Goal: Task Accomplishment & Management: Use online tool/utility

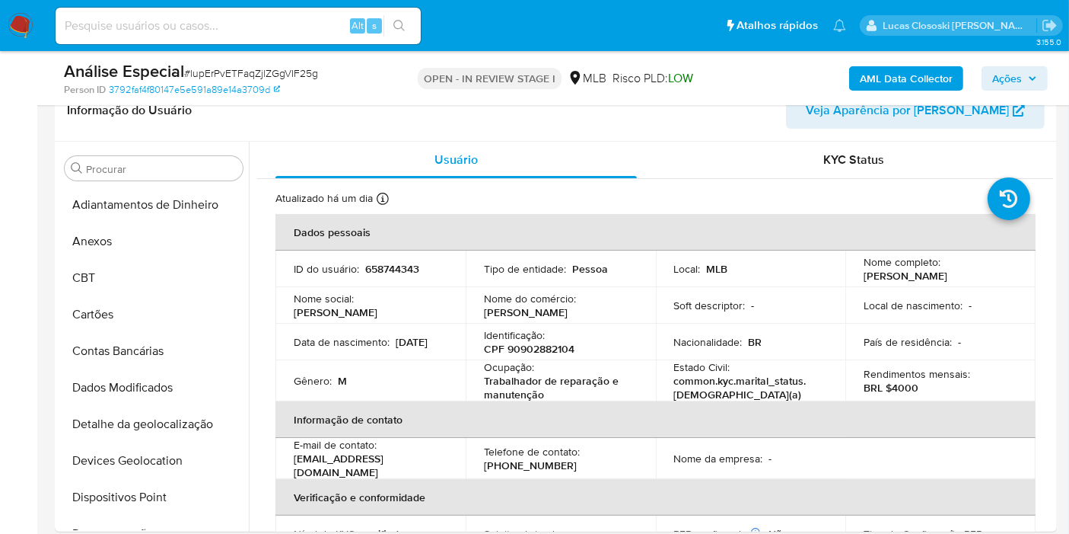
scroll to position [679, 0]
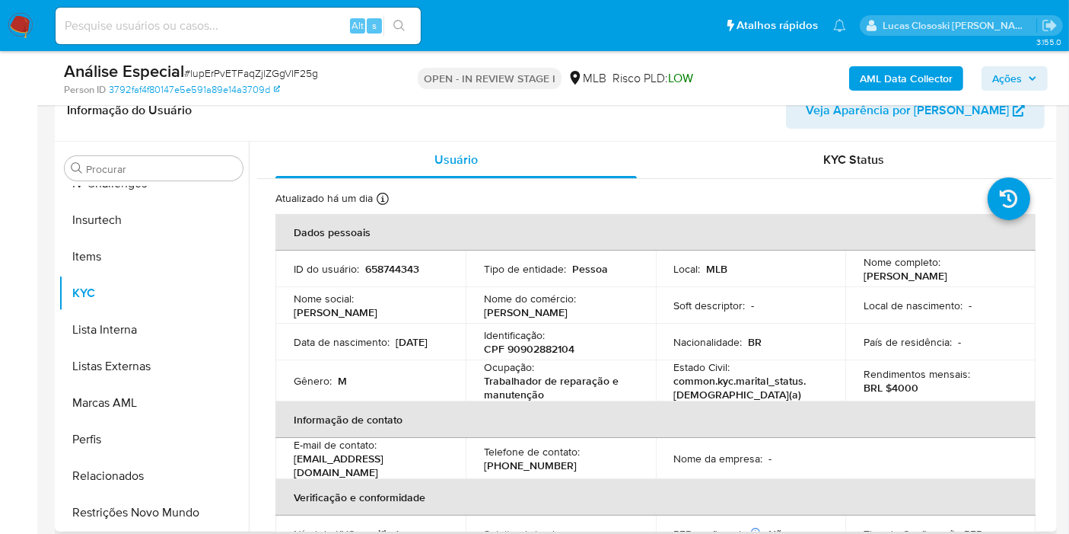
click at [536, 344] on p "CPF 90902882104" at bounding box center [529, 349] width 91 height 14
copy p "90902882104"
click at [883, 76] on b "AML Data Collector" at bounding box center [906, 78] width 93 height 24
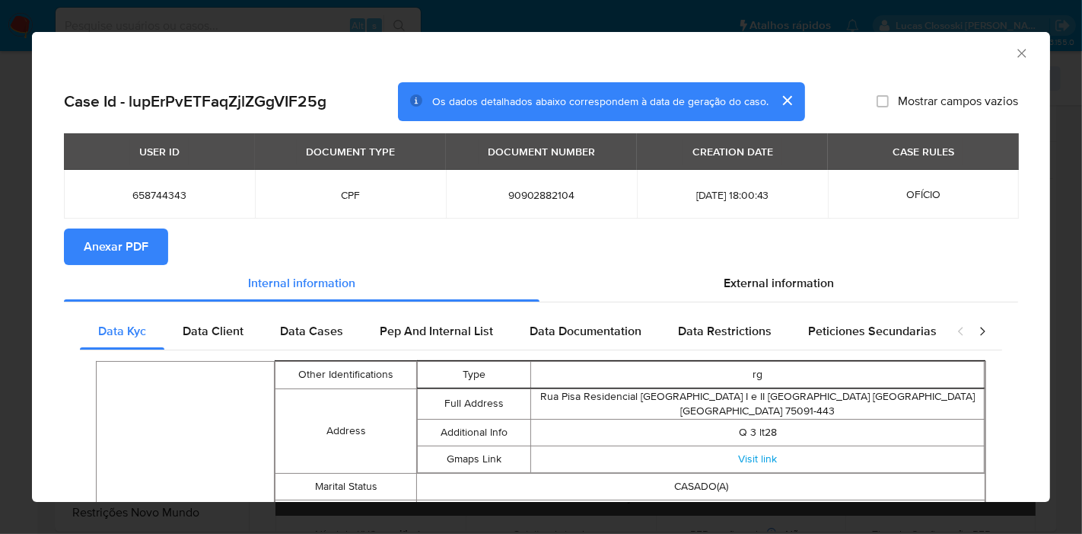
click at [115, 253] on span "Anexar PDF" at bounding box center [116, 246] width 65 height 33
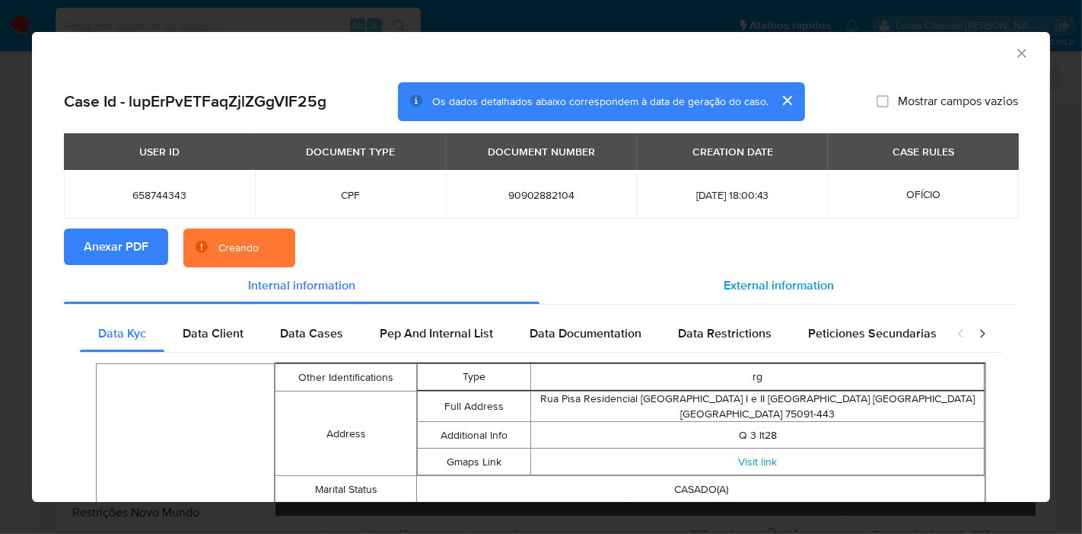
click at [735, 303] on div "External information" at bounding box center [779, 285] width 479 height 37
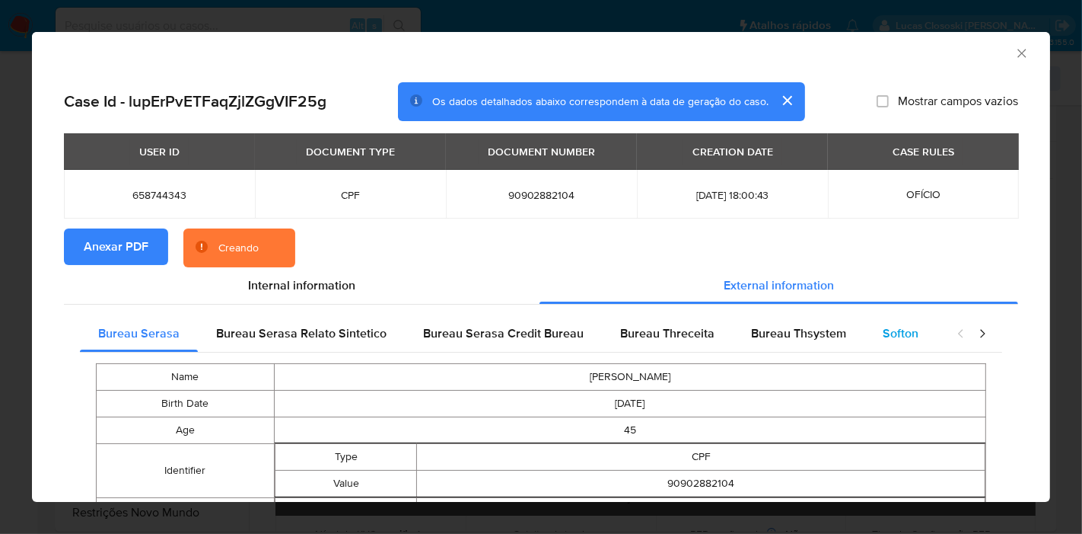
click at [865, 326] on div "Softon" at bounding box center [901, 333] width 72 height 37
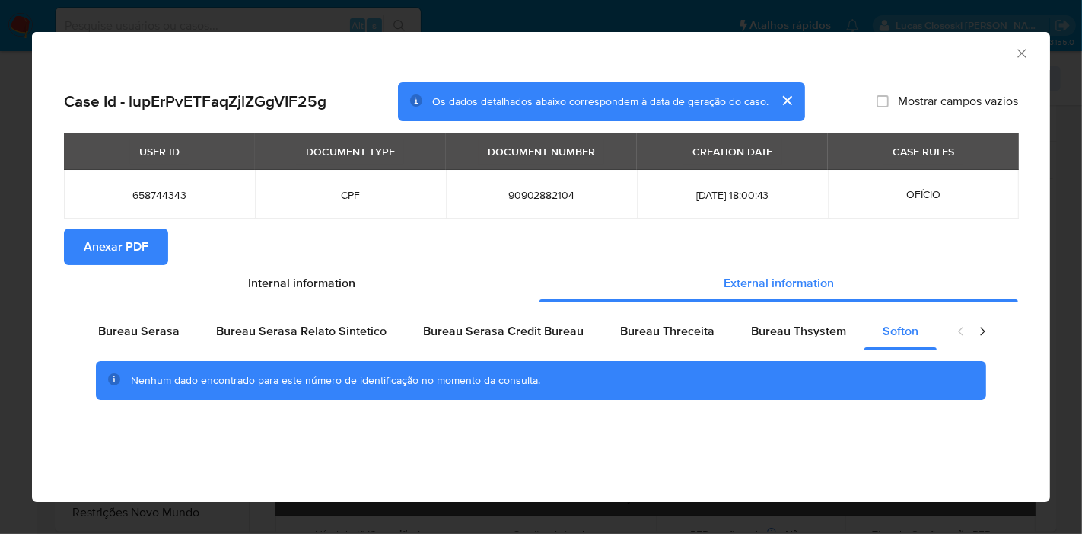
click at [1033, 49] on div "AML Data Collector" at bounding box center [541, 51] width 1018 height 38
click at [1031, 49] on div "AML Data Collector" at bounding box center [541, 51] width 1018 height 38
click at [1026, 57] on icon "Fechar a janela" at bounding box center [1022, 53] width 15 height 15
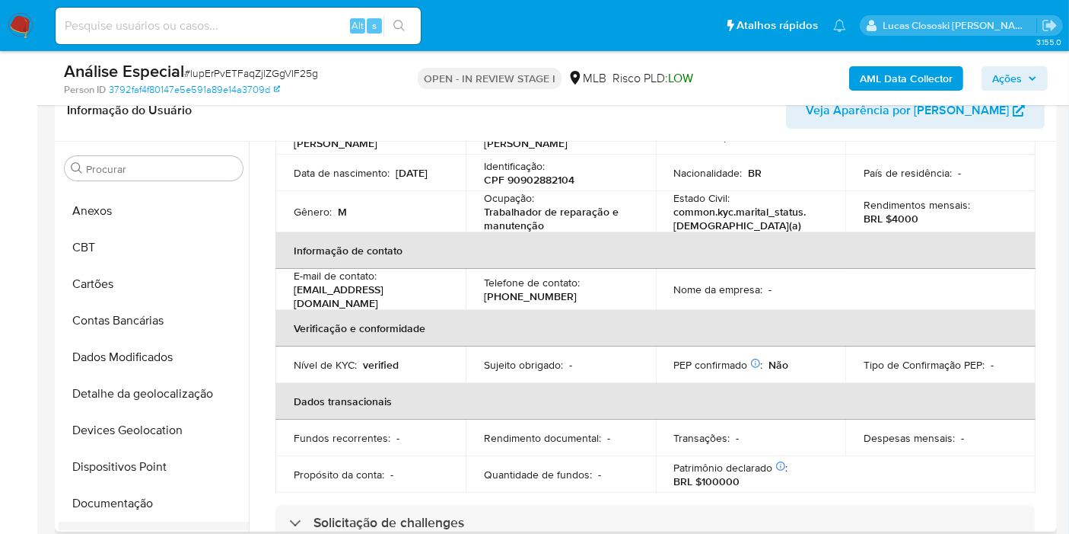
scroll to position [2, 0]
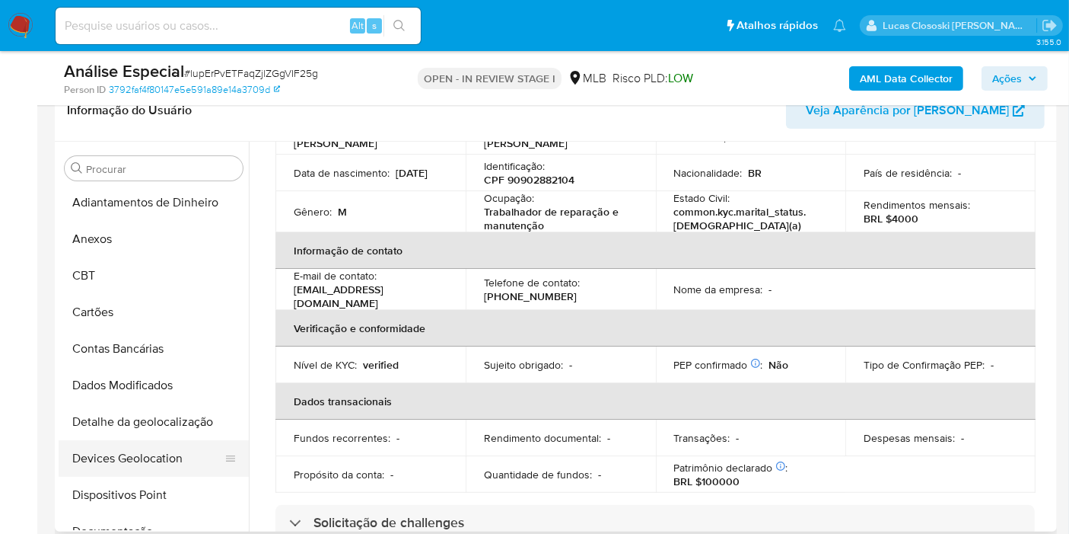
click at [99, 442] on button "Devices Geolocation" at bounding box center [148, 458] width 178 height 37
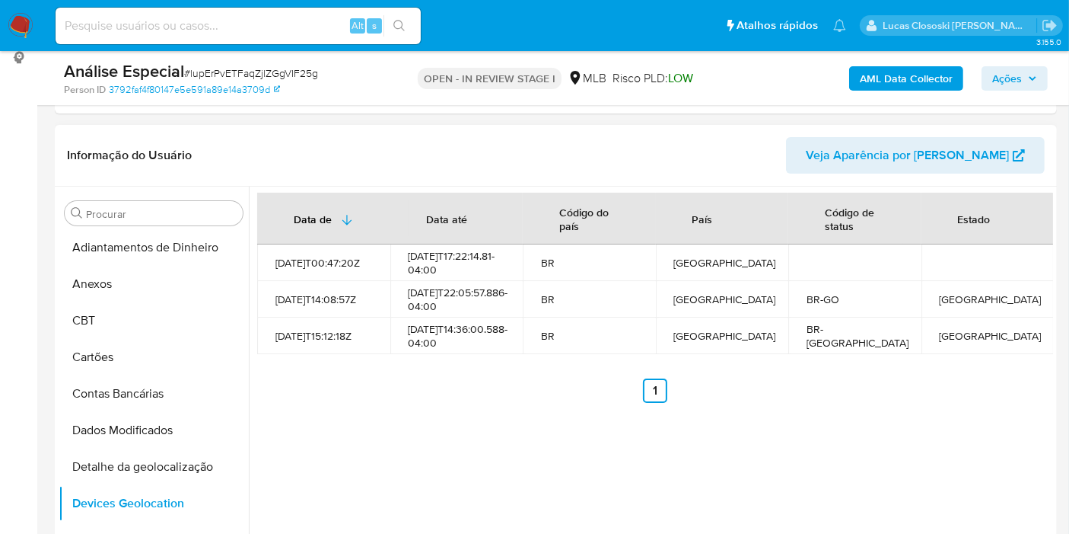
scroll to position [171, 0]
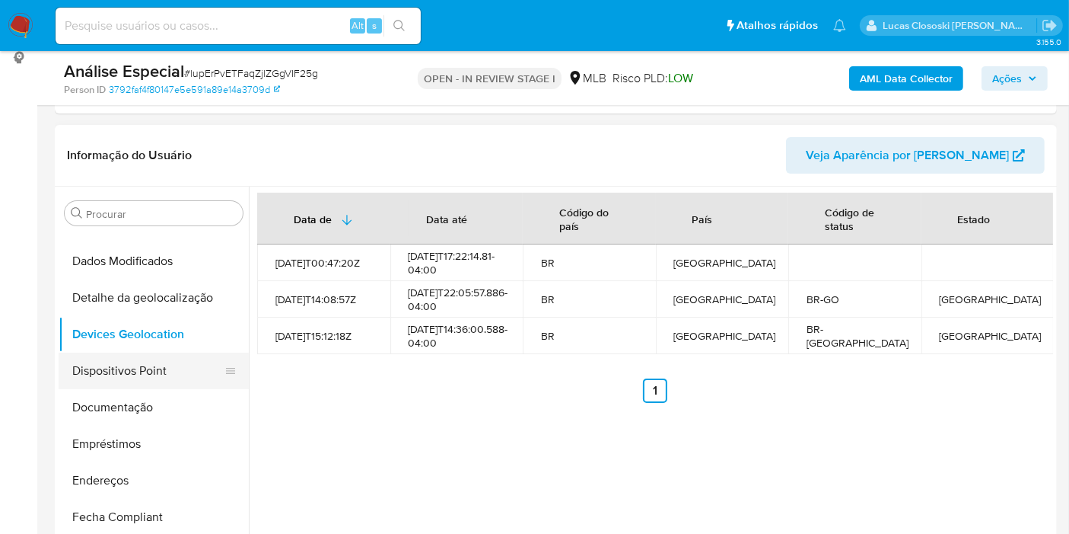
click at [149, 355] on button "Dispositivos Point" at bounding box center [148, 370] width 178 height 37
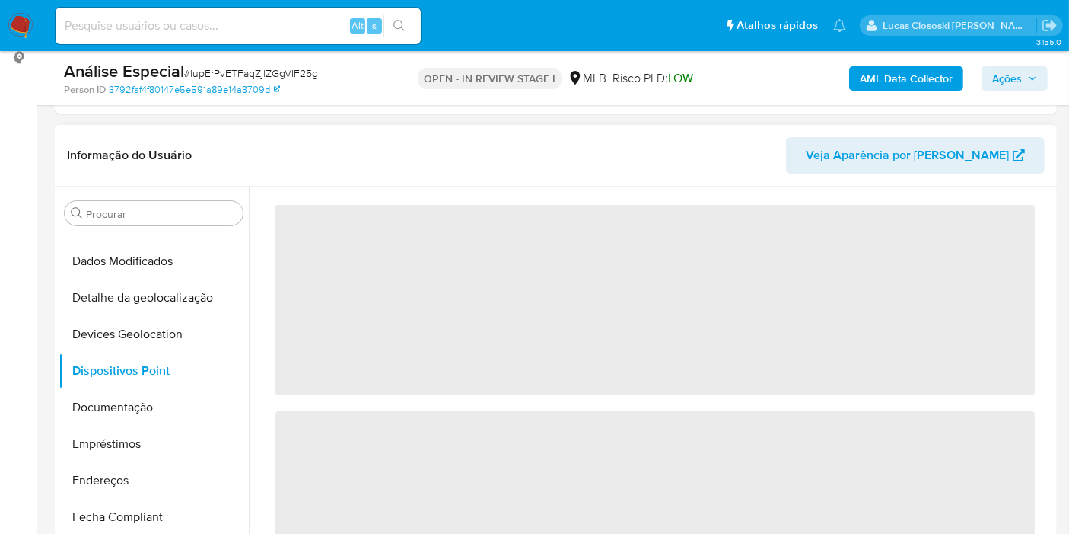
click at [346, 166] on header "Informação do Usuário Veja Aparência por Pessoa" at bounding box center [556, 155] width 978 height 37
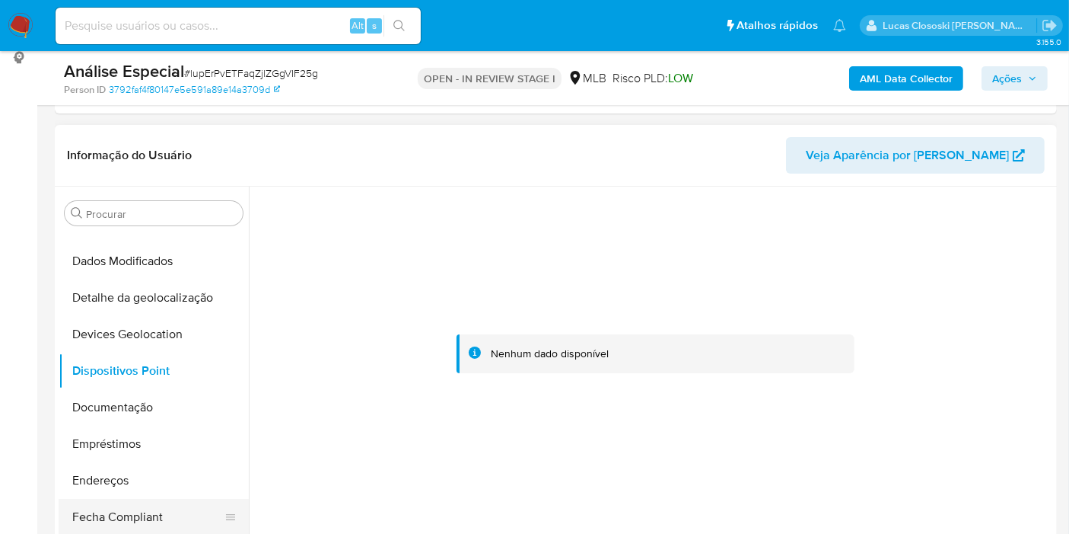
scroll to position [341, 0]
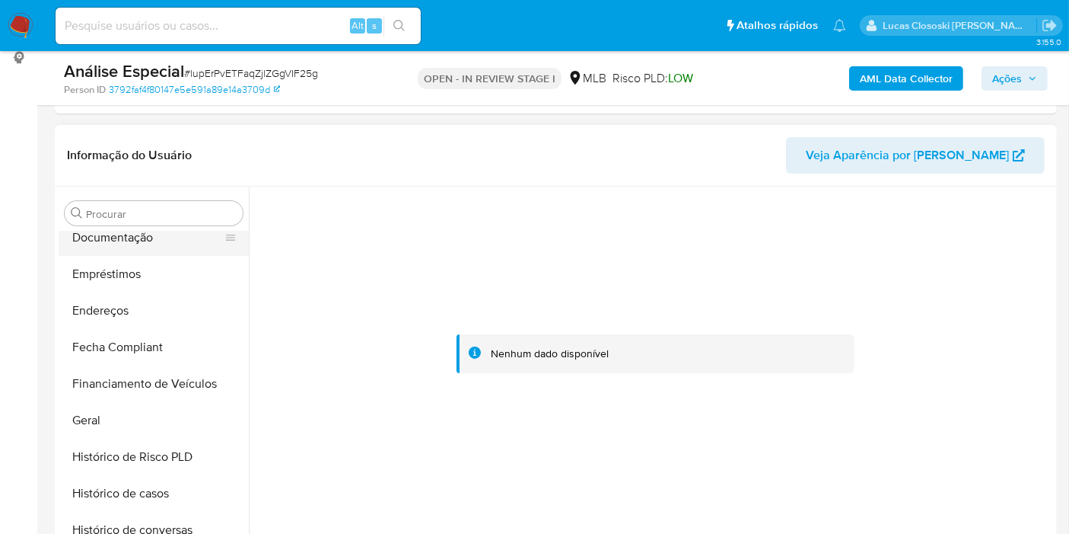
click at [135, 230] on button "Documentação" at bounding box center [148, 237] width 178 height 37
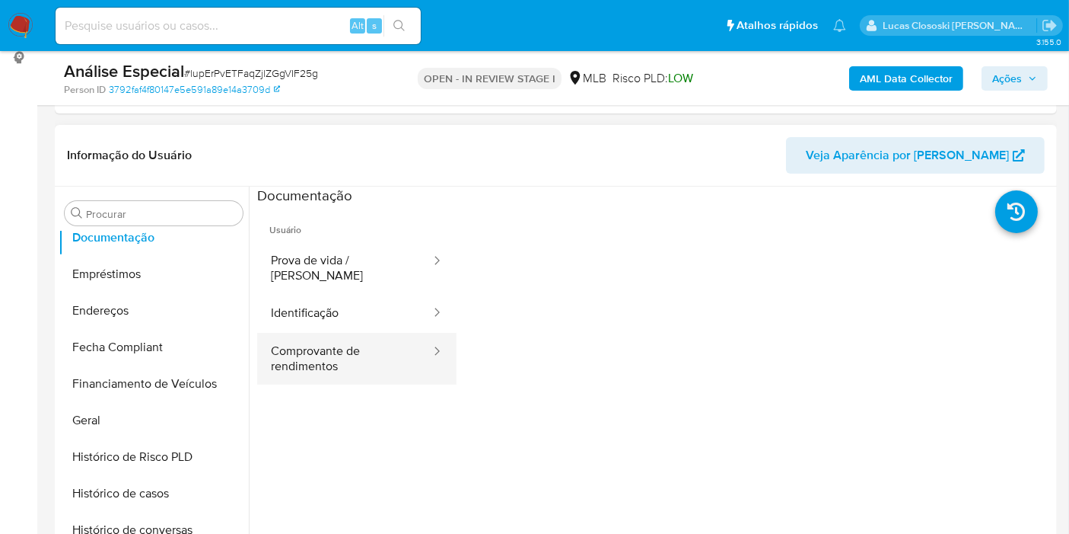
click at [325, 339] on button "Comprovante de rendimentos" at bounding box center [344, 359] width 175 height 52
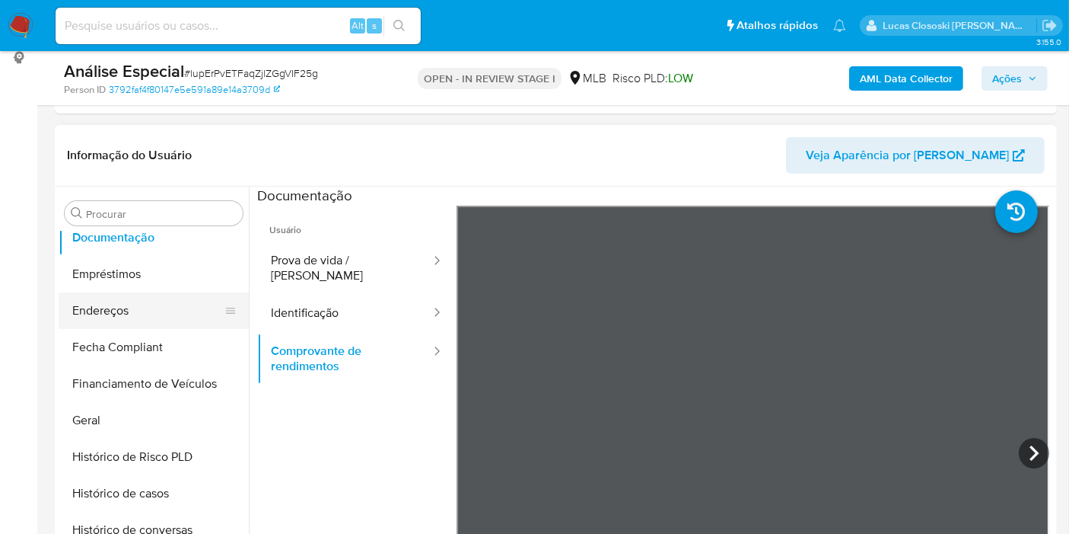
click at [119, 297] on button "Endereços" at bounding box center [148, 310] width 178 height 37
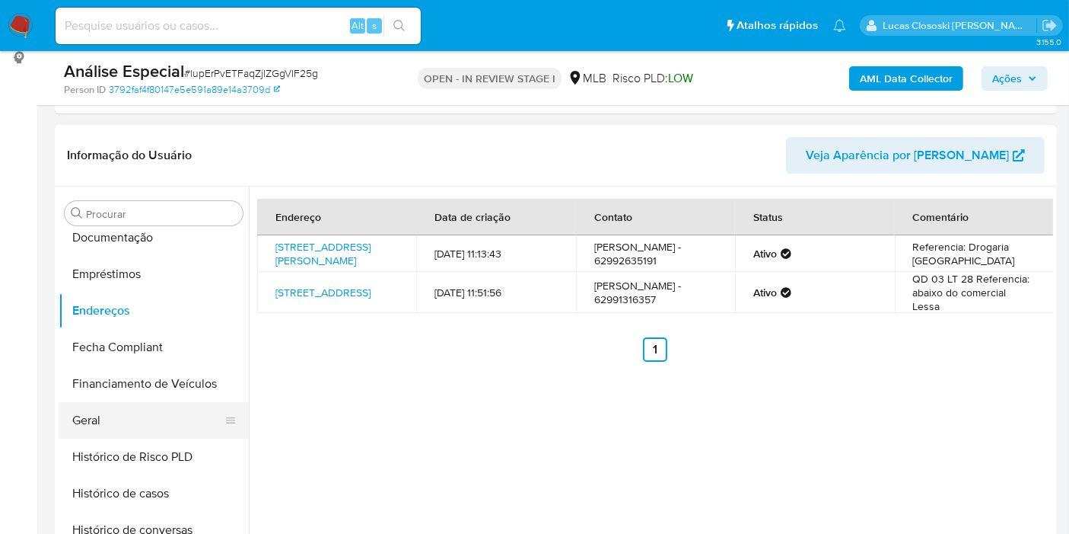
click at [137, 427] on button "Geral" at bounding box center [148, 420] width 178 height 37
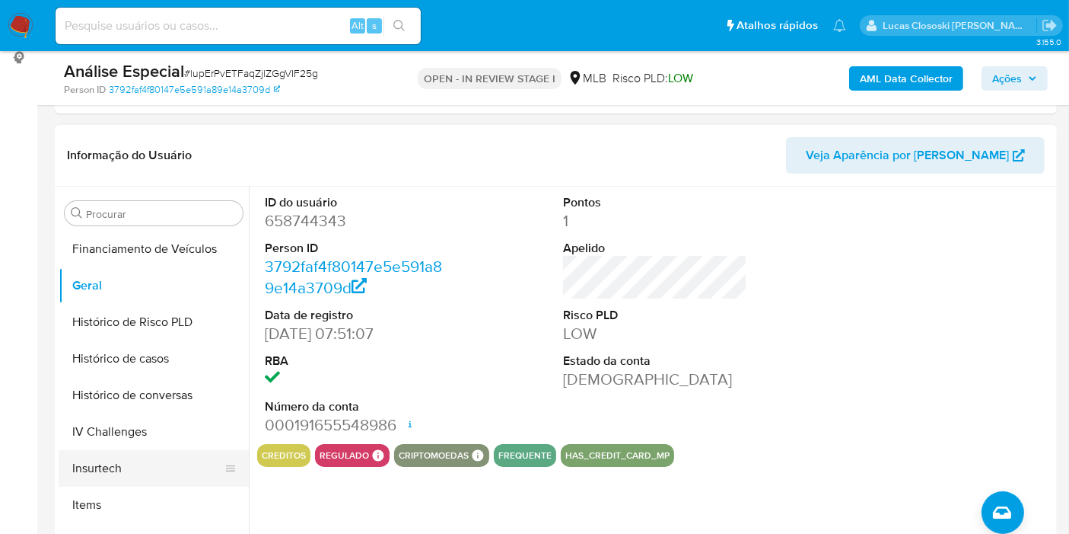
scroll to position [594, 0]
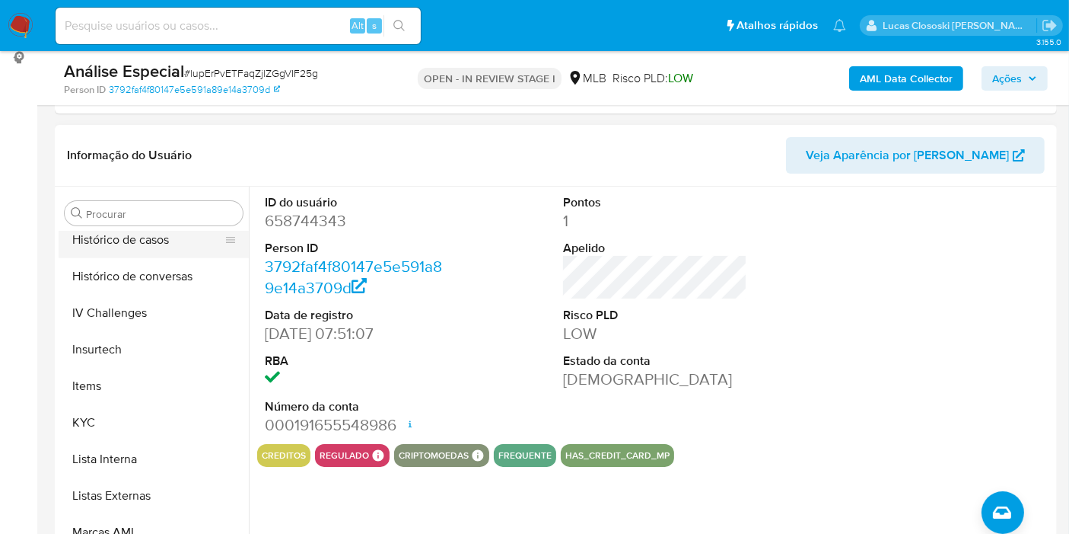
click at [162, 236] on button "Histórico de casos" at bounding box center [148, 239] width 178 height 37
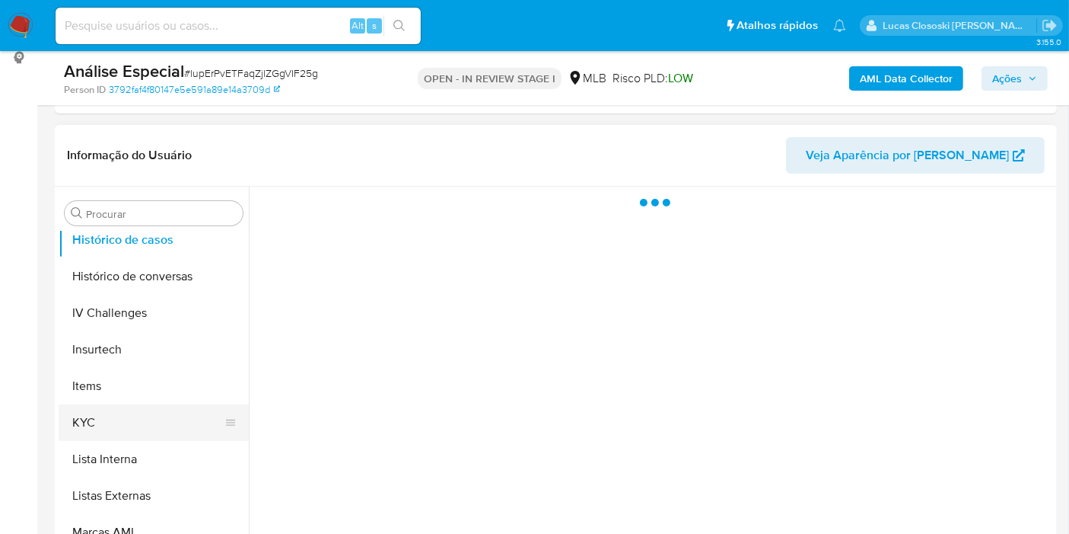
click at [129, 424] on button "KYC" at bounding box center [148, 422] width 178 height 37
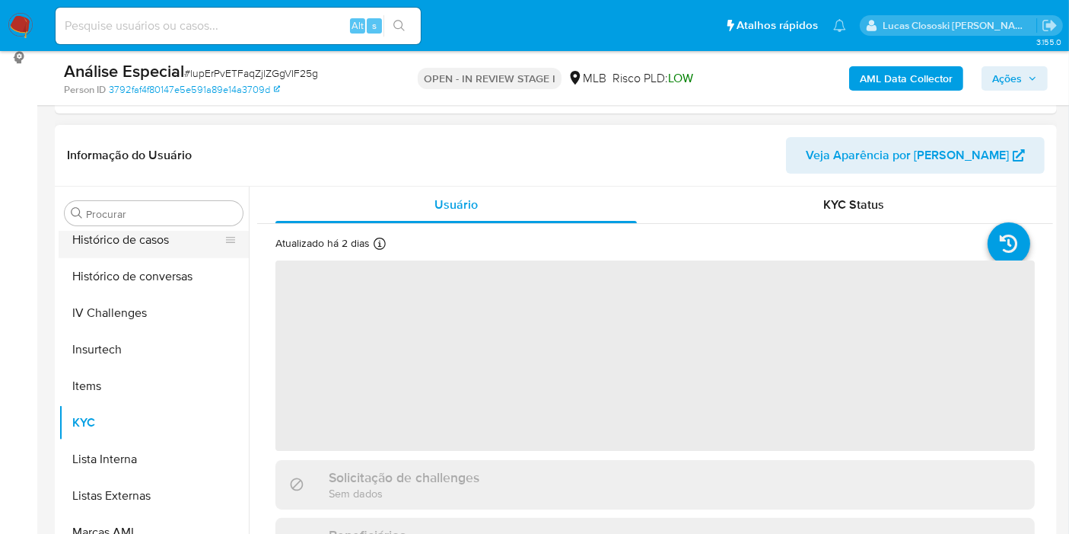
click at [157, 237] on button "Histórico de casos" at bounding box center [148, 239] width 178 height 37
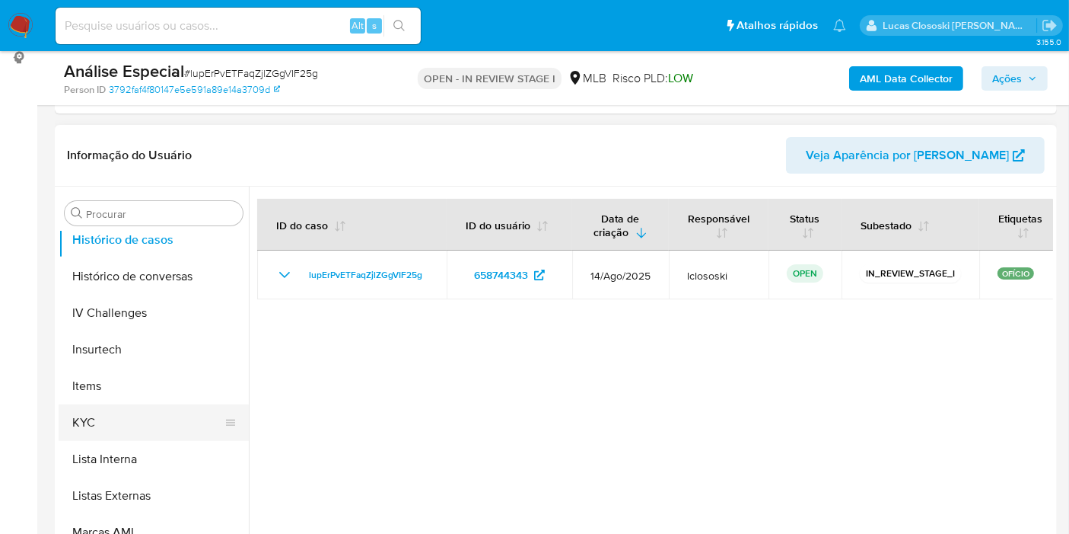
click at [135, 410] on button "KYC" at bounding box center [148, 422] width 178 height 37
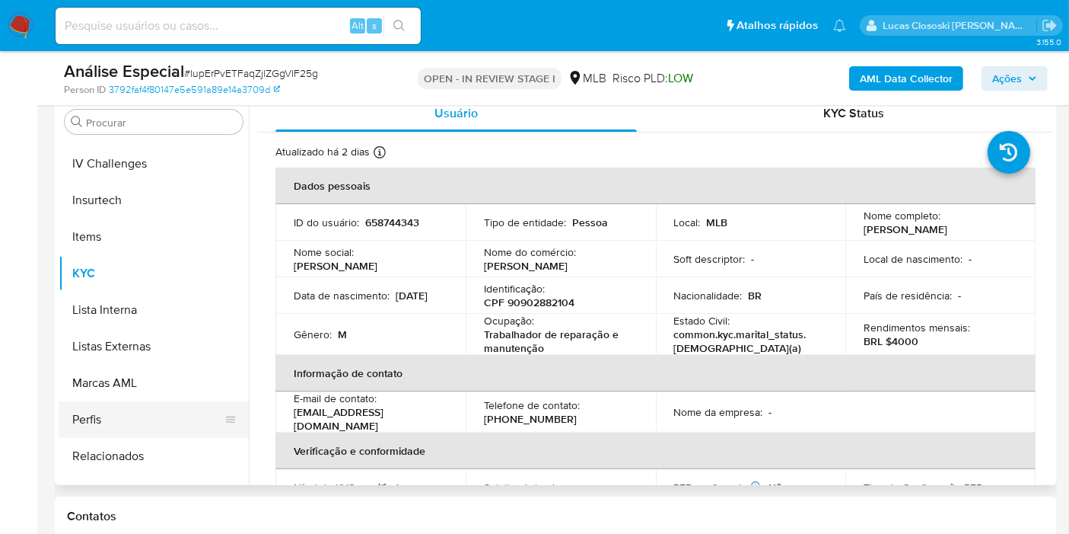
scroll to position [679, 0]
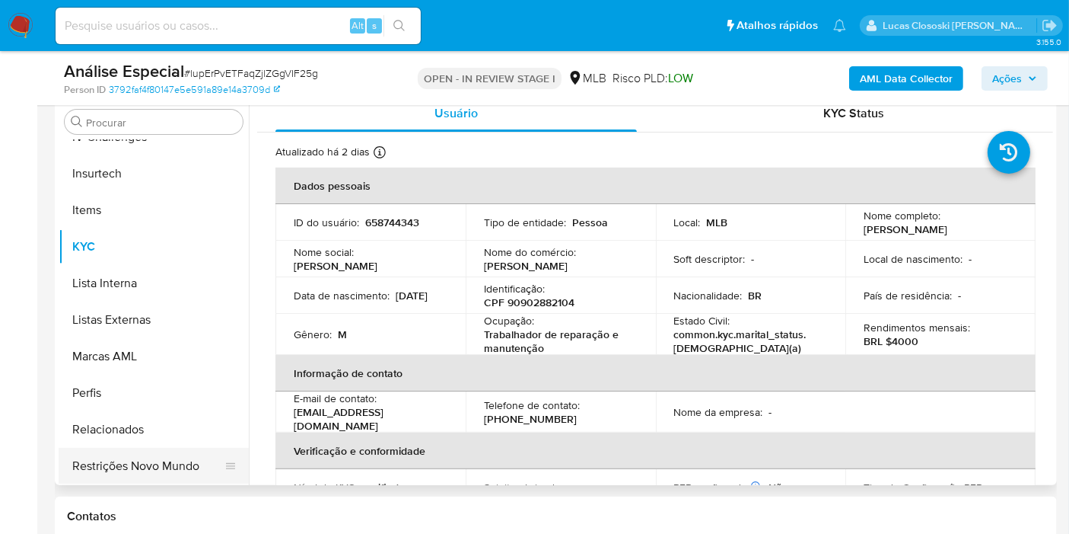
click at [135, 466] on button "Restrições Novo Mundo" at bounding box center [148, 466] width 178 height 37
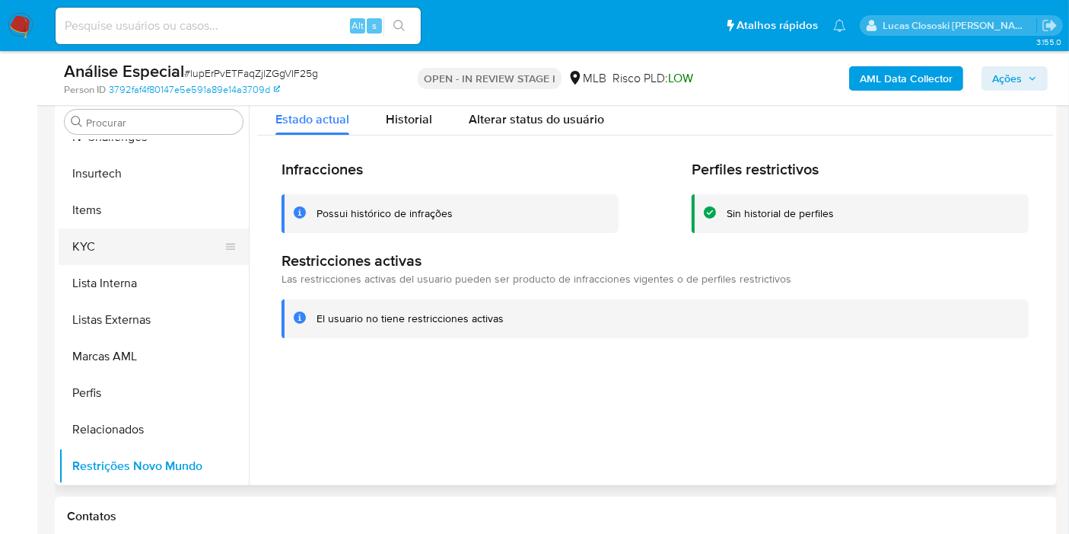
click at [88, 247] on button "KYC" at bounding box center [148, 246] width 178 height 37
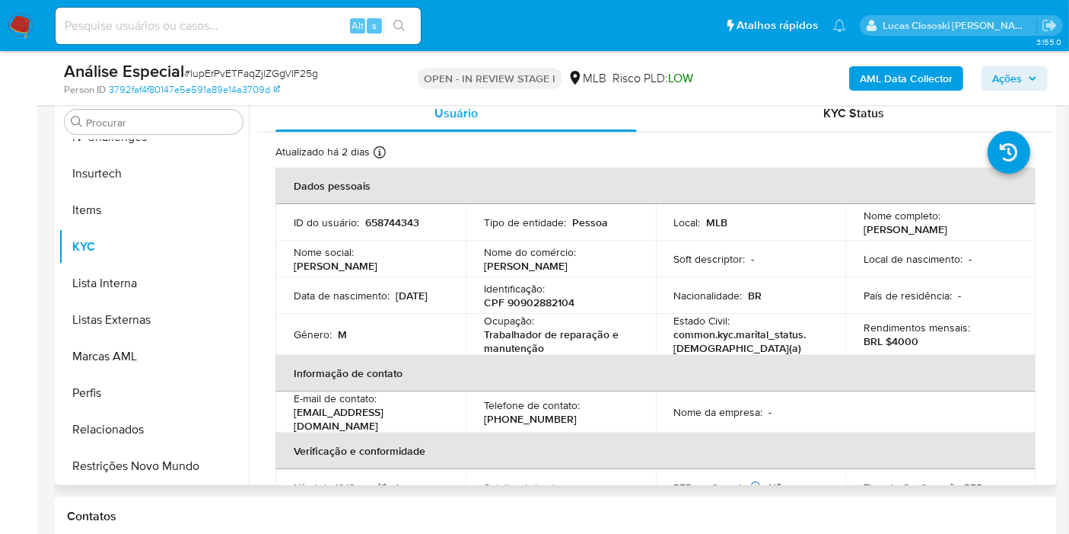
click at [525, 308] on p "CPF 90902882104" at bounding box center [529, 302] width 91 height 14
copy p "90902882104"
click at [265, 72] on span "# lupErPvETFaqZjlZGgVIF25g" at bounding box center [251, 72] width 134 height 15
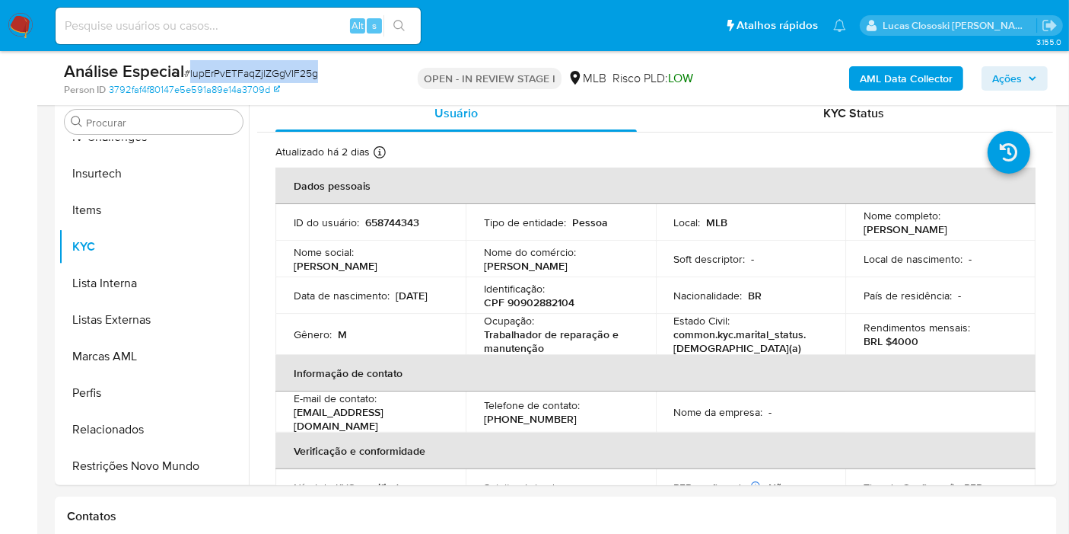
copy span "lupErPvETFaqZjlZGgVIF25g"
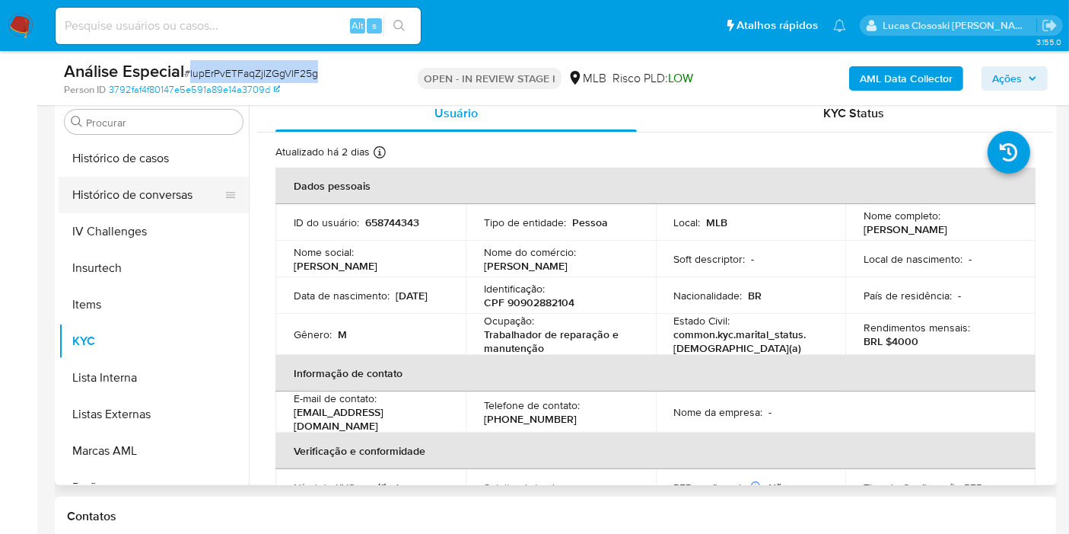
scroll to position [510, 0]
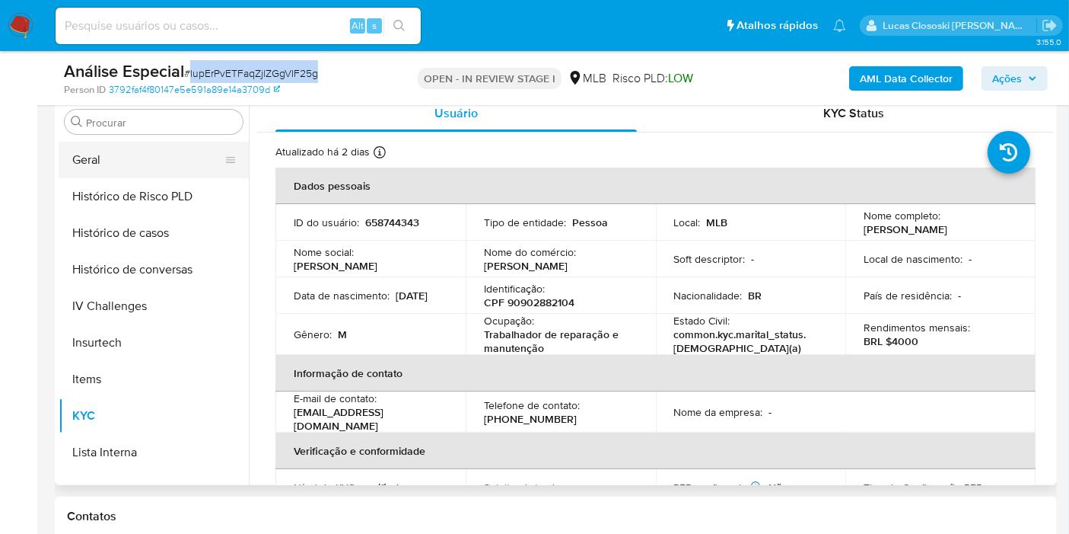
click at [129, 173] on button "Geral" at bounding box center [148, 160] width 178 height 37
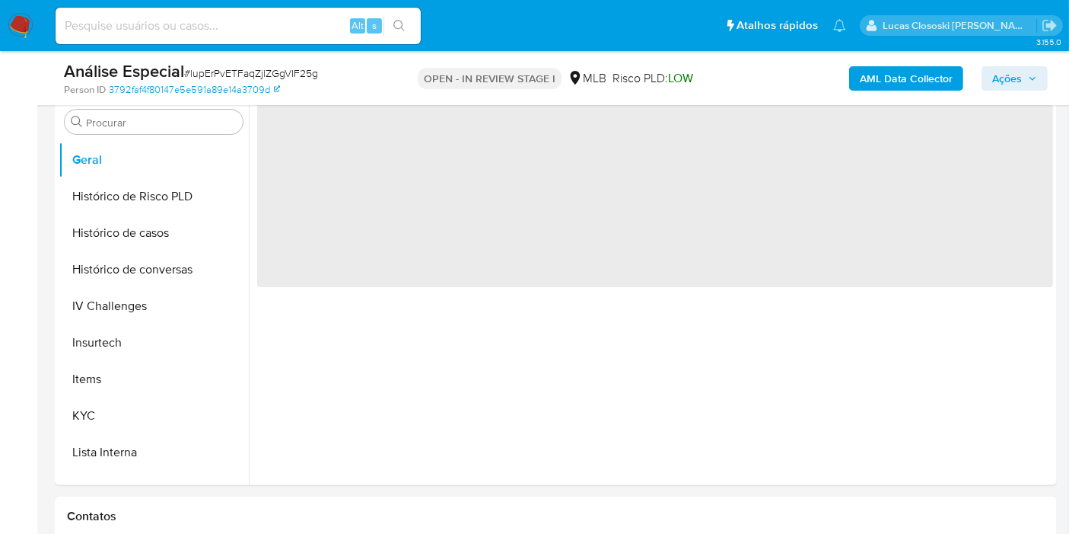
click at [462, 100] on div "Análise Especial # lupErPvETFaqZjlZGgVIF25g Person ID 3792faf4f80147e5e591a89e1…" at bounding box center [556, 78] width 1002 height 54
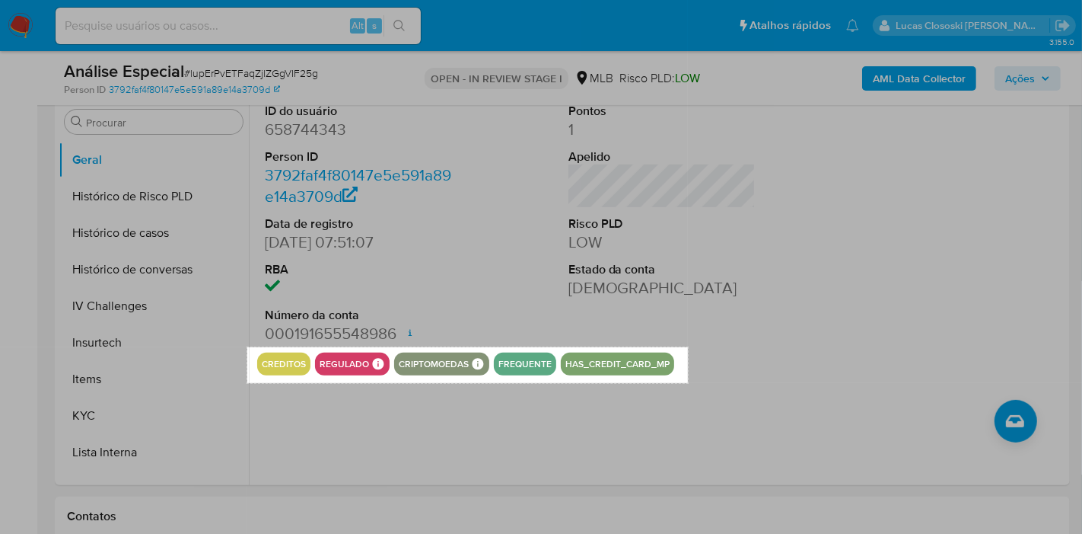
drag, startPoint x: 247, startPoint y: 347, endPoint x: 688, endPoint y: 383, distance: 442.9
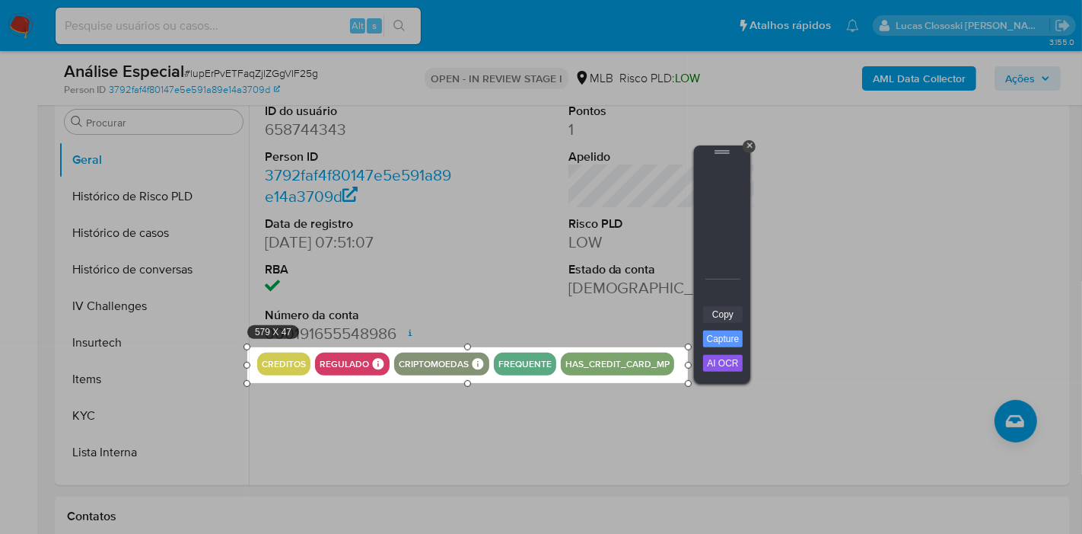
click at [713, 310] on link "Copy" at bounding box center [723, 314] width 40 height 17
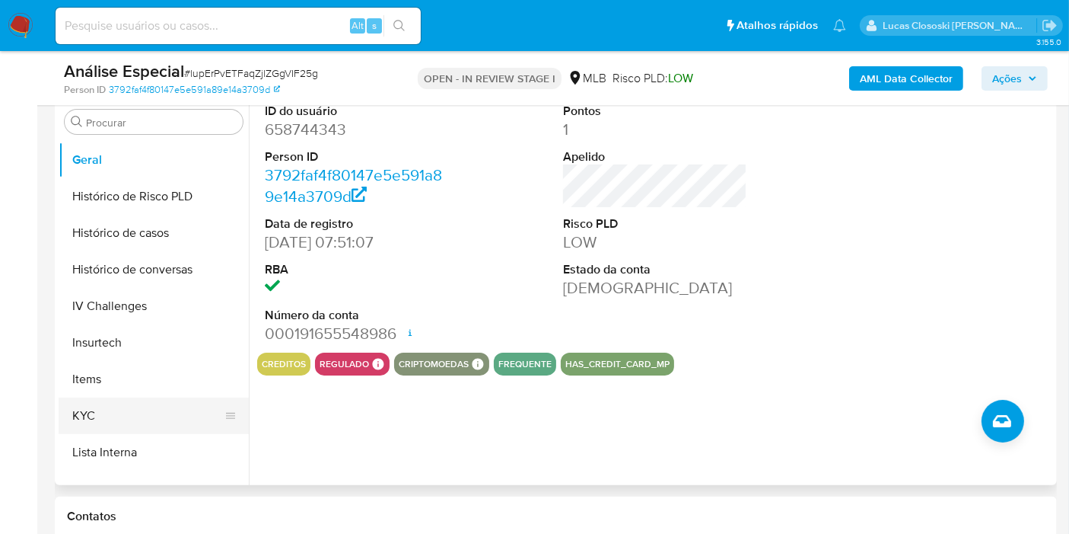
click at [106, 429] on button "KYC" at bounding box center [148, 415] width 178 height 37
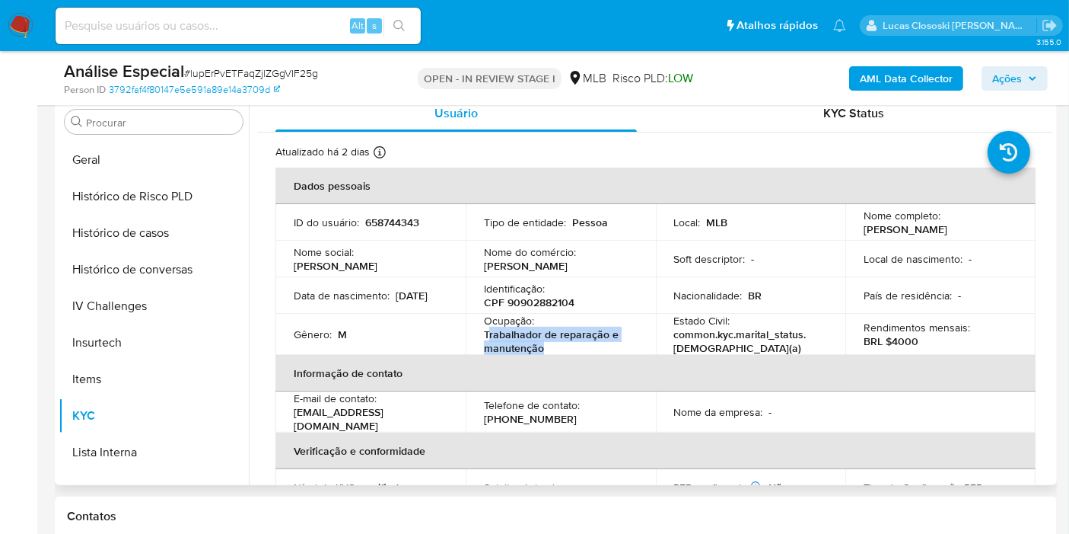
drag, startPoint x: 556, startPoint y: 345, endPoint x: 488, endPoint y: 331, distance: 69.1
click at [488, 331] on p "Trabalhador de reparação e manutenção" at bounding box center [558, 340] width 148 height 27
copy p "rabalhador de reparação e manutenção"
click at [1019, 78] on span "Ações" at bounding box center [1008, 78] width 30 height 24
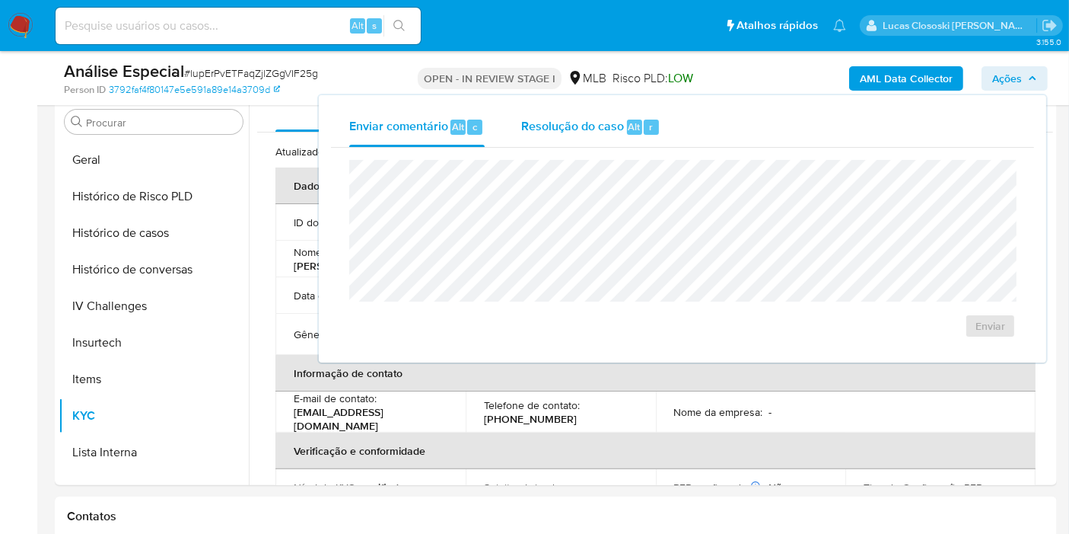
click at [638, 134] on div "Resolução do caso Alt r" at bounding box center [590, 127] width 139 height 40
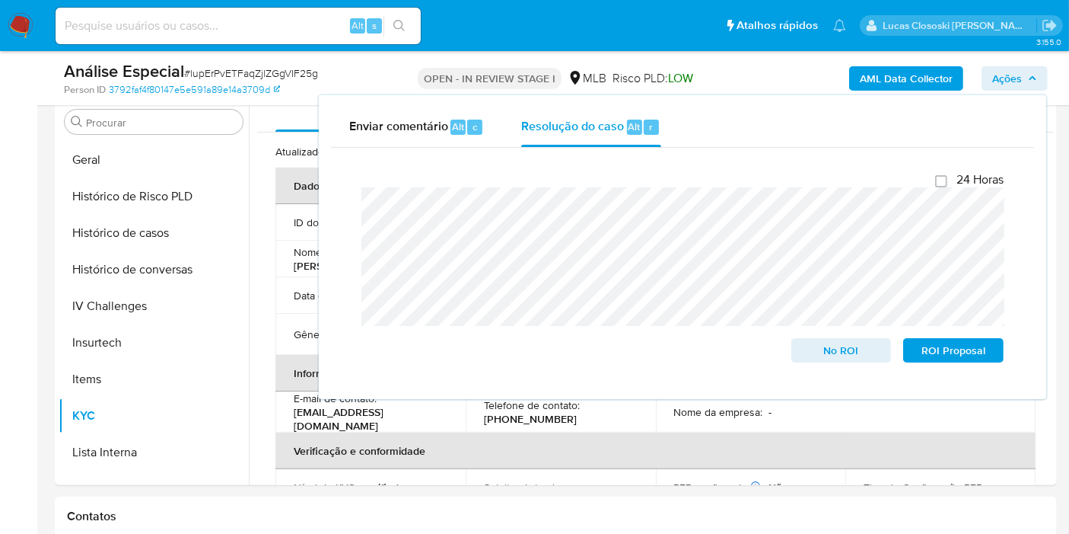
click at [1030, 90] on button "Ações" at bounding box center [1015, 78] width 66 height 24
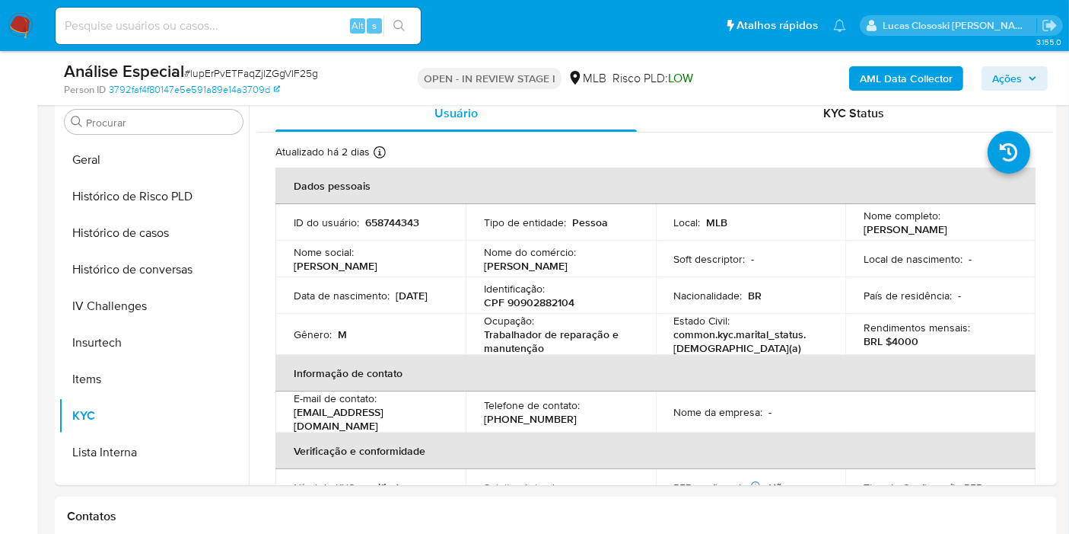
click at [1019, 88] on span "Ações" at bounding box center [1008, 78] width 30 height 24
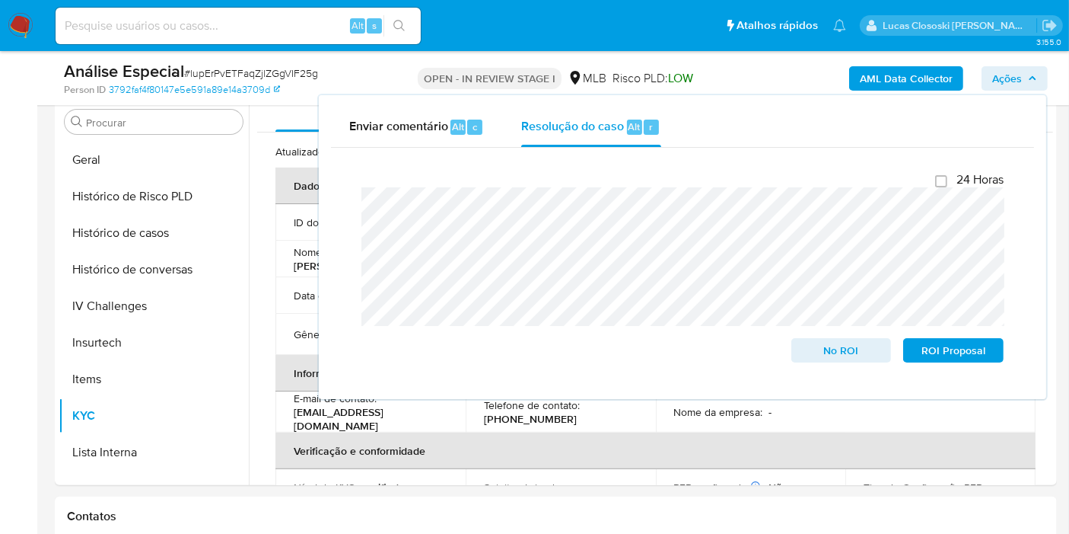
click at [1018, 84] on span "Ações" at bounding box center [1008, 78] width 30 height 24
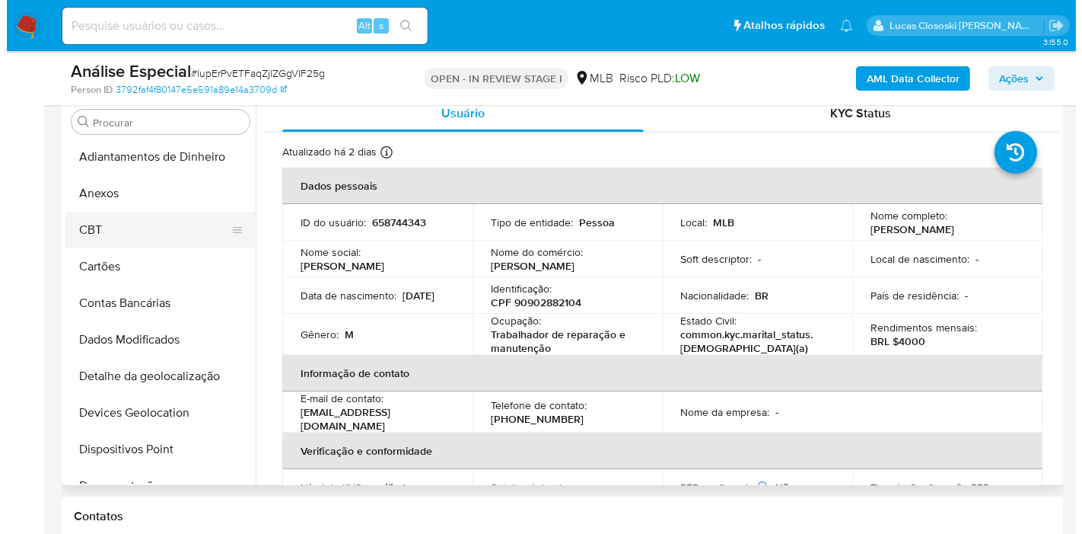
scroll to position [0, 0]
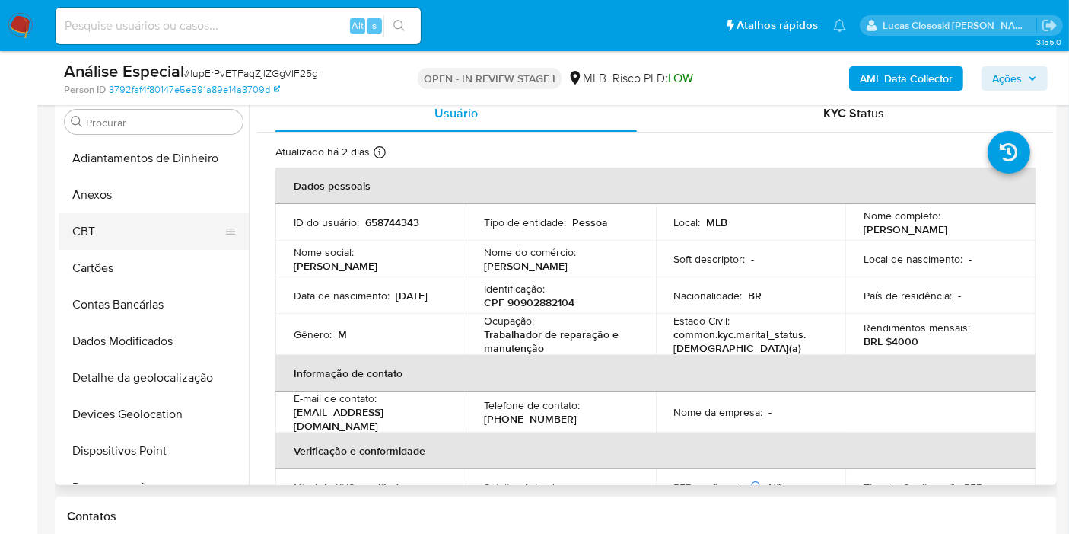
click at [122, 215] on button "CBT" at bounding box center [148, 231] width 178 height 37
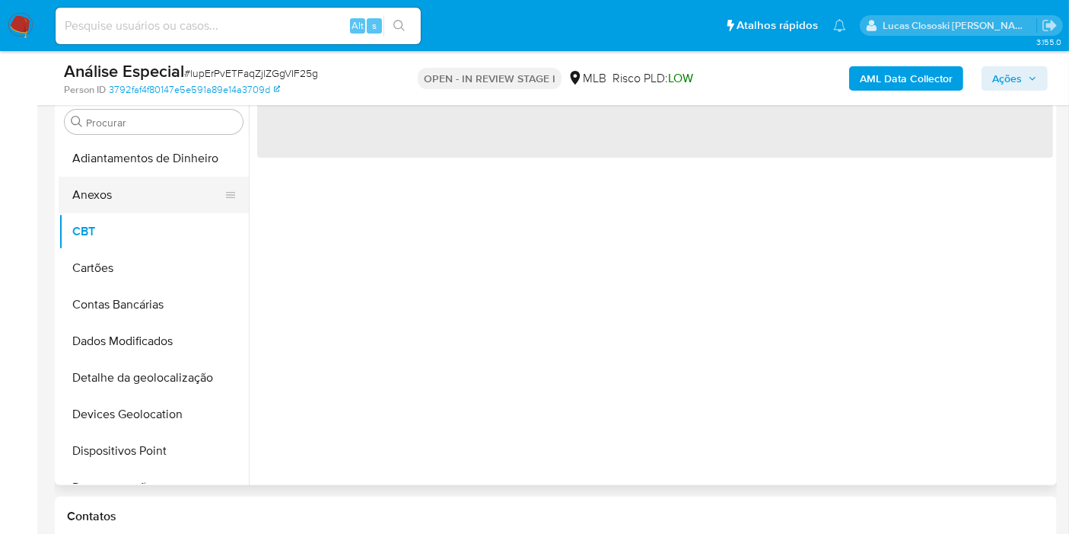
click at [115, 202] on button "Anexos" at bounding box center [148, 195] width 178 height 37
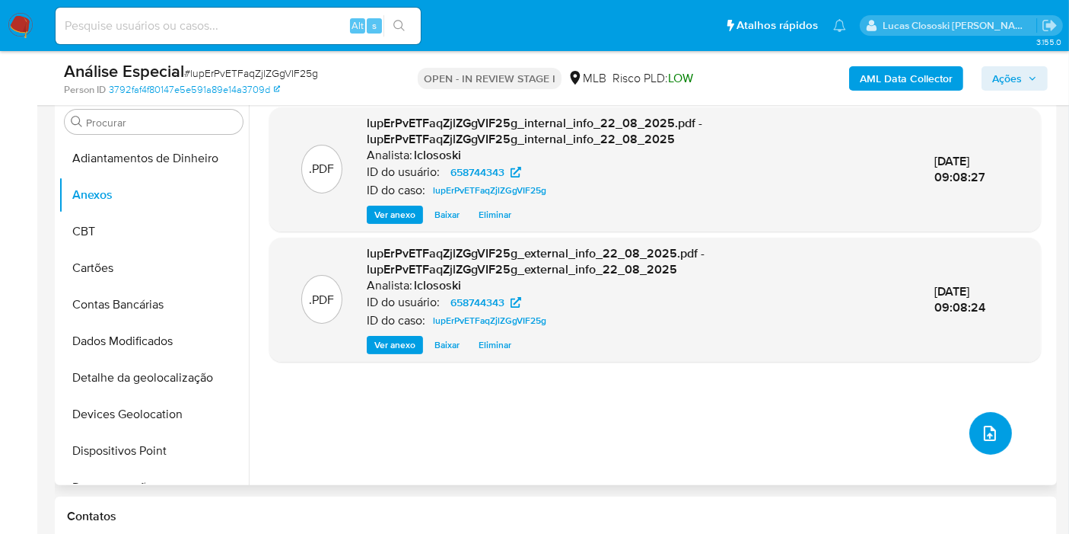
click at [980, 421] on button "upload-file" at bounding box center [991, 433] width 43 height 43
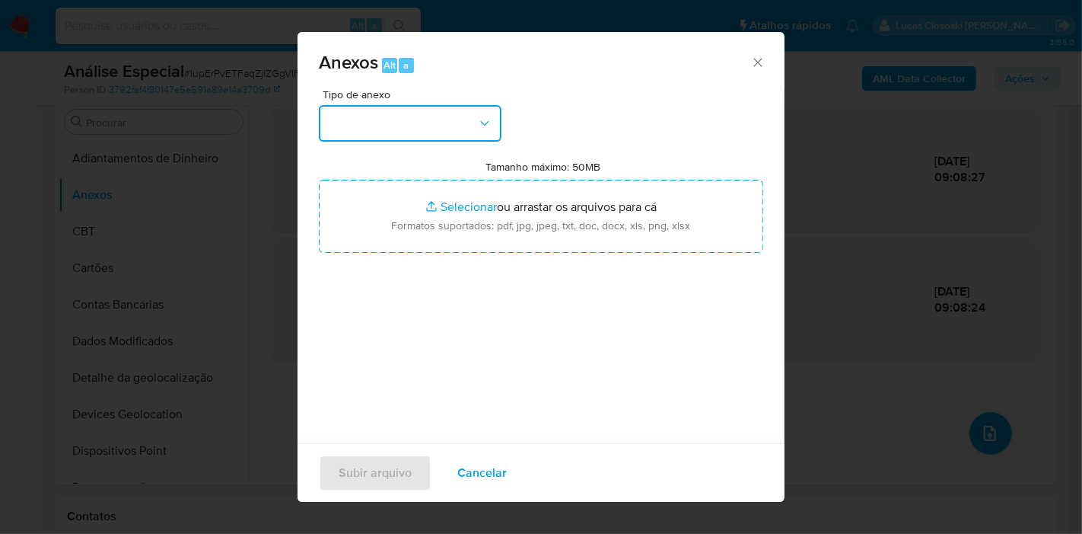
click at [440, 117] on button "button" at bounding box center [410, 123] width 183 height 37
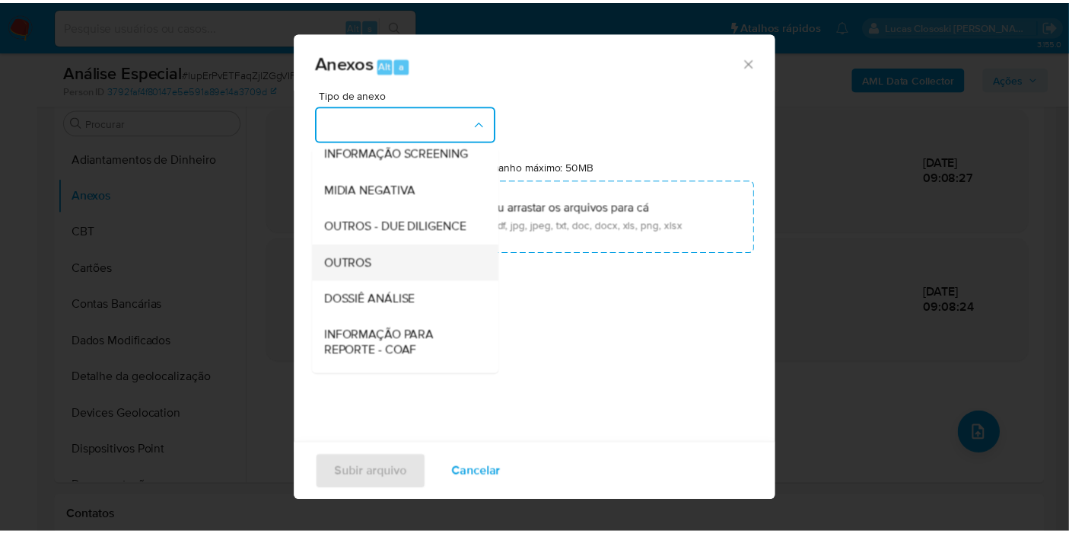
scroll to position [234, 0]
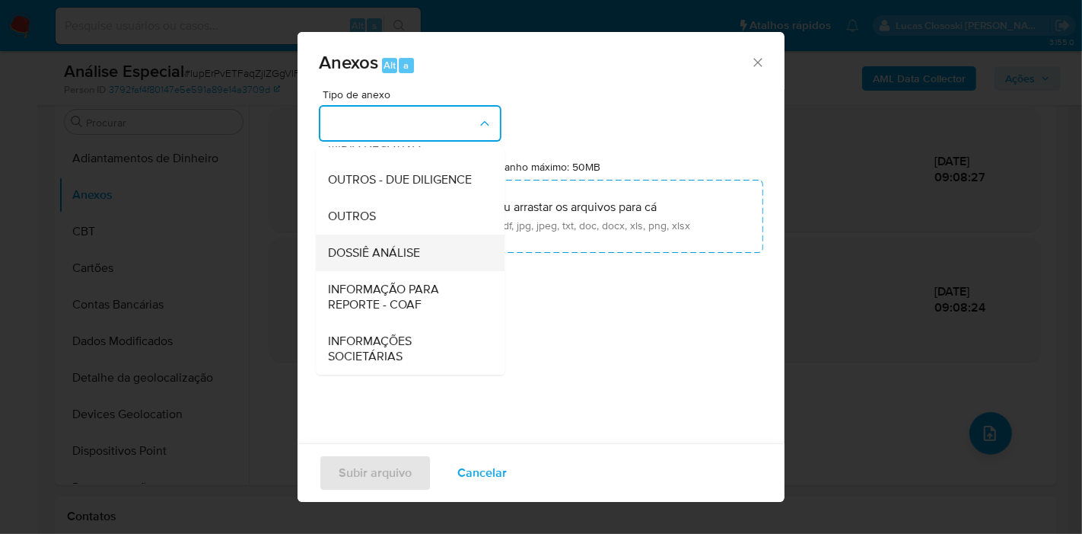
click at [413, 245] on span "DOSSIÊ ANÁLISE" at bounding box center [374, 252] width 92 height 15
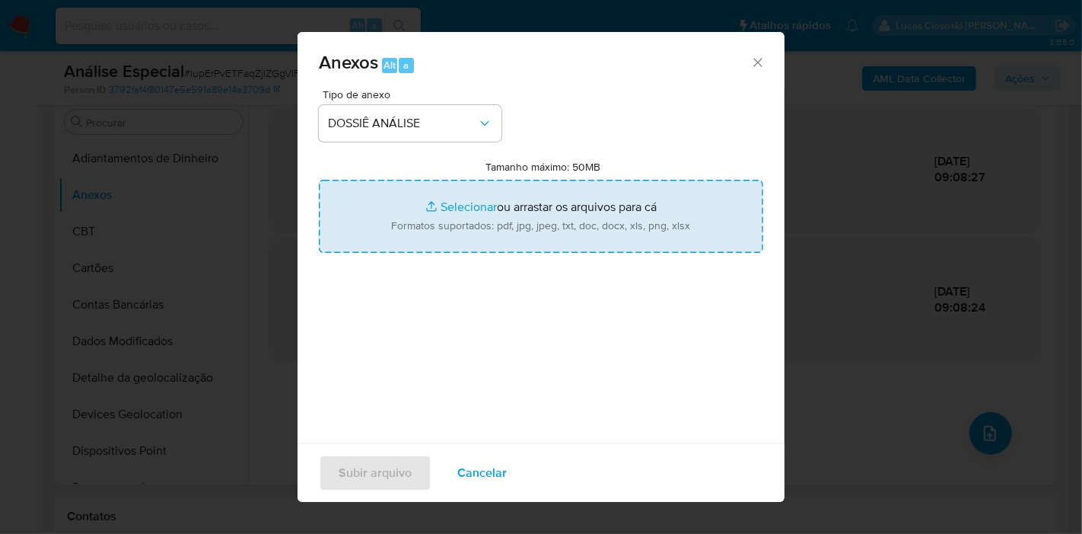
click at [455, 207] on input "Tamanho máximo: 50MB Selecionar arquivos" at bounding box center [541, 216] width 445 height 73
type input "C:\fakepath\SAR - XXXX - CPF 90902882104 - RENATO DA SILVA BATISTA.pdf"
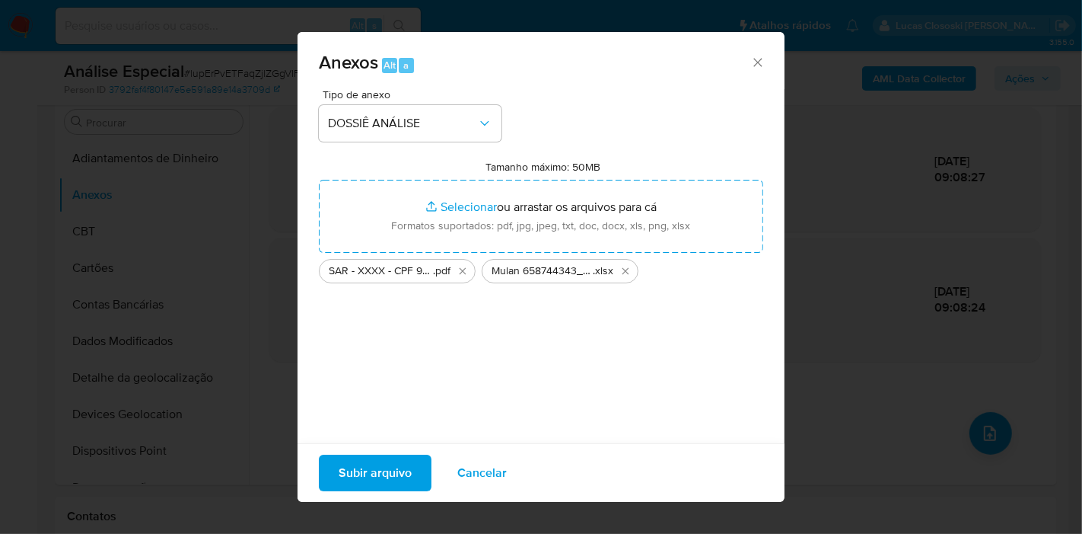
click at [363, 477] on span "Subir arquivo" at bounding box center [375, 472] width 73 height 33
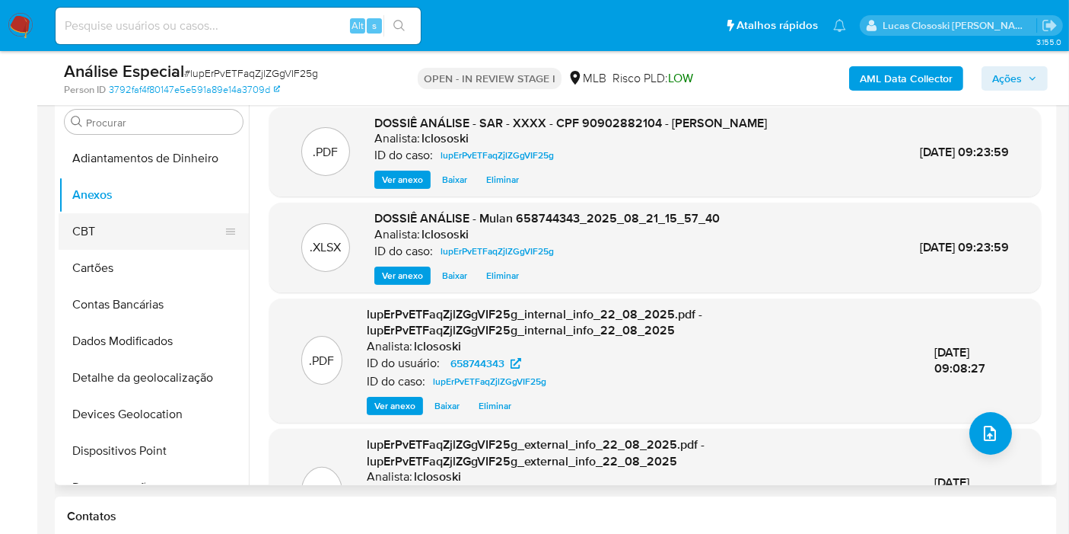
click at [102, 219] on button "CBT" at bounding box center [148, 231] width 178 height 37
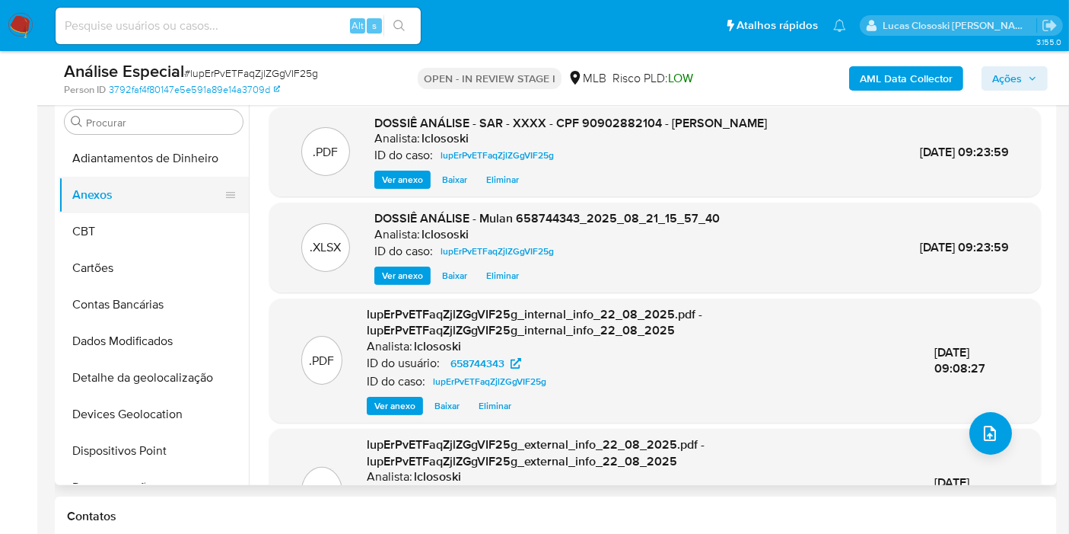
click at [100, 202] on button "Anexos" at bounding box center [148, 195] width 178 height 37
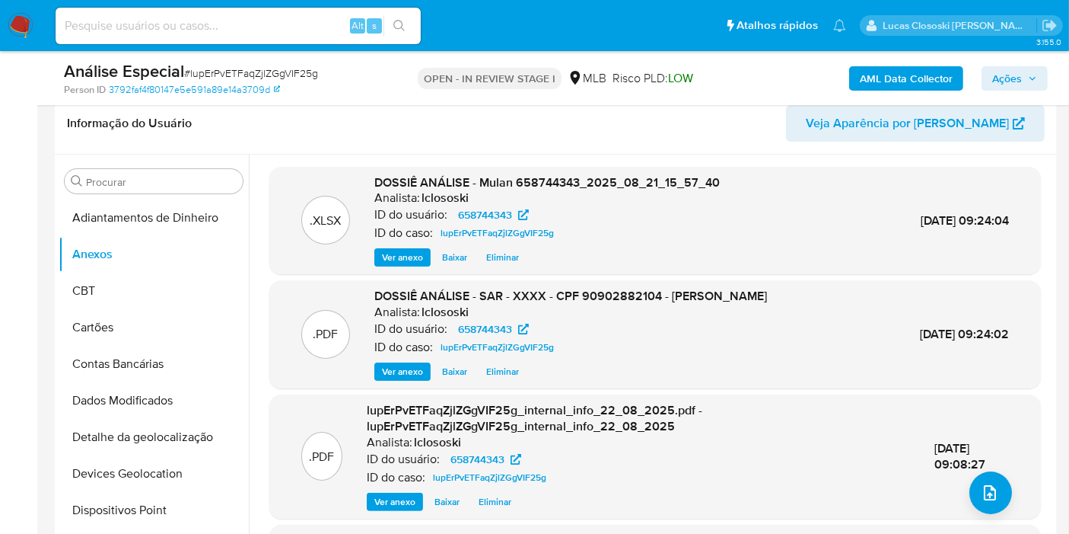
scroll to position [215, 0]
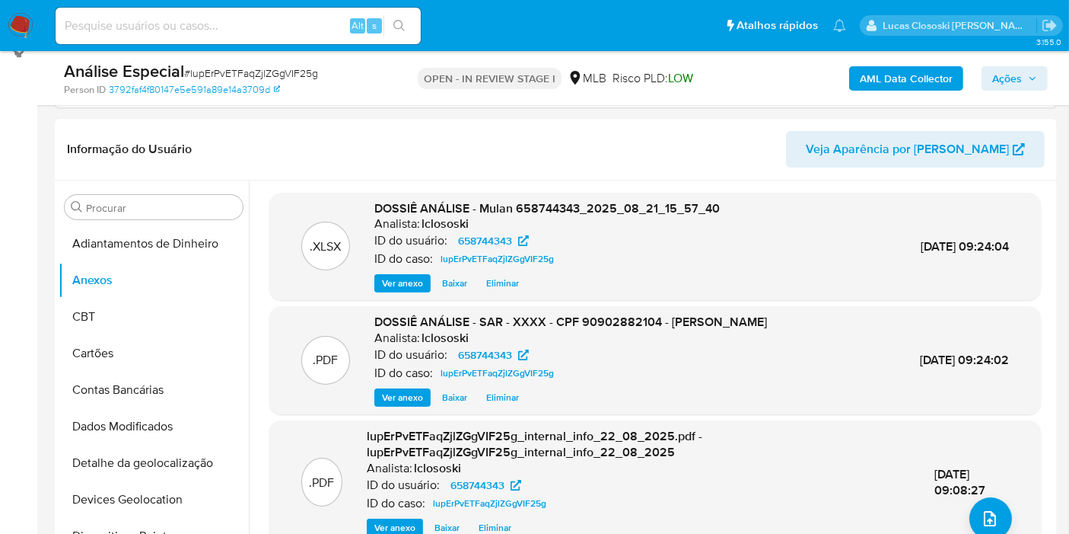
click at [1005, 74] on span "Ações" at bounding box center [1008, 78] width 30 height 24
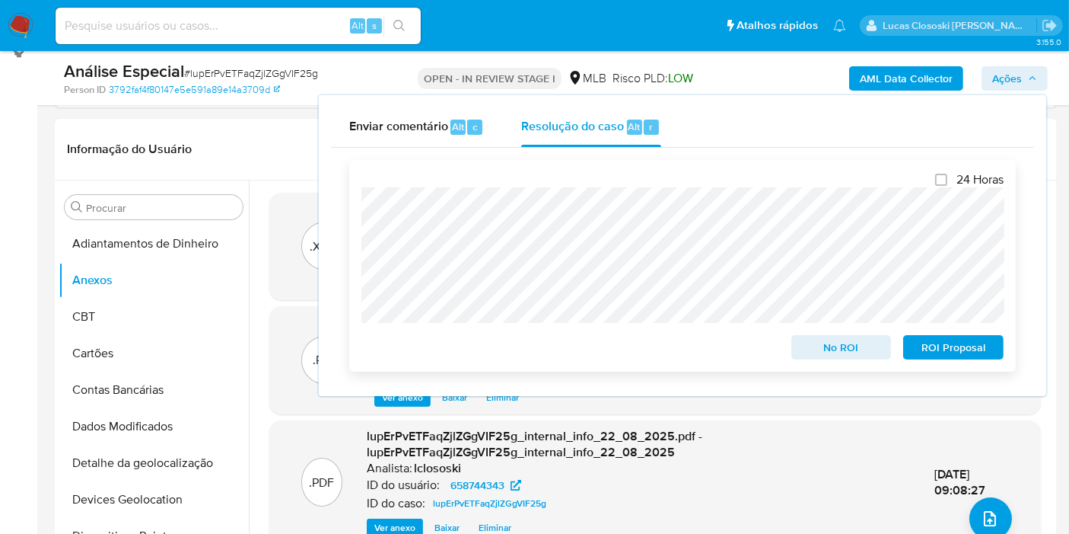
click at [980, 353] on span "ROI Proposal" at bounding box center [953, 346] width 79 height 21
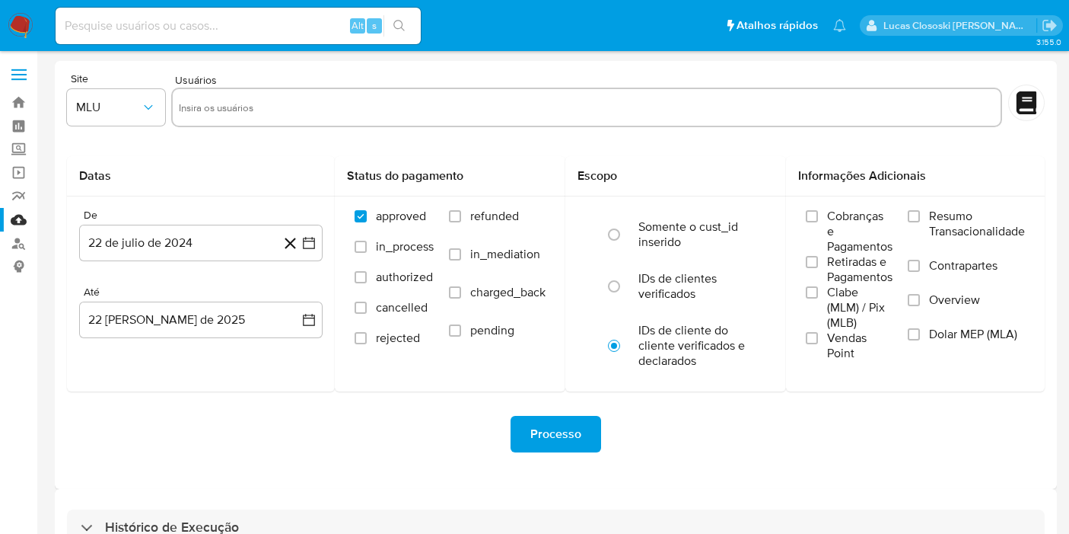
click at [320, 527] on div "Histórico de Execução" at bounding box center [556, 527] width 978 height 37
select select "10"
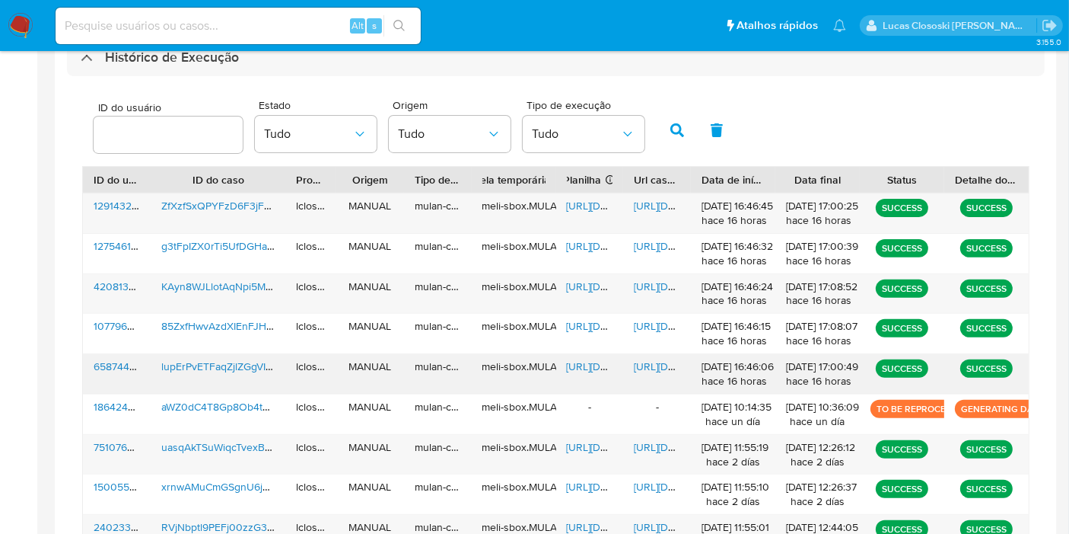
click at [595, 366] on span "https://docs.google.com/spreadsheets/d/1odN3HNycU-2o6t1OhXoVfuo3hzYfUyvjbxJU30Q…" at bounding box center [619, 366] width 105 height 15
click at [645, 365] on span "https://docs.google.com/document/d/1fZePED2KiChLE_u584USW4-LFwYEkyjOvBuBAMfaIPg…" at bounding box center [686, 366] width 105 height 15
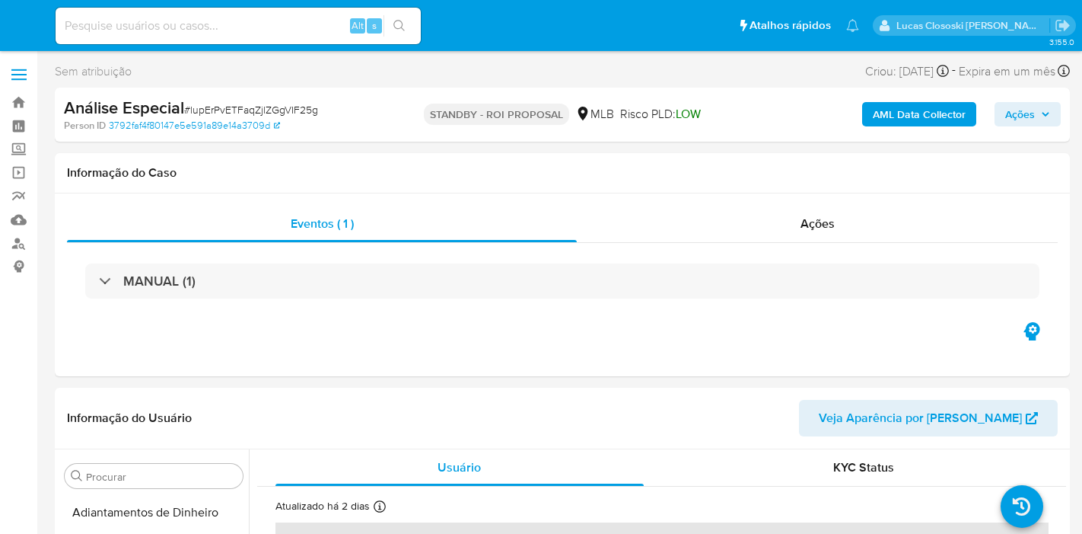
select select "10"
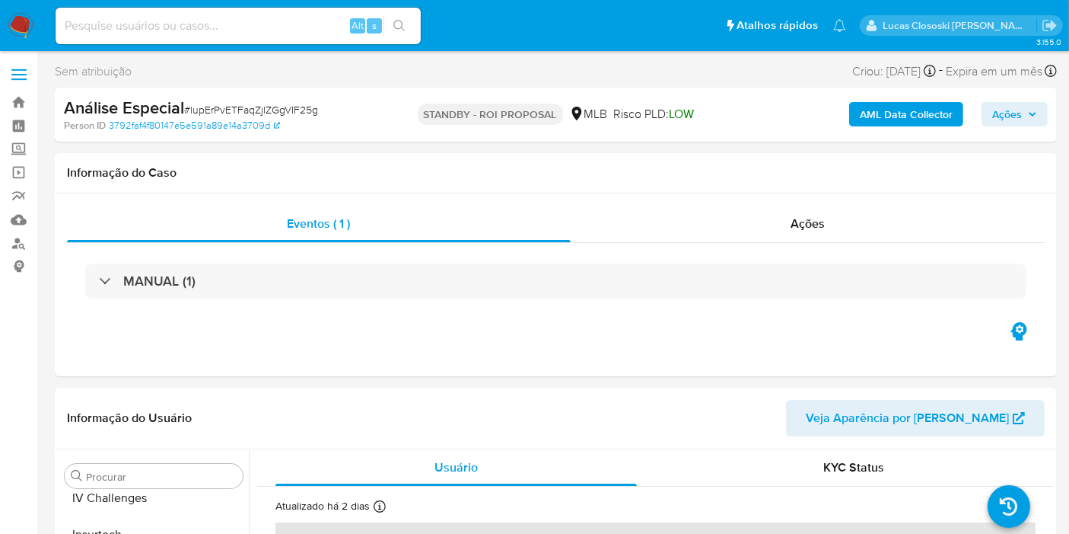
scroll to position [679, 0]
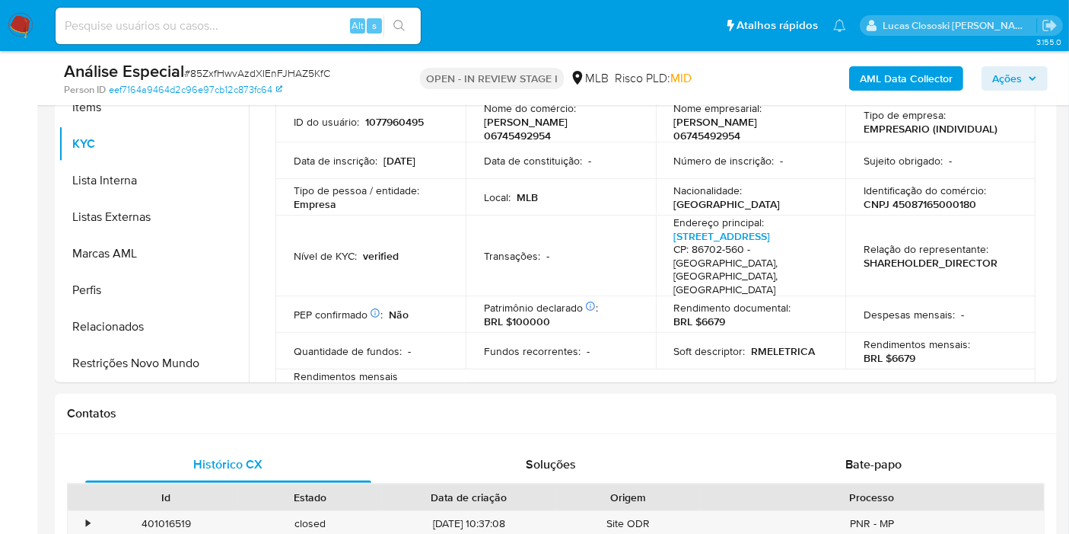
scroll to position [253, 0]
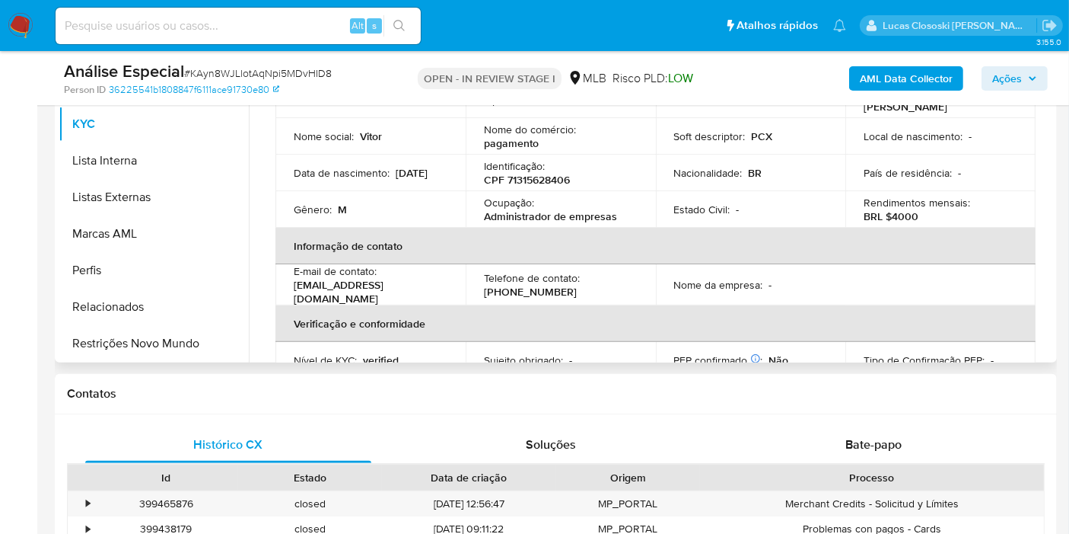
scroll to position [338, 0]
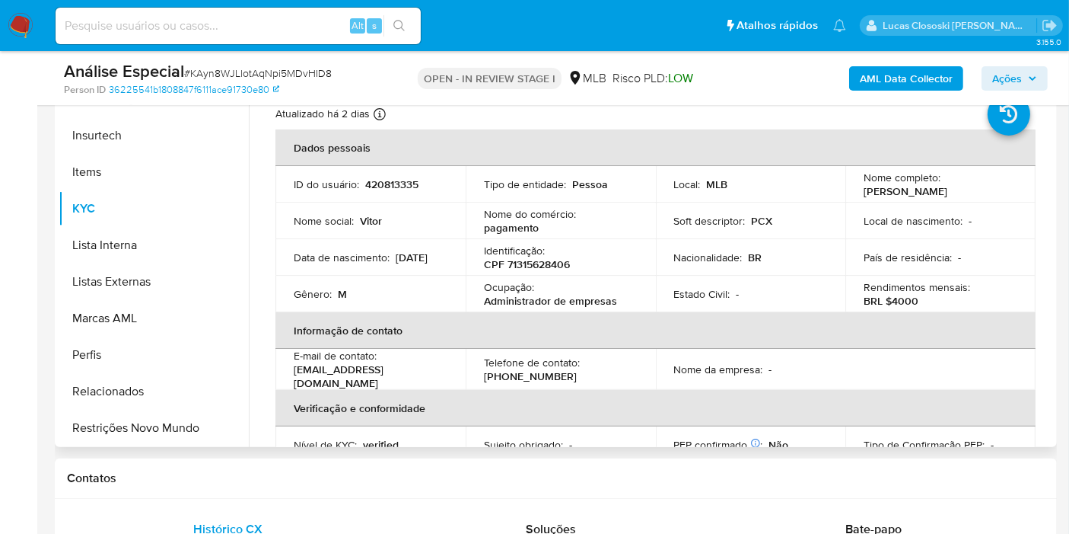
click at [549, 258] on p "CPF 71315628406" at bounding box center [527, 264] width 86 height 14
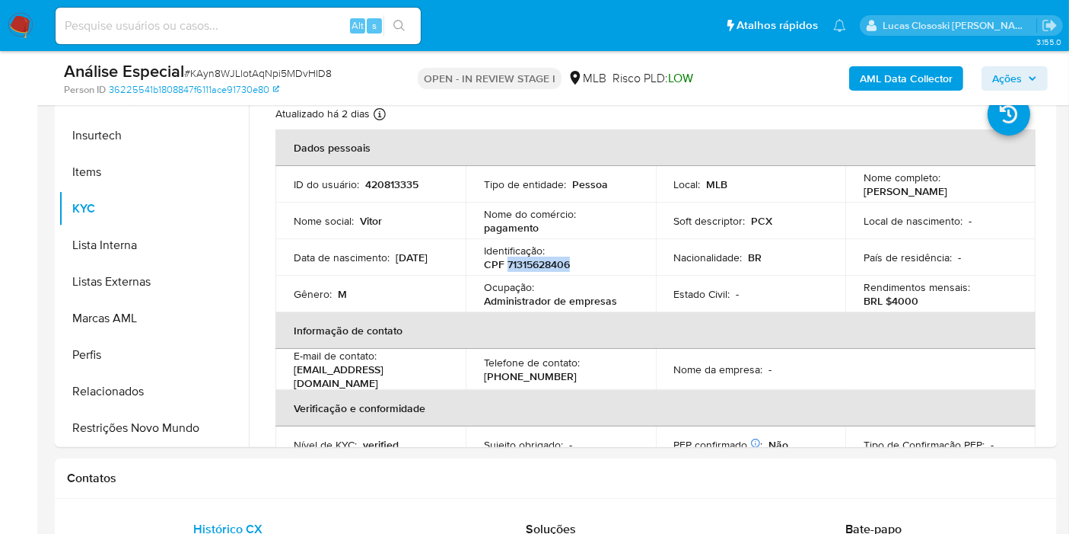
copy p "71315628406"
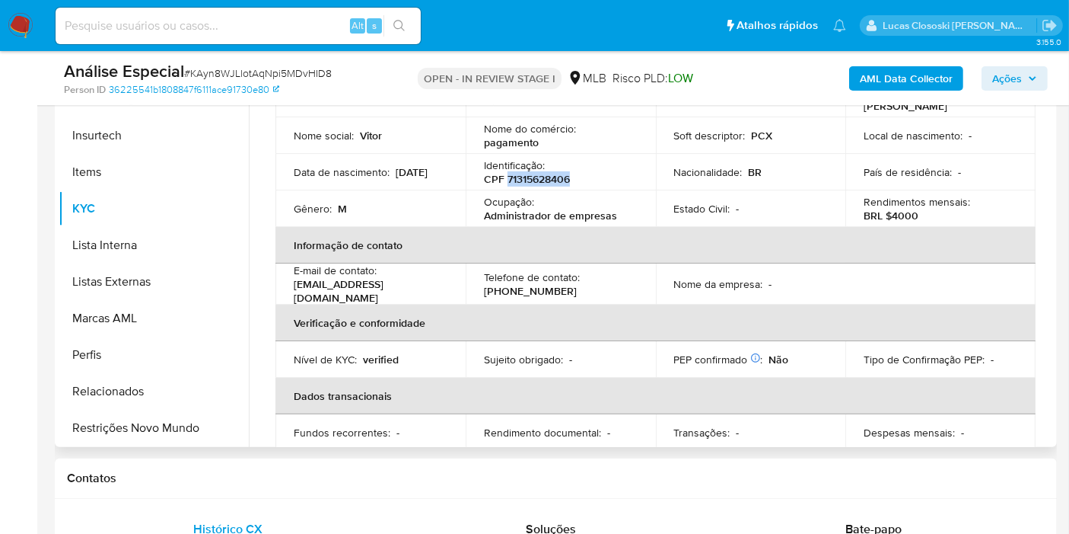
scroll to position [0, 0]
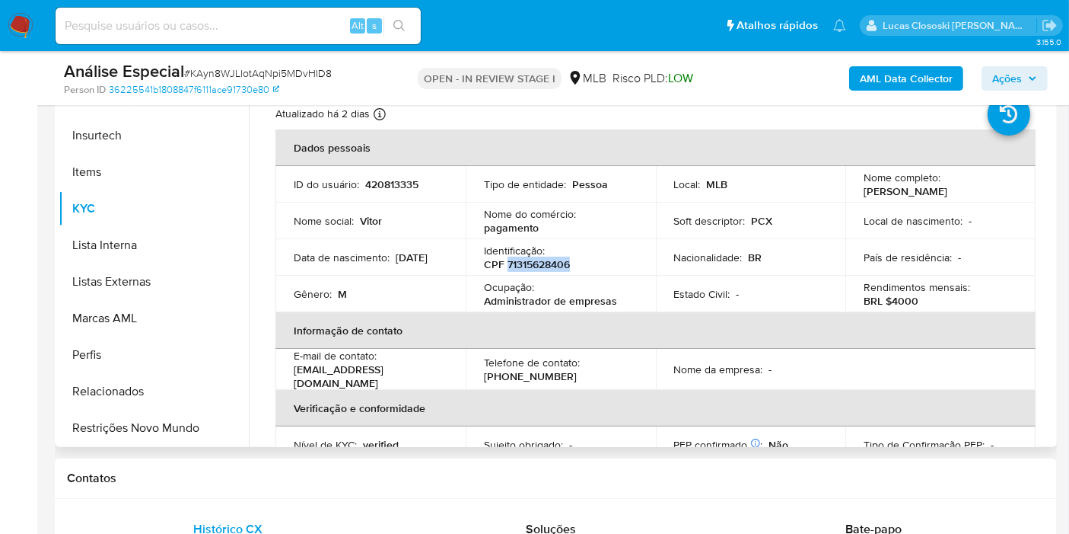
copy p "71315628406"
click at [544, 260] on p "CPF 71315628406" at bounding box center [527, 264] width 86 height 14
click at [518, 258] on p "CPF 71315628406" at bounding box center [527, 264] width 86 height 14
click at [519, 258] on p "CPF 71315628406" at bounding box center [527, 264] width 86 height 14
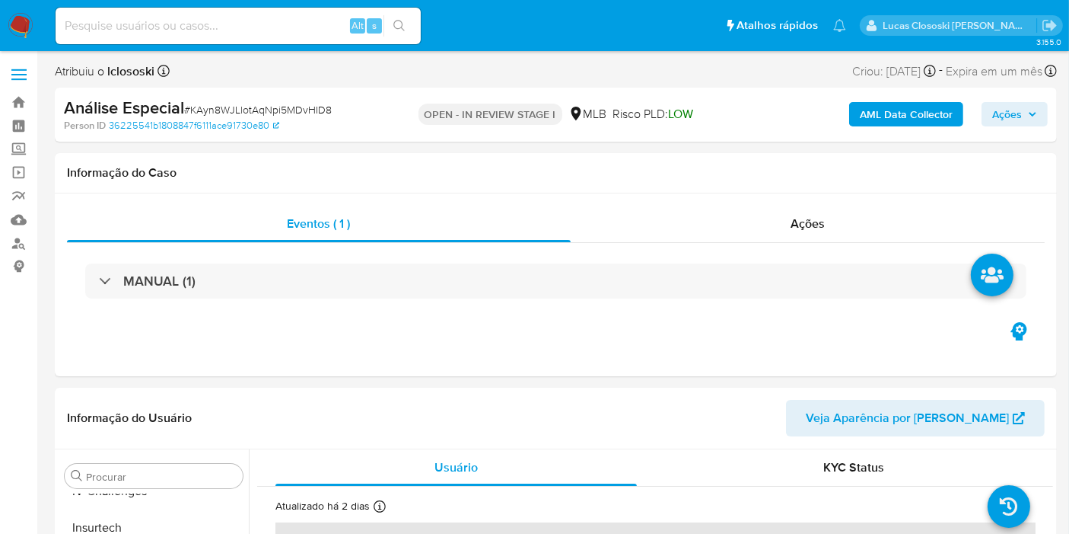
click at [859, 113] on button "AML Data Collector" at bounding box center [906, 114] width 114 height 24
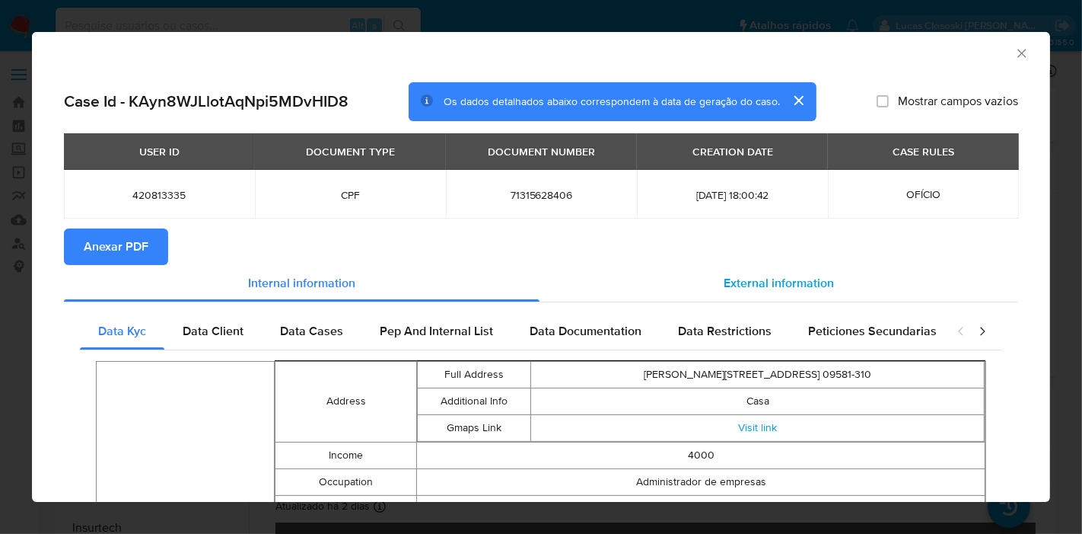
click at [677, 270] on div "External information" at bounding box center [779, 283] width 479 height 37
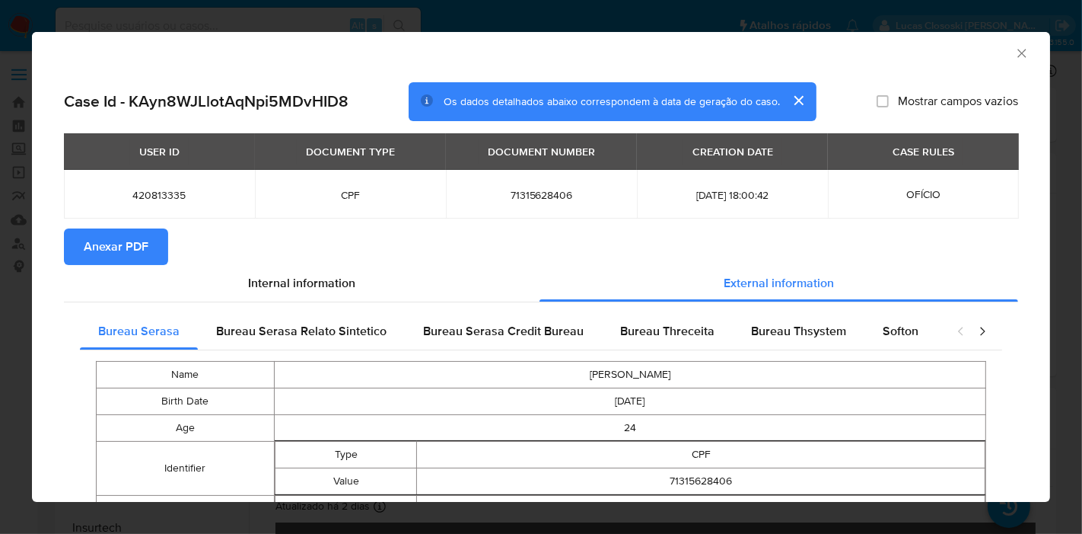
click at [98, 237] on span "Anexar PDF" at bounding box center [116, 246] width 65 height 33
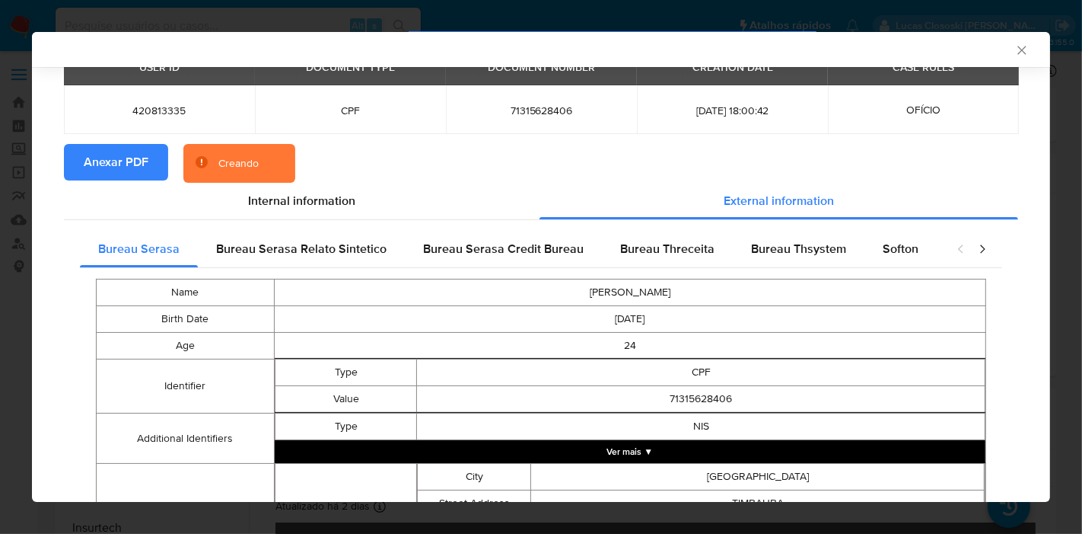
scroll to position [166, 0]
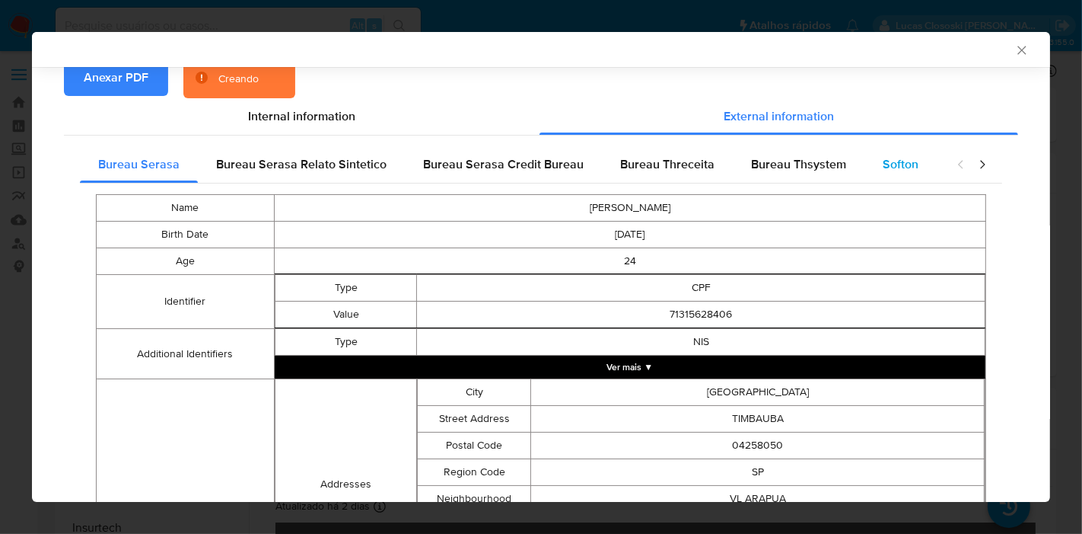
click at [896, 172] on span "Softon" at bounding box center [901, 164] width 36 height 18
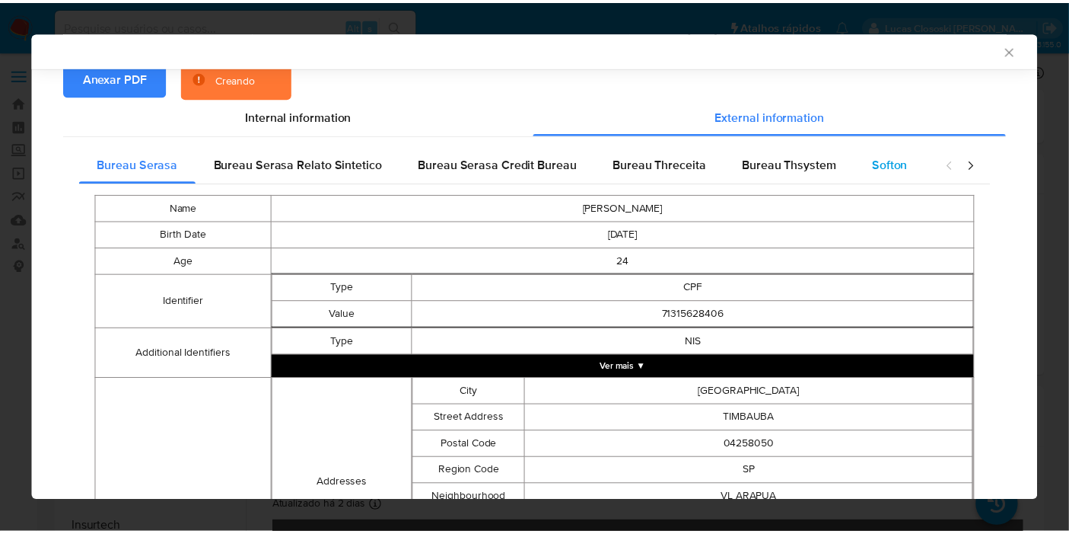
scroll to position [0, 0]
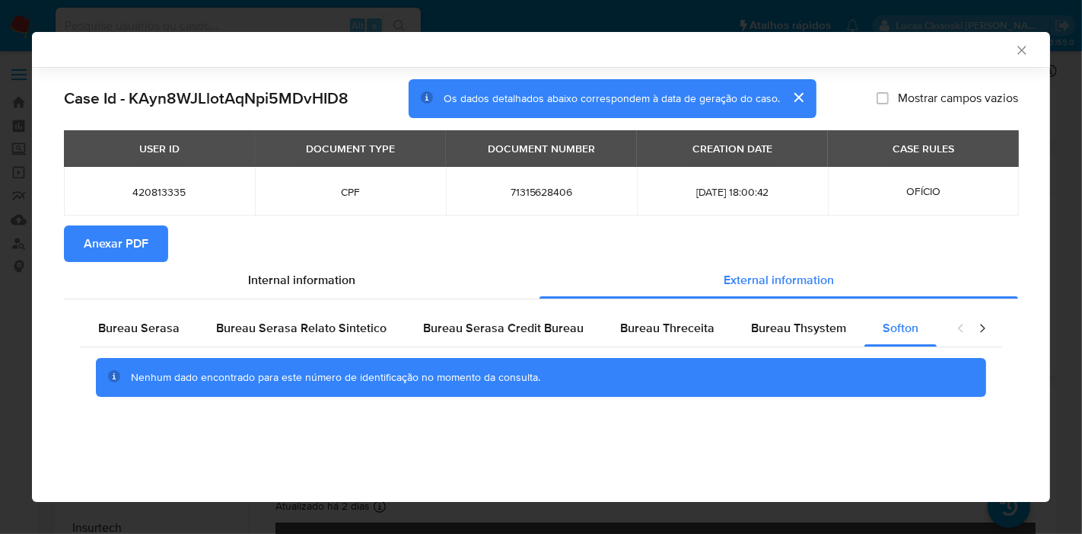
click at [1013, 49] on div "AML Data Collector" at bounding box center [529, 50] width 972 height 14
click at [1020, 49] on icon "Fechar a janela" at bounding box center [1022, 50] width 8 height 8
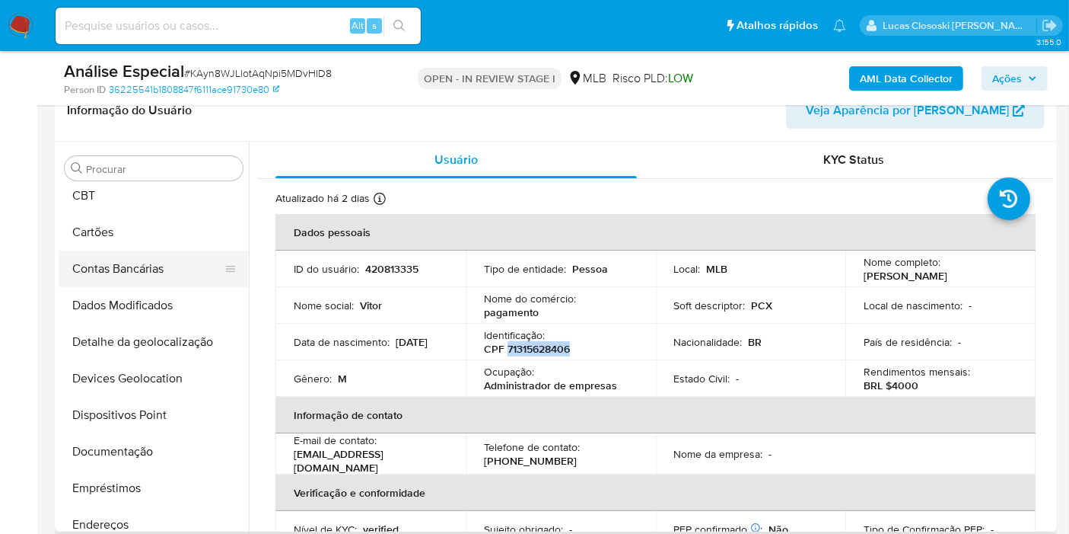
scroll to position [2, 0]
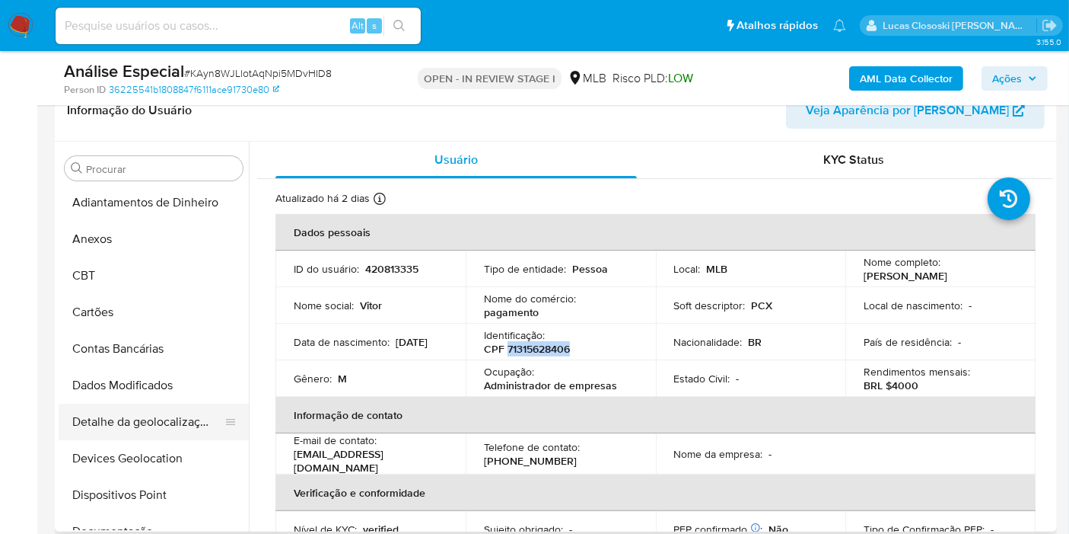
drag, startPoint x: 129, startPoint y: 452, endPoint x: 145, endPoint y: 421, distance: 34.7
click at [128, 453] on button "Devices Geolocation" at bounding box center [154, 458] width 190 height 37
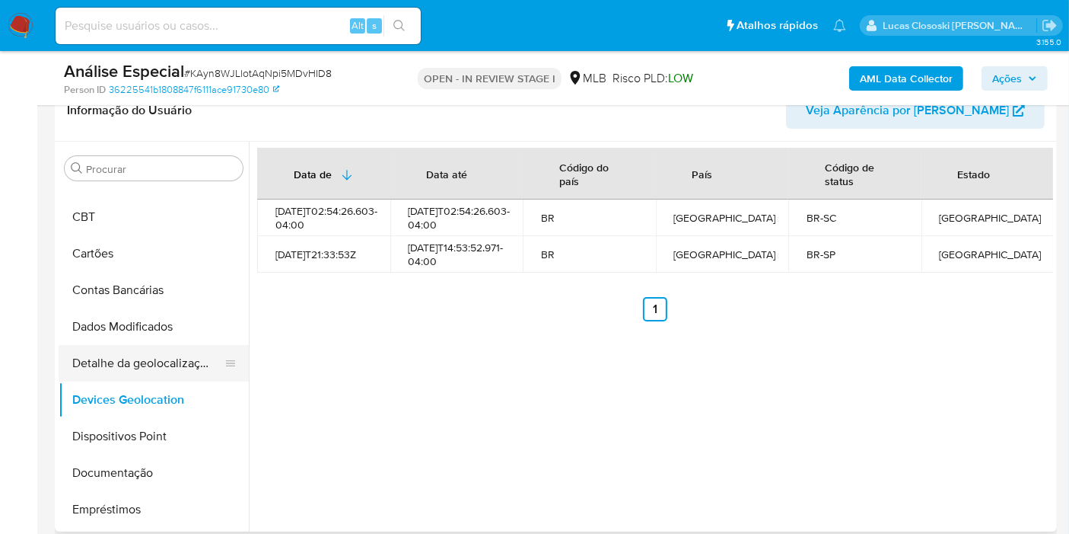
scroll to position [87, 0]
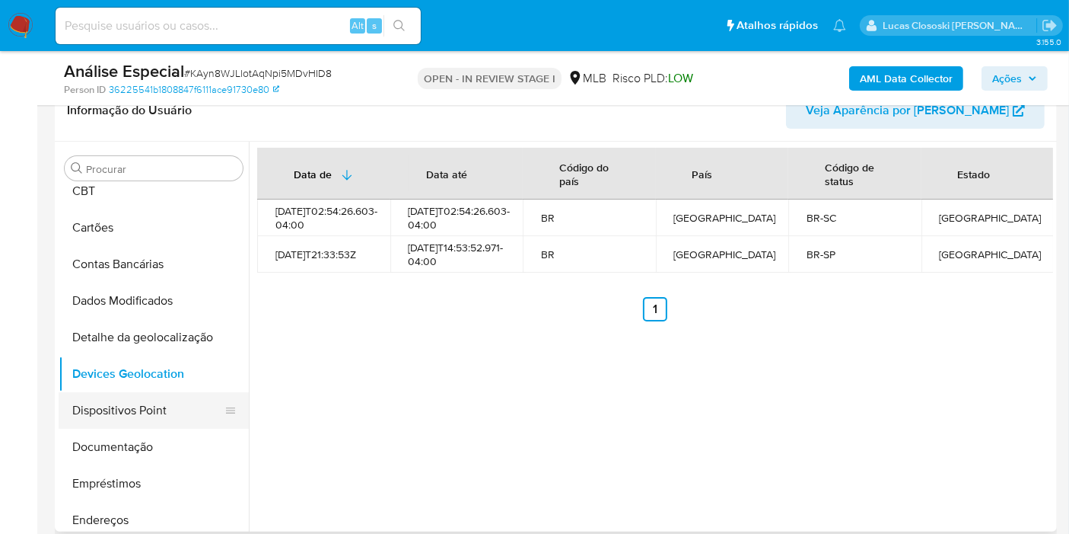
click at [148, 419] on button "Dispositivos Point" at bounding box center [148, 410] width 178 height 37
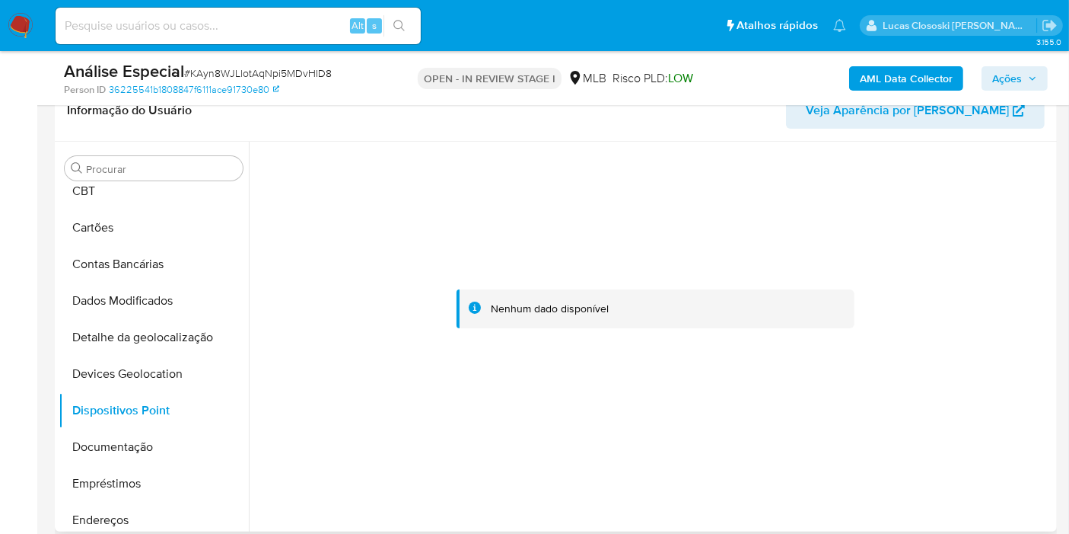
click at [573, 384] on div at bounding box center [655, 309] width 796 height 335
click at [134, 429] on button "Documentação" at bounding box center [148, 447] width 178 height 37
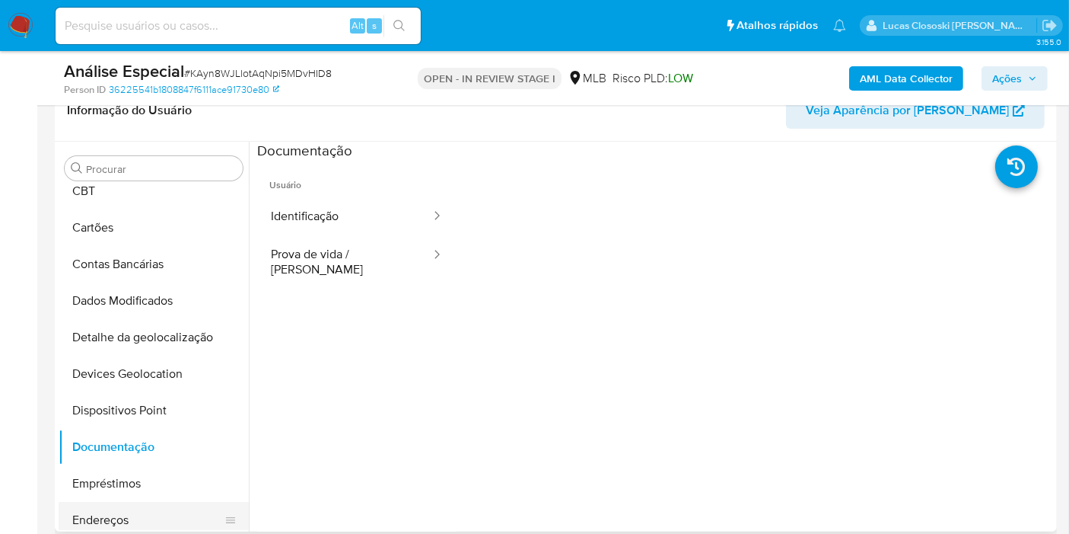
click at [146, 504] on button "Endereços" at bounding box center [148, 520] width 178 height 37
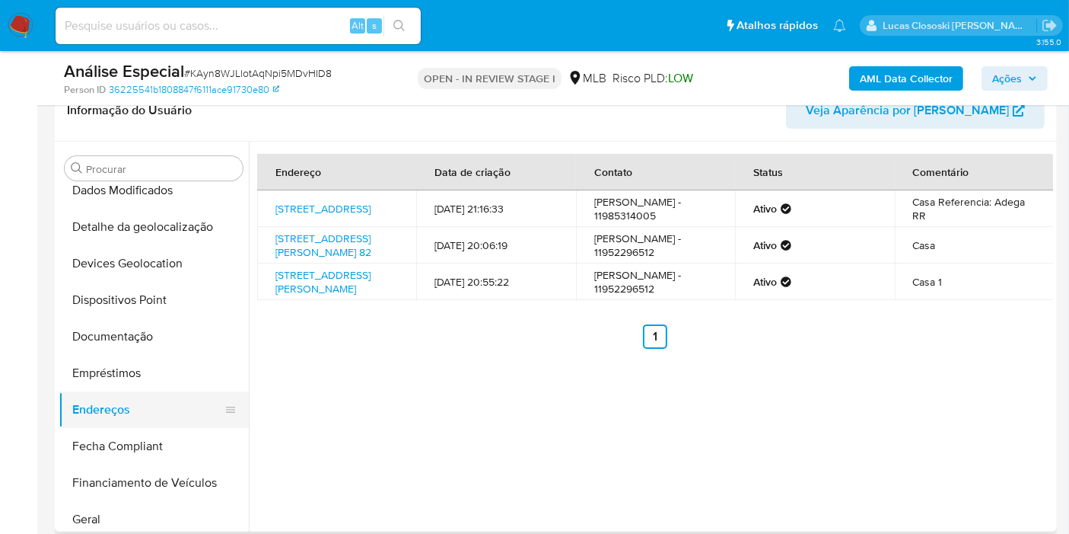
scroll to position [256, 0]
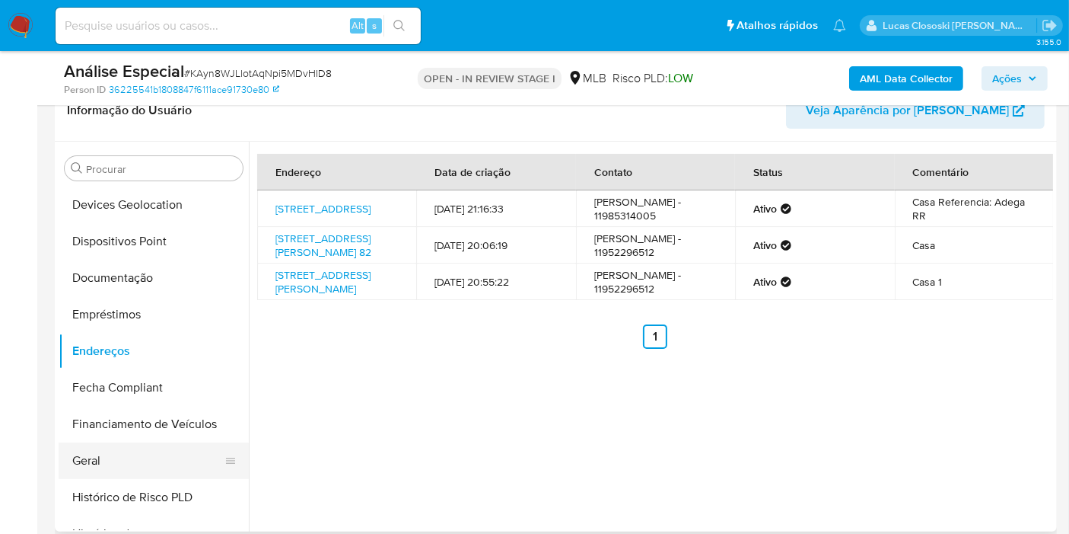
click at [157, 457] on button "Geral" at bounding box center [148, 460] width 178 height 37
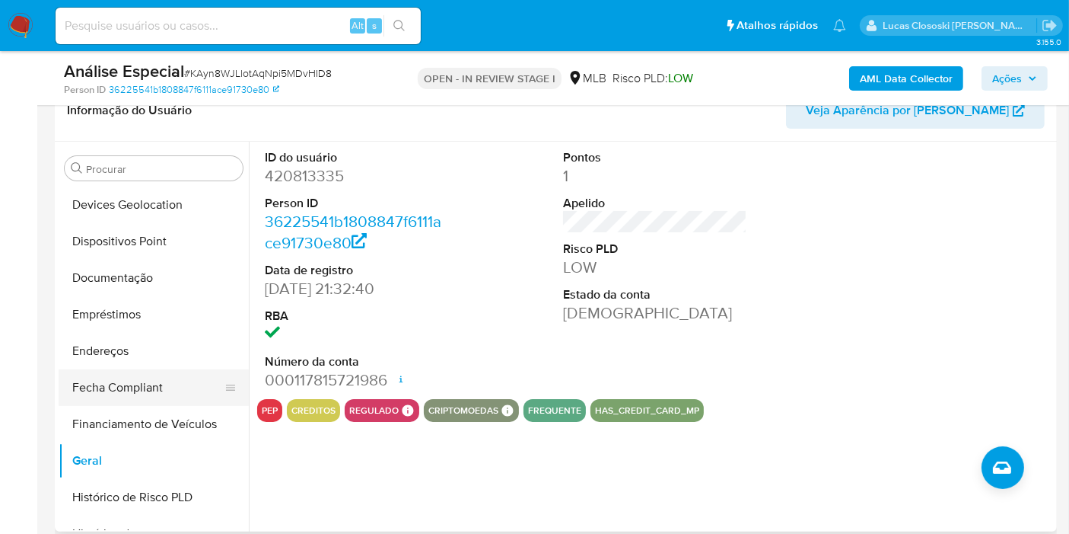
scroll to position [594, 0]
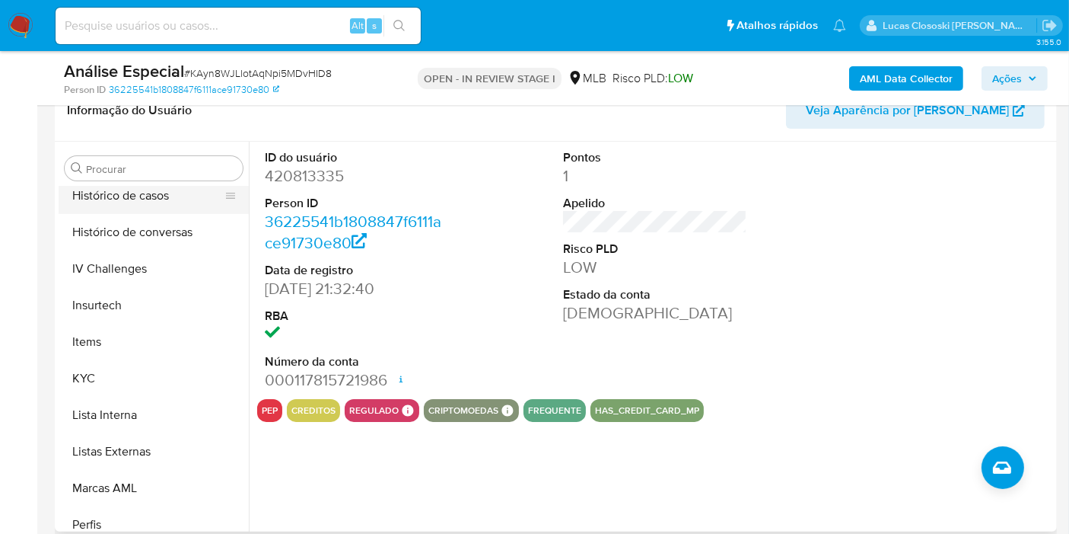
click at [164, 198] on button "Histórico de casos" at bounding box center [148, 195] width 178 height 37
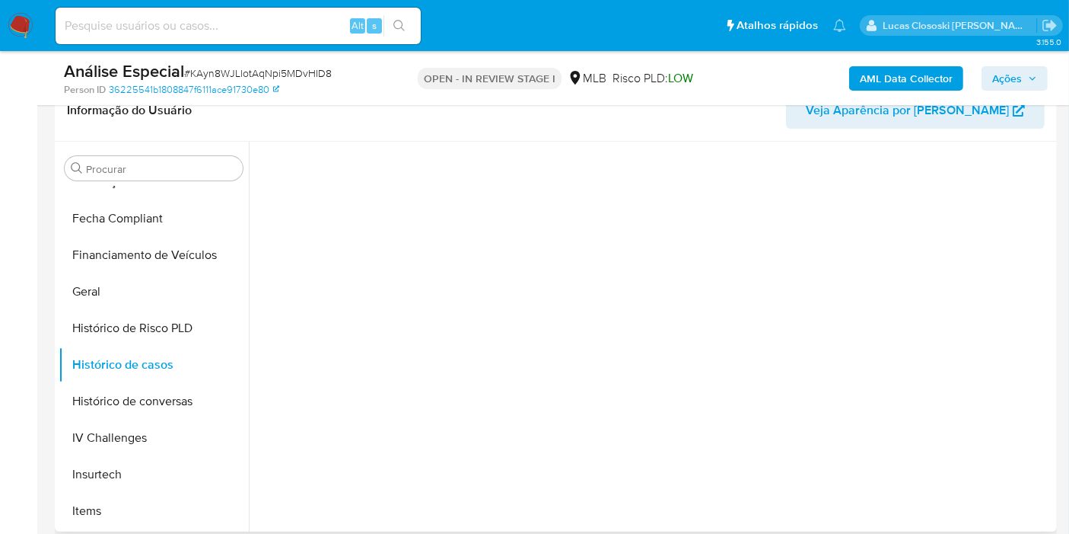
scroll to position [509, 0]
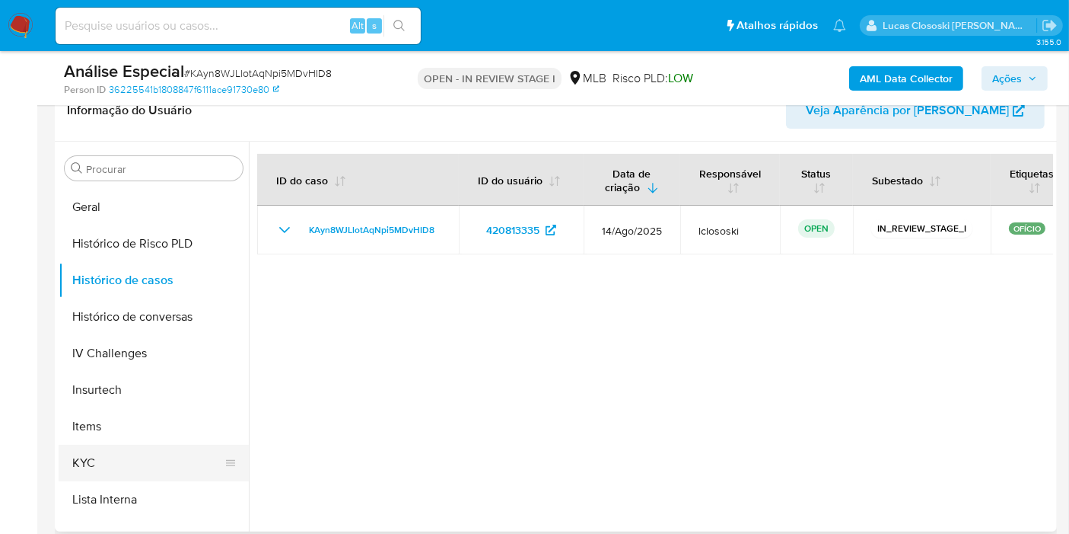
click at [165, 453] on button "KYC" at bounding box center [148, 463] width 178 height 37
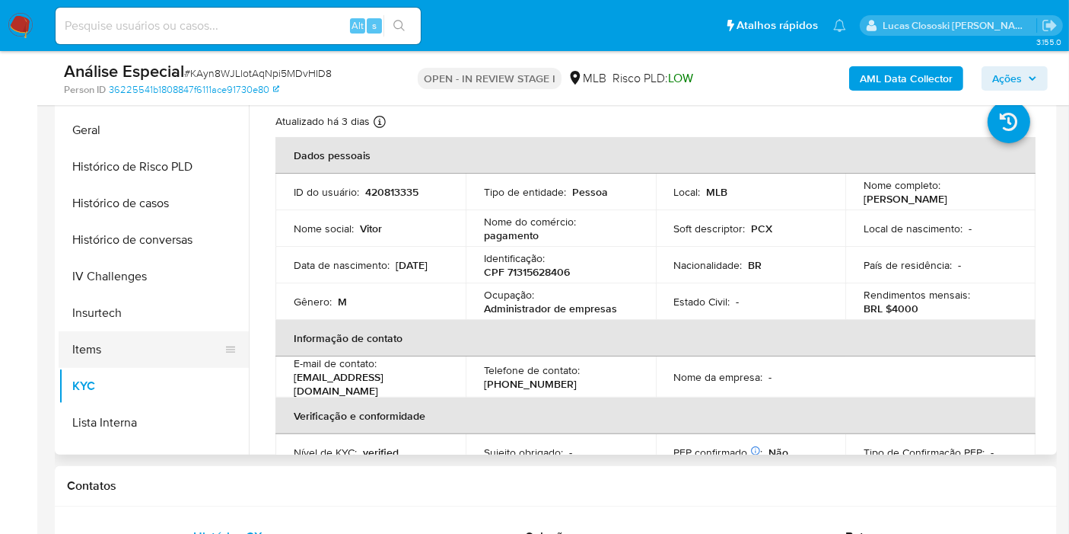
scroll to position [678, 0]
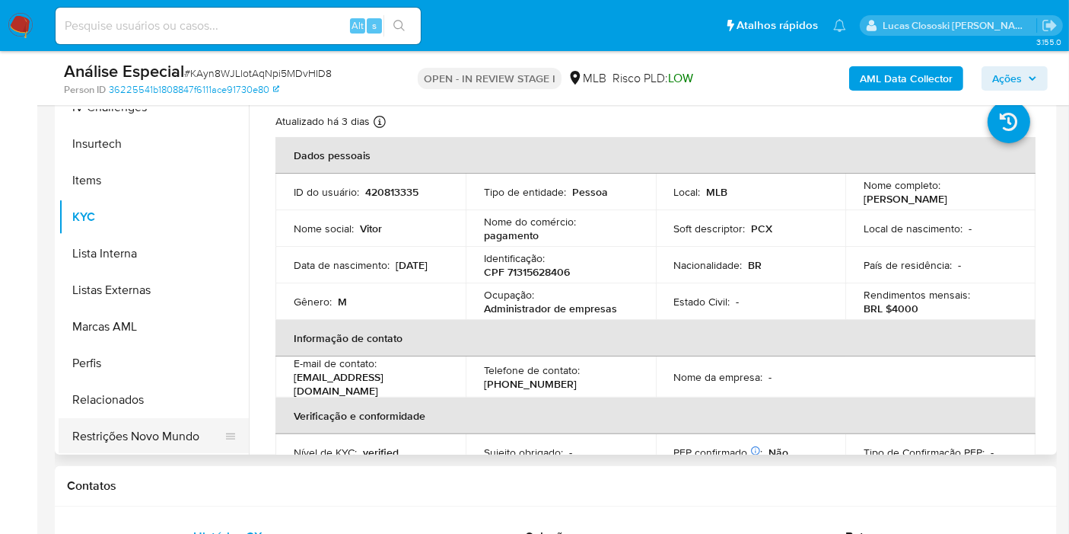
click at [174, 432] on button "Restrições Novo Mundo" at bounding box center [148, 436] width 178 height 37
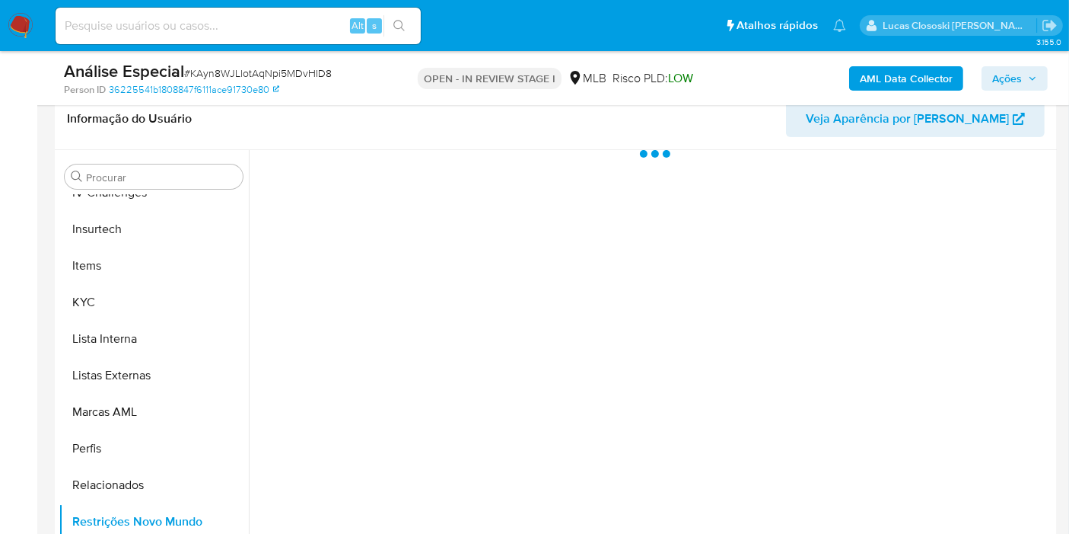
scroll to position [330, 0]
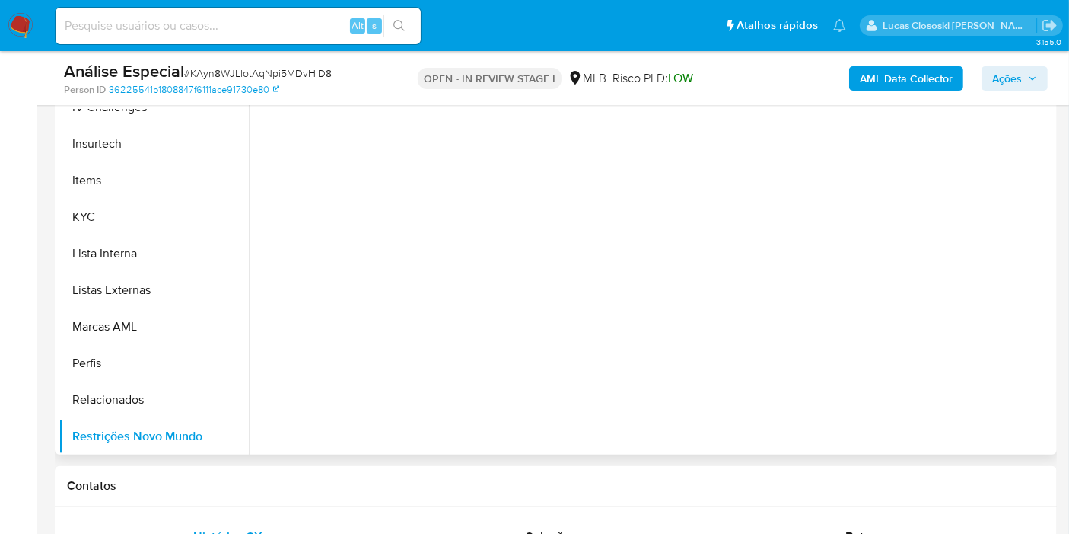
click at [625, 390] on div at bounding box center [651, 260] width 805 height 390
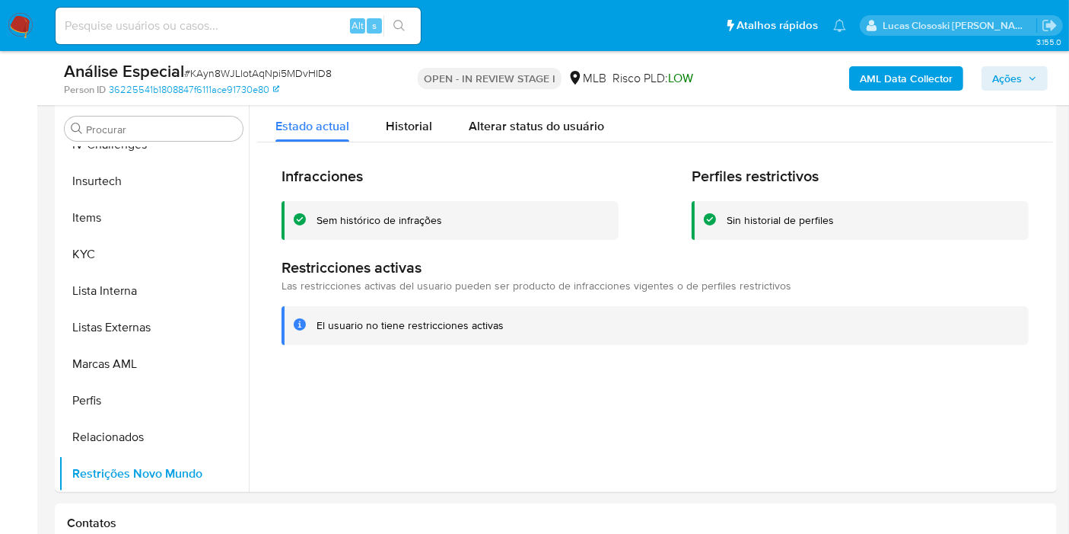
scroll to position [279, 0]
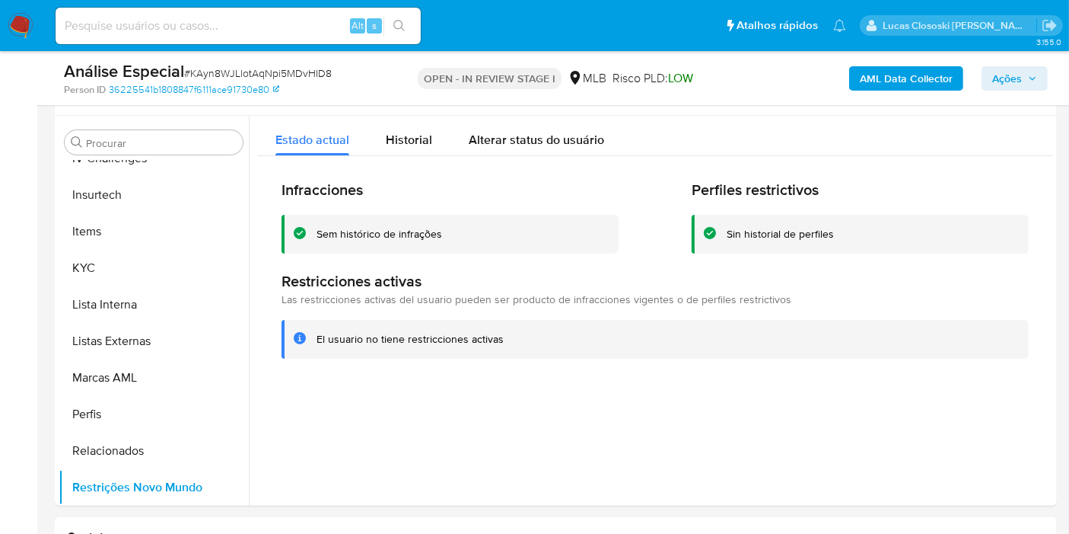
click at [252, 74] on span "# KAyn8WJLlotAqNpi5MDvHID8" at bounding box center [258, 72] width 148 height 15
copy span "KAyn8WJLlotAqNpi5MDvHID8"
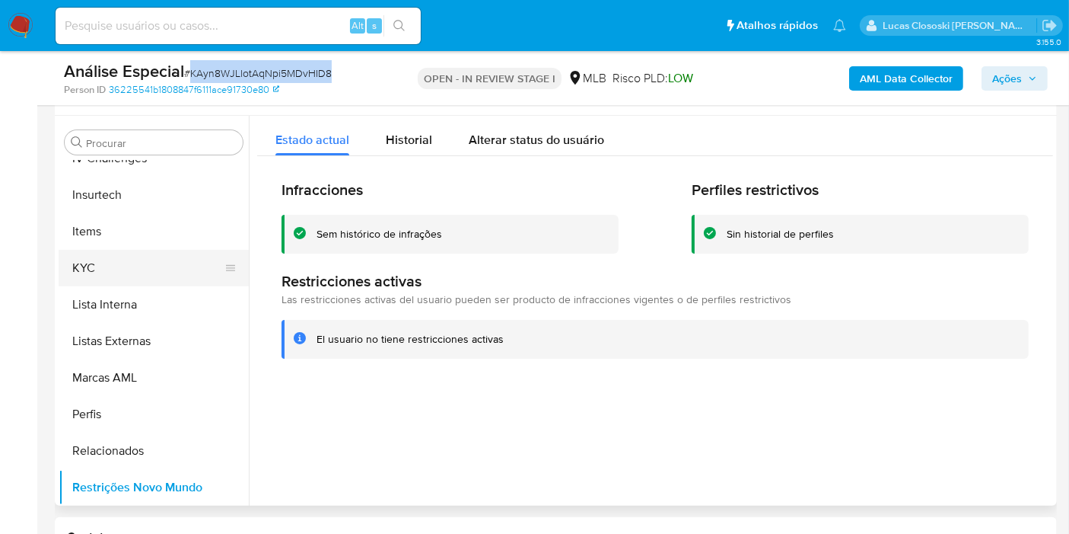
click at [148, 260] on button "KYC" at bounding box center [148, 268] width 178 height 37
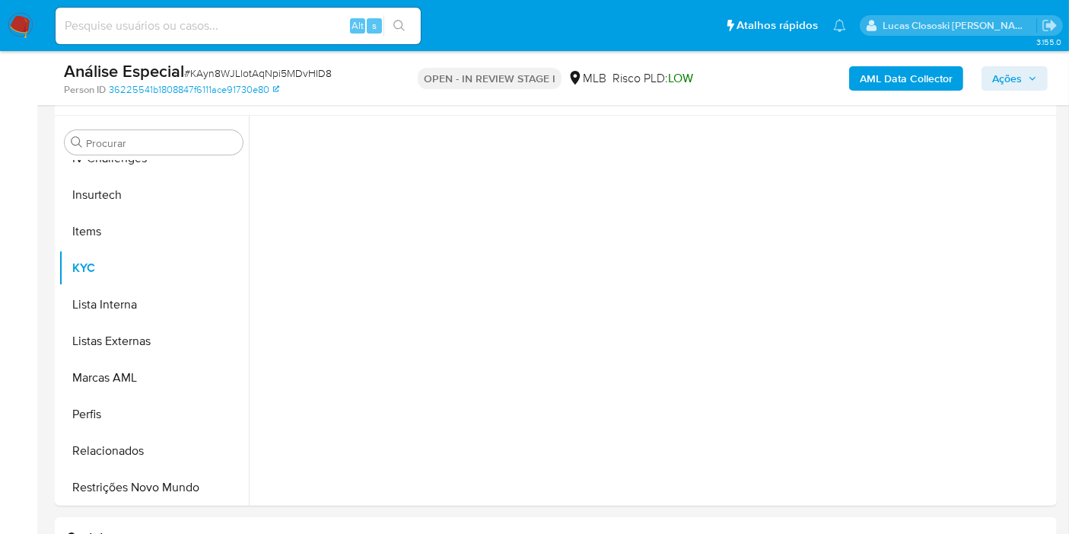
click at [387, 105] on div "Análise Especial # KAyn8WJLlotAqNpi5MDvHID8 Person ID 36225541b1808847f6111ace9…" at bounding box center [556, 78] width 1002 height 54
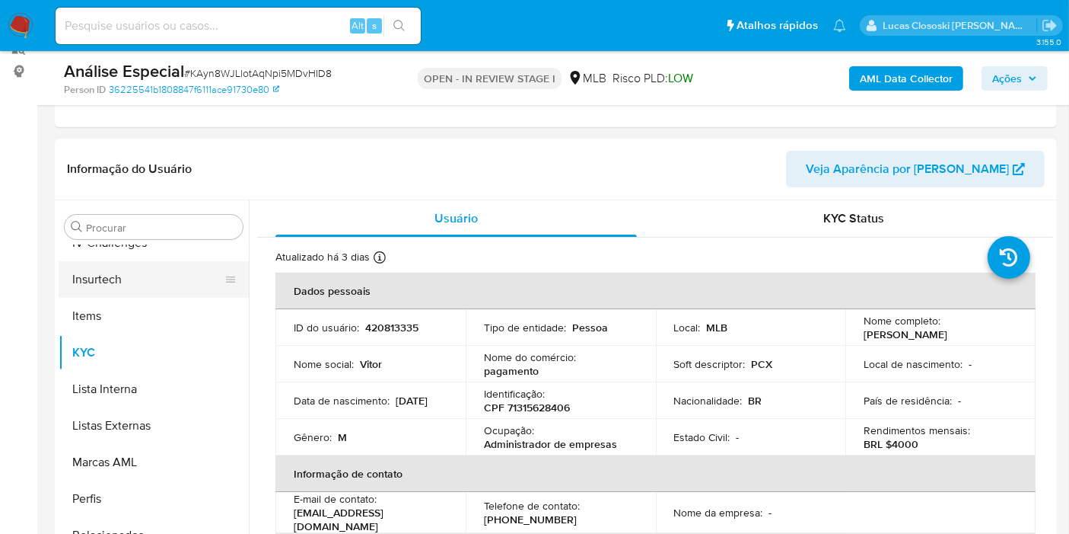
scroll to position [340, 0]
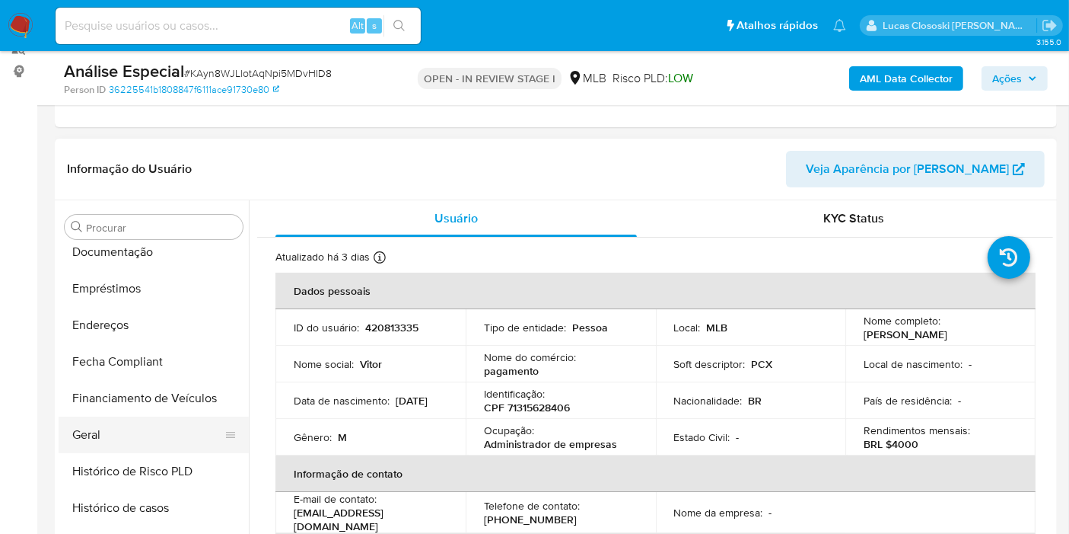
click at [139, 448] on button "Geral" at bounding box center [148, 434] width 178 height 37
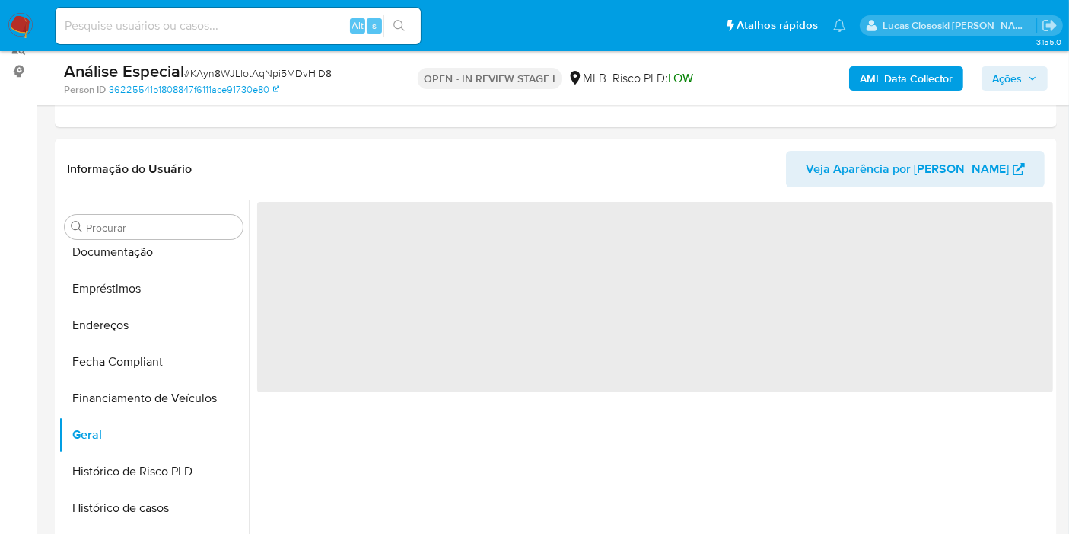
scroll to position [291, 0]
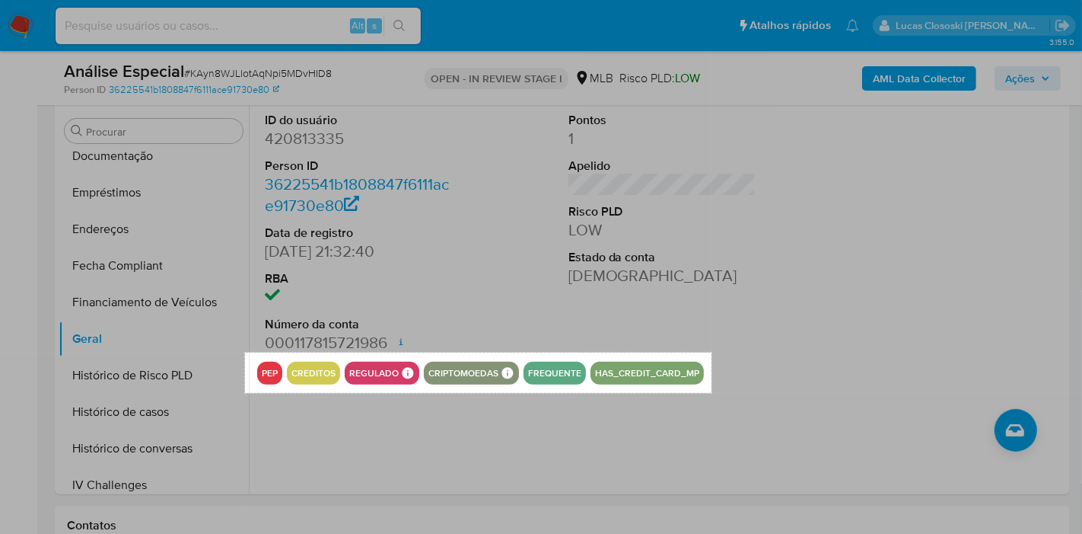
drag, startPoint x: 245, startPoint y: 352, endPoint x: 712, endPoint y: 392, distance: 468.3
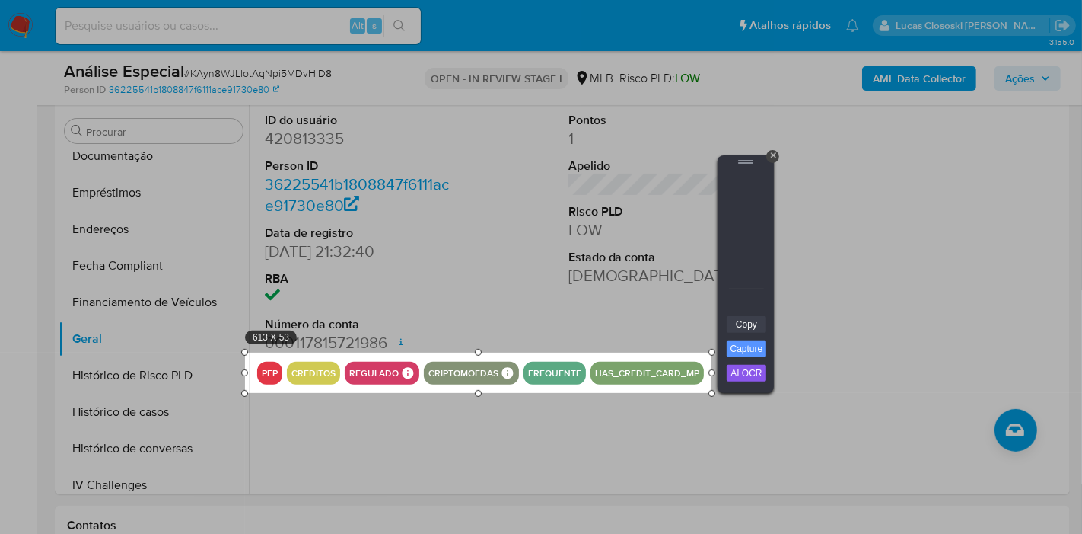
click at [743, 325] on link "Copy" at bounding box center [747, 324] width 40 height 17
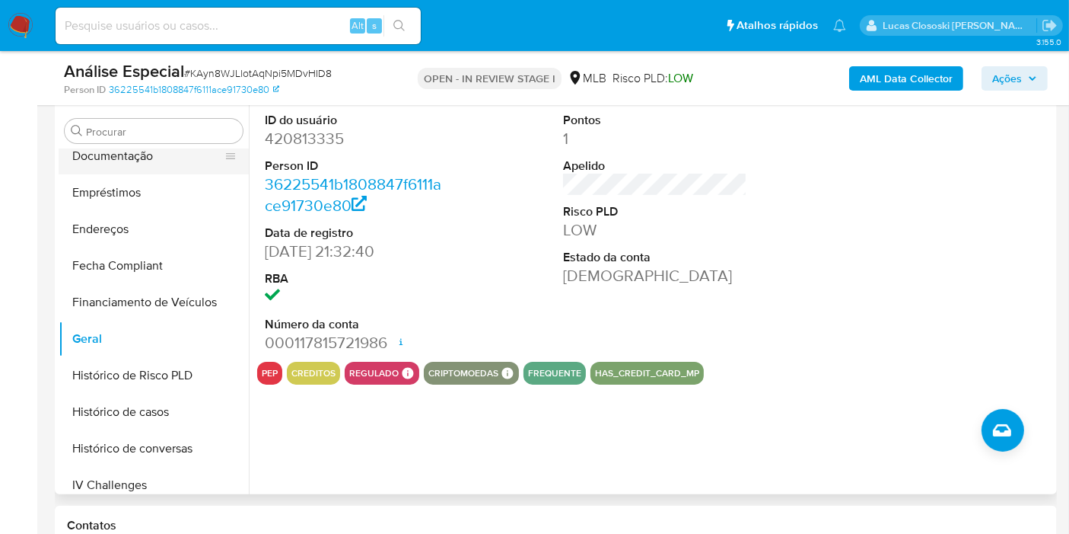
click at [105, 148] on button "Documentação" at bounding box center [148, 156] width 178 height 37
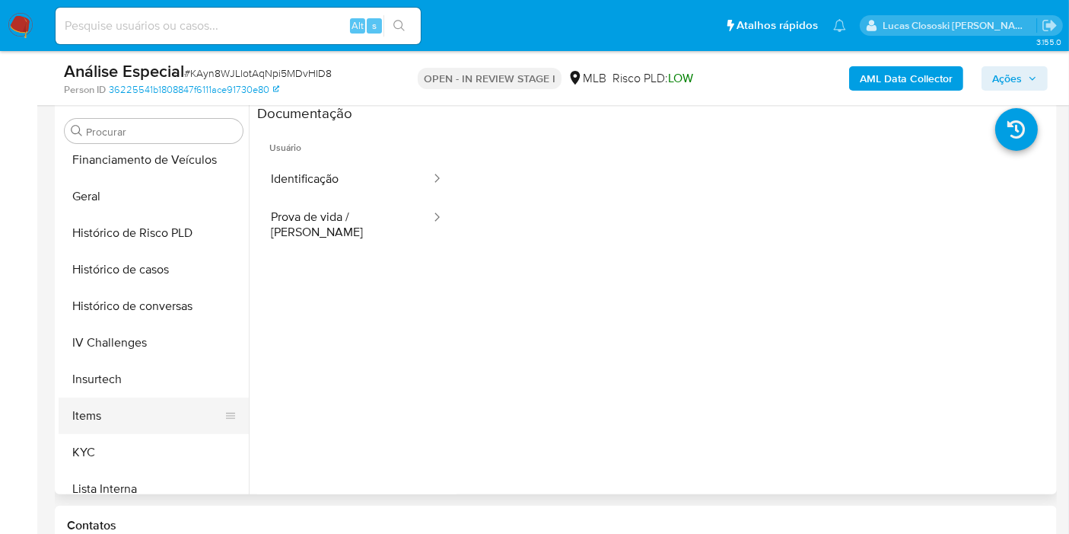
scroll to position [509, 0]
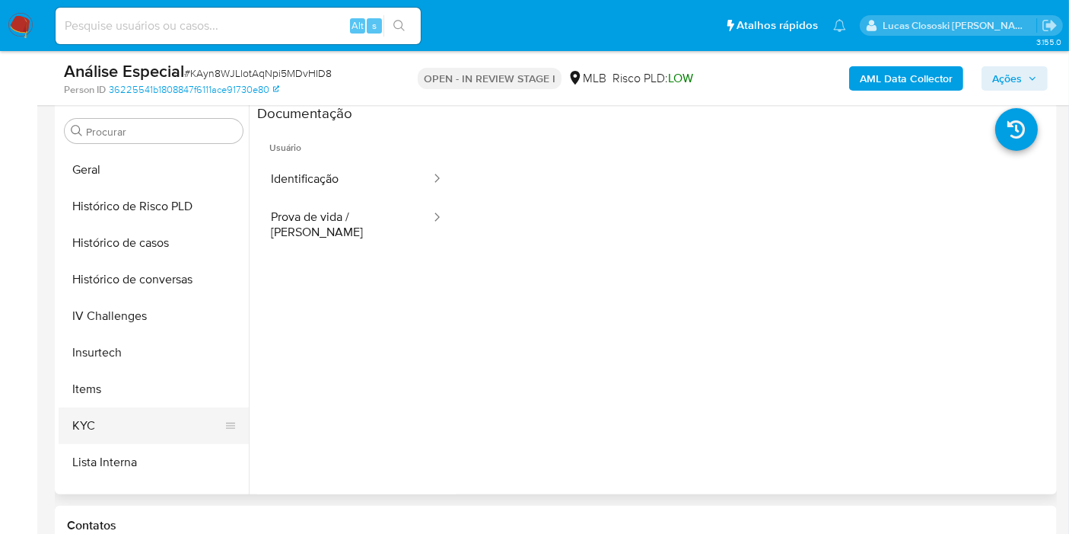
click at [138, 419] on button "KYC" at bounding box center [148, 425] width 178 height 37
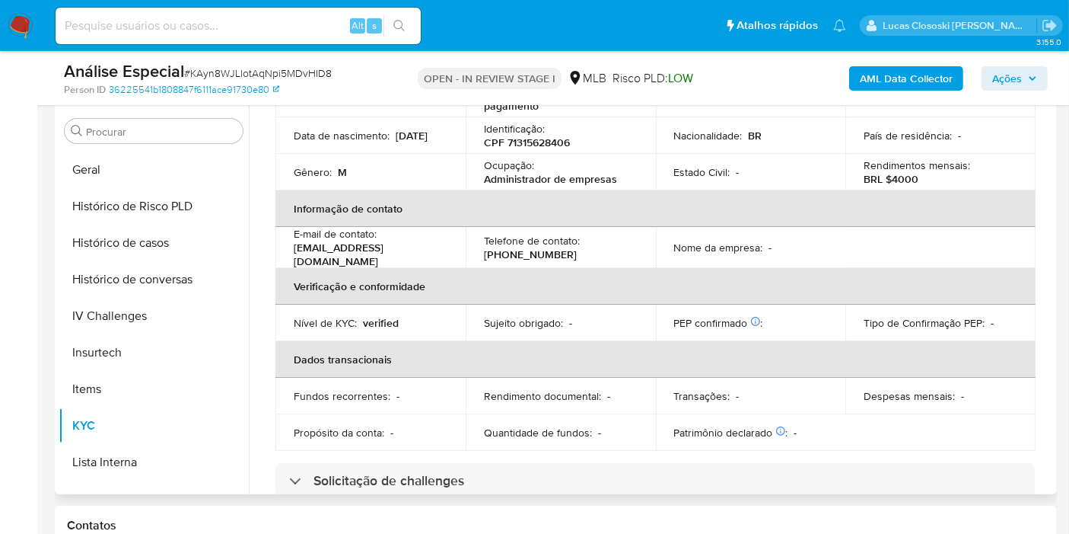
scroll to position [0, 0]
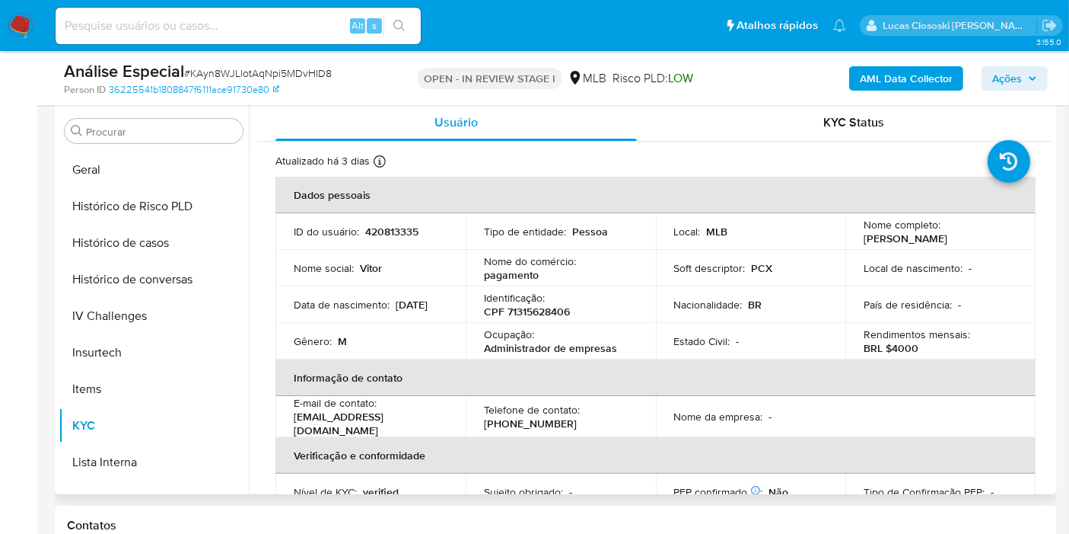
drag, startPoint x: 625, startPoint y: 345, endPoint x: 533, endPoint y: 350, distance: 92.3
click at [556, 350] on div "Ocupação : Administrador de empresas" at bounding box center [561, 340] width 154 height 27
drag, startPoint x: 533, startPoint y: 350, endPoint x: 500, endPoint y: 349, distance: 32.7
click at [506, 350] on p "Administrador de empresas" at bounding box center [550, 348] width 133 height 14
click at [493, 349] on p "Administrador de empresas" at bounding box center [550, 348] width 133 height 14
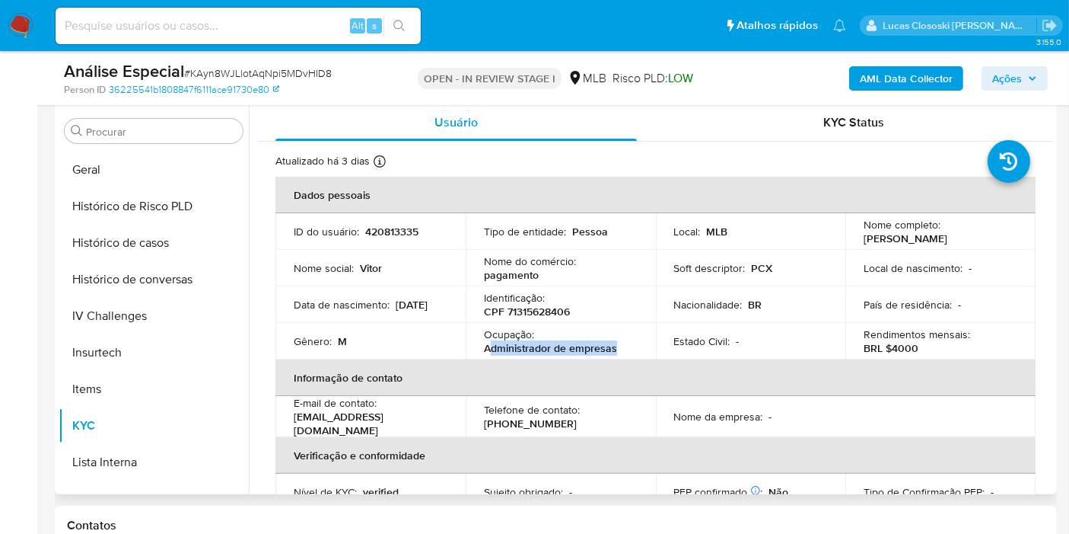
drag, startPoint x: 491, startPoint y: 346, endPoint x: 639, endPoint y: 351, distance: 148.5
click at [639, 351] on td "Ocupação : Administrador de empresas" at bounding box center [561, 341] width 190 height 37
copy p "dministrador de empresas"
click at [1017, 92] on div "AML Data Collector Ações" at bounding box center [886, 78] width 324 height 36
click at [1012, 78] on span "Ações" at bounding box center [1008, 78] width 30 height 24
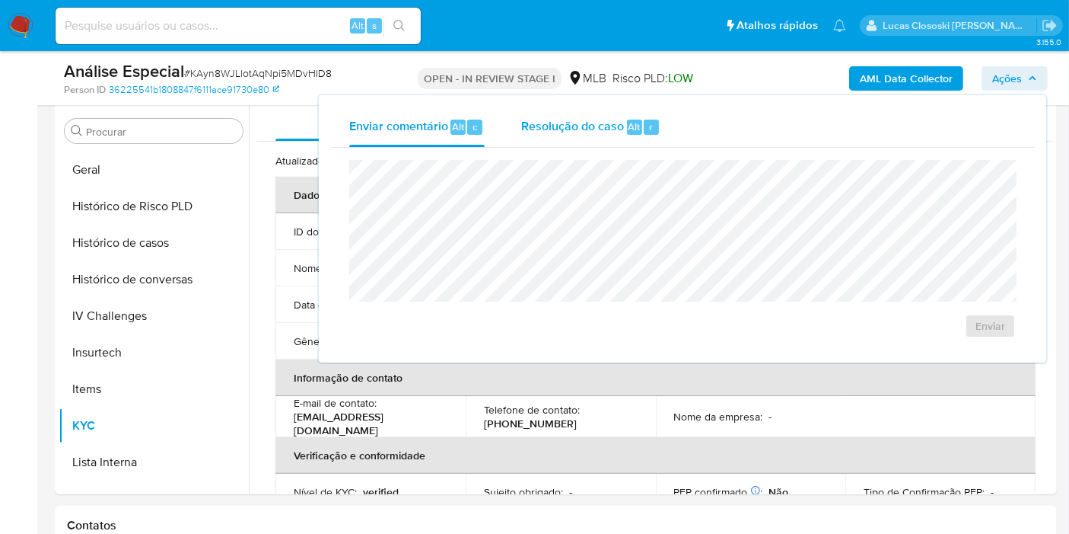
click at [674, 133] on button "Resolução do caso Alt r" at bounding box center [591, 127] width 176 height 40
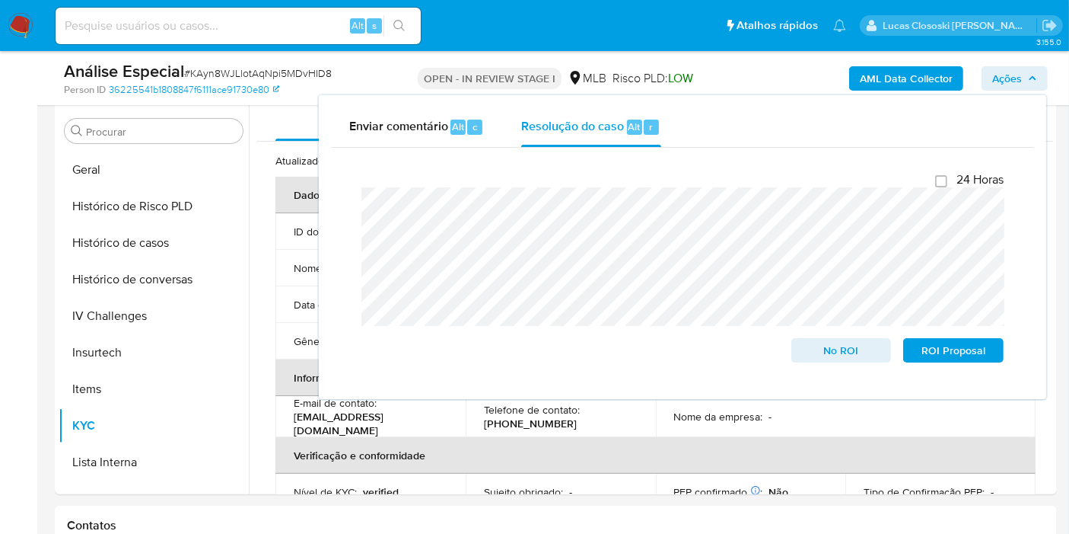
click at [1044, 82] on button "Ações" at bounding box center [1015, 78] width 66 height 24
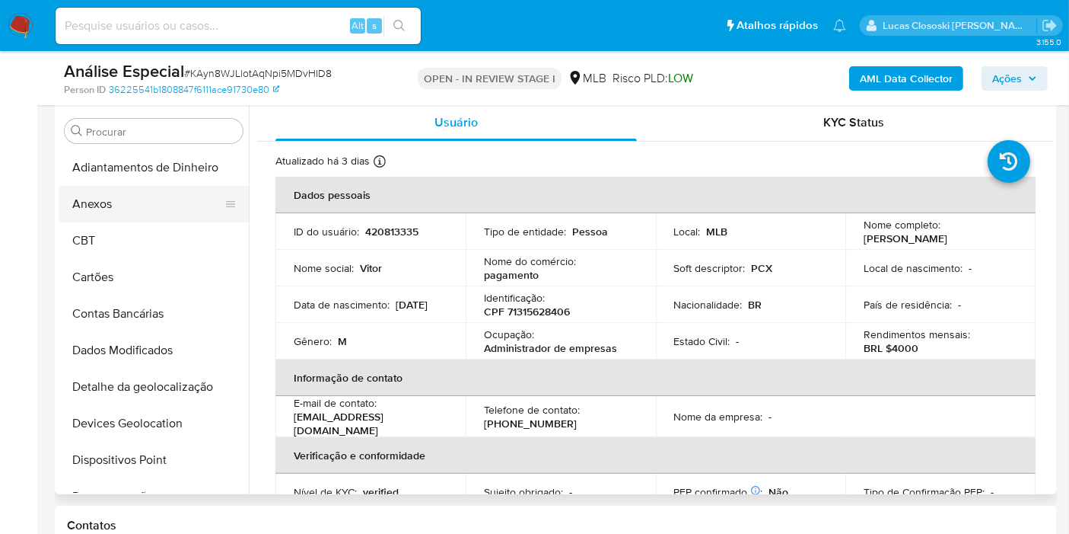
click at [191, 193] on button "Anexos" at bounding box center [148, 204] width 178 height 37
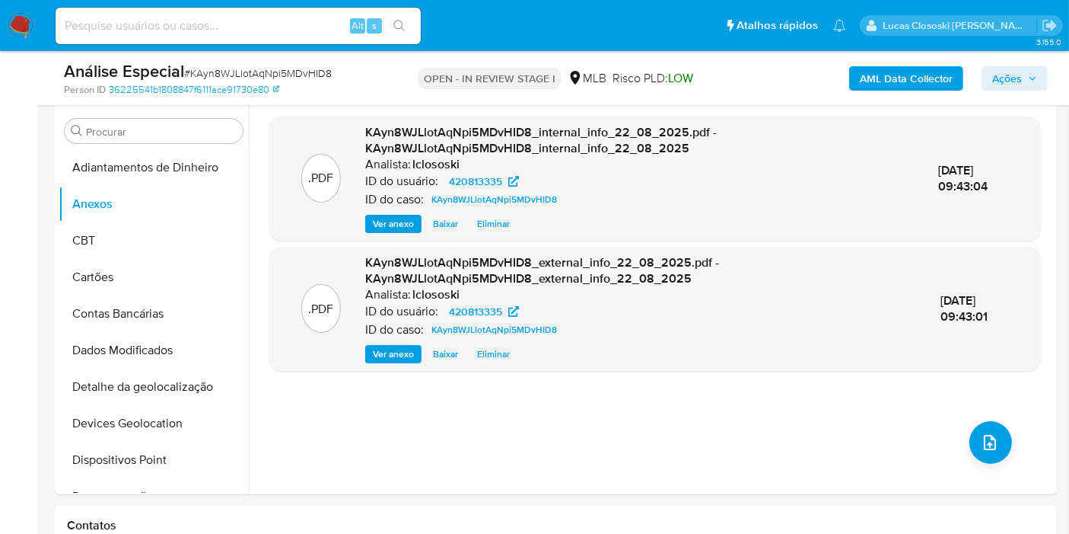
click at [1012, 72] on span "Ações" at bounding box center [1008, 78] width 30 height 24
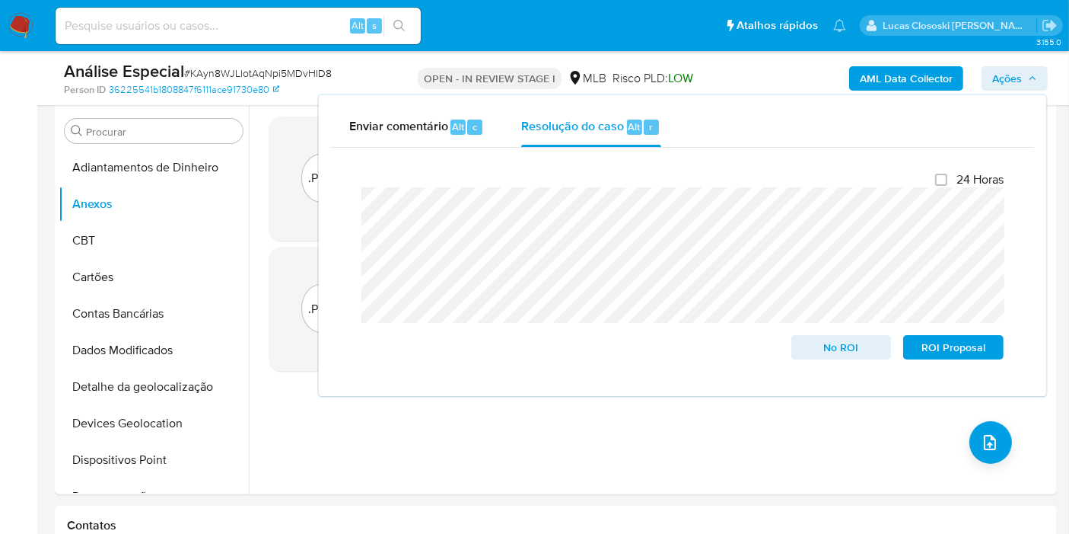
click at [1012, 72] on span "Ações" at bounding box center [1008, 78] width 30 height 24
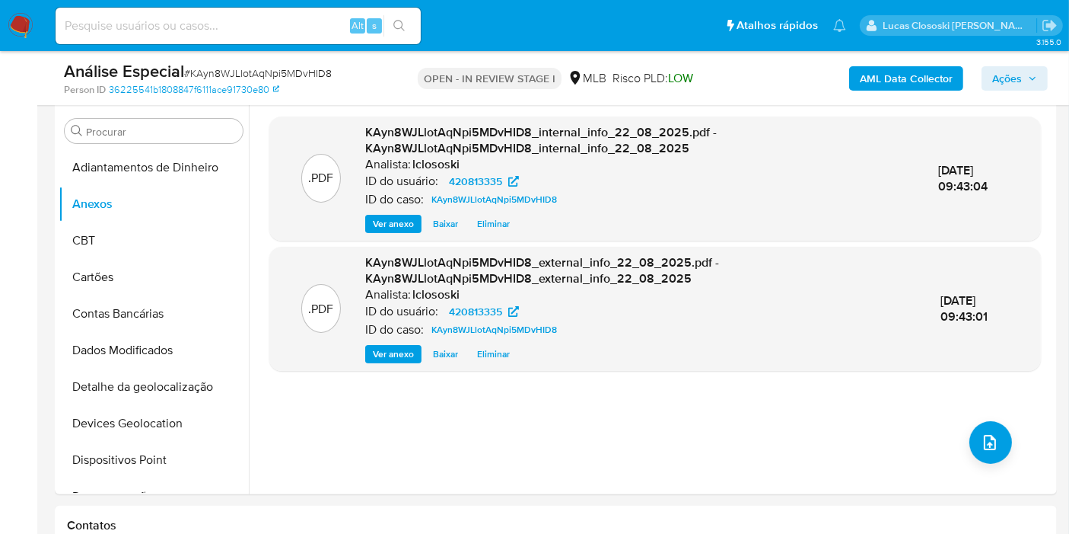
click at [1015, 76] on span "Ações" at bounding box center [1008, 78] width 30 height 24
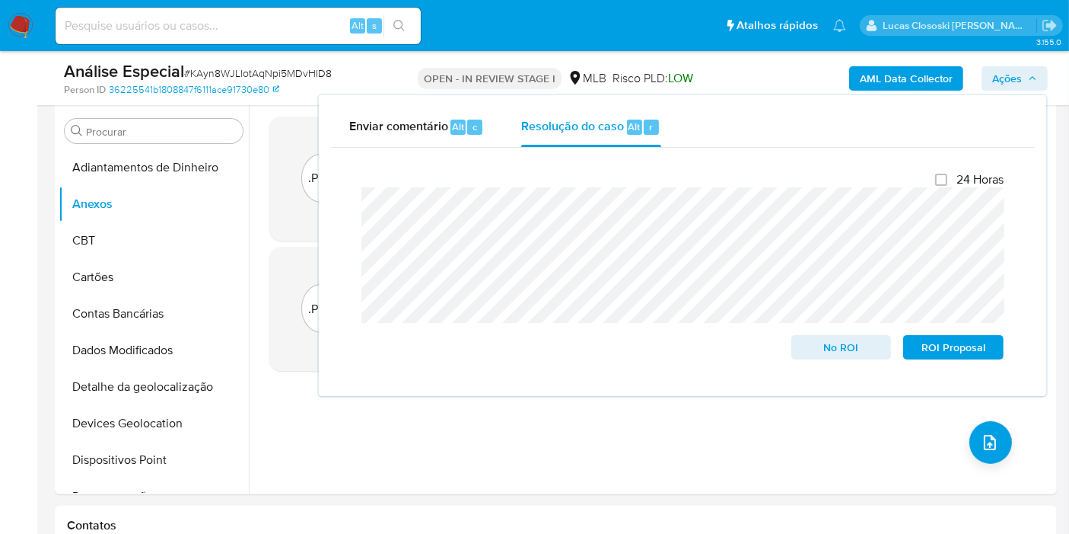
click at [1015, 72] on span "Ações" at bounding box center [1008, 78] width 30 height 24
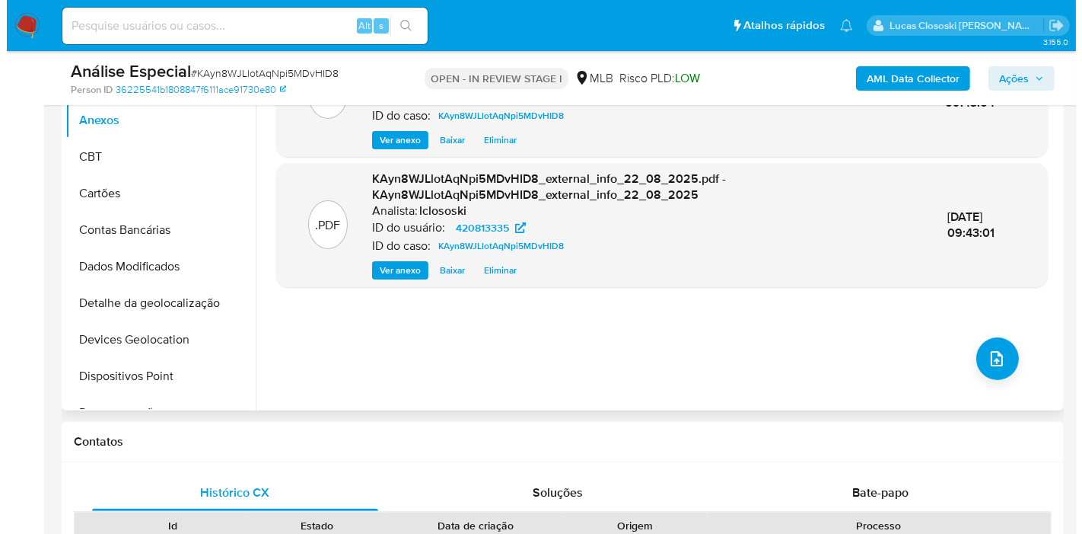
scroll to position [338, 0]
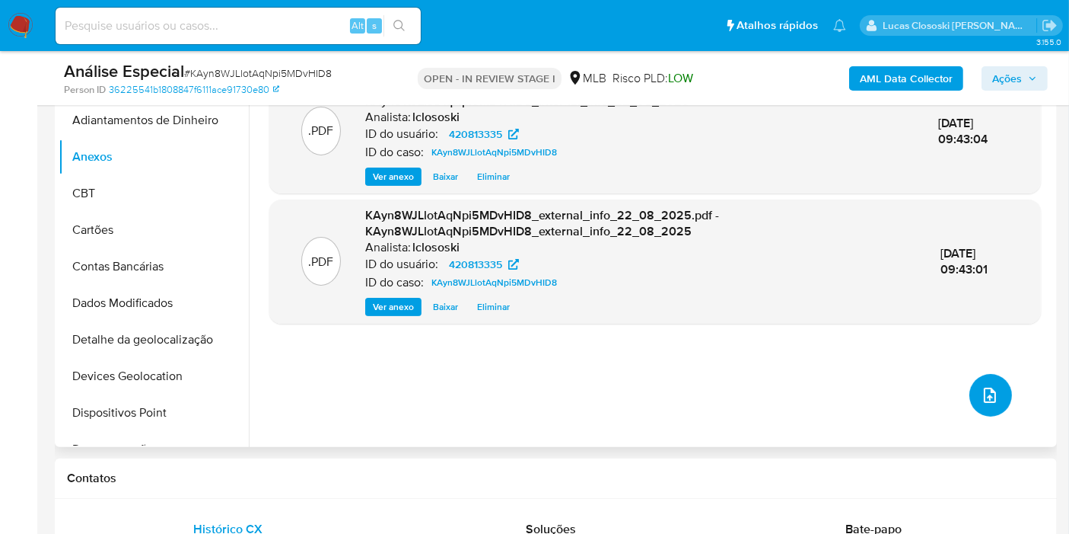
click at [985, 386] on icon "upload-file" at bounding box center [990, 395] width 18 height 18
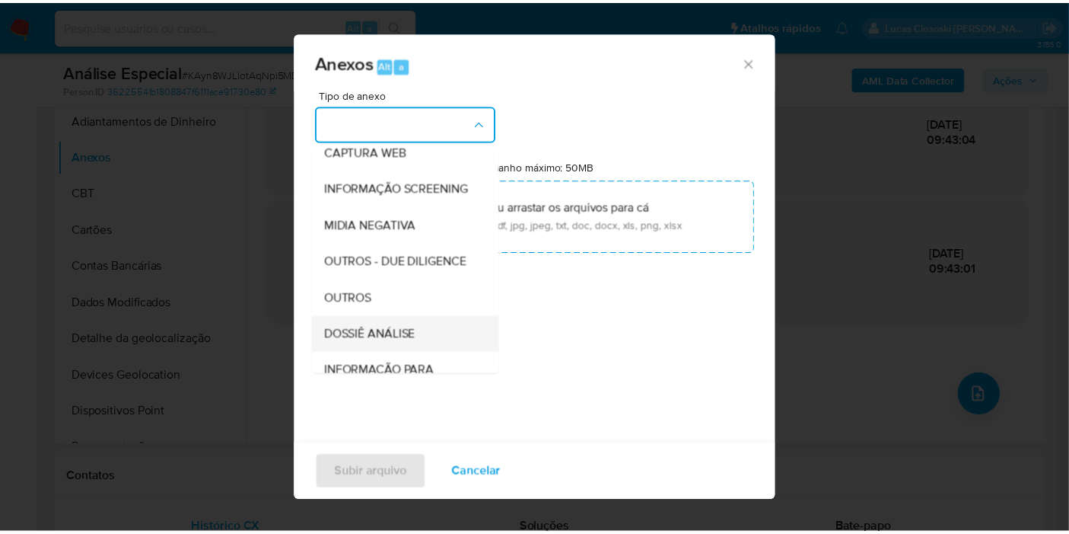
scroll to position [234, 0]
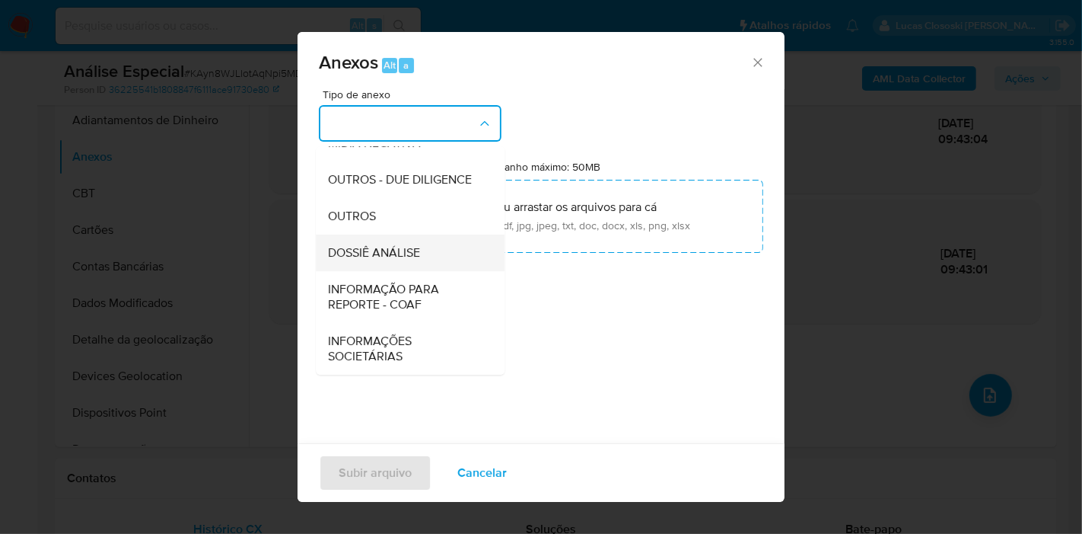
click at [388, 253] on span "DOSSIÊ ANÁLISE" at bounding box center [374, 252] width 92 height 15
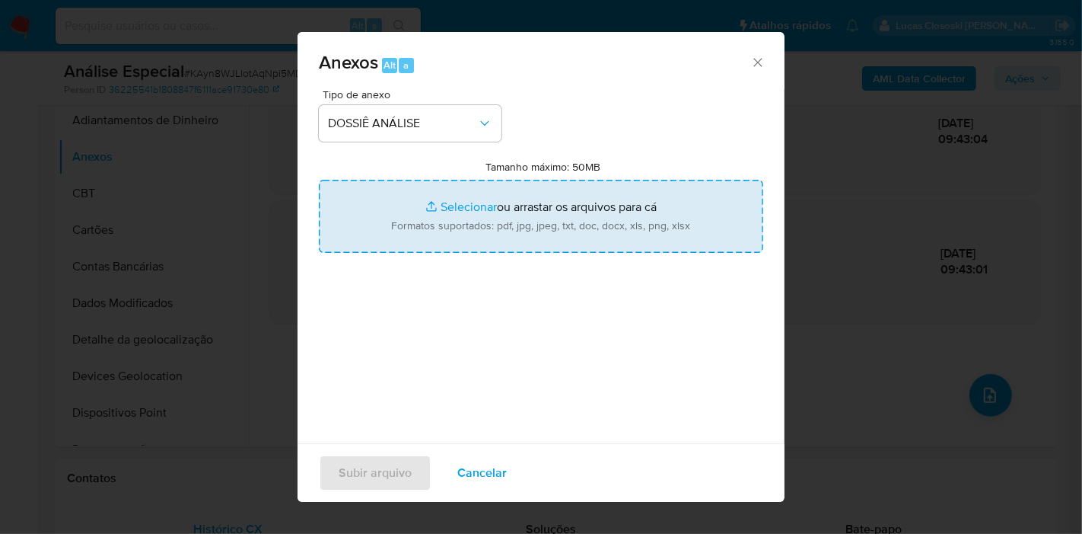
click at [420, 214] on input "Tamanho máximo: 50MB Selecionar arquivos" at bounding box center [541, 216] width 445 height 73
type input "C:\fakepath\SAR - XXXX - CPF 71315628406 - VITOR RIAN DOS SANTOS BORGES.pdf"
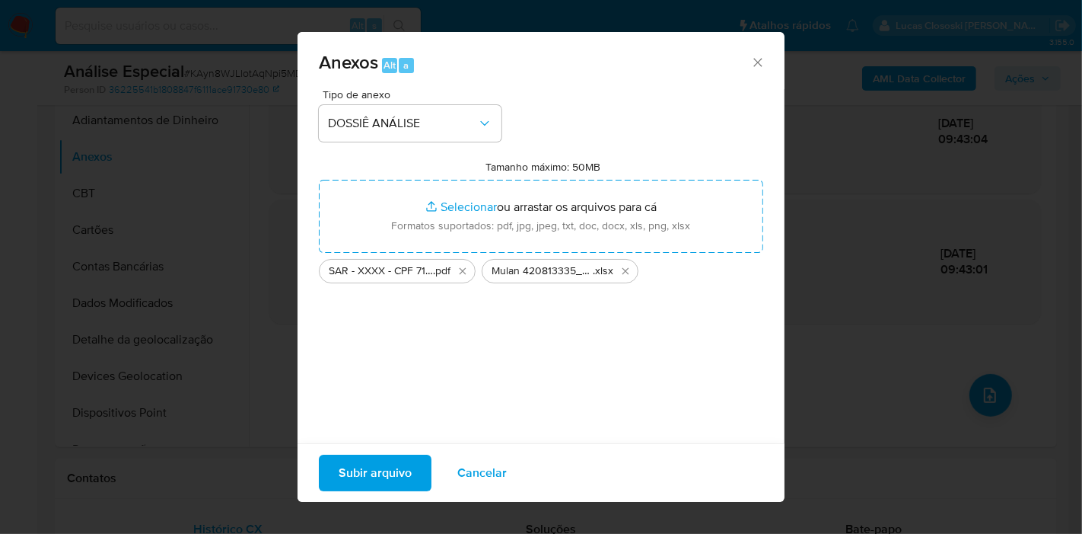
click at [403, 467] on span "Subir arquivo" at bounding box center [375, 472] width 73 height 33
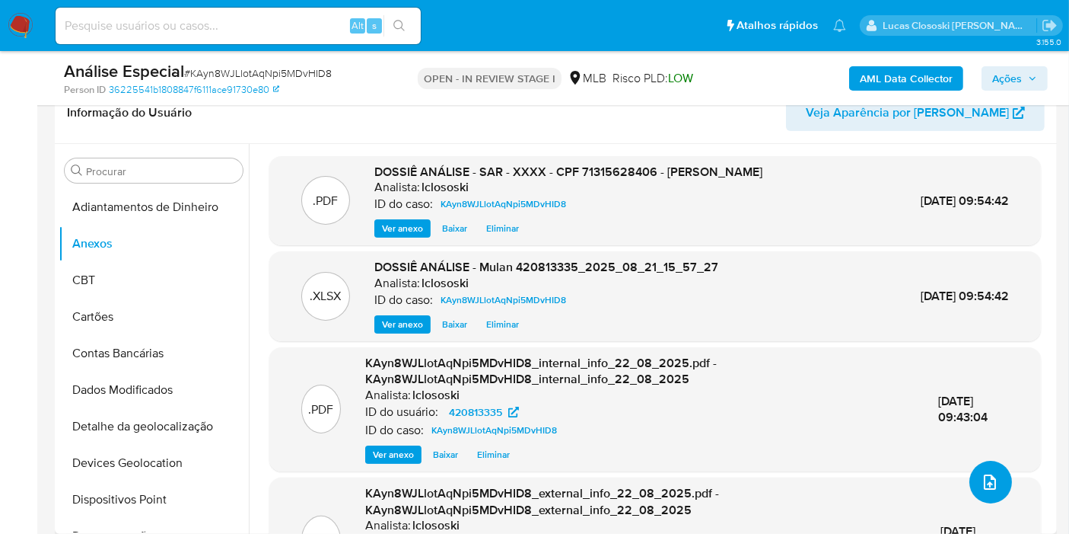
scroll to position [169, 0]
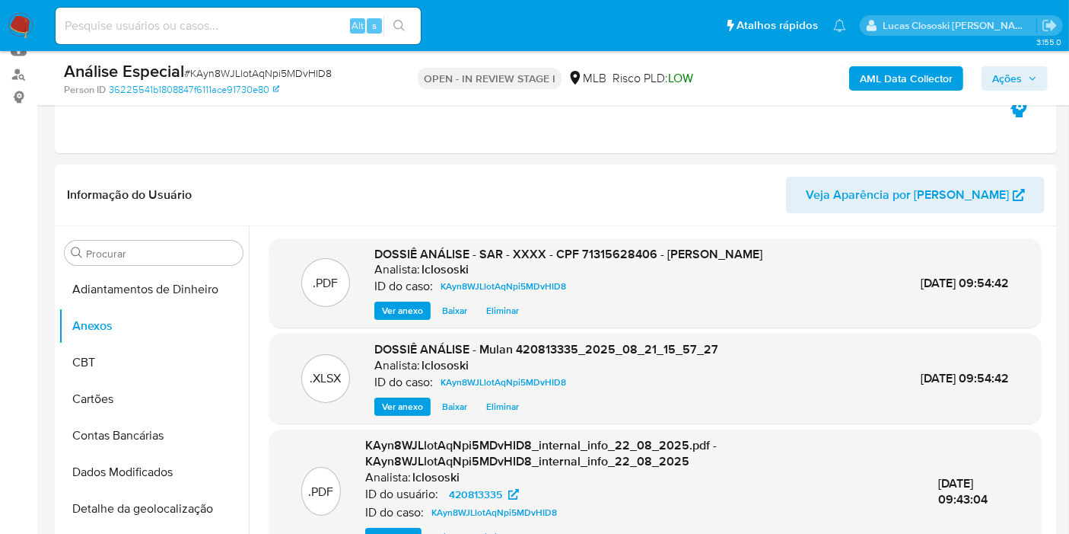
click at [996, 70] on span "Ações" at bounding box center [1008, 78] width 30 height 24
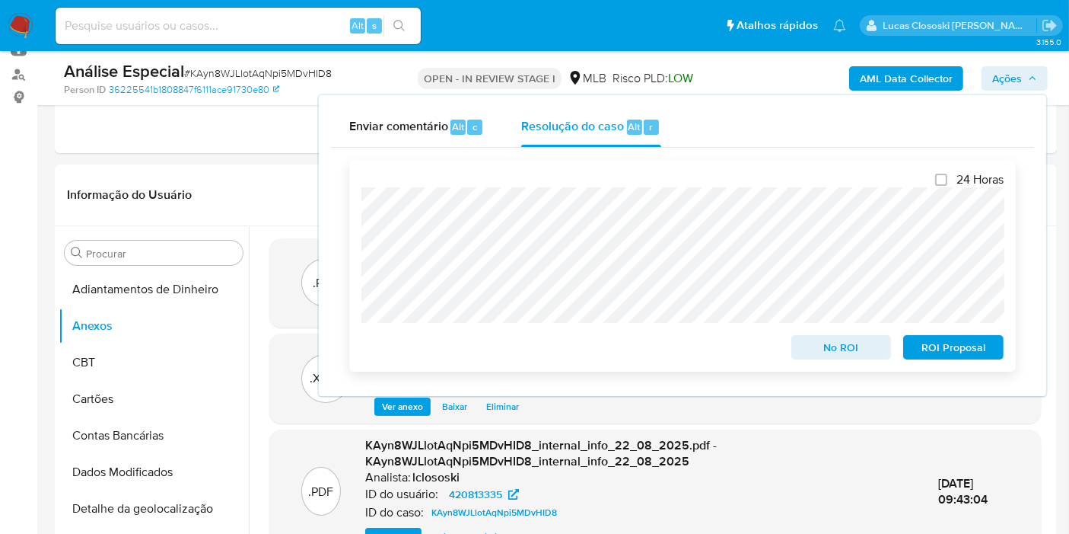
click at [959, 343] on span "ROI Proposal" at bounding box center [953, 346] width 79 height 21
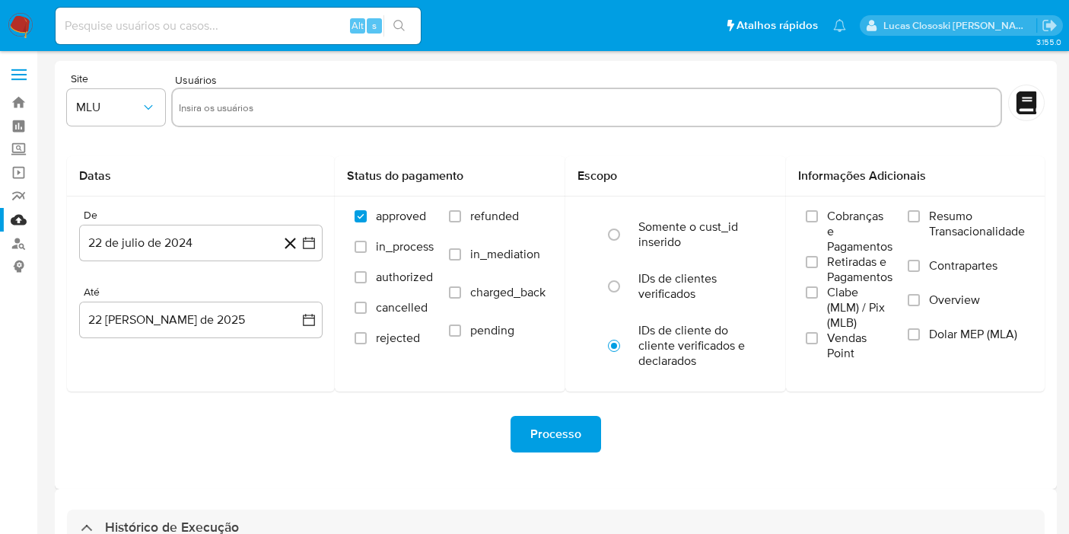
select select "10"
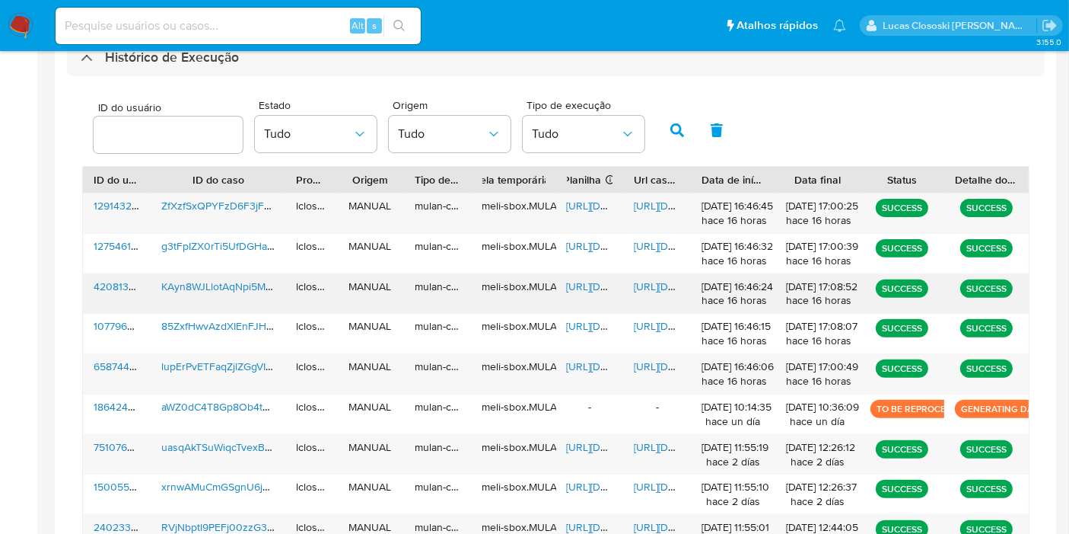
click at [588, 282] on span "[URL][DOMAIN_NAME]" at bounding box center [619, 286] width 105 height 15
click at [641, 279] on span "https://docs.google.com/document/d/1URtP2xDSbimqiuNF2TxS3iTjDMJebYm1oYB4fneHLHM…" at bounding box center [686, 286] width 105 height 15
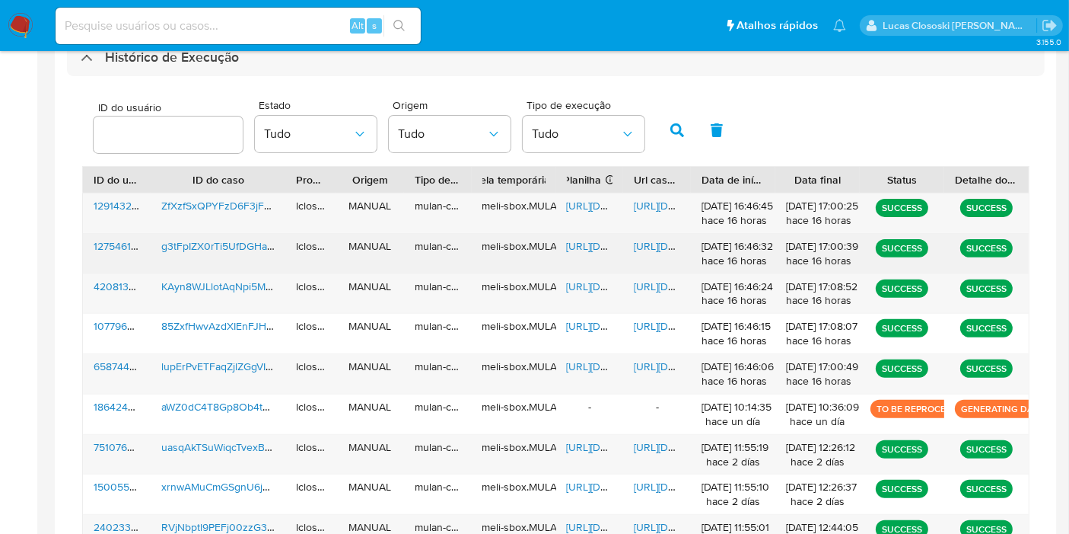
click at [582, 238] on span "https://docs.google.com/spreadsheets/d/11Uqa6xSYHeme6sjEKHbmrp5BaY5C-HFdyOF6b_I…" at bounding box center [619, 245] width 105 height 15
click at [663, 244] on span "https://docs.google.com/document/d/1I4n_pvDmgO1-y08a7fKLjdRmJdDn-X3-zDrfQ2ezQLw…" at bounding box center [686, 245] width 105 height 15
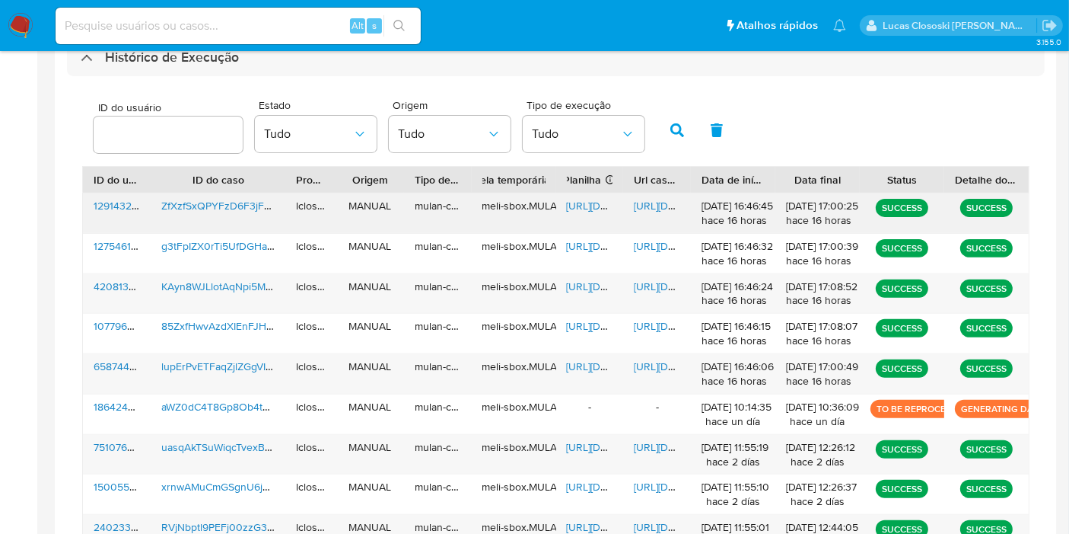
click at [591, 206] on span "https://docs.google.com/spreadsheets/d/1e-S46zveguBBgpC8r77sMHUlAOJXitGh0Y1CQ04…" at bounding box center [619, 205] width 105 height 15
click at [650, 203] on span "https://docs.google.com/document/d/1fr7_Ihj7XXvFwM73lfi1TfciRE8BADN1KCIz_XIkNL4…" at bounding box center [686, 205] width 105 height 15
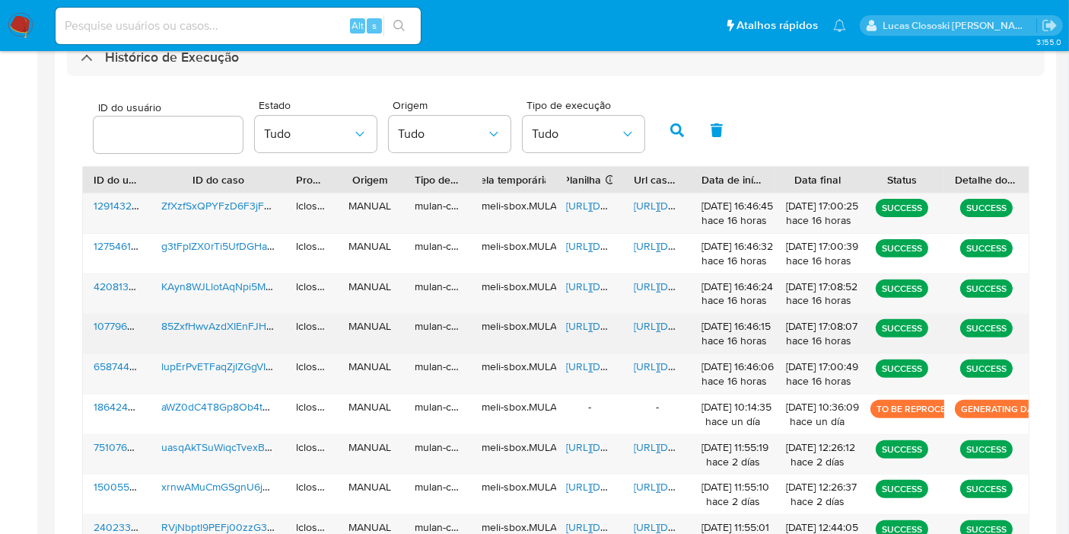
click at [594, 325] on span "https://docs.google.com/spreadsheets/d/1AAJ40JaNjBcsiwoEAh4tdiycfZ81v5KpjeXZQht…" at bounding box center [619, 325] width 105 height 15
click at [670, 318] on span "https://docs.google.com/document/d/1YSMbw_vKkfAKy0_uRDLOOgh6h2XdkIMz248IQ_8N07I…" at bounding box center [686, 325] width 105 height 15
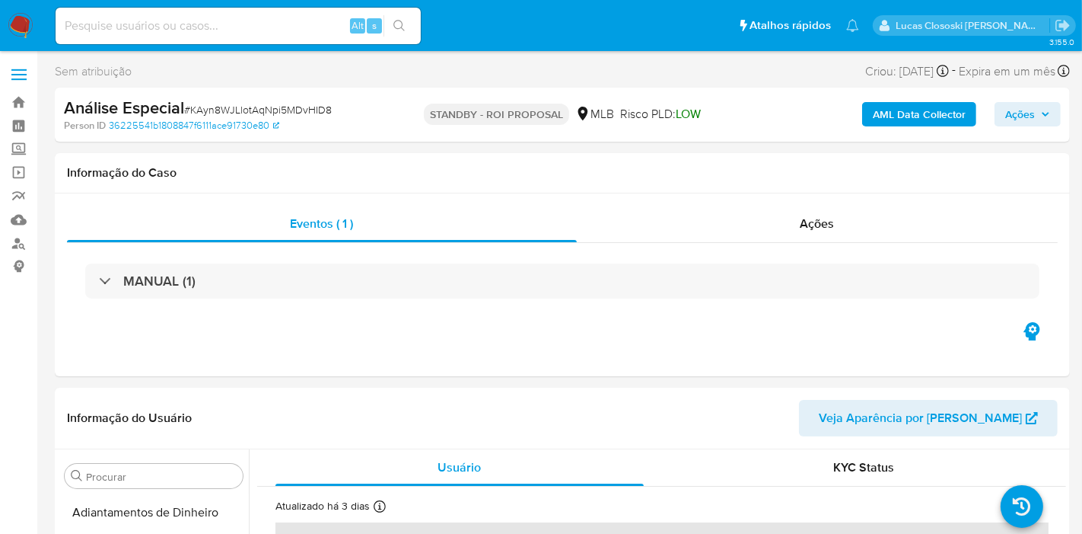
select select "10"
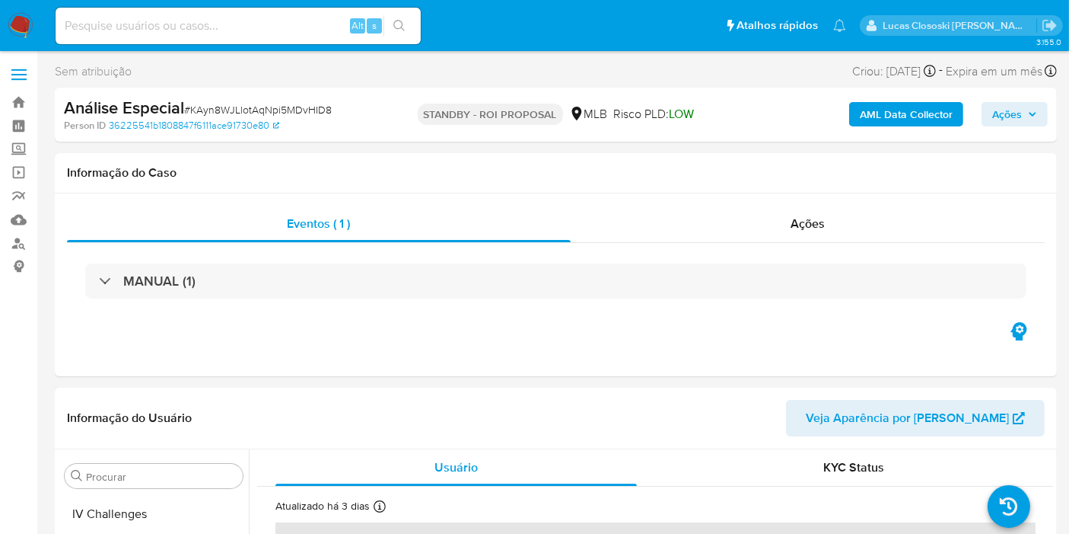
scroll to position [679, 0]
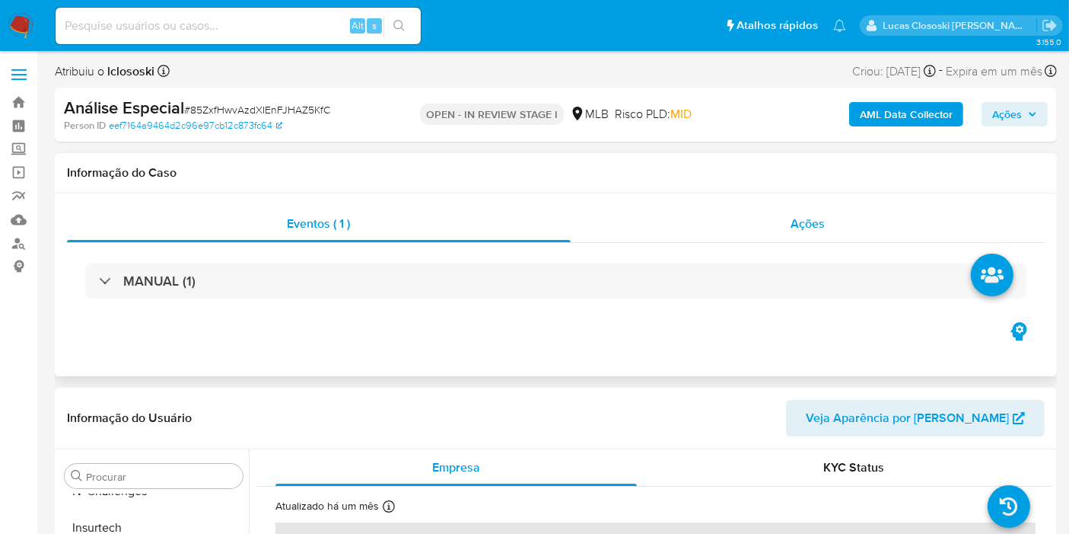
click at [750, 233] on div "Ações" at bounding box center [808, 224] width 475 height 37
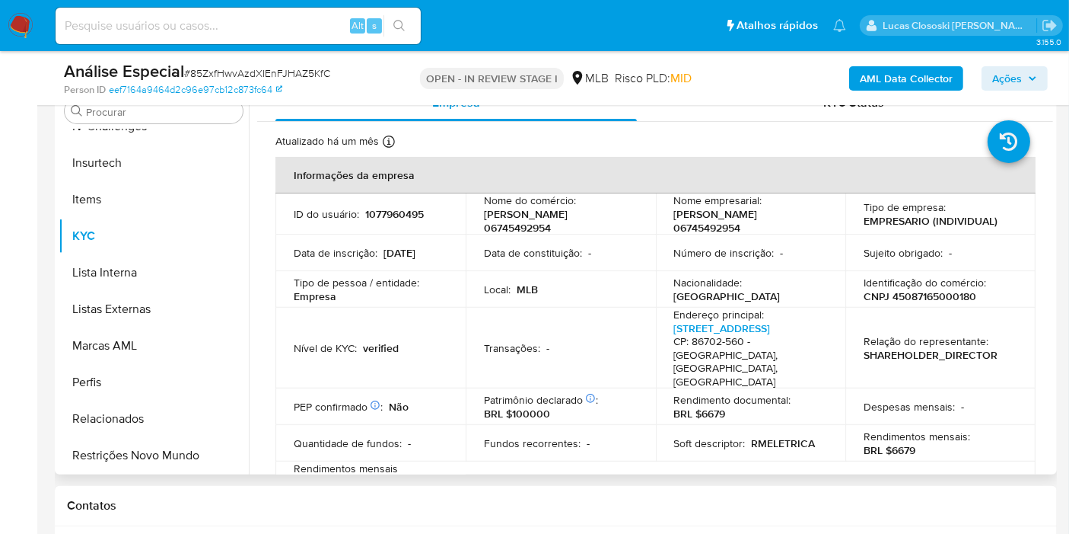
click at [948, 308] on td "Relação do representante : SHAREHOLDER_DIRECTOR" at bounding box center [941, 348] width 190 height 81
click at [939, 300] on p "CNPJ 45087165000180" at bounding box center [920, 296] width 113 height 14
copy p "45087165000180"
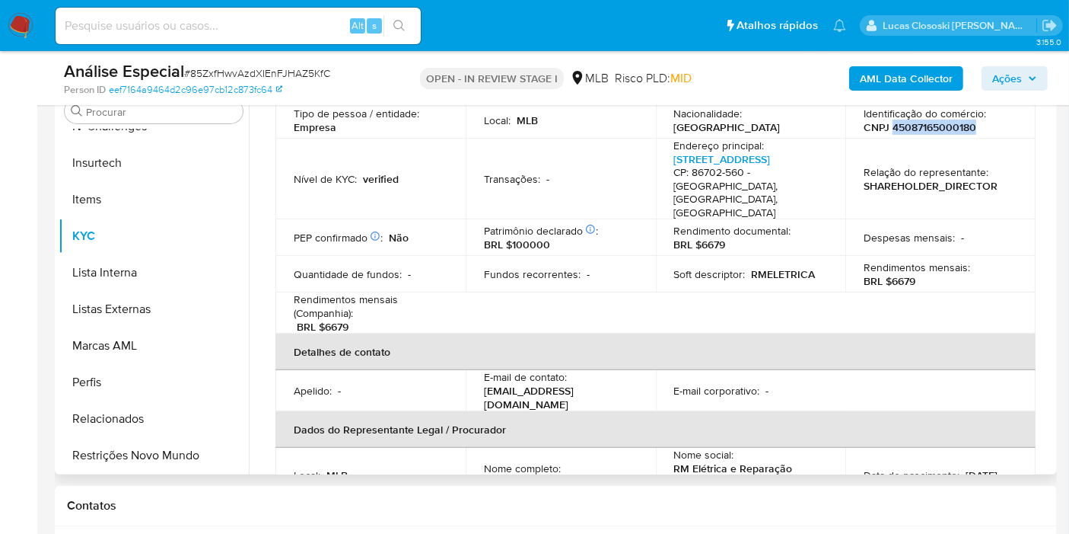
scroll to position [253, 0]
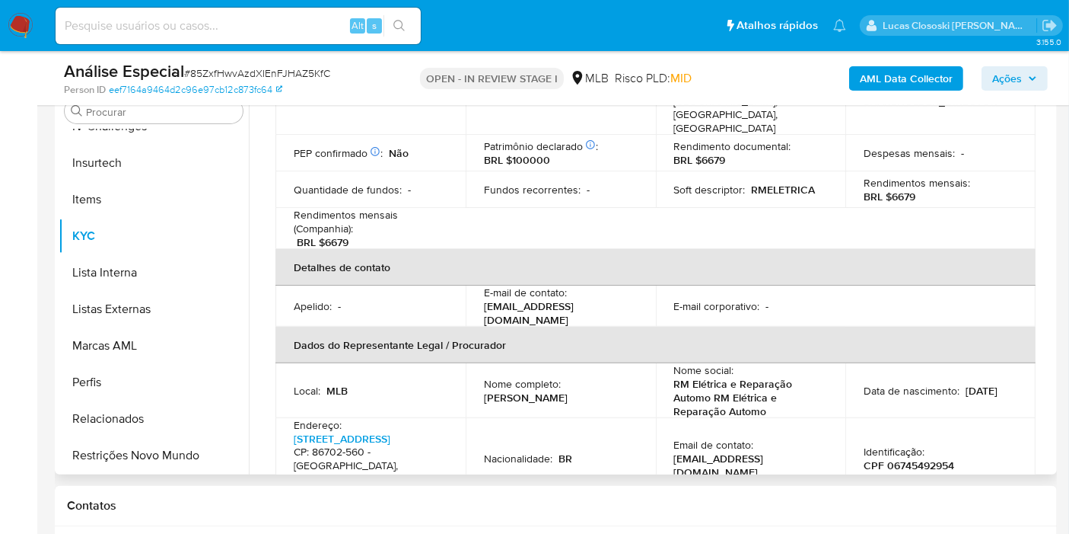
click at [833, 363] on td "Nome social : RM Elétrica e Reparação Automo RM Elétrica e Reparação Automo" at bounding box center [751, 390] width 190 height 55
click at [911, 458] on p "CPF 06745492954" at bounding box center [909, 465] width 91 height 14
copy p "06745492954"
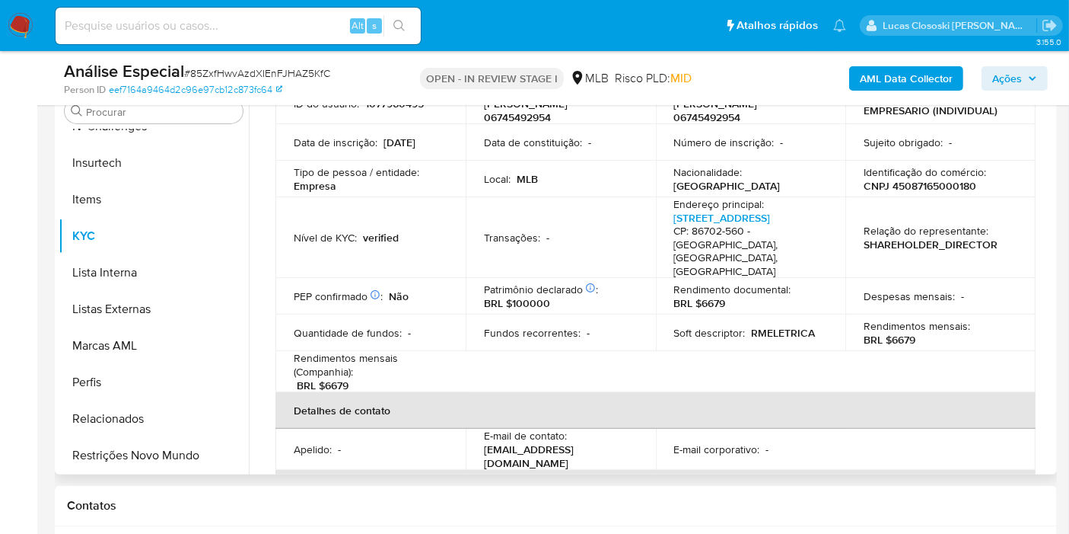
scroll to position [84, 0]
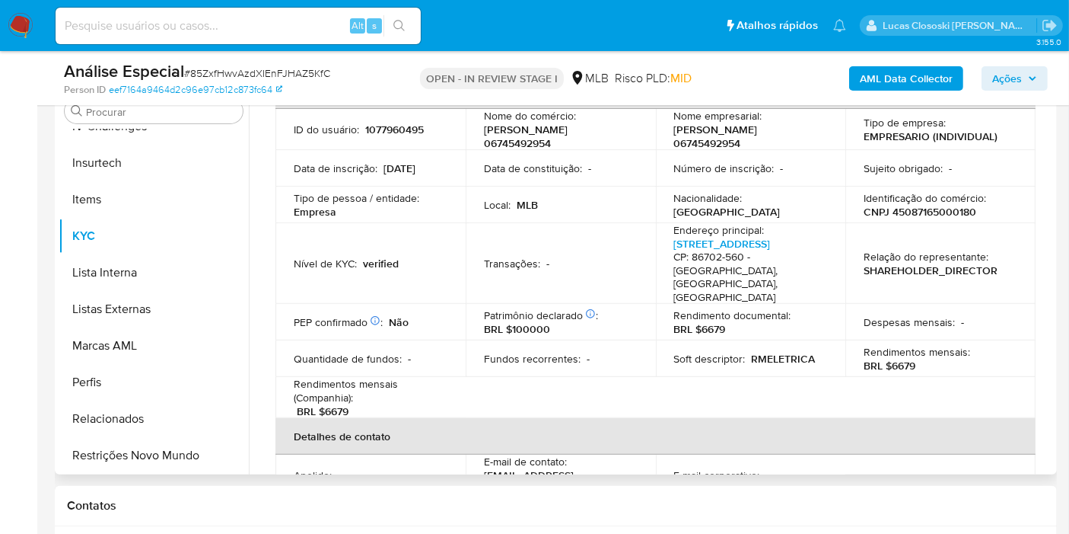
click at [899, 217] on p "CNPJ 45087165000180" at bounding box center [920, 212] width 113 height 14
click at [899, 216] on p "CNPJ 45087165000180" at bounding box center [920, 212] width 113 height 14
copy p "45087165000180"
drag, startPoint x: 990, startPoint y: 213, endPoint x: 967, endPoint y: 213, distance: 23.6
click at [990, 213] on div "Identificação do comércio : CNPJ 45087165000180" at bounding box center [941, 204] width 154 height 27
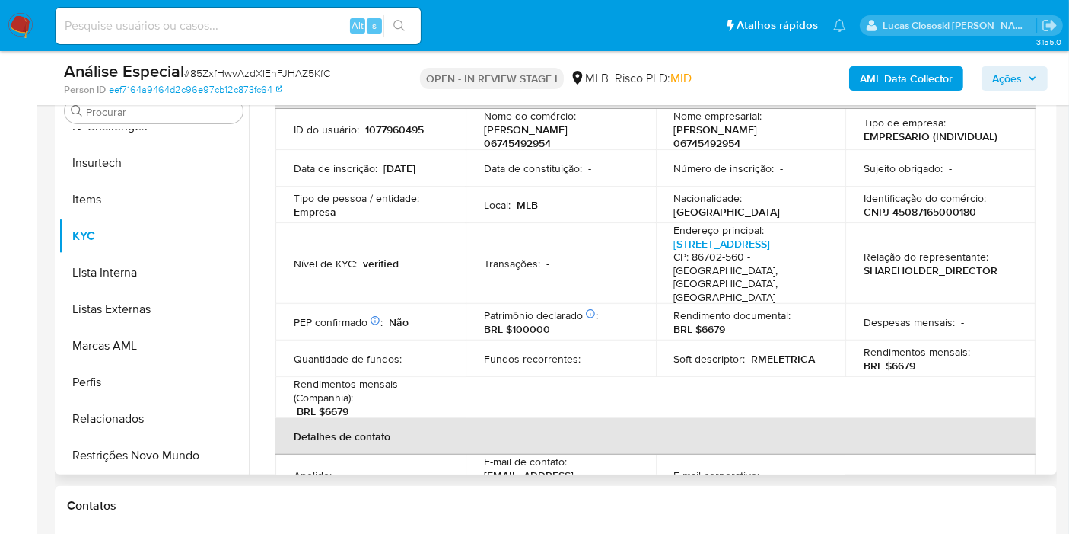
click at [934, 209] on p "CNPJ 45087165000180" at bounding box center [920, 212] width 113 height 14
copy p "45087165000180"
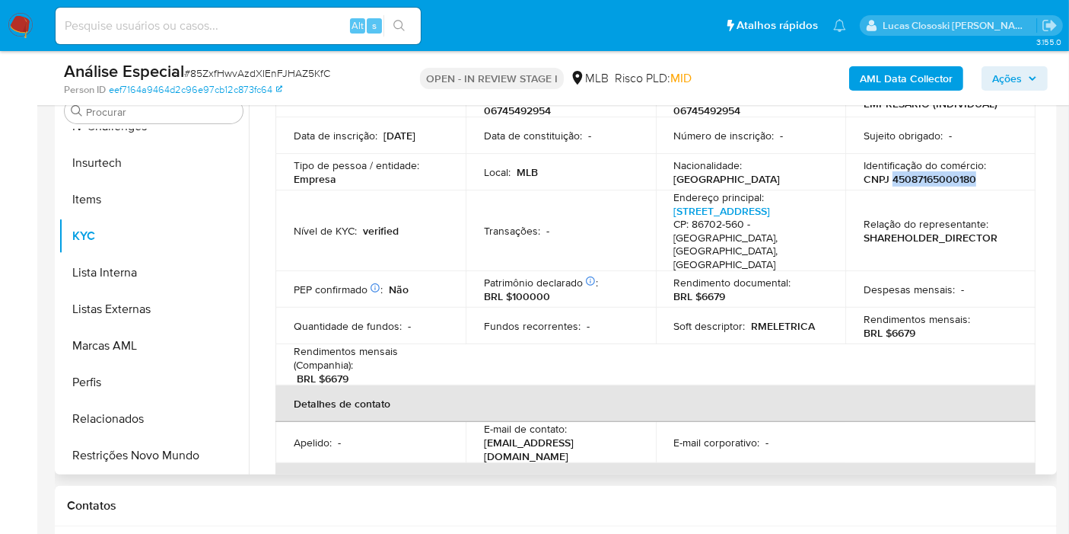
scroll to position [169, 0]
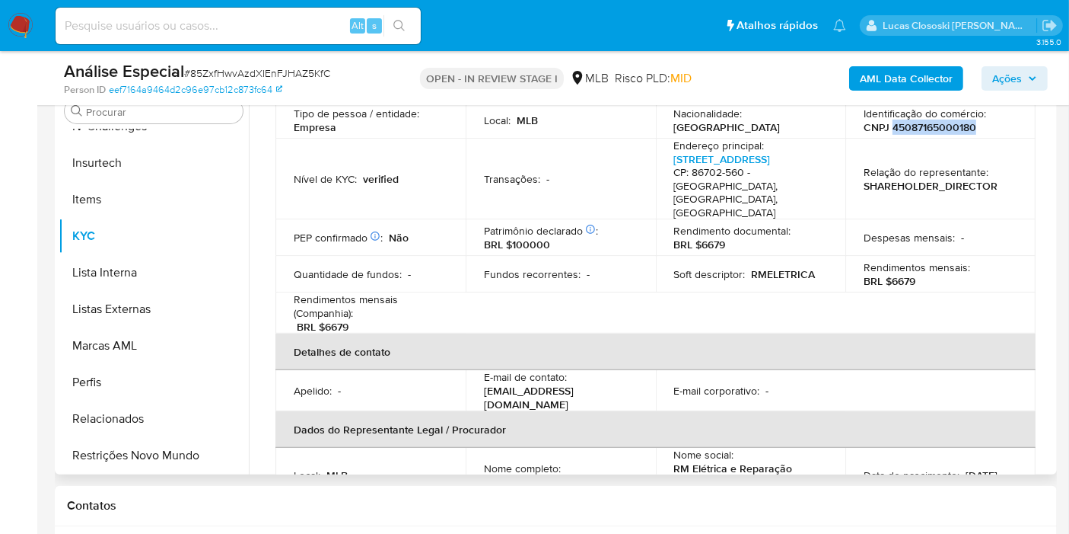
copy p "45087165000180"
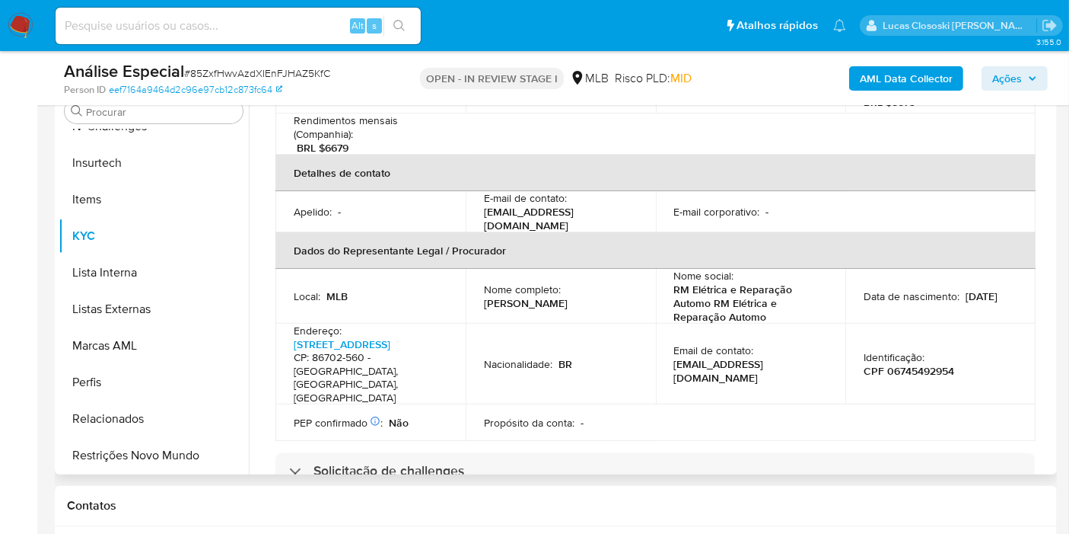
scroll to position [422, 0]
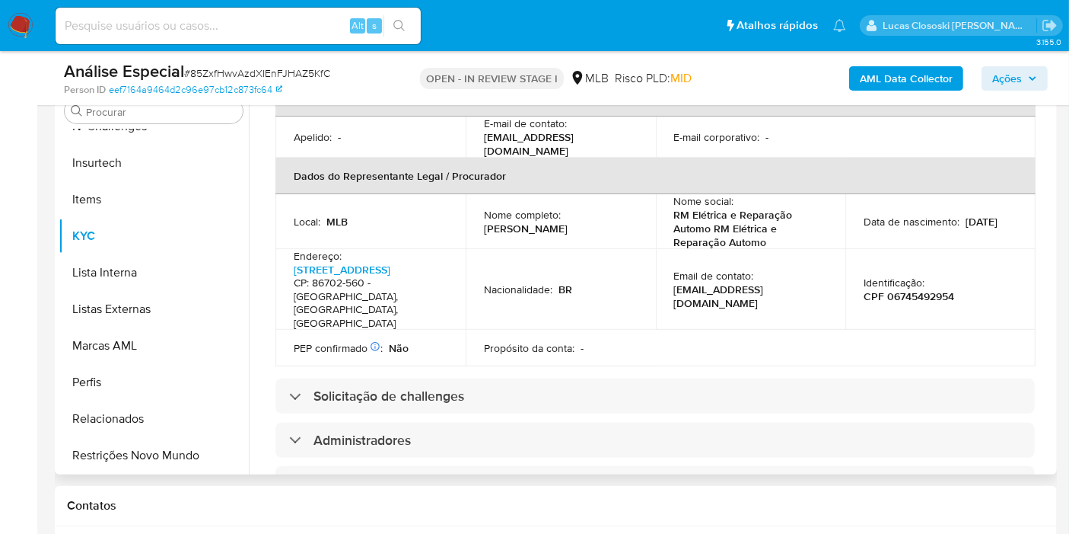
click at [906, 289] on p "CPF 06745492954" at bounding box center [909, 296] width 91 height 14
copy p "06745492954"
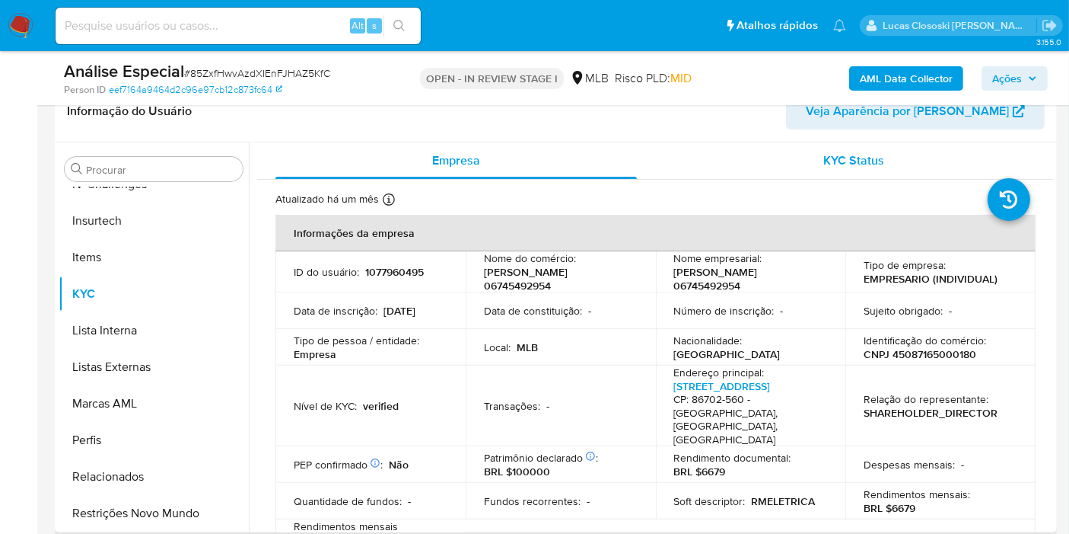
scroll to position [338, 0]
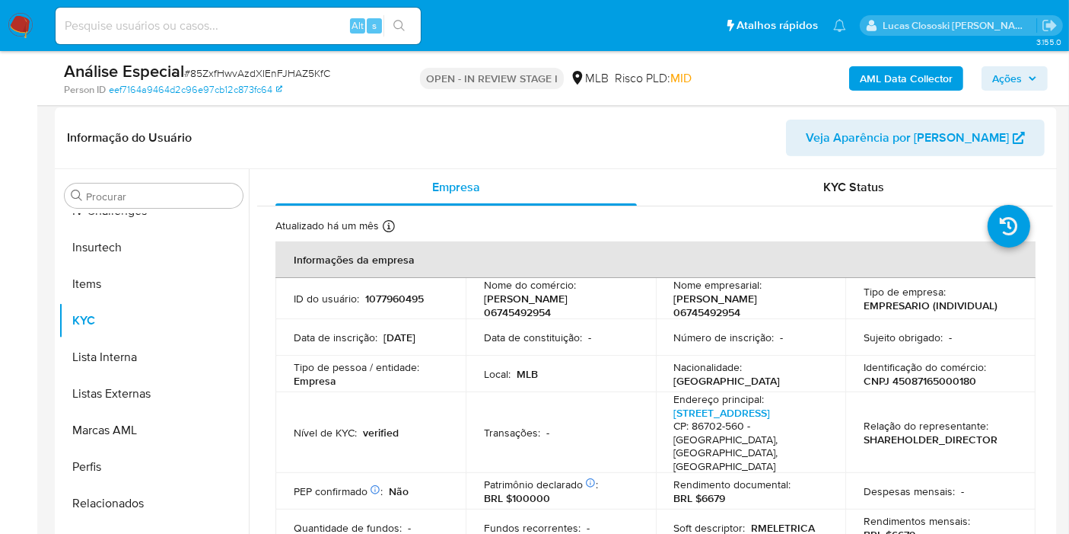
click at [902, 79] on b "AML Data Collector" at bounding box center [906, 78] width 93 height 24
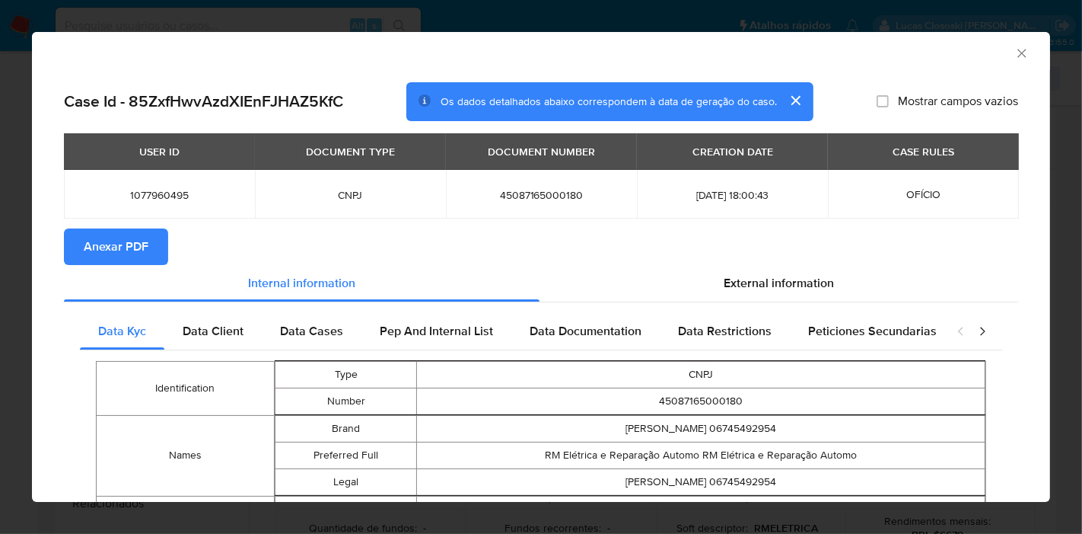
click at [82, 237] on button "Anexar PDF" at bounding box center [116, 246] width 104 height 37
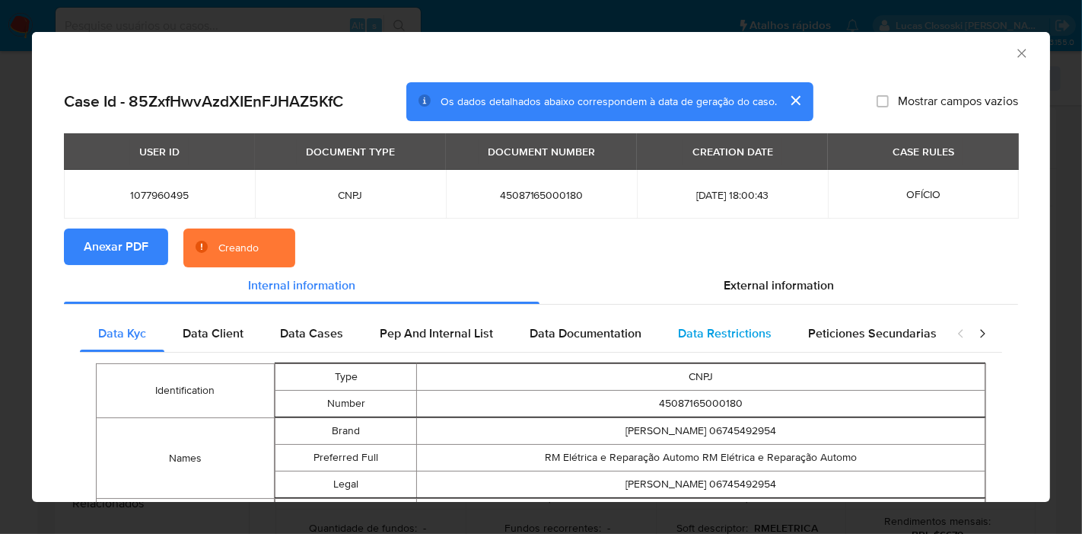
drag, startPoint x: 701, startPoint y: 279, endPoint x: 869, endPoint y: 316, distance: 172.1
click at [702, 279] on div "External information" at bounding box center [779, 285] width 479 height 37
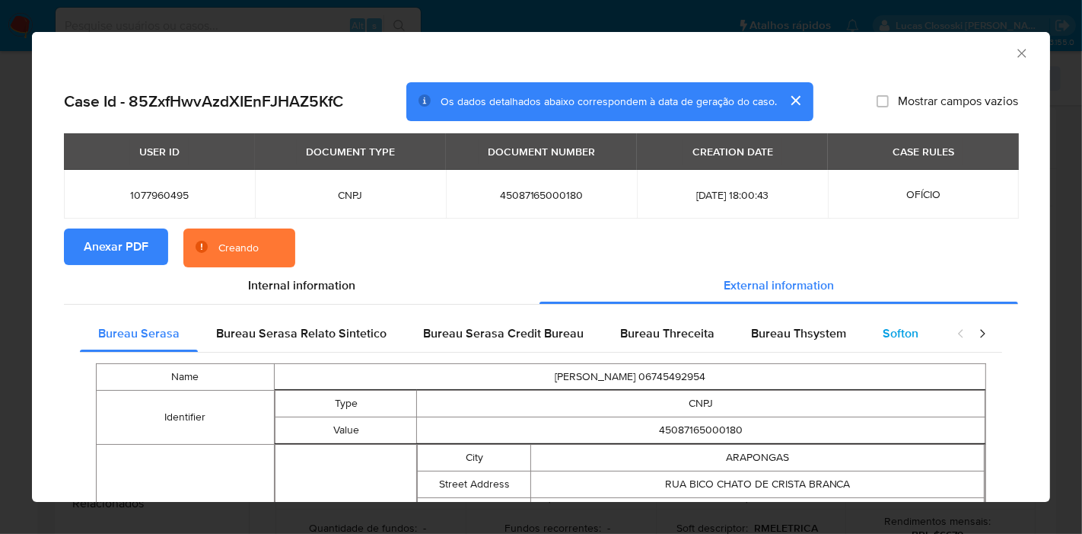
click at [898, 325] on span "Softon" at bounding box center [901, 333] width 36 height 18
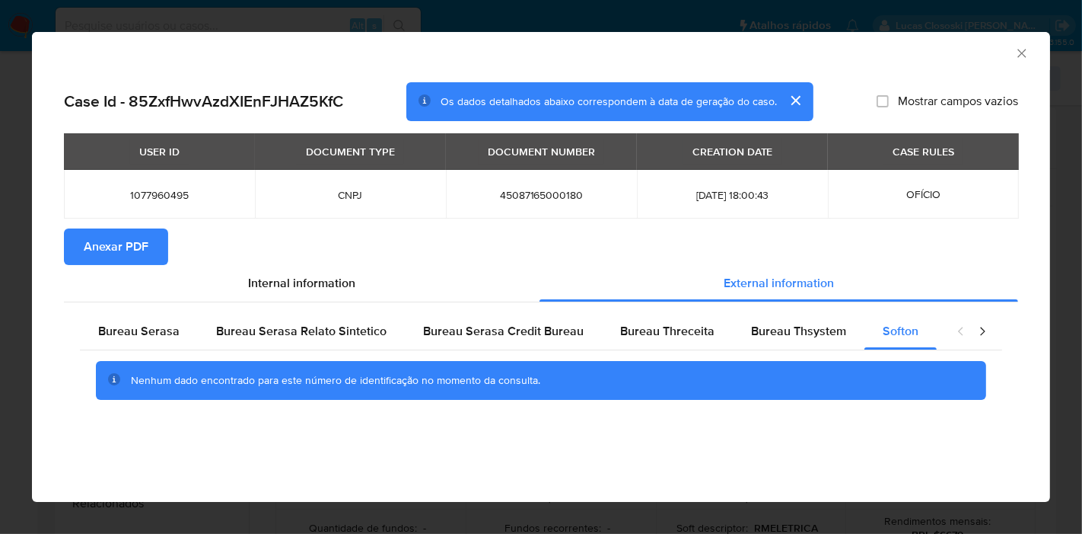
click at [1020, 47] on icon "Fechar a janela" at bounding box center [1022, 53] width 15 height 15
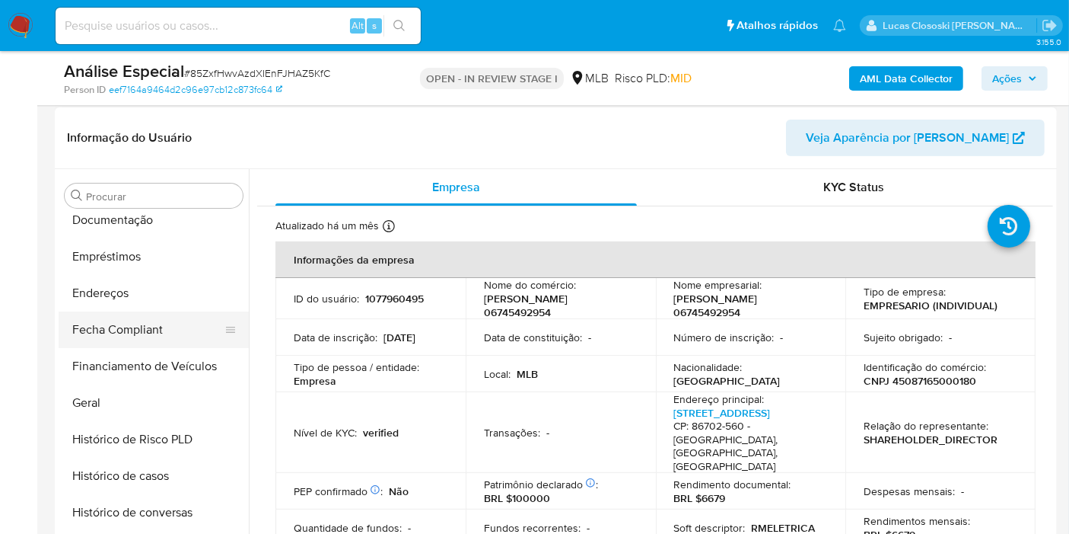
scroll to position [2, 0]
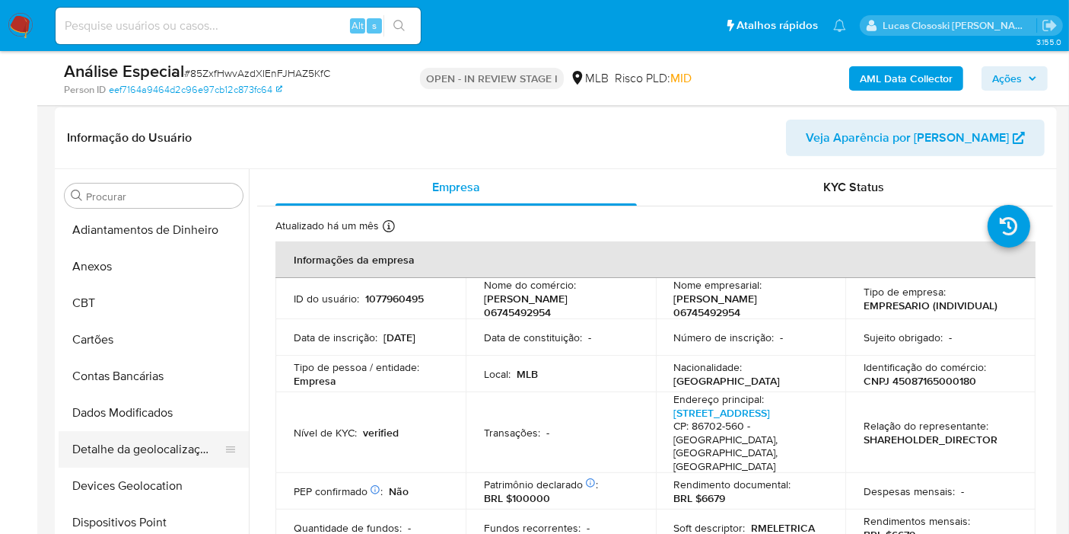
click at [160, 464] on button "Detalhe da geolocalização" at bounding box center [148, 449] width 178 height 37
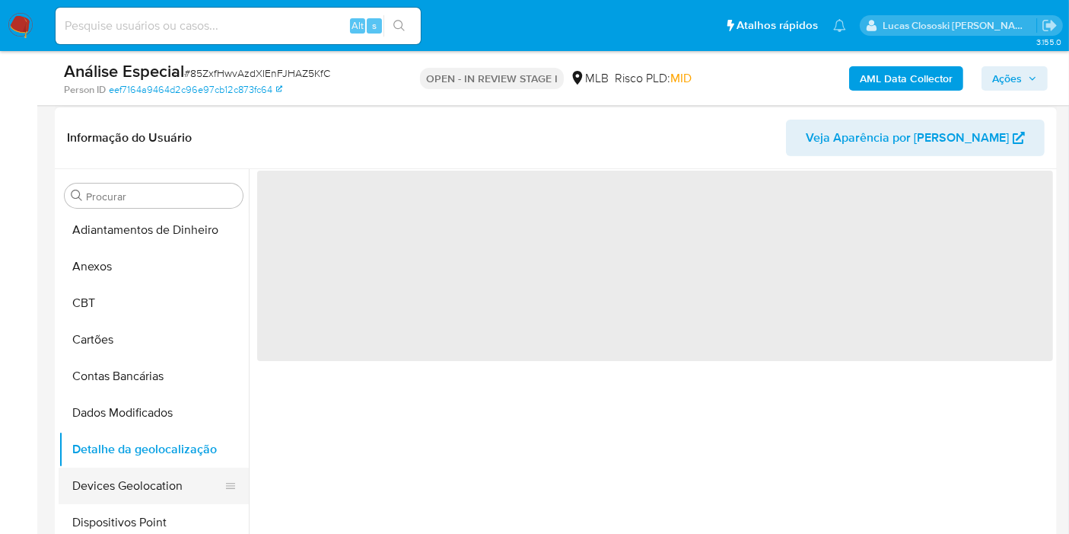
click at [161, 475] on button "Devices Geolocation" at bounding box center [148, 485] width 178 height 37
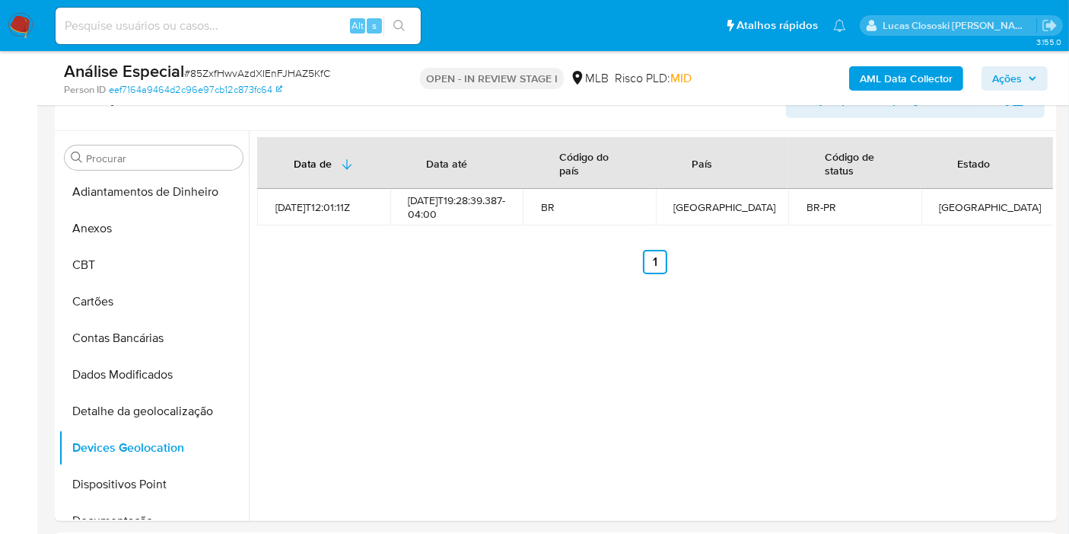
scroll to position [386, 0]
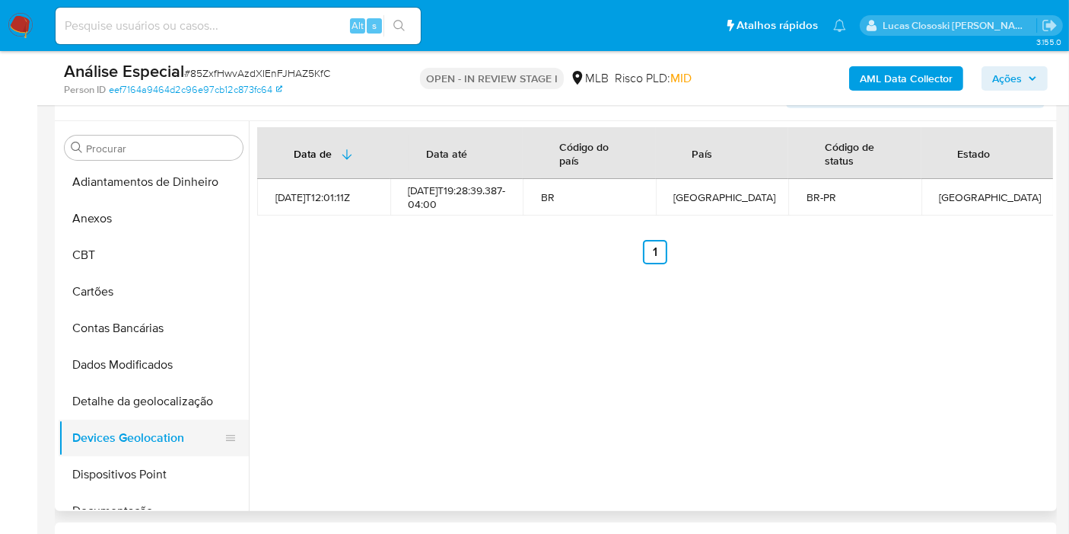
drag, startPoint x: 135, startPoint y: 470, endPoint x: 139, endPoint y: 452, distance: 18.7
click at [135, 471] on button "Dispositivos Point" at bounding box center [154, 474] width 190 height 37
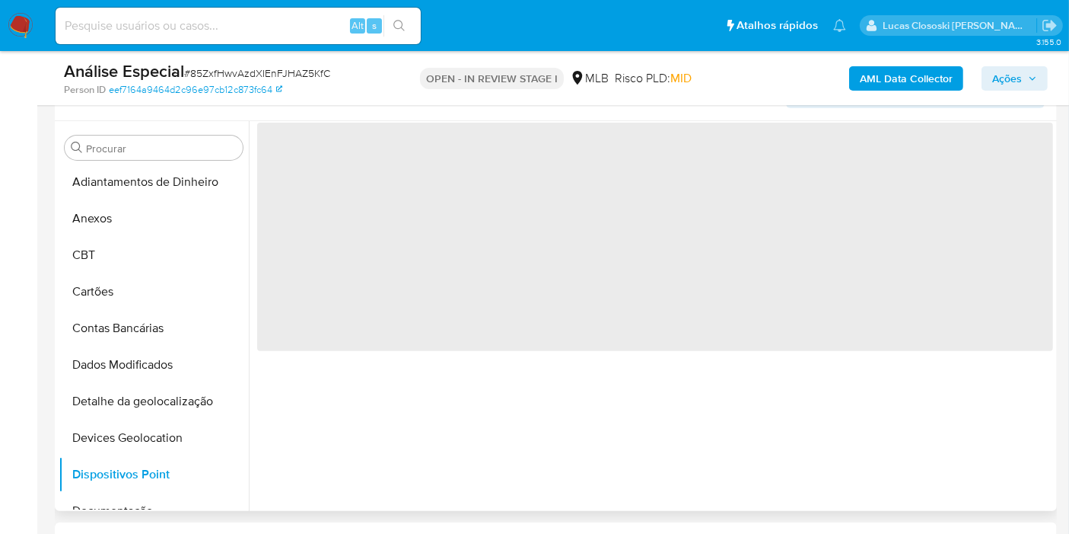
click at [576, 299] on span "‌" at bounding box center [655, 237] width 796 height 228
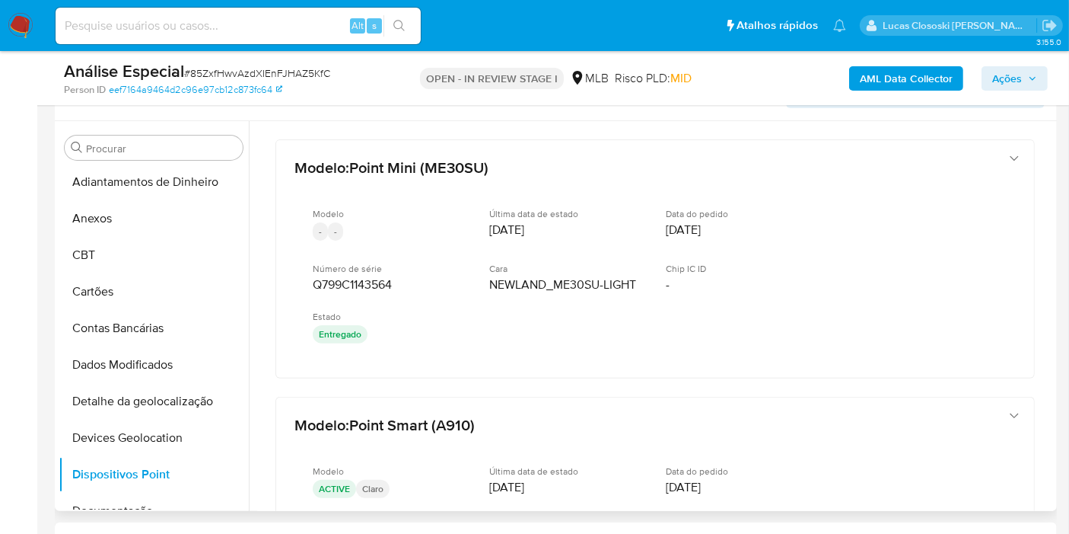
scroll to position [408, 0]
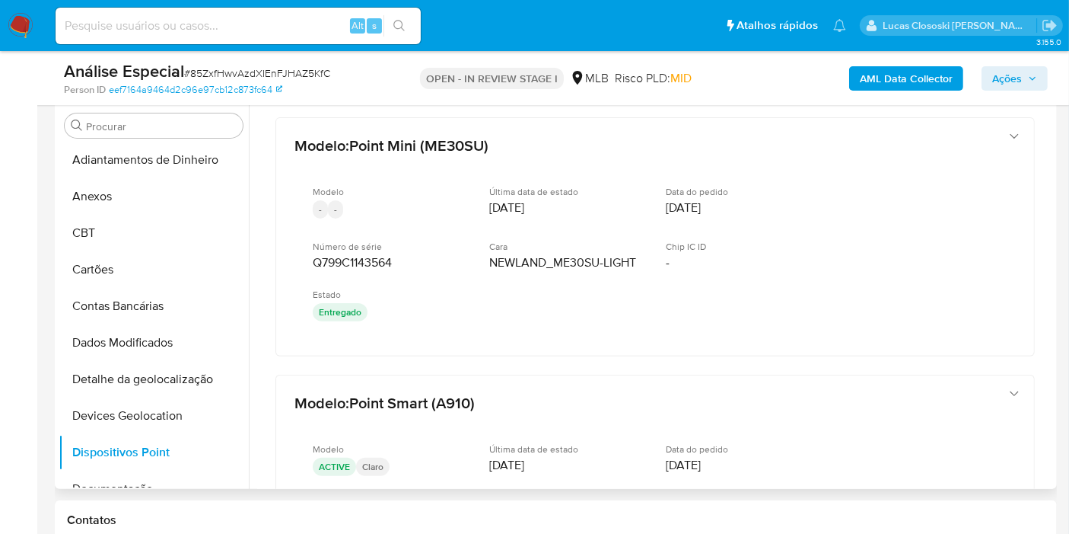
drag, startPoint x: 1047, startPoint y: 134, endPoint x: 1038, endPoint y: 201, distance: 67.6
click at [1038, 201] on div "Modelo : Point Mini (ME30SU) Modelo - - Última data de estado 19/12/2022 Data d…" at bounding box center [655, 399] width 796 height 600
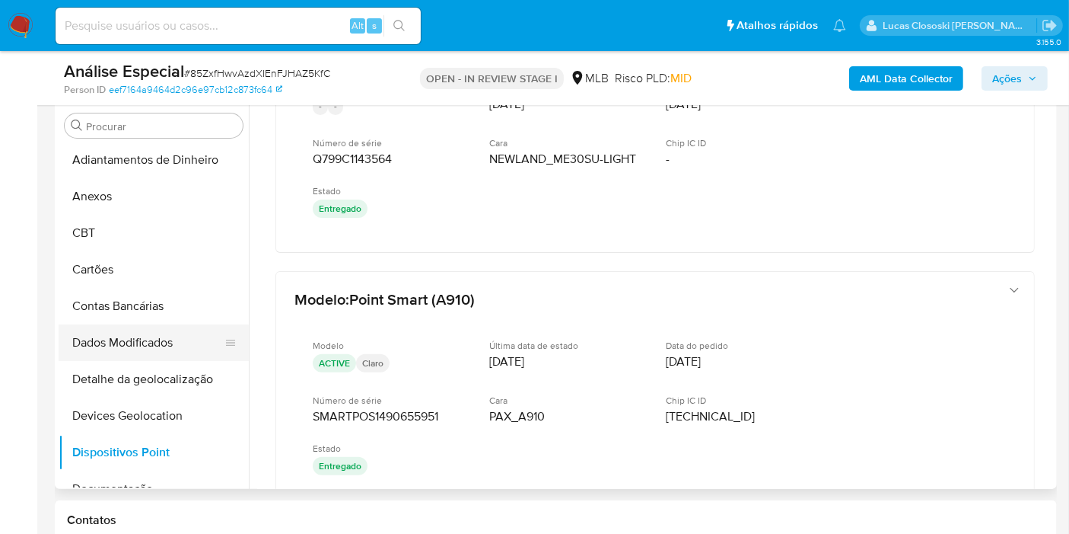
scroll to position [171, 0]
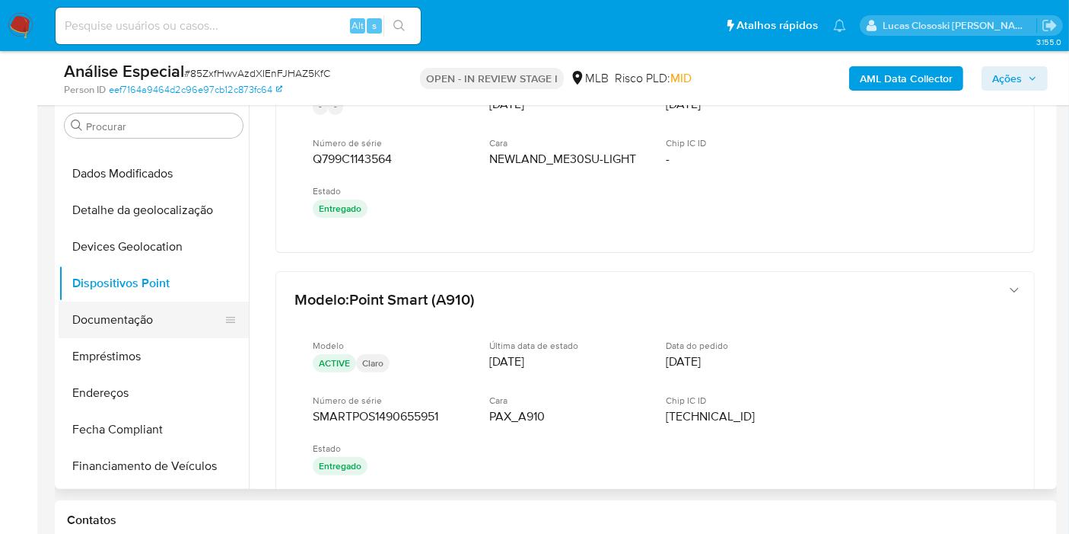
click at [132, 314] on button "Documentação" at bounding box center [148, 319] width 178 height 37
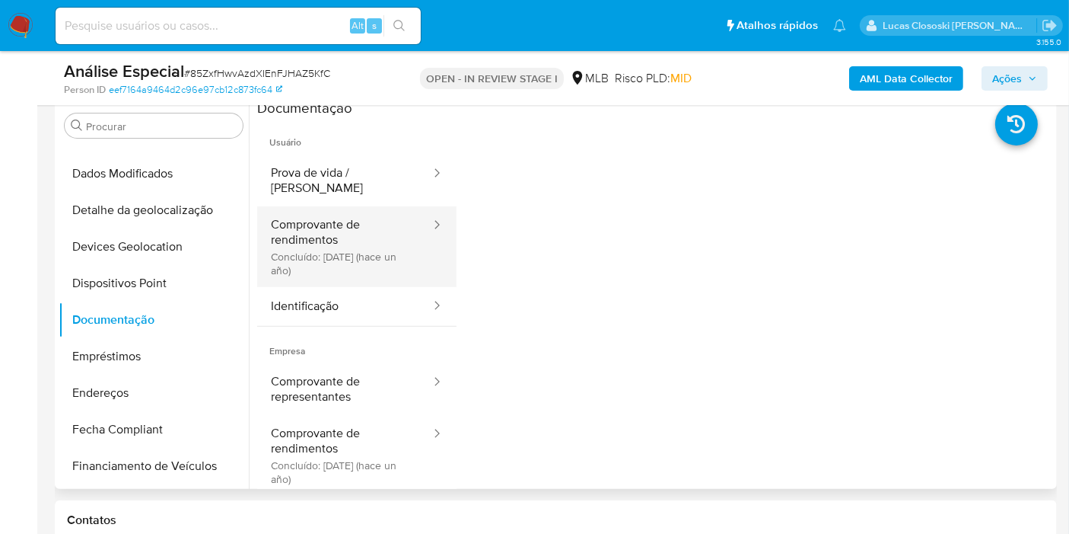
click at [389, 247] on button "Comprovante de rendimentos Concluído: 11/09/2024 (hace un año)" at bounding box center [344, 246] width 175 height 81
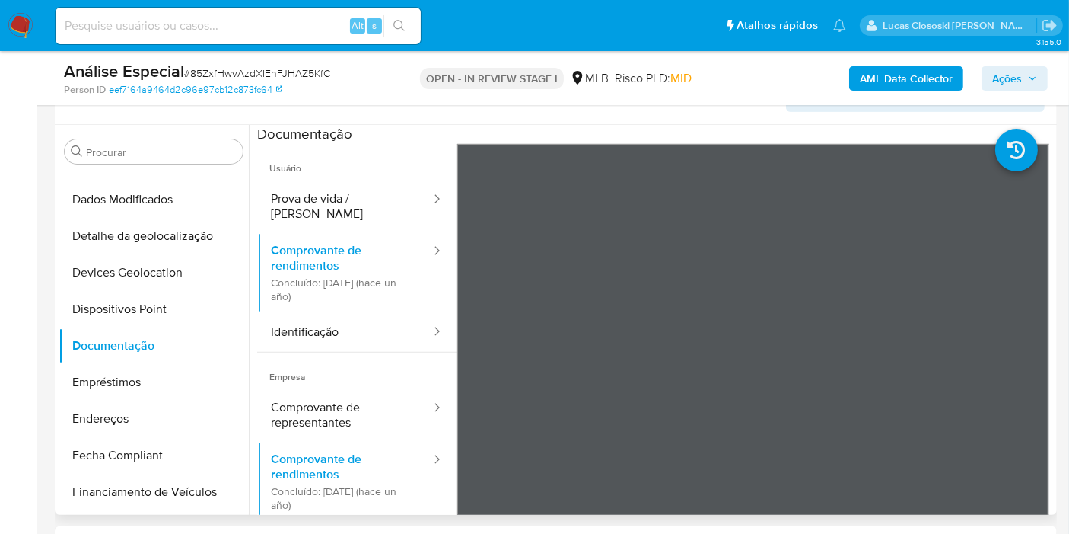
scroll to position [408, 0]
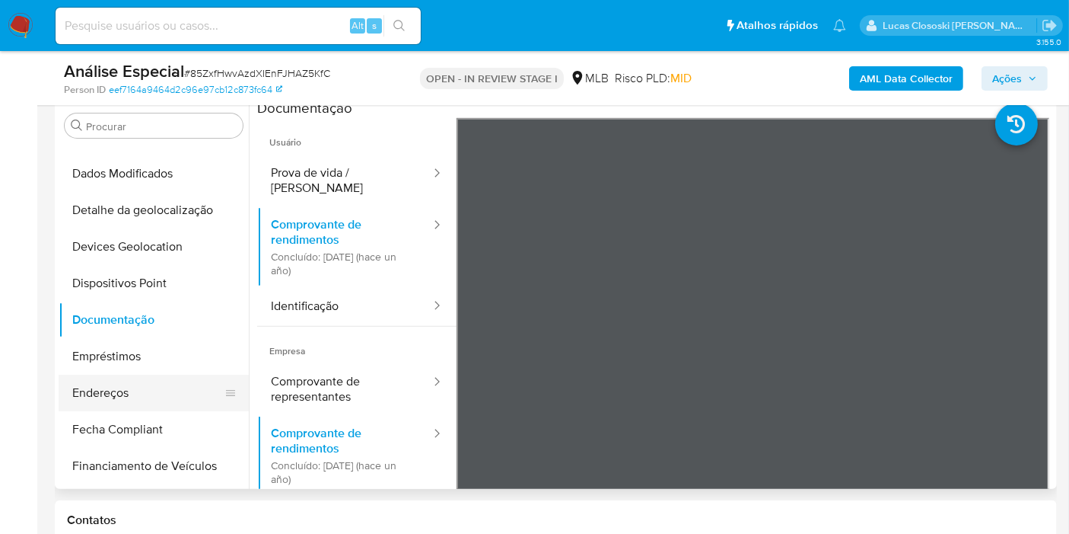
click at [142, 381] on button "Endereços" at bounding box center [148, 392] width 178 height 37
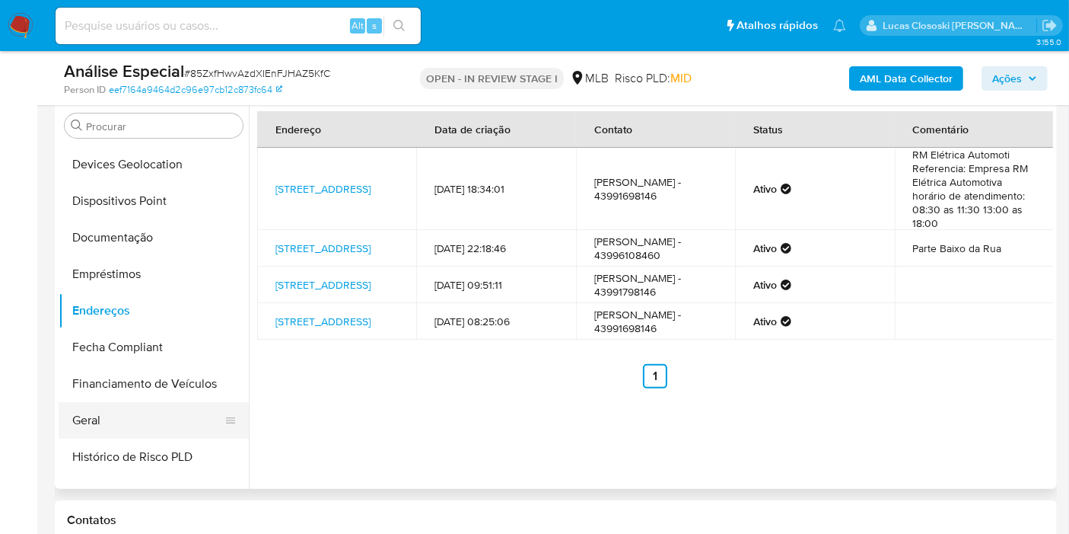
scroll to position [341, 0]
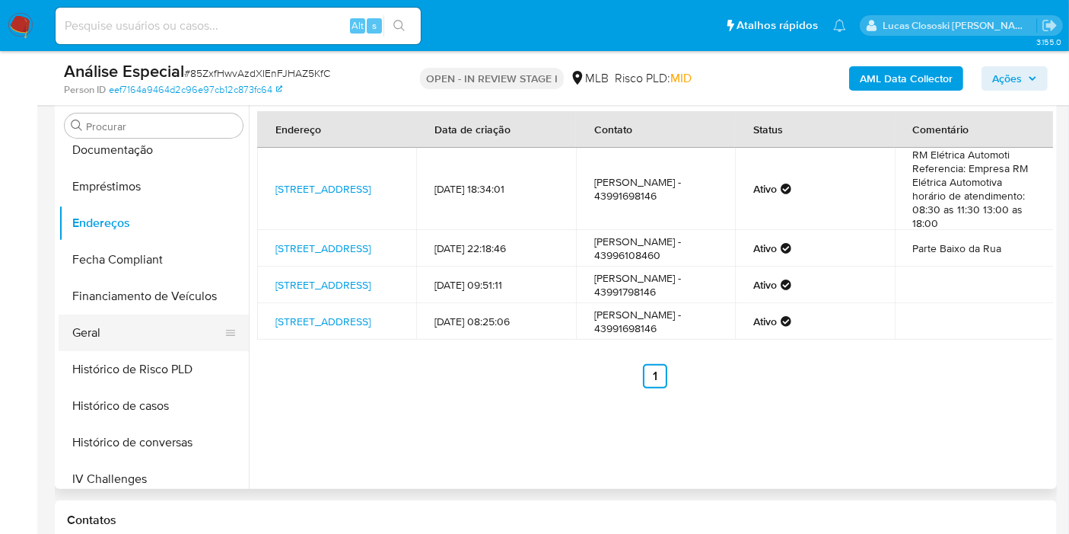
click at [68, 333] on button "Geral" at bounding box center [148, 332] width 178 height 37
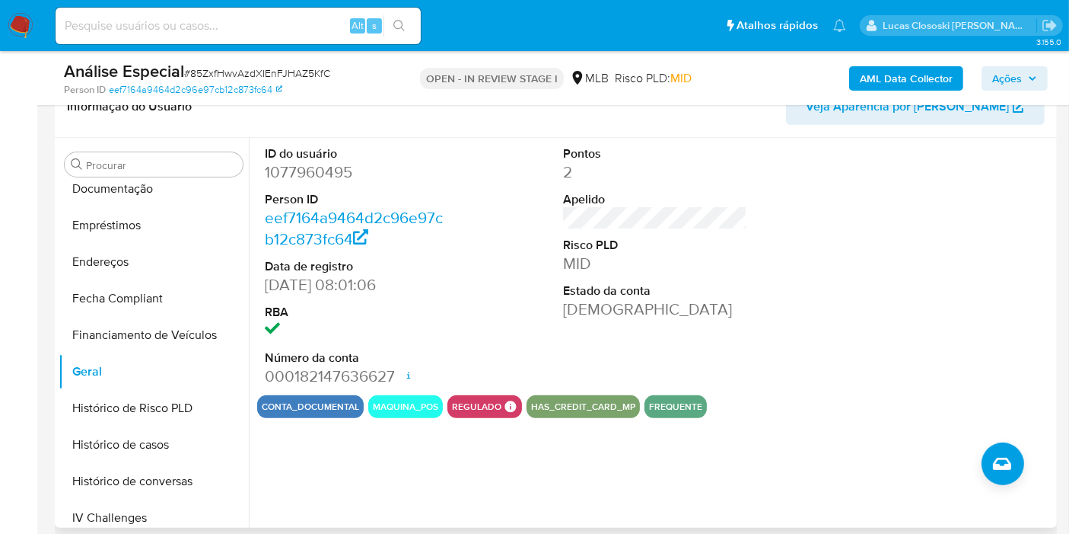
scroll to position [408, 0]
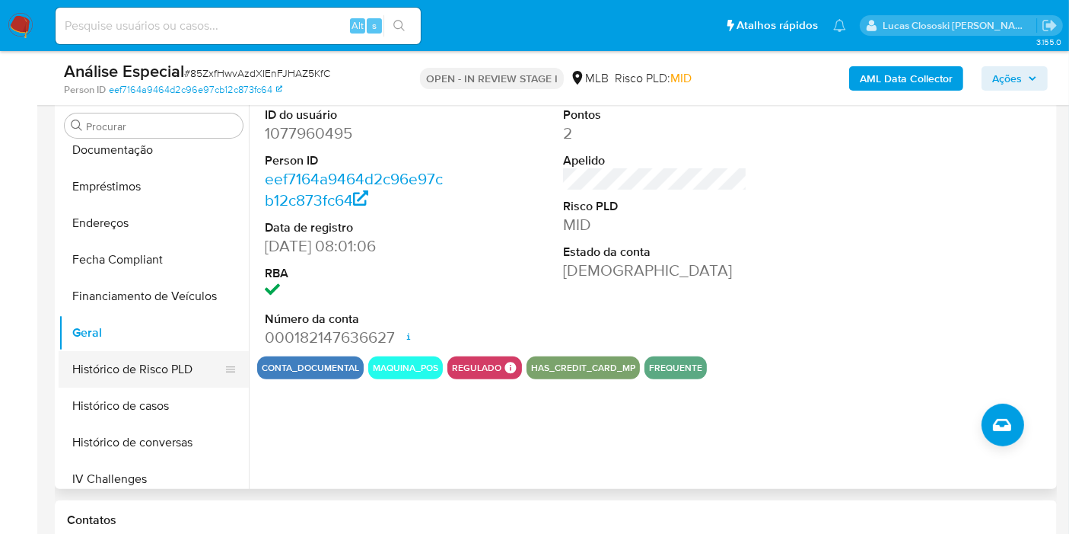
click at [117, 384] on button "Histórico de Risco PLD" at bounding box center [148, 369] width 178 height 37
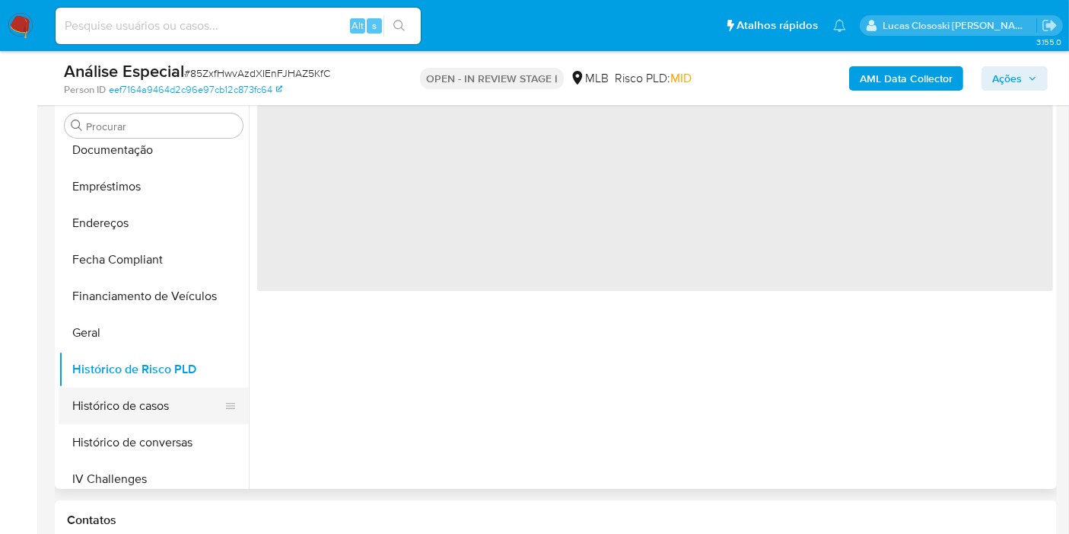
click at [118, 390] on button "Histórico de casos" at bounding box center [148, 405] width 178 height 37
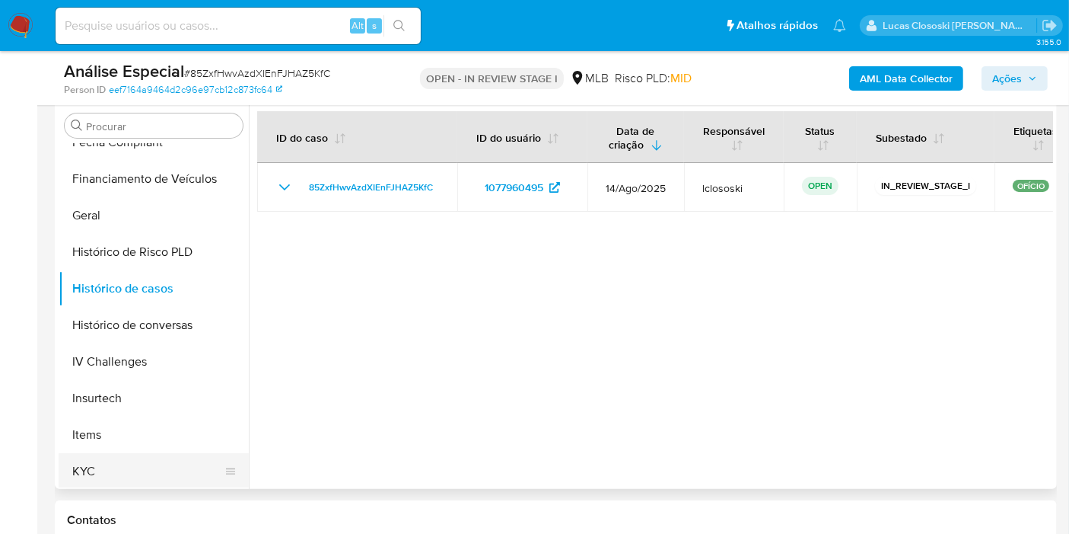
scroll to position [510, 0]
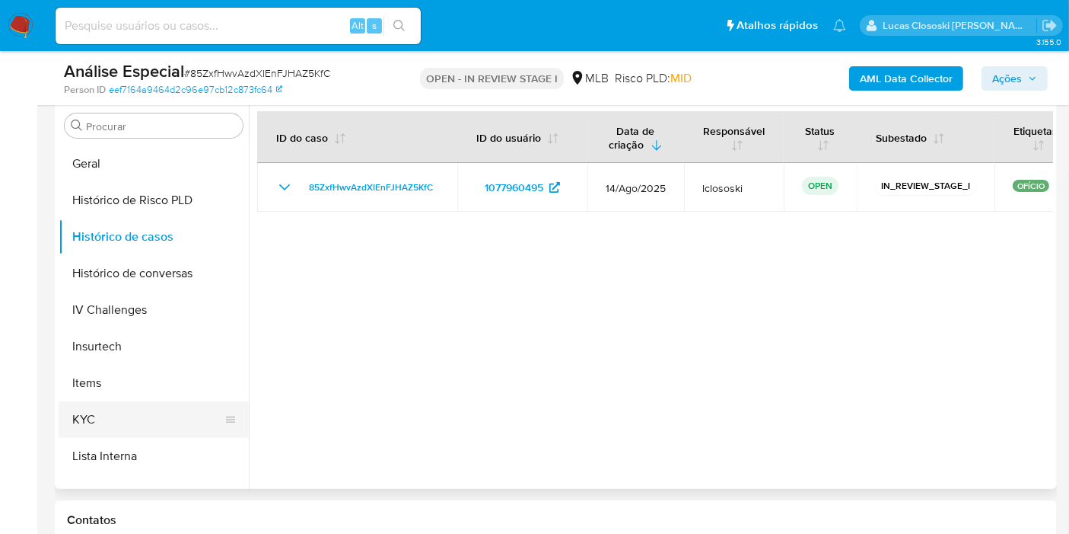
click at [128, 432] on button "KYC" at bounding box center [148, 419] width 178 height 37
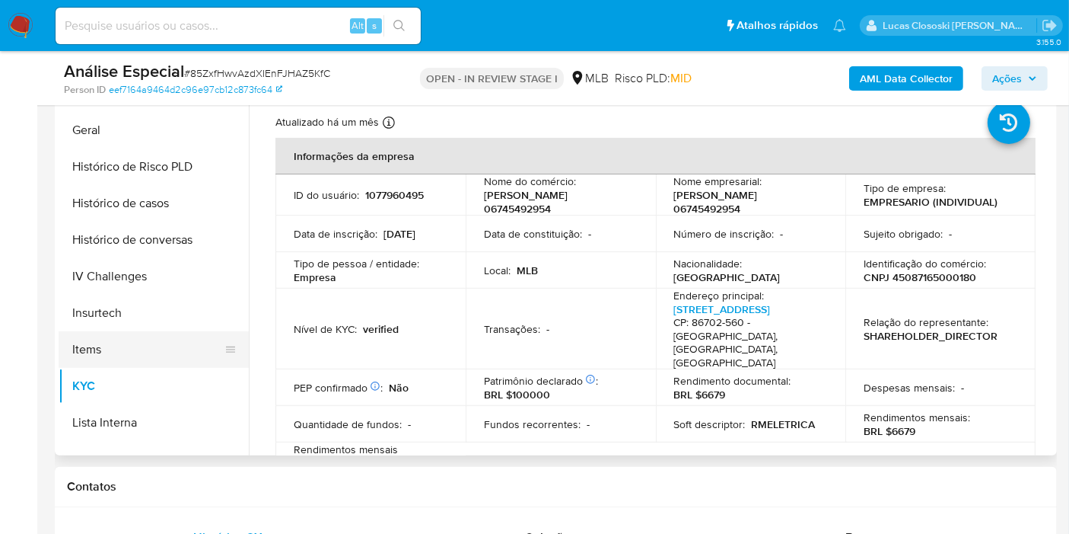
scroll to position [679, 0]
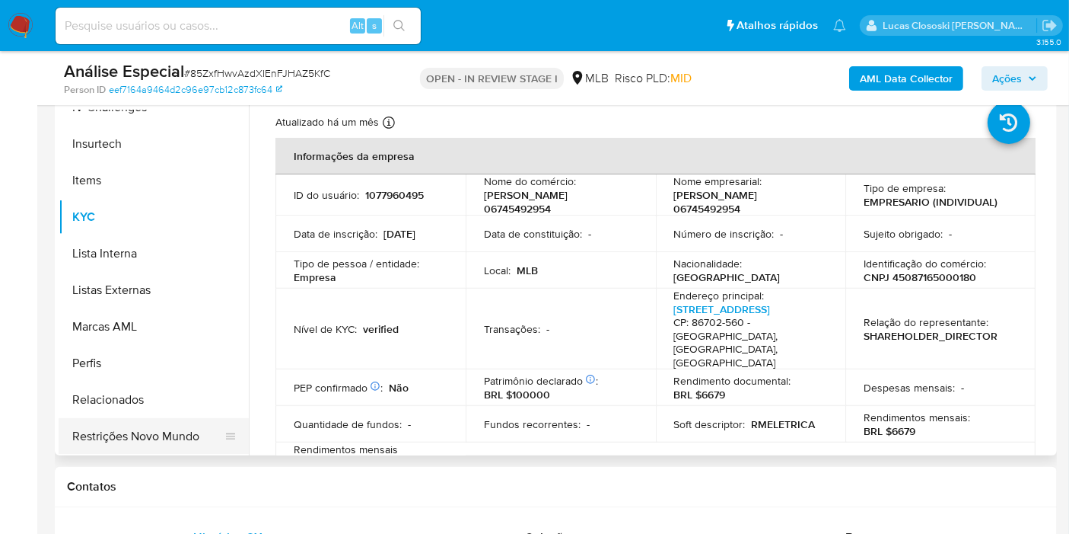
click at [172, 427] on button "Restrições Novo Mundo" at bounding box center [148, 436] width 178 height 37
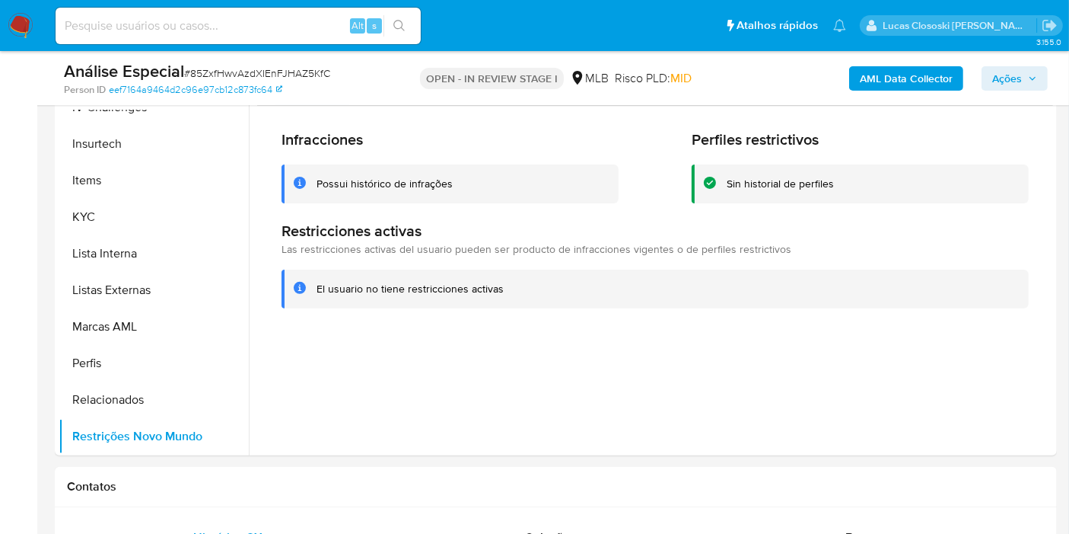
click at [320, 69] on span "# 85ZxfHwvAzdXIEnFJHAZ5KfC" at bounding box center [257, 72] width 146 height 15
copy span "85ZxfHwvAzdXIEnFJHAZ5KfC"
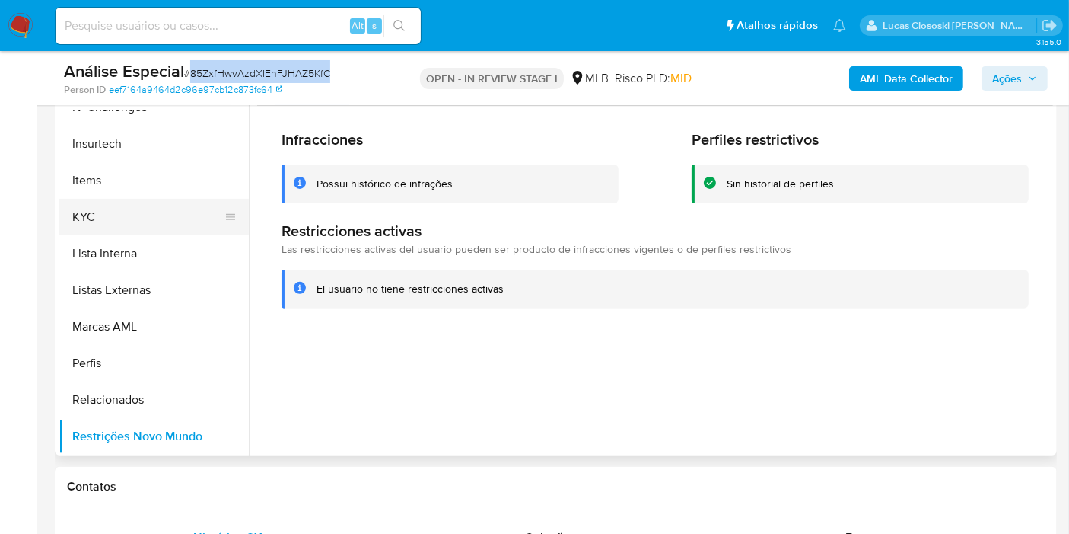
drag, startPoint x: 78, startPoint y: 209, endPoint x: 91, endPoint y: 208, distance: 13.0
click at [78, 209] on button "KYC" at bounding box center [148, 217] width 178 height 37
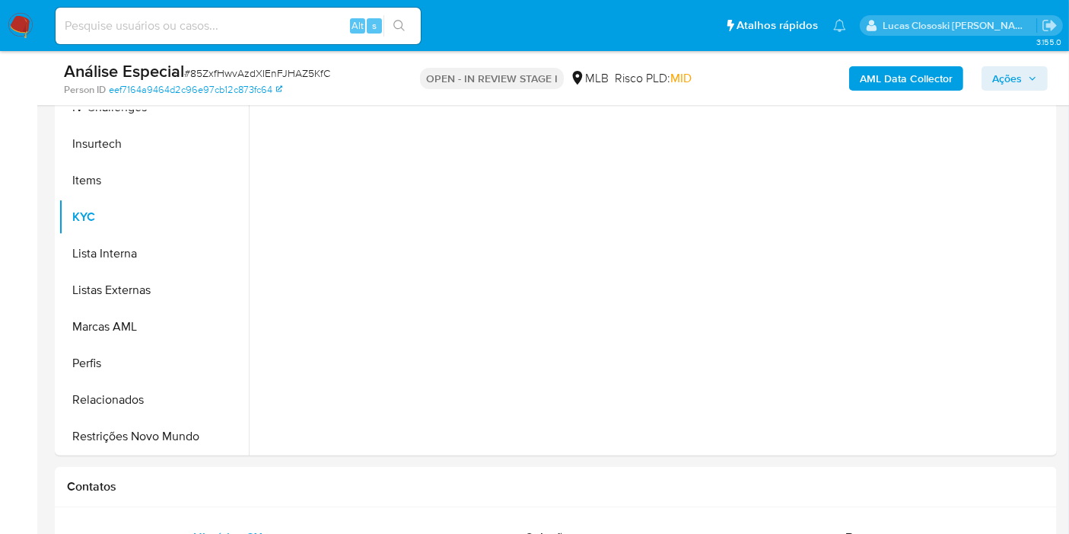
click at [367, 97] on div "Análise Especial # 85ZxfHwvAzdXIEnFJHAZ5KfC Person ID eef7164a9464d2c96e97cb12c…" at bounding box center [556, 78] width 1002 height 54
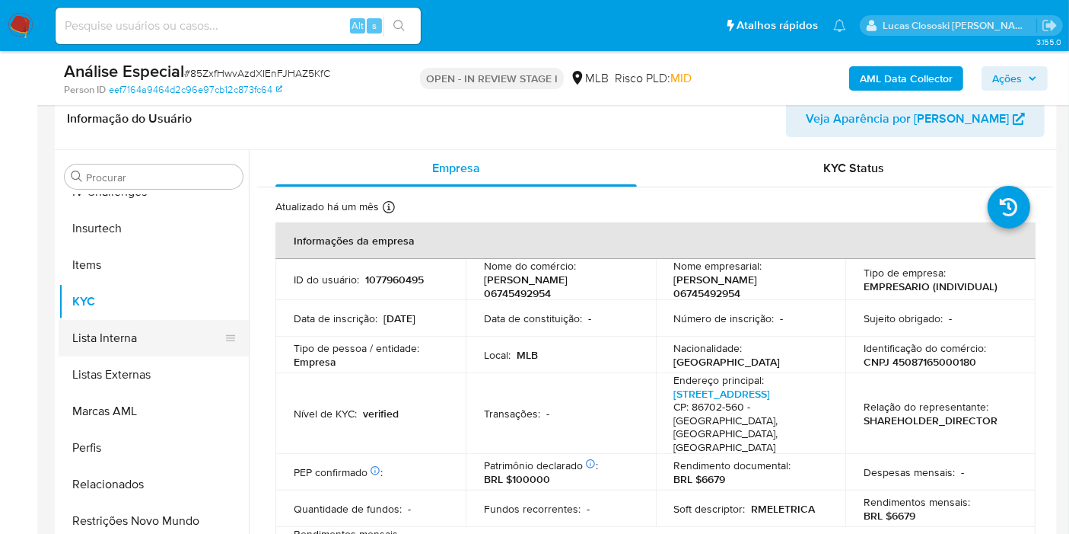
scroll to position [510, 0]
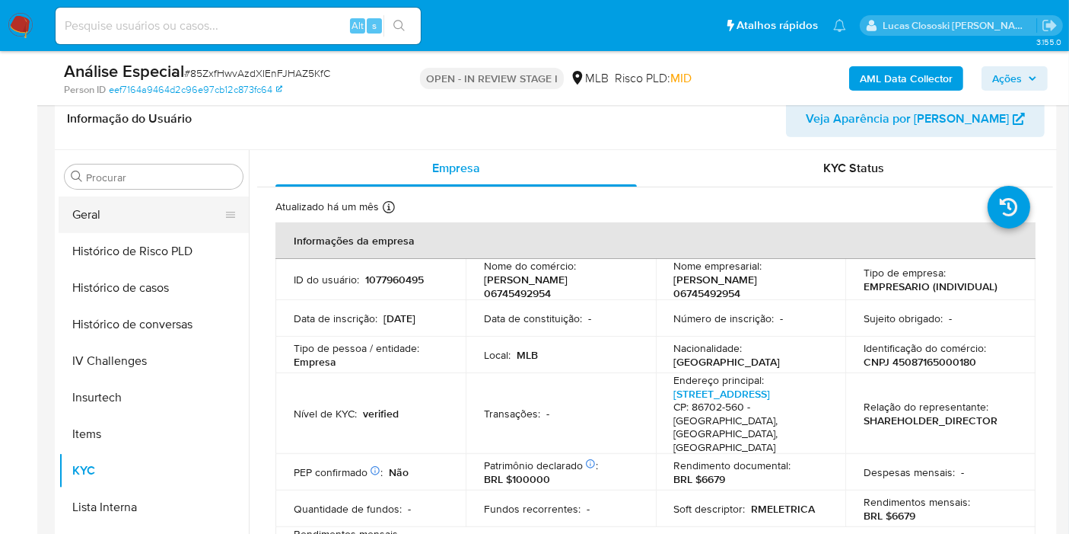
click at [104, 220] on button "Geral" at bounding box center [148, 214] width 178 height 37
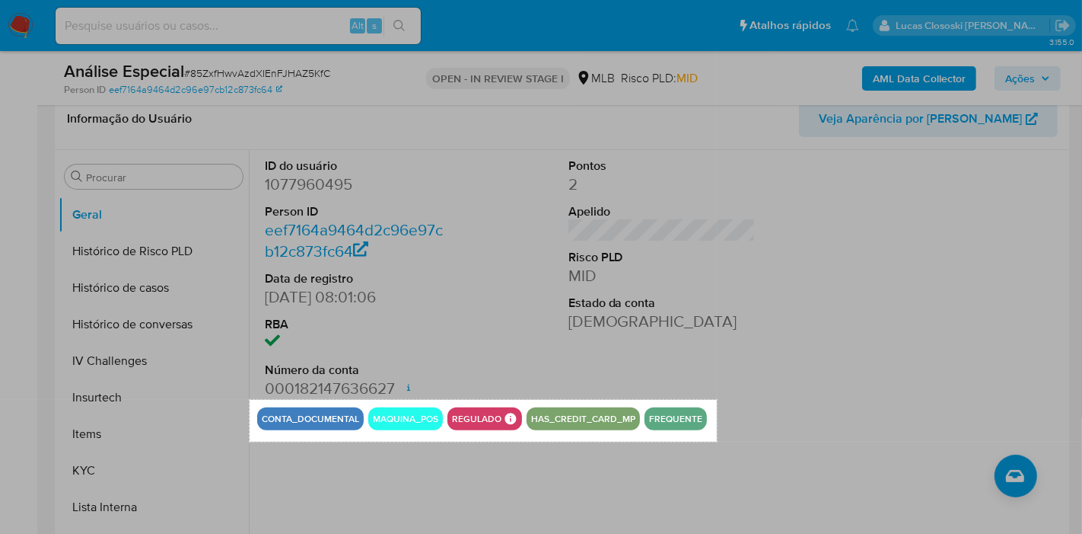
drag, startPoint x: 250, startPoint y: 399, endPoint x: 717, endPoint y: 441, distance: 469.2
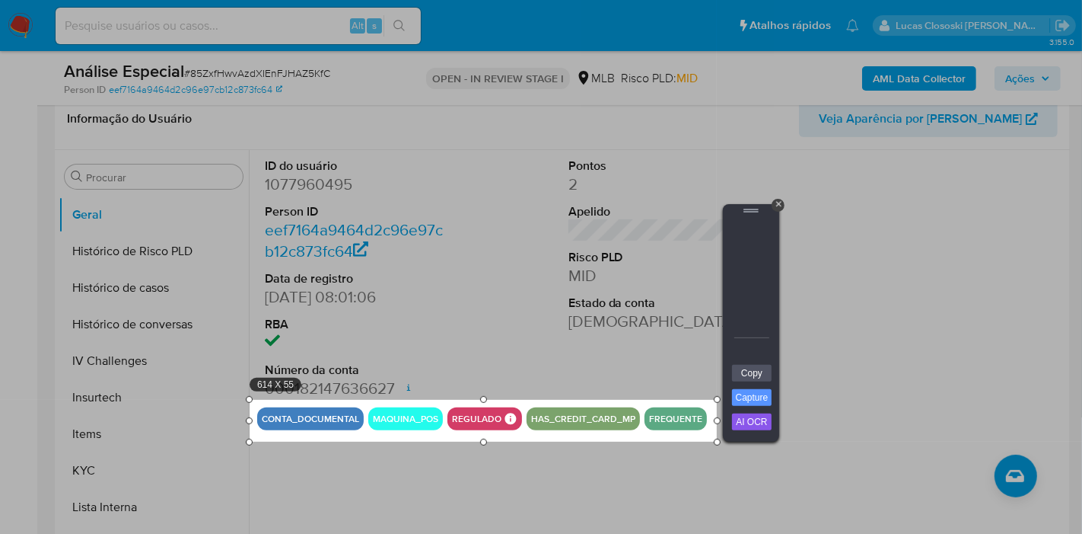
click at [748, 362] on div at bounding box center [751, 291] width 46 height 146
click at [748, 371] on link "Copy" at bounding box center [752, 373] width 40 height 17
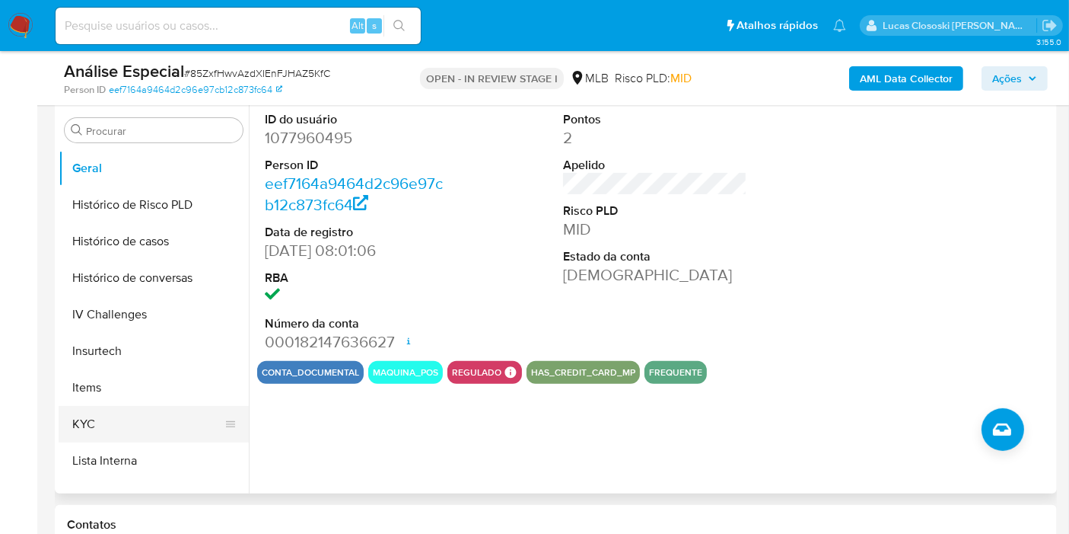
scroll to position [441, 0]
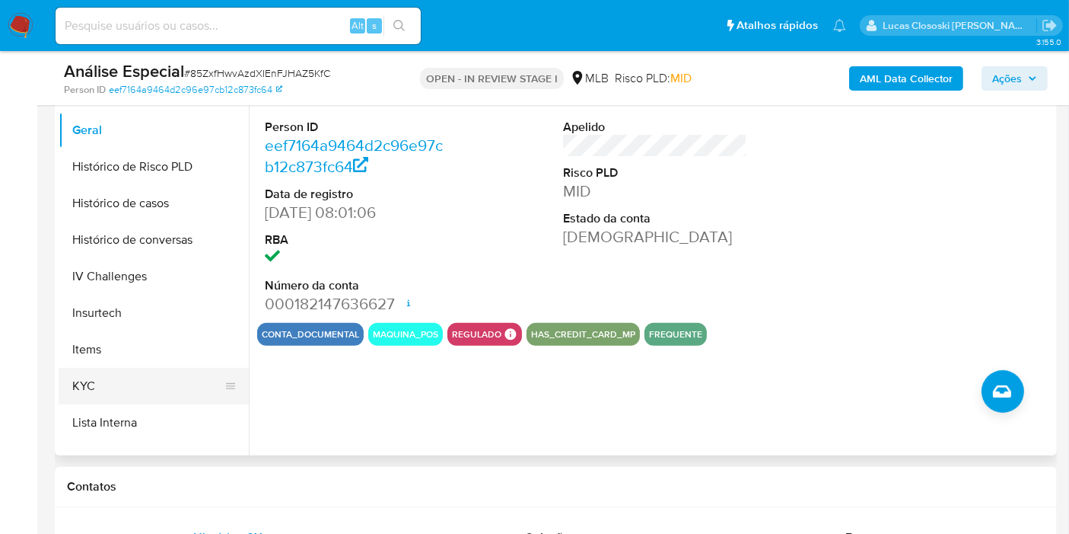
click at [94, 384] on button "KYC" at bounding box center [148, 386] width 178 height 37
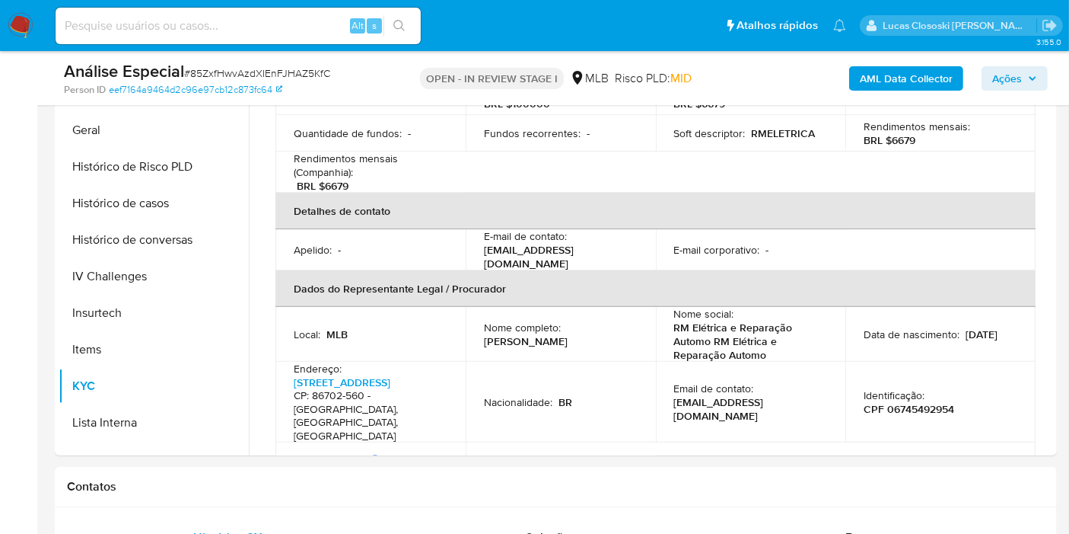
scroll to position [253, 0]
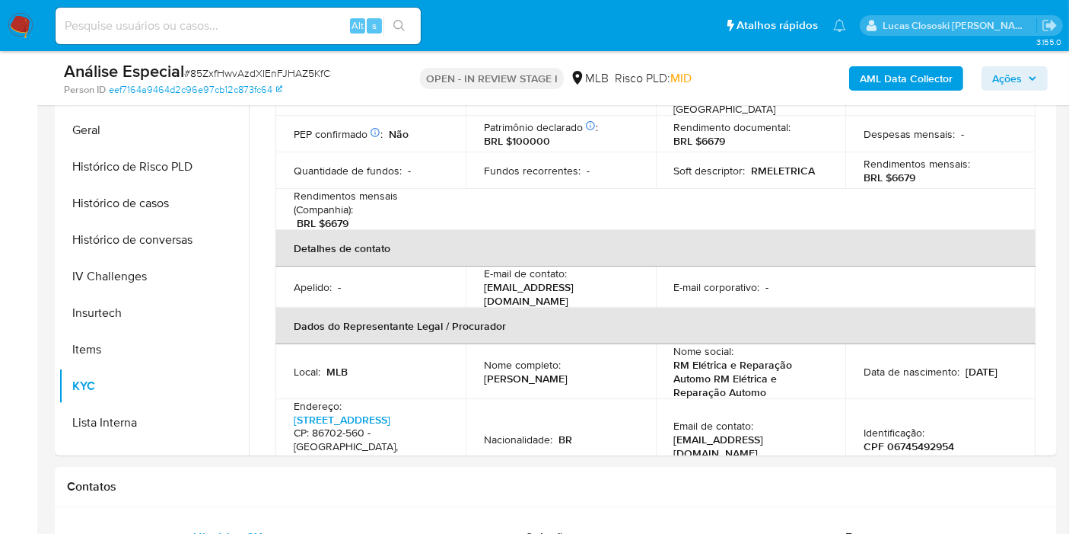
click at [536, 371] on p "Rafael Mingroni" at bounding box center [526, 378] width 84 height 14
click at [586, 361] on div "Nome completo : Rafael Mingroni" at bounding box center [561, 371] width 154 height 27
copy p "Rafael Mingroni"
drag, startPoint x: 578, startPoint y: 361, endPoint x: 482, endPoint y: 360, distance: 95.9
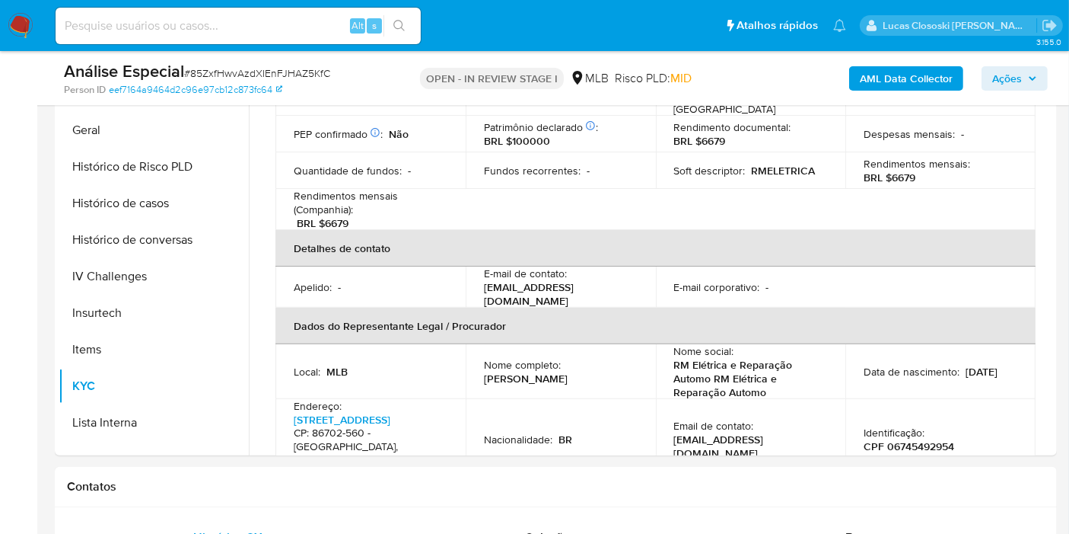
click at [484, 360] on div "Nome completo : Rafael Mingroni" at bounding box center [561, 371] width 154 height 27
click at [917, 439] on p "CPF 06745492954" at bounding box center [909, 446] width 91 height 14
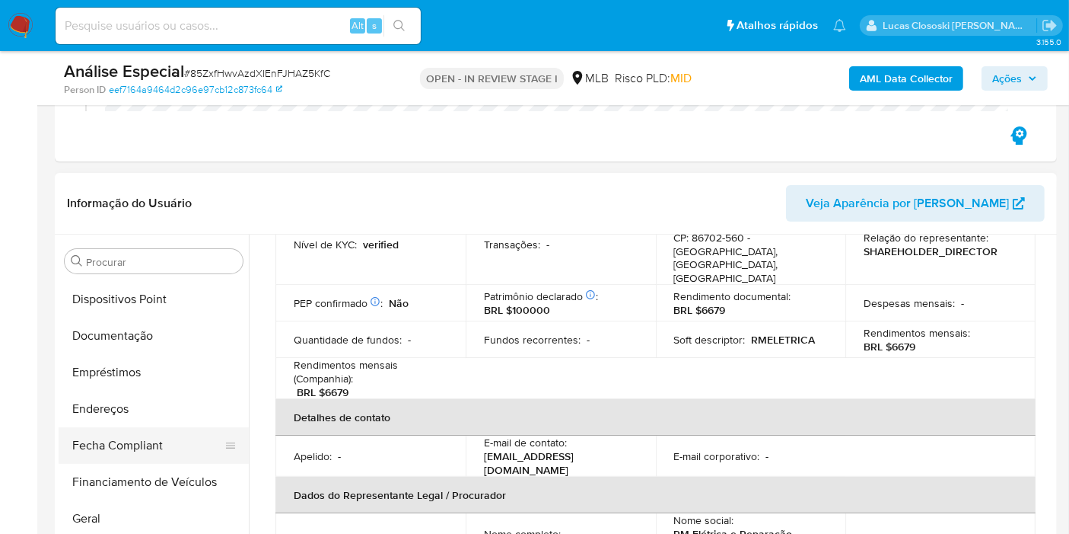
scroll to position [257, 0]
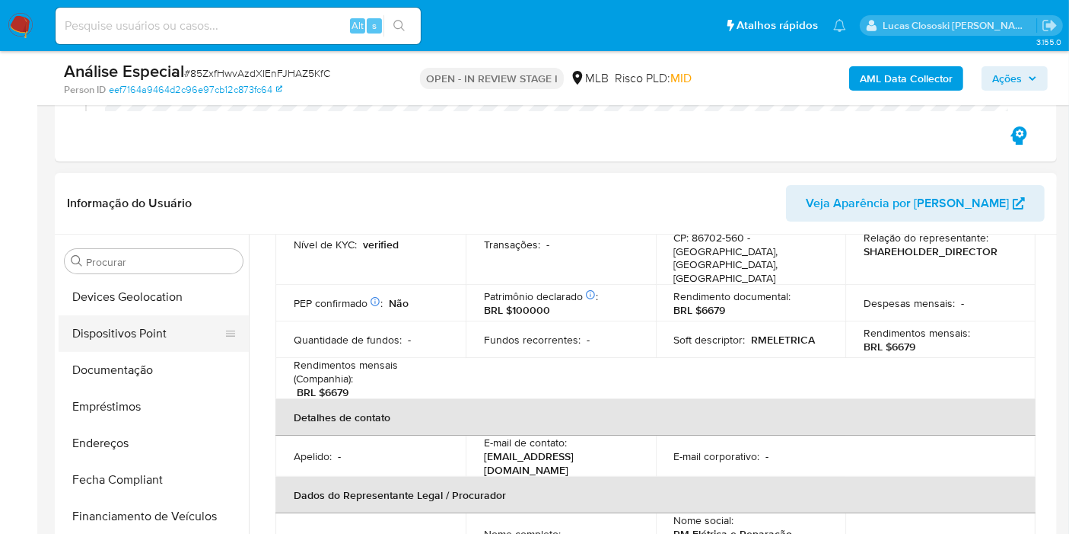
click at [166, 346] on button "Dispositivos Point" at bounding box center [148, 333] width 178 height 37
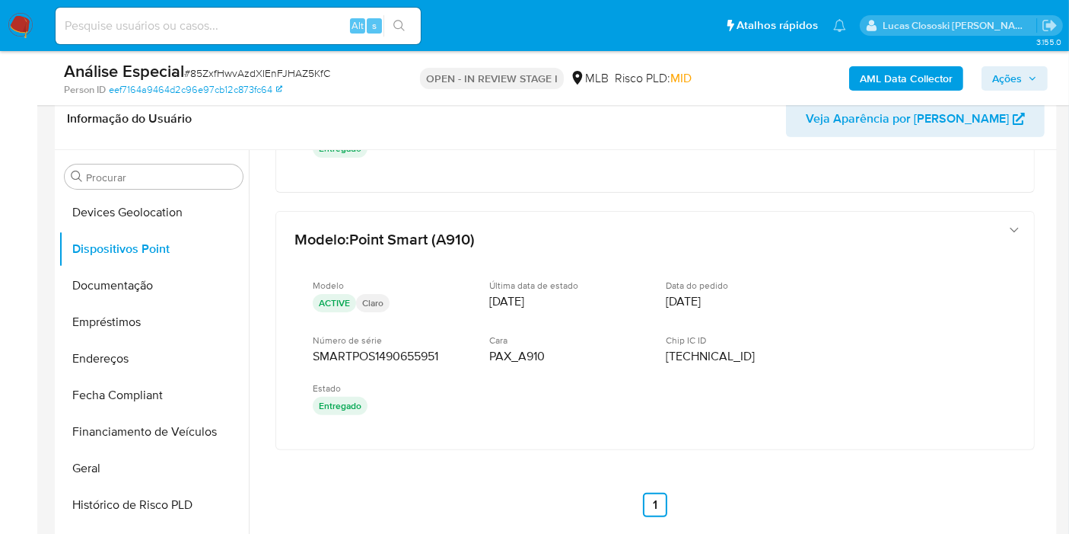
scroll to position [0, 0]
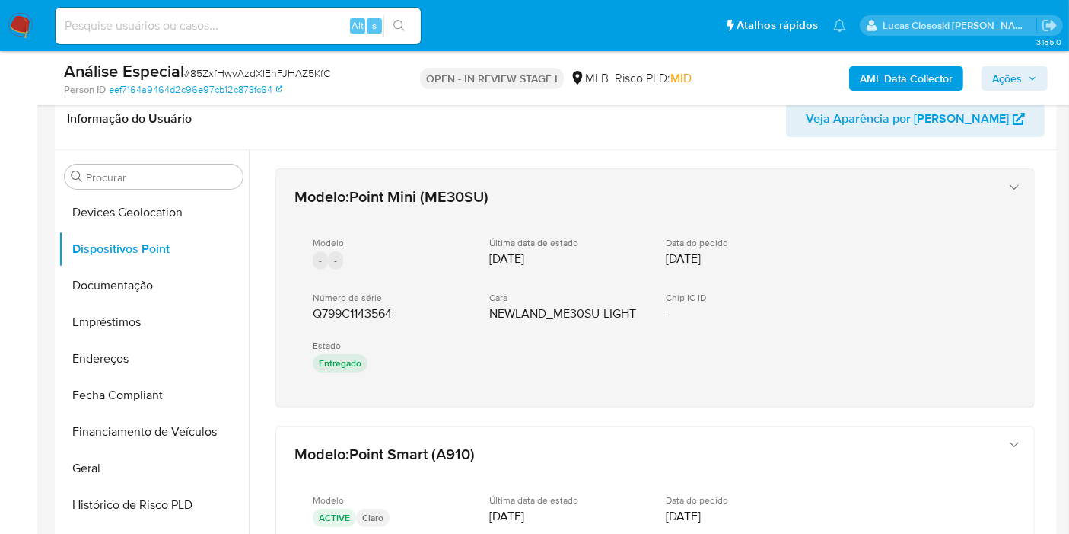
drag, startPoint x: 404, startPoint y: 414, endPoint x: 302, endPoint y: 309, distance: 146.4
click at [302, 309] on div "Modelo : Point Mini (ME30SU) Modelo - - Última data de estado 19/12/2022 Data d…" at bounding box center [655, 450] width 796 height 600
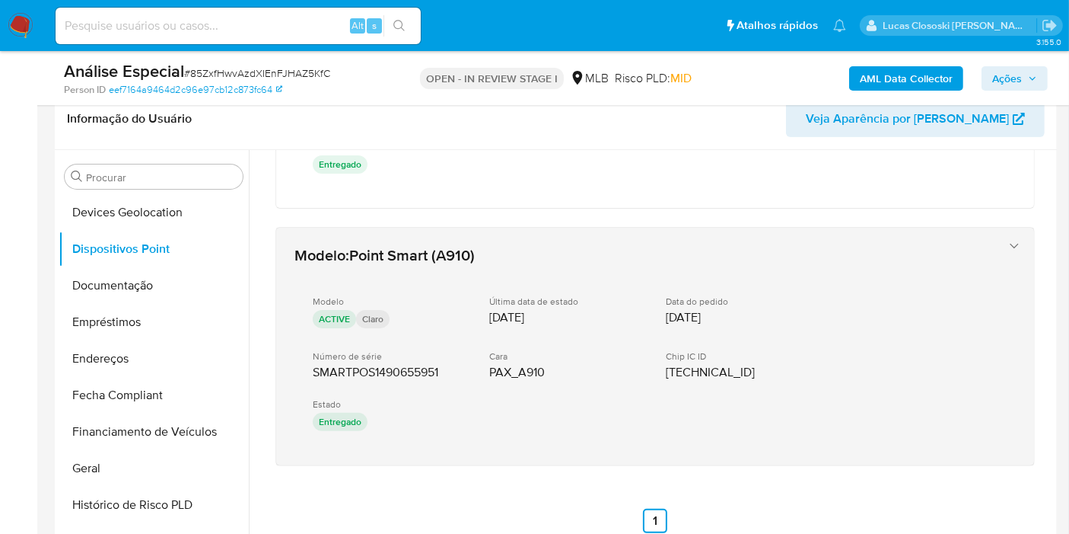
scroll to position [215, 0]
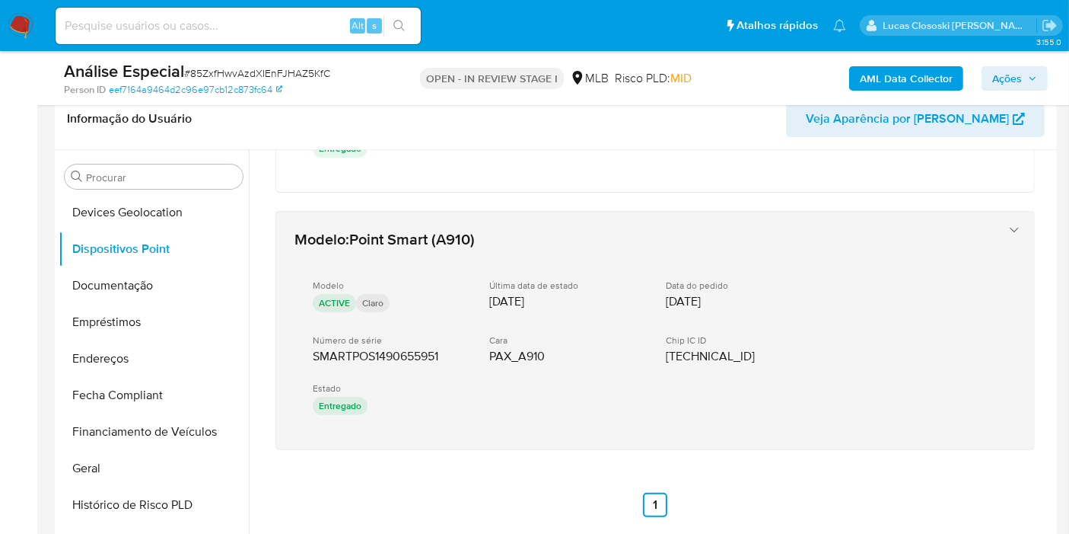
drag, startPoint x: 441, startPoint y: 492, endPoint x: 291, endPoint y: 355, distance: 203.7
click at [291, 355] on div "Modelo : Point Mini (ME30SU) Modelo - - Última data de estado 19/12/2022 Data d…" at bounding box center [655, 235] width 796 height 600
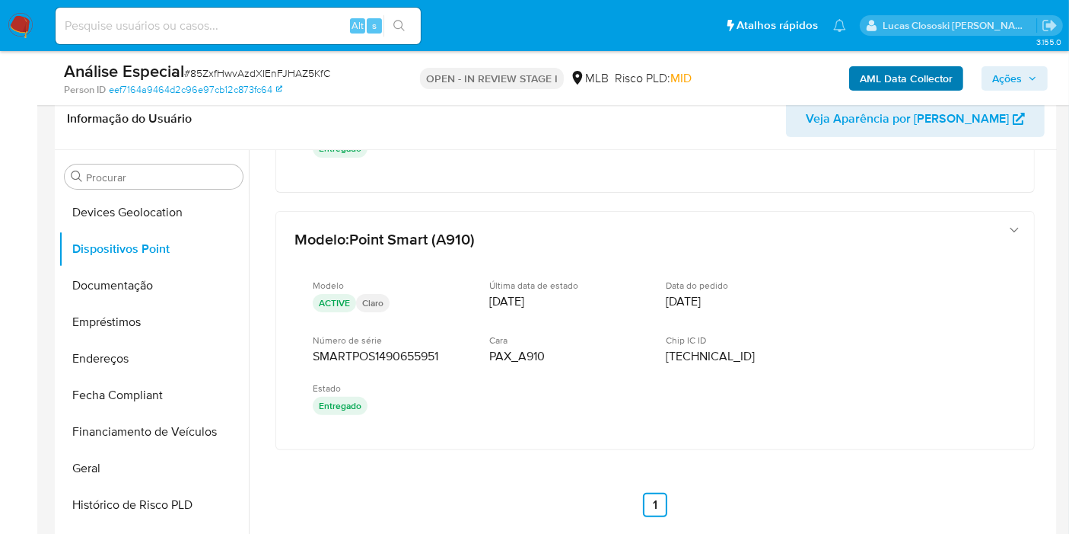
drag, startPoint x: 1018, startPoint y: 68, endPoint x: 929, endPoint y: 88, distance: 90.7
click at [1018, 68] on span "Ações" at bounding box center [1008, 78] width 30 height 24
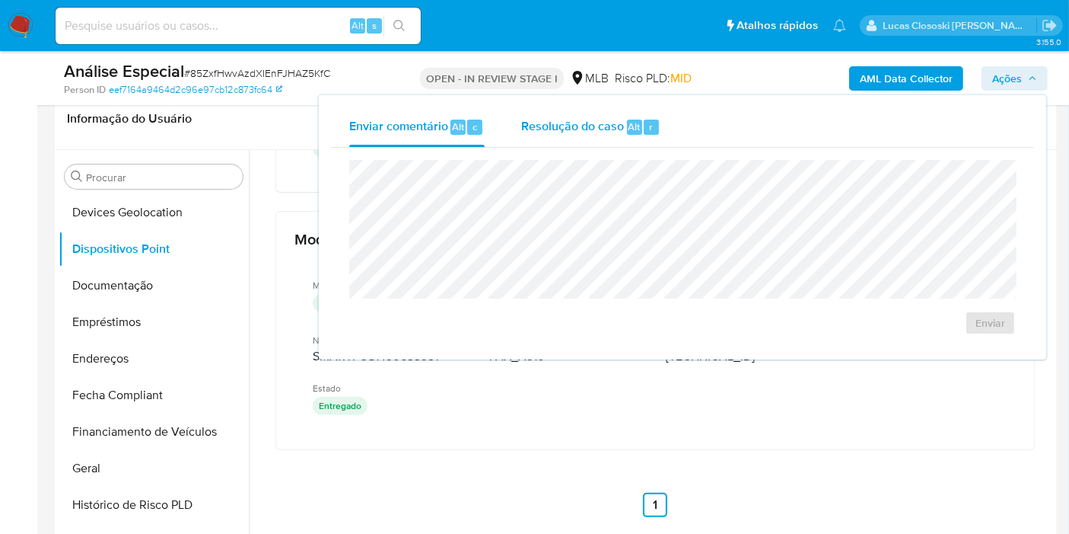
click at [580, 133] on span "Resolução do caso" at bounding box center [572, 126] width 103 height 18
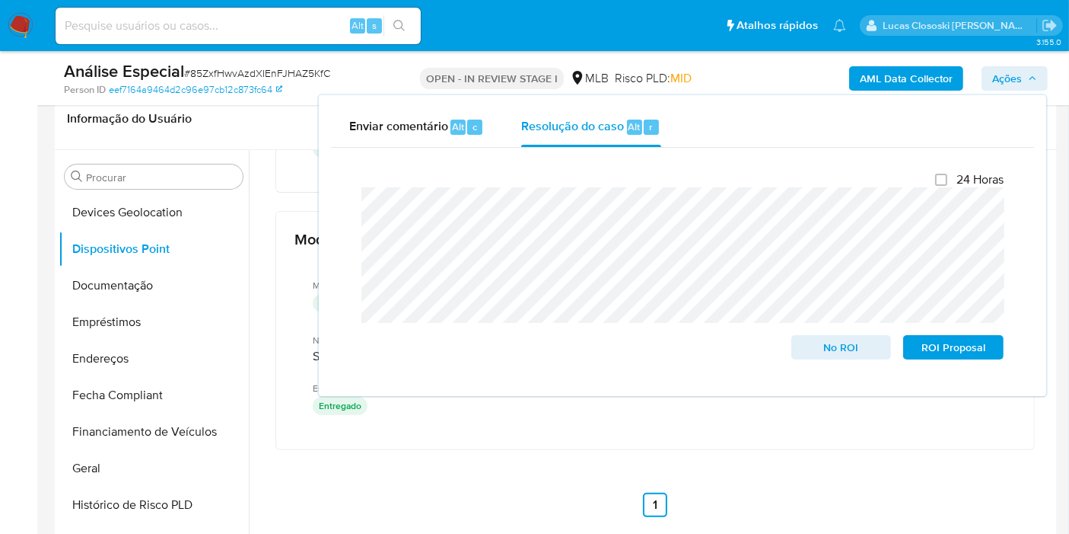
click at [990, 74] on button "Ações" at bounding box center [1015, 78] width 66 height 24
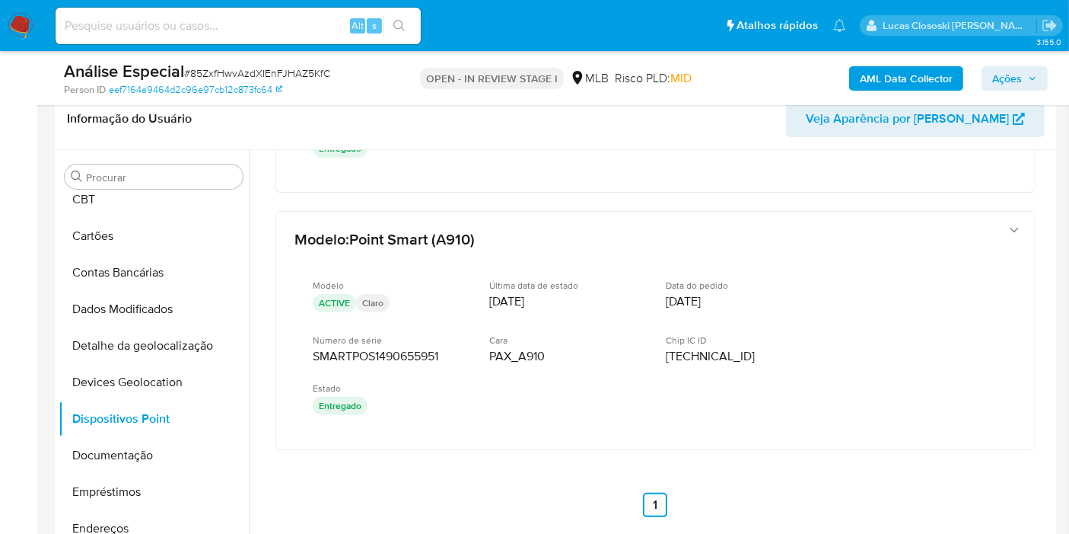
scroll to position [0, 0]
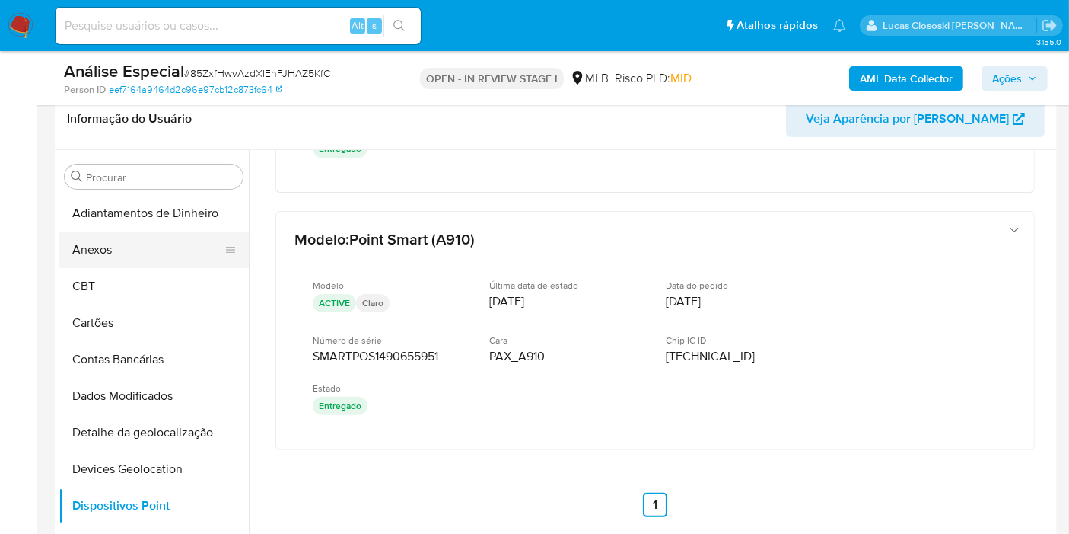
click at [125, 262] on button "Anexos" at bounding box center [148, 249] width 178 height 37
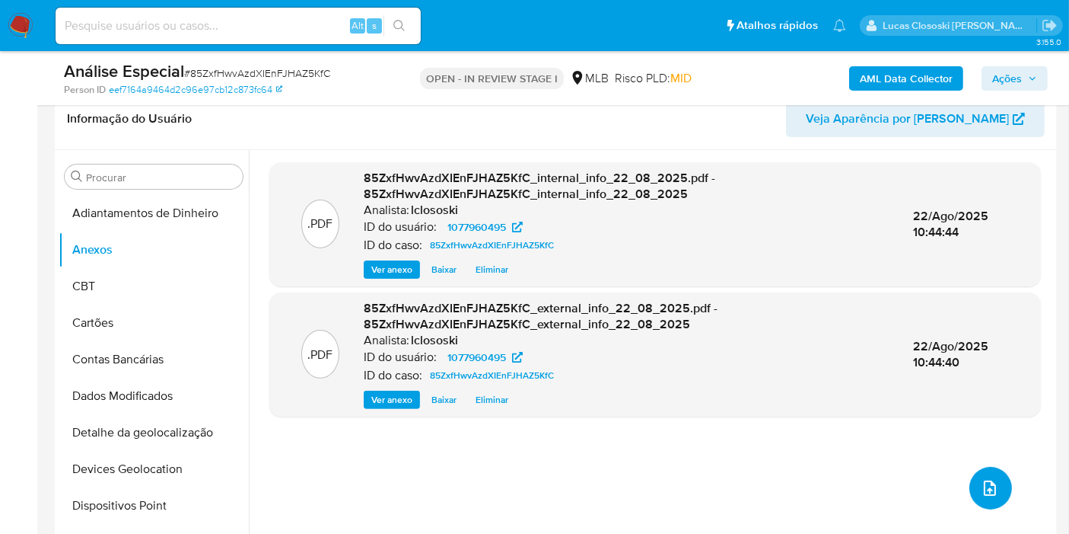
click at [974, 489] on button "upload-file" at bounding box center [991, 488] width 43 height 43
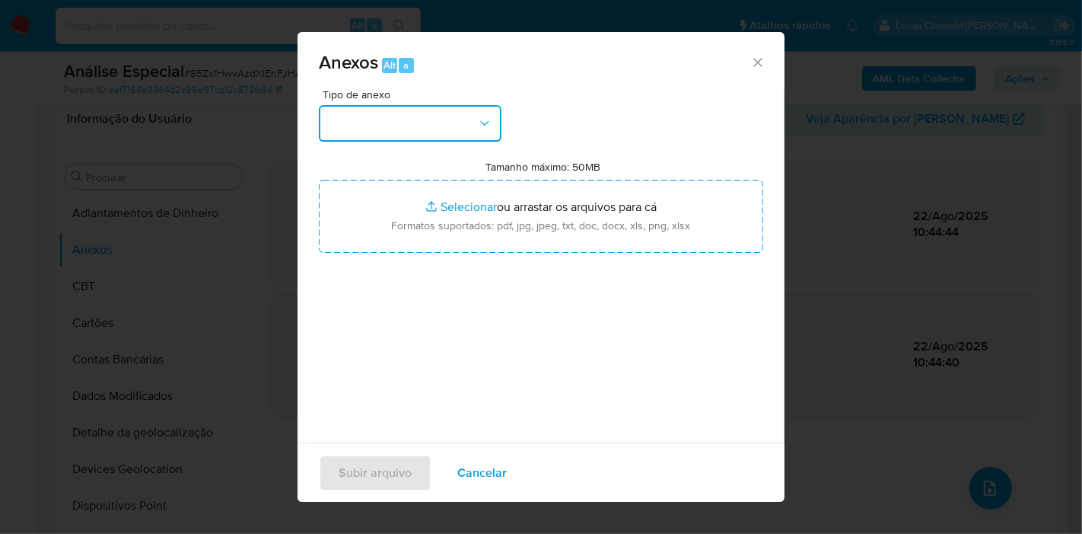
click at [391, 124] on button "button" at bounding box center [410, 123] width 183 height 37
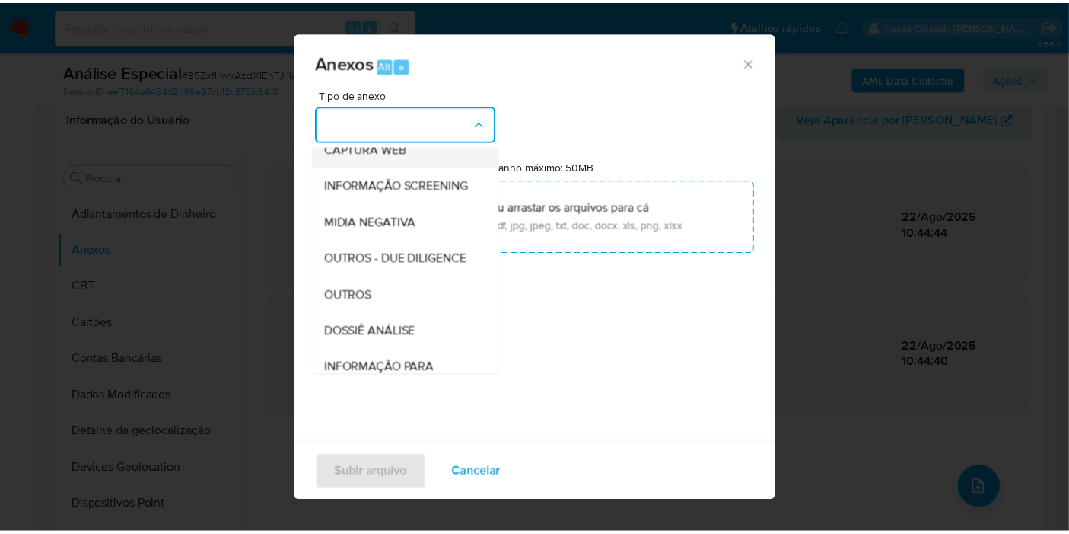
scroll to position [234, 0]
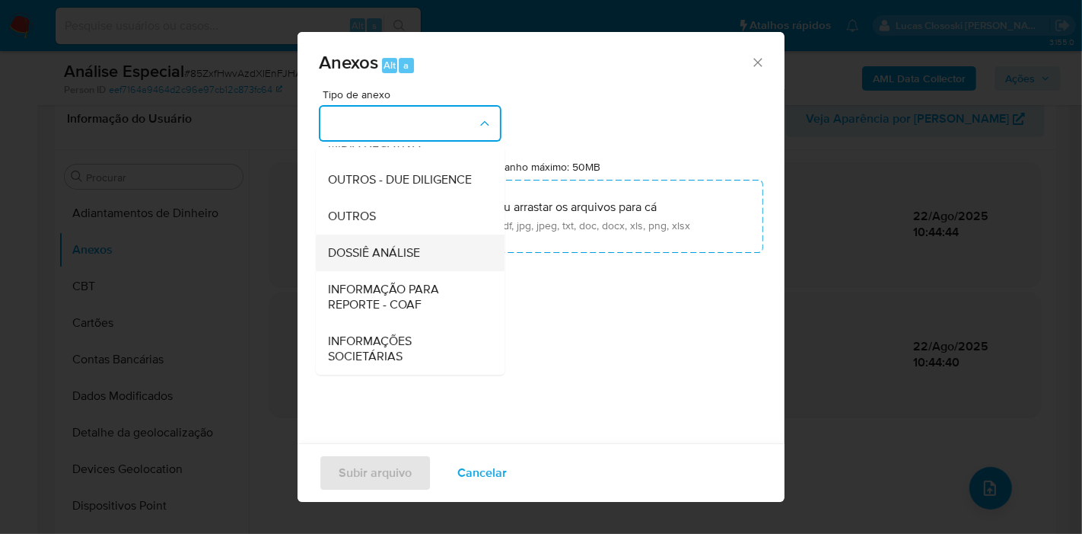
click at [430, 264] on div "DOSSIÊ ANÁLISE" at bounding box center [405, 252] width 155 height 37
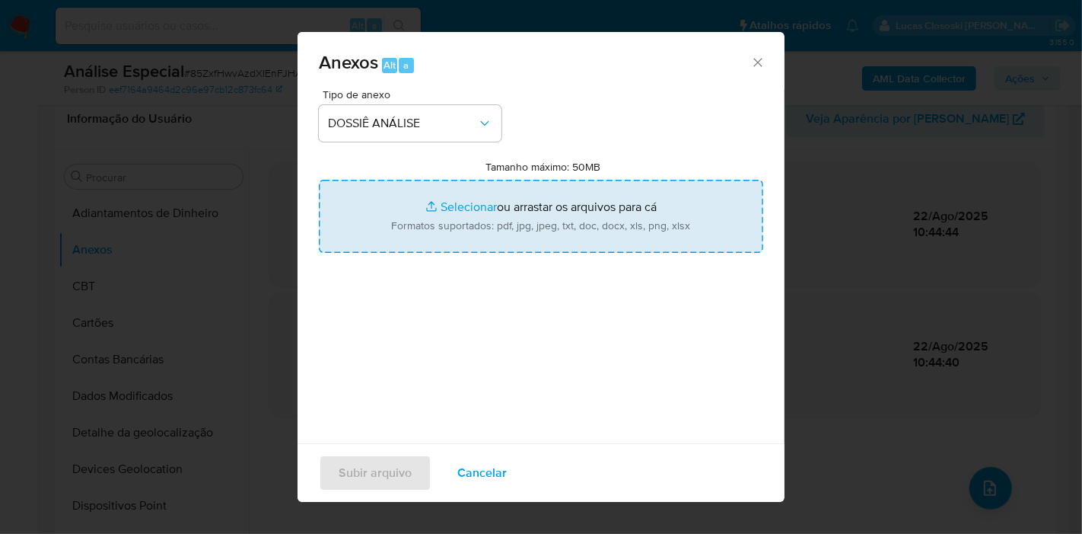
click at [454, 231] on input "Tamanho máximo: 50MB Selecionar arquivos" at bounding box center [541, 216] width 445 height 73
type input "C:\fakepath\SAR - XXXX - CNPJ 45087165000180 - RAFAEL MINGRONI 06745492954.pdf"
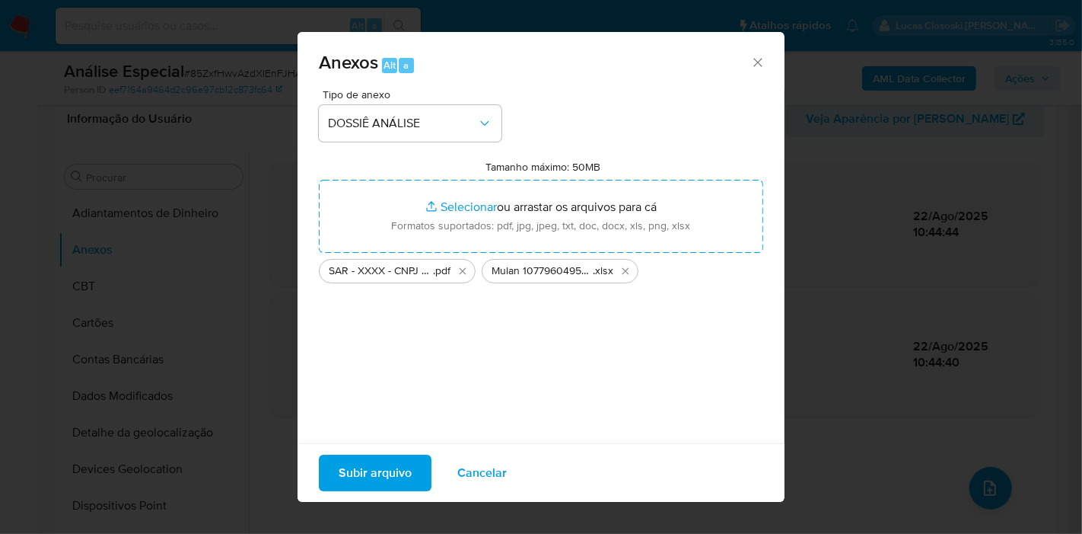
click at [361, 473] on span "Subir arquivo" at bounding box center [375, 472] width 73 height 33
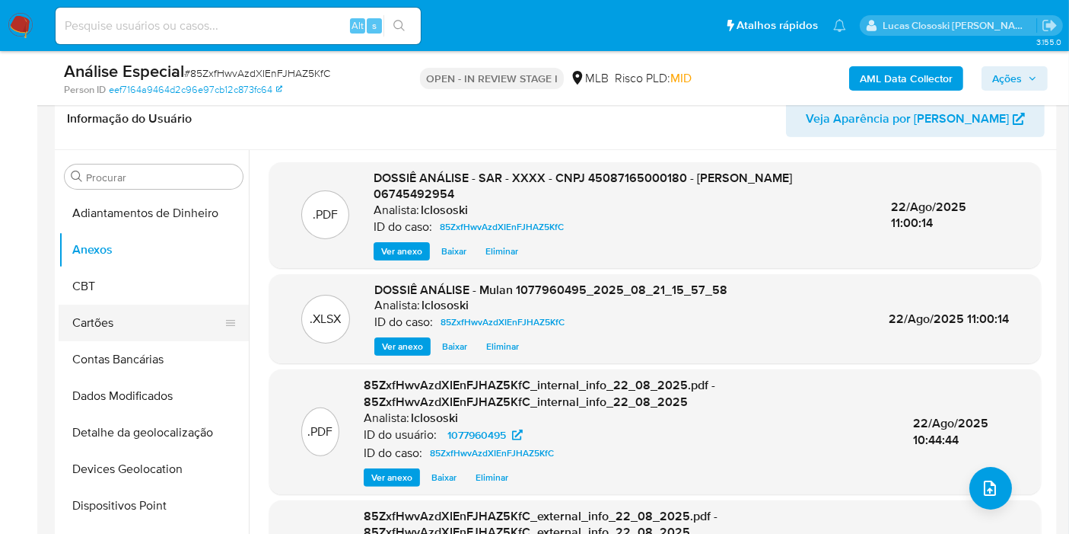
click at [108, 306] on button "Cartões" at bounding box center [148, 322] width 178 height 37
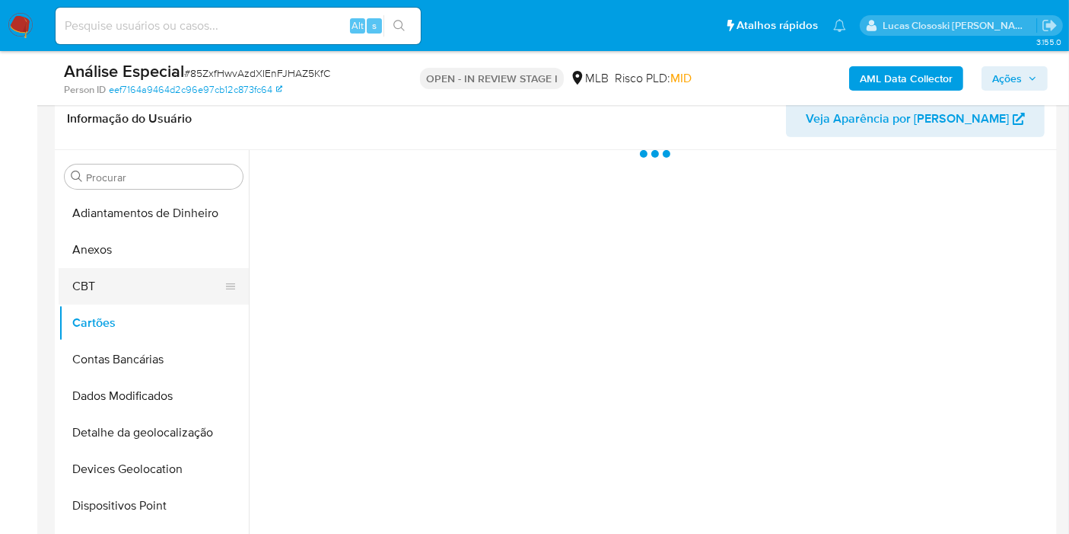
click at [104, 284] on button "CBT" at bounding box center [148, 286] width 178 height 37
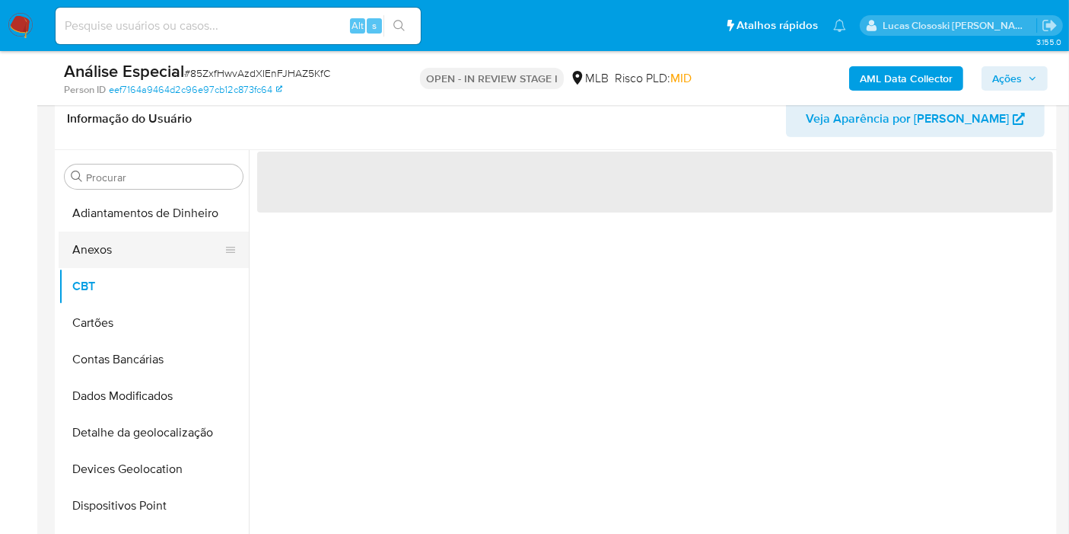
drag, startPoint x: 105, startPoint y: 257, endPoint x: 102, endPoint y: 241, distance: 16.3
click at [105, 255] on button "Anexos" at bounding box center [148, 249] width 178 height 37
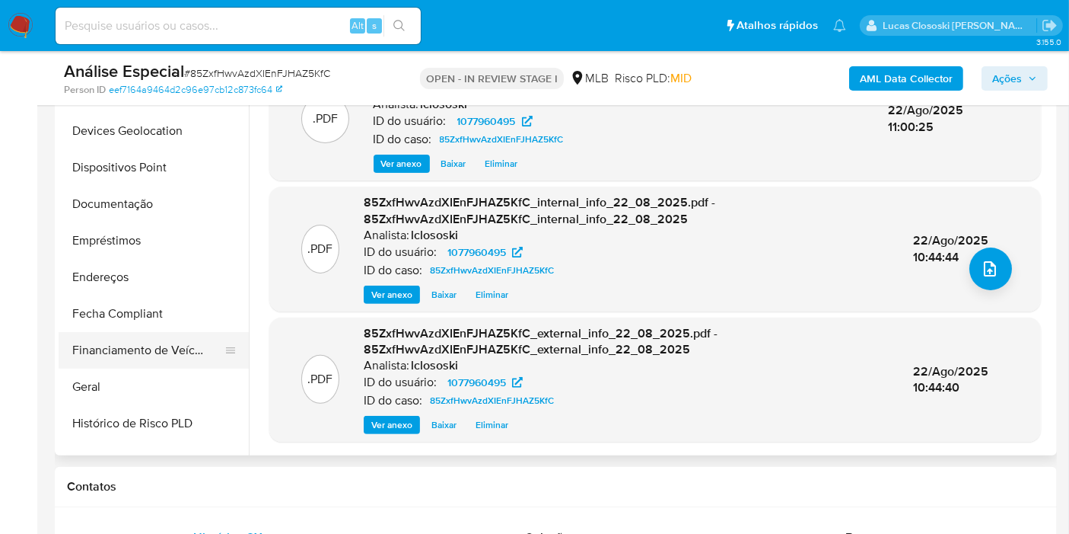
scroll to position [507, 0]
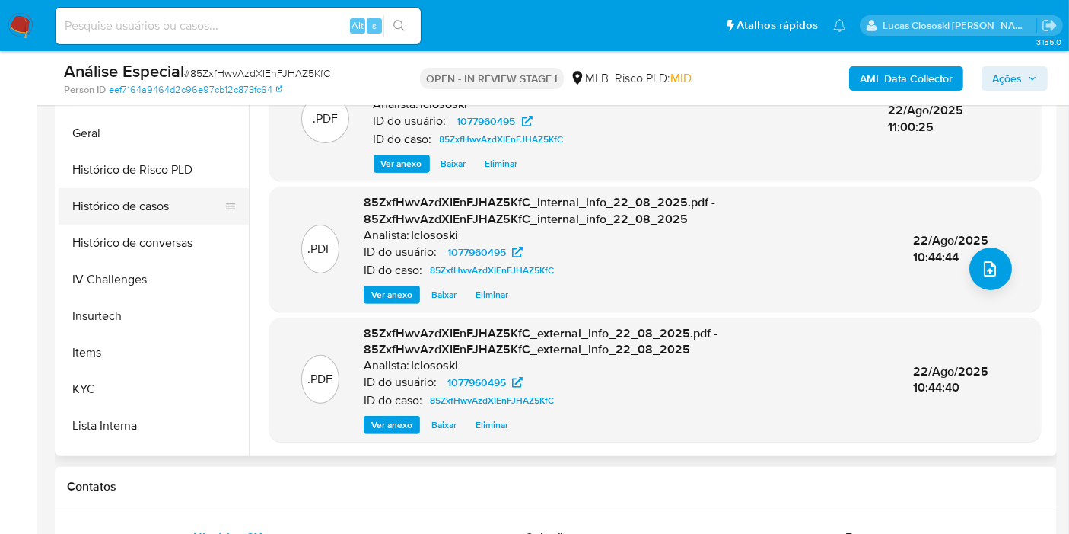
click at [150, 190] on button "Histórico de casos" at bounding box center [148, 206] width 178 height 37
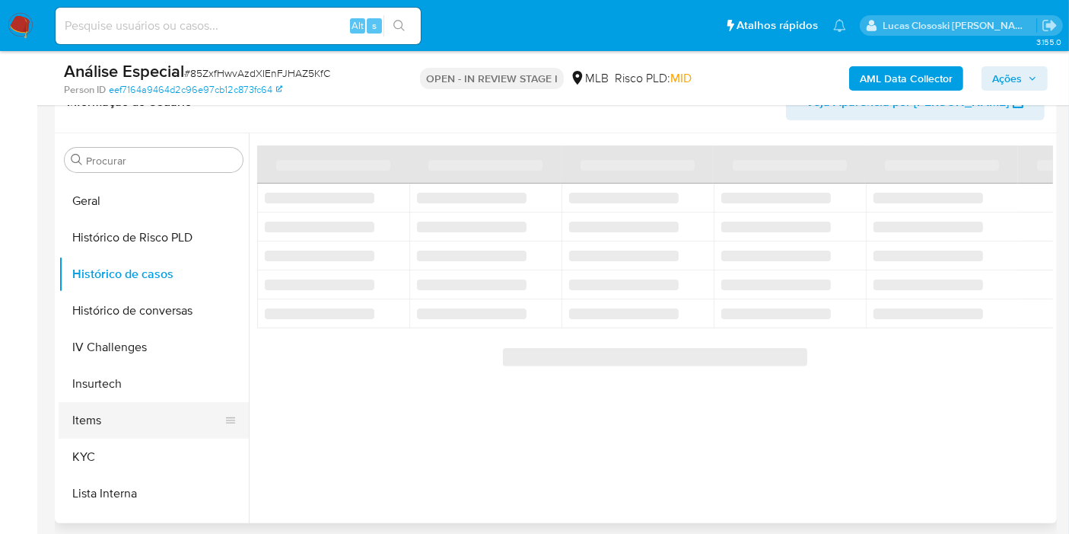
scroll to position [357, 0]
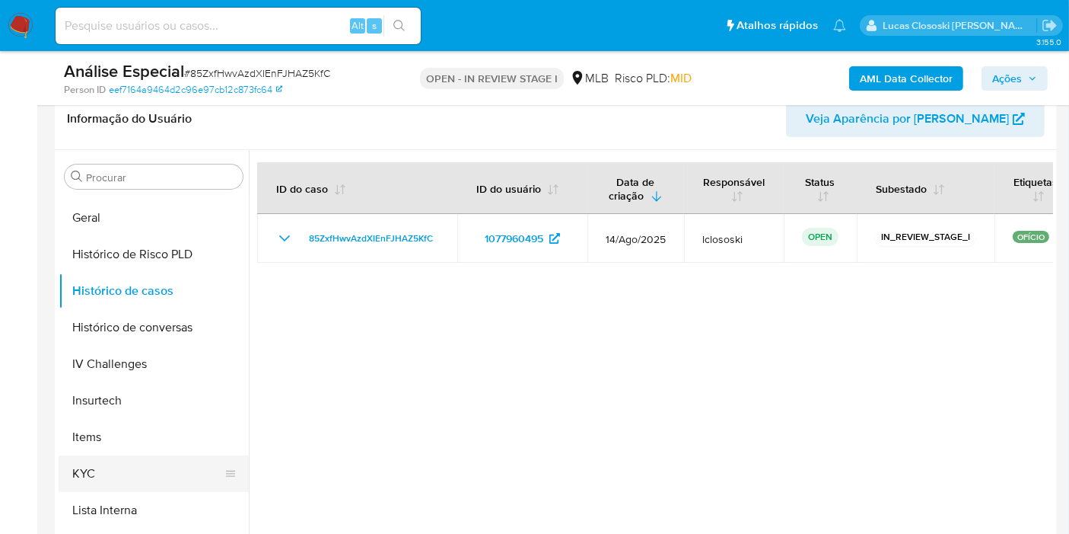
click at [120, 461] on button "KYC" at bounding box center [148, 473] width 178 height 37
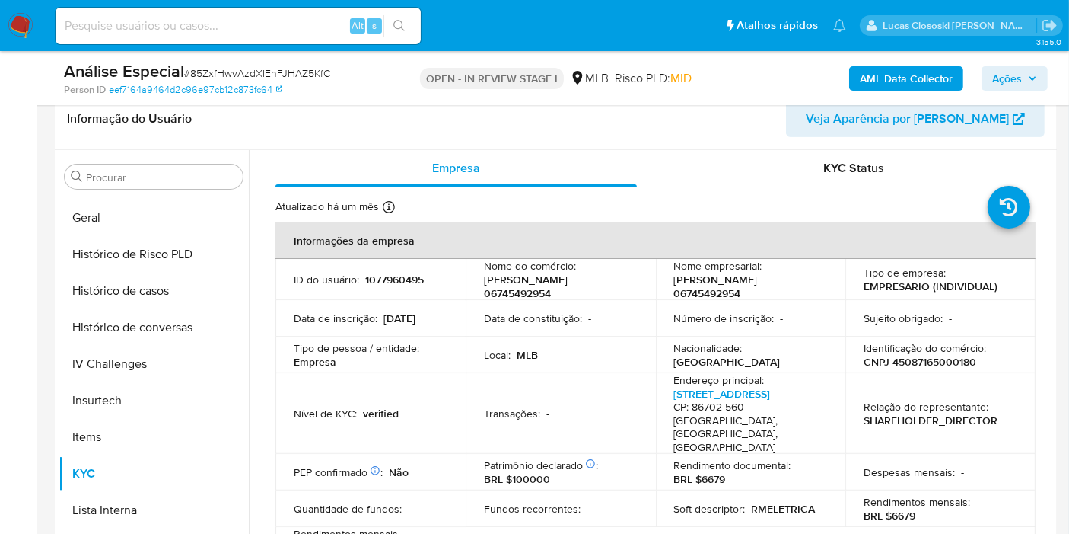
click at [1010, 81] on span "Ações" at bounding box center [1008, 78] width 30 height 24
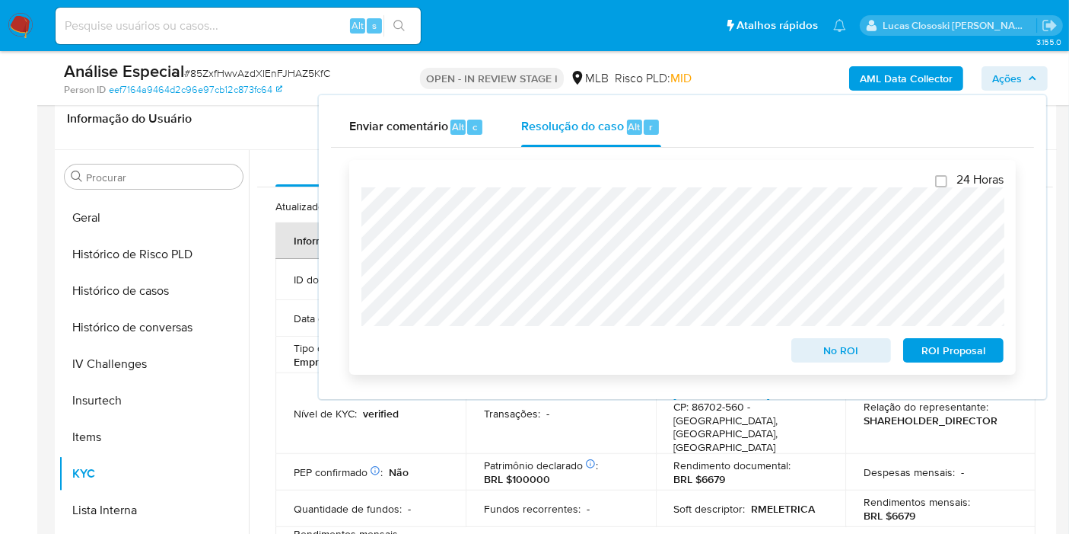
click at [992, 346] on span "ROI Proposal" at bounding box center [953, 349] width 79 height 21
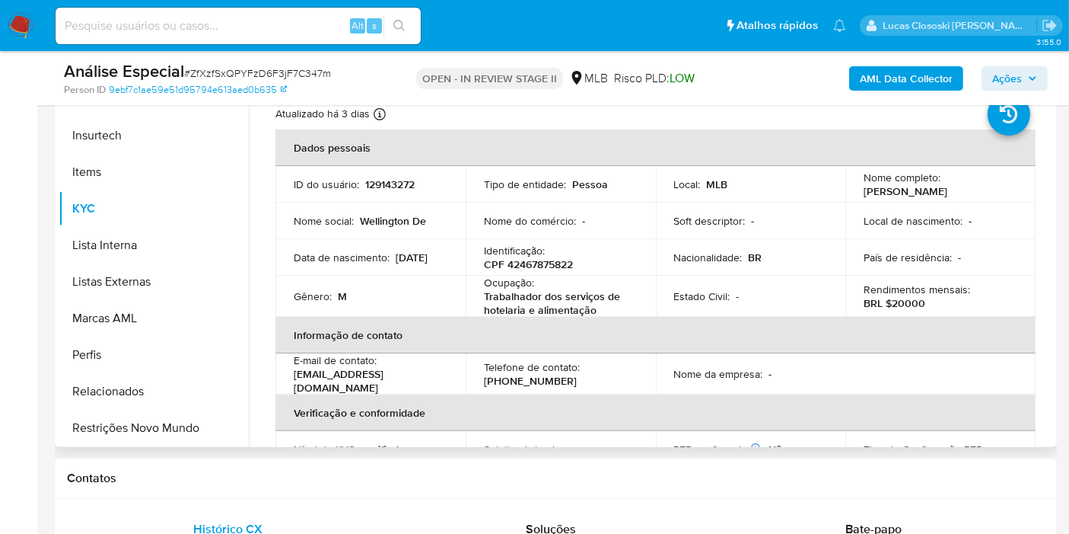
click at [541, 260] on p "CPF 42467875822" at bounding box center [528, 264] width 89 height 14
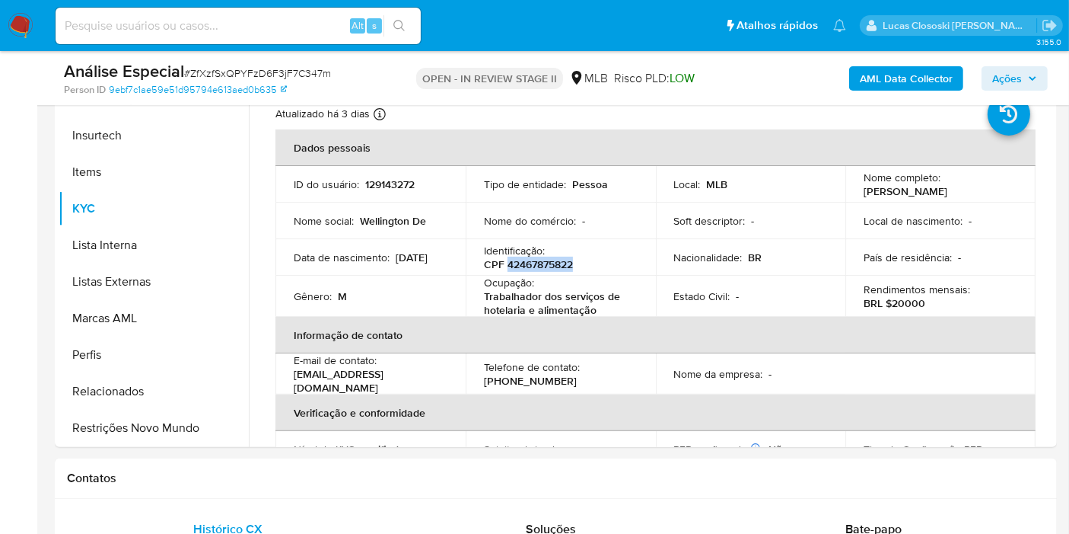
copy p "42467875822"
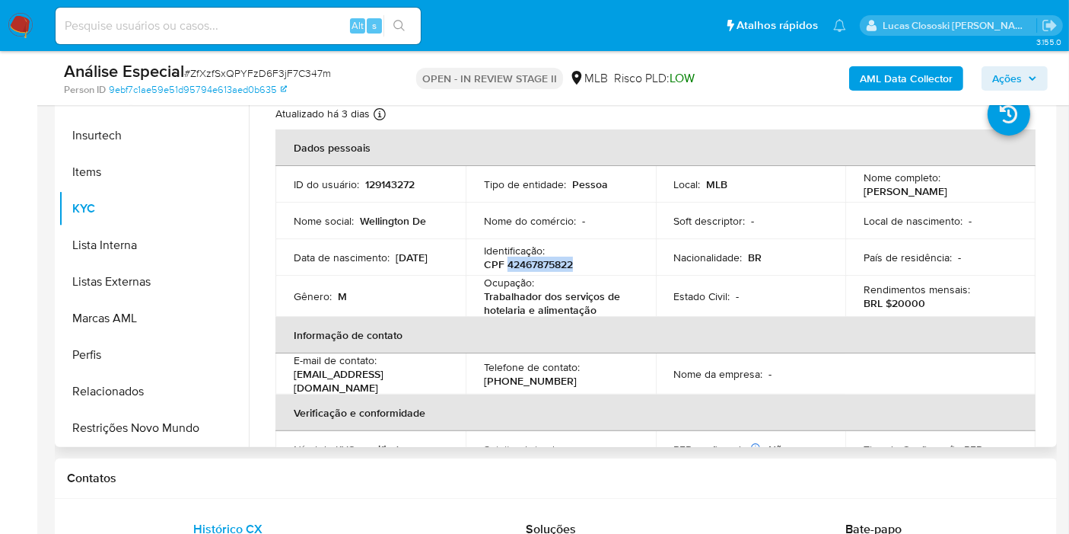
copy p "42467875822"
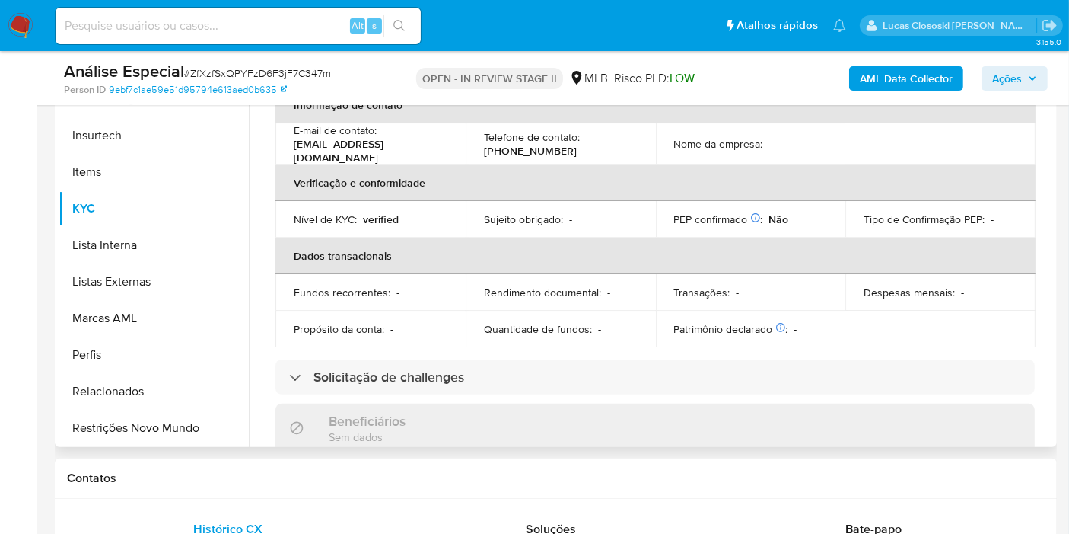
scroll to position [104, 0]
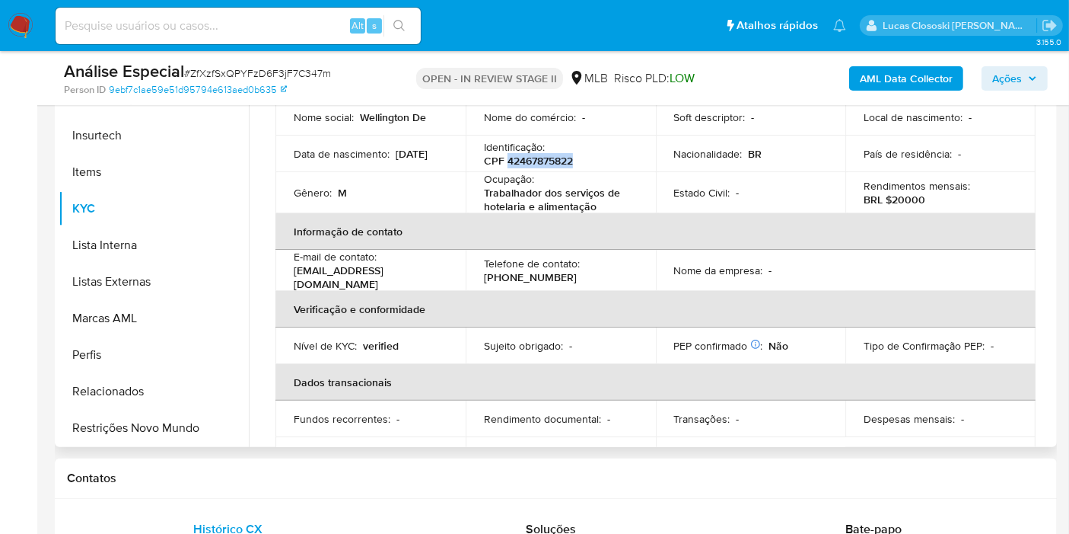
copy p "42467875822"
click at [694, 251] on td "Nome da empresa : -" at bounding box center [751, 270] width 190 height 41
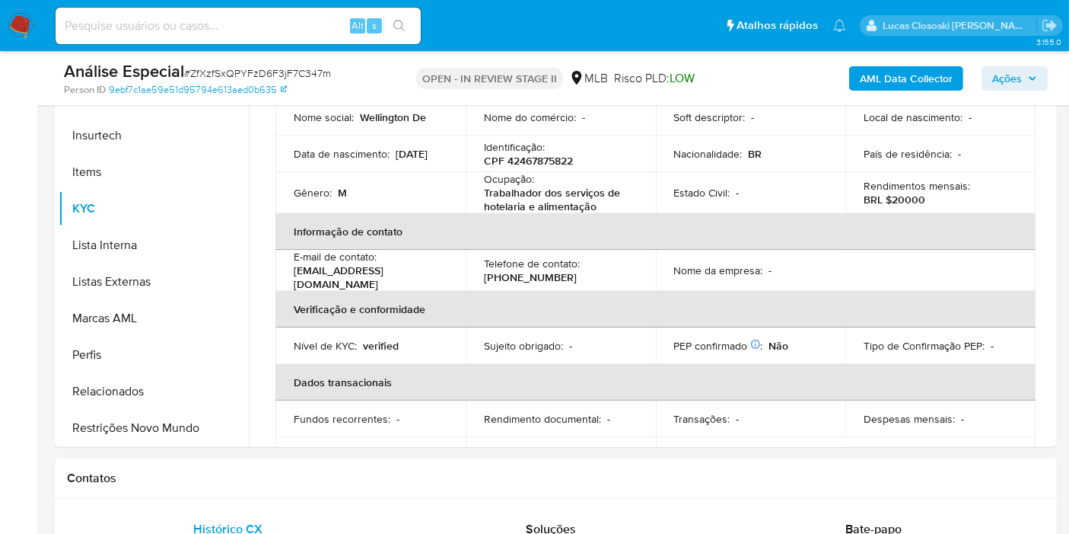
click at [927, 81] on b "AML Data Collector" at bounding box center [906, 78] width 93 height 24
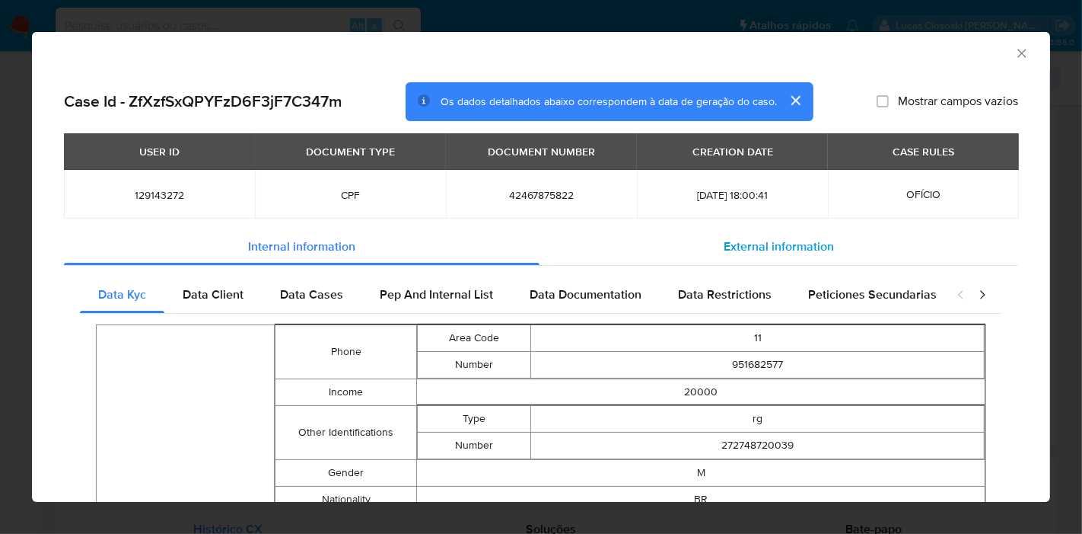
click at [781, 257] on div "External information" at bounding box center [779, 246] width 479 height 37
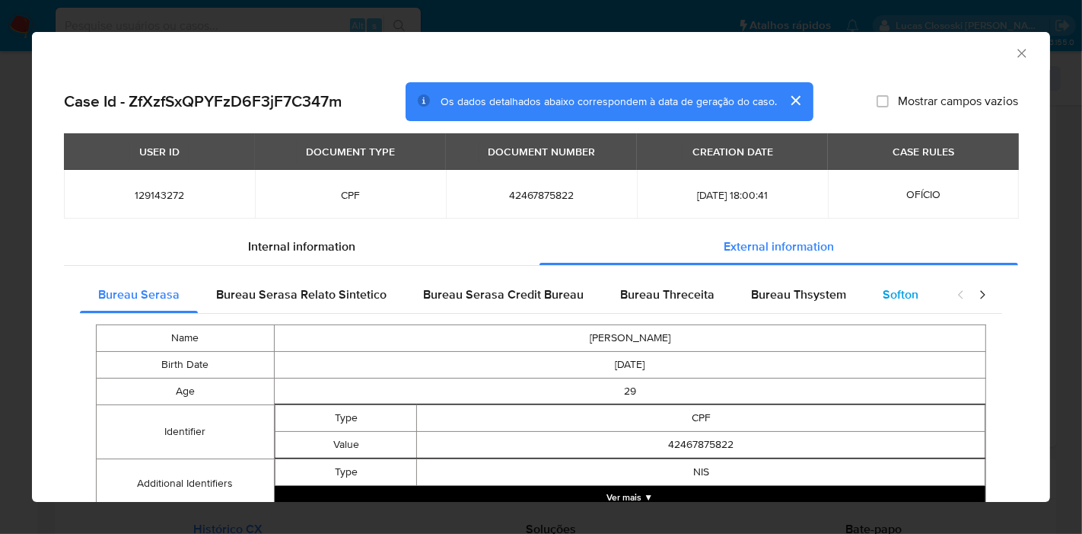
click at [892, 298] on span "Softon" at bounding box center [901, 294] width 36 height 18
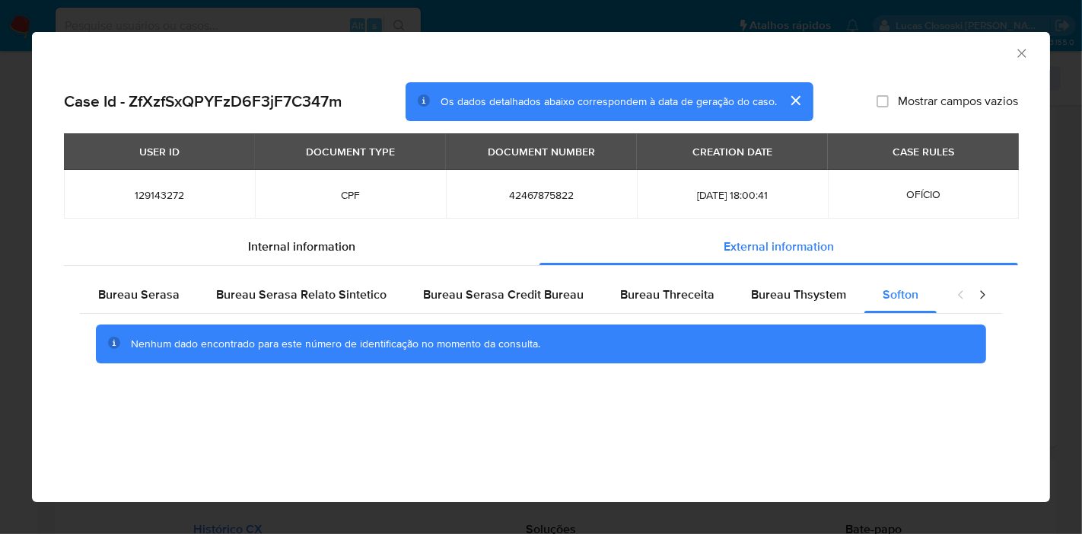
click at [1025, 51] on icon "Fechar a janela" at bounding box center [1022, 53] width 15 height 15
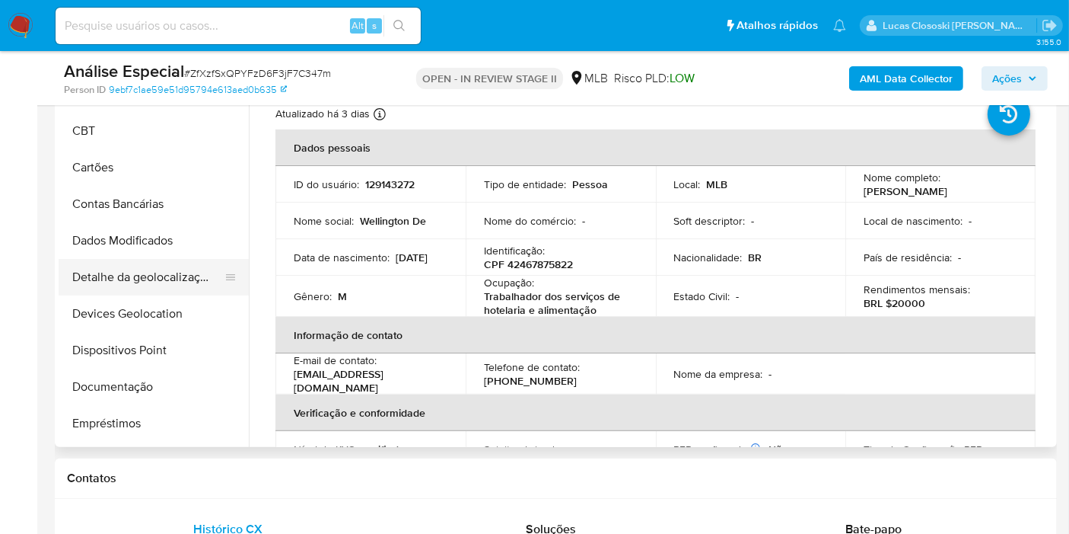
scroll to position [2, 0]
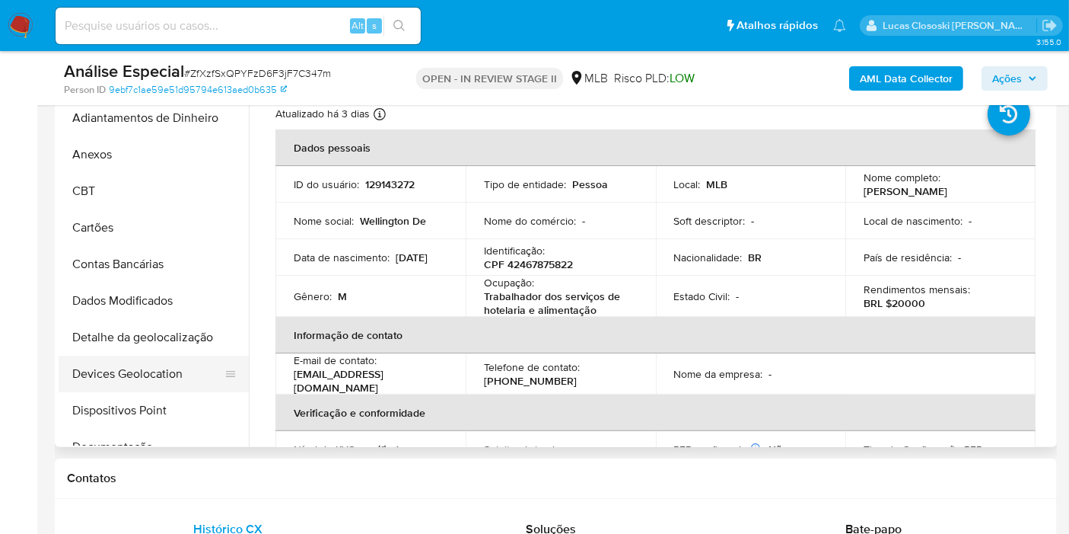
click at [133, 363] on button "Devices Geolocation" at bounding box center [148, 373] width 178 height 37
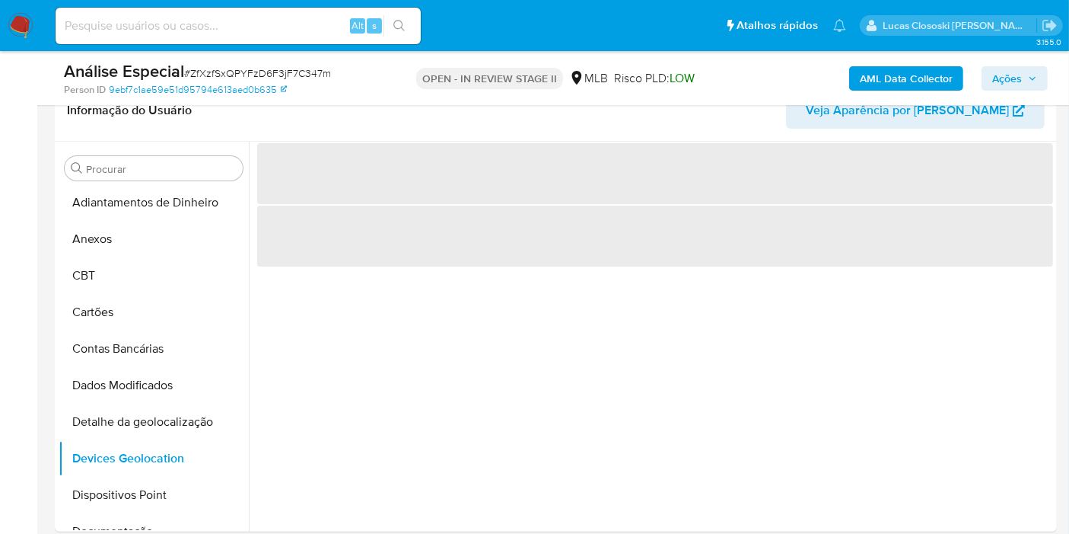
scroll to position [279, 0]
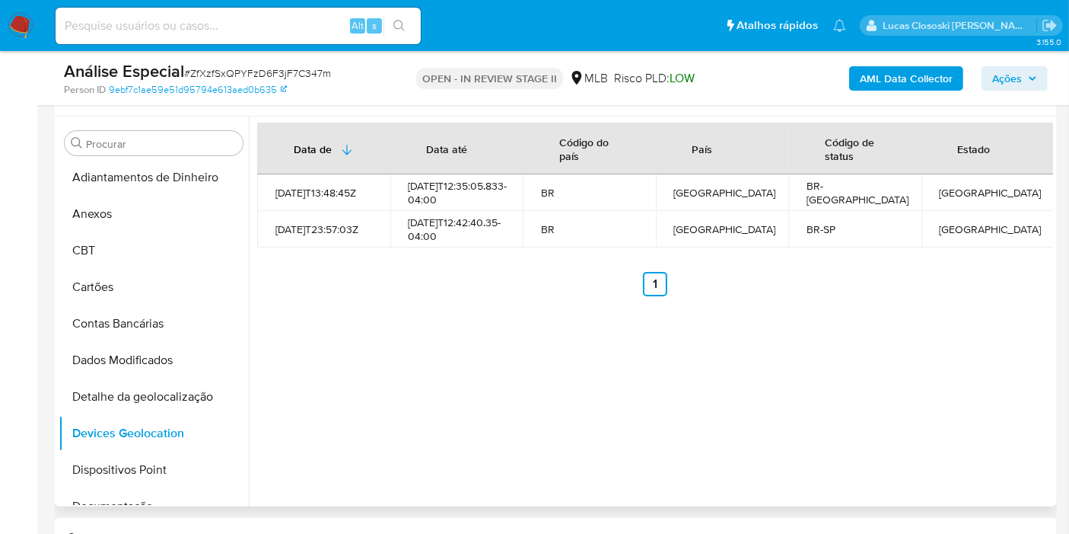
click at [833, 359] on div "Data de Data até Código do país País Código de status Estado [DATE]T13:48:45Z […" at bounding box center [651, 311] width 805 height 390
click at [138, 451] on button "Dispositivos Point" at bounding box center [148, 469] width 178 height 37
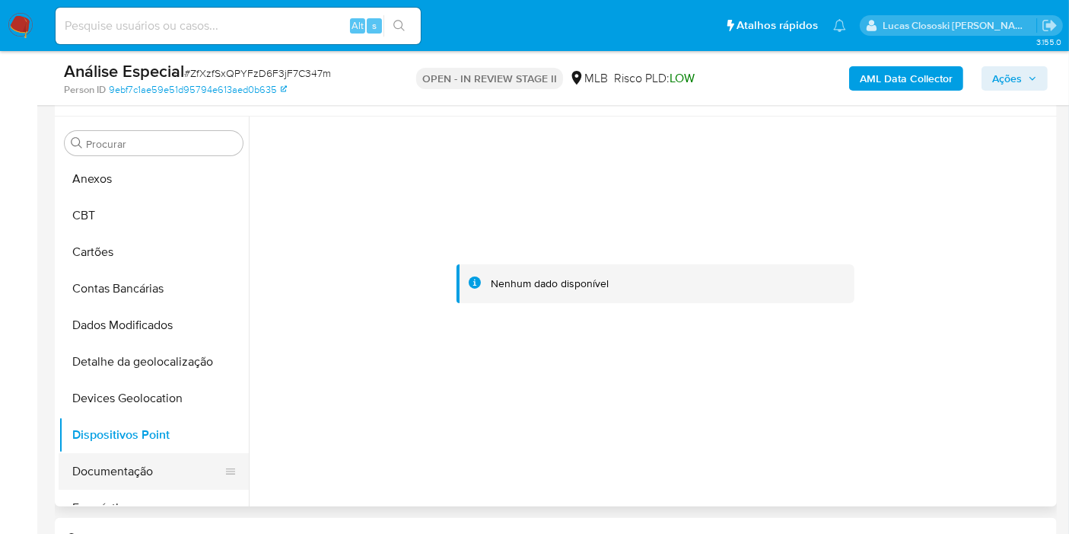
scroll to position [87, 0]
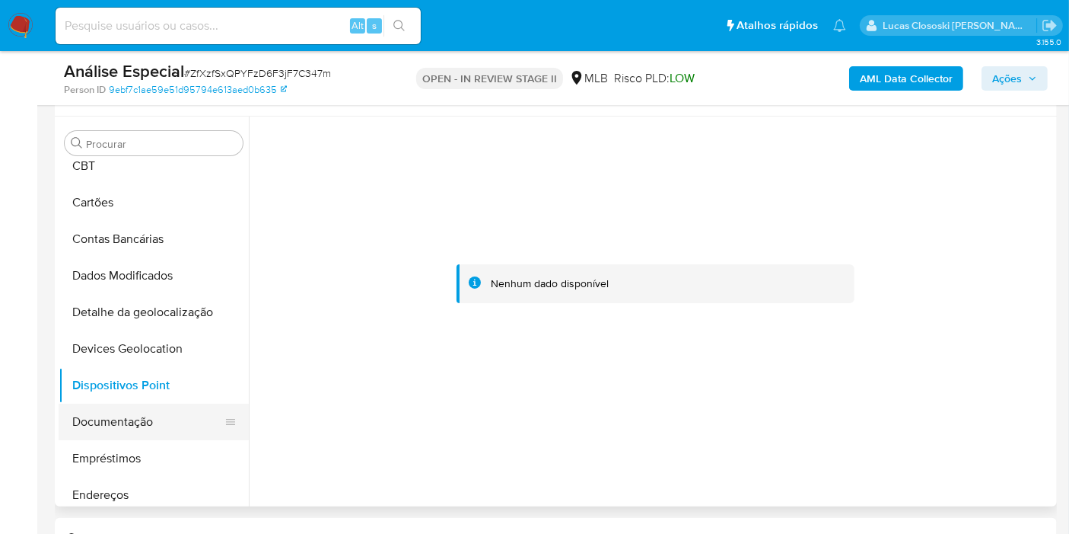
click at [112, 416] on button "Documentação" at bounding box center [148, 421] width 178 height 37
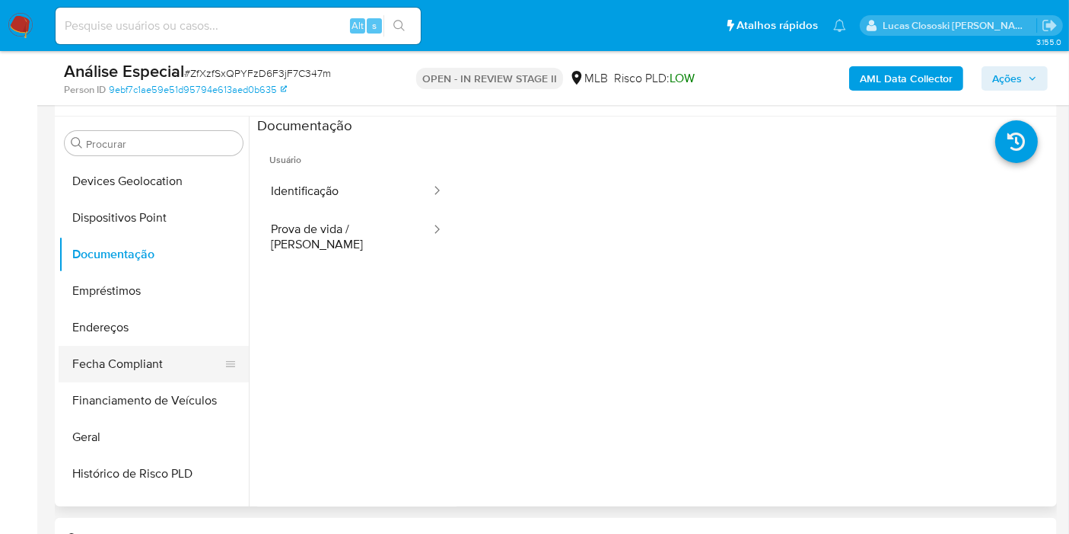
scroll to position [257, 0]
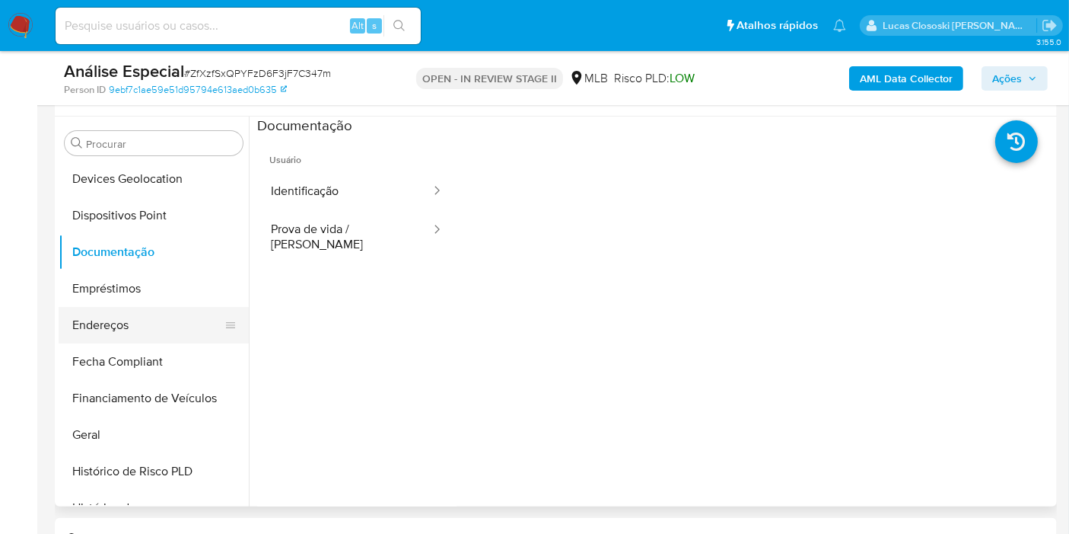
click at [126, 323] on button "Endereços" at bounding box center [148, 325] width 178 height 37
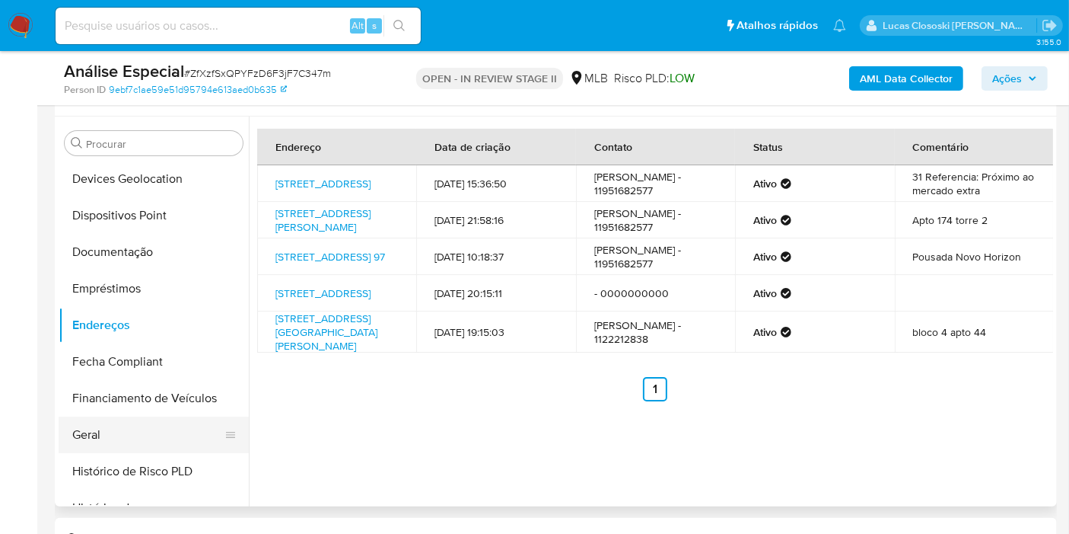
click at [139, 419] on button "Geral" at bounding box center [148, 434] width 178 height 37
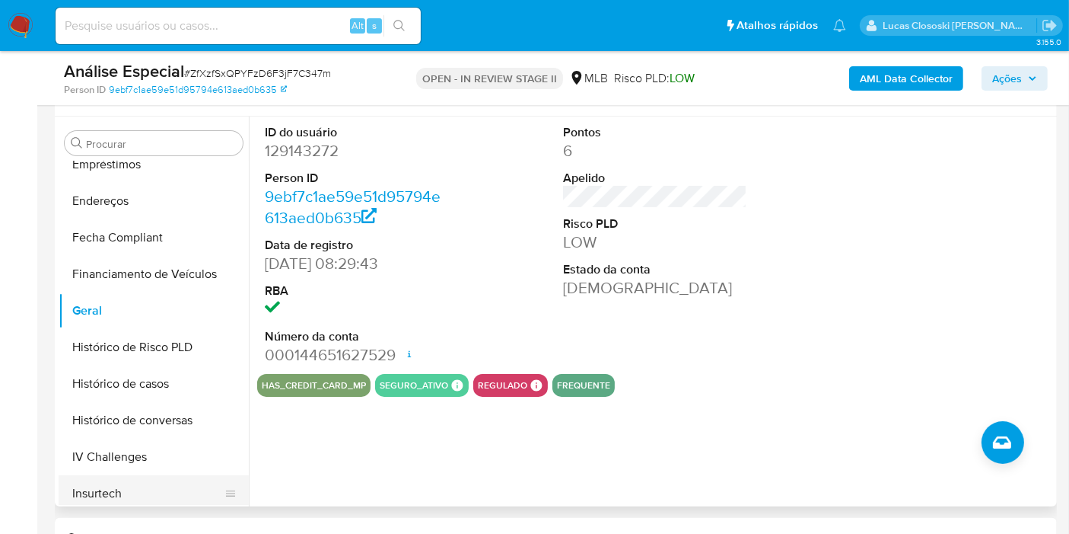
scroll to position [510, 0]
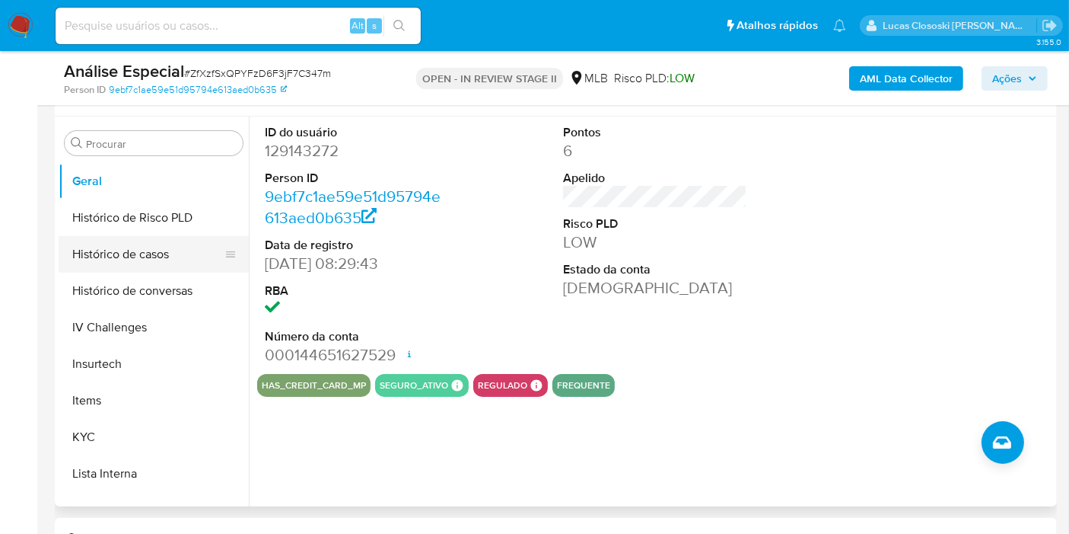
click at [147, 243] on button "Histórico de casos" at bounding box center [148, 254] width 178 height 37
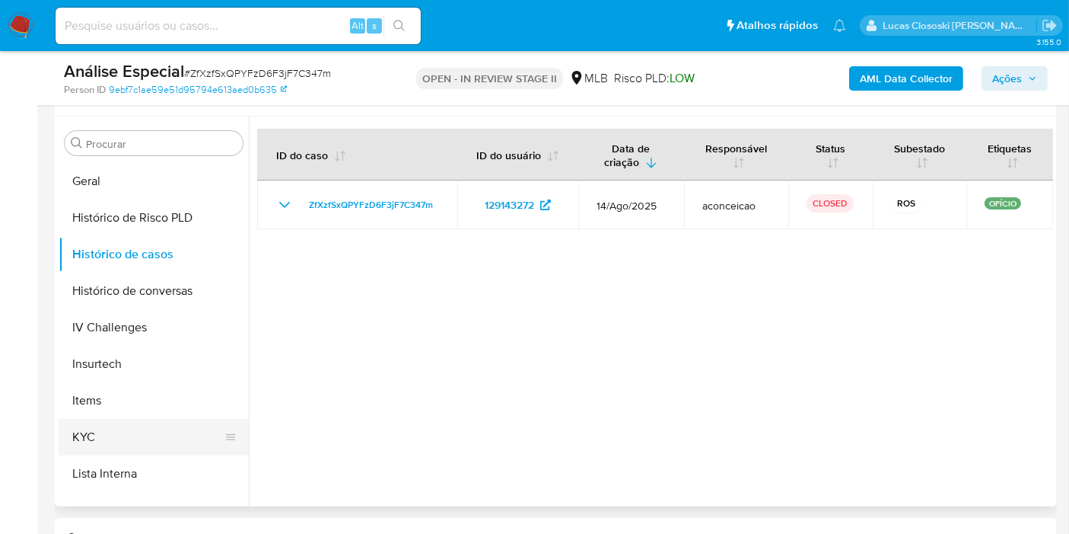
click at [120, 429] on button "KYC" at bounding box center [148, 437] width 178 height 37
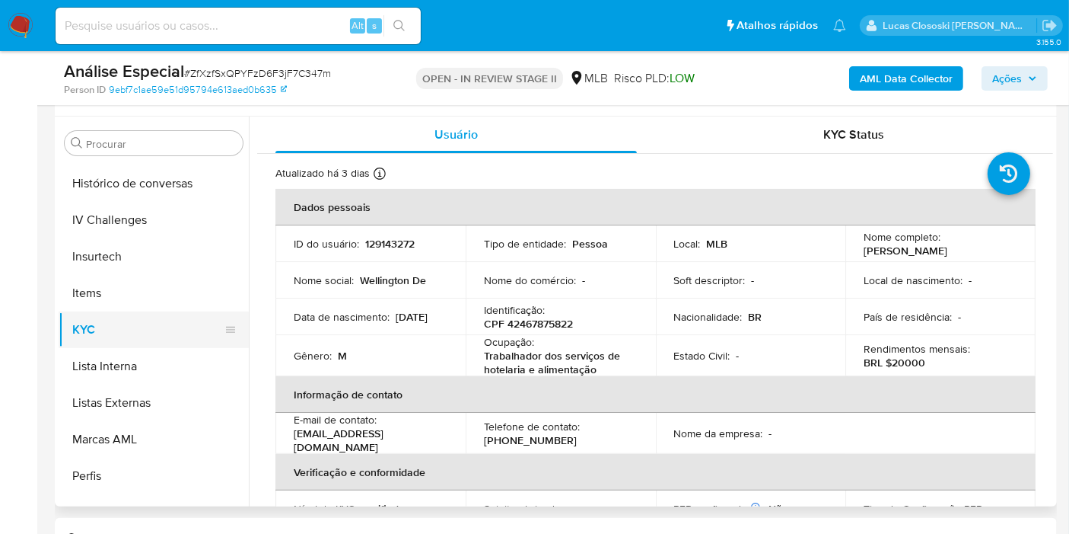
scroll to position [679, 0]
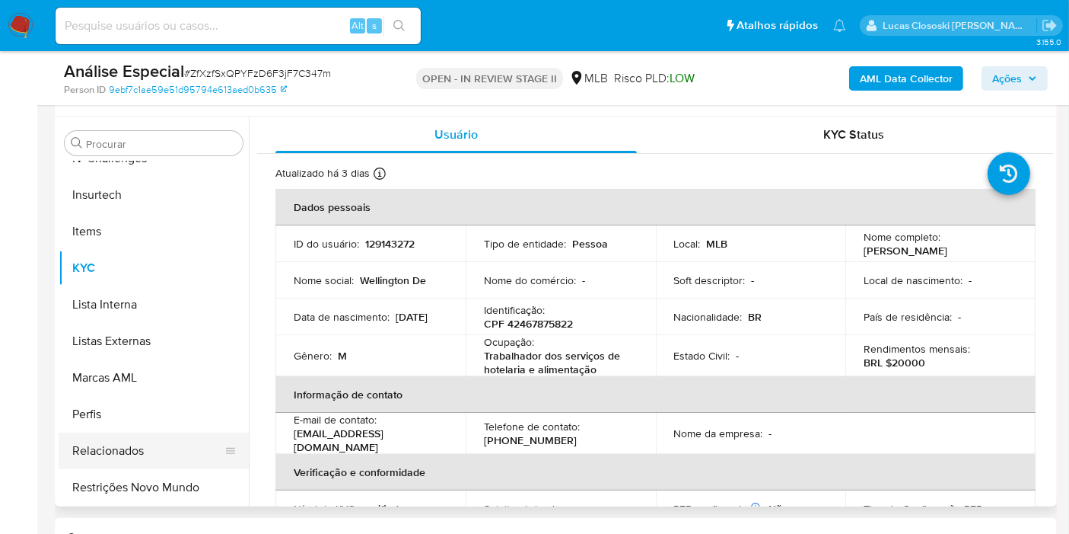
click at [174, 462] on button "Relacionados" at bounding box center [148, 450] width 178 height 37
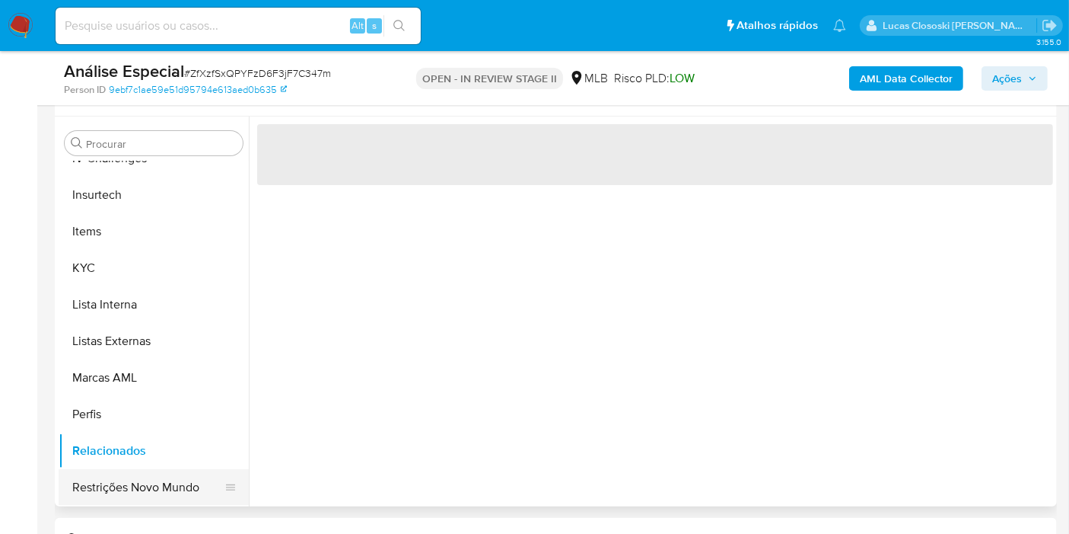
click at [174, 474] on button "Restrições Novo Mundo" at bounding box center [148, 487] width 178 height 37
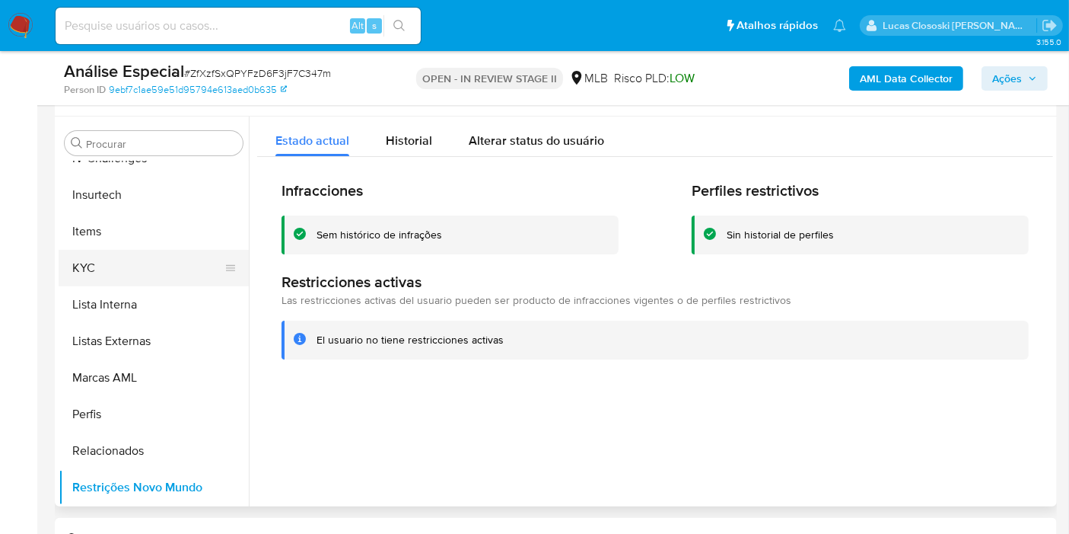
click at [88, 273] on button "KYC" at bounding box center [148, 268] width 178 height 37
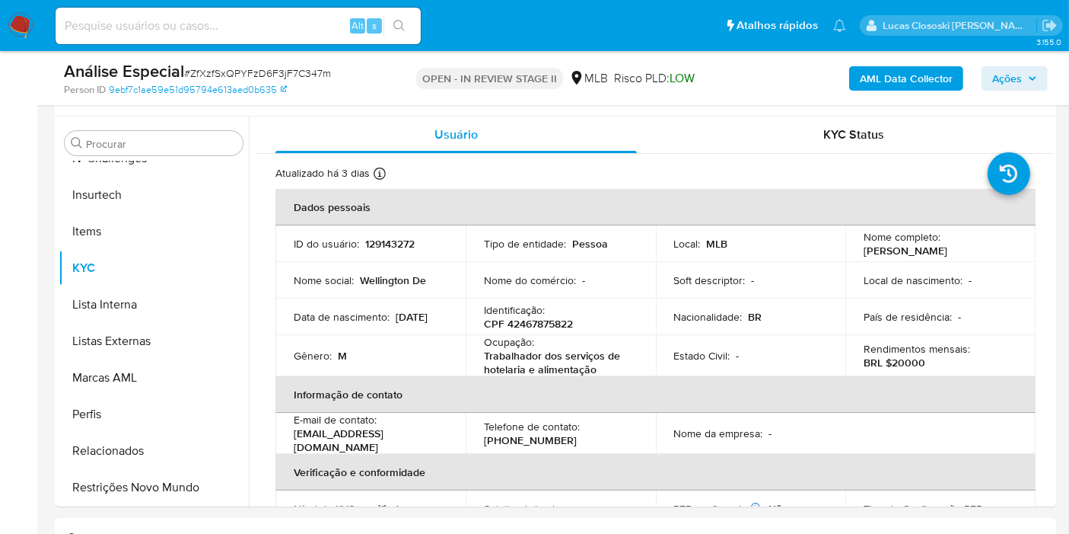
click at [207, 69] on span "# ZfXzfSxQPYFzD6F3jF7C347m" at bounding box center [257, 72] width 147 height 15
copy span "ZfXzfSxQPYFzD6F3jF7C347m"
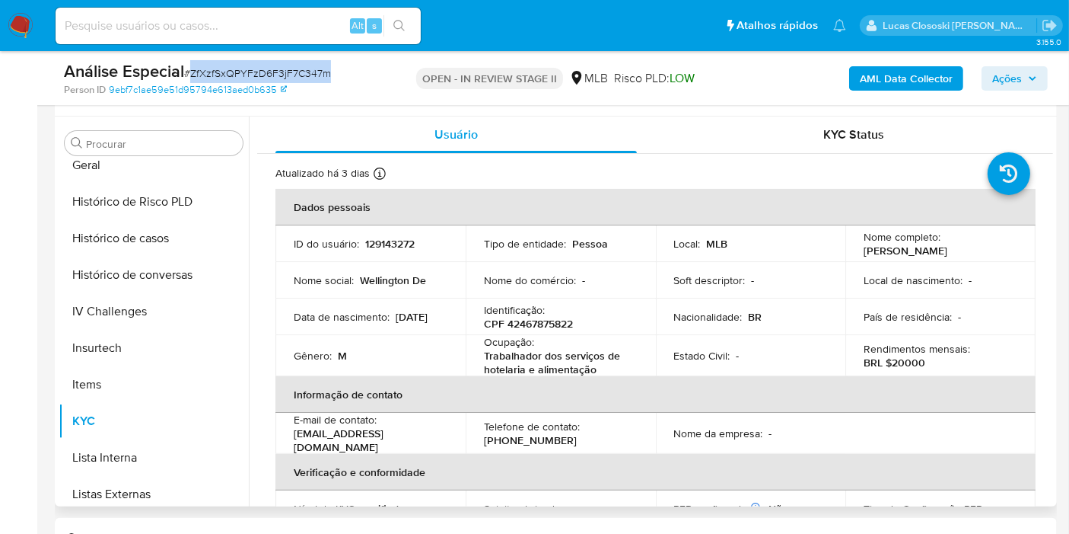
scroll to position [425, 0]
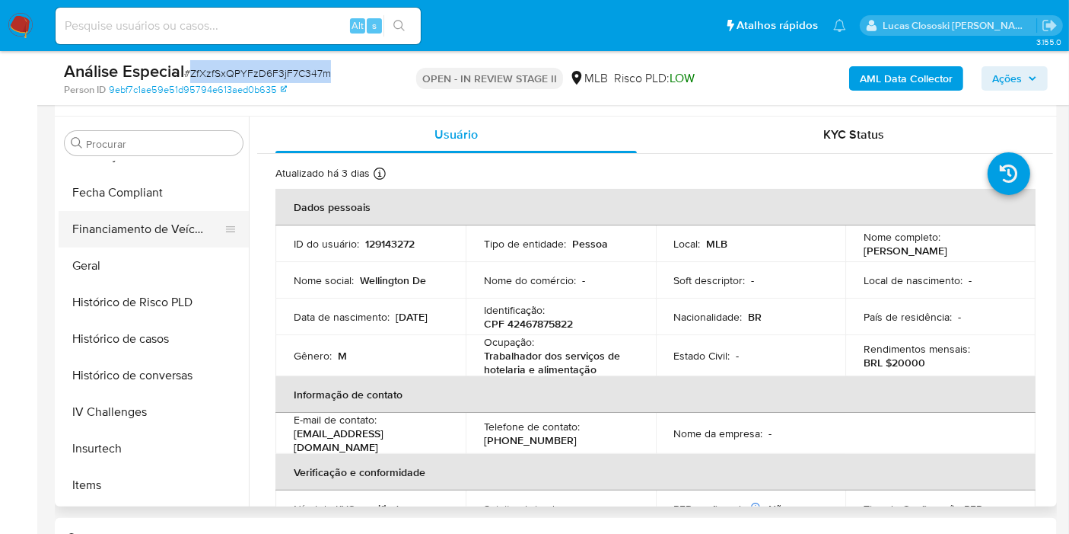
drag, startPoint x: 84, startPoint y: 256, endPoint x: 238, endPoint y: 212, distance: 160.7
click at [84, 257] on button "Geral" at bounding box center [154, 265] width 190 height 37
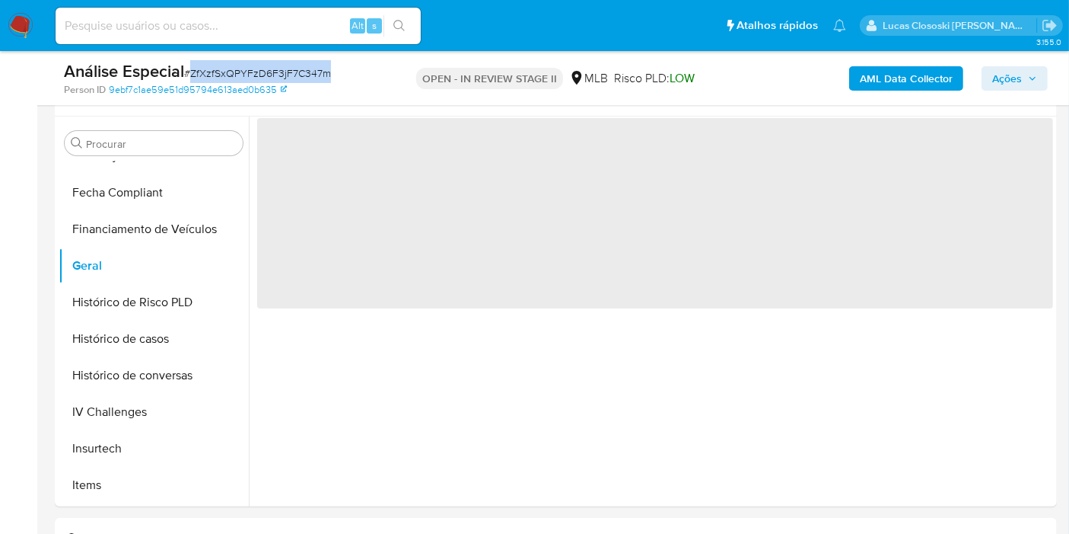
click at [350, 62] on div "Análise Especial # ZfXzfSxQPYFzD6F3jF7C347m" at bounding box center [225, 71] width 323 height 23
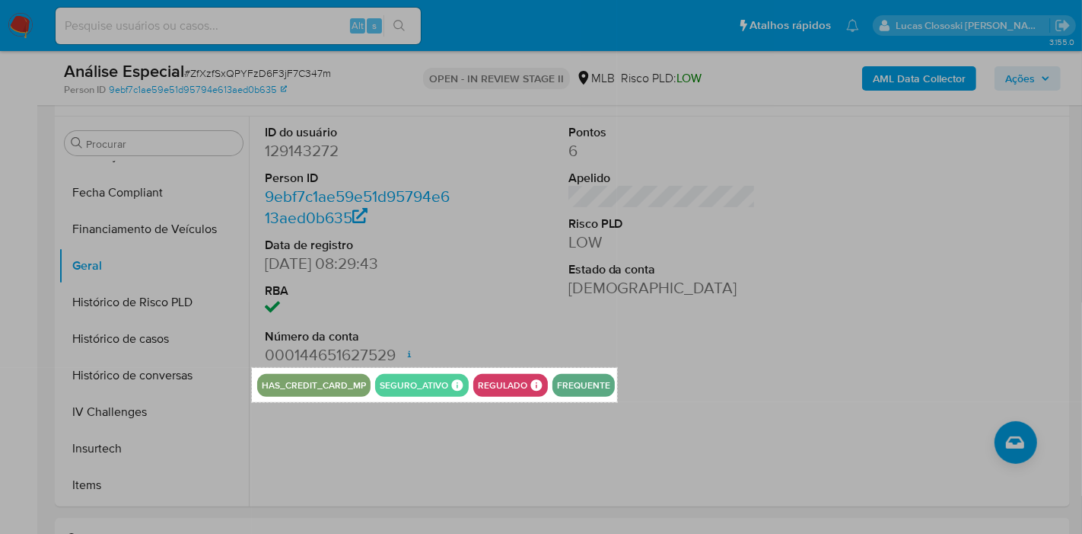
drag, startPoint x: 252, startPoint y: 367, endPoint x: 618, endPoint y: 401, distance: 367.7
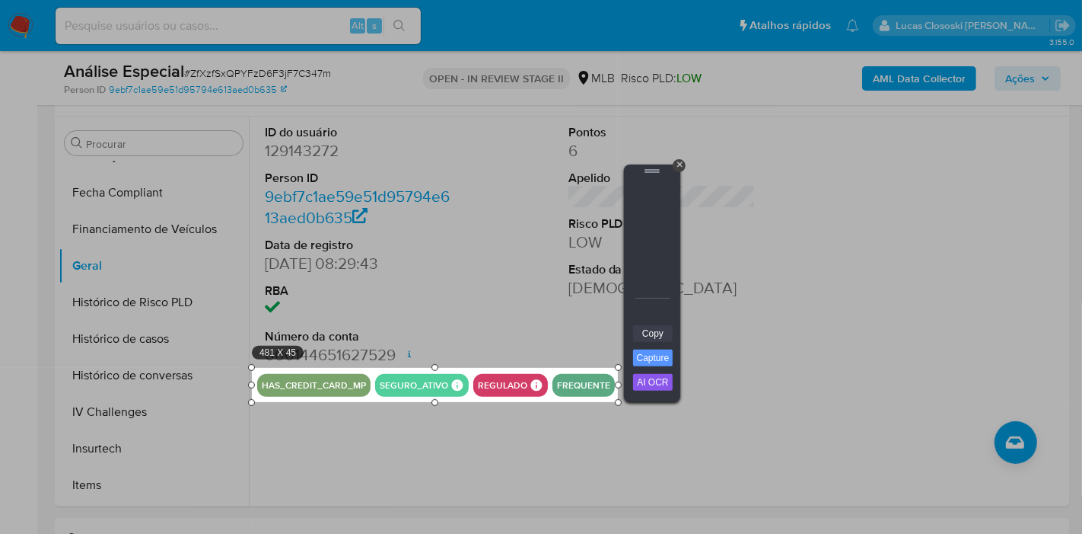
click at [654, 336] on link "Copy" at bounding box center [653, 333] width 40 height 17
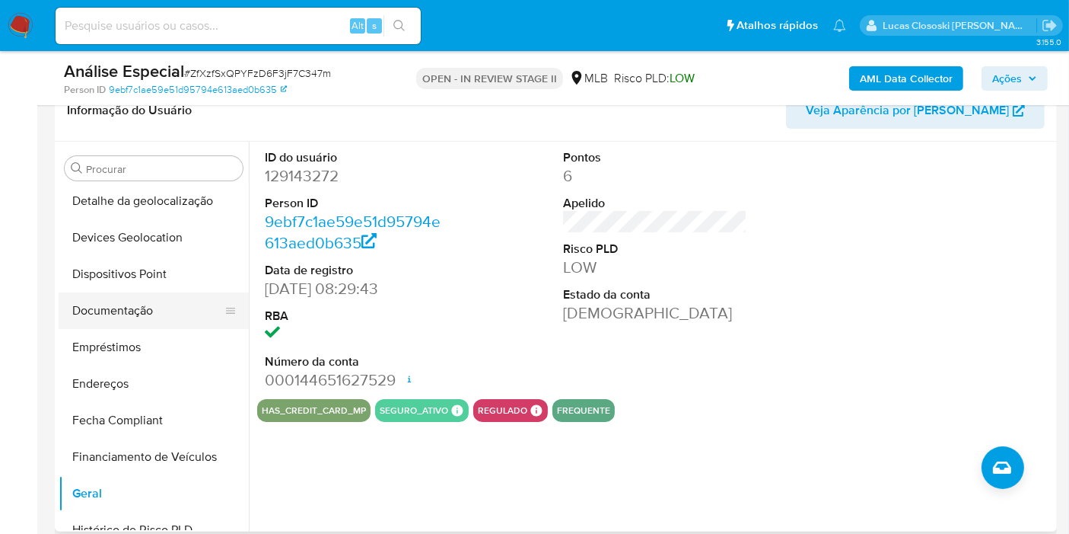
scroll to position [171, 0]
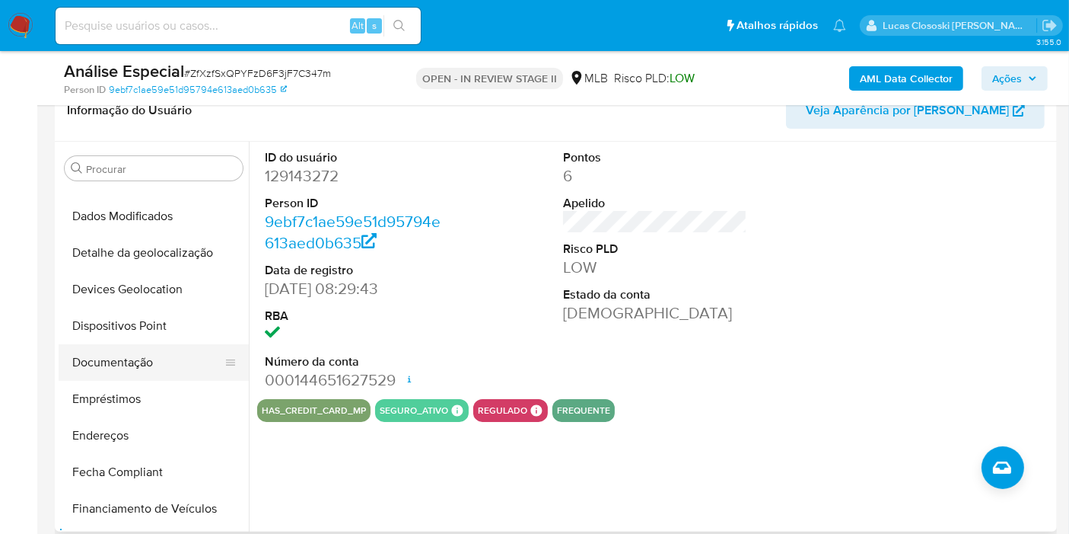
click at [133, 356] on button "Documentação" at bounding box center [148, 362] width 178 height 37
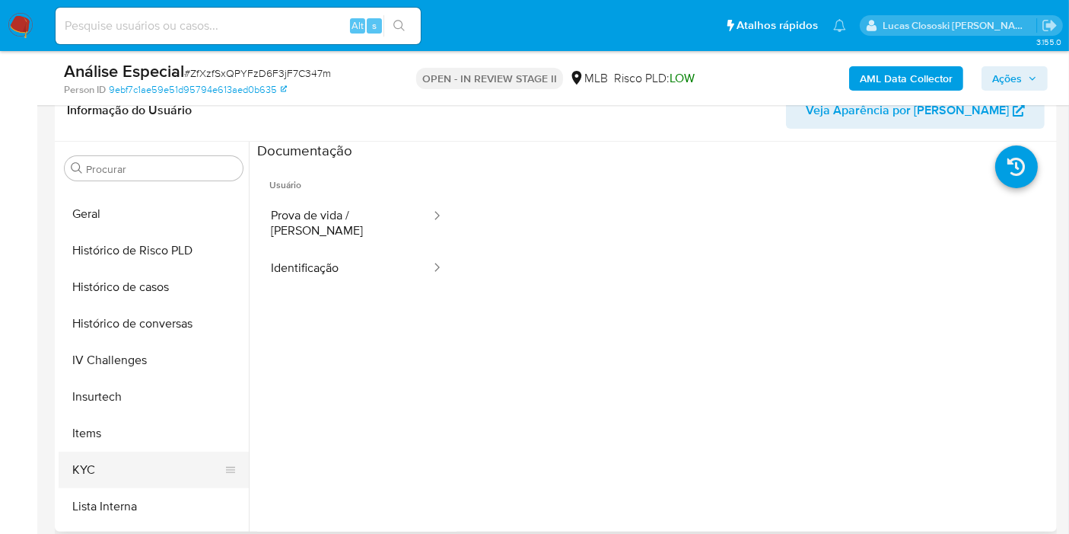
scroll to position [594, 0]
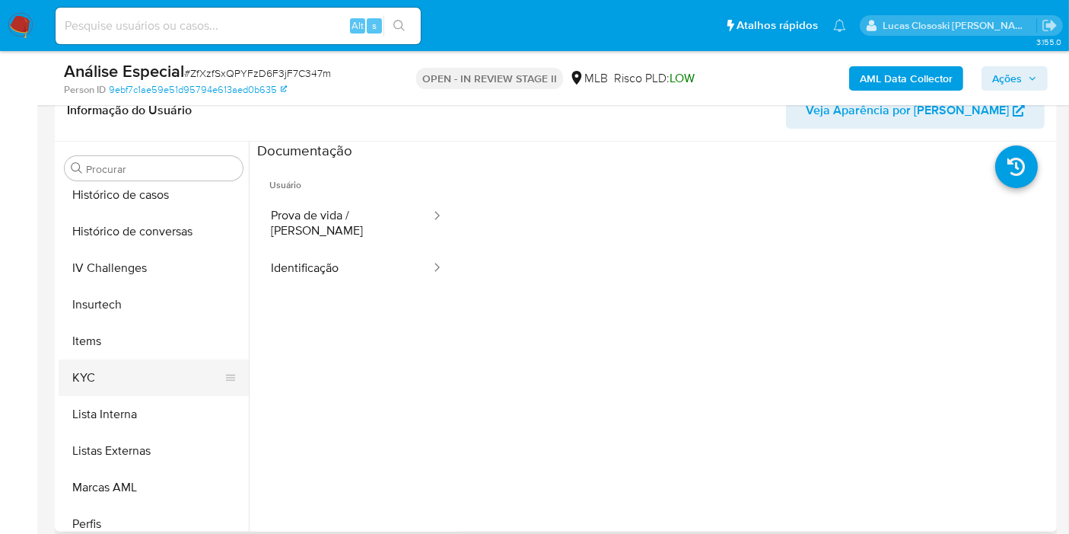
click at [113, 371] on button "KYC" at bounding box center [148, 377] width 178 height 37
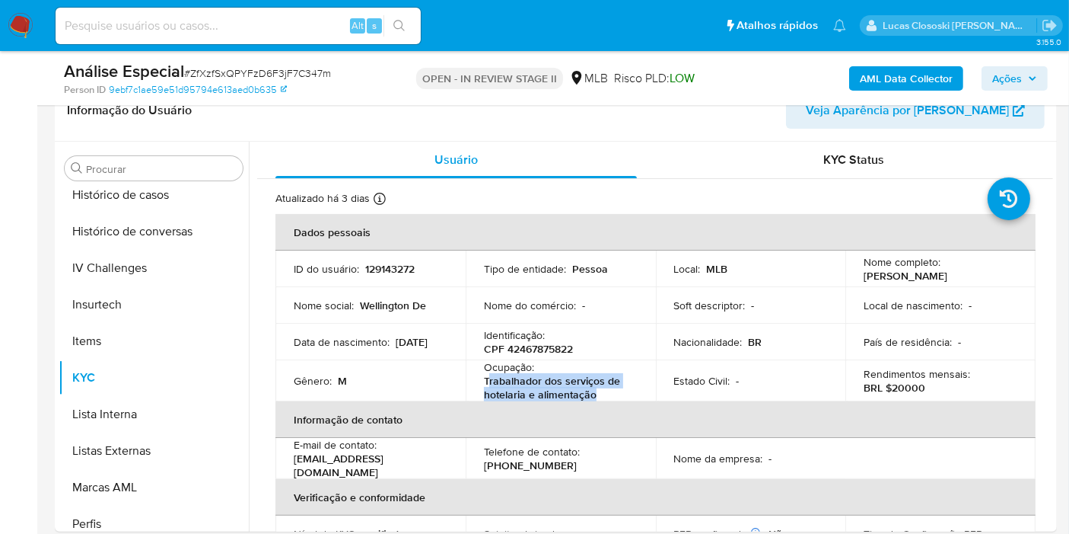
drag, startPoint x: 621, startPoint y: 395, endPoint x: 485, endPoint y: 384, distance: 136.7
click at [485, 384] on p "Trabalhador dos serviços de hotelaria e alimentação" at bounding box center [558, 387] width 148 height 27
copy p "rabalhador dos serviços de hotelaria e alimentação"
click at [1009, 70] on span "Ações" at bounding box center [1008, 78] width 30 height 24
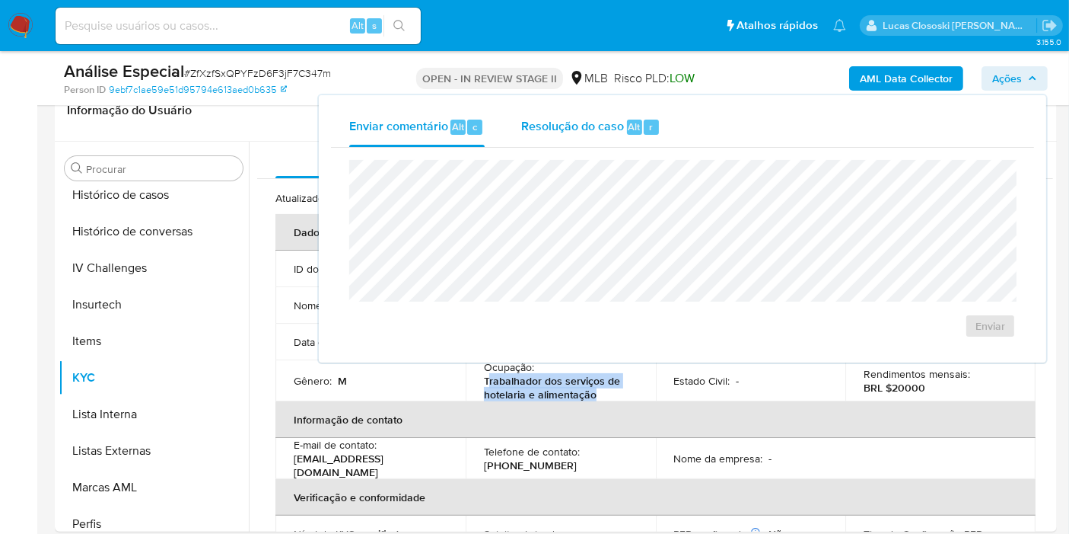
click at [664, 111] on button "Resolução do caso Alt r" at bounding box center [591, 127] width 176 height 40
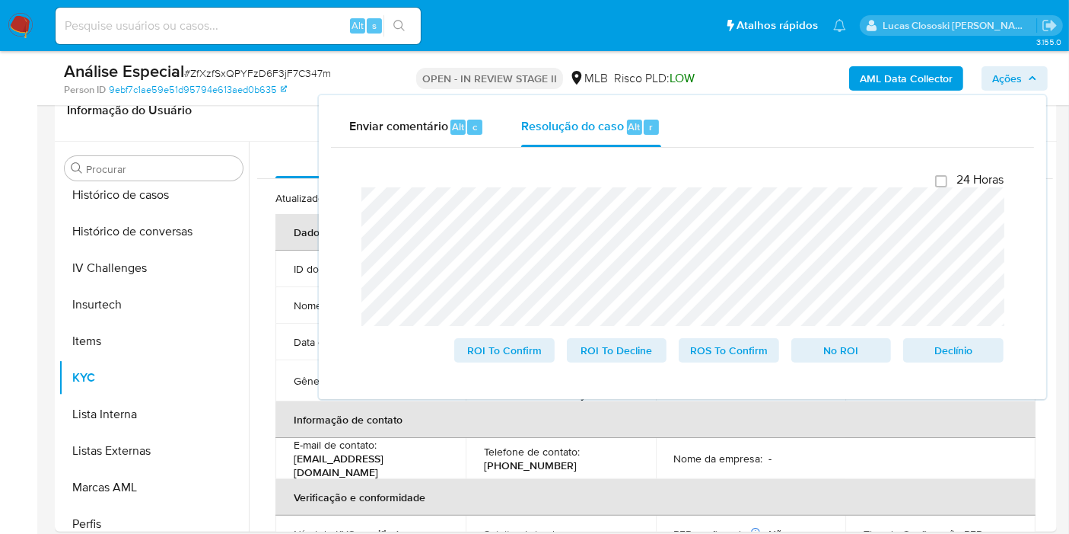
click at [986, 81] on button "Ações" at bounding box center [1015, 78] width 66 height 24
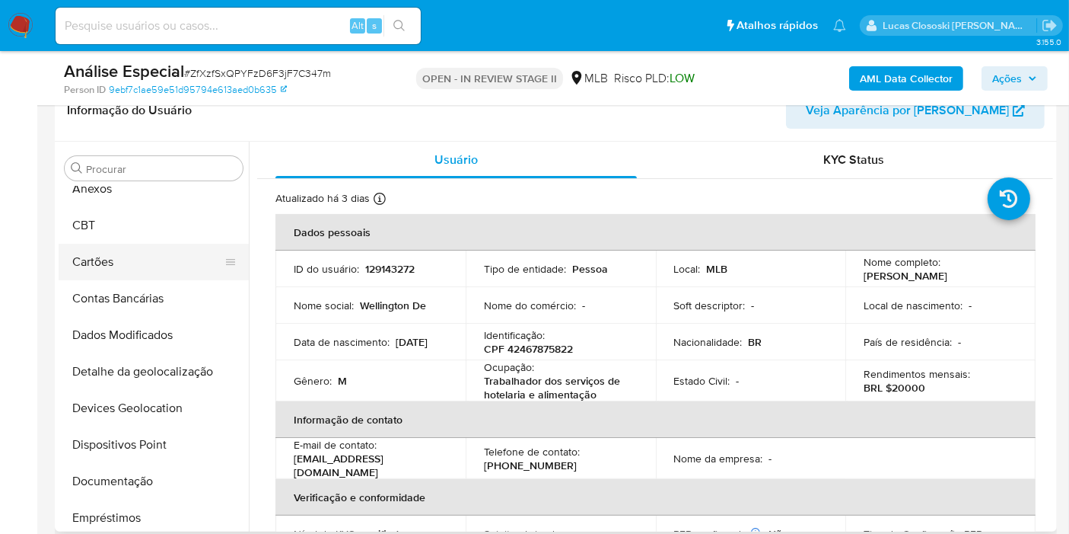
scroll to position [0, 0]
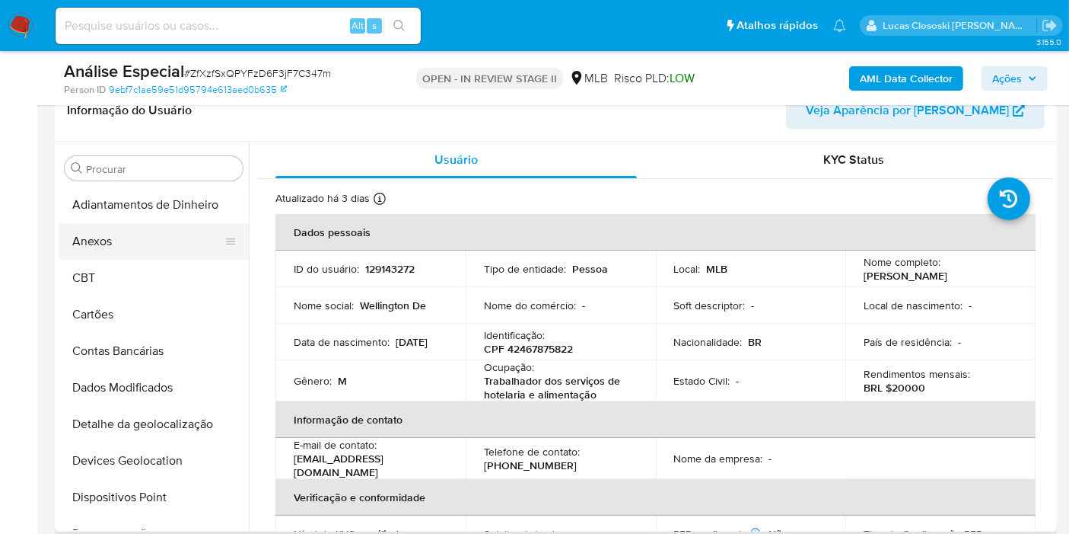
click at [129, 244] on button "Anexos" at bounding box center [148, 241] width 178 height 37
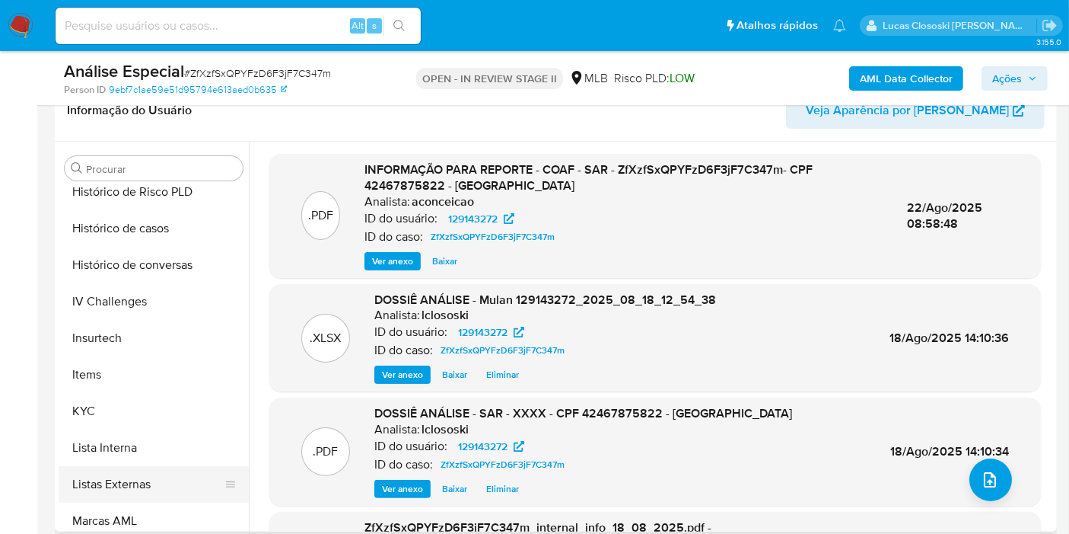
scroll to position [510, 0]
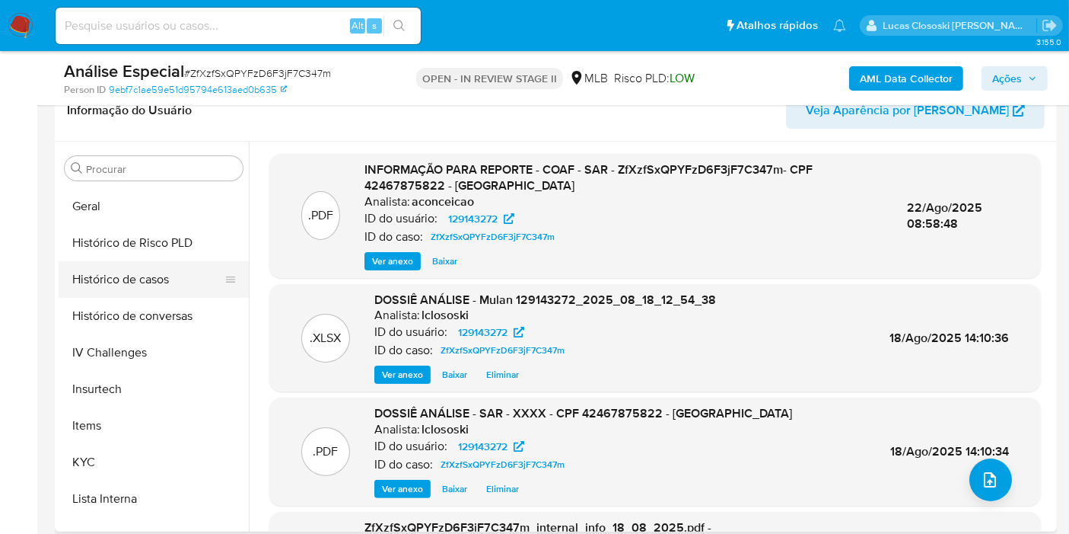
click at [135, 279] on button "Histórico de casos" at bounding box center [148, 279] width 178 height 37
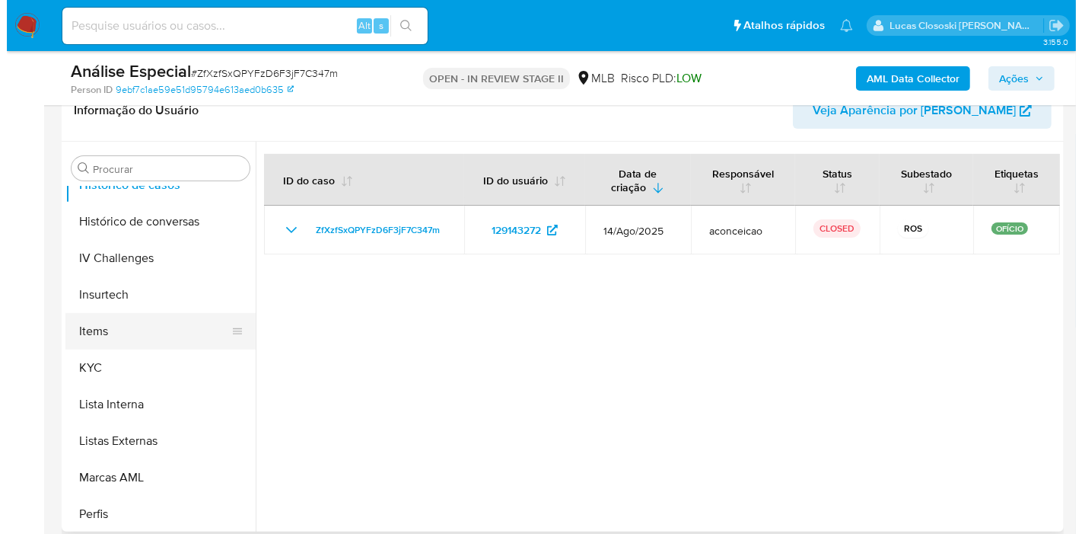
scroll to position [679, 0]
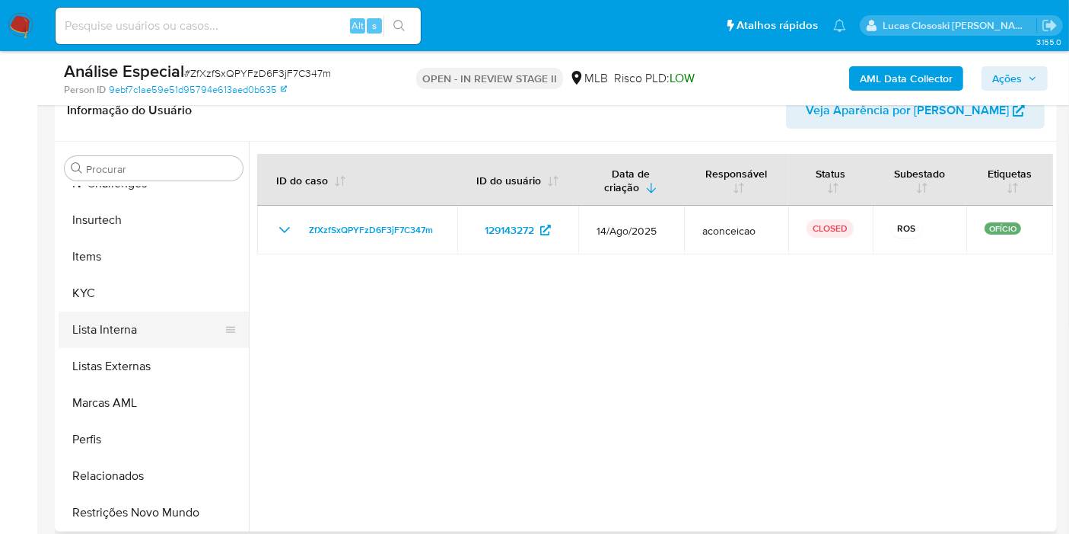
click at [139, 326] on button "Lista Interna" at bounding box center [148, 329] width 178 height 37
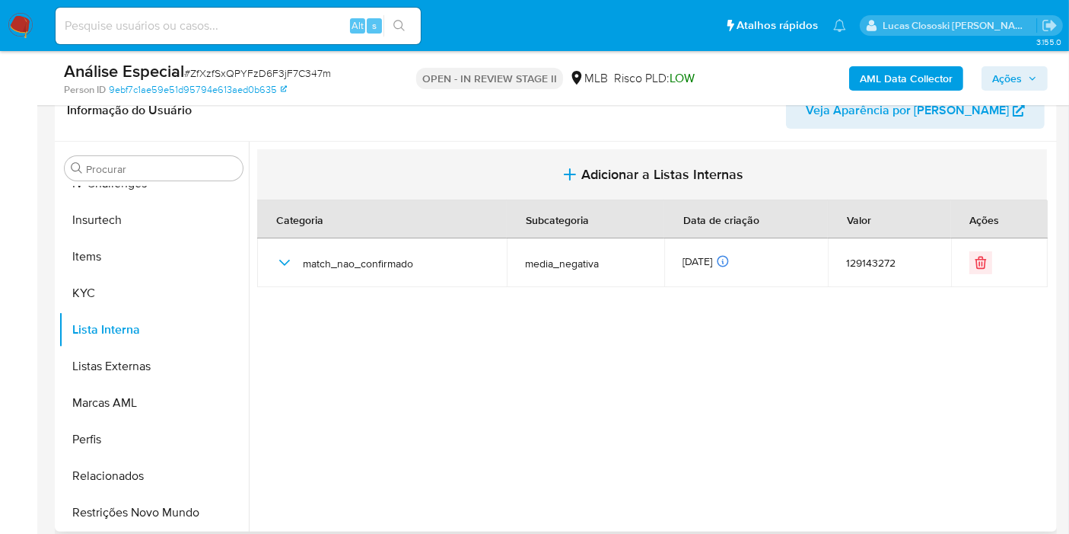
click at [620, 160] on button "Adicionar a Listas Internas" at bounding box center [652, 174] width 790 height 51
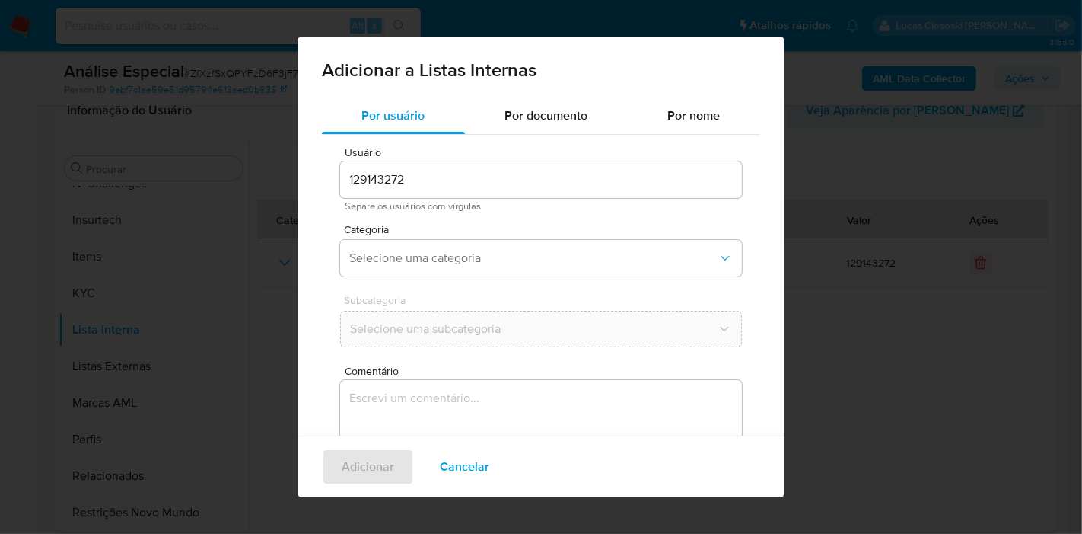
scroll to position [115, 0]
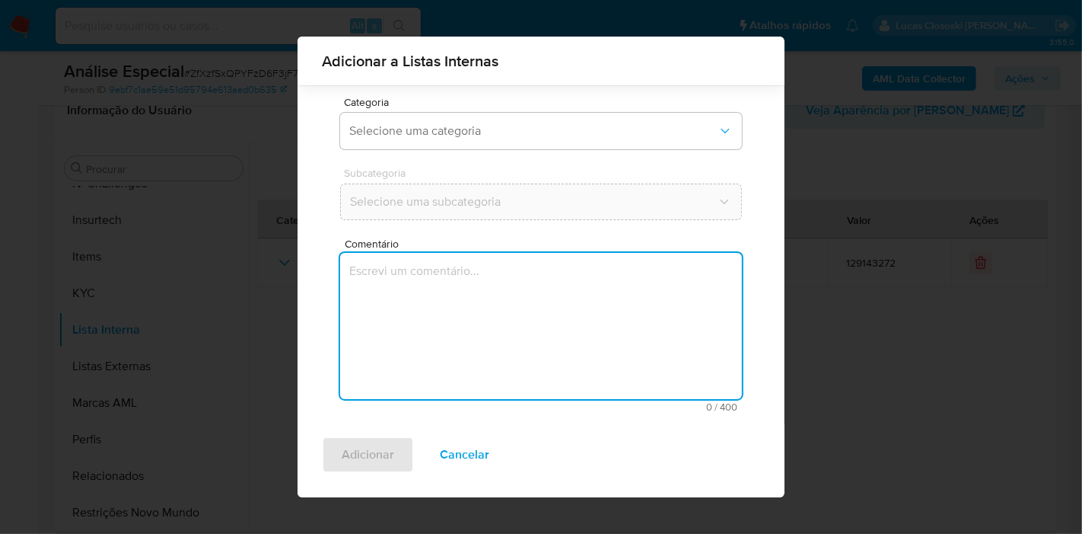
click at [438, 343] on textarea "Comentário" at bounding box center [541, 326] width 402 height 146
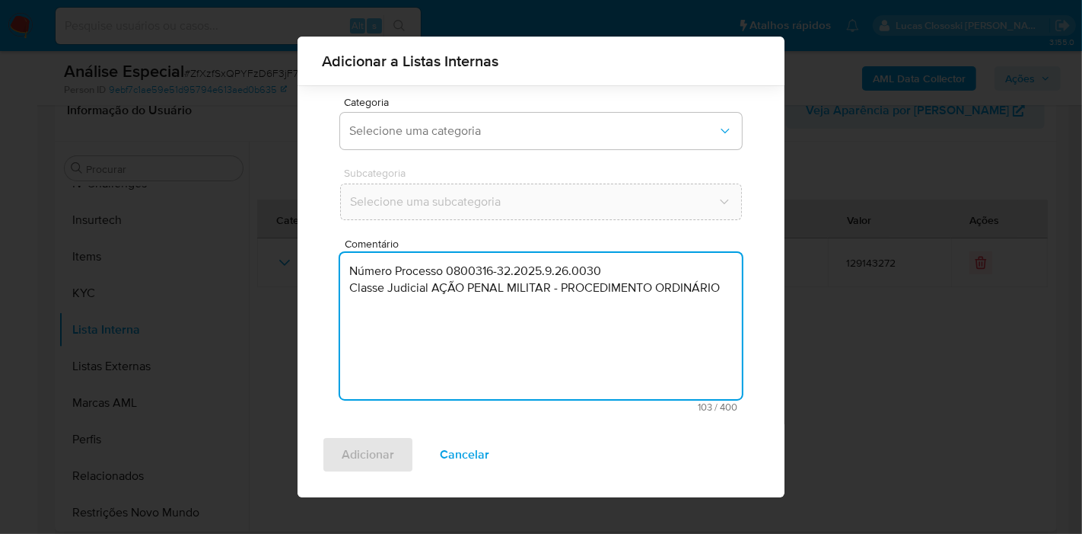
paste textarea "Crimes contra o Patrimônio - Roubo e Extorsão - Roubo qualificado"
click at [354, 301] on textarea "Número Processo 0800316-32.2025.9.26.0030 Classe Judicial AÇÃO PENAL MILITAR - …" at bounding box center [541, 326] width 402 height 146
click at [627, 276] on textarea "Número Processo 0800316-32.2025.9.26.0030 Classe Judicial AÇÃO PENAL MILITAR - …" at bounding box center [541, 326] width 402 height 146
click at [610, 270] on textarea "Número Processo 0800316-32.2025.9.26.0030 Classe Judicial AÇÃO PENAL MILITAR - …" at bounding box center [541, 326] width 402 height 146
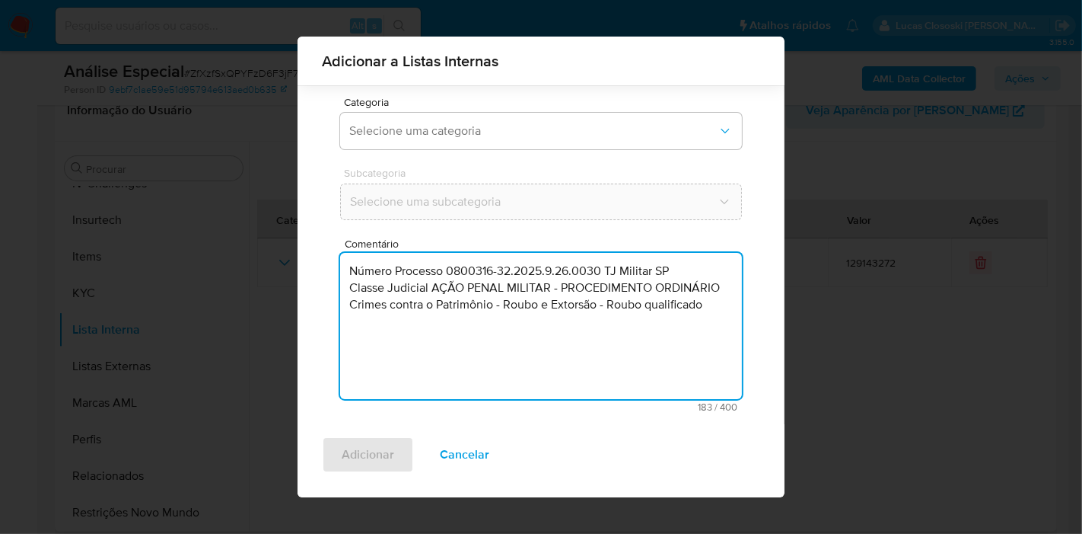
drag, startPoint x: 708, startPoint y: 311, endPoint x: 283, endPoint y: 242, distance: 430.3
click at [283, 242] on div "Adicionar a Listas Internas Por usuário Por documento Por nome Usuário 12914327…" at bounding box center [541, 267] width 1082 height 534
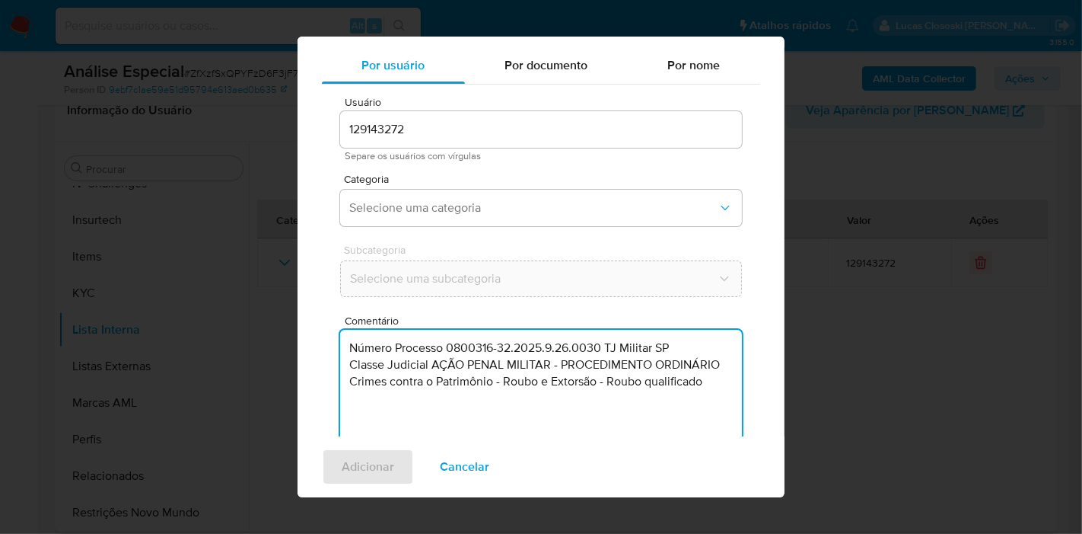
scroll to position [12, 0]
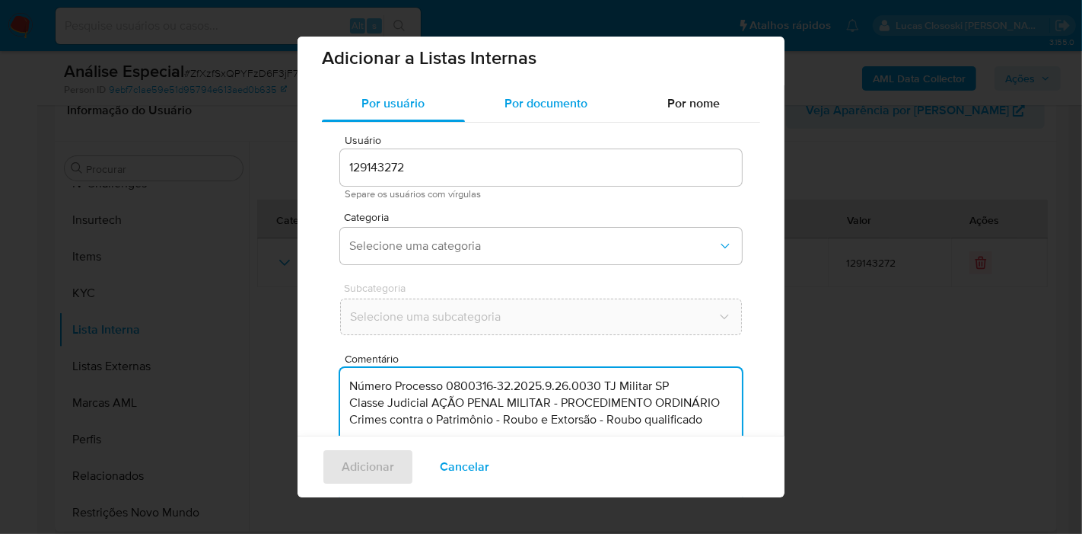
type textarea "Número Processo 0800316-32.2025.9.26.0030 TJ Militar SP Classe Judicial AÇÃO PE…"
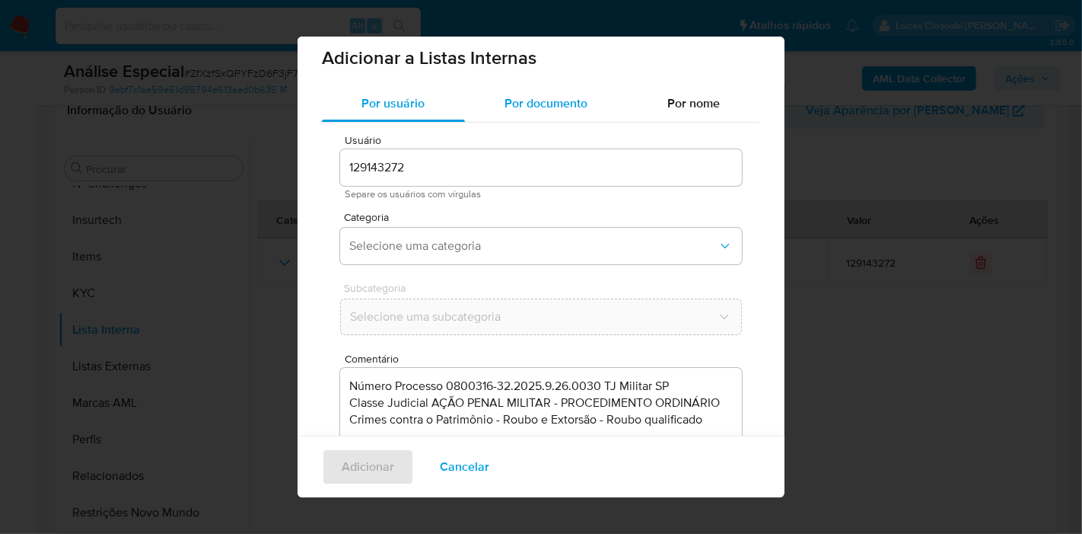
click at [519, 85] on div "Por documento" at bounding box center [546, 103] width 163 height 37
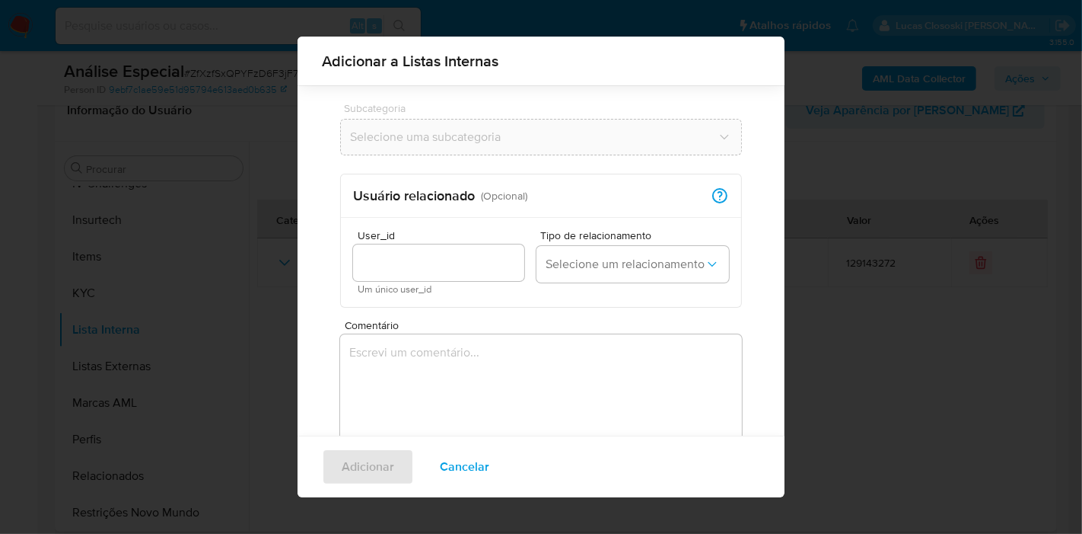
click at [466, 390] on textarea "Comentário" at bounding box center [541, 407] width 402 height 146
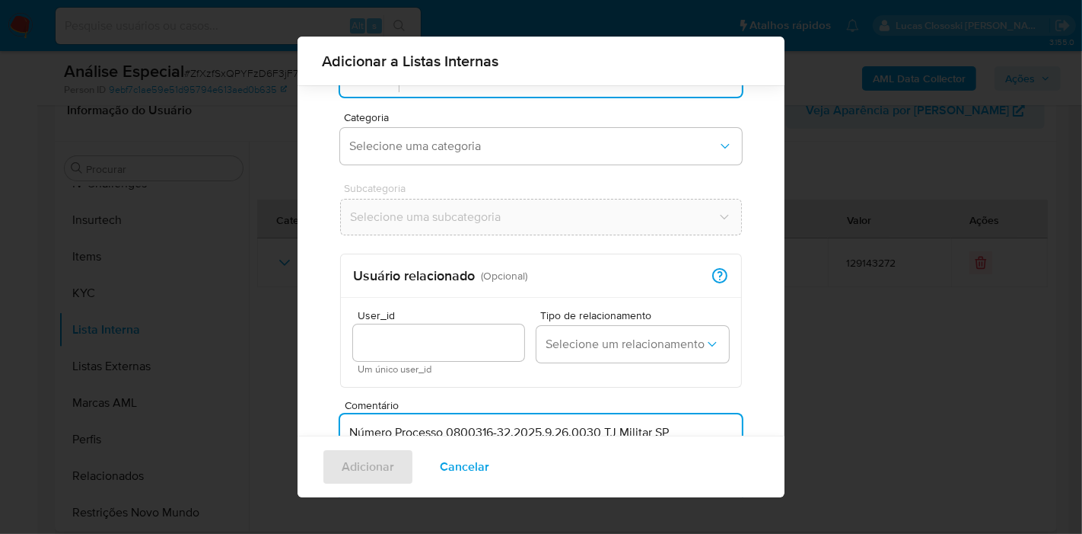
scroll to position [0, 0]
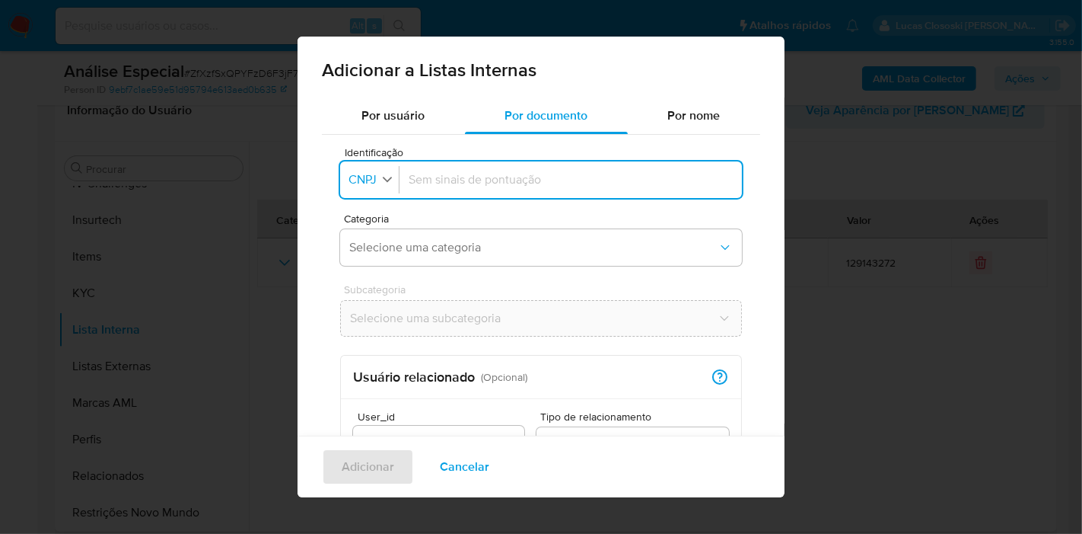
type textarea "Número Processo 0800316-32.2025.9.26.0030 TJ Militar SP Classe Judicial AÇÃO PE…"
click at [387, 180] on icon "button" at bounding box center [387, 179] width 9 height 5
click at [378, 243] on div "CPF" at bounding box center [365, 245] width 30 height 37
click at [498, 167] on div at bounding box center [568, 179] width 330 height 37
click at [500, 177] on input "Identificação" at bounding box center [568, 179] width 330 height 17
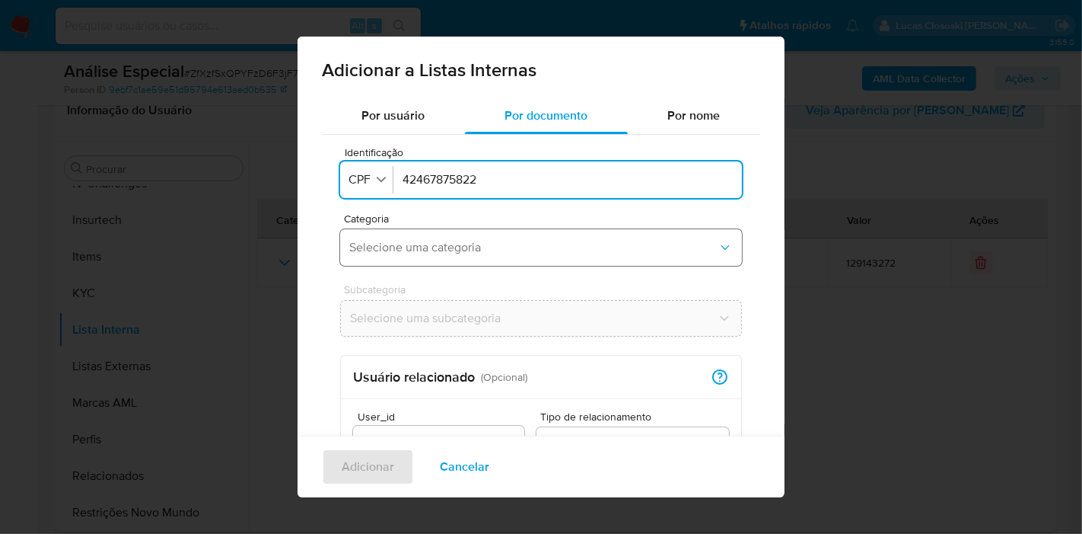
type input "42467875822"
click at [386, 253] on span "Selecione uma categoria" at bounding box center [533, 247] width 368 height 15
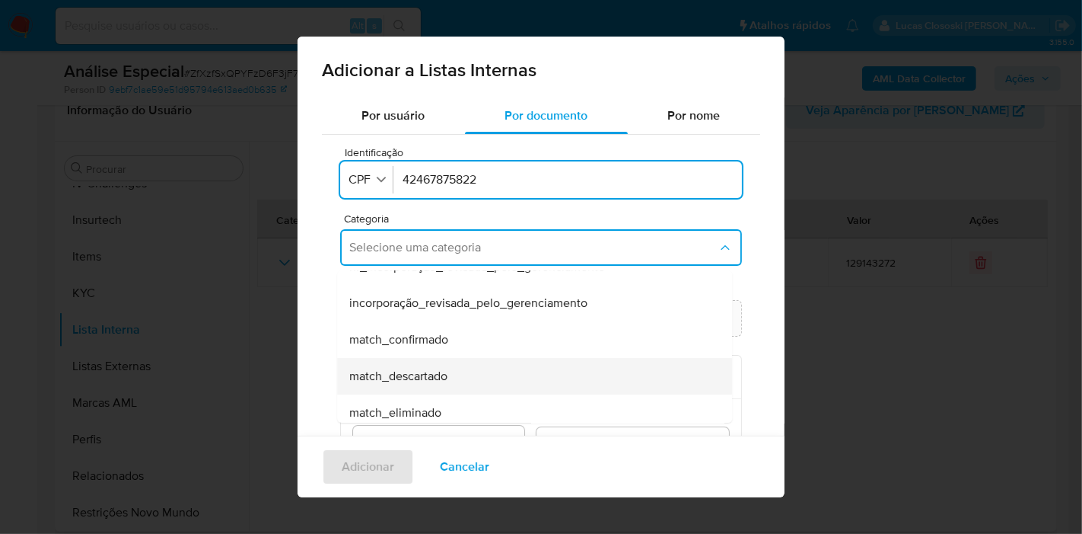
scroll to position [84, 0]
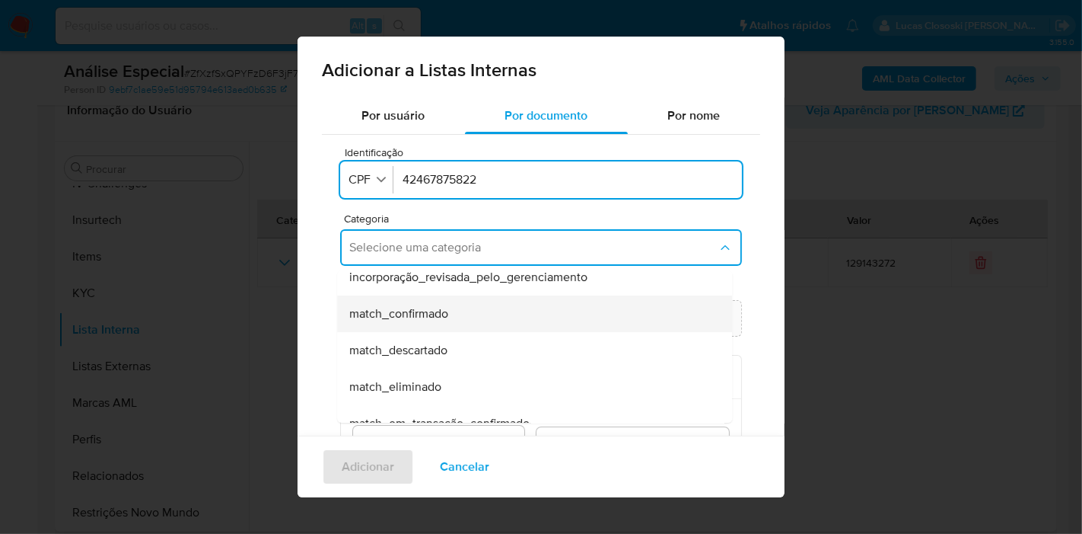
click at [408, 306] on span "match_confirmado" at bounding box center [398, 313] width 99 height 15
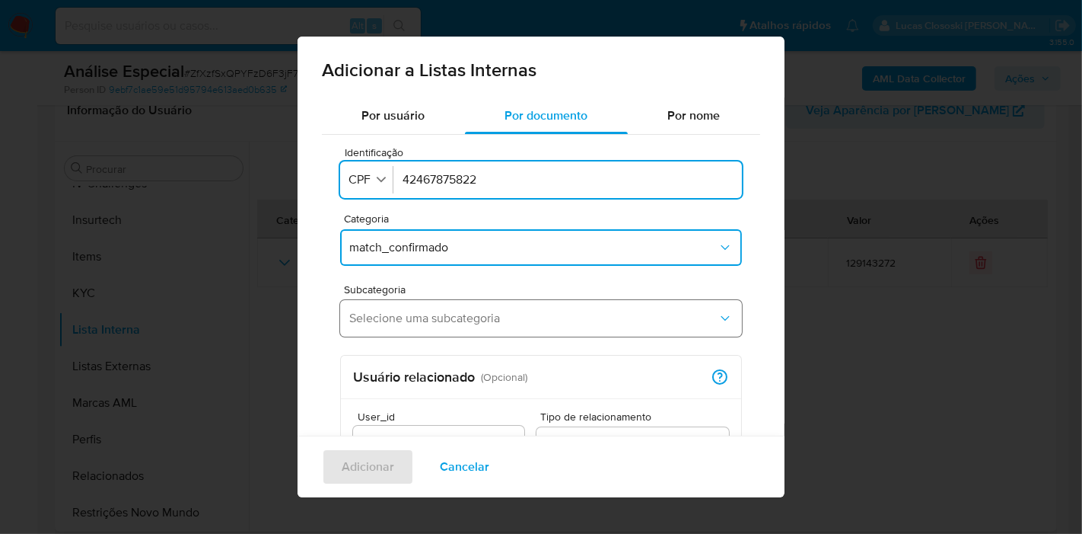
click at [409, 317] on span "Selecione uma subcategoria" at bounding box center [533, 318] width 368 height 15
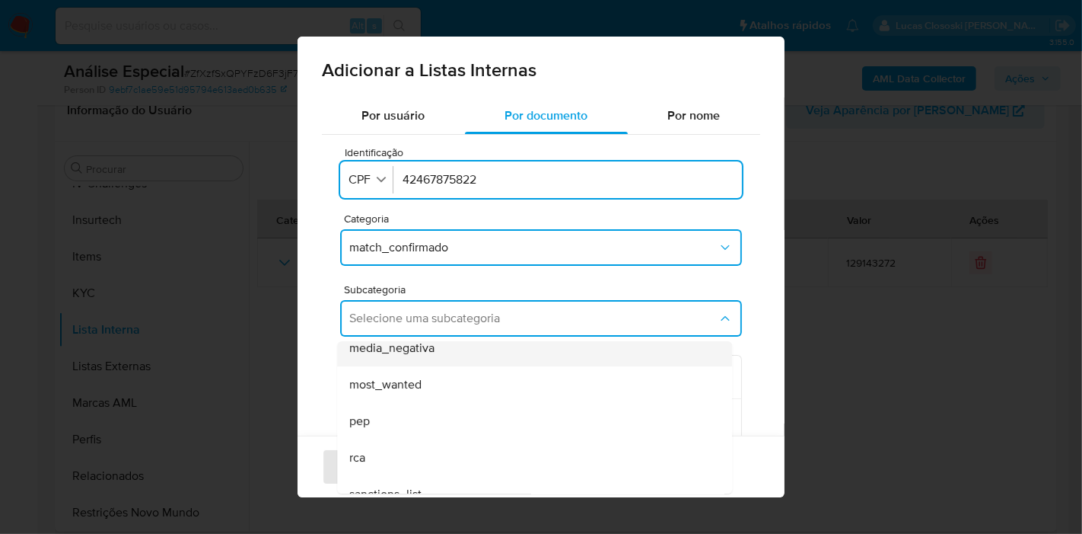
click at [419, 360] on div "media_negativa" at bounding box center [530, 348] width 362 height 37
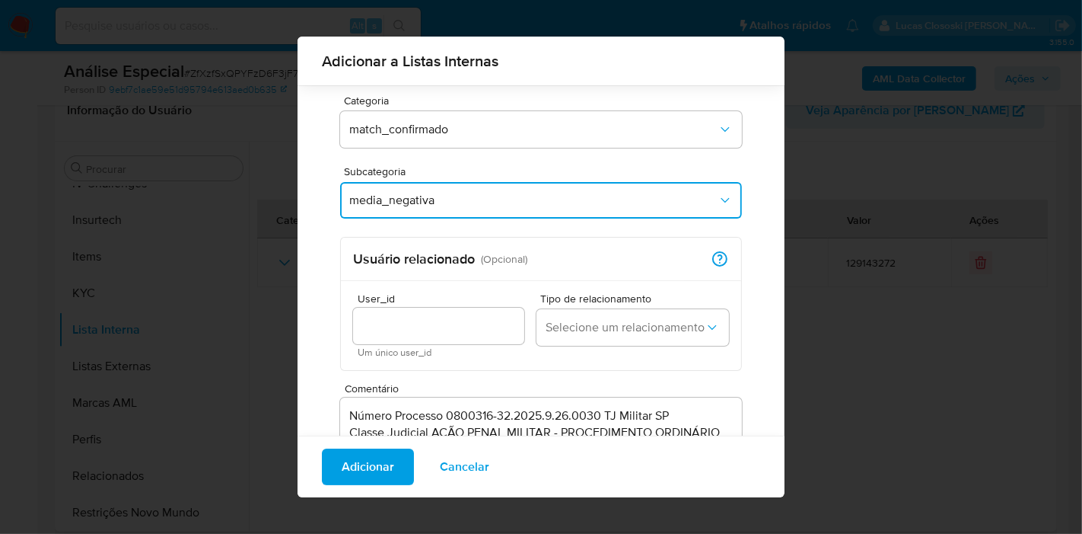
scroll to position [250, 0]
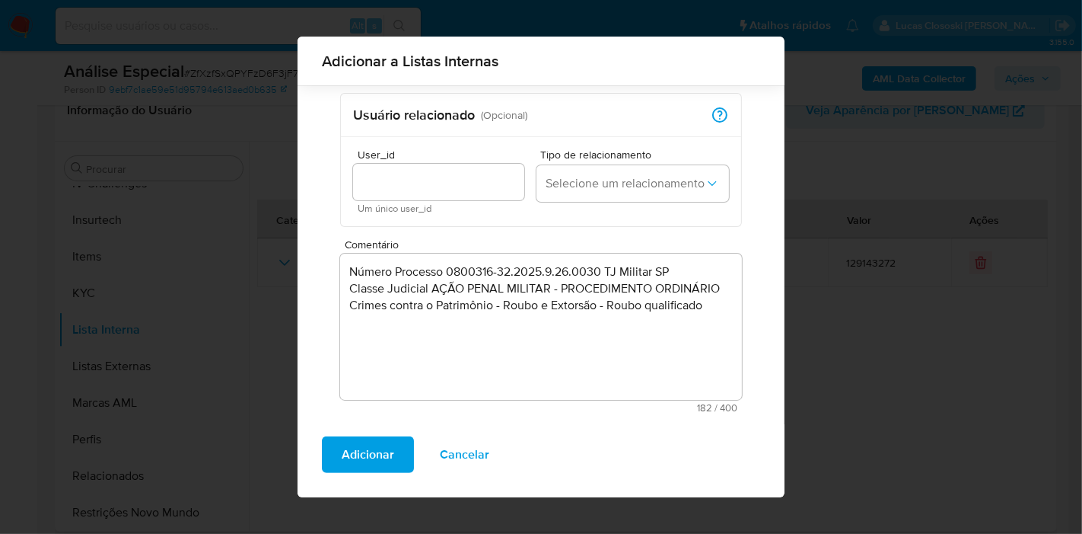
drag, startPoint x: 348, startPoint y: 461, endPoint x: 368, endPoint y: 450, distance: 22.8
click at [348, 462] on span "Adicionar" at bounding box center [368, 454] width 53 height 33
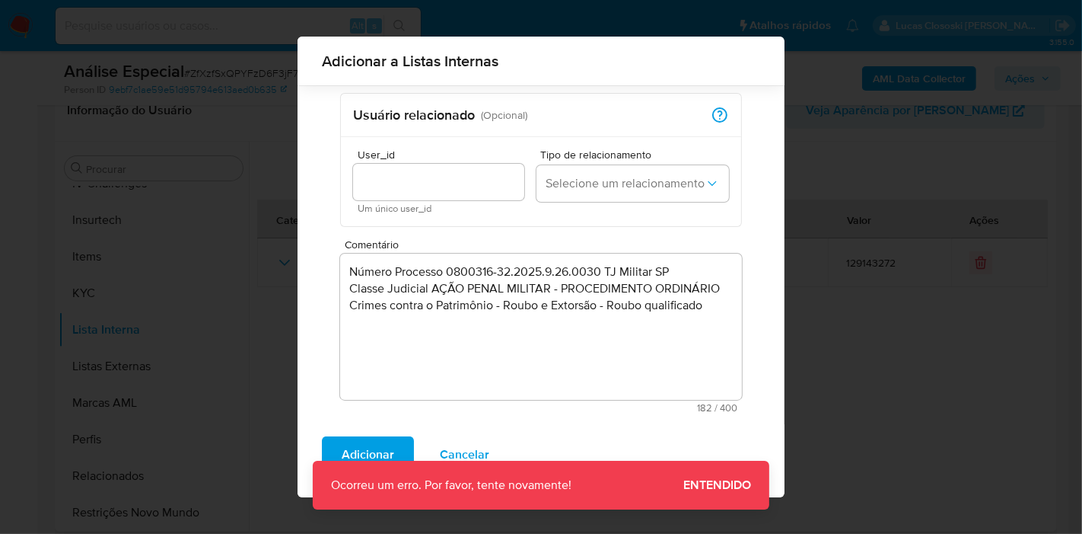
click at [386, 441] on span "Adicionar" at bounding box center [368, 454] width 53 height 33
click at [744, 485] on span "Entendido" at bounding box center [718, 485] width 68 height 0
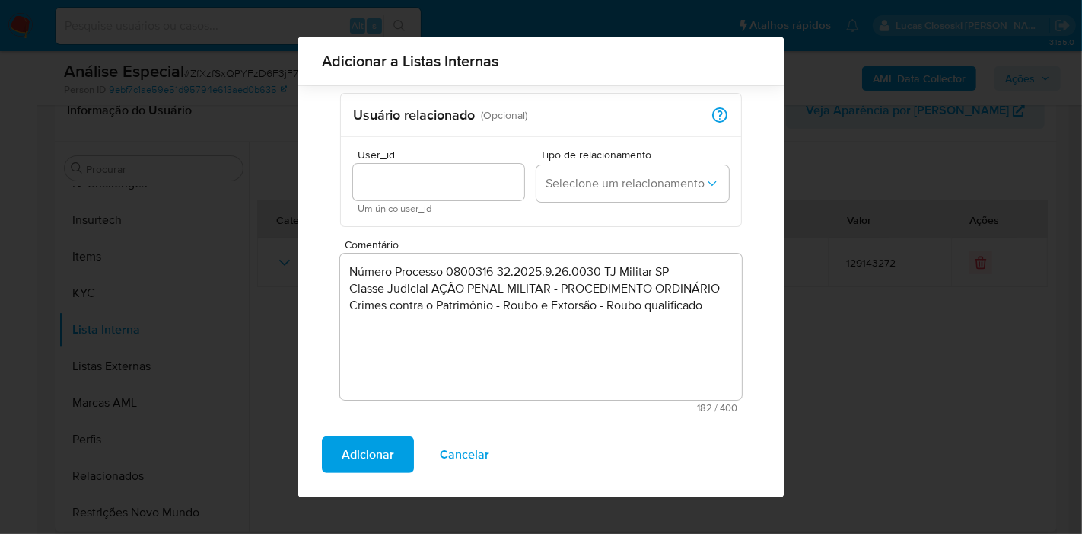
click at [326, 451] on button "Adicionar" at bounding box center [368, 454] width 92 height 37
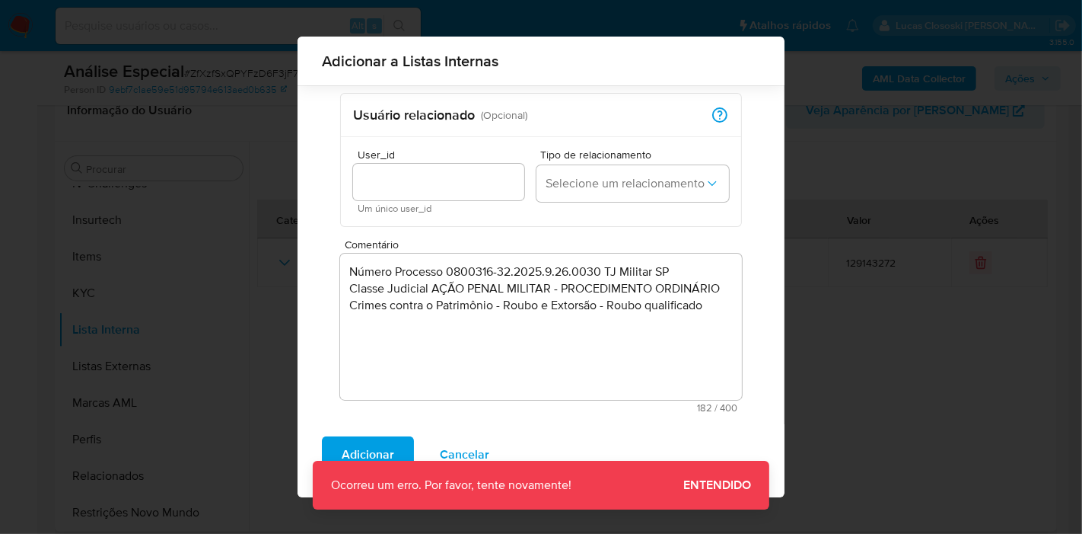
click at [328, 451] on button "Adicionar" at bounding box center [368, 454] width 92 height 37
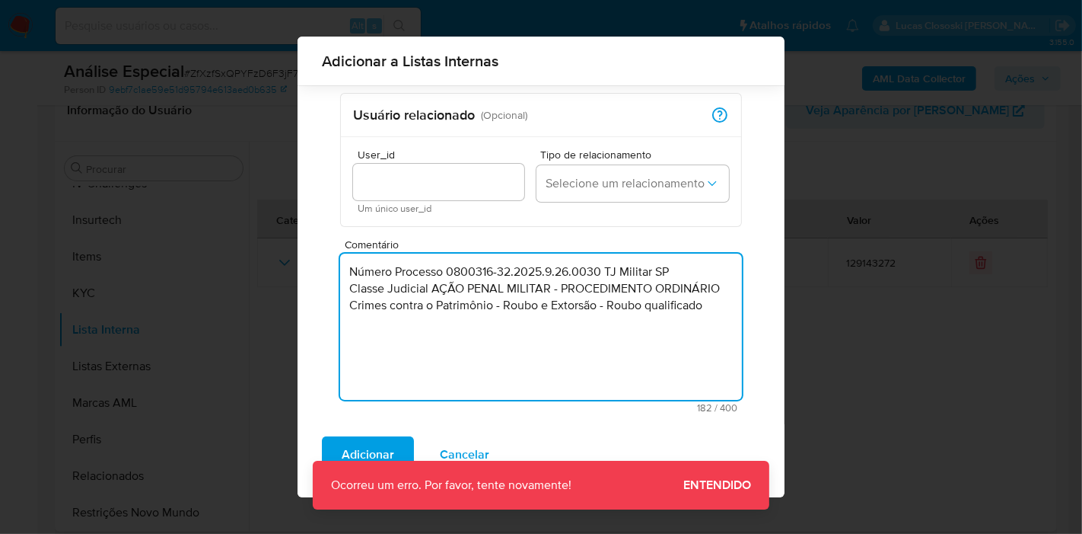
click at [561, 272] on textarea "Número Processo 0800316-32.2025.9.26.0030 TJ Militar SP Classe Judicial AÇÃO PE…" at bounding box center [541, 326] width 402 height 146
drag, startPoint x: 711, startPoint y: 303, endPoint x: 336, endPoint y: 275, distance: 375.5
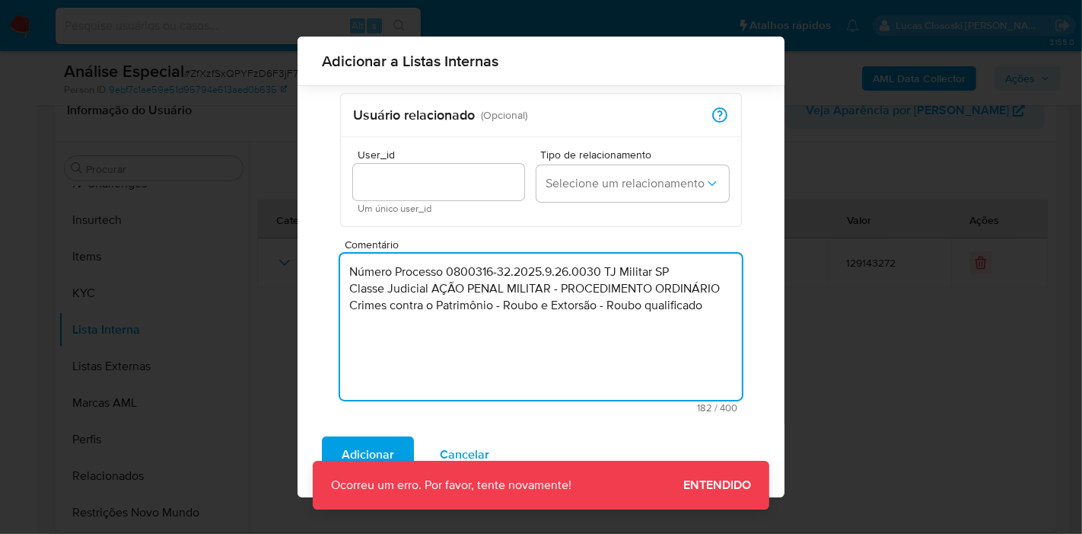
click at [336, 275] on div "Identificação Identificação CNPJ 42467875822 Categoria match_confirmado Subcate…" at bounding box center [541, 149] width 438 height 552
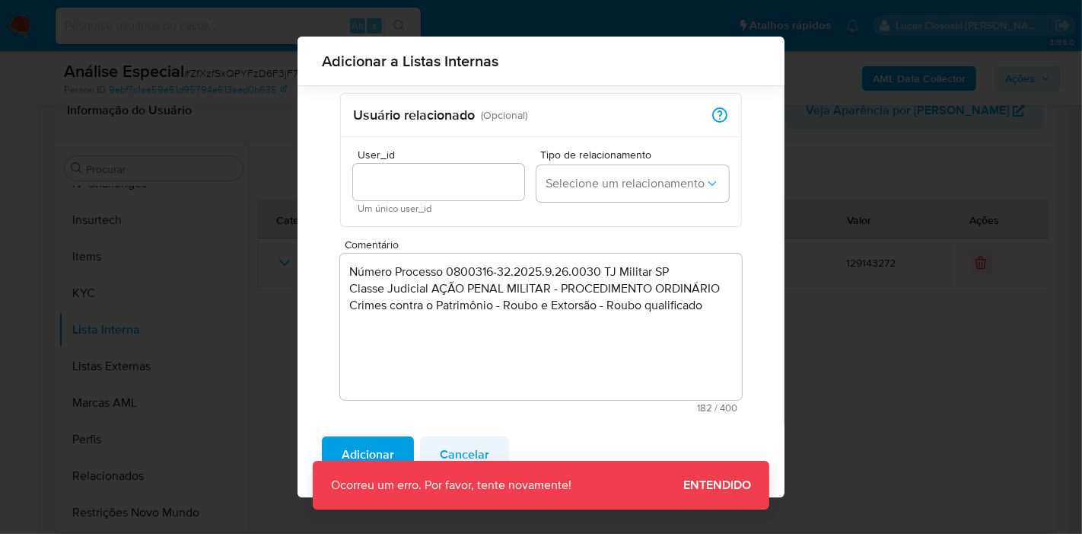
click at [472, 449] on span "Cancelar" at bounding box center [464, 454] width 49 height 33
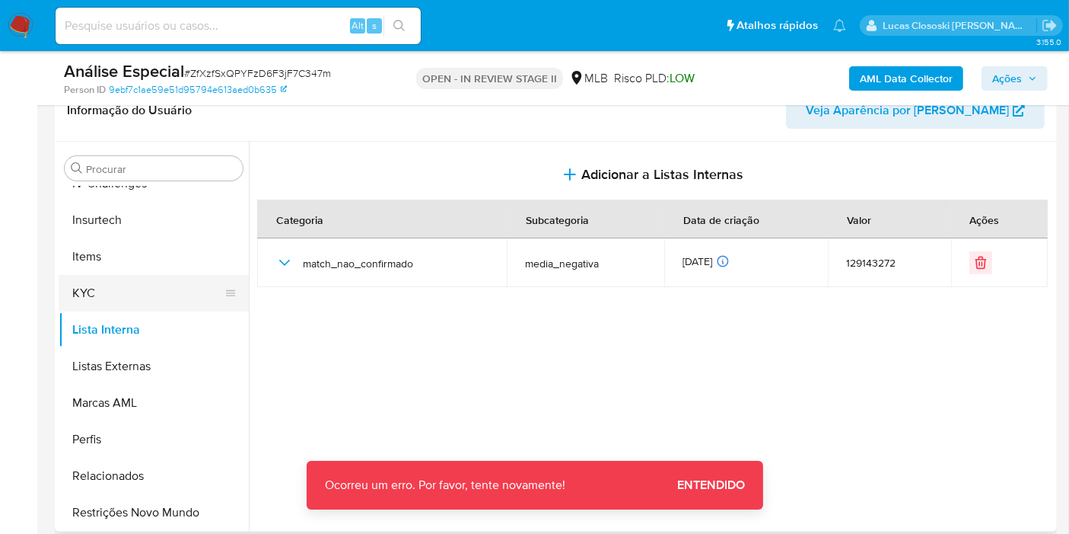
click at [104, 290] on button "KYC" at bounding box center [148, 293] width 178 height 37
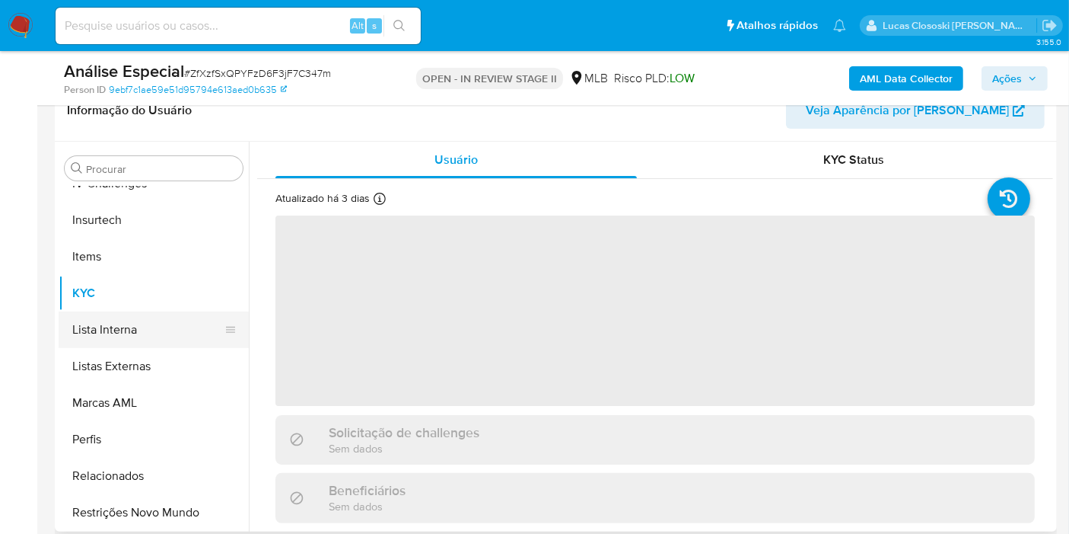
click at [111, 323] on button "Lista Interna" at bounding box center [148, 329] width 178 height 37
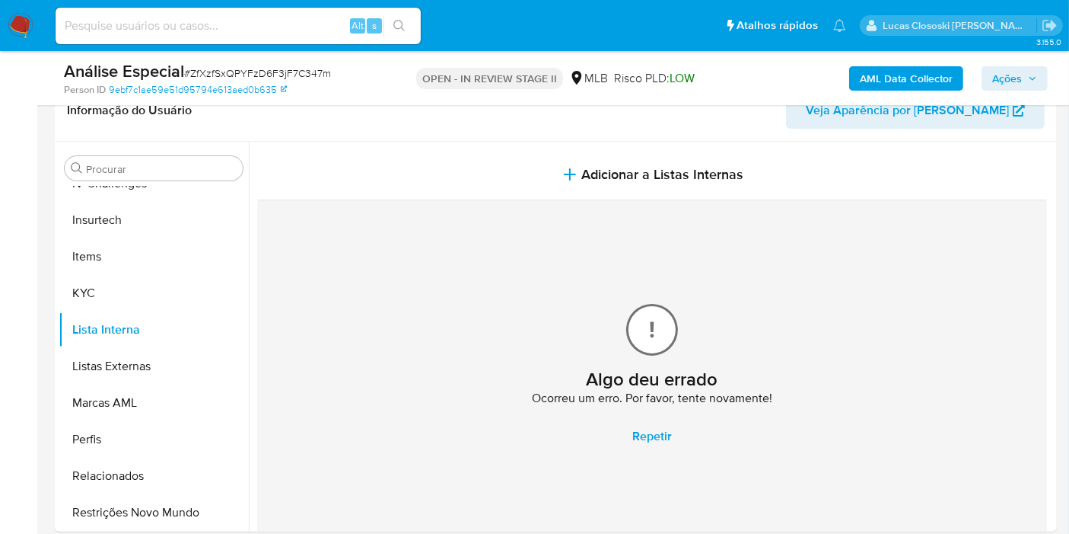
click at [643, 441] on span "Repetir" at bounding box center [653, 435] width 40 height 33
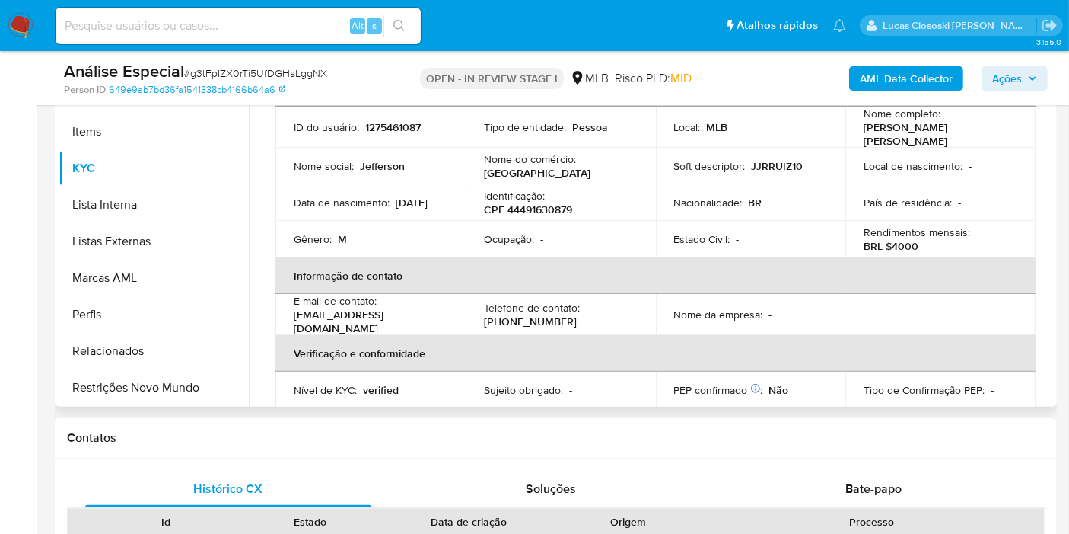
scroll to position [253, 0]
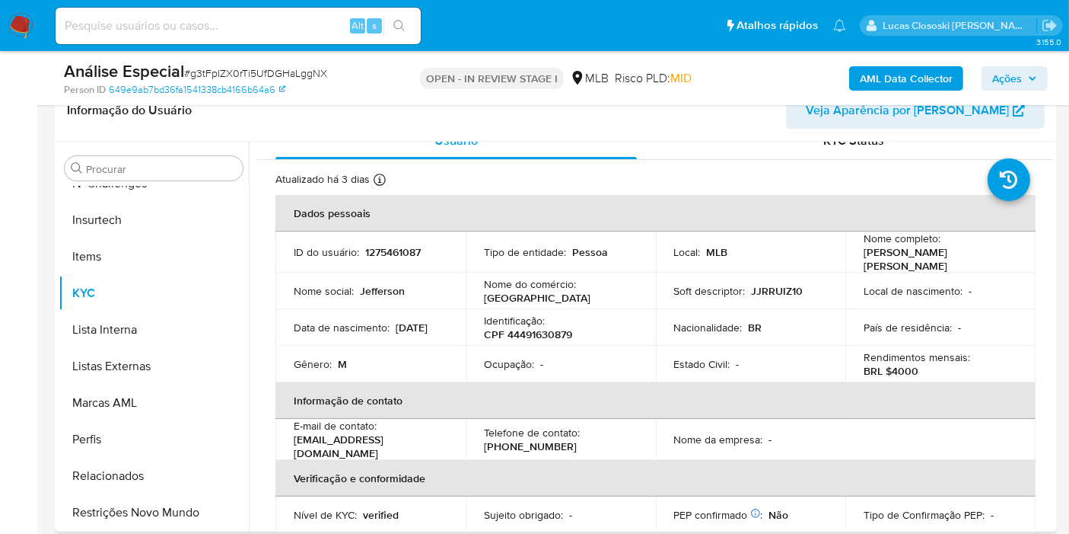
click at [552, 337] on p "CPF 44491630879" at bounding box center [528, 334] width 88 height 14
copy p "44491630879"
click at [932, 88] on b "AML Data Collector" at bounding box center [906, 78] width 93 height 24
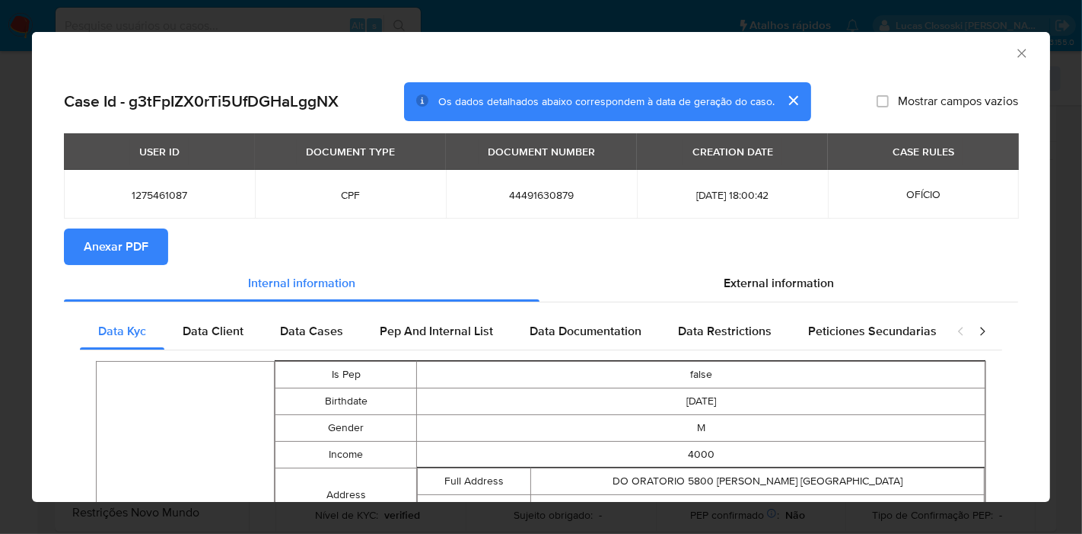
click at [126, 262] on span "Anexar PDF" at bounding box center [116, 246] width 65 height 33
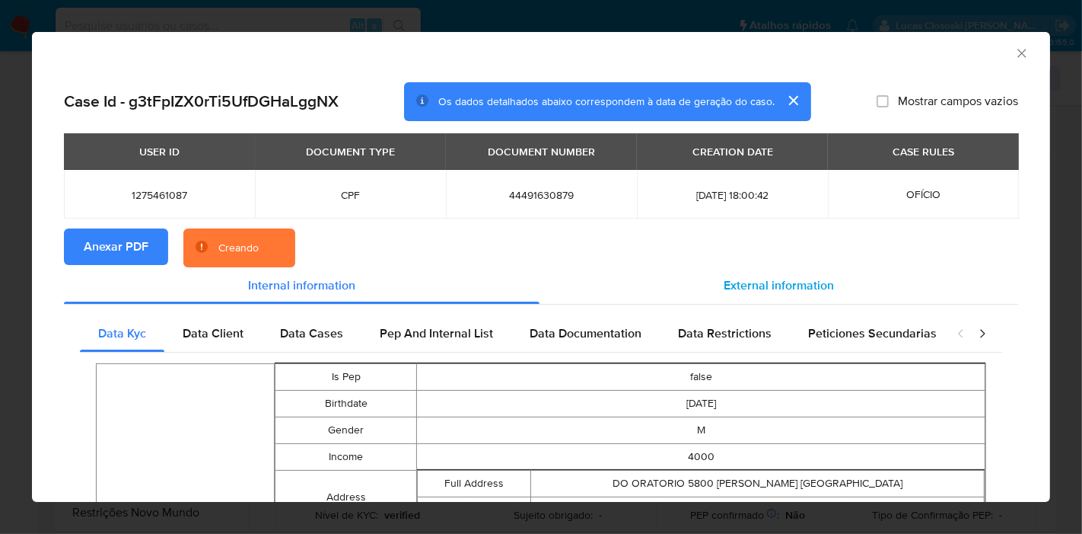
click at [655, 279] on div "External information" at bounding box center [779, 285] width 479 height 37
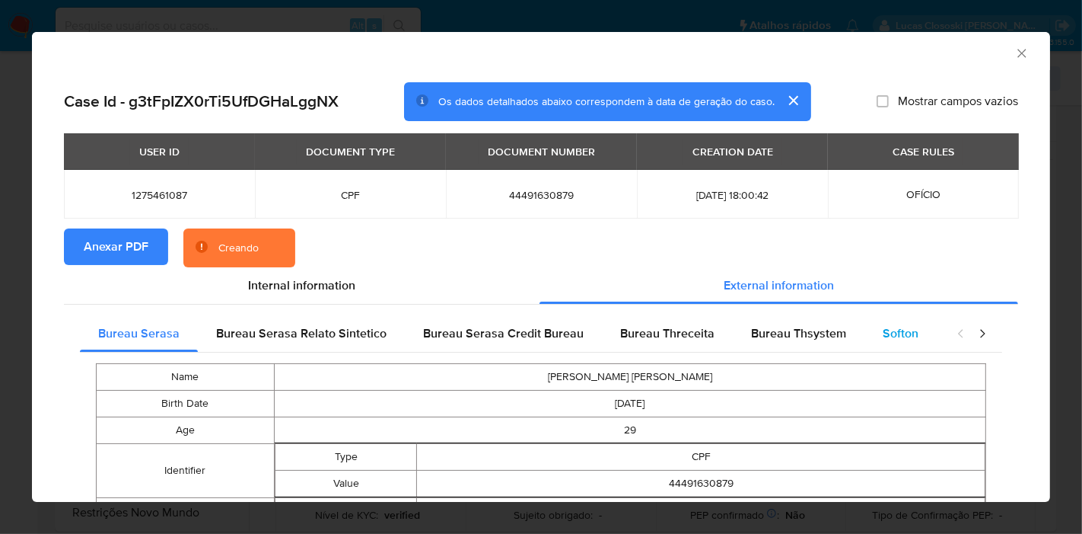
click at [895, 338] on span "Softon" at bounding box center [901, 333] width 36 height 18
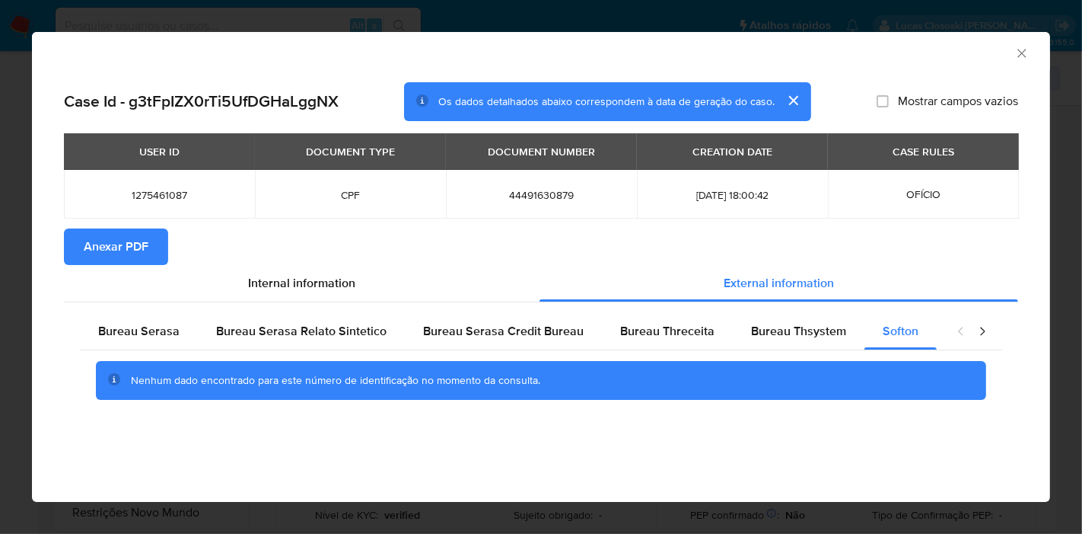
click at [1028, 54] on icon "Fechar a janela" at bounding box center [1022, 53] width 15 height 15
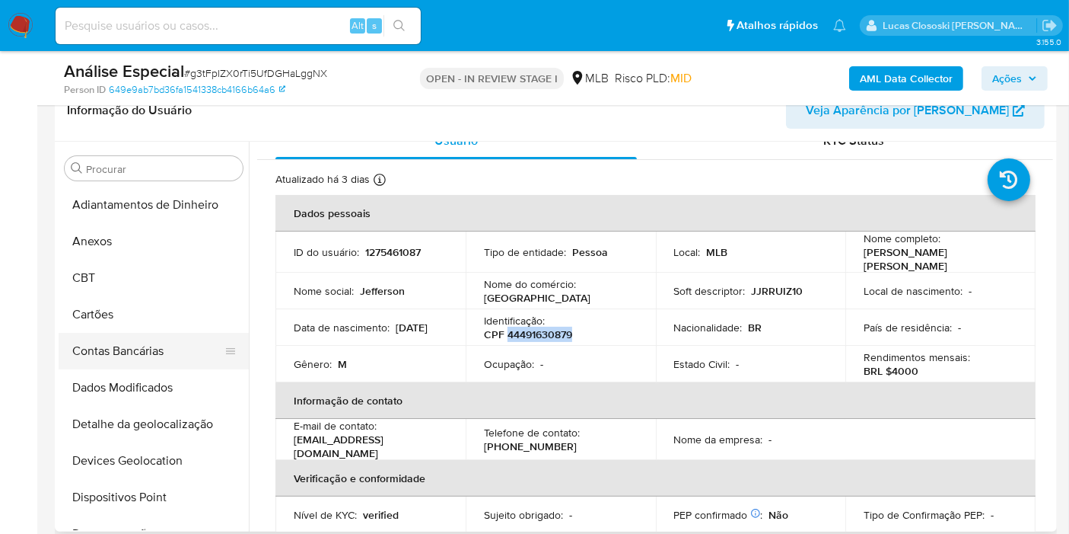
scroll to position [0, 0]
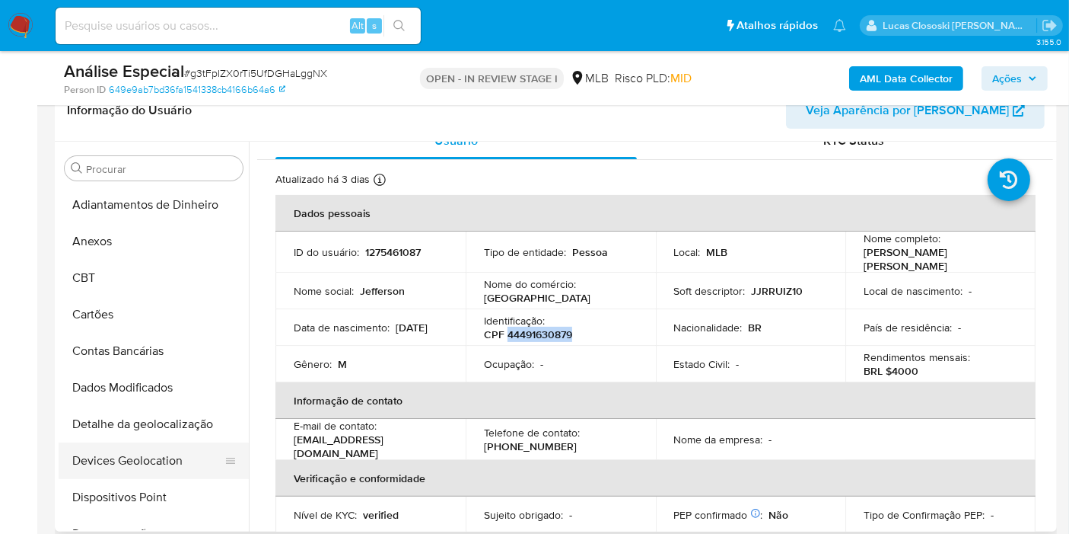
drag, startPoint x: 163, startPoint y: 451, endPoint x: 170, endPoint y: 443, distance: 10.8
click at [163, 451] on button "Devices Geolocation" at bounding box center [148, 460] width 178 height 37
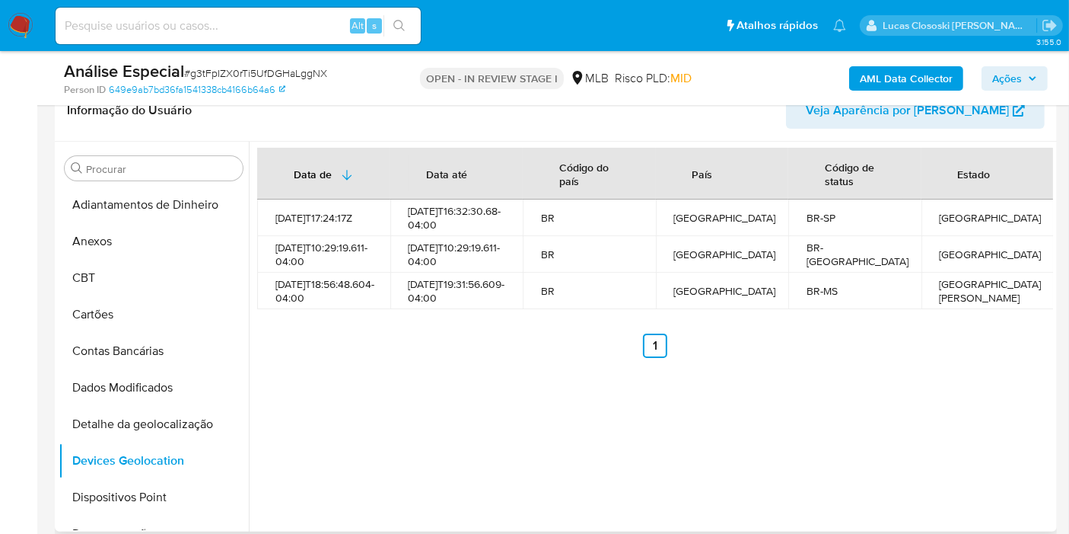
click at [353, 425] on div "Data de Data até Código do país País Código de status Estado 2022-12-30T17:24:1…" at bounding box center [651, 337] width 805 height 390
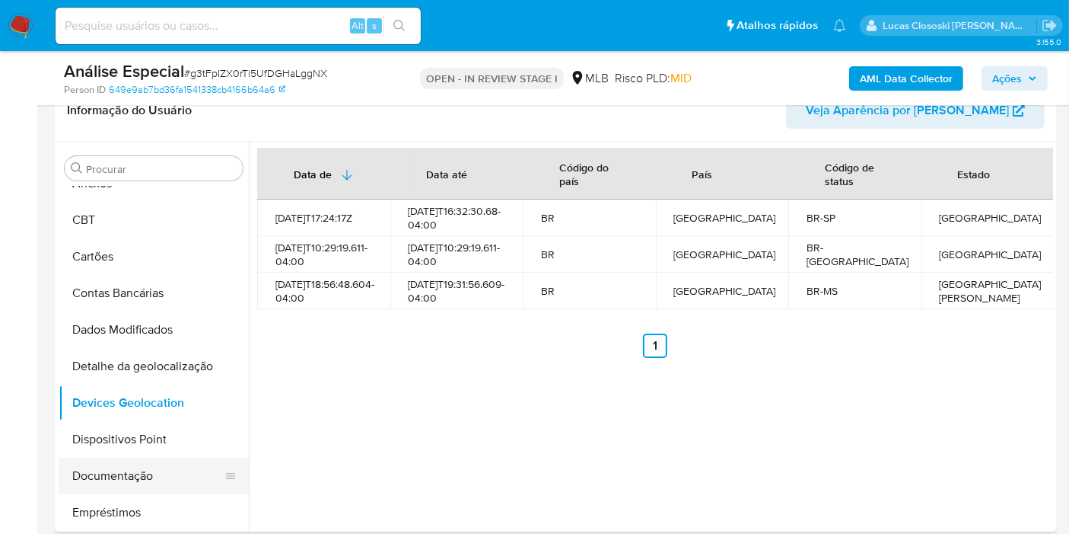
scroll to position [84, 0]
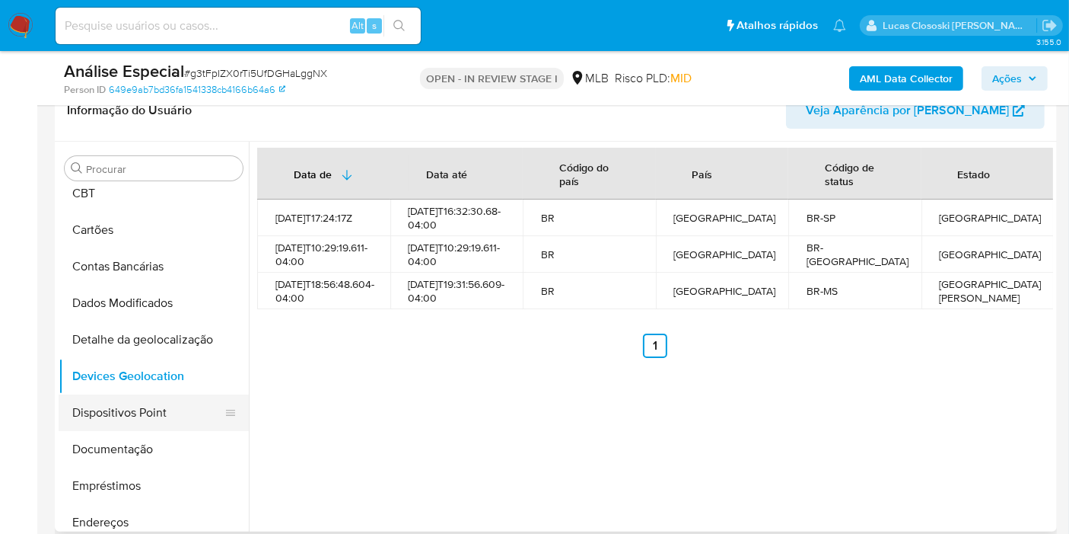
click at [130, 421] on button "Dispositivos Point" at bounding box center [148, 412] width 178 height 37
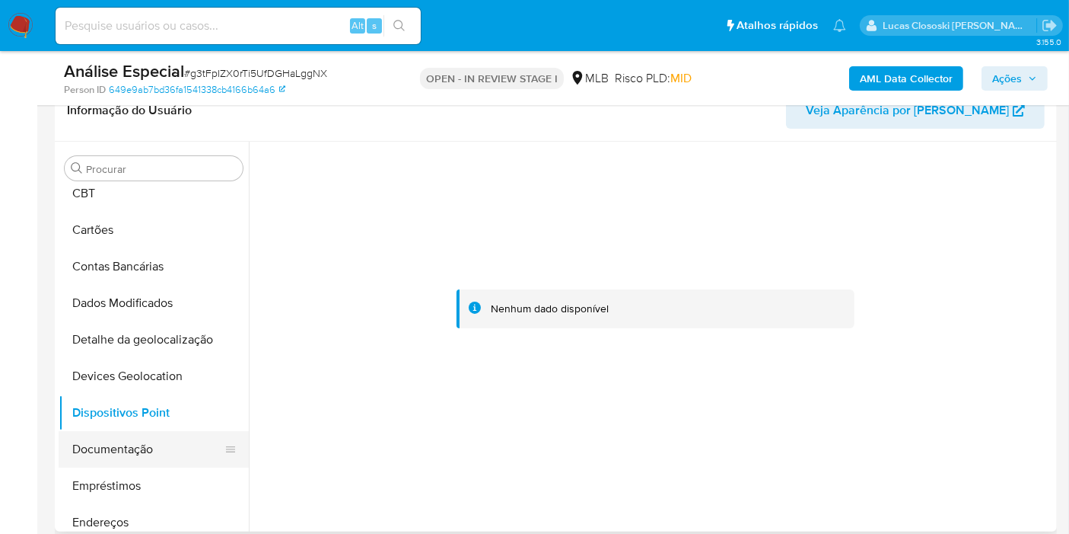
click at [139, 456] on button "Documentação" at bounding box center [148, 449] width 178 height 37
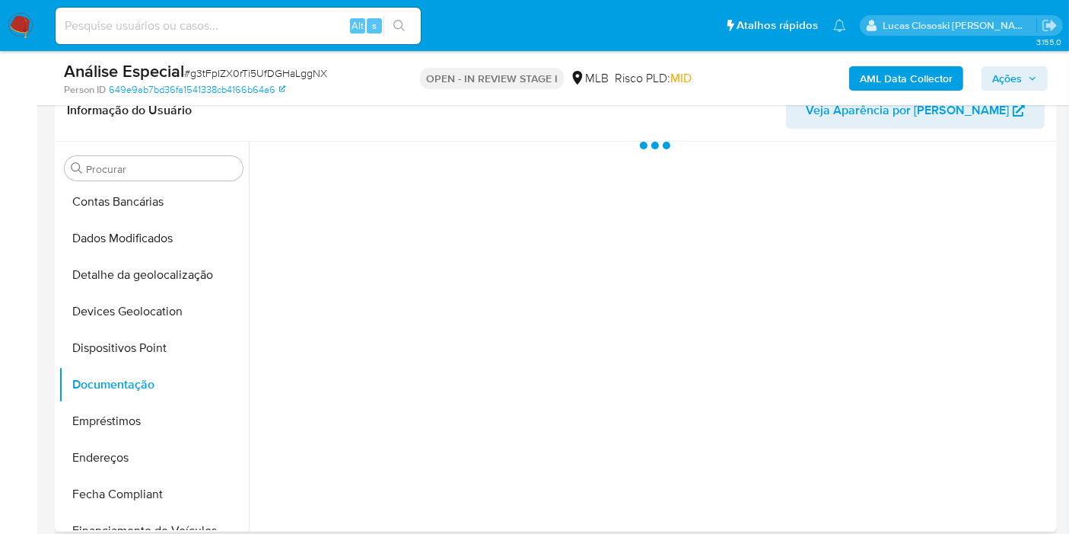
scroll to position [253, 0]
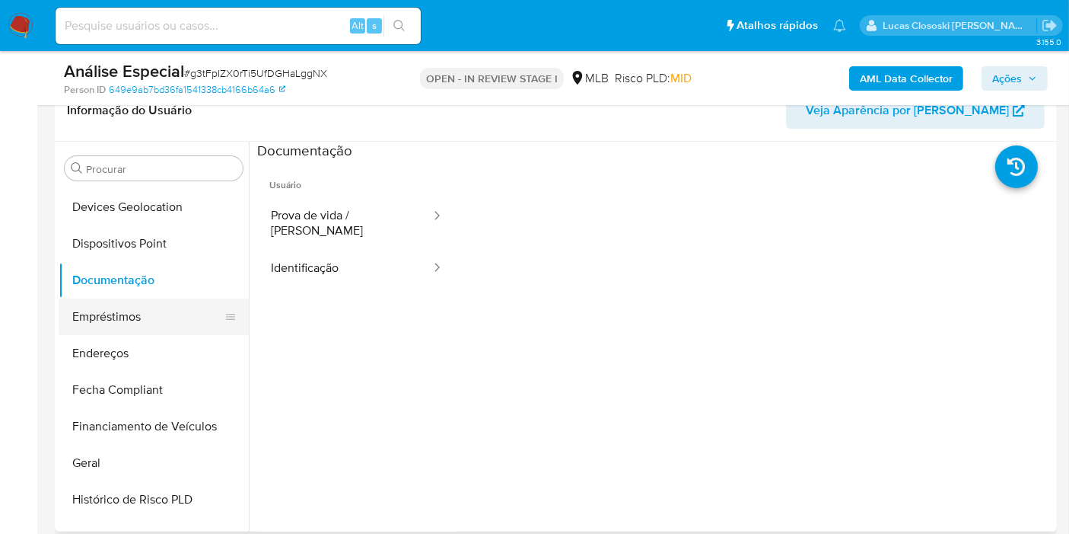
drag, startPoint x: 134, startPoint y: 359, endPoint x: 165, endPoint y: 327, distance: 45.2
click at [134, 359] on button "Endereços" at bounding box center [154, 353] width 190 height 37
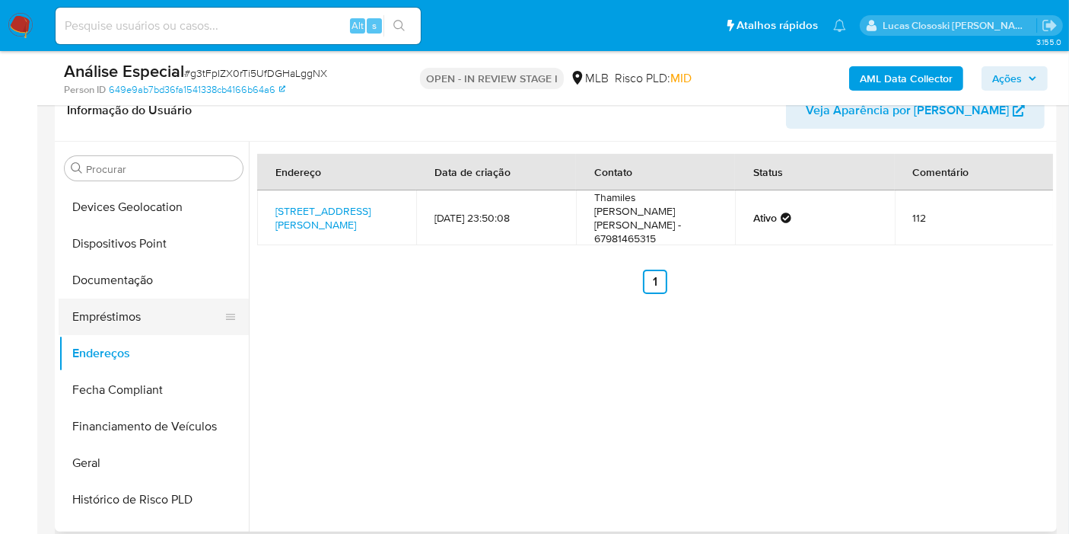
drag, startPoint x: 133, startPoint y: 461, endPoint x: 220, endPoint y: 321, distance: 164.1
click at [133, 461] on button "Geral" at bounding box center [154, 463] width 190 height 37
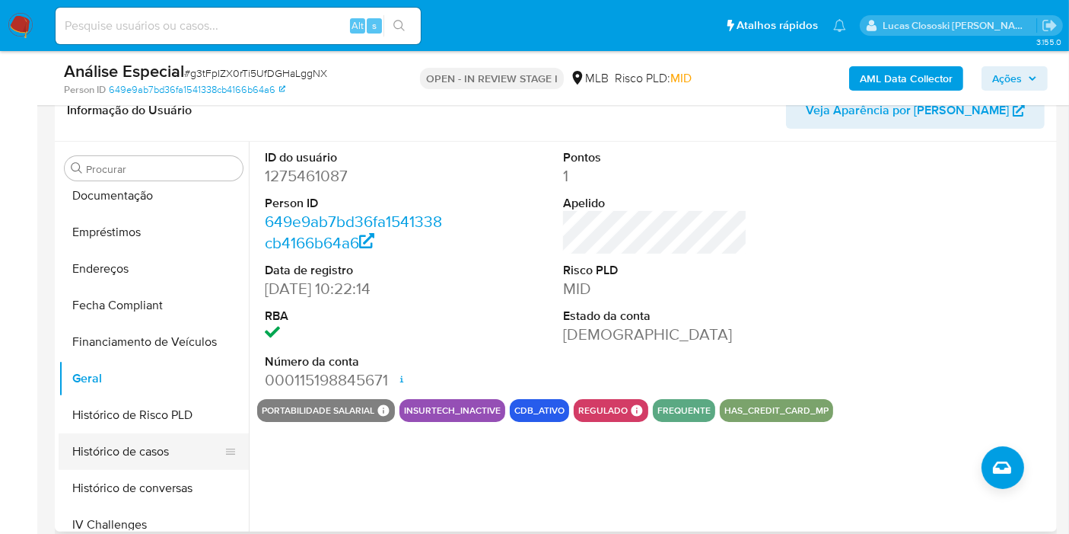
click at [152, 438] on button "Histórico de casos" at bounding box center [148, 451] width 178 height 37
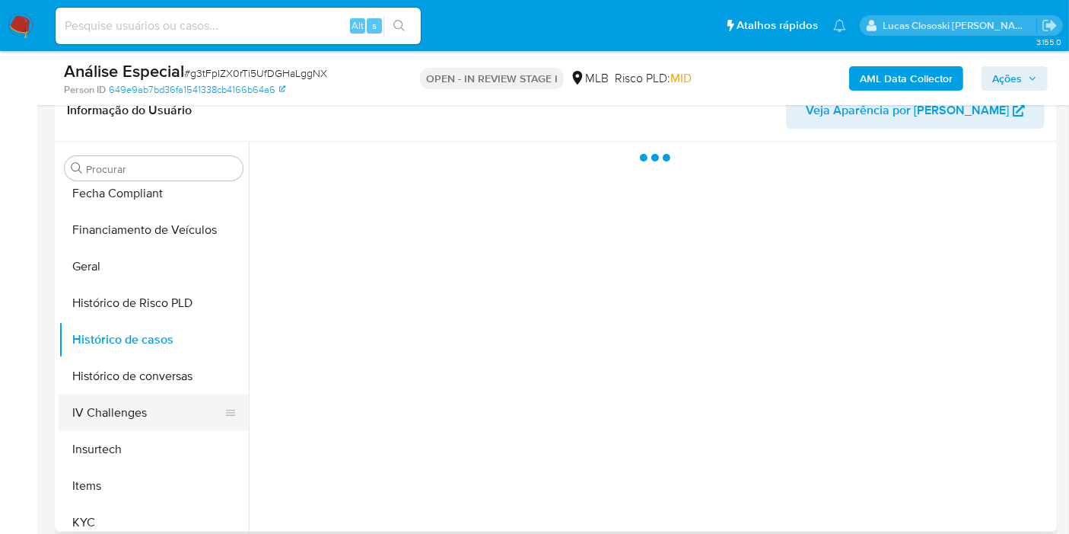
scroll to position [507, 0]
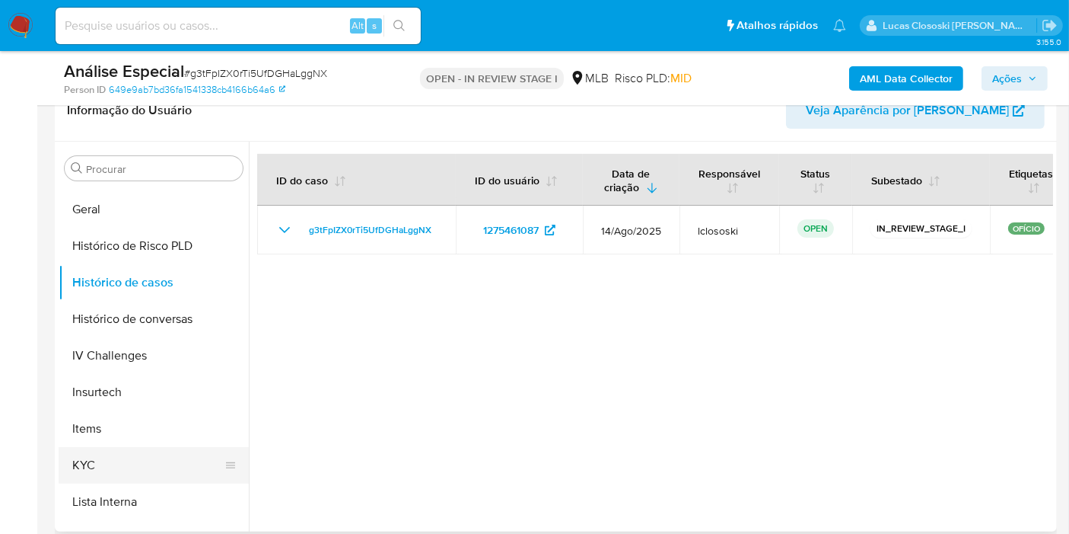
click at [142, 468] on button "KYC" at bounding box center [148, 465] width 178 height 37
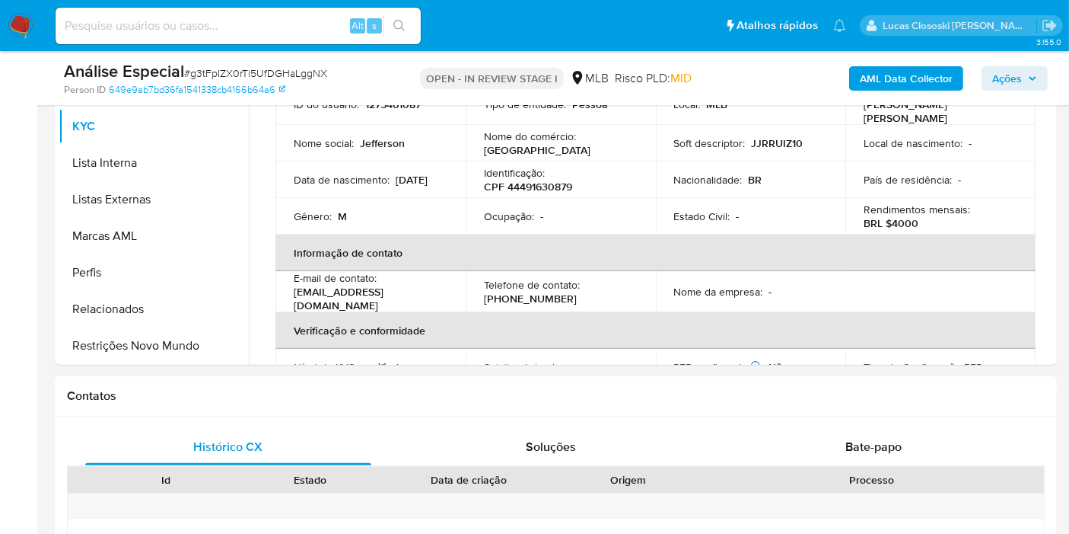
scroll to position [338, 0]
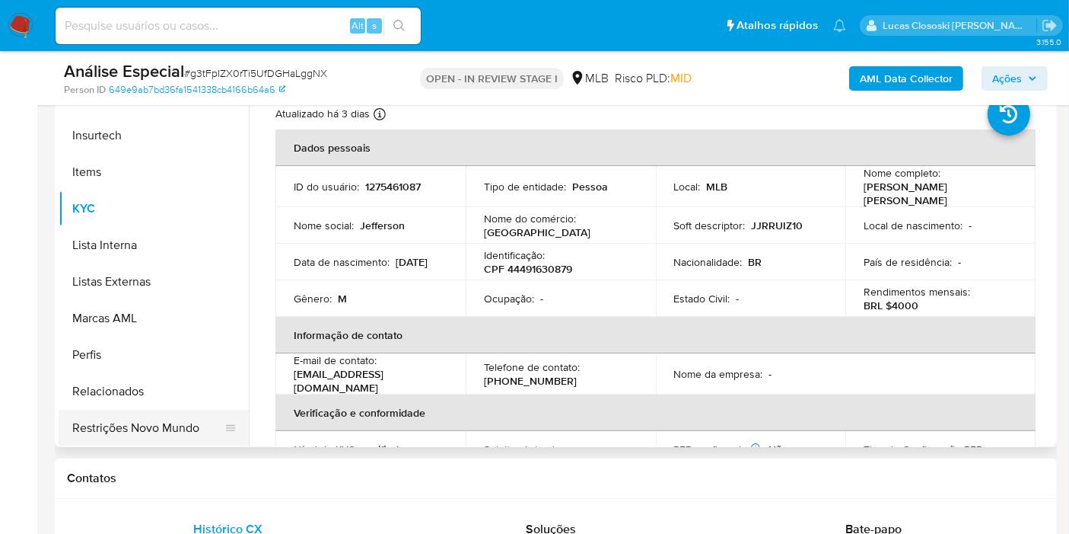
click at [176, 434] on button "Restrições Novo Mundo" at bounding box center [148, 428] width 178 height 37
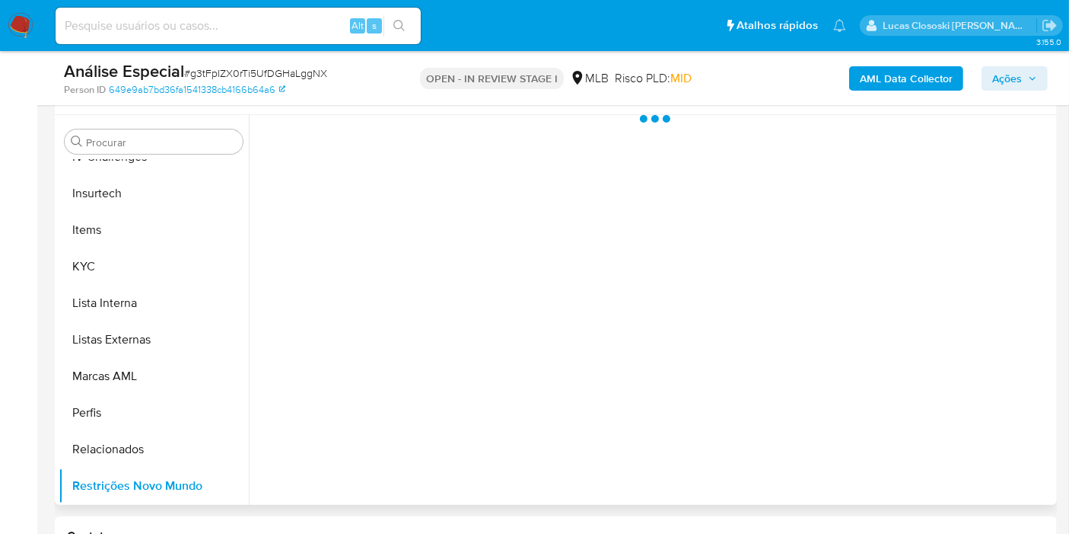
scroll to position [253, 0]
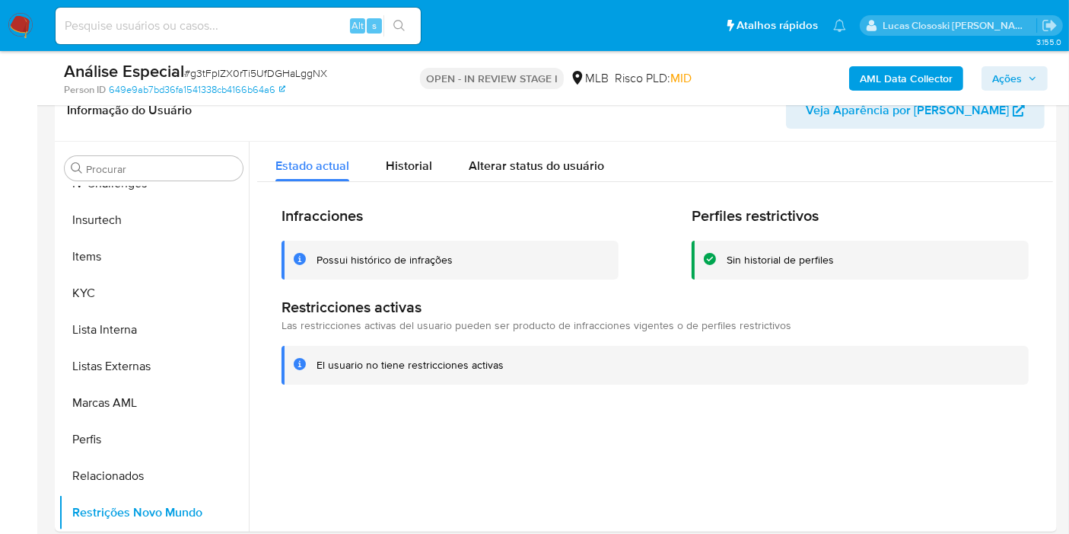
click at [235, 78] on span "# g3tFpIZX0rTi5UfDGHaLggNX" at bounding box center [255, 72] width 143 height 15
copy span "g3tFpIZX0rTi5UfDGHaLggNX"
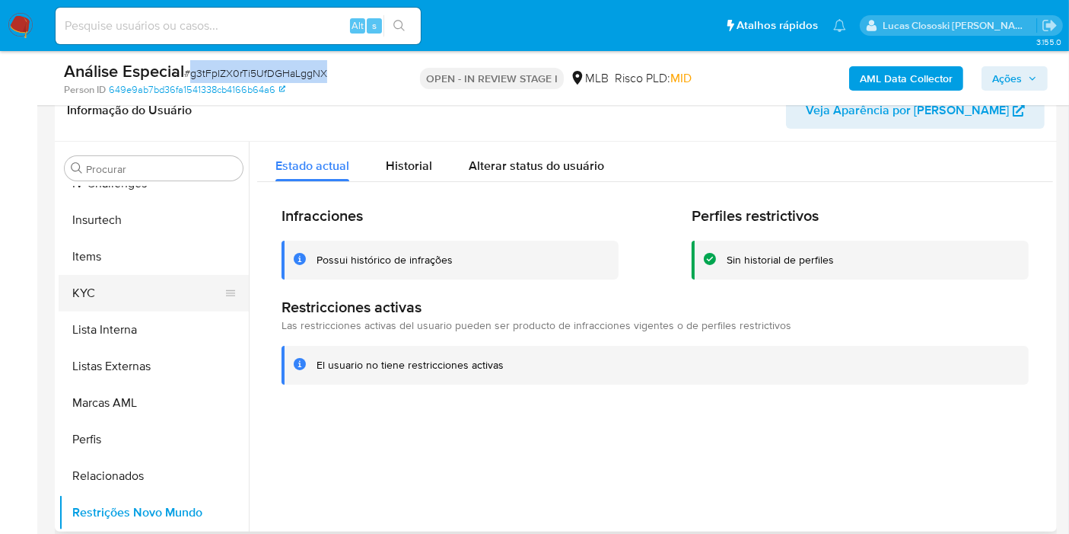
click at [97, 296] on button "KYC" at bounding box center [148, 293] width 178 height 37
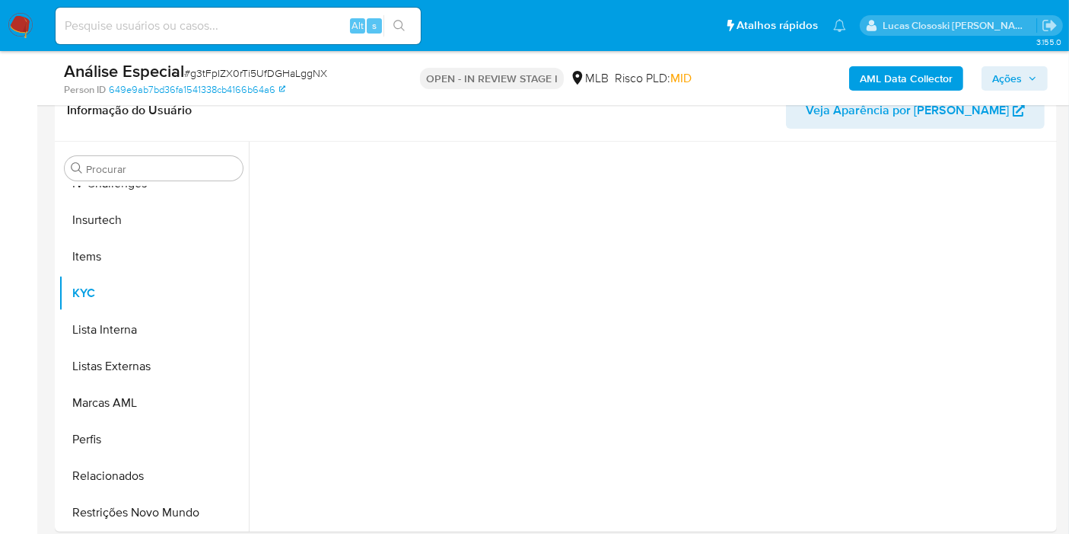
click at [353, 88] on div "Person ID 649e9ab7bd36fa1541338cb4166b64a6" at bounding box center [226, 90] width 324 height 14
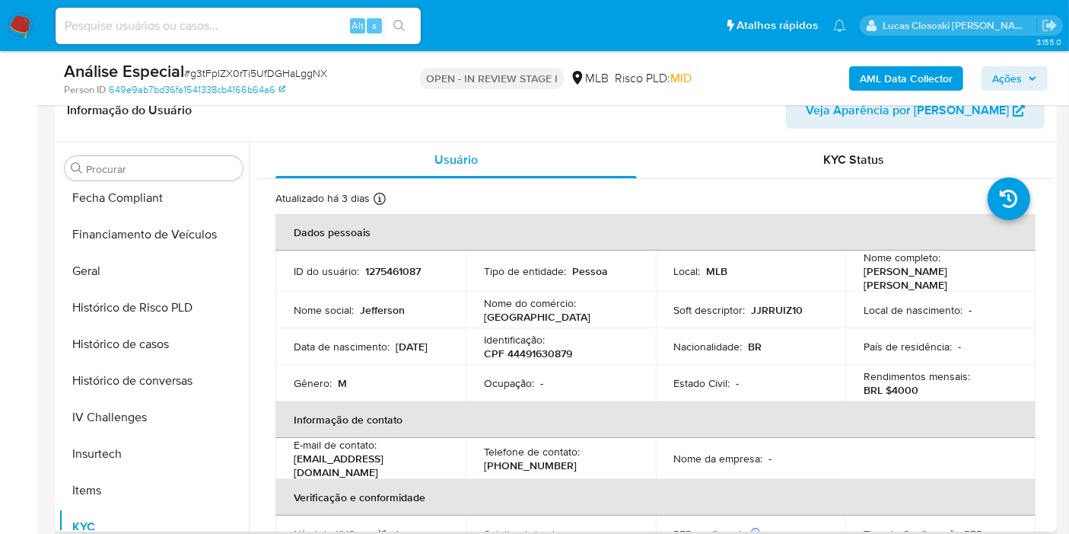
scroll to position [425, 0]
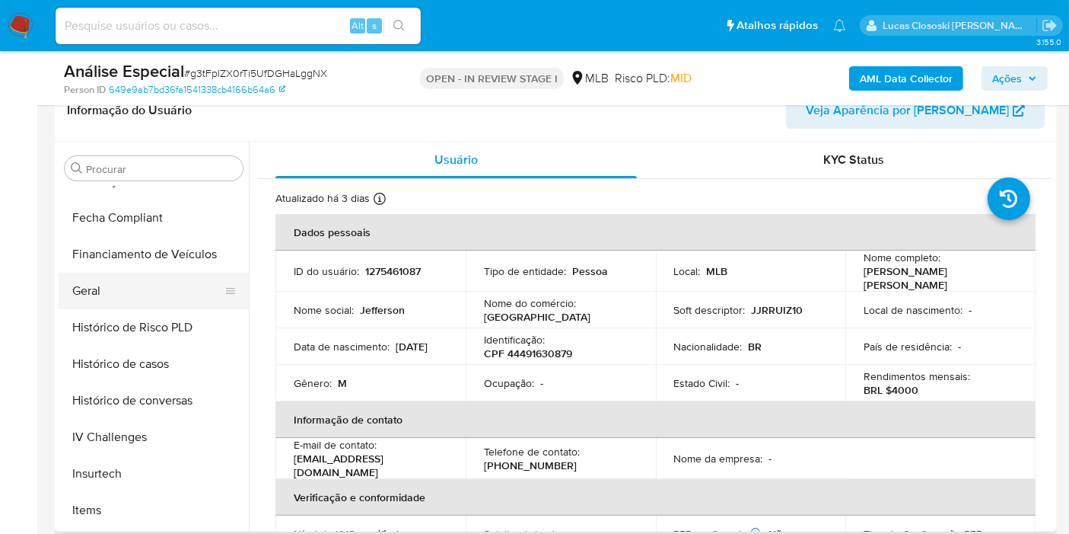
click at [112, 282] on button "Geral" at bounding box center [148, 290] width 178 height 37
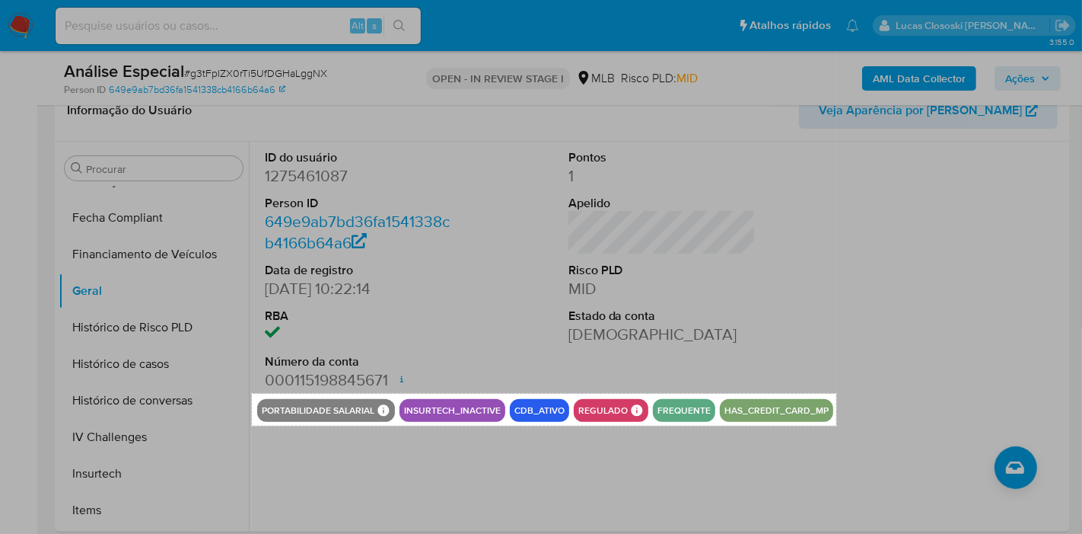
drag, startPoint x: 252, startPoint y: 393, endPoint x: 837, endPoint y: 425, distance: 585.4
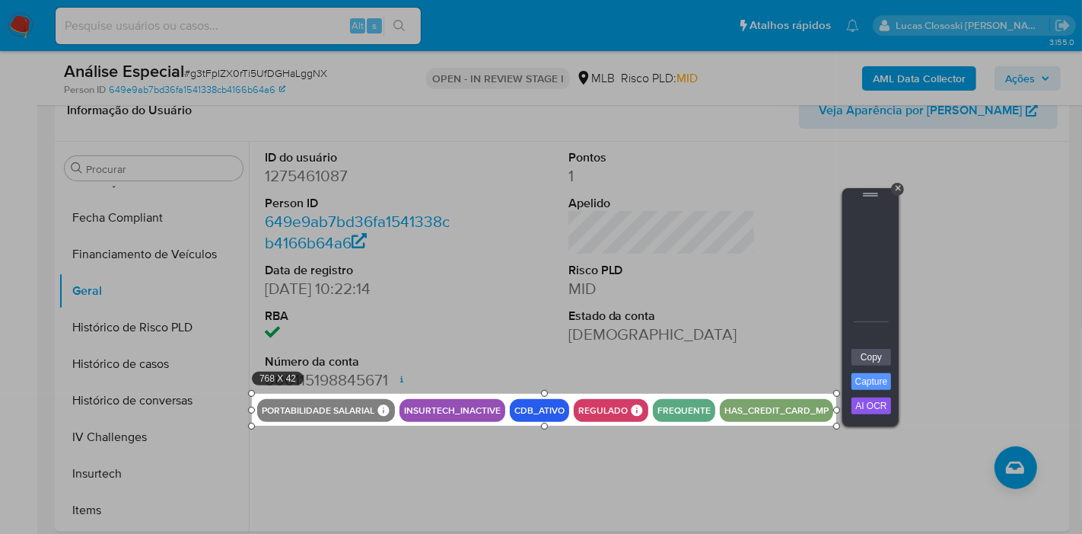
click at [862, 342] on div at bounding box center [871, 275] width 46 height 146
click at [863, 350] on link "Copy" at bounding box center [872, 357] width 40 height 17
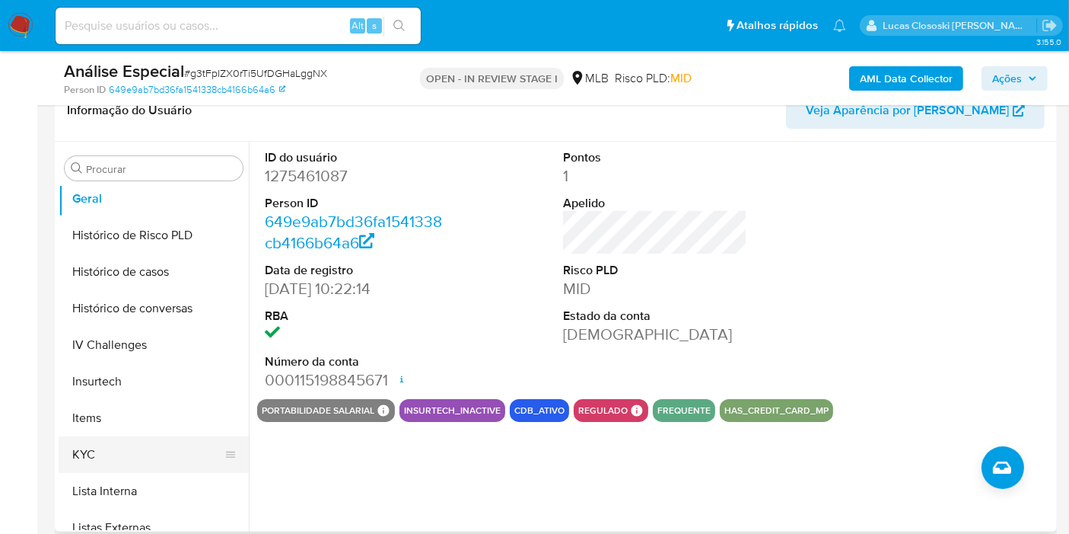
scroll to position [594, 0]
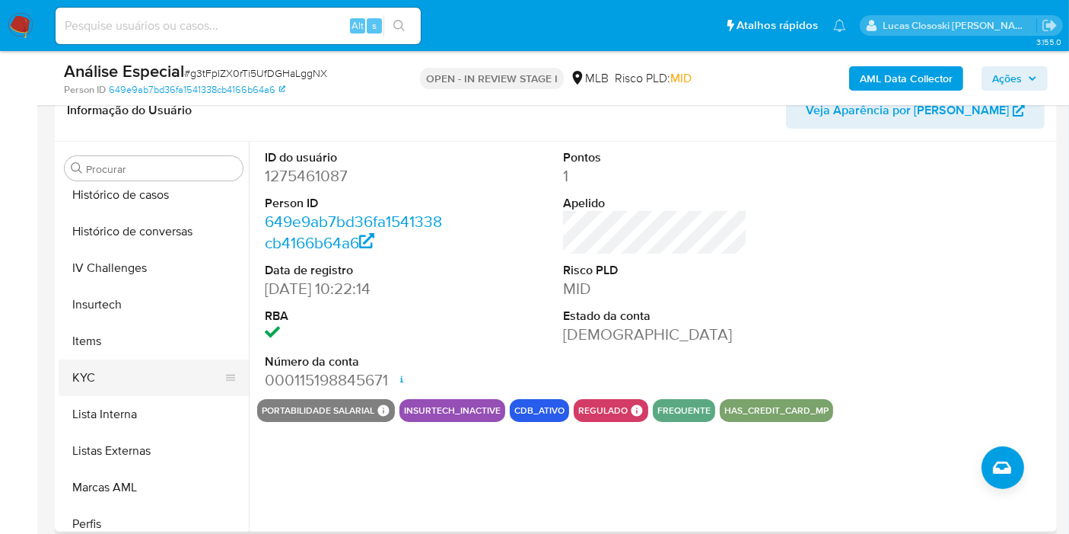
click at [115, 381] on button "KYC" at bounding box center [148, 377] width 178 height 37
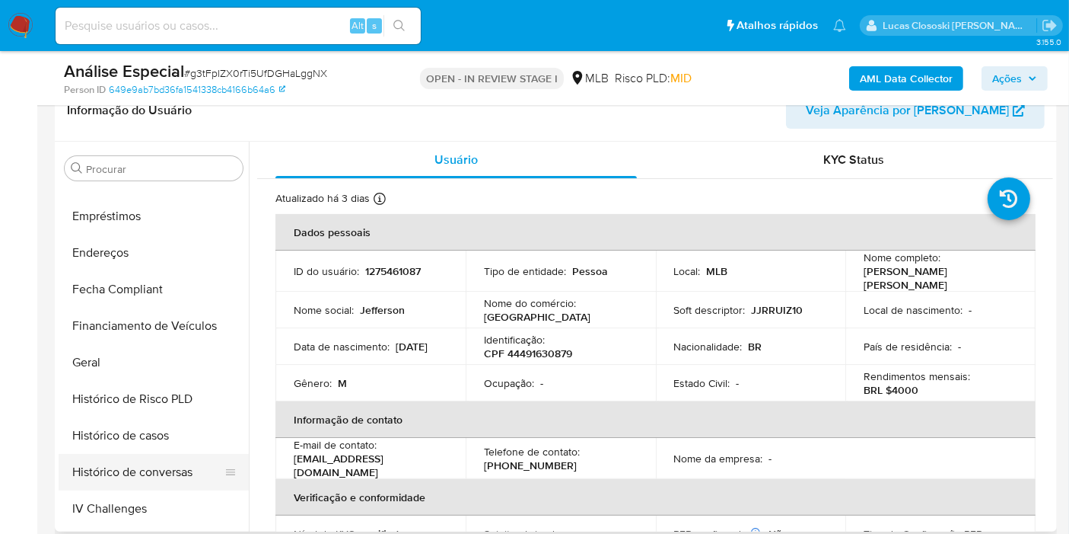
scroll to position [171, 0]
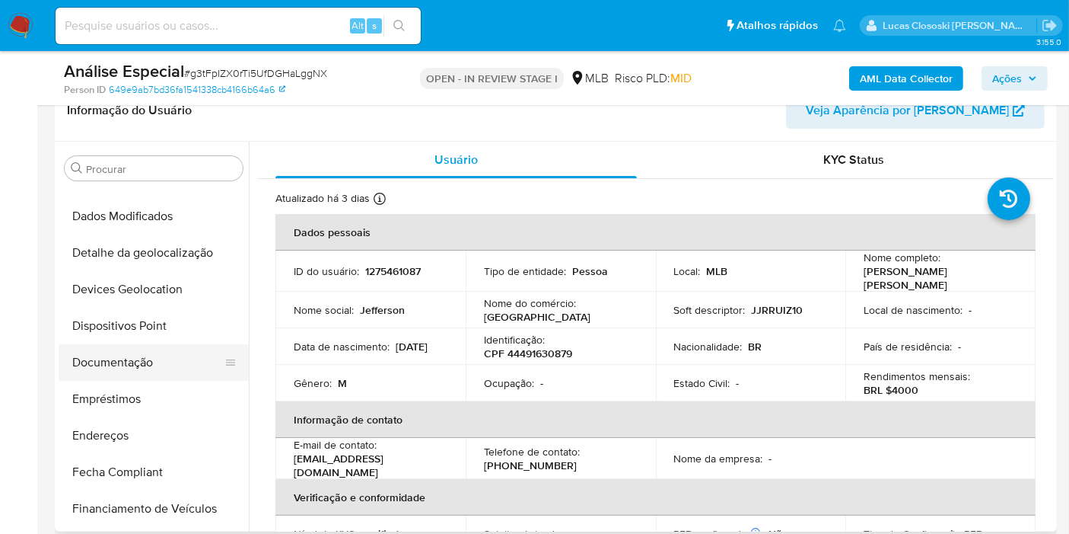
click at [130, 365] on button "Documentação" at bounding box center [148, 362] width 178 height 37
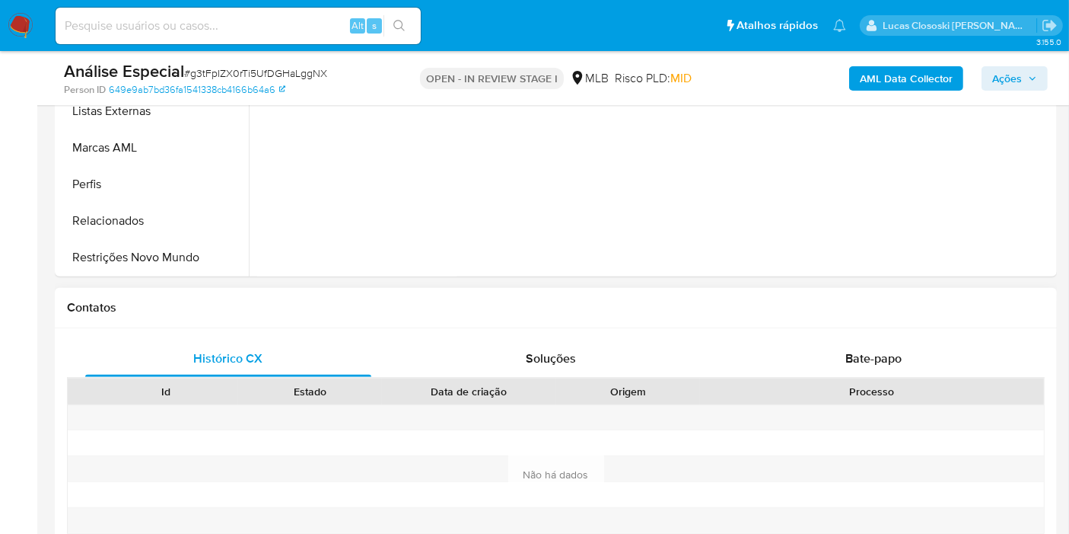
scroll to position [591, 0]
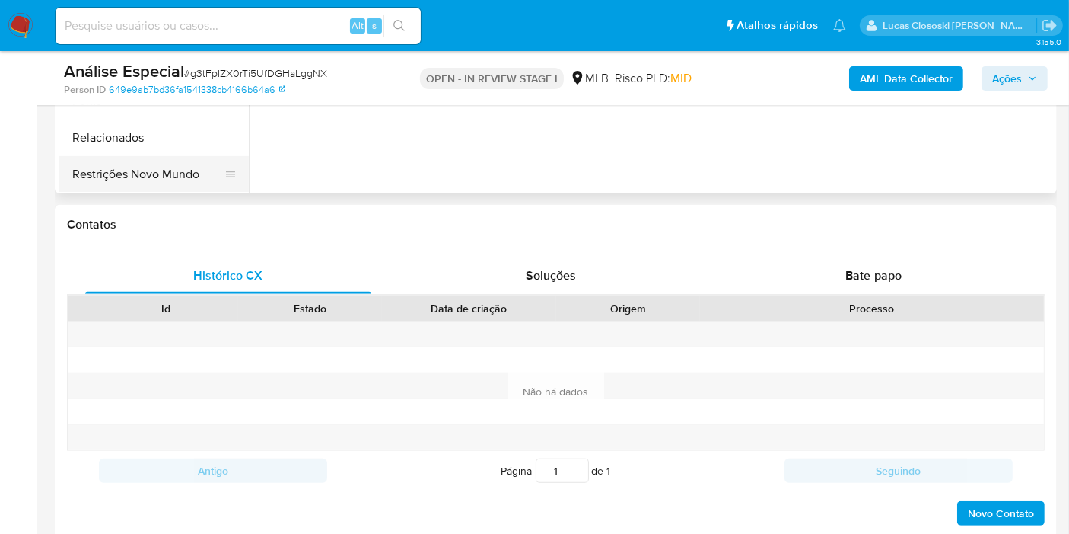
click at [125, 173] on button "Restrições Novo Mundo" at bounding box center [148, 174] width 178 height 37
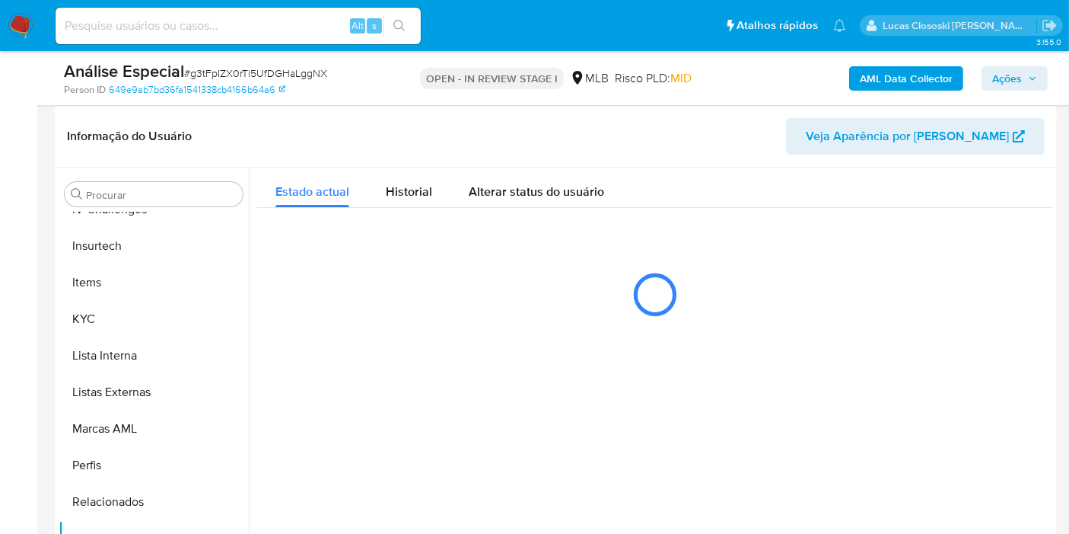
scroll to position [253, 0]
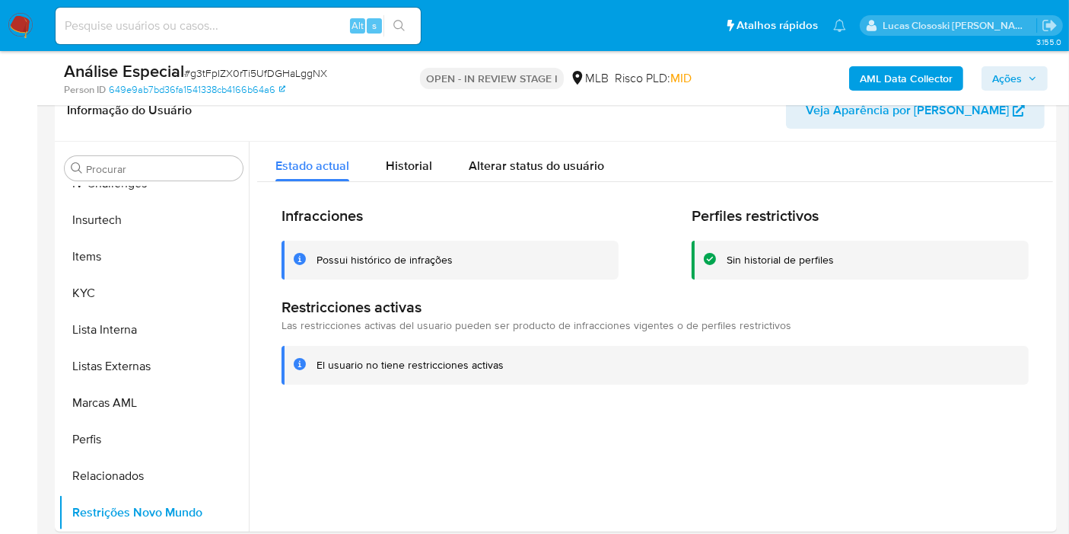
click at [1000, 65] on div "AML Data Collector Ações" at bounding box center [886, 78] width 324 height 36
click at [1002, 70] on span "Ações" at bounding box center [1008, 78] width 30 height 24
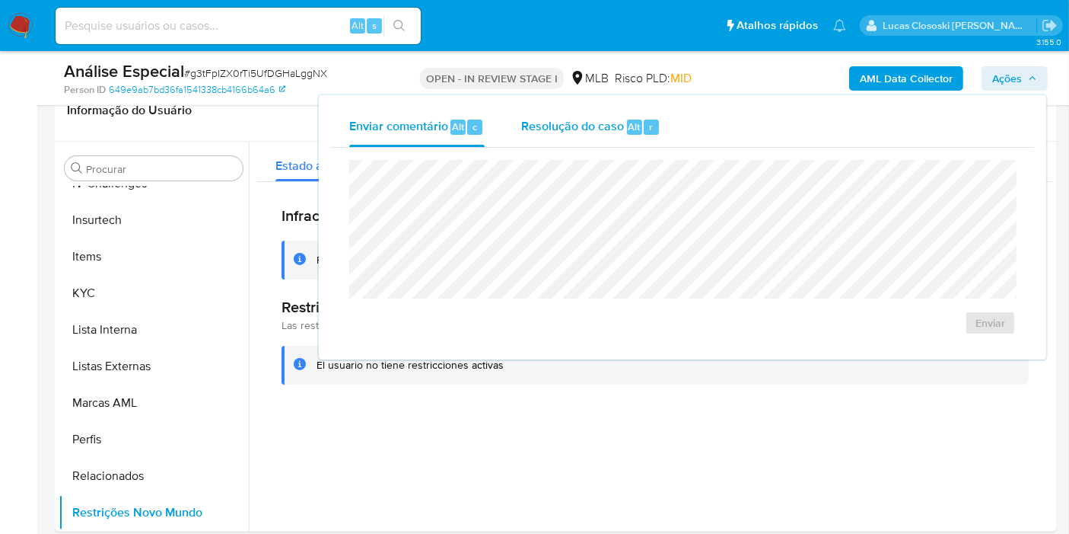
click at [578, 120] on span "Resolução do caso" at bounding box center [572, 126] width 103 height 18
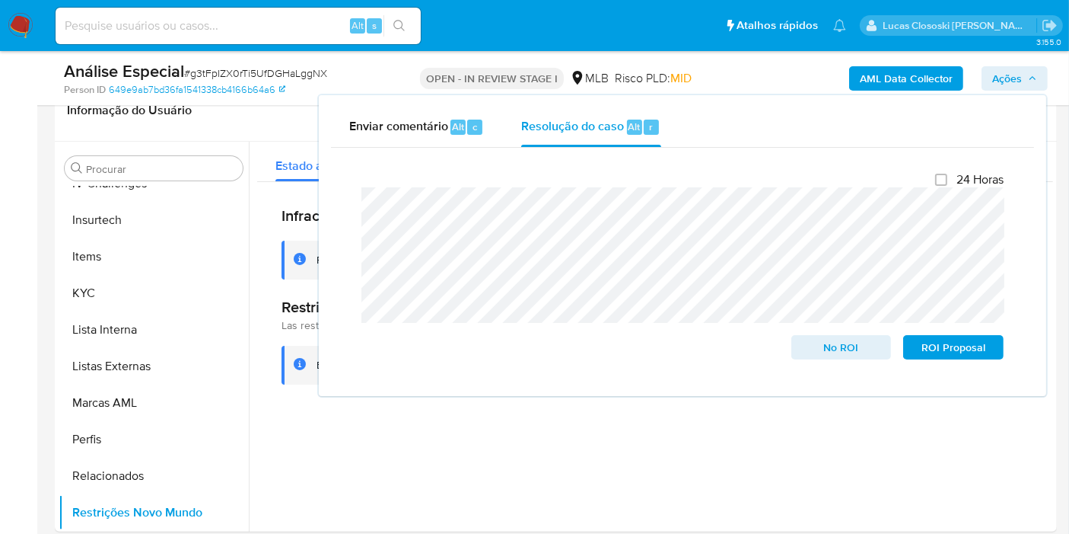
click at [993, 81] on span "Ações" at bounding box center [1008, 78] width 30 height 24
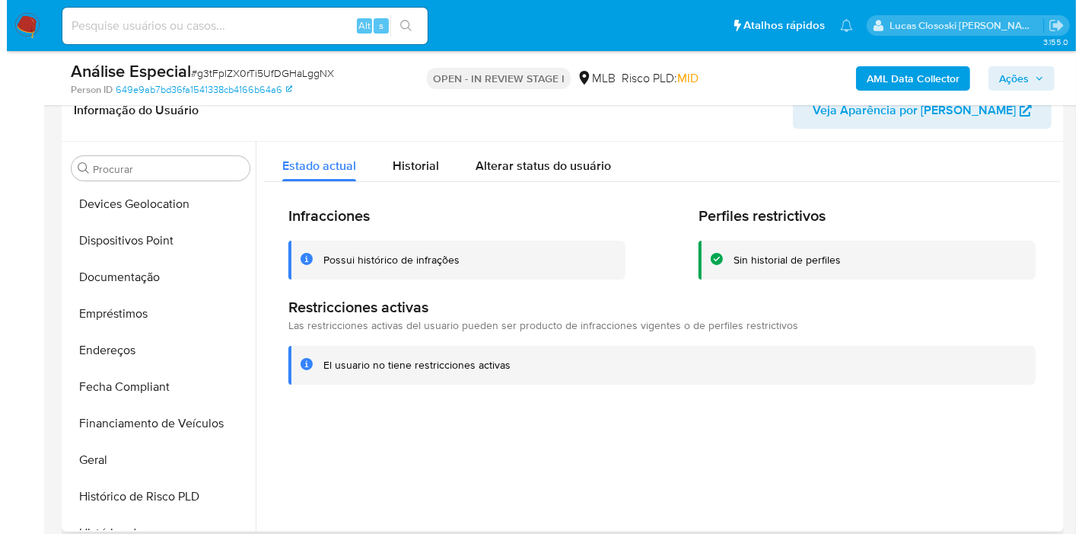
scroll to position [0, 0]
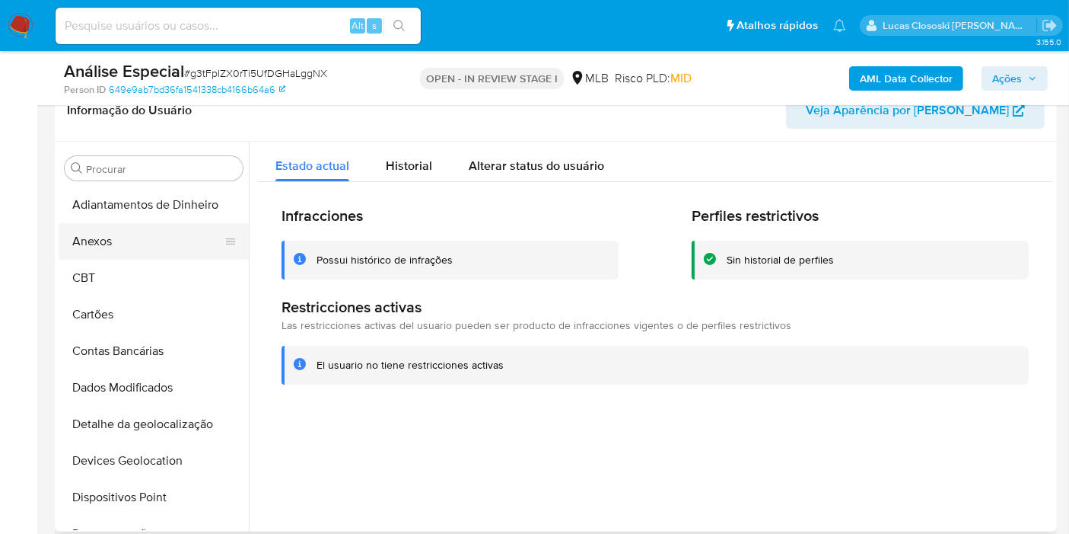
click at [103, 244] on button "Anexos" at bounding box center [148, 241] width 178 height 37
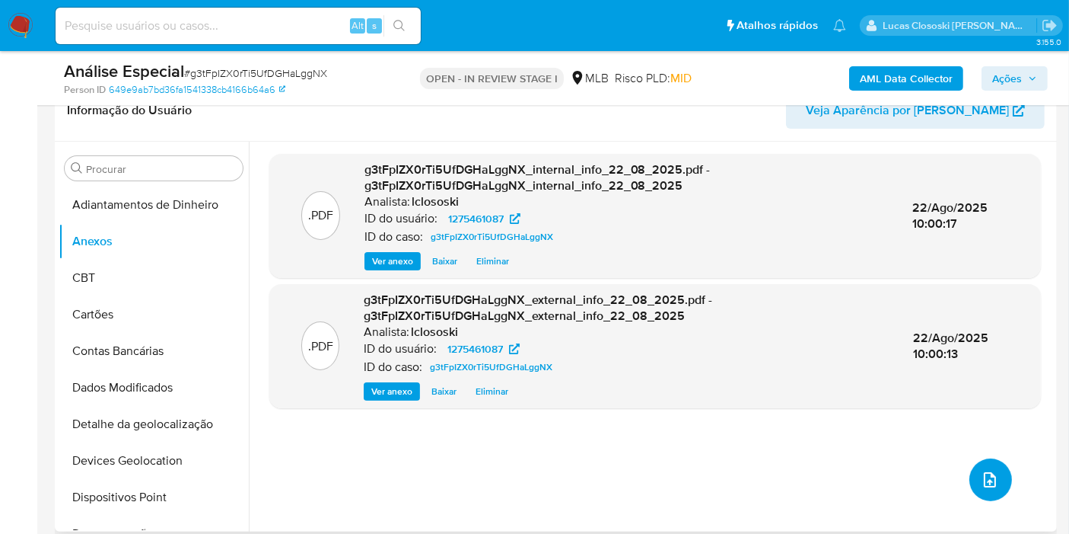
click at [978, 488] on button "upload-file" at bounding box center [991, 479] width 43 height 43
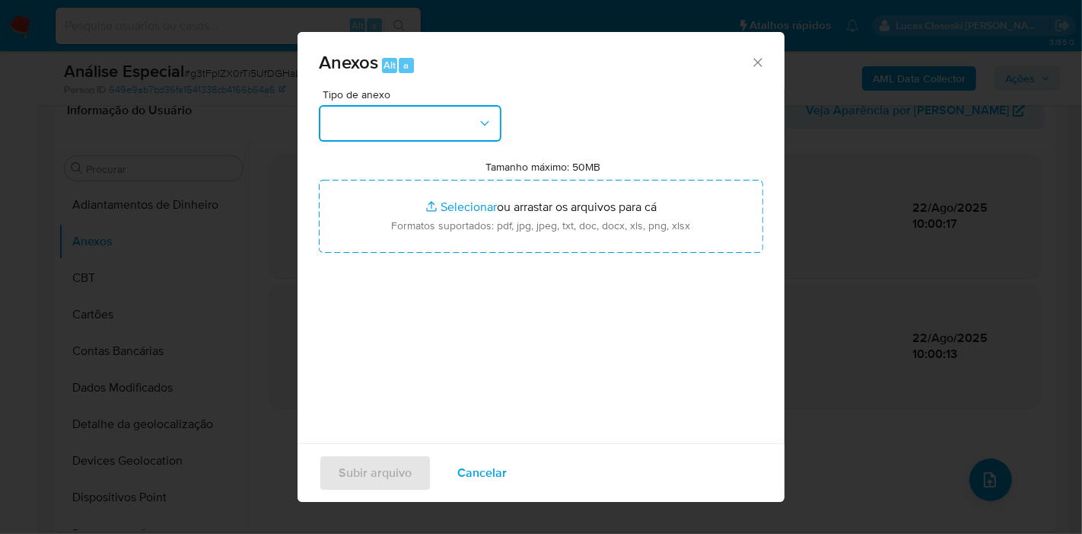
click at [399, 114] on button "button" at bounding box center [410, 123] width 183 height 37
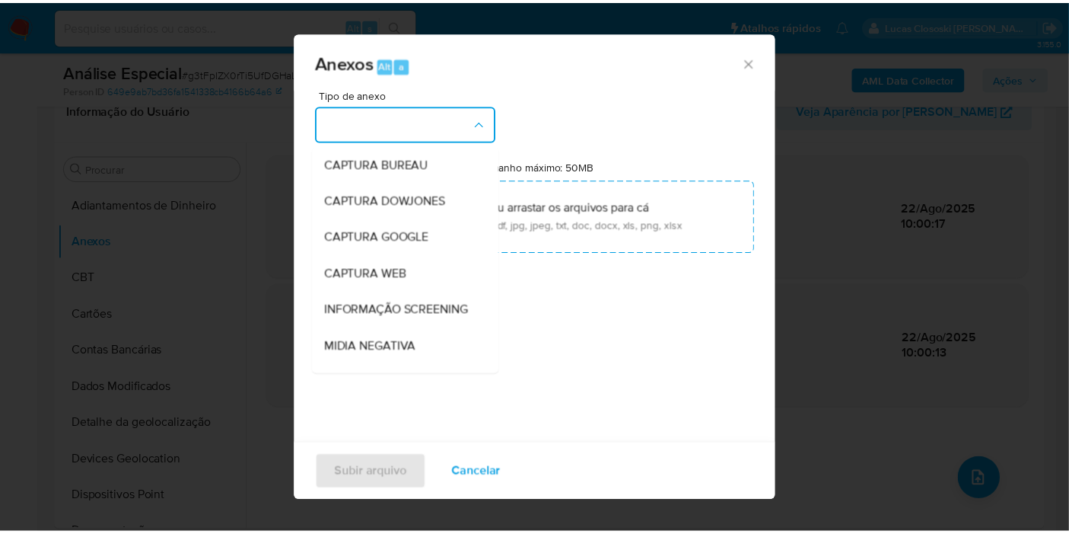
scroll to position [234, 0]
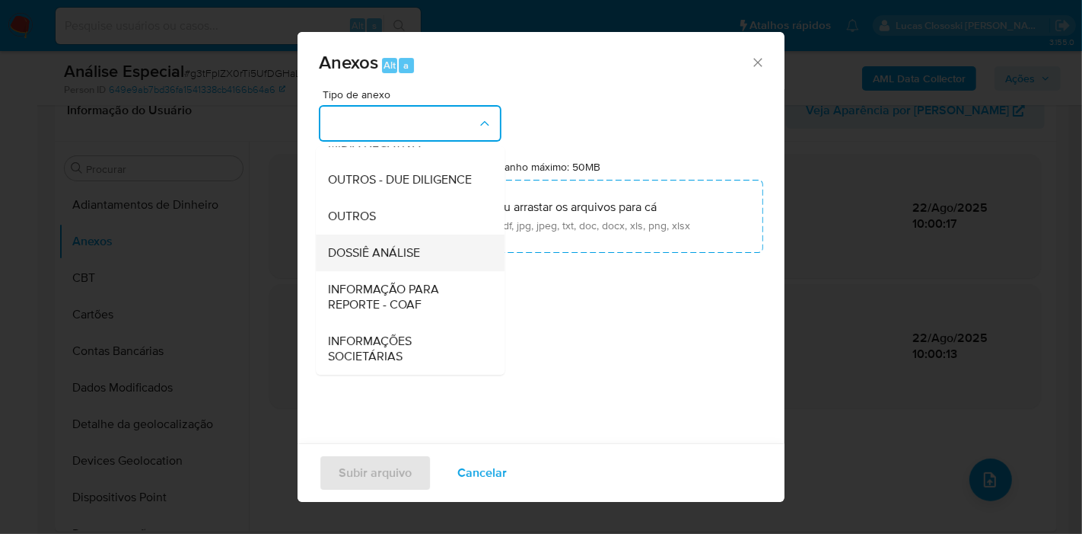
click at [414, 246] on span "DOSSIÊ ANÁLISE" at bounding box center [374, 252] width 92 height 15
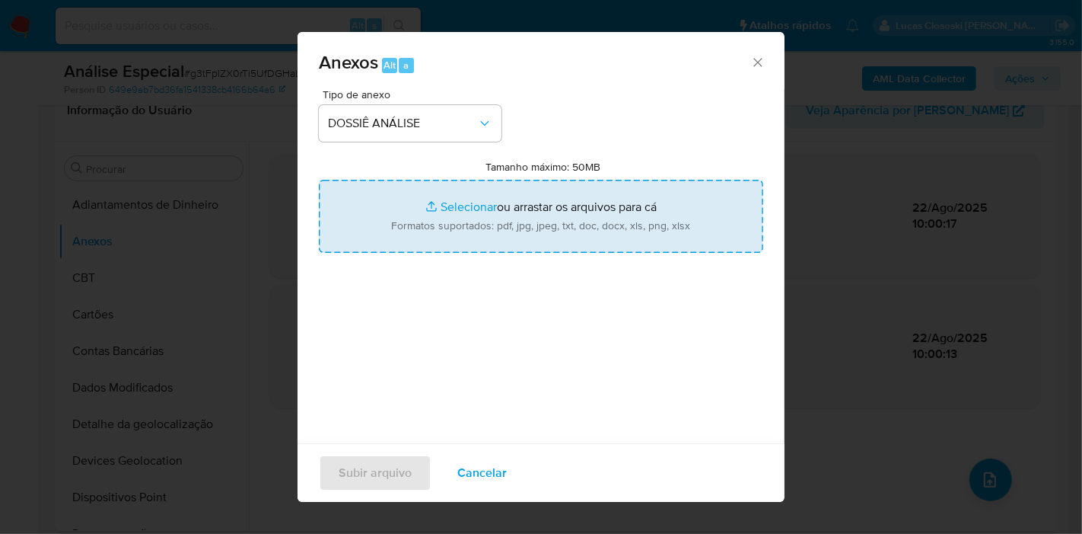
click at [426, 218] on input "Tamanho máximo: 50MB Selecionar arquivos" at bounding box center [541, 216] width 445 height 73
type input "C:\fakepath\SAR - XXXX - CPF 44491630879 - JEFFERSON JUNIOR RUIZ DE SOUZA.pdf"
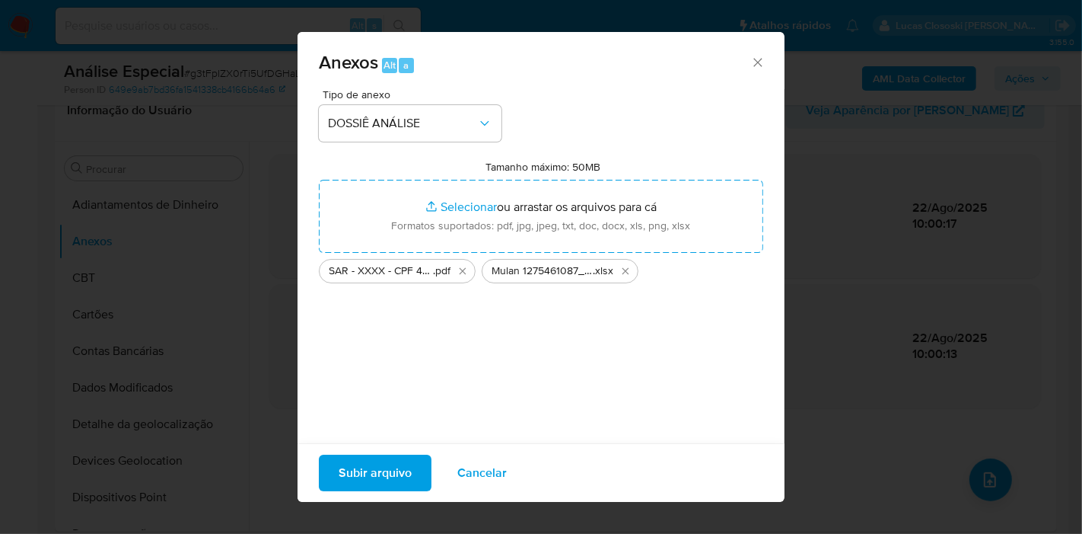
click at [395, 460] on span "Subir arquivo" at bounding box center [375, 472] width 73 height 33
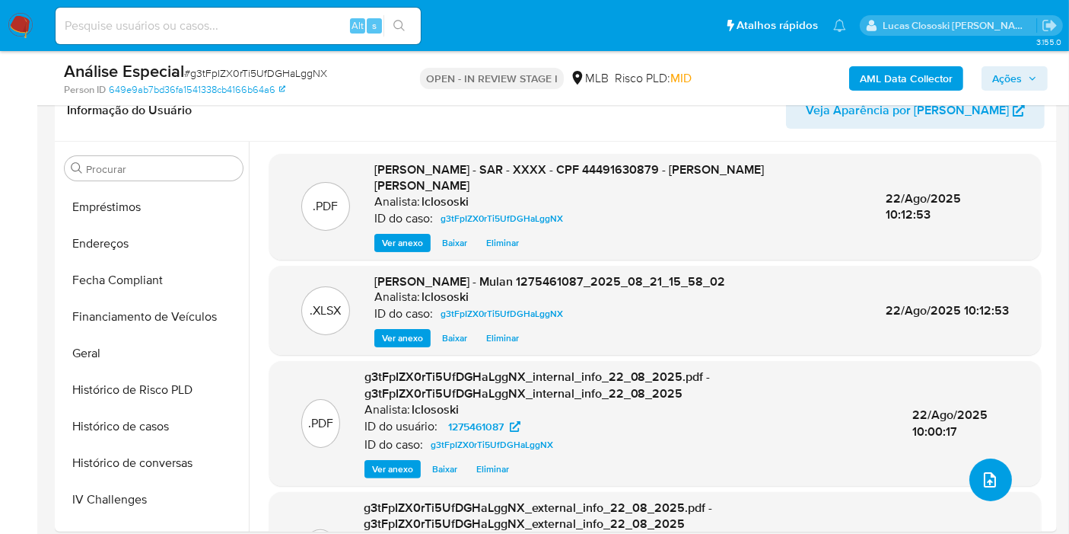
scroll to position [422, 0]
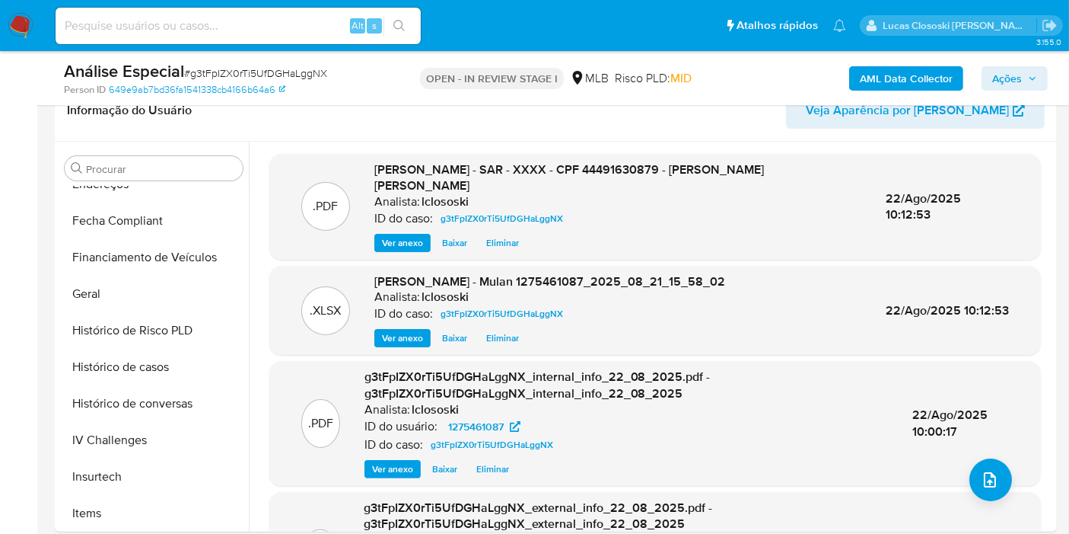
click at [1018, 92] on div "AML Data Collector Ações" at bounding box center [886, 78] width 324 height 36
click at [1006, 79] on span "Ações" at bounding box center [1008, 78] width 30 height 24
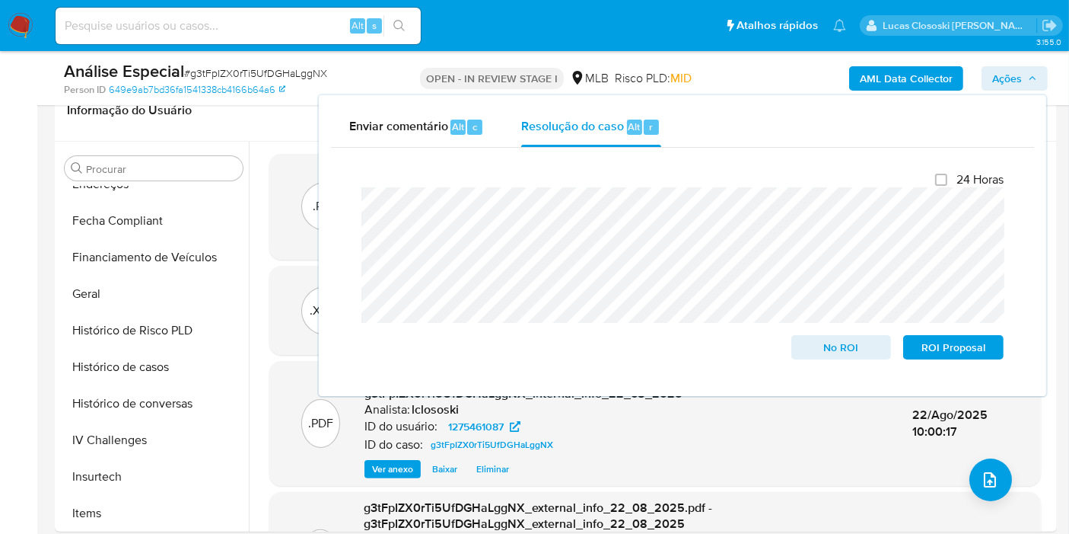
click at [1006, 79] on span "Ações" at bounding box center [1008, 78] width 30 height 24
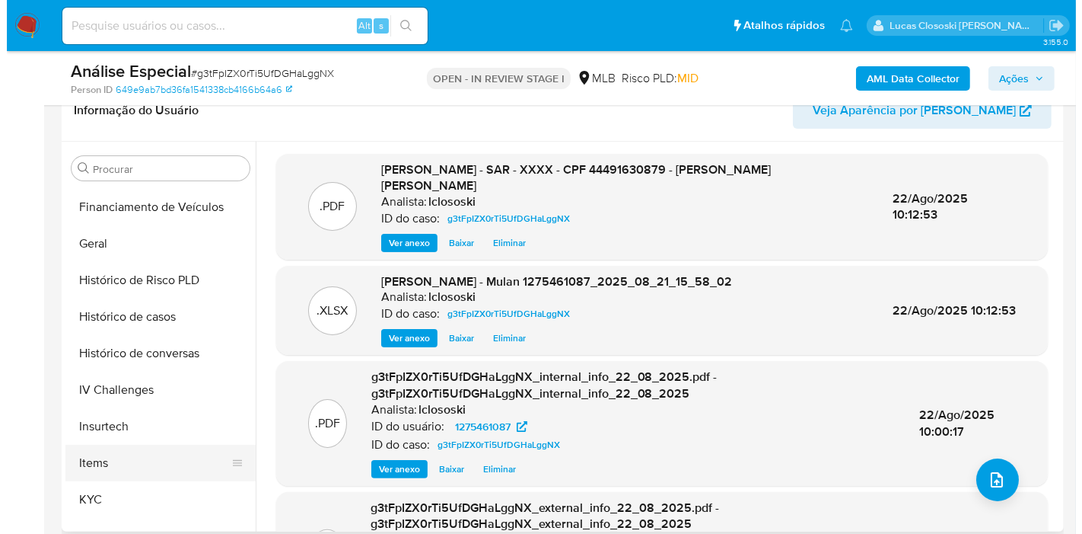
scroll to position [591, 0]
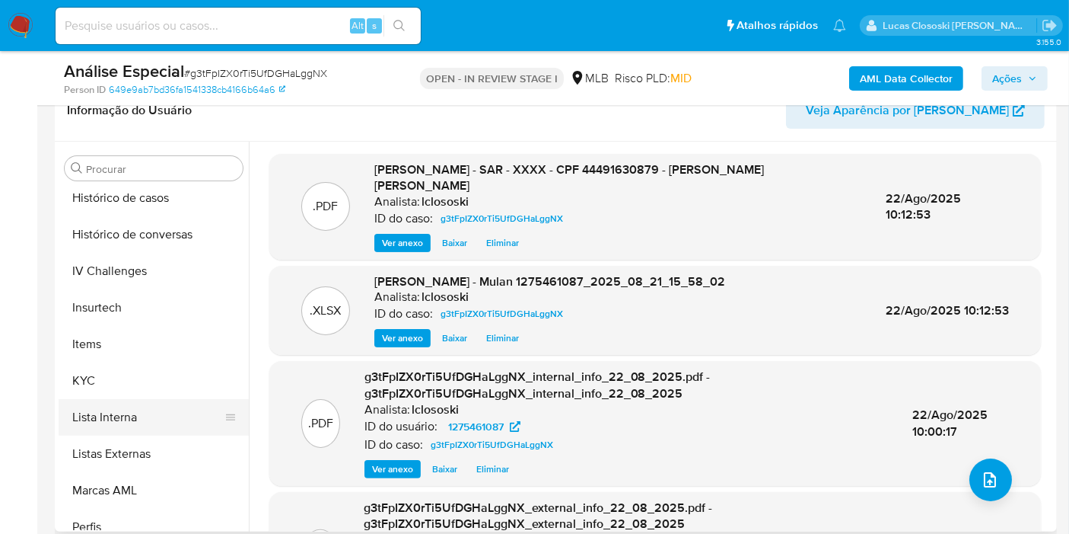
click at [107, 422] on button "Lista Interna" at bounding box center [148, 417] width 178 height 37
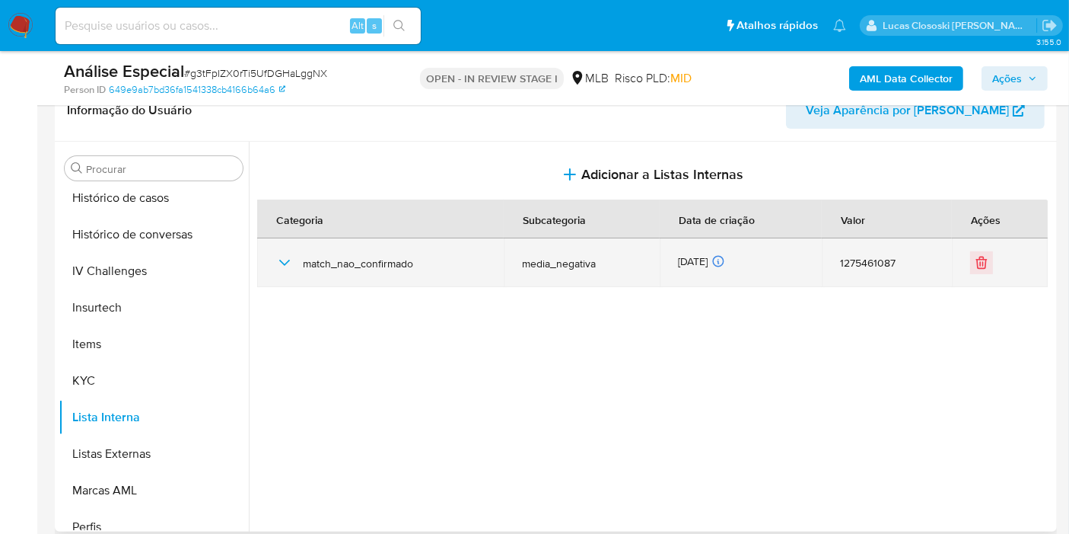
click at [282, 264] on icon "button" at bounding box center [285, 262] width 18 height 18
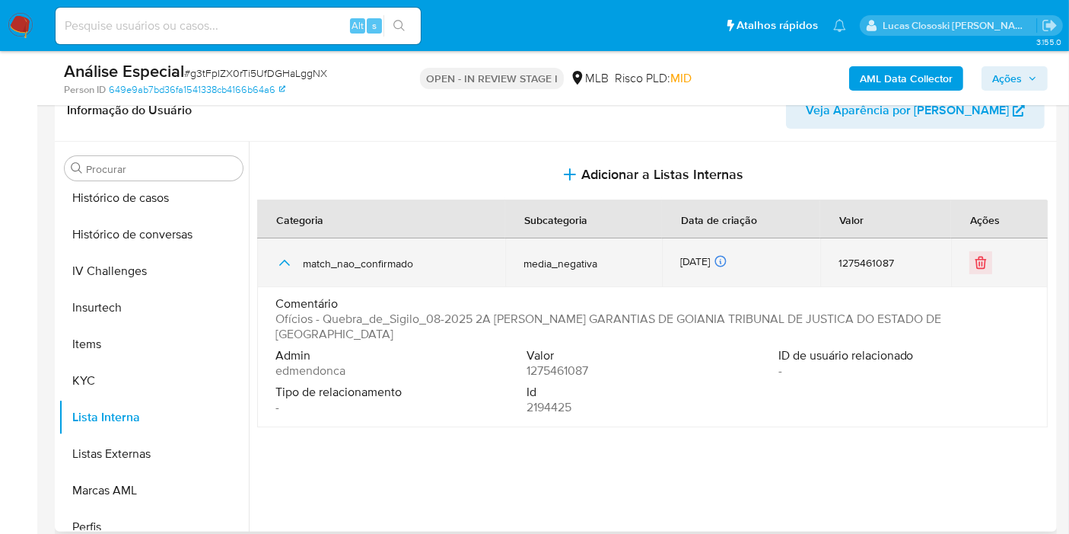
click at [282, 264] on icon "button" at bounding box center [285, 262] width 18 height 18
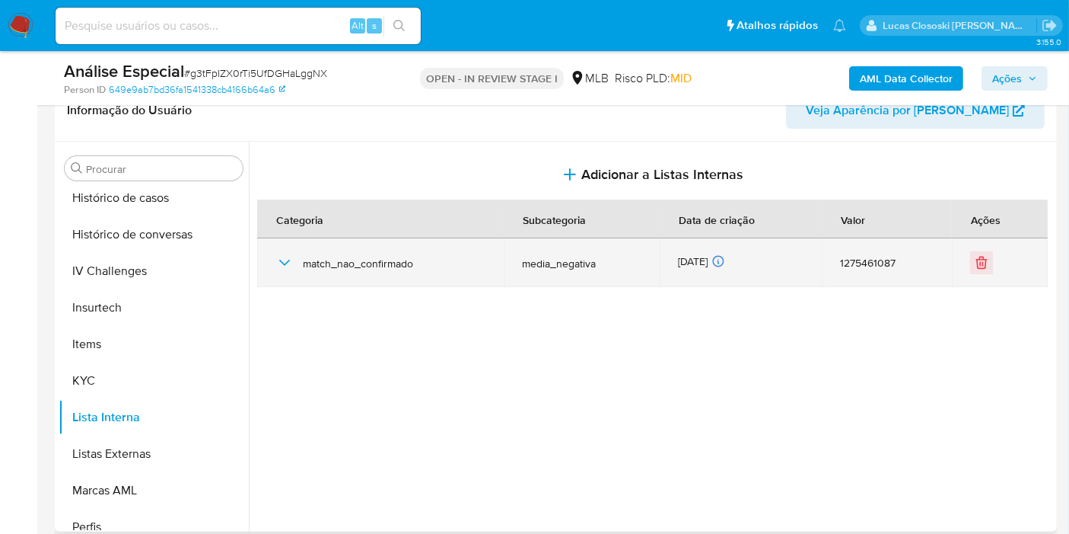
click at [282, 264] on icon "button" at bounding box center [285, 262] width 18 height 18
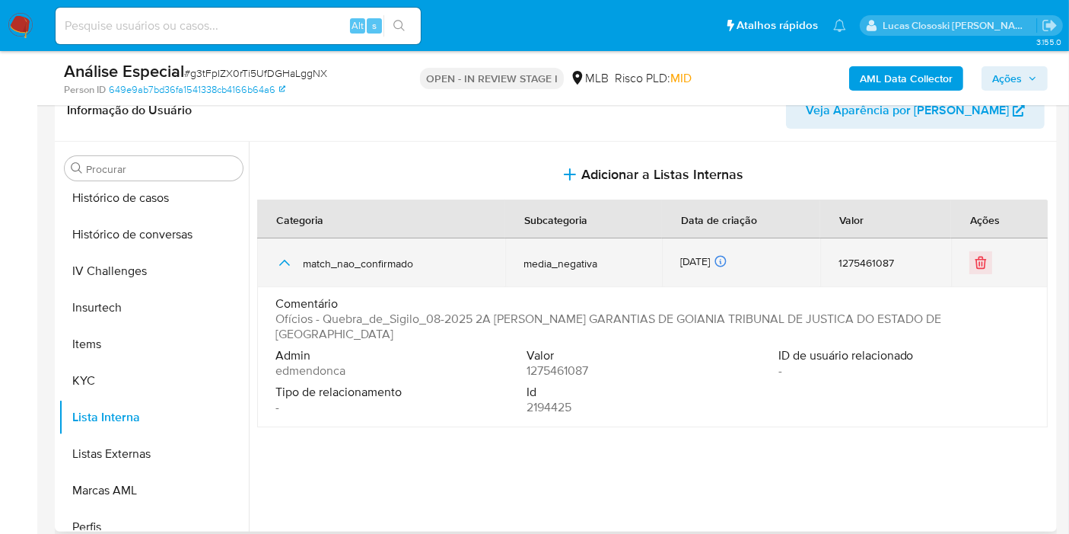
click at [282, 264] on icon "button" at bounding box center [285, 262] width 18 height 18
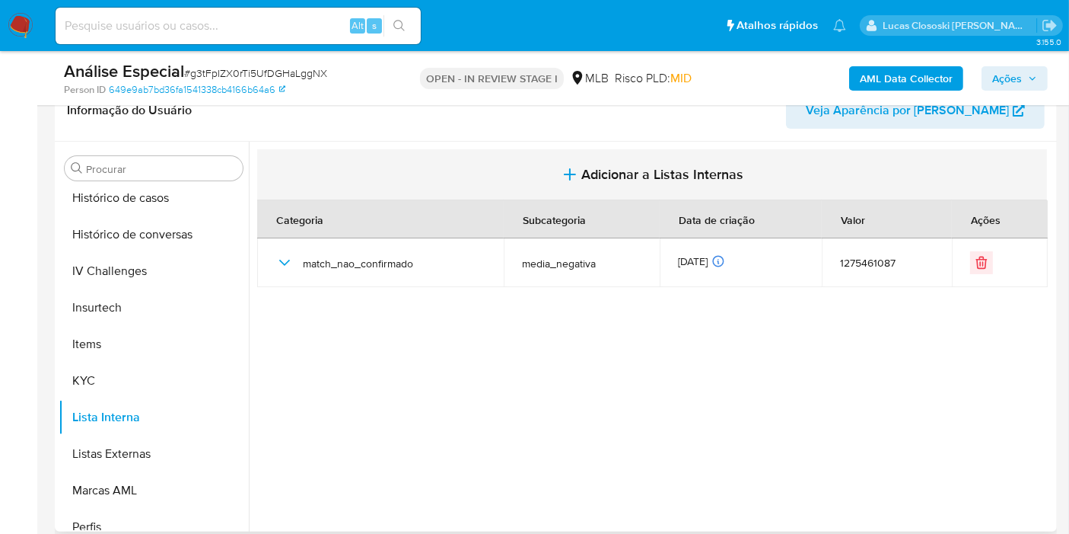
click at [637, 174] on span "Adicionar a Listas Internas" at bounding box center [663, 174] width 162 height 17
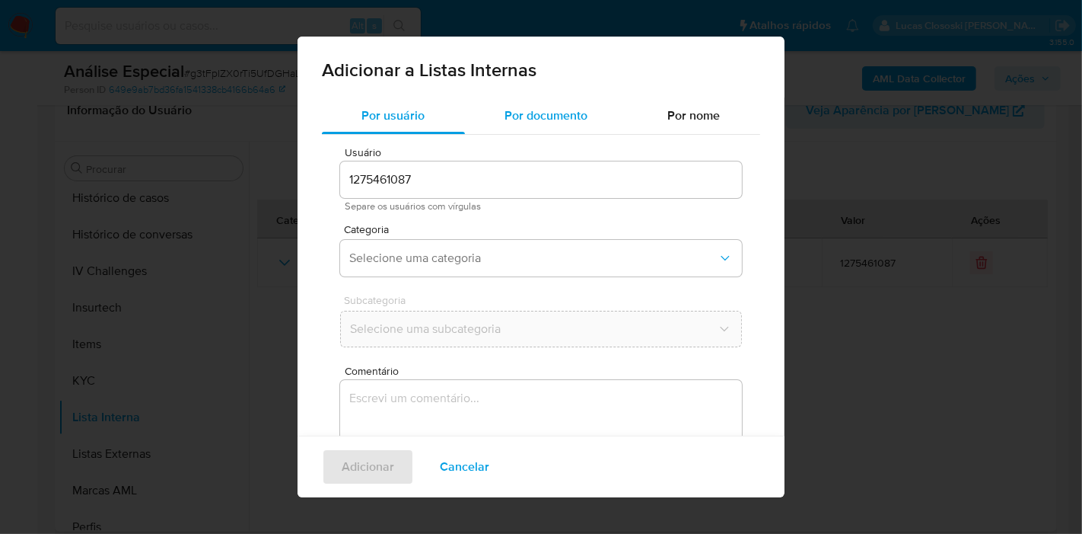
click at [545, 130] on div "Por documento" at bounding box center [546, 115] width 163 height 37
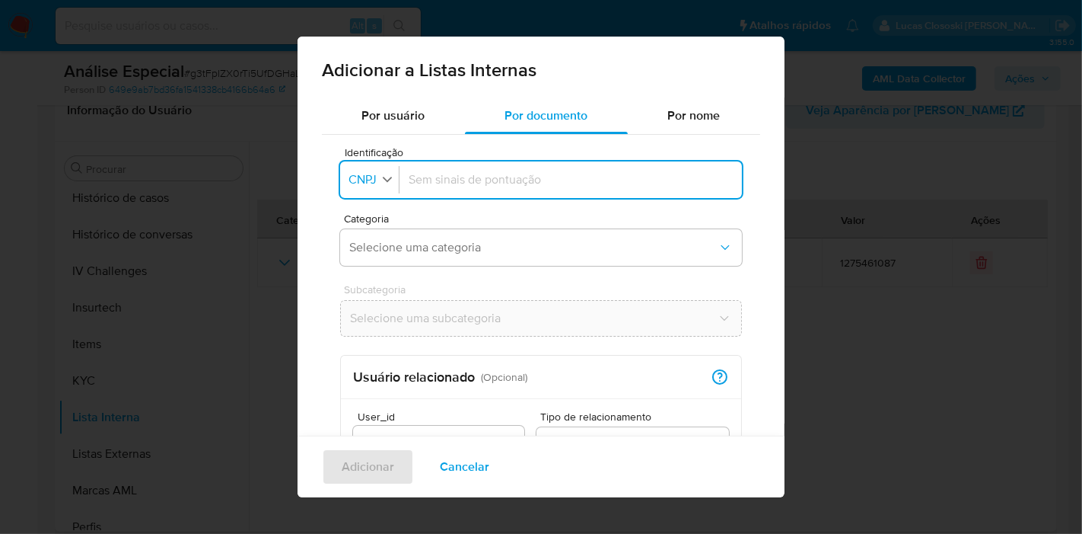
click at [371, 172] on span "CNPJ" at bounding box center [362, 179] width 31 height 15
click at [377, 237] on div "CPF" at bounding box center [365, 245] width 30 height 37
click at [513, 183] on input "Identificação" at bounding box center [568, 179] width 330 height 17
type input "44491630879"
click at [461, 240] on span "Selecione uma categoria" at bounding box center [533, 247] width 368 height 15
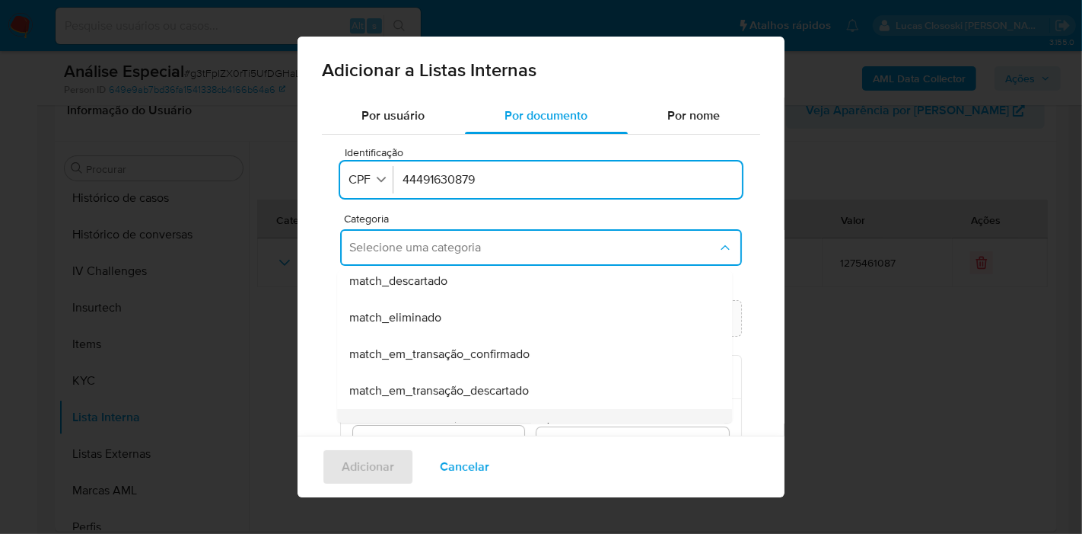
scroll to position [84, 0]
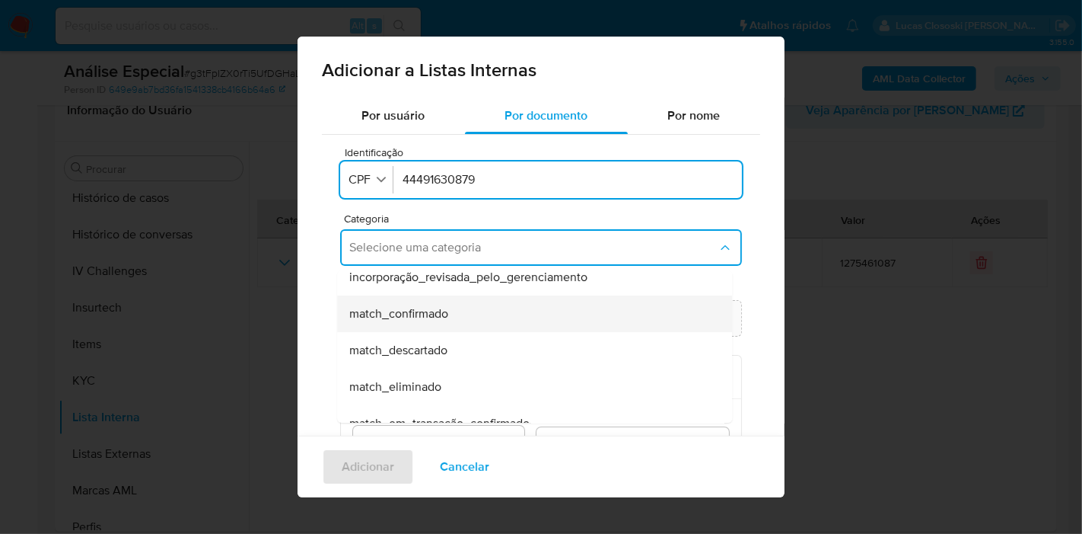
click at [410, 327] on div "match_confirmado" at bounding box center [530, 313] width 362 height 37
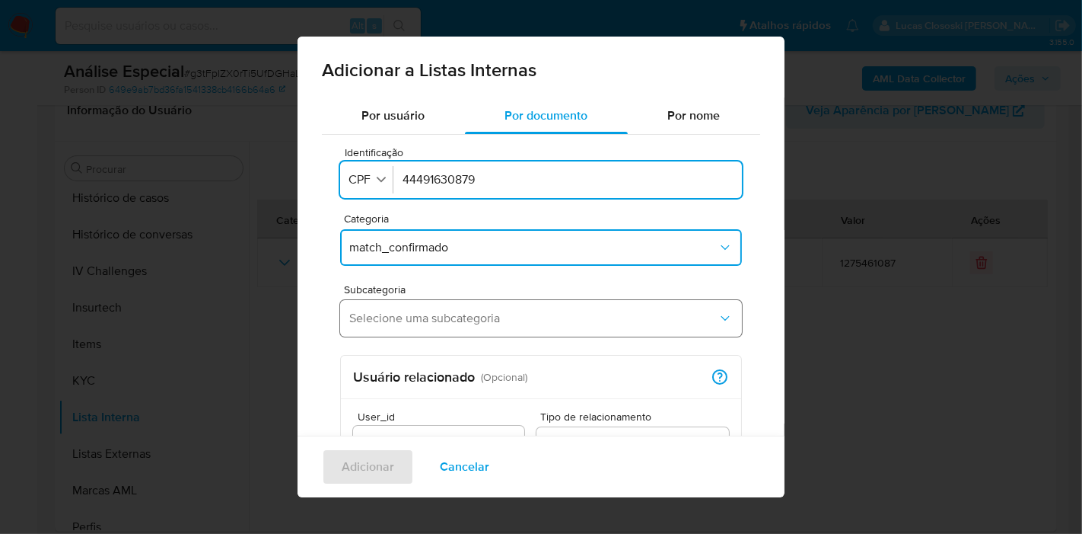
click at [411, 317] on span "Selecione uma subcategoria" at bounding box center [533, 318] width 368 height 15
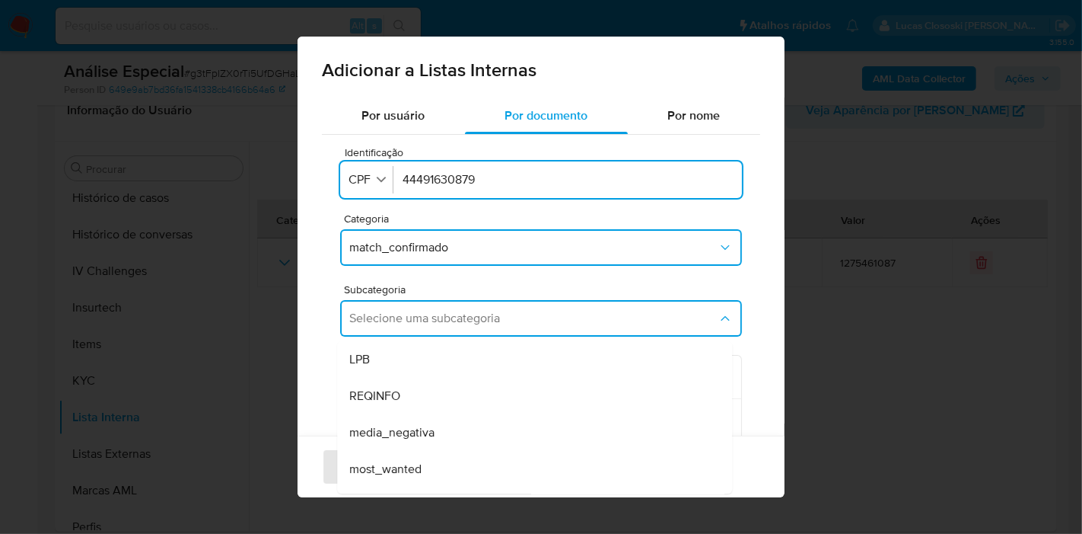
click at [421, 423] on div "media_negativa" at bounding box center [530, 432] width 362 height 37
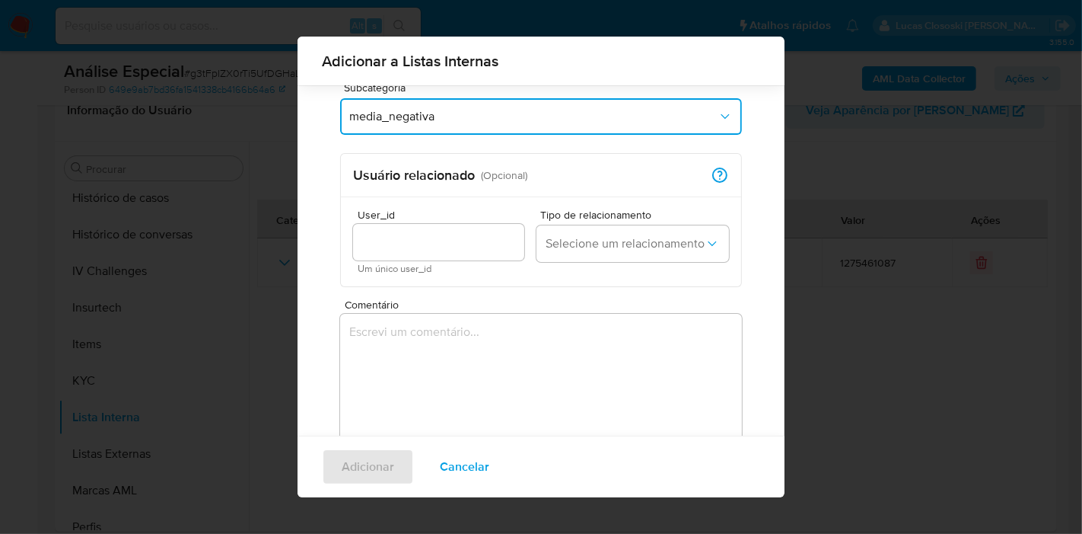
scroll to position [241, 0]
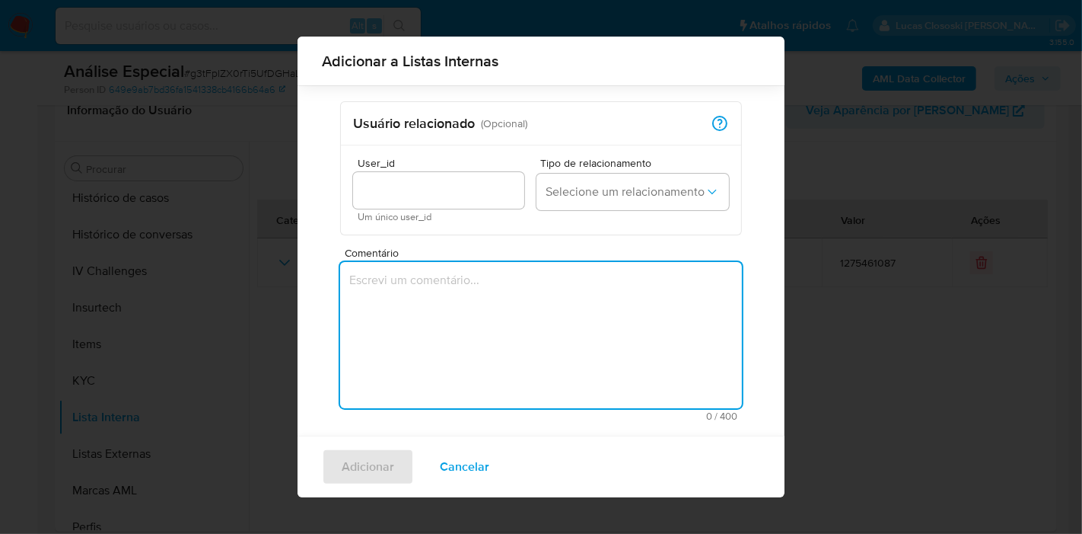
click at [478, 353] on textarea "Comentário" at bounding box center [541, 335] width 402 height 146
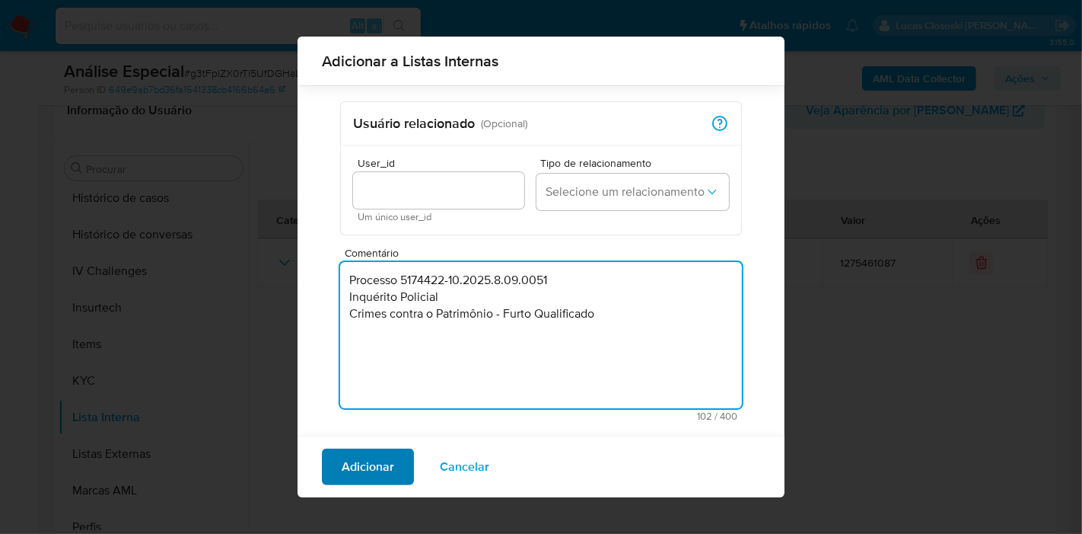
type textarea "Processo 5174422-10.2025.8.09.0051 Inquérito Policial Crimes contra o Patrimôni…"
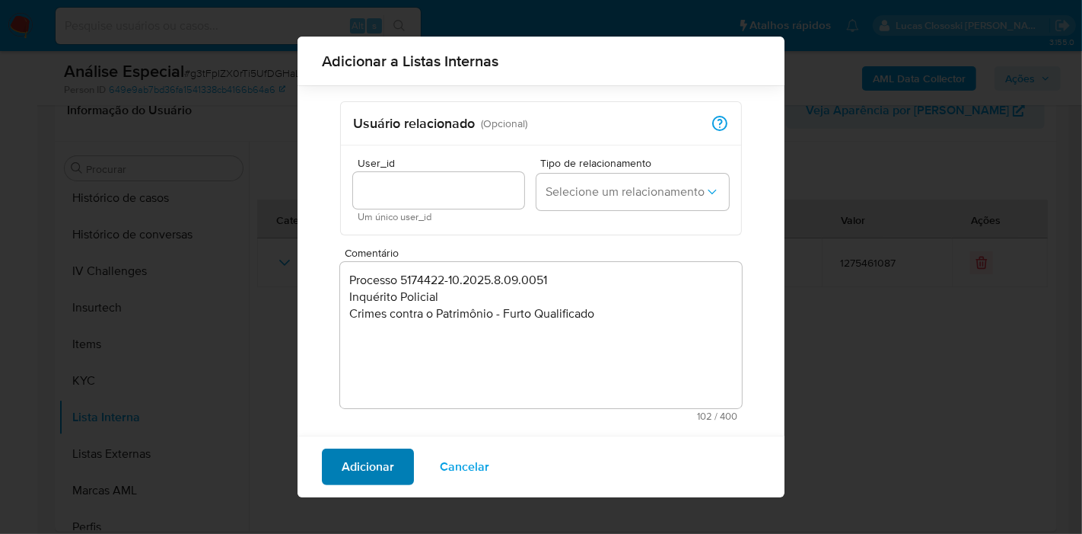
click at [403, 462] on button "Adicionar" at bounding box center [368, 466] width 92 height 37
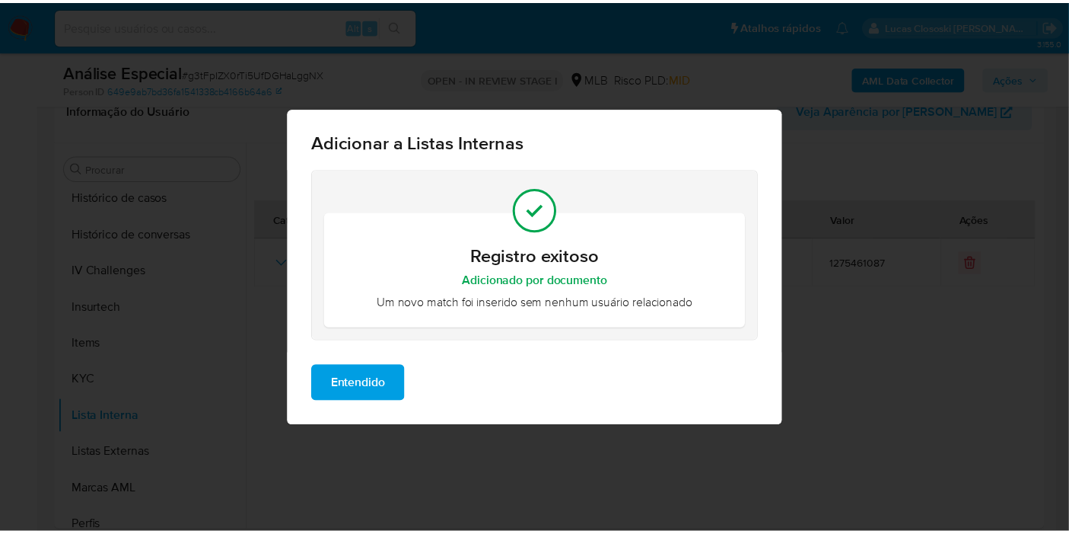
scroll to position [0, 0]
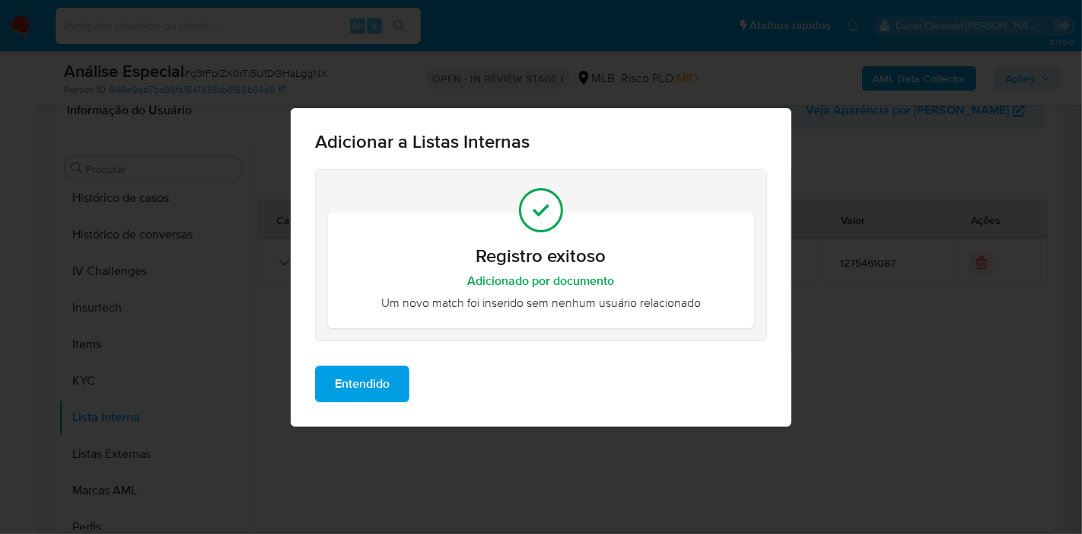
click at [404, 384] on button "Entendido" at bounding box center [362, 383] width 94 height 37
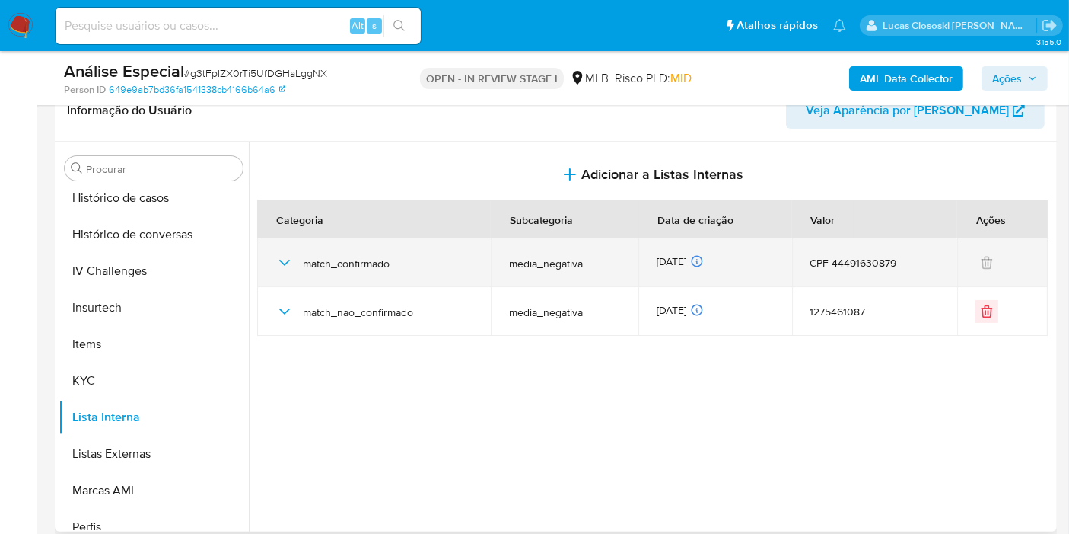
click at [276, 265] on icon "button" at bounding box center [285, 262] width 18 height 18
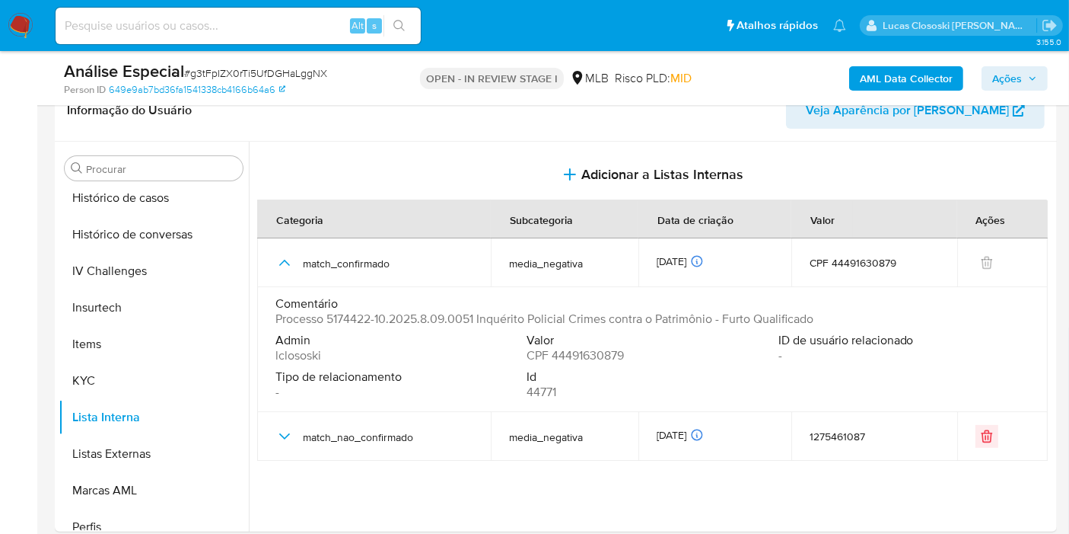
click at [1012, 77] on span "Ações" at bounding box center [1008, 78] width 30 height 24
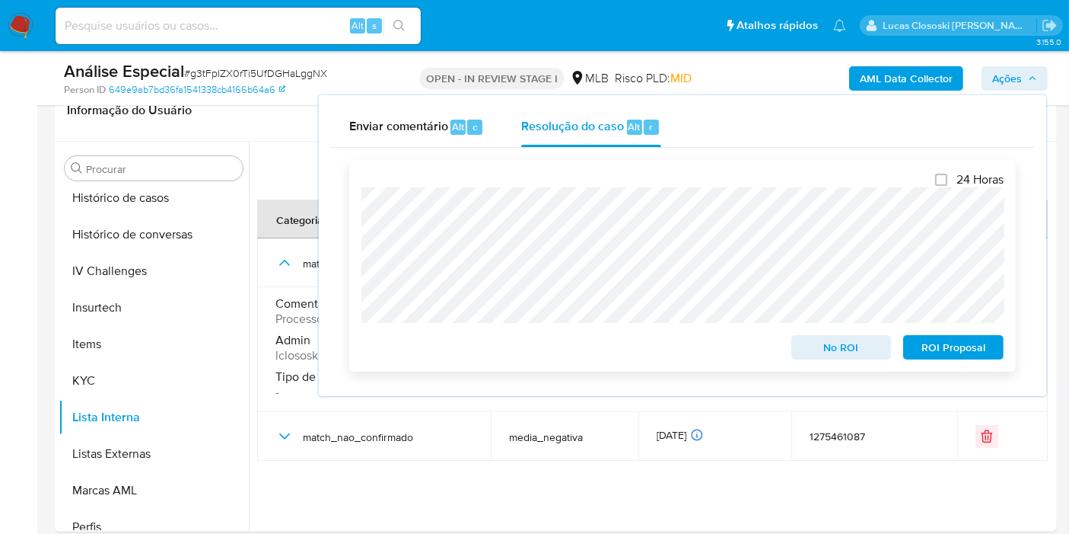
click at [978, 346] on span "ROI Proposal" at bounding box center [953, 346] width 79 height 21
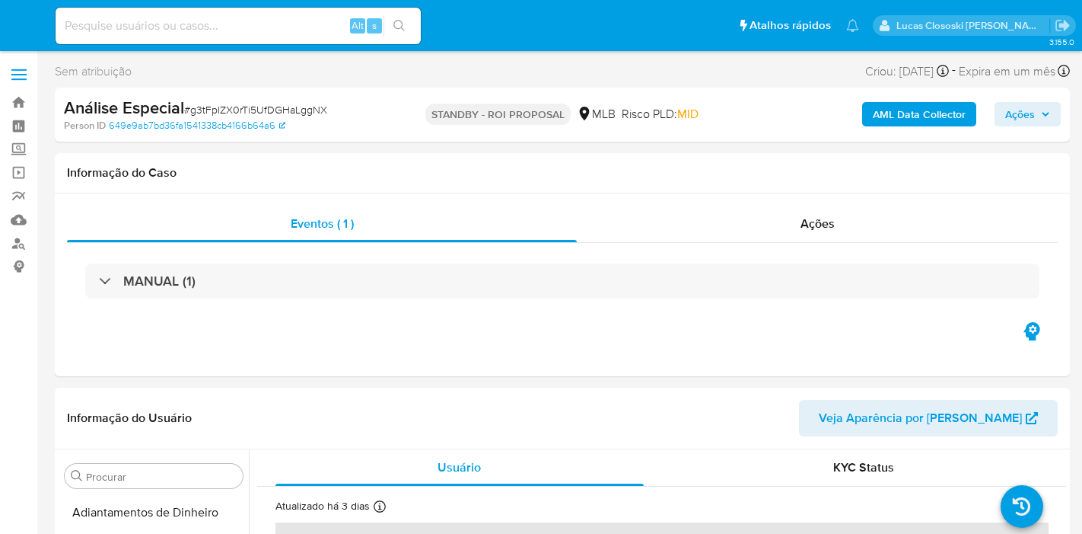
select select "10"
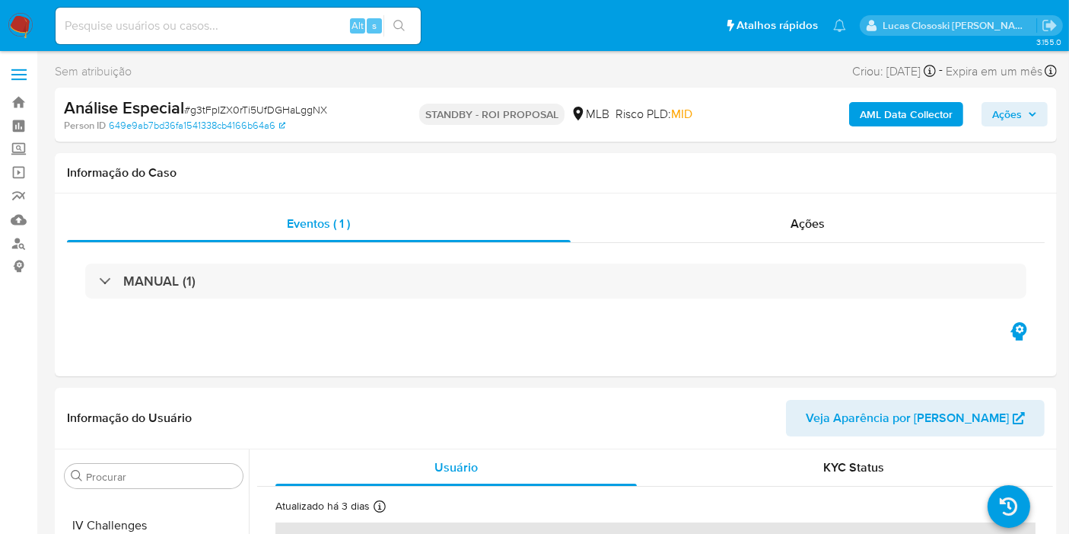
scroll to position [679, 0]
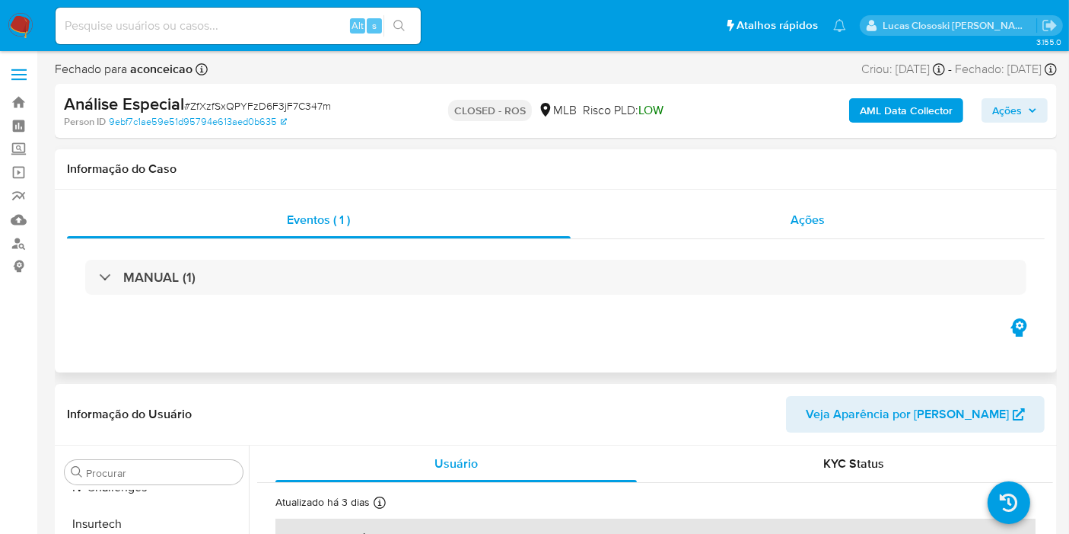
select select "10"
click at [792, 235] on div "Ações" at bounding box center [808, 220] width 475 height 37
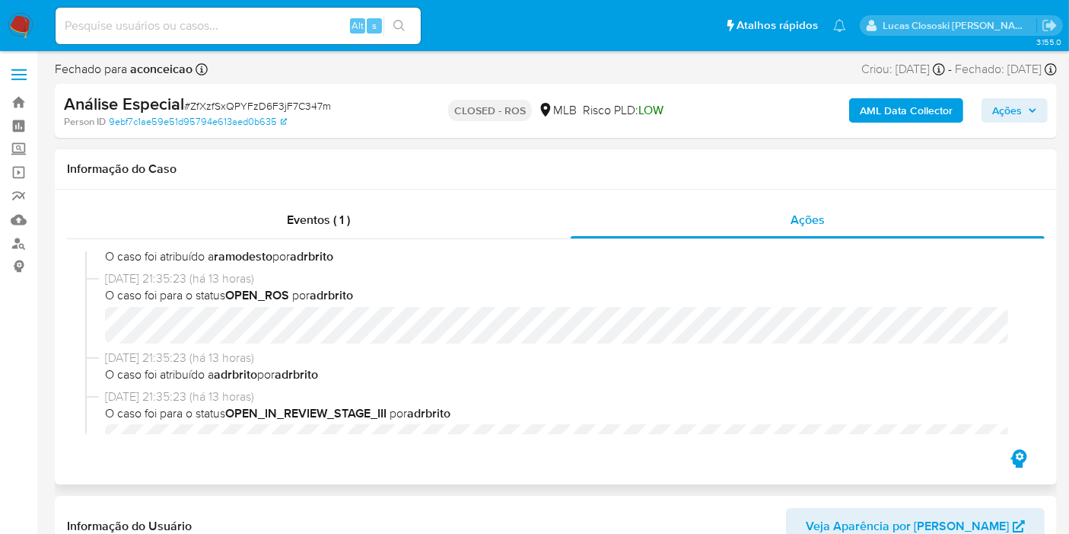
scroll to position [253, 0]
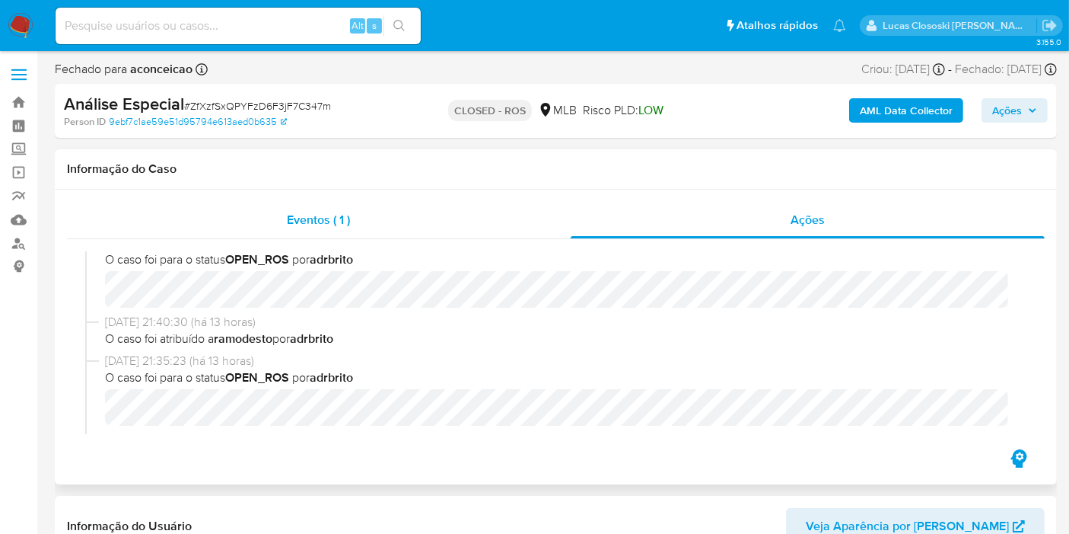
click at [461, 233] on div "Eventos ( 1 )" at bounding box center [319, 220] width 504 height 37
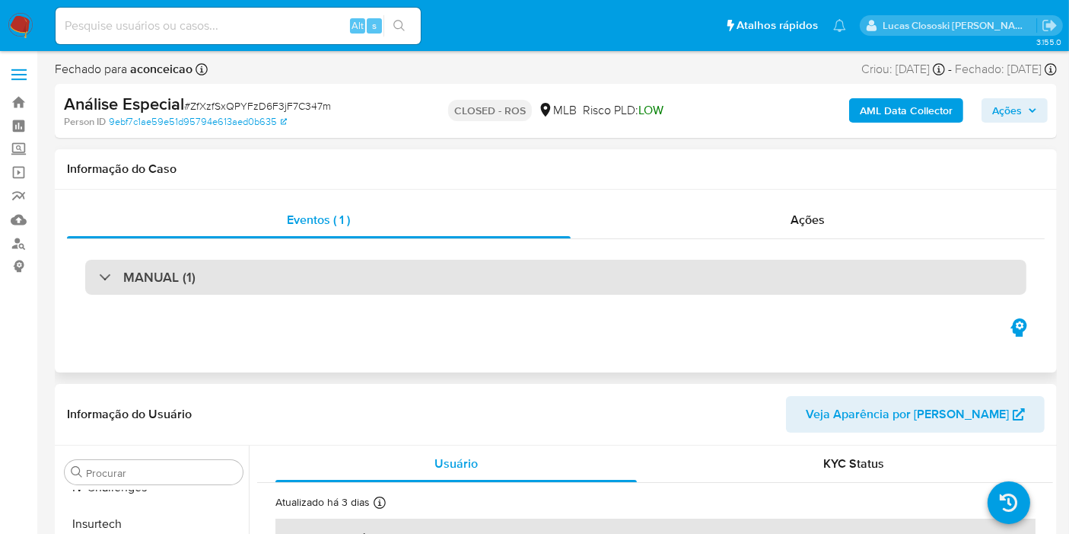
click at [620, 292] on div "MANUAL (1)" at bounding box center [556, 277] width 942 height 35
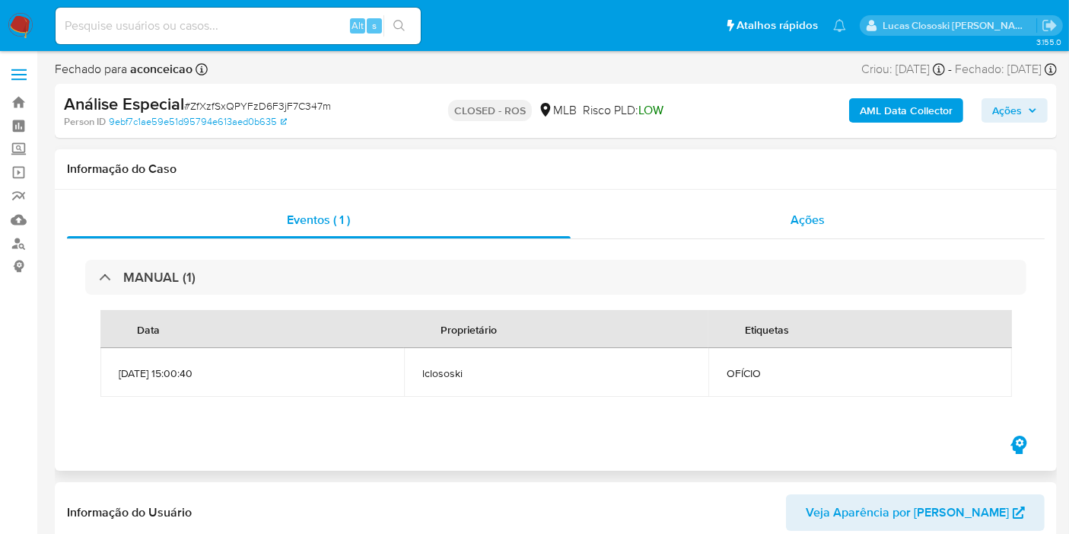
click at [757, 202] on div "Ações" at bounding box center [808, 220] width 475 height 37
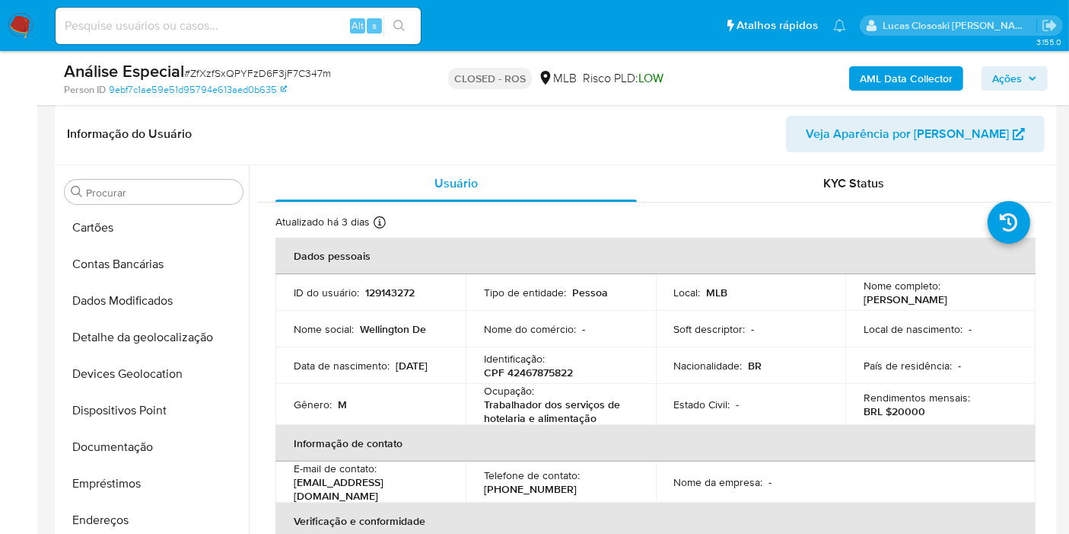
scroll to position [0, 0]
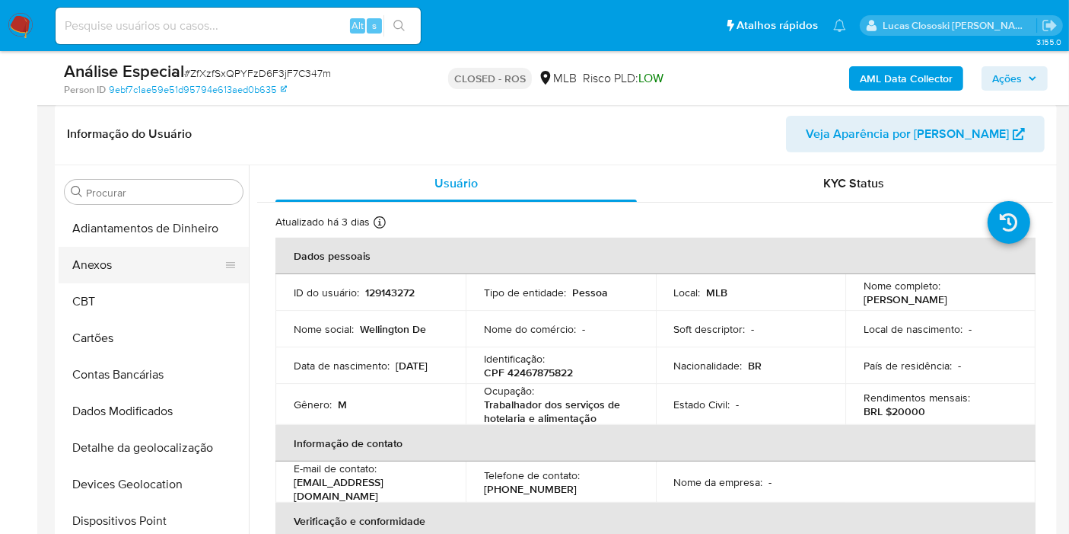
click at [149, 267] on button "Anexos" at bounding box center [148, 265] width 178 height 37
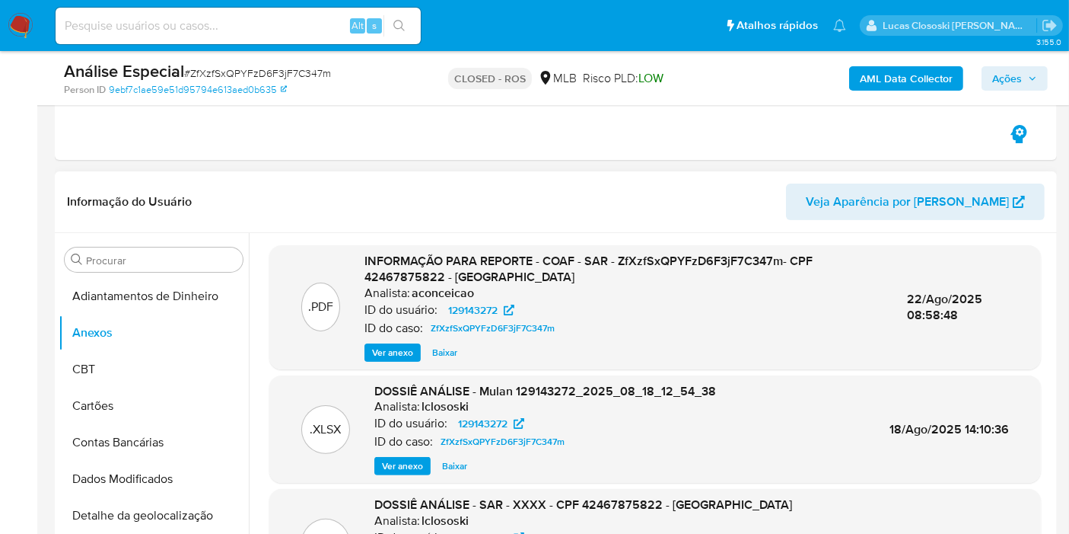
scroll to position [422, 0]
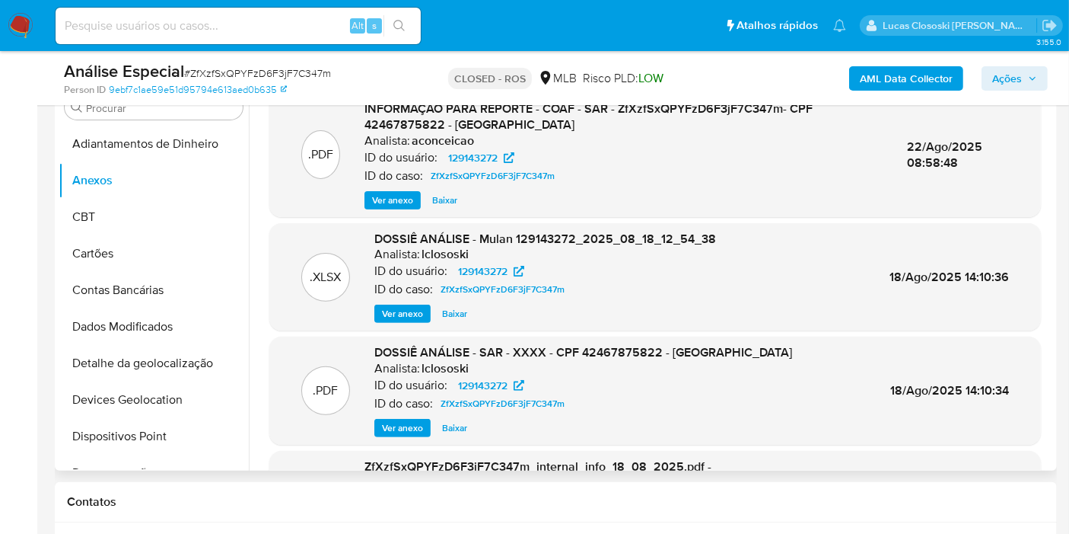
click at [395, 423] on span "Ver anexo" at bounding box center [402, 427] width 41 height 15
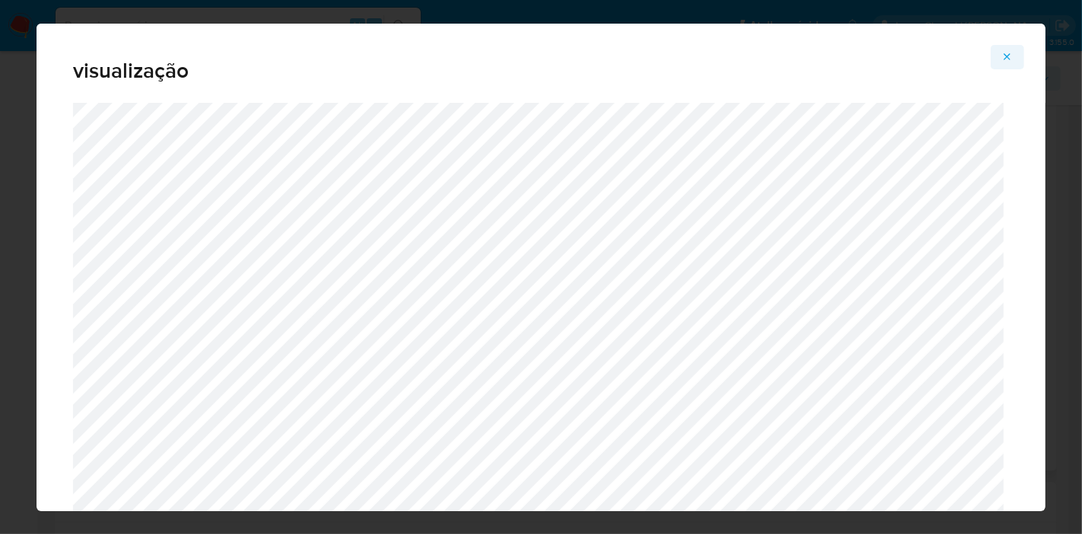
click at [1013, 57] on icon "Attachment preview" at bounding box center [1008, 57] width 12 height 12
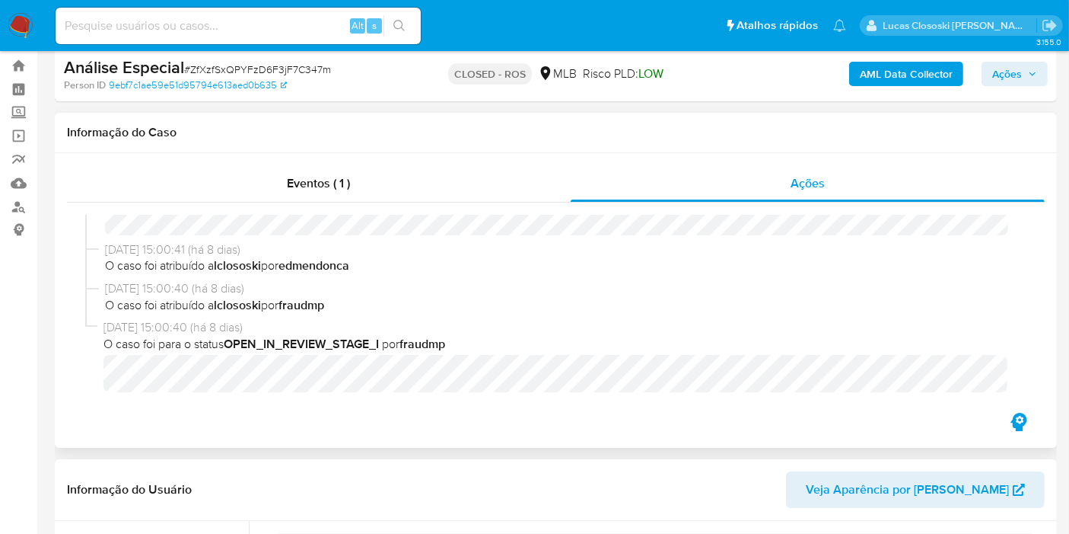
scroll to position [0, 0]
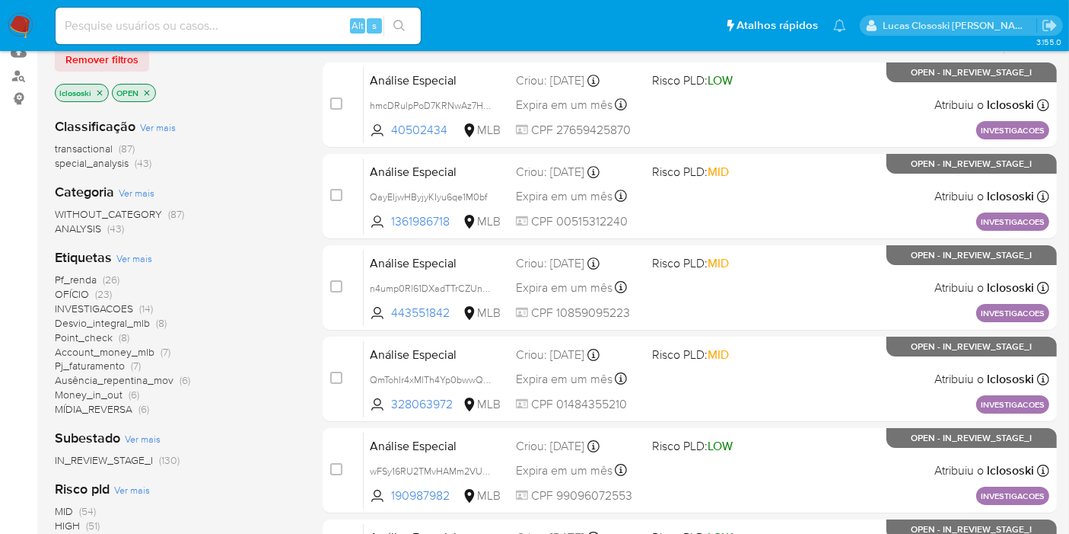
scroll to position [169, 0]
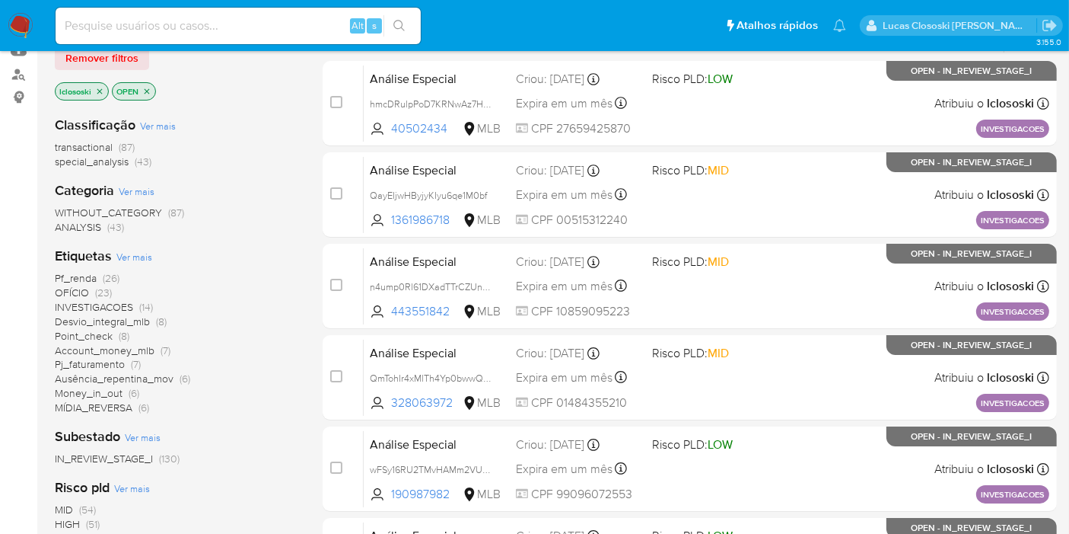
click at [84, 288] on span "OFÍCIO" at bounding box center [72, 292] width 34 height 15
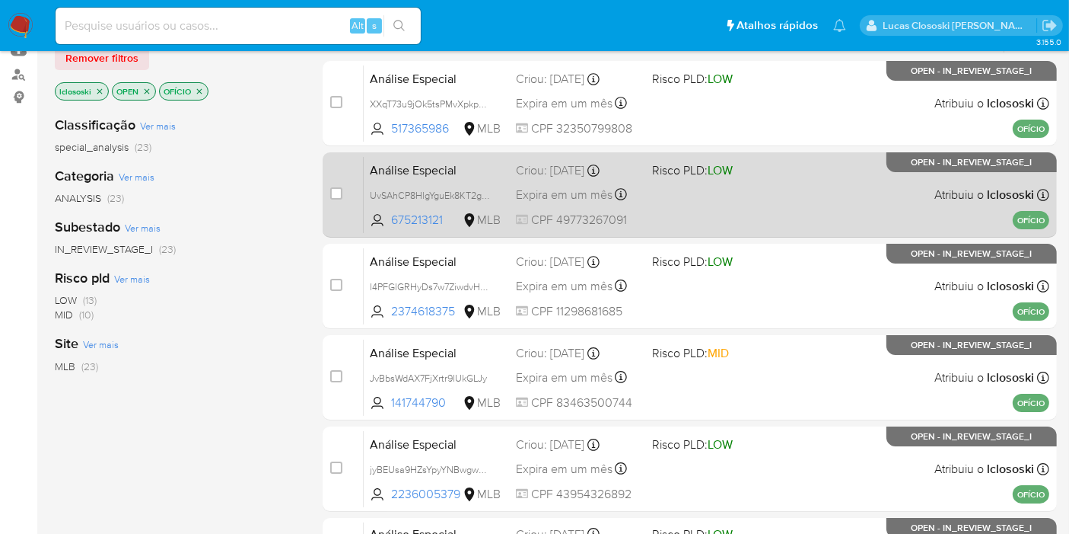
scroll to position [84, 0]
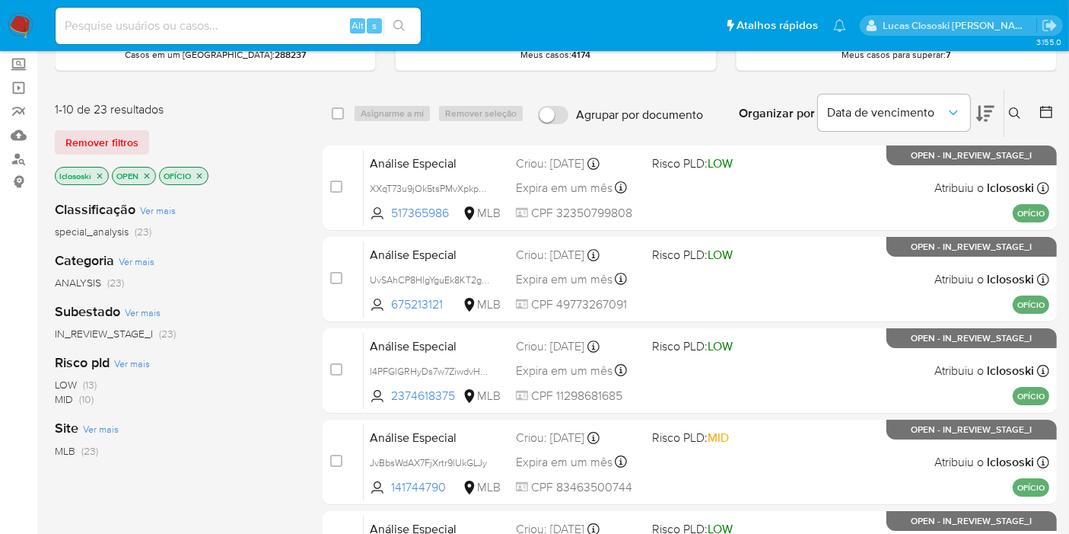
click at [990, 116] on icon at bounding box center [986, 113] width 18 height 18
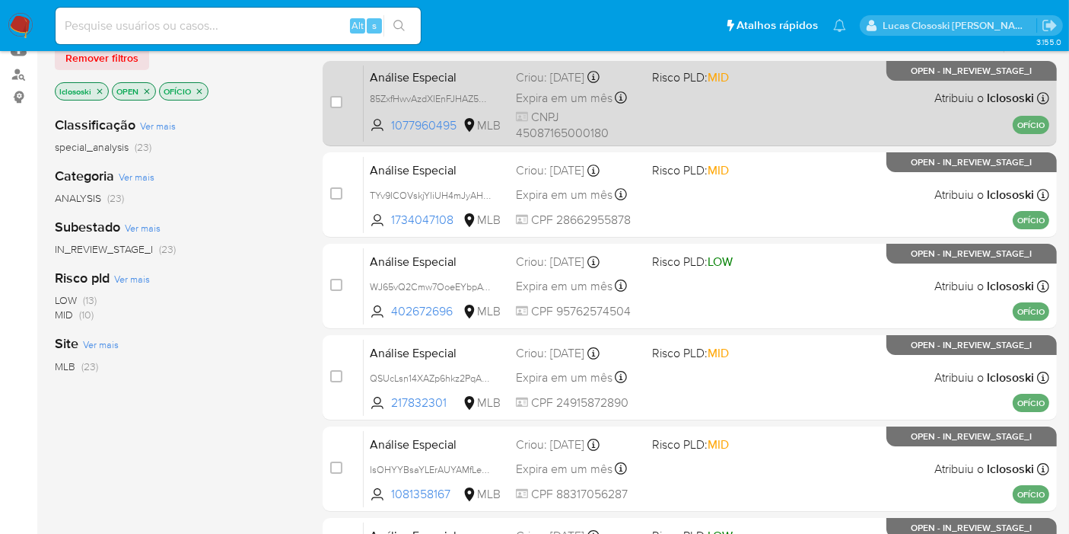
scroll to position [84, 0]
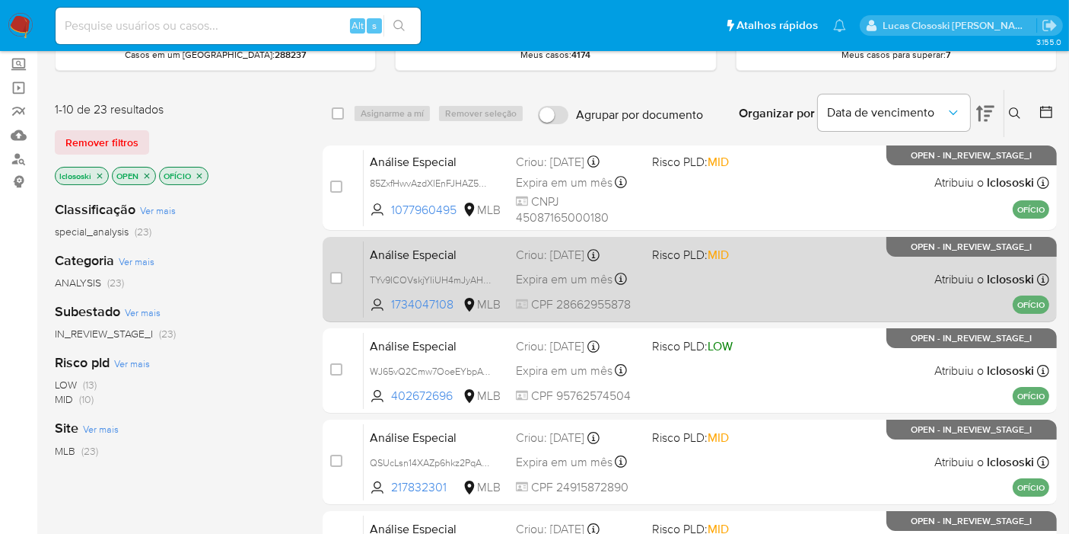
click at [722, 292] on div "Análise Especial TYv9ICOVskjYIiUH4mJyAHP9 1734047108 MLB Risco PLD: MID Criou: …" at bounding box center [707, 279] width 686 height 77
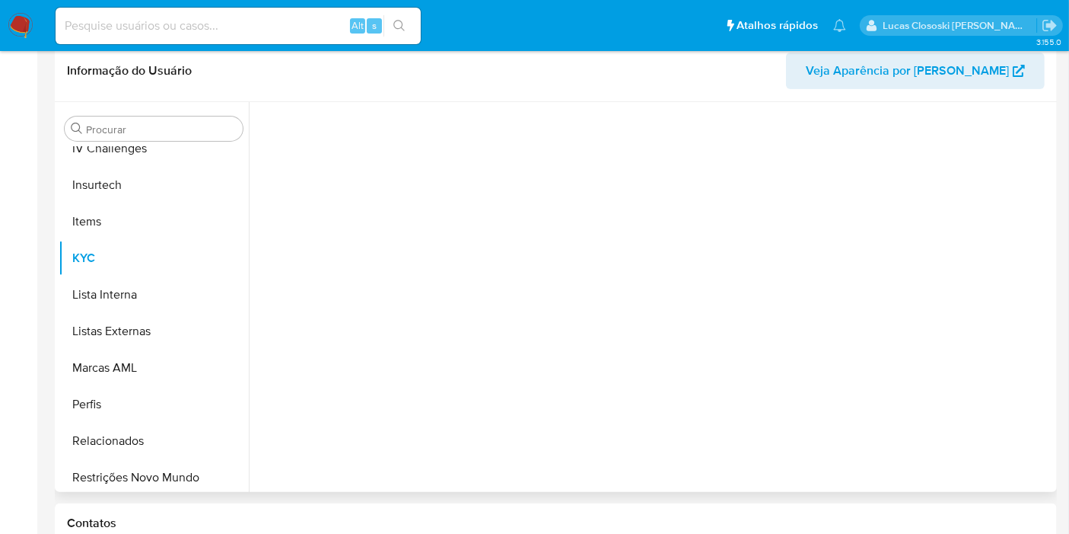
scroll to position [679, 0]
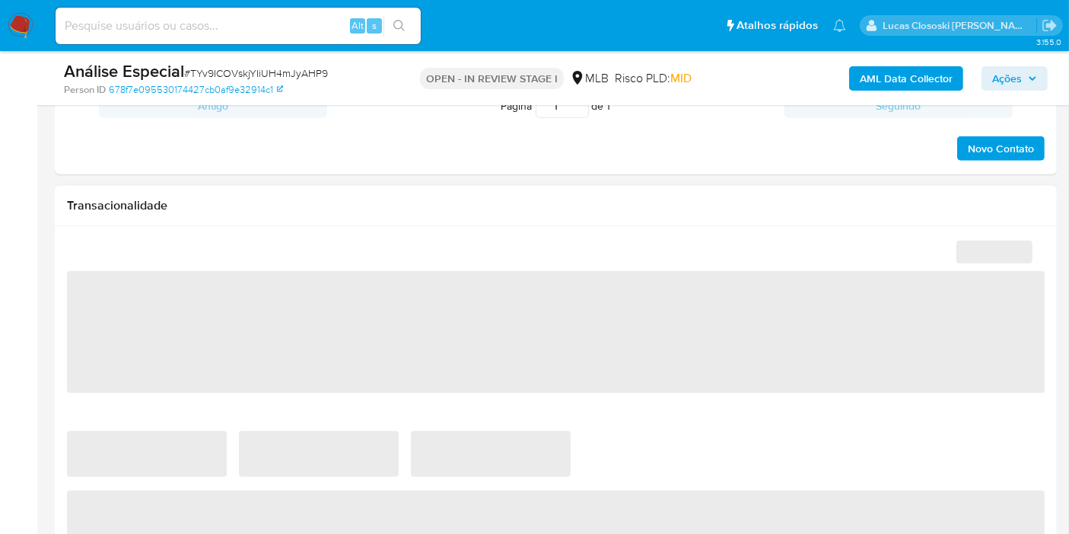
select select "10"
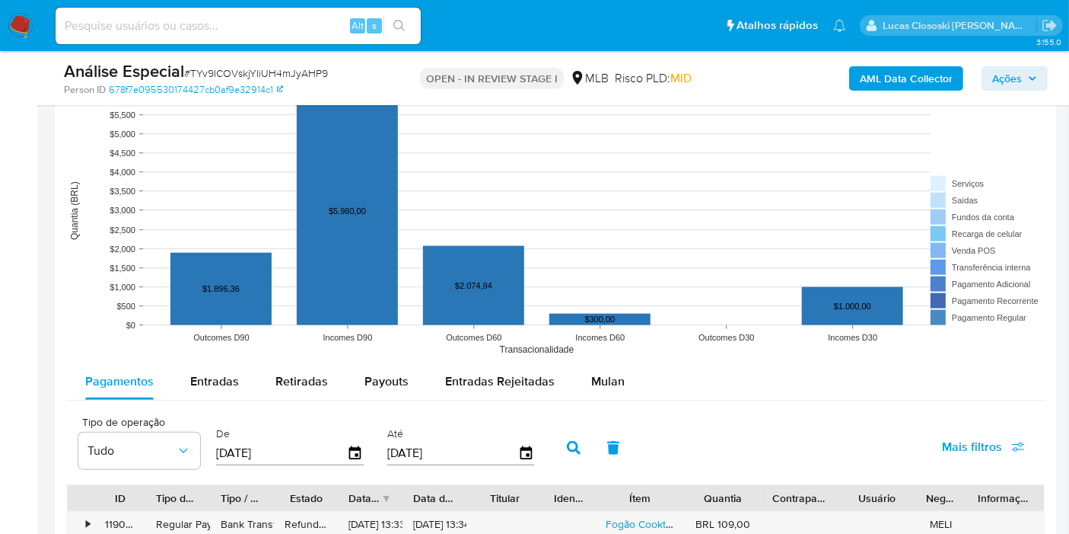
scroll to position [1437, 0]
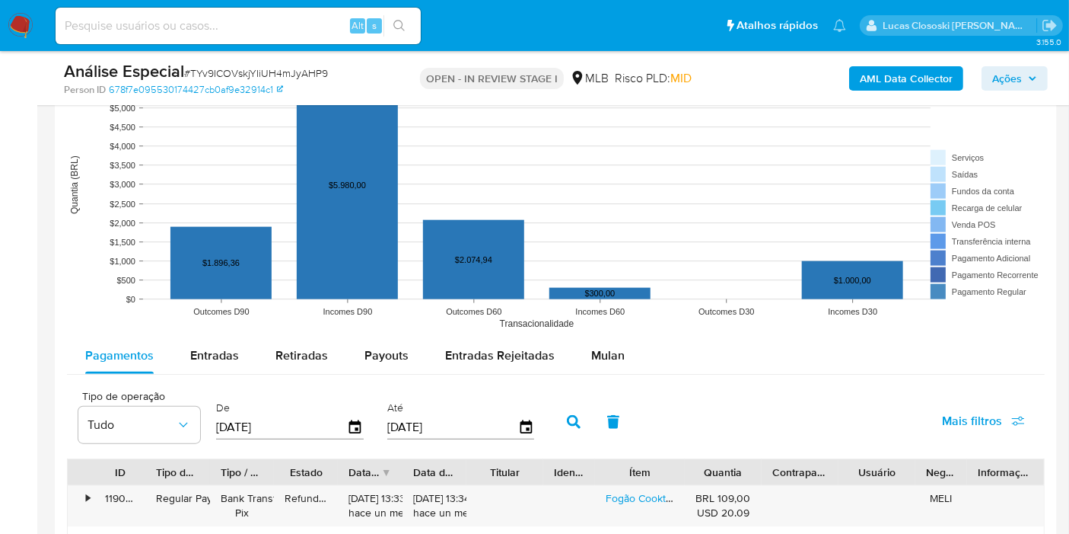
click at [599, 311] on text "Incomes D60" at bounding box center [600, 311] width 49 height 9
click at [611, 355] on span "Mulan" at bounding box center [607, 355] width 33 height 18
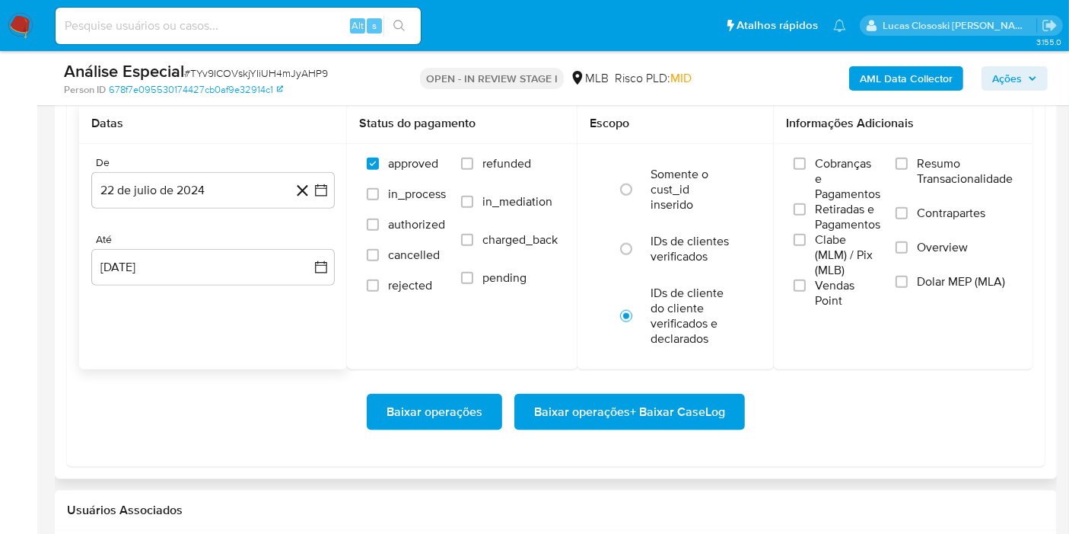
scroll to position [1691, 0]
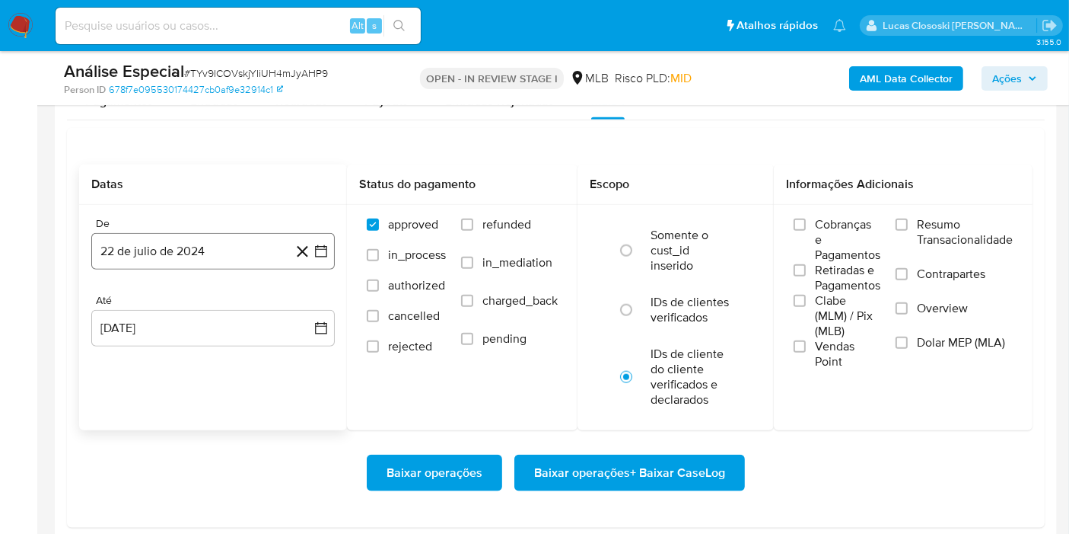
click at [326, 251] on icon "button" at bounding box center [321, 251] width 12 height 12
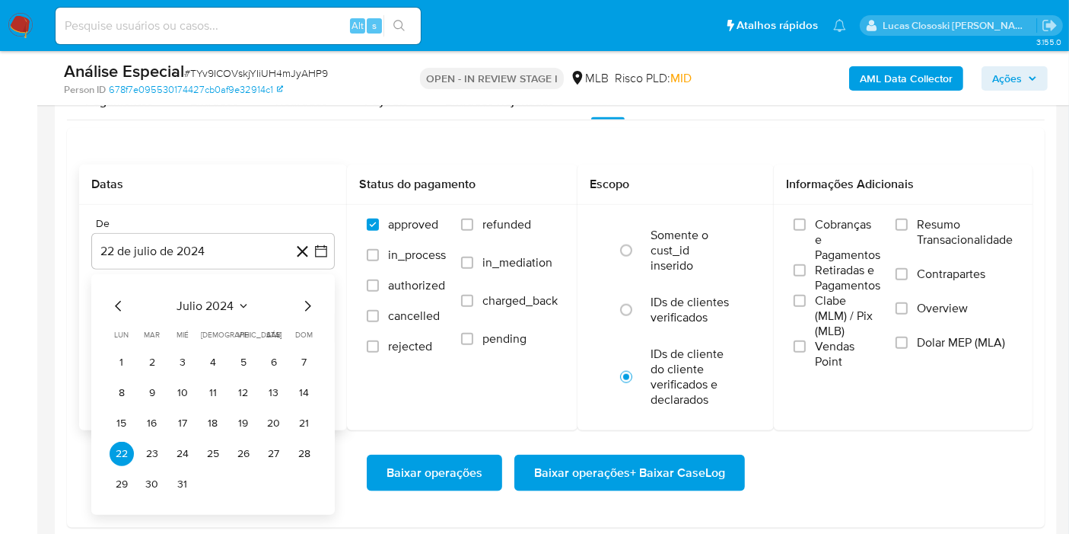
click at [212, 298] on span "julio 2024" at bounding box center [205, 305] width 57 height 15
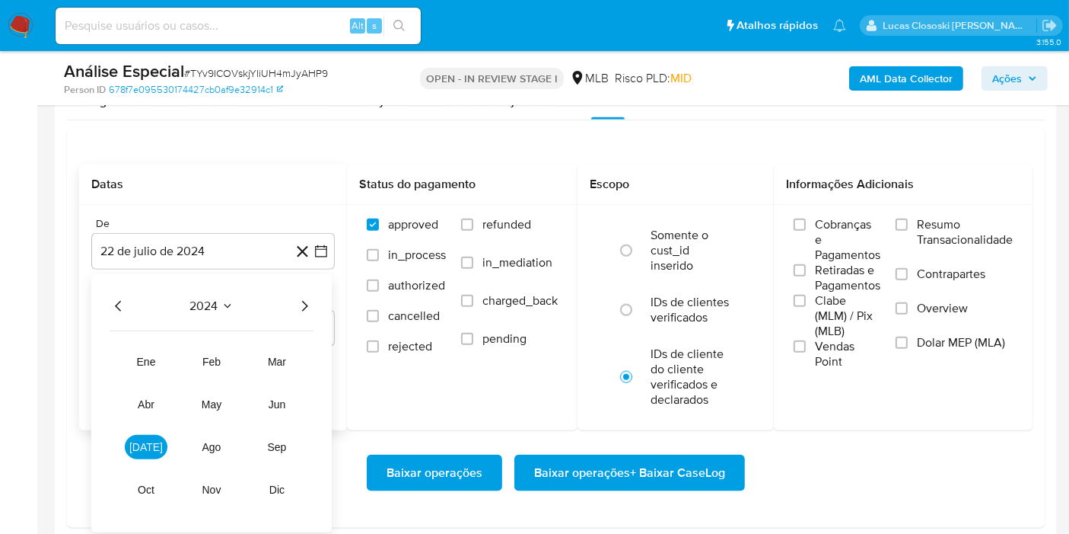
click at [295, 301] on icon "Año siguiente" at bounding box center [304, 306] width 18 height 18
click at [163, 353] on button "ene" at bounding box center [146, 361] width 43 height 24
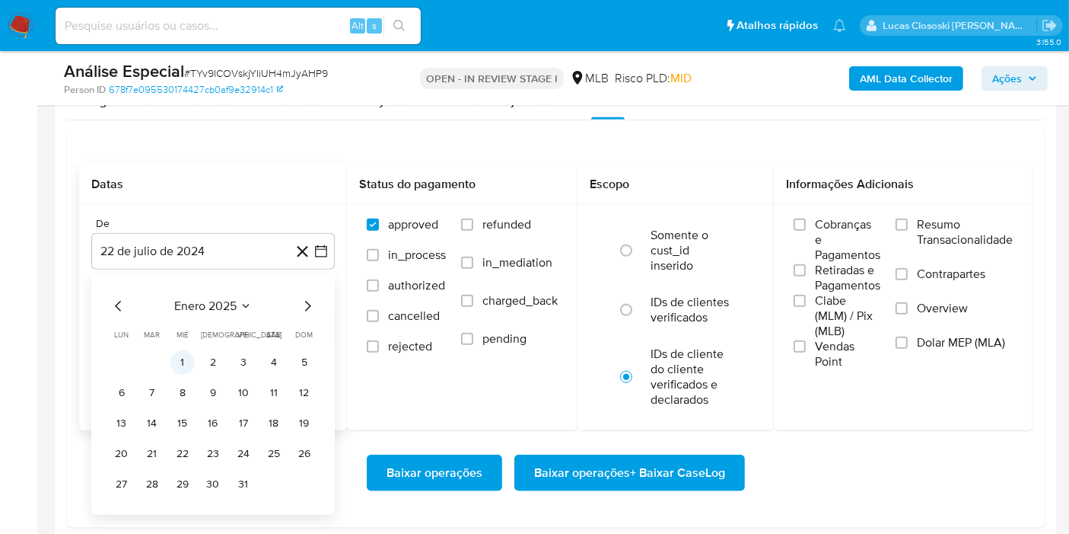
click at [176, 357] on button "1" at bounding box center [182, 362] width 24 height 24
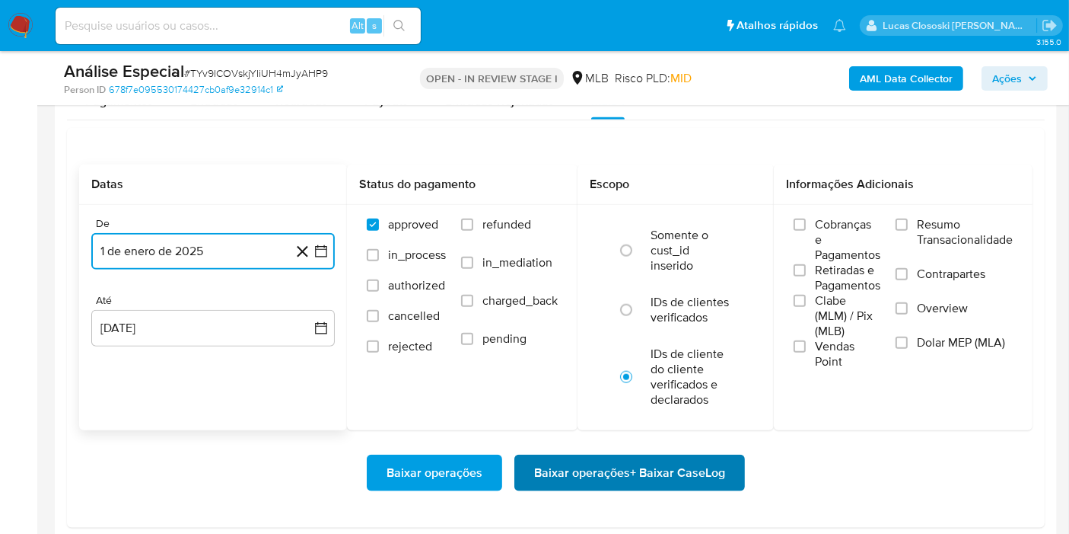
click at [722, 487] on span "Baixar operações + Baixar CaseLog" at bounding box center [629, 472] width 191 height 33
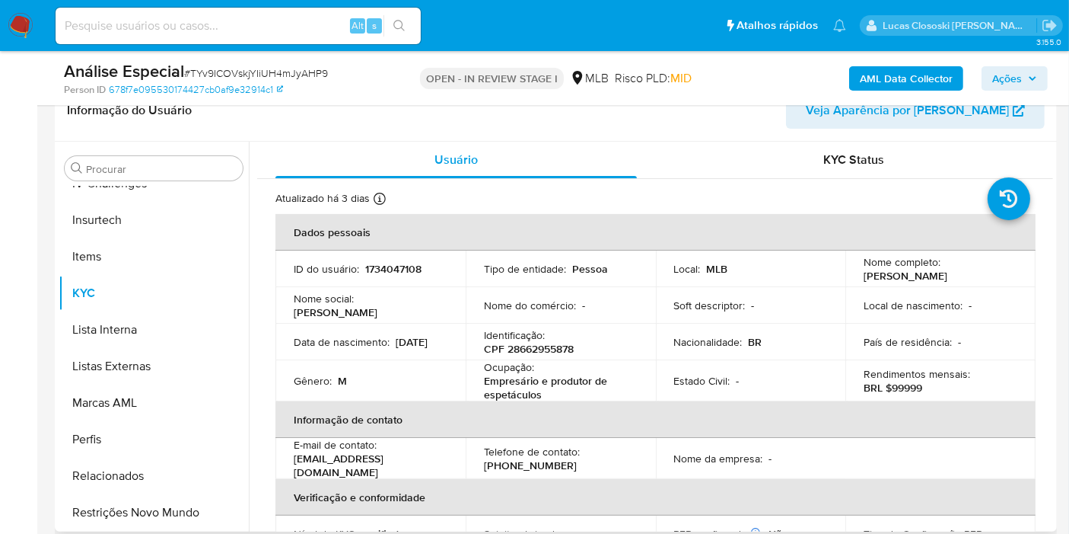
scroll to position [84, 0]
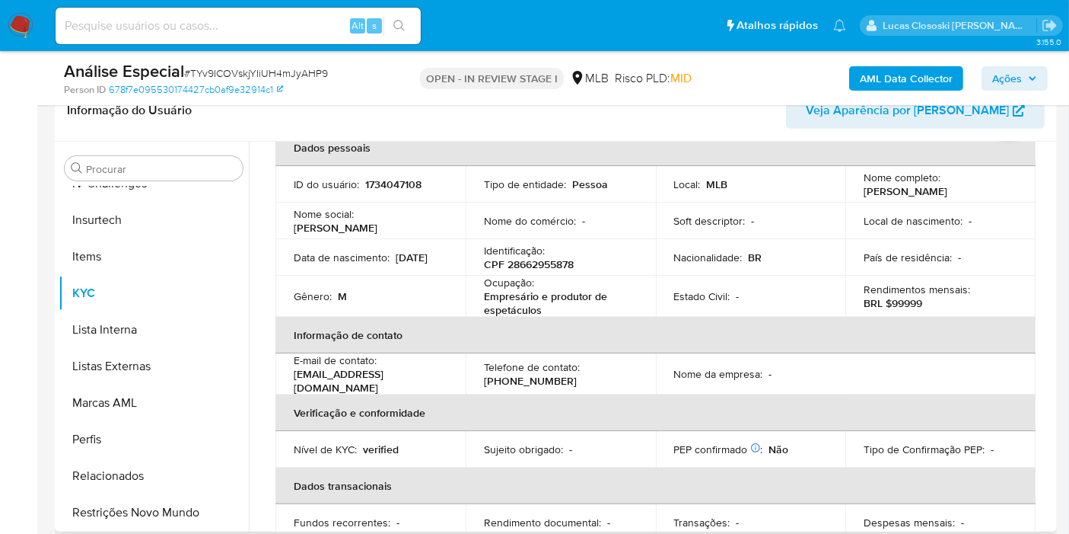
click at [520, 264] on p "CPF 28662955878" at bounding box center [529, 264] width 90 height 14
copy p "28662955878"
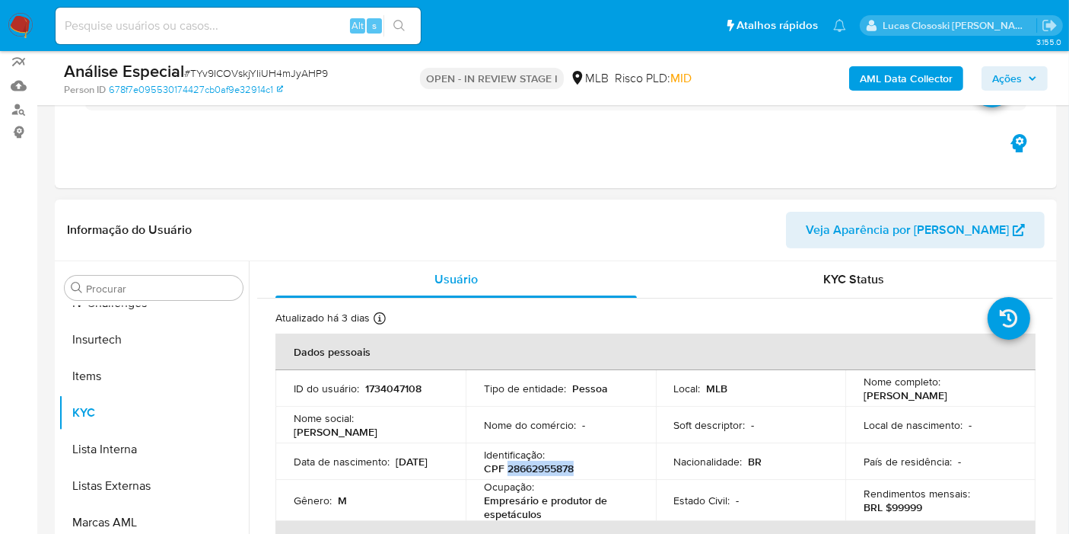
scroll to position [169, 0]
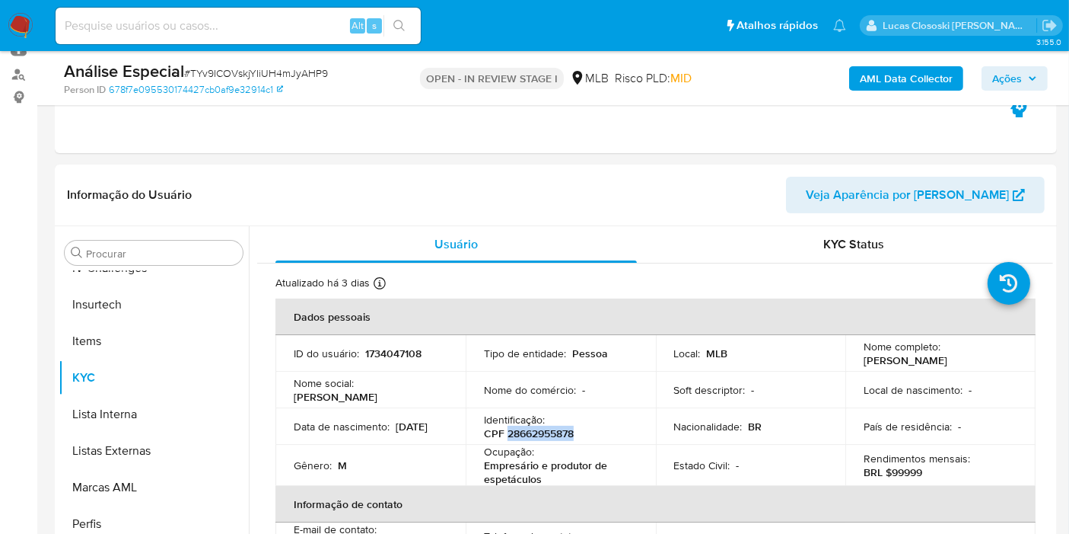
copy p "28662955878"
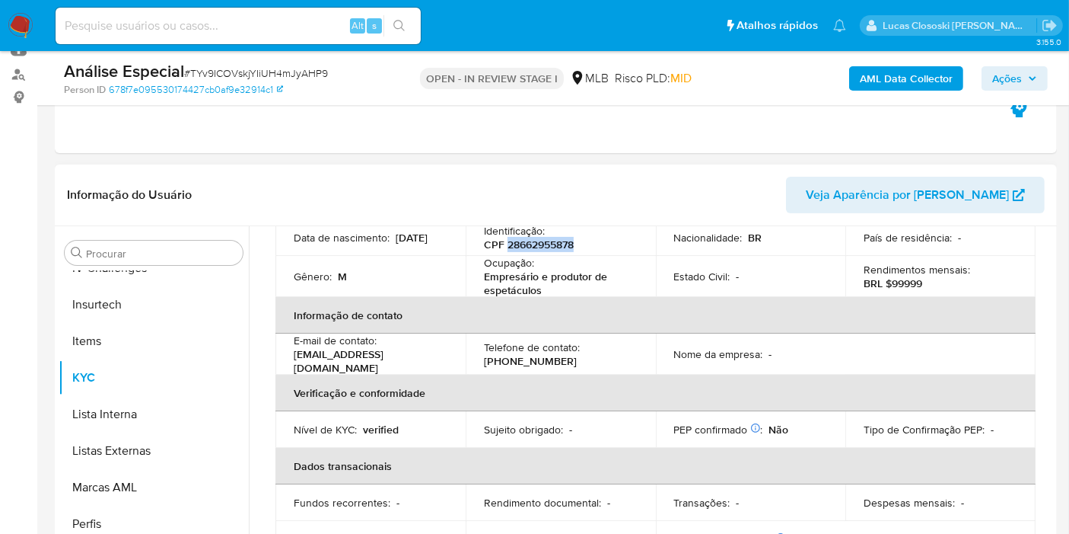
scroll to position [0, 0]
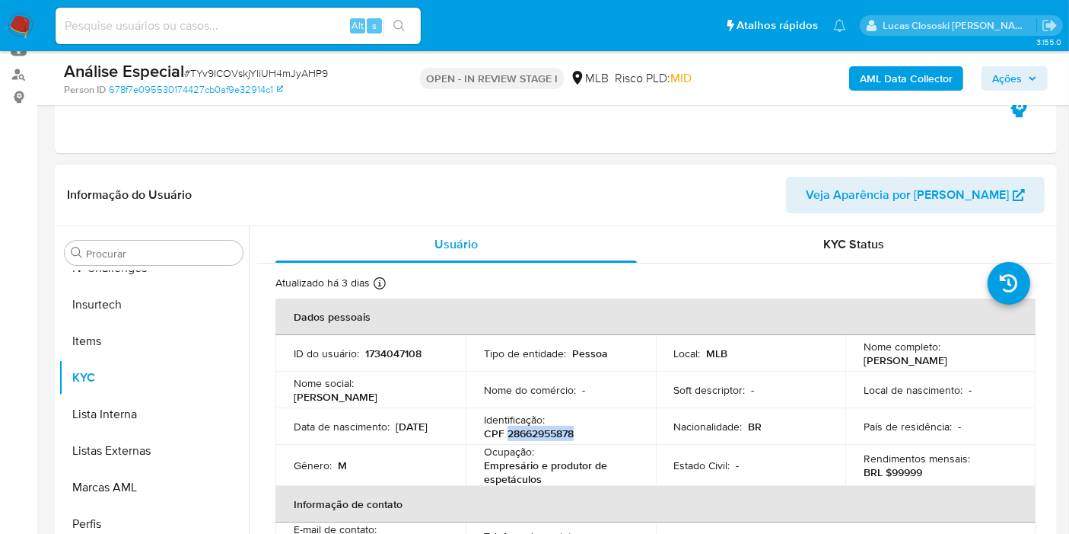
copy p "28662955878"
click at [874, 83] on b "AML Data Collector" at bounding box center [906, 78] width 93 height 24
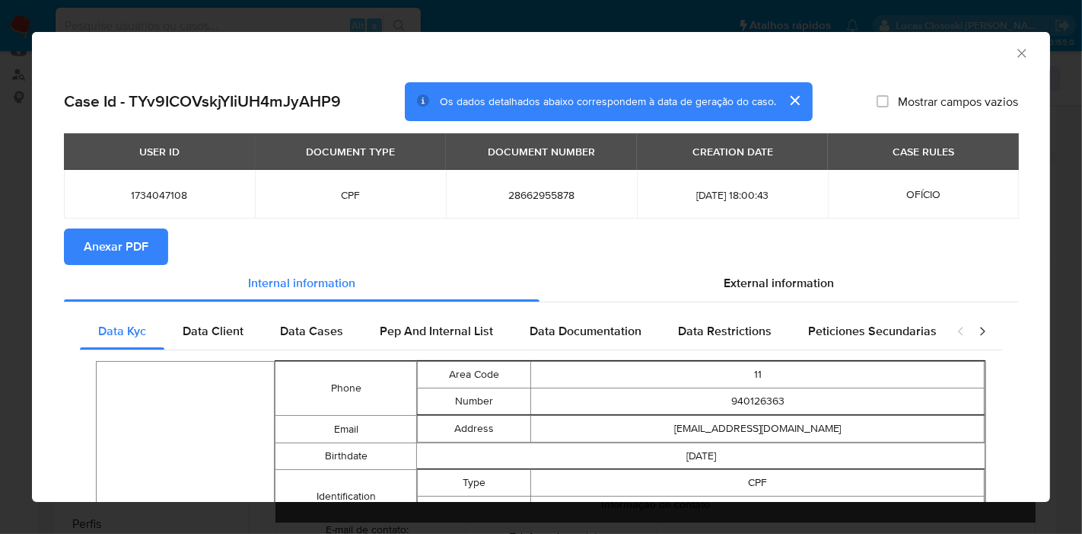
click at [173, 261] on section "Anexar PDF" at bounding box center [541, 246] width 954 height 37
click at [171, 260] on section "Anexar PDF" at bounding box center [541, 246] width 954 height 37
click at [141, 247] on span "Anexar PDF" at bounding box center [116, 246] width 65 height 33
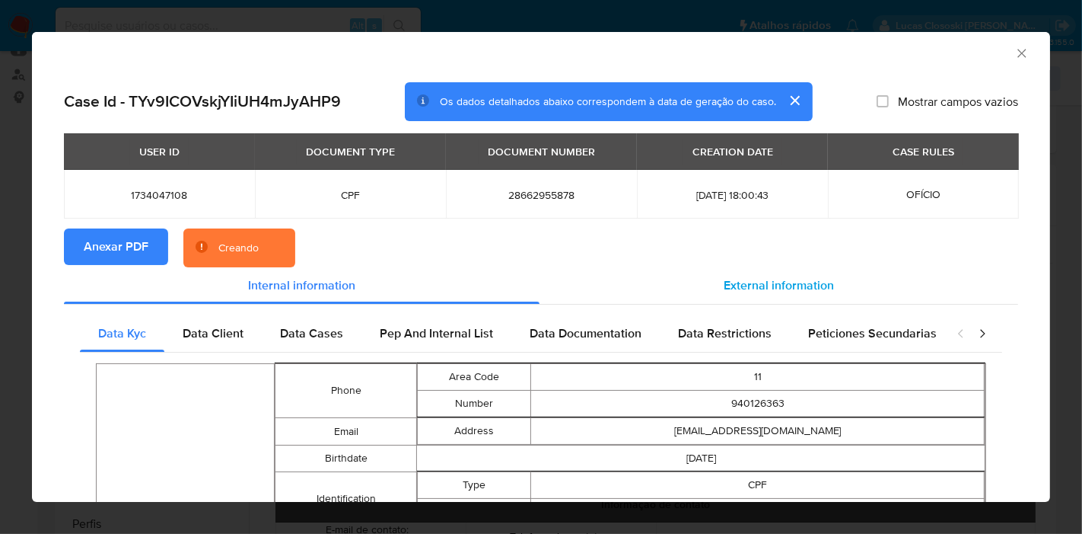
click at [759, 285] on span "External information" at bounding box center [779, 285] width 110 height 18
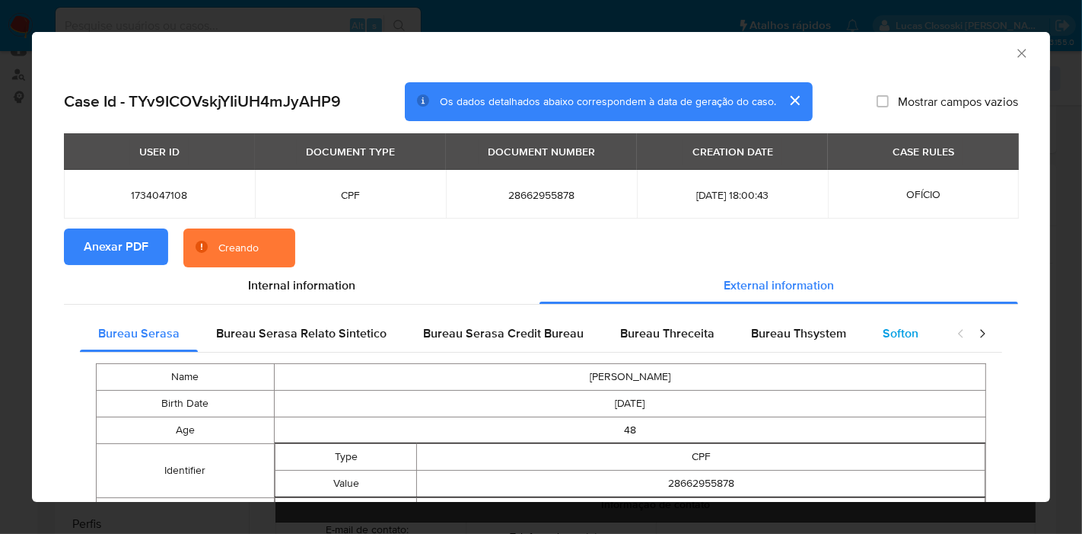
click at [883, 330] on span "Softon" at bounding box center [901, 333] width 36 height 18
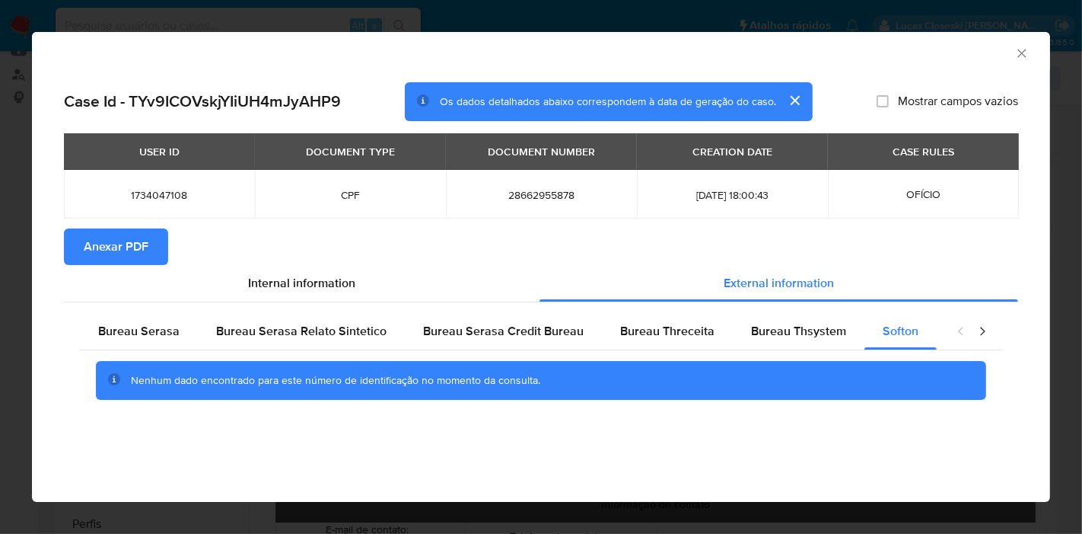
click at [1026, 56] on icon "Fechar a janela" at bounding box center [1022, 53] width 15 height 15
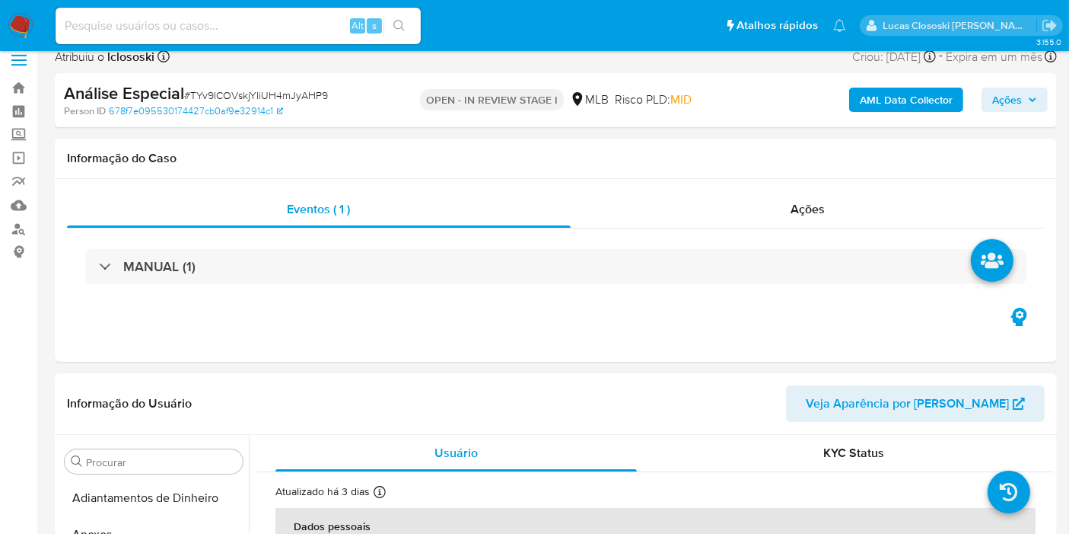
scroll to position [253, 0]
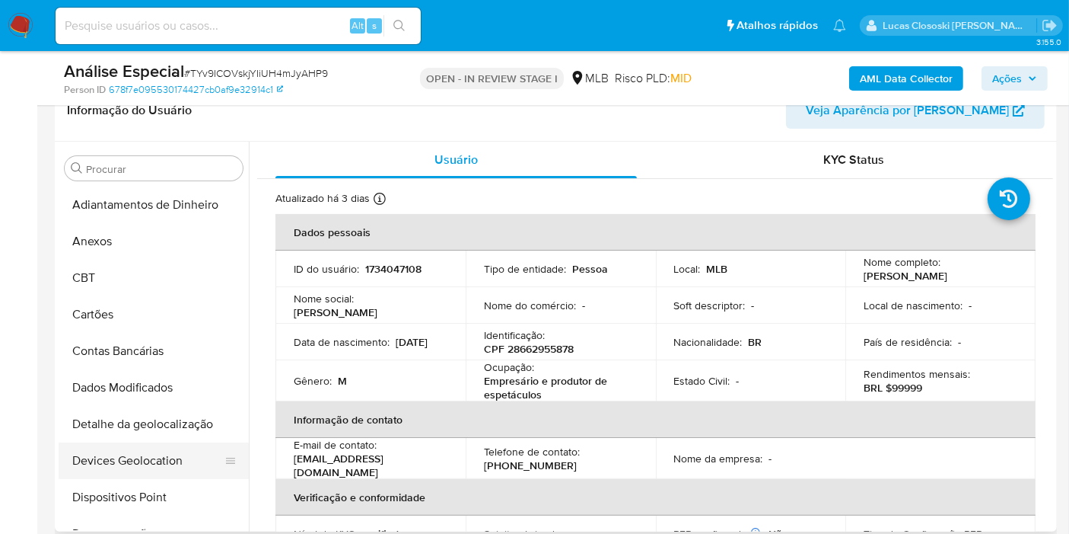
click at [164, 453] on button "Devices Geolocation" at bounding box center [148, 460] width 178 height 37
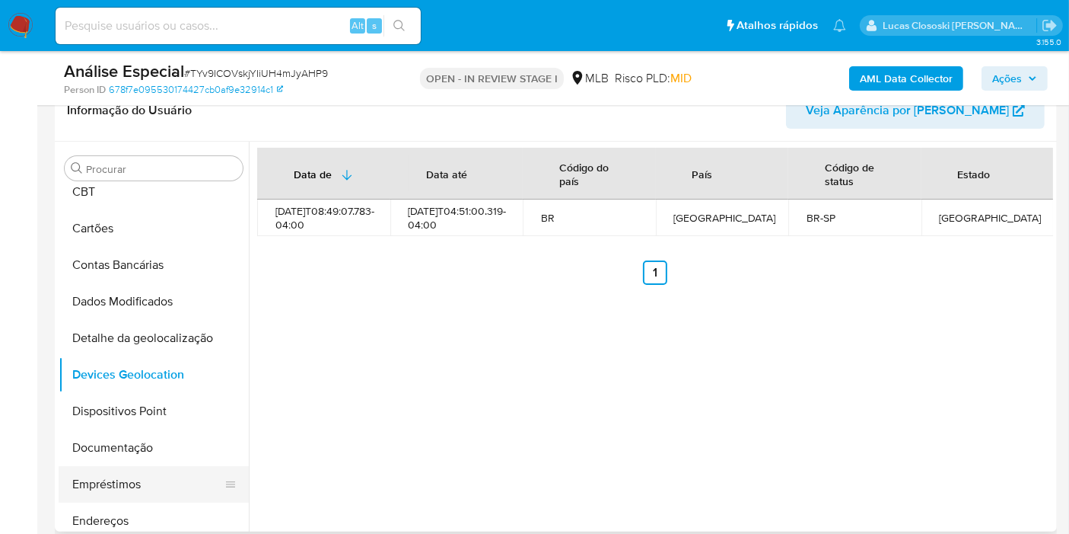
scroll to position [169, 0]
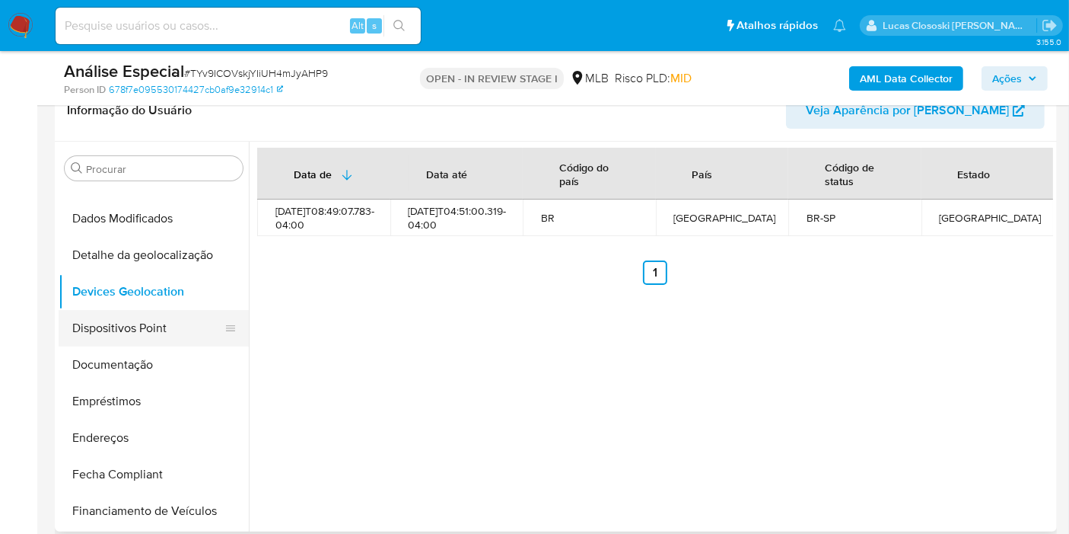
click at [140, 323] on button "Dispositivos Point" at bounding box center [148, 328] width 178 height 37
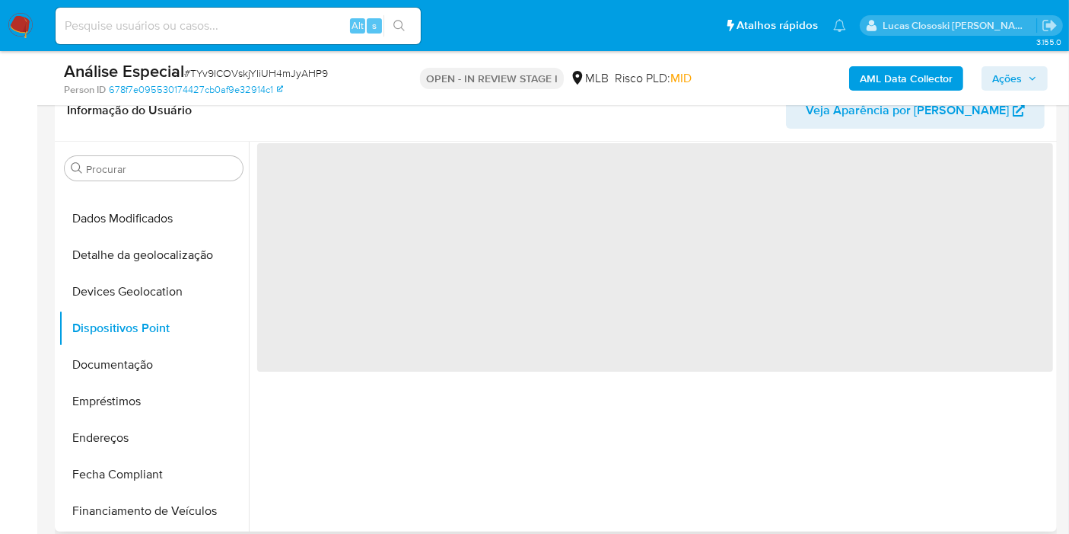
click at [397, 418] on div "‌" at bounding box center [651, 337] width 805 height 390
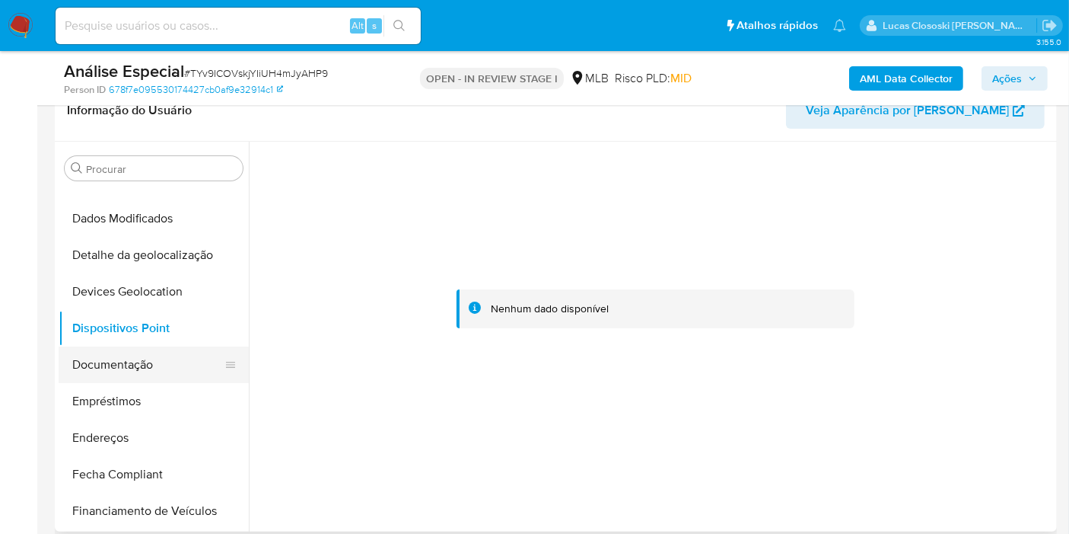
click at [143, 368] on button "Documentação" at bounding box center [148, 364] width 178 height 37
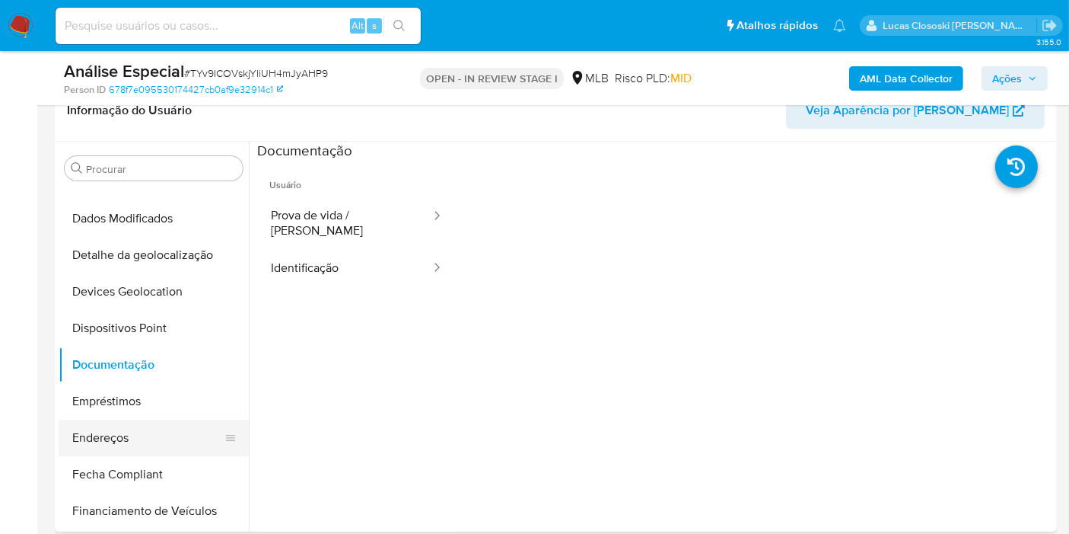
click at [146, 436] on button "Endereços" at bounding box center [148, 437] width 178 height 37
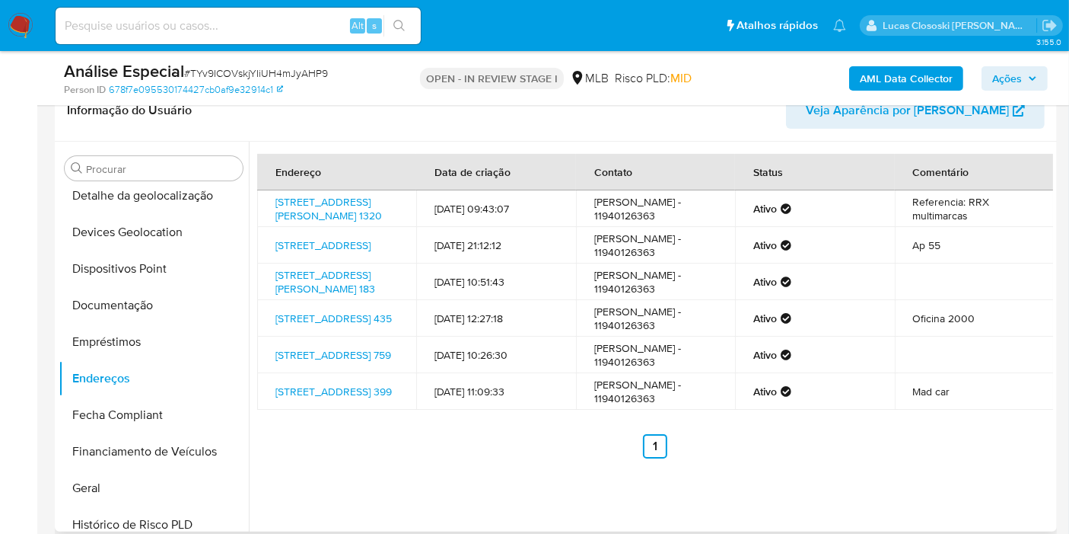
scroll to position [338, 0]
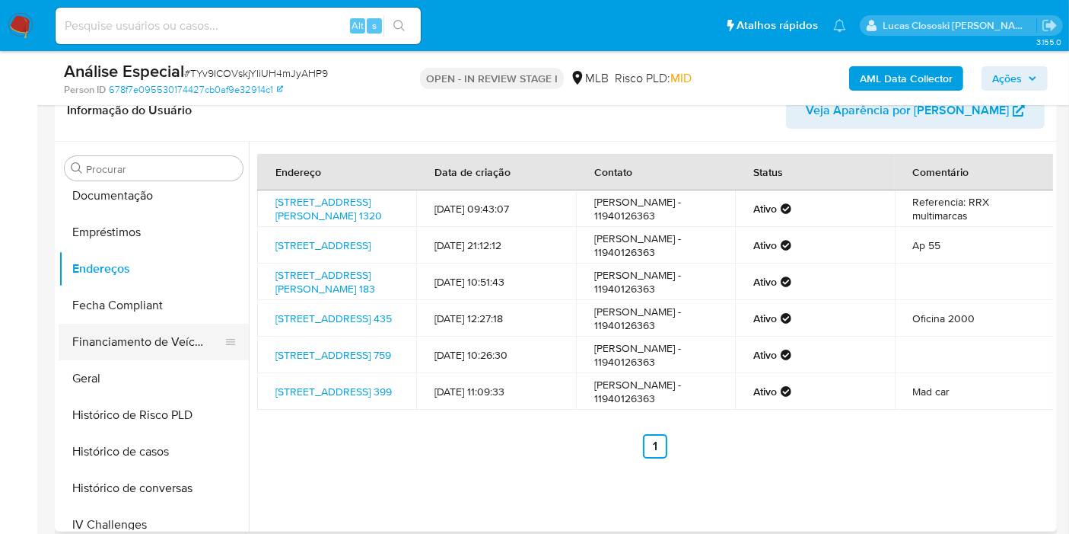
drag, startPoint x: 113, startPoint y: 385, endPoint x: 180, endPoint y: 329, distance: 87.5
click at [113, 385] on button "Geral" at bounding box center [154, 378] width 190 height 37
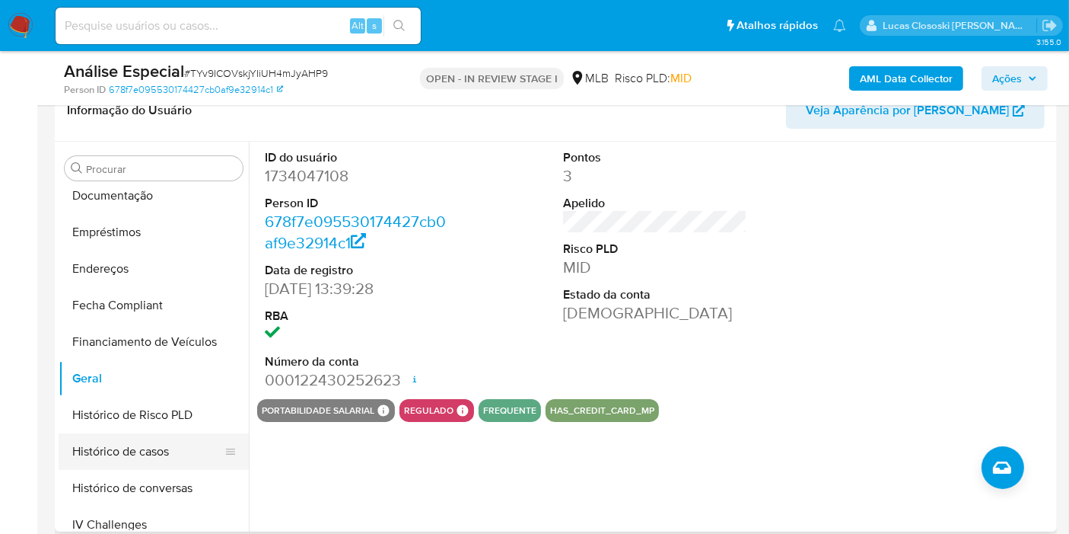
click at [107, 463] on button "Histórico de casos" at bounding box center [148, 451] width 178 height 37
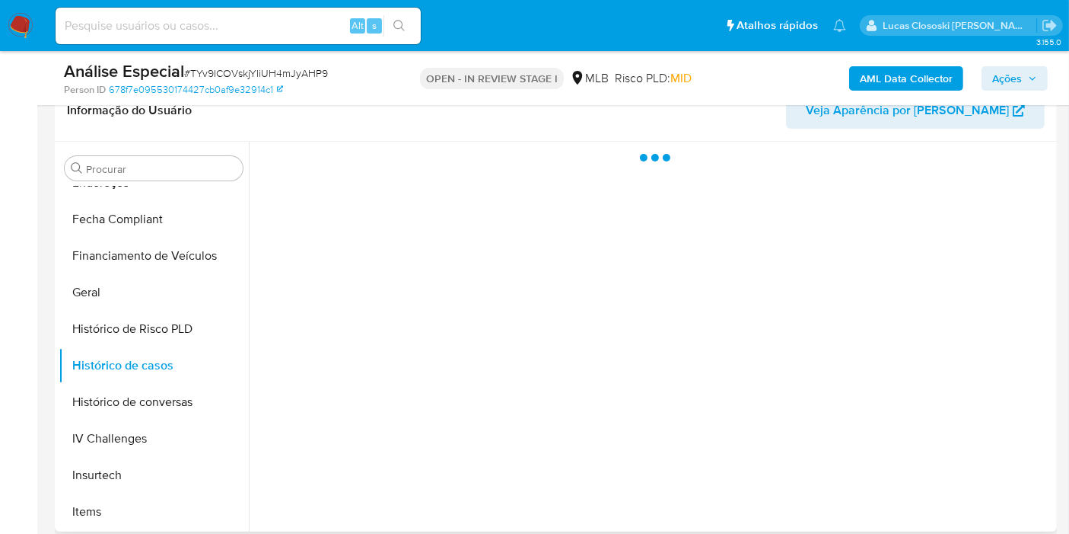
scroll to position [591, 0]
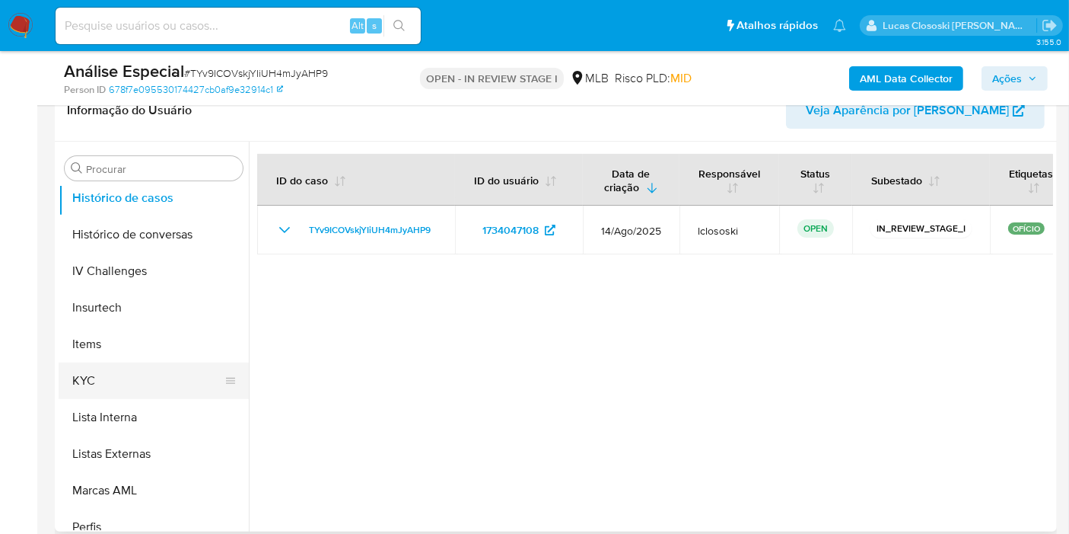
click at [122, 369] on button "KYC" at bounding box center [148, 380] width 178 height 37
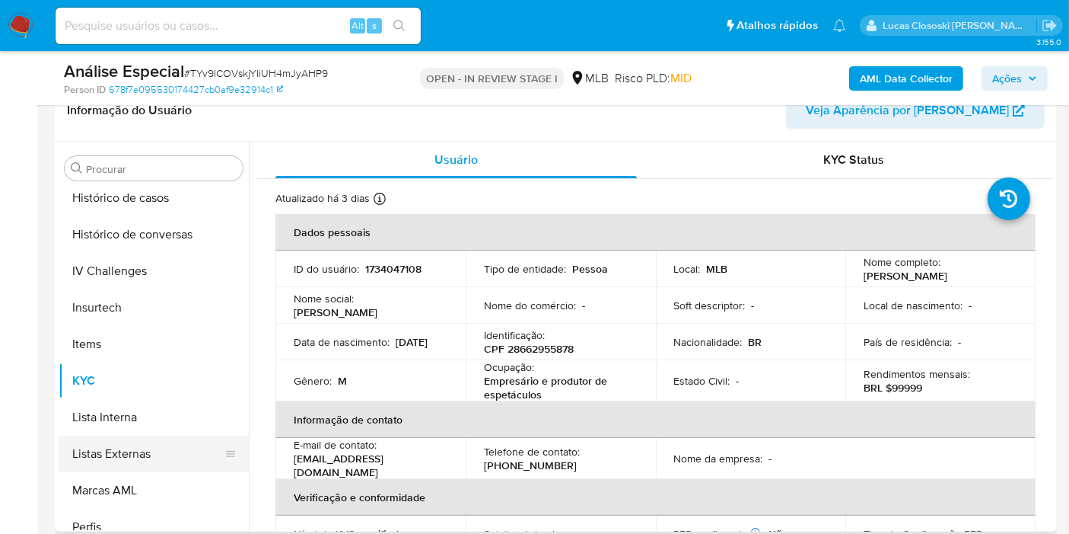
scroll to position [679, 0]
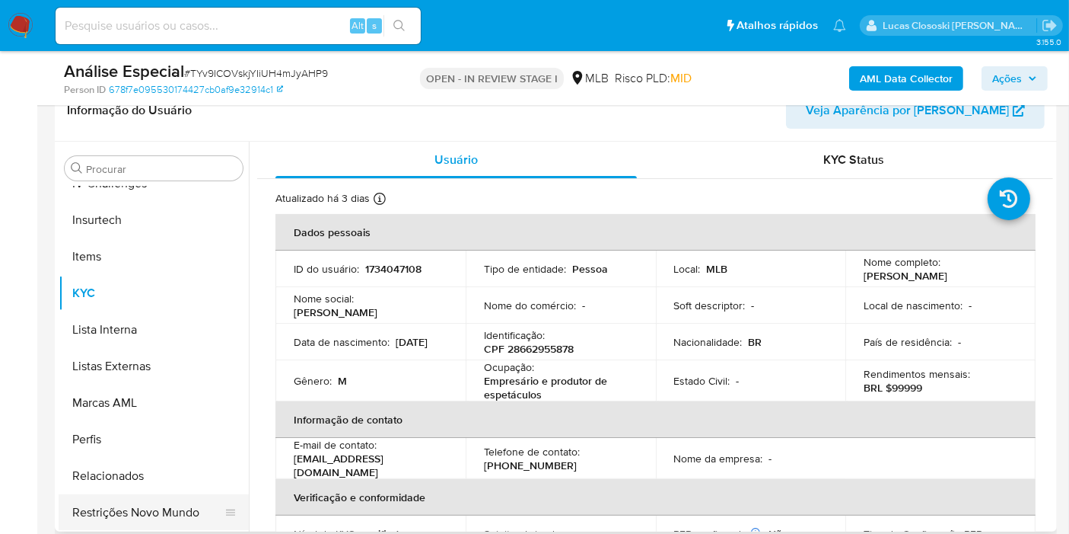
click at [149, 505] on button "Restrições Novo Mundo" at bounding box center [148, 512] width 178 height 37
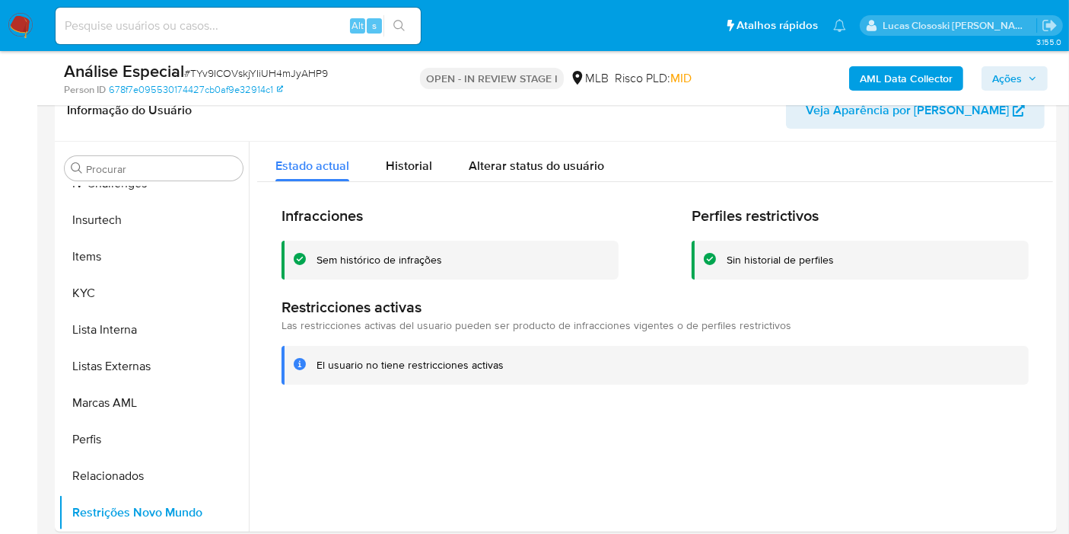
click at [293, 69] on span "# TYv9ICOVskjYIiUH4mJyAHP9" at bounding box center [256, 72] width 144 height 15
copy span "TYv9ICOVskjYIiUH4mJyAHP9"
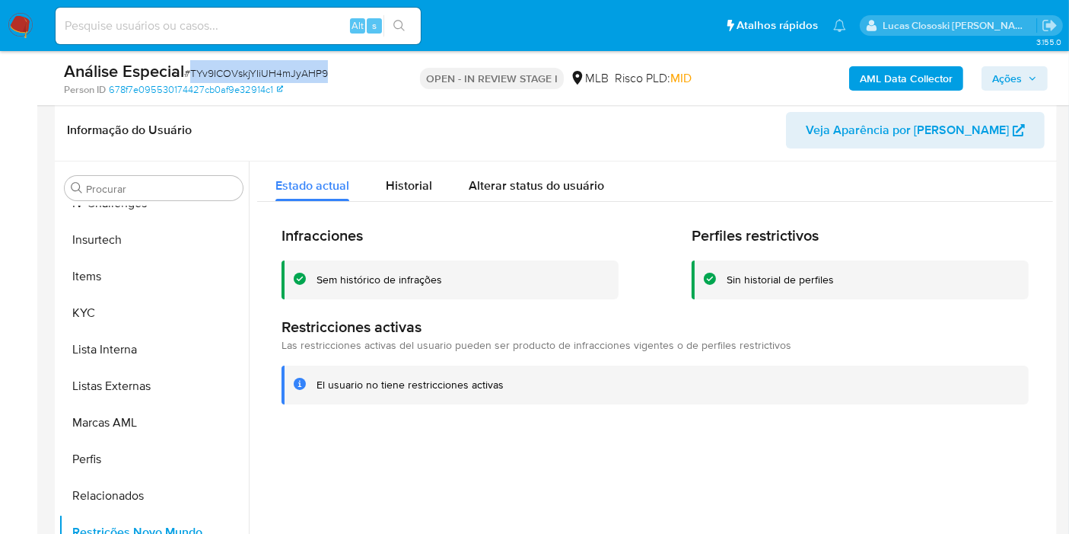
scroll to position [55, 0]
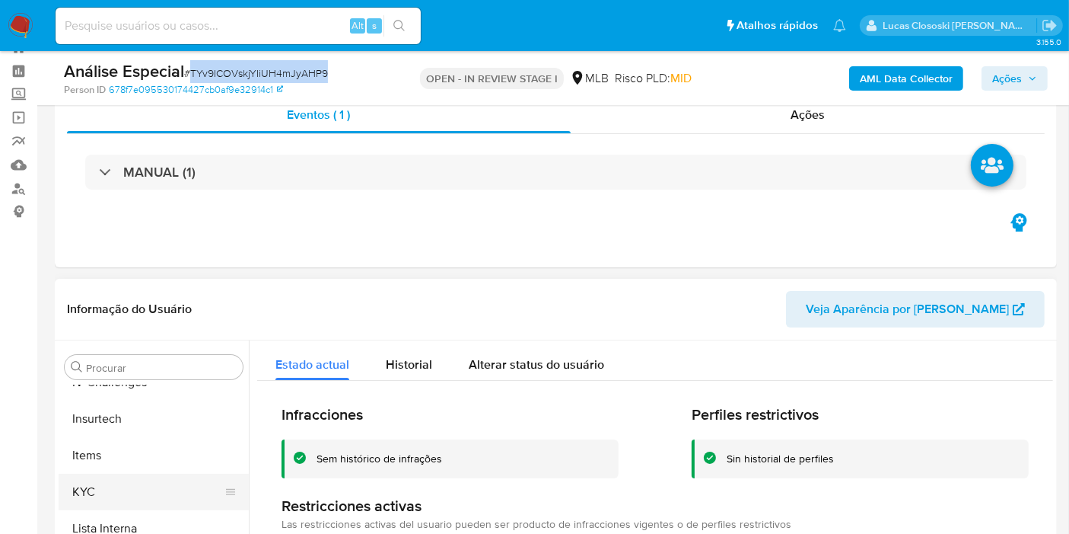
click at [106, 499] on button "KYC" at bounding box center [148, 491] width 178 height 37
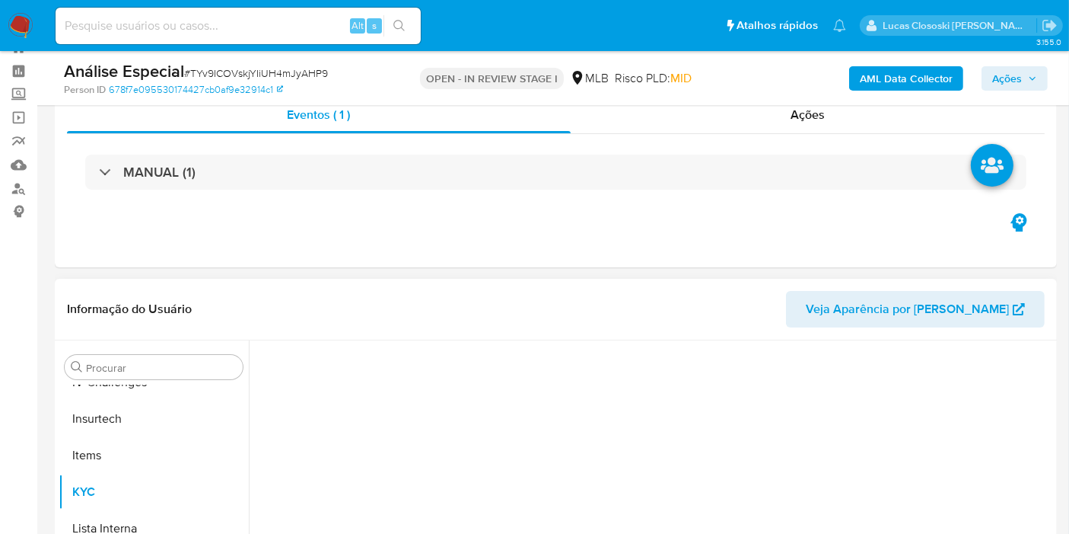
click at [275, 279] on div "Informação do Usuário Veja Aparência por Pessoa" at bounding box center [556, 310] width 1002 height 62
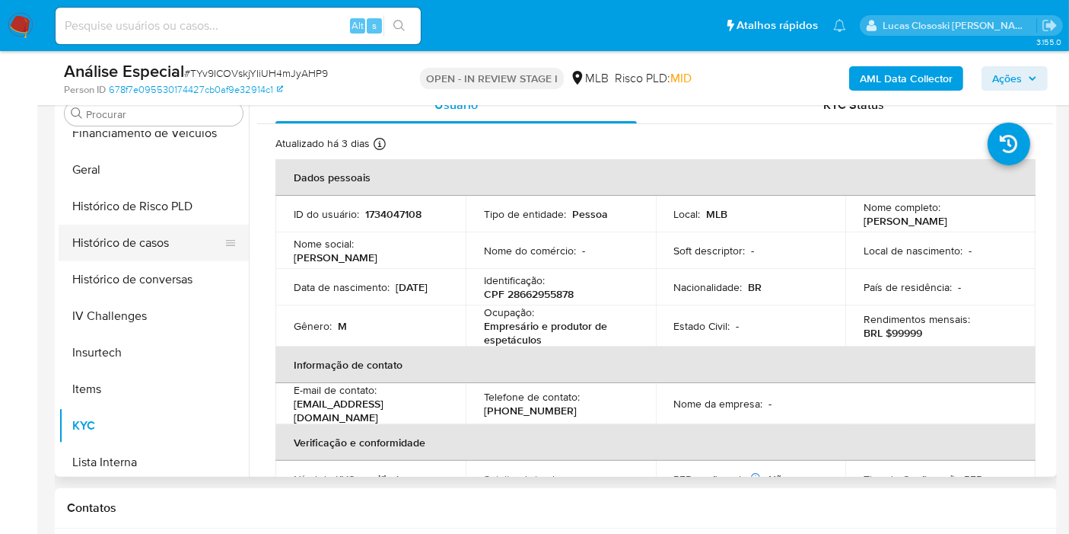
scroll to position [425, 0]
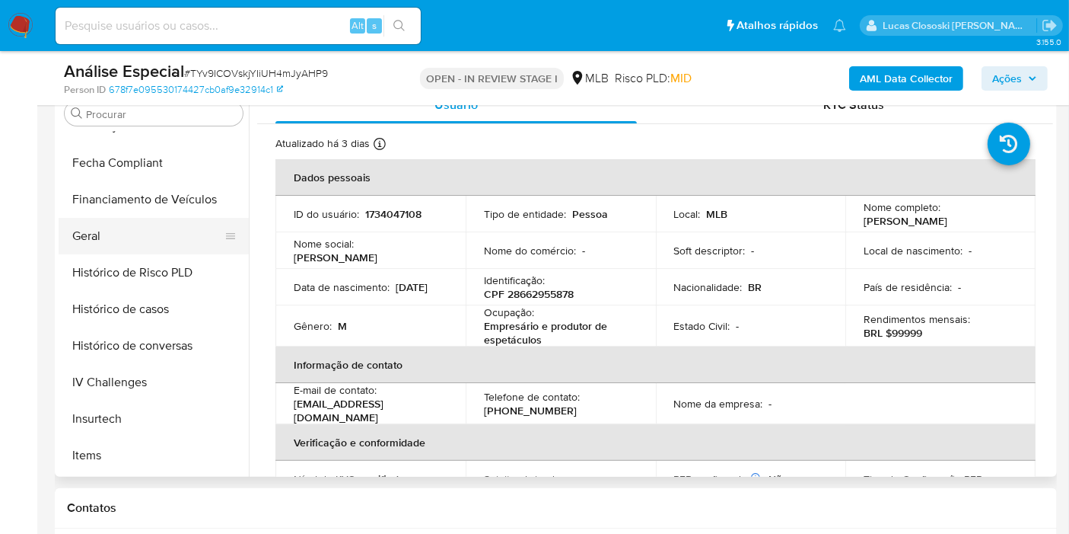
click at [93, 242] on button "Geral" at bounding box center [148, 236] width 178 height 37
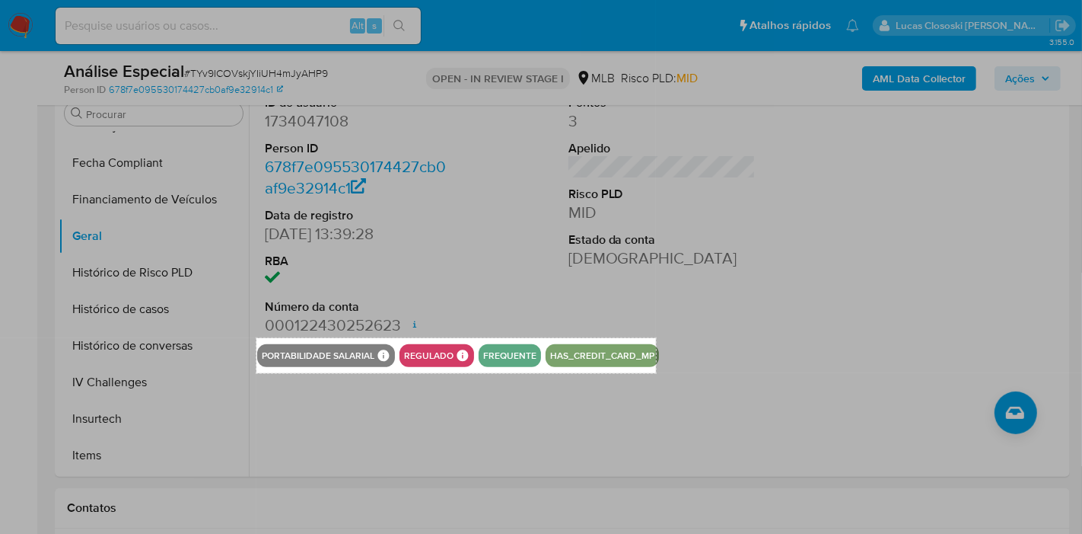
drag, startPoint x: 257, startPoint y: 337, endPoint x: 656, endPoint y: 373, distance: 401.2
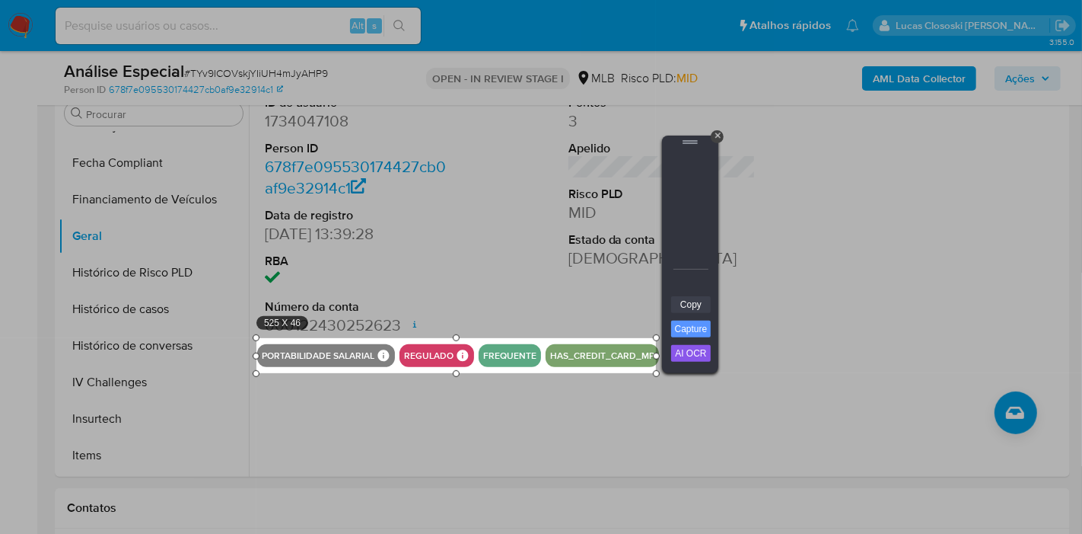
click at [693, 312] on link "Copy" at bounding box center [691, 304] width 40 height 17
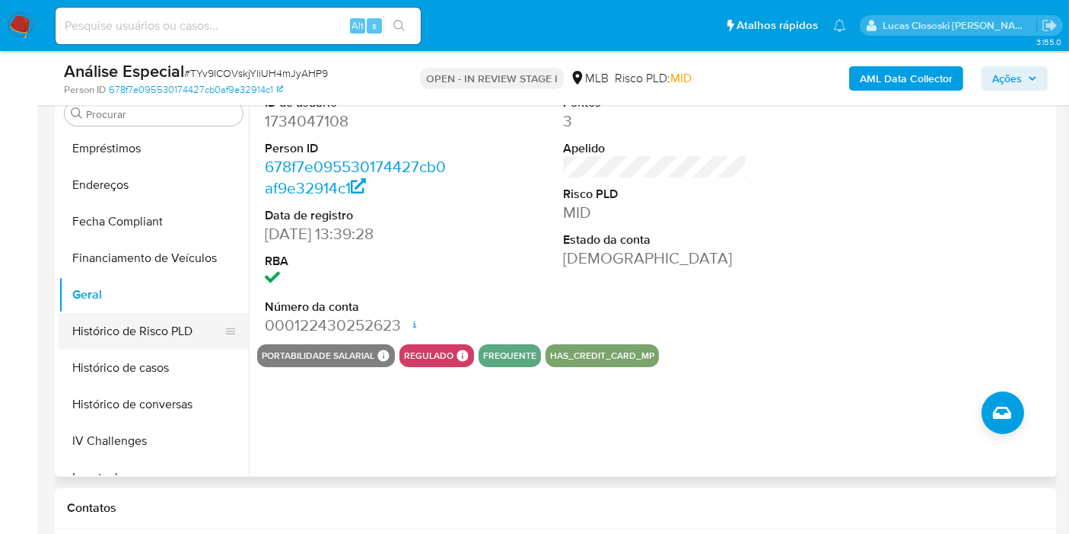
scroll to position [341, 0]
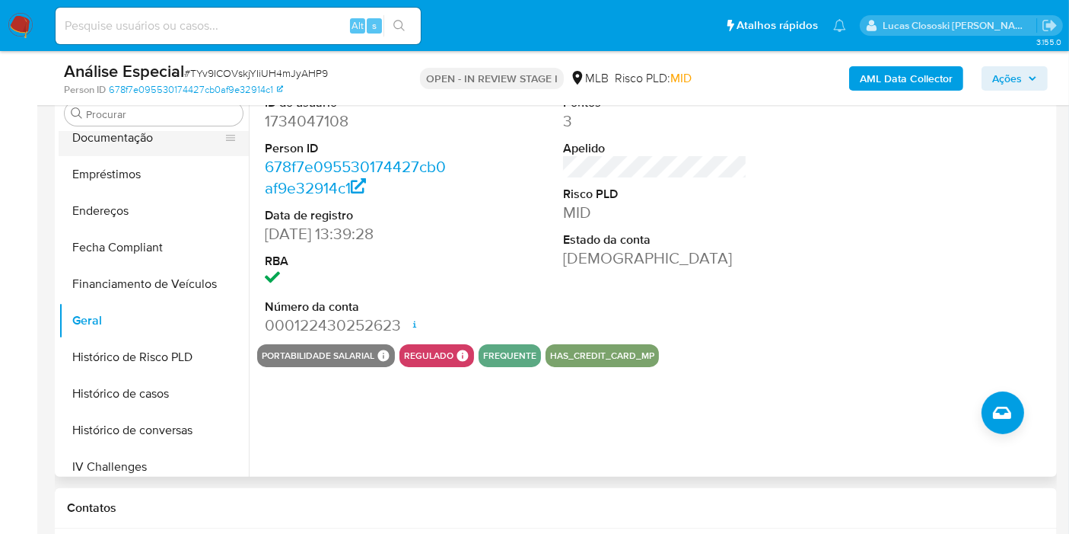
click at [135, 135] on button "Documentação" at bounding box center [148, 138] width 178 height 37
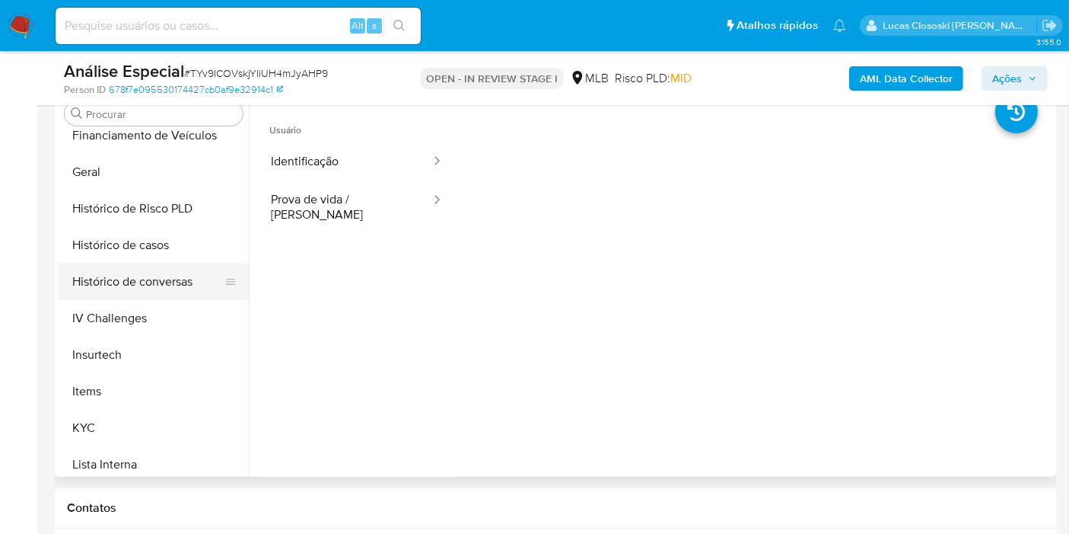
scroll to position [594, 0]
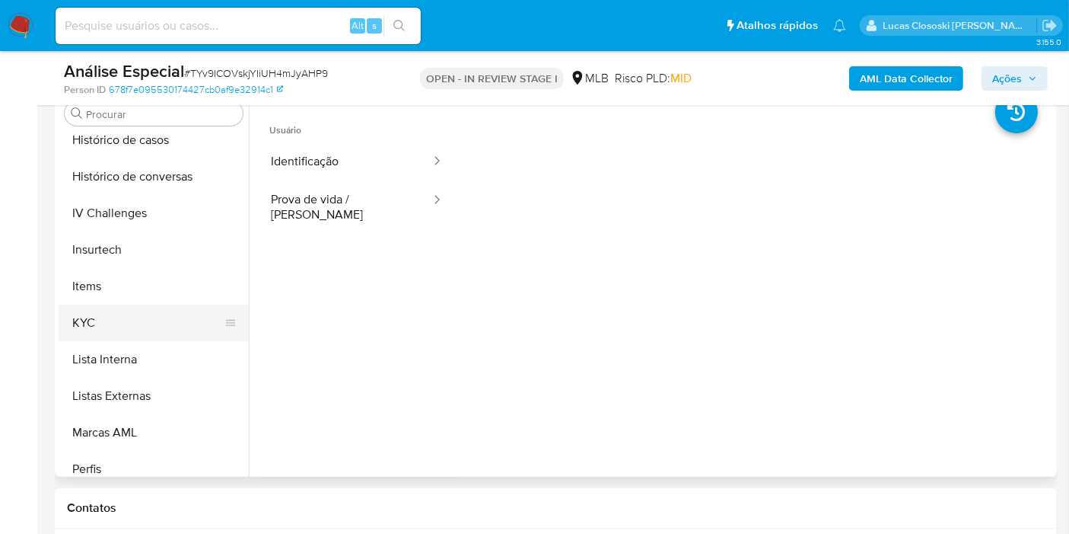
click at [114, 316] on button "KYC" at bounding box center [148, 322] width 178 height 37
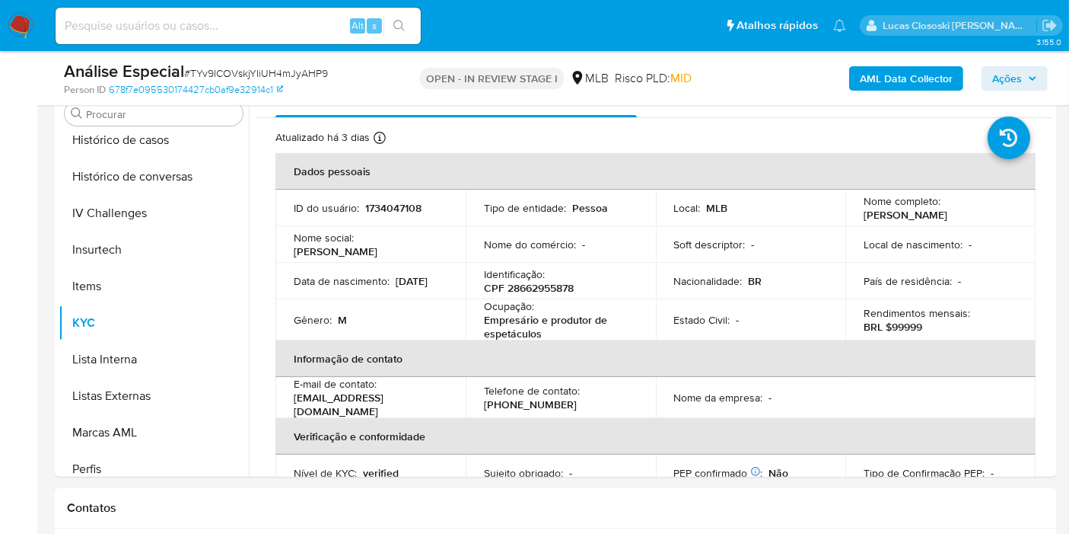
scroll to position [0, 0]
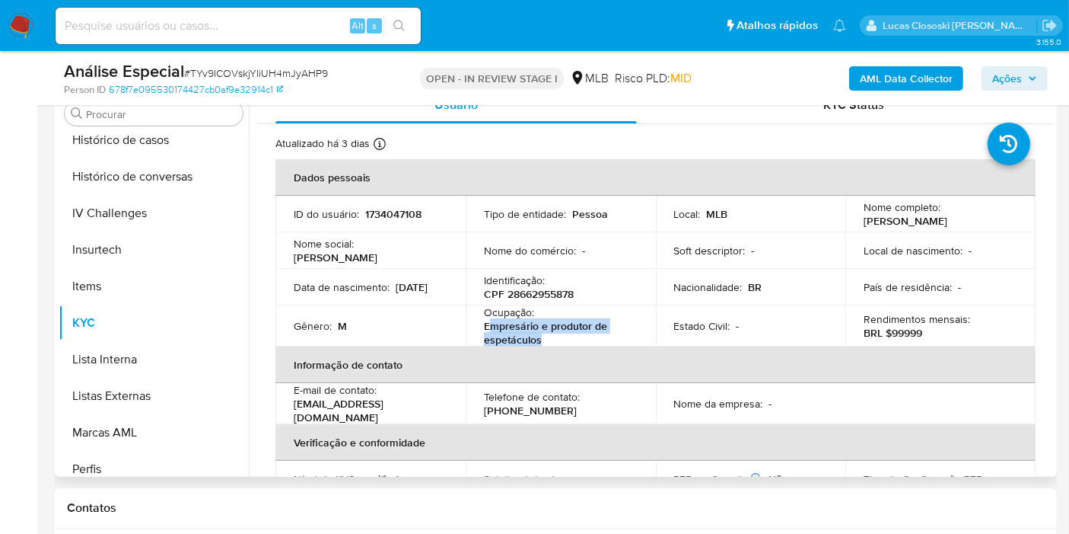
copy p "mpresário e produtor de espetáculos"
drag, startPoint x: 546, startPoint y: 337, endPoint x: 487, endPoint y: 328, distance: 59.3
click at [487, 328] on p "Empresário e produtor de espetáculos" at bounding box center [558, 332] width 148 height 27
click at [549, 287] on p "CPF 28662955878" at bounding box center [529, 294] width 90 height 14
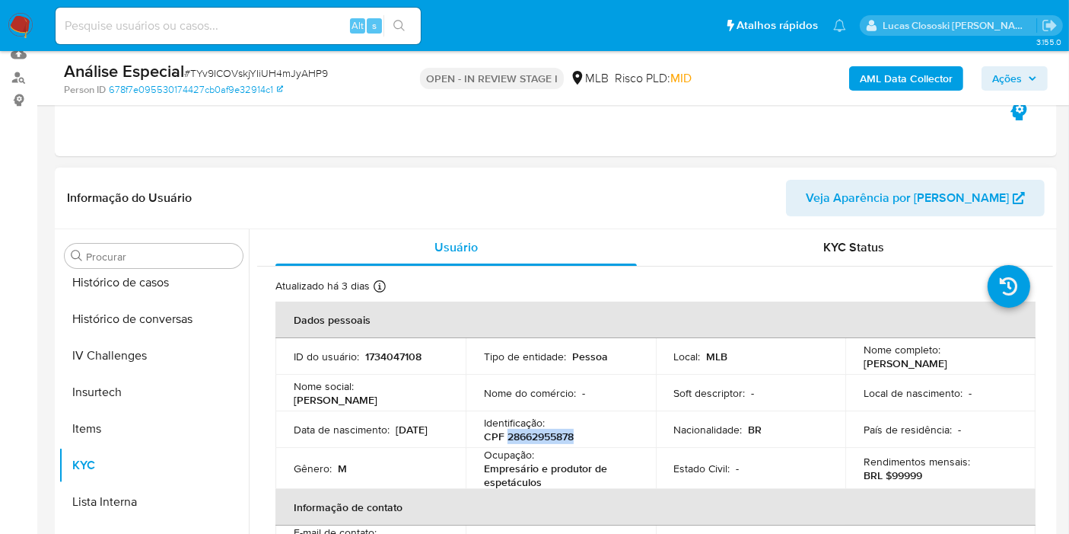
scroll to position [224, 0]
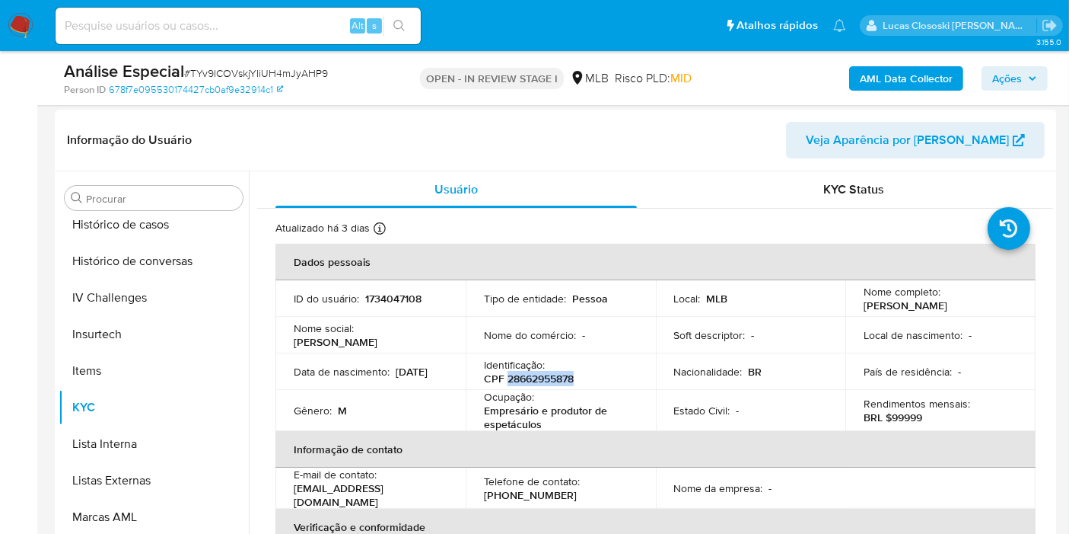
click at [1015, 81] on span "Ações" at bounding box center [1008, 78] width 30 height 24
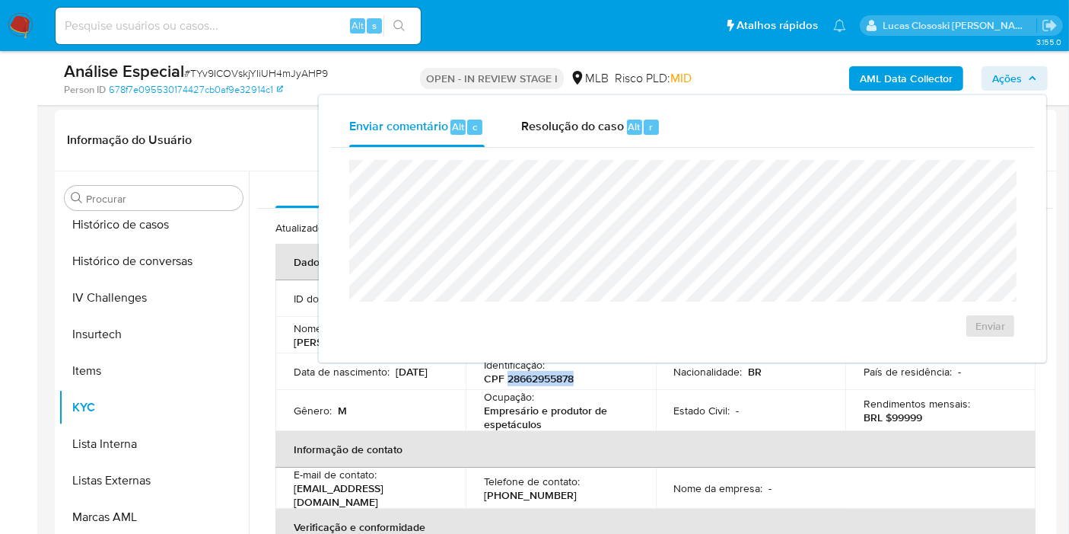
drag, startPoint x: 663, startPoint y: 140, endPoint x: 647, endPoint y: 155, distance: 22.1
click at [663, 140] on button "Resolução do caso Alt r" at bounding box center [591, 127] width 176 height 40
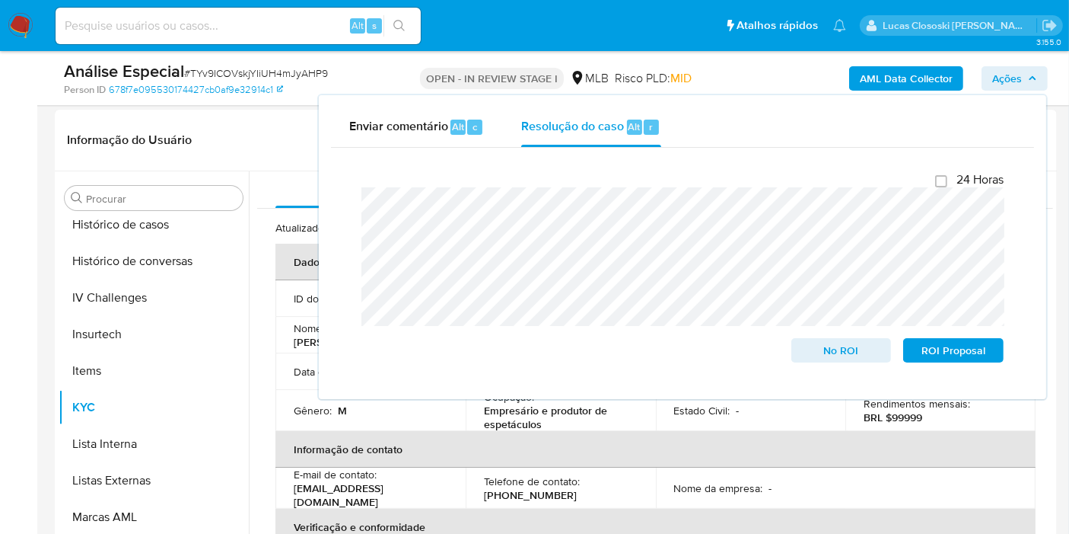
click at [1006, 75] on span "Ações" at bounding box center [1008, 78] width 30 height 24
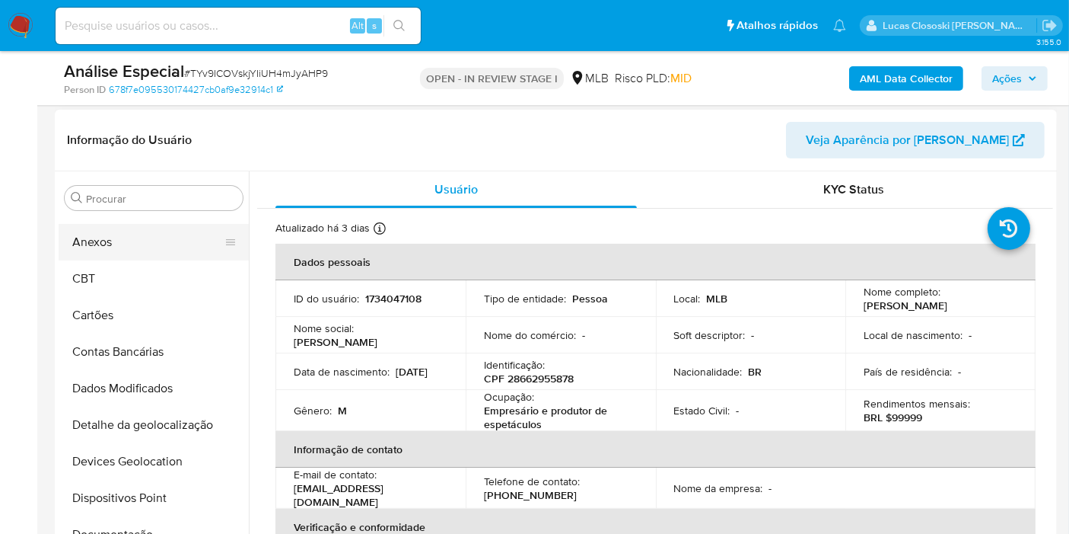
scroll to position [2, 0]
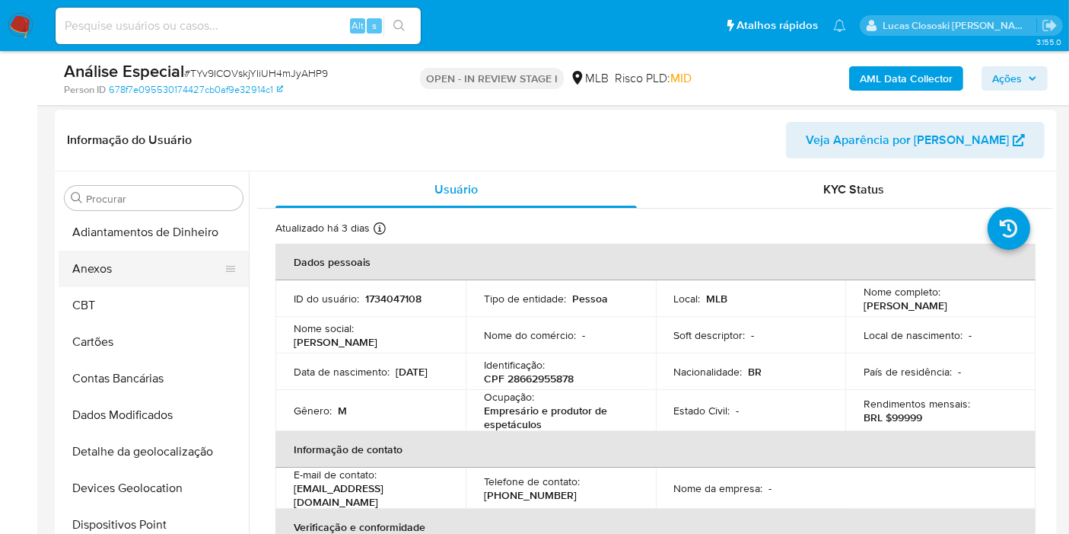
click at [120, 269] on button "Anexos" at bounding box center [148, 268] width 178 height 37
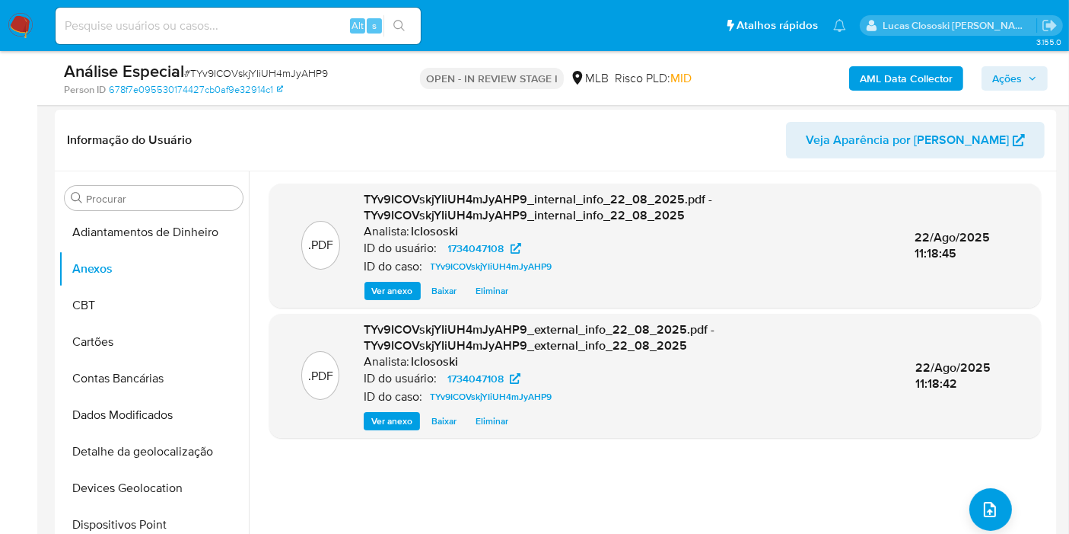
click at [1002, 66] on span "Ações" at bounding box center [1008, 78] width 30 height 24
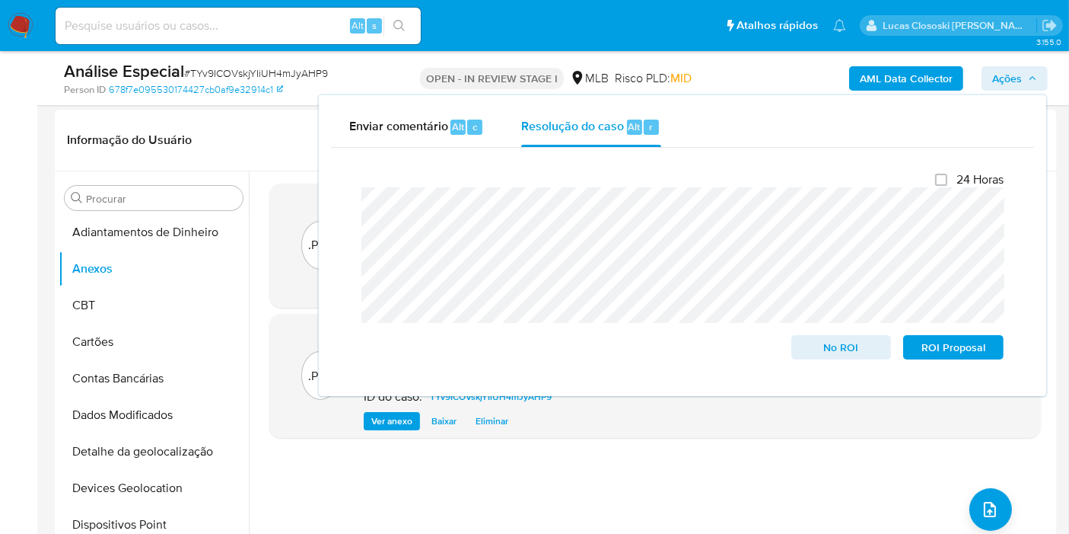
click at [997, 81] on span "Ações" at bounding box center [1008, 78] width 30 height 24
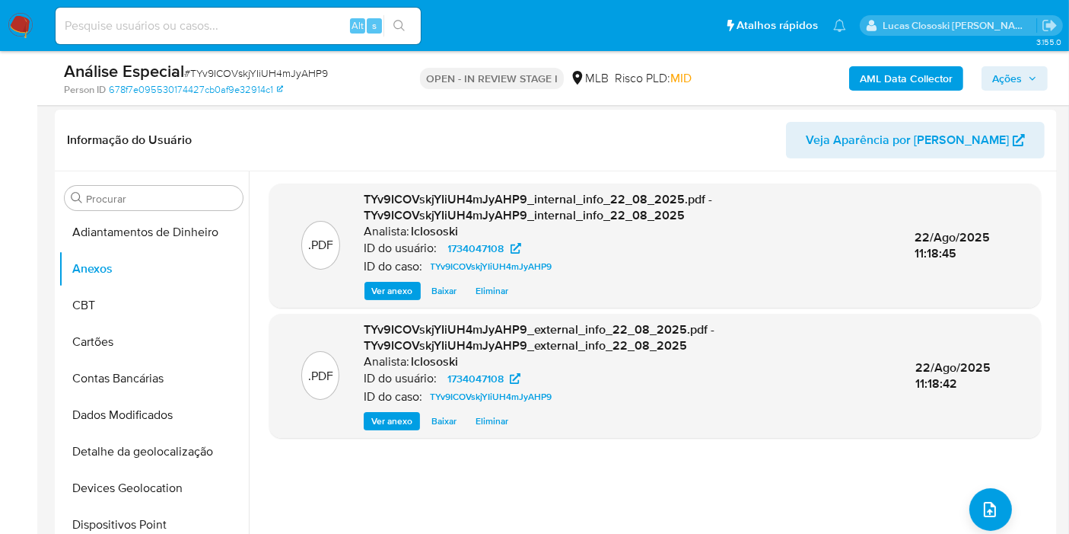
click at [997, 81] on span "Ações" at bounding box center [1008, 78] width 30 height 24
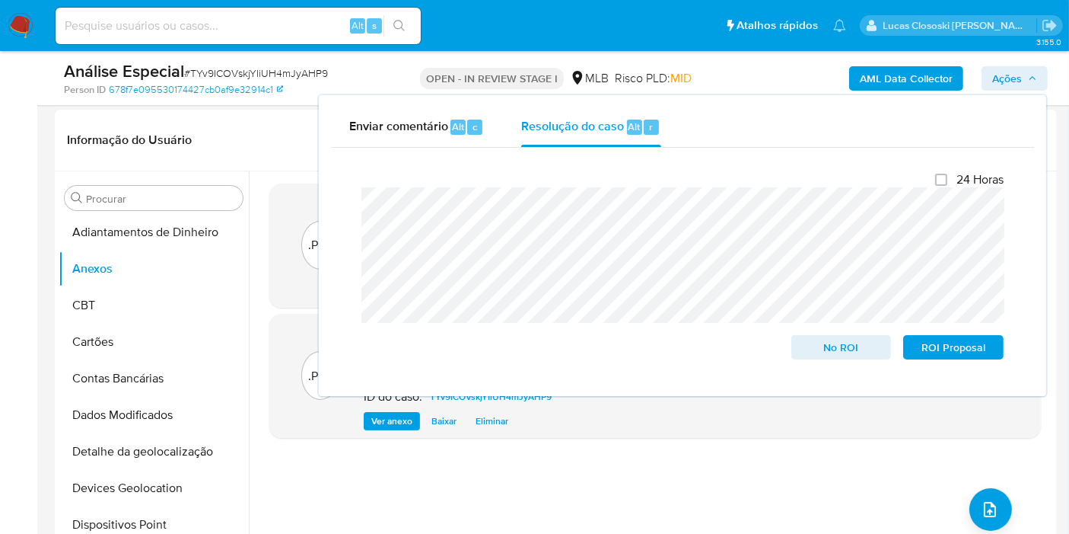
click at [1011, 85] on span "Ações" at bounding box center [1008, 78] width 30 height 24
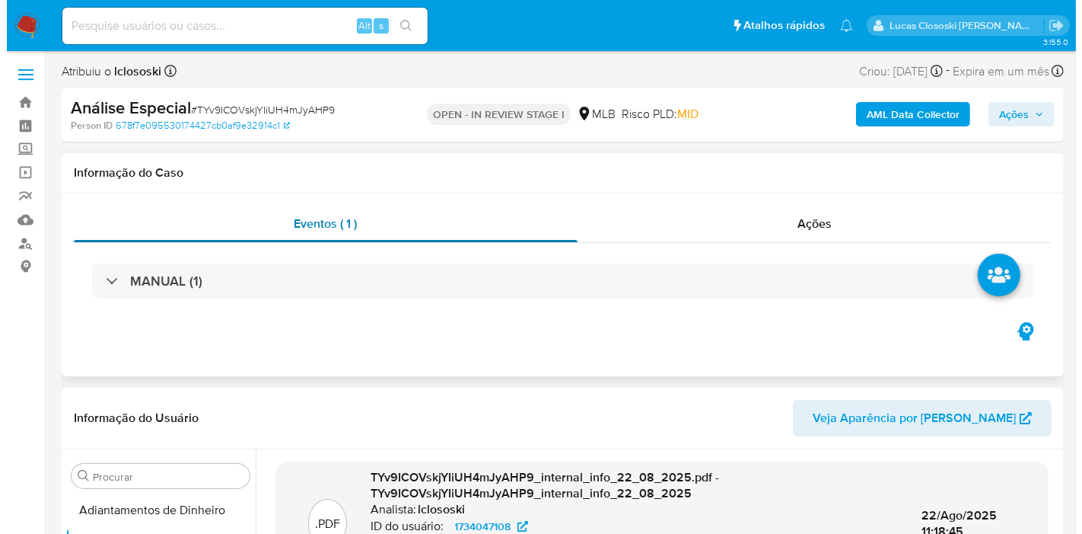
scroll to position [338, 0]
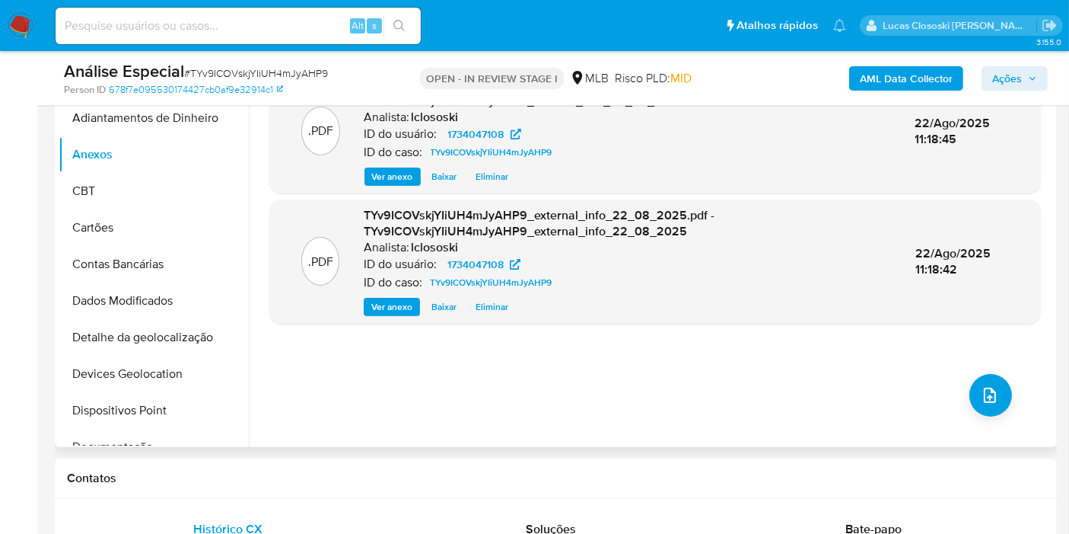
click at [1018, 395] on div ".PDF TYv9ICOVskjYIiUH4mJyAHP9_internal_info_22_08_2025.pdf - TYv9ICOVskjYIiUH4m…" at bounding box center [655, 251] width 772 height 365
click at [970, 395] on button "upload-file" at bounding box center [991, 395] width 43 height 43
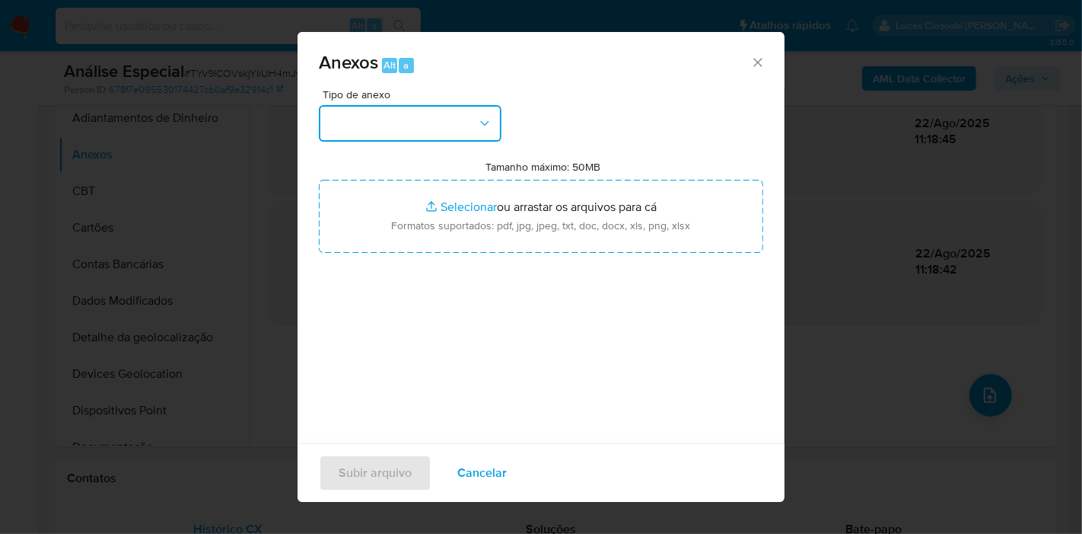
click at [430, 132] on button "button" at bounding box center [410, 123] width 183 height 37
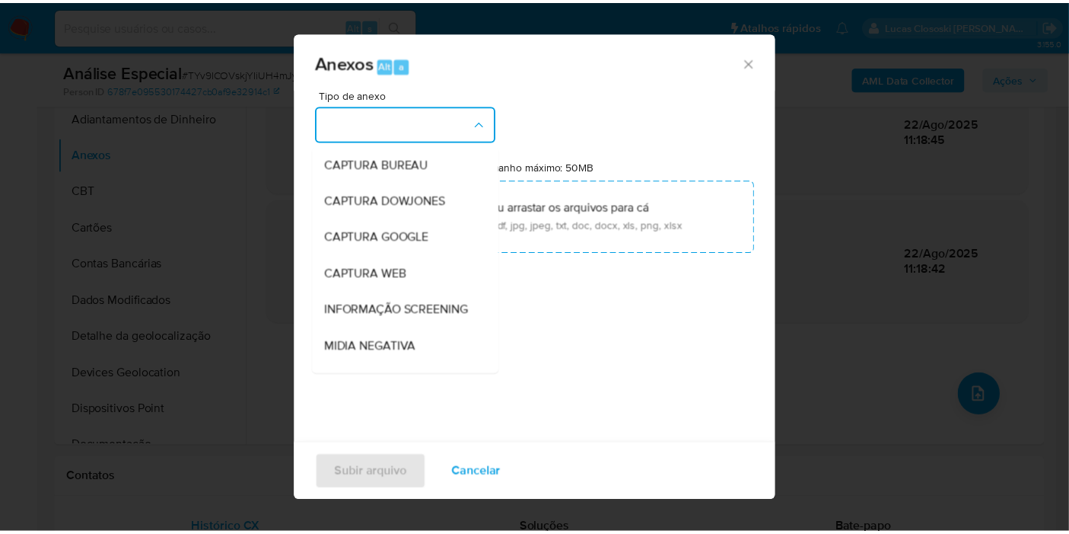
scroll to position [234, 0]
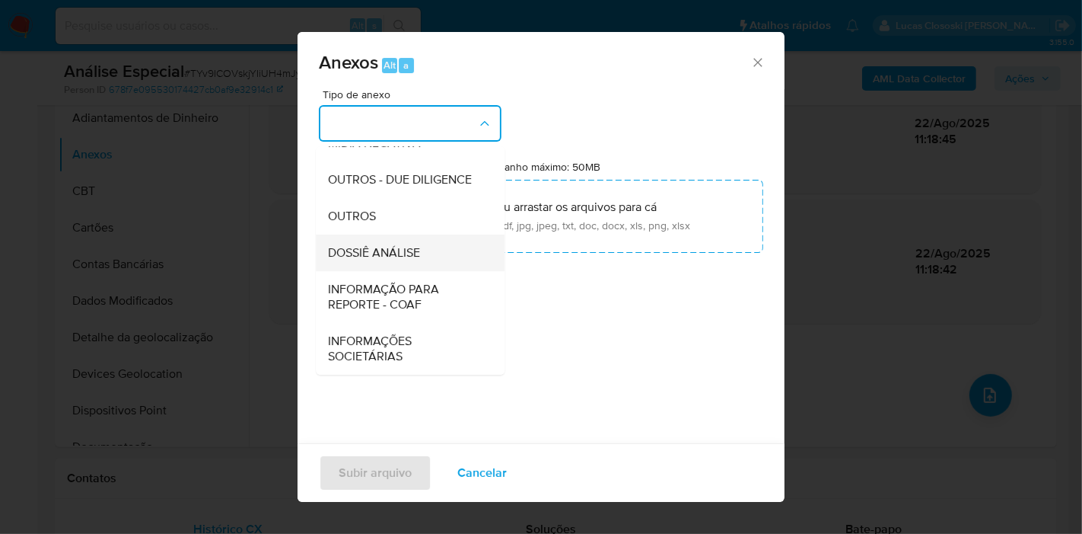
click at [418, 258] on span "DOSSIÊ ANÁLISE" at bounding box center [374, 252] width 92 height 15
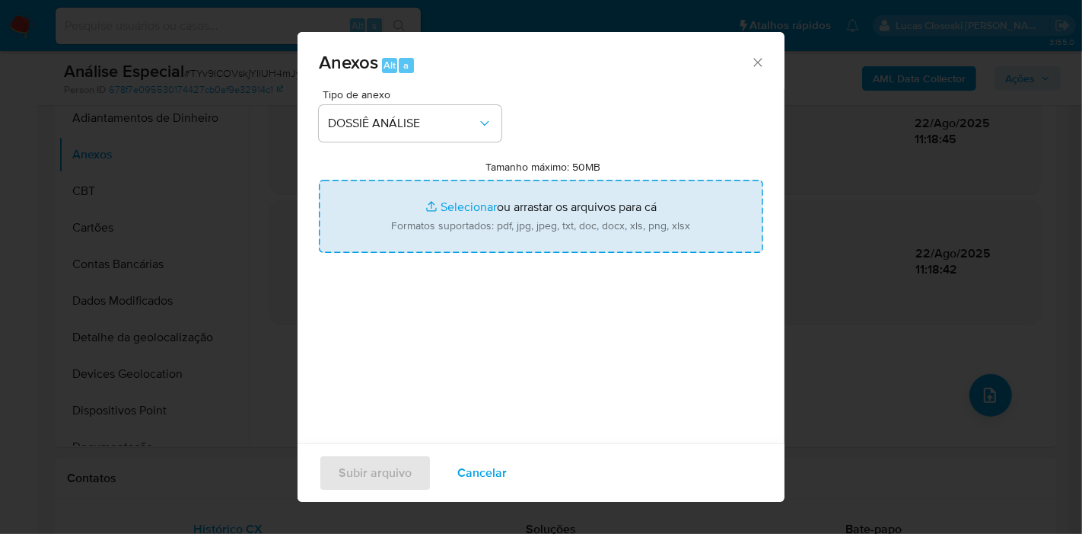
click at [423, 228] on input "Tamanho máximo: 50MB Selecionar arquivos" at bounding box center [541, 216] width 445 height 73
type input "C:\fakepath\SAR - XXXX - CPF 28662955878 - RONALDO PEREZ FERNANDES.pdf"
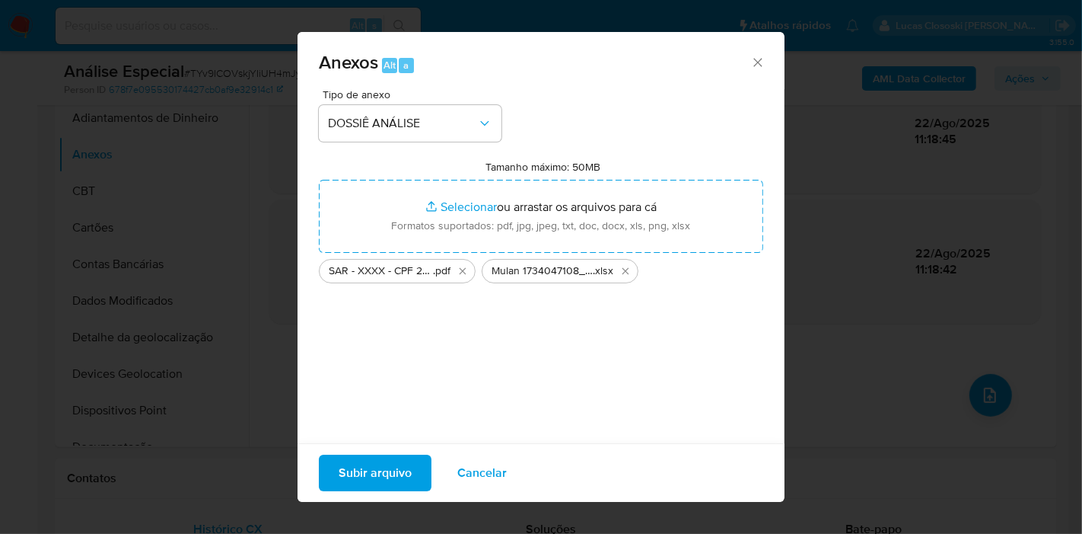
click at [343, 459] on span "Subir arquivo" at bounding box center [375, 472] width 73 height 33
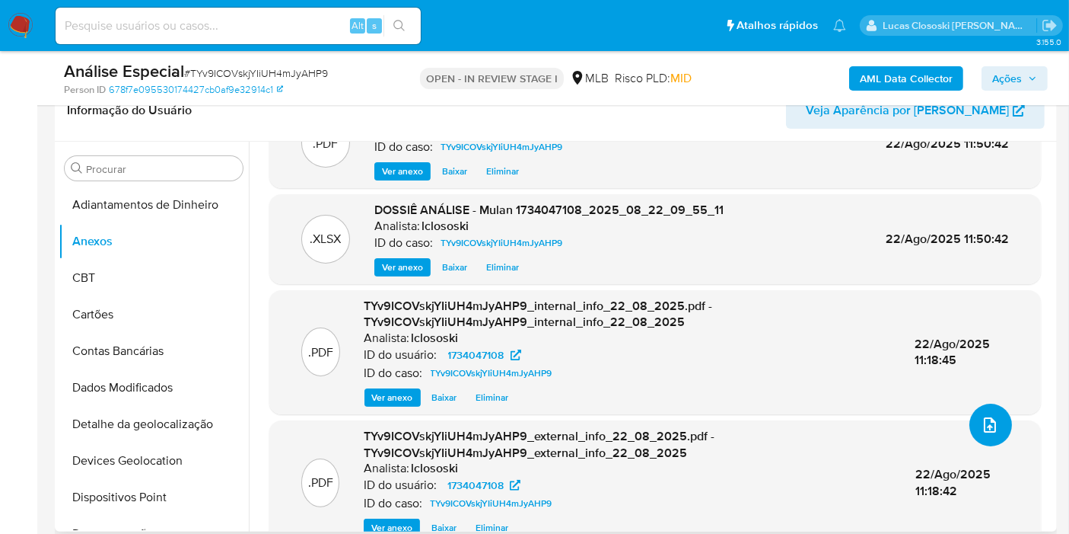
scroll to position [81, 0]
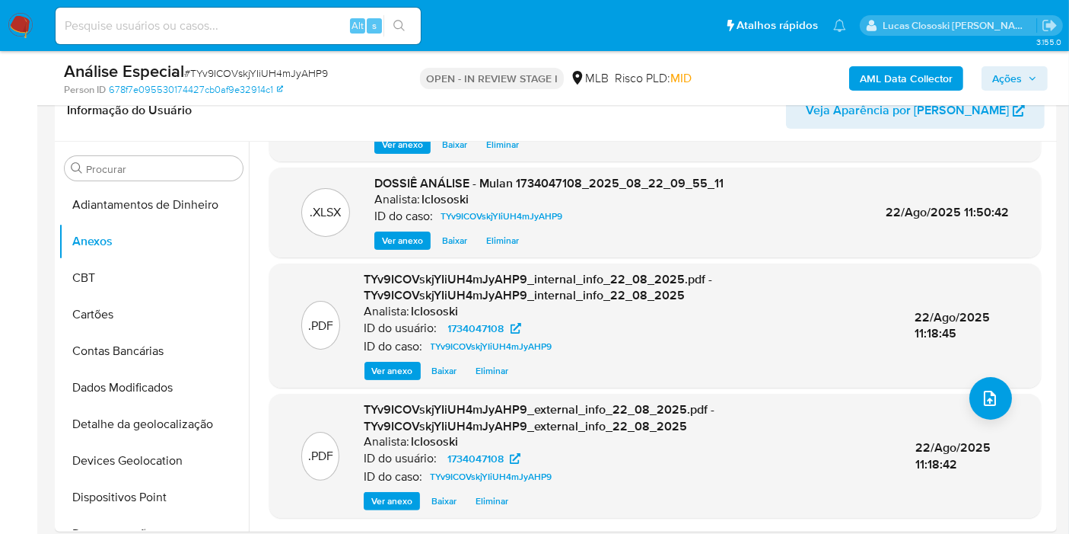
click at [1015, 69] on span "Ações" at bounding box center [1008, 78] width 30 height 24
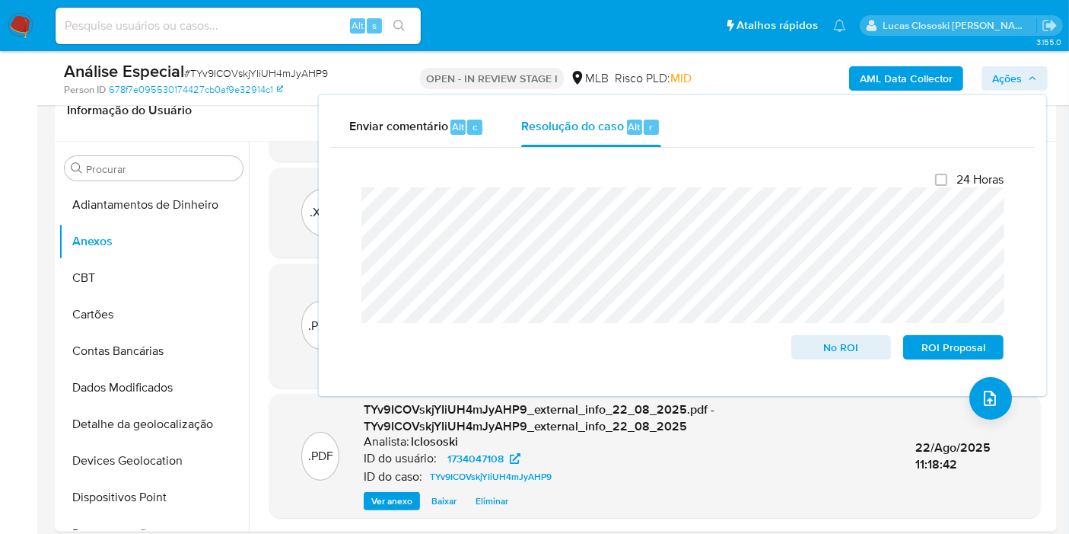
click at [1035, 75] on icon "button" at bounding box center [1032, 78] width 9 height 9
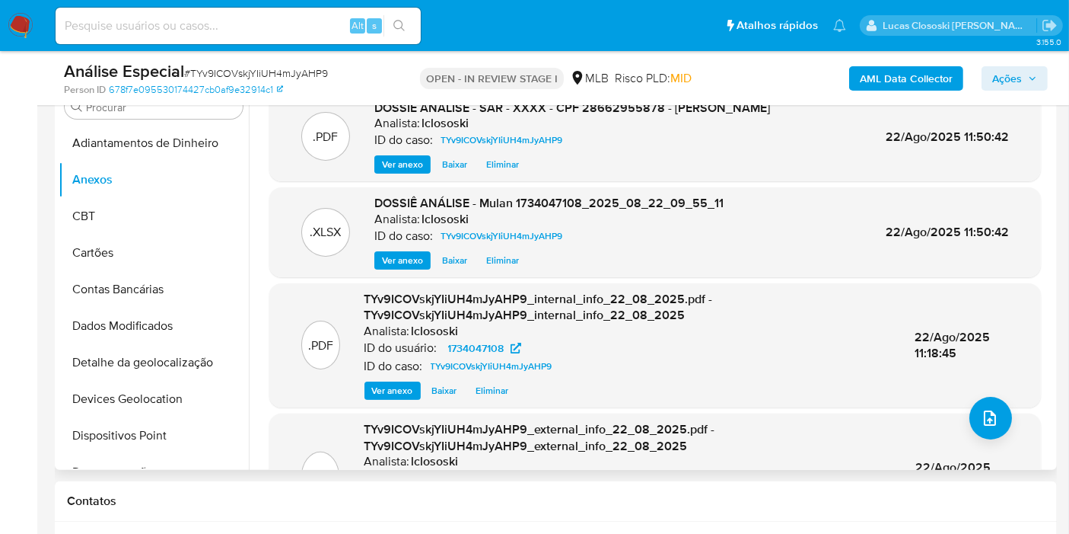
scroll to position [253, 0]
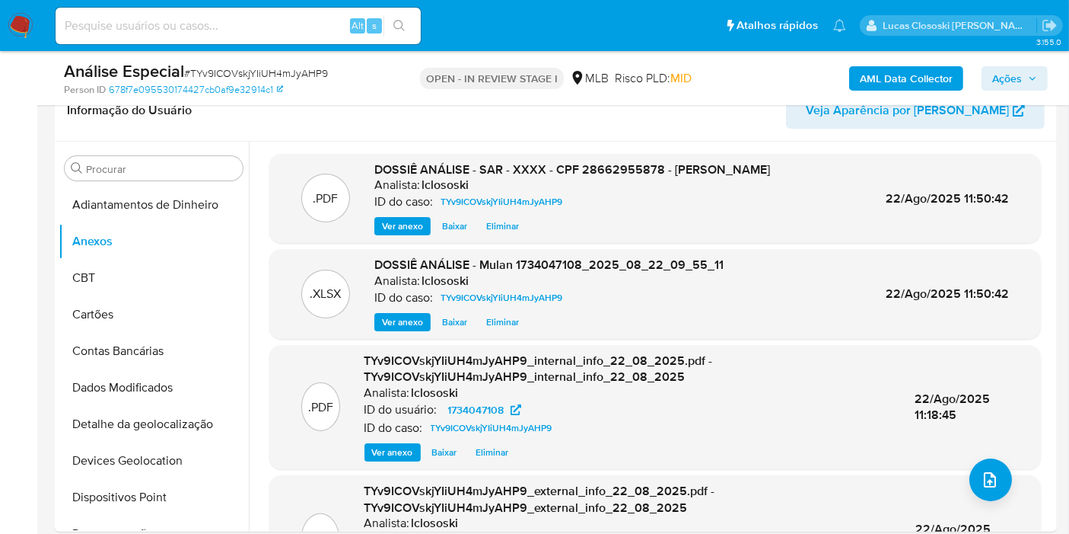
click at [1016, 81] on span "Ações" at bounding box center [1008, 78] width 30 height 24
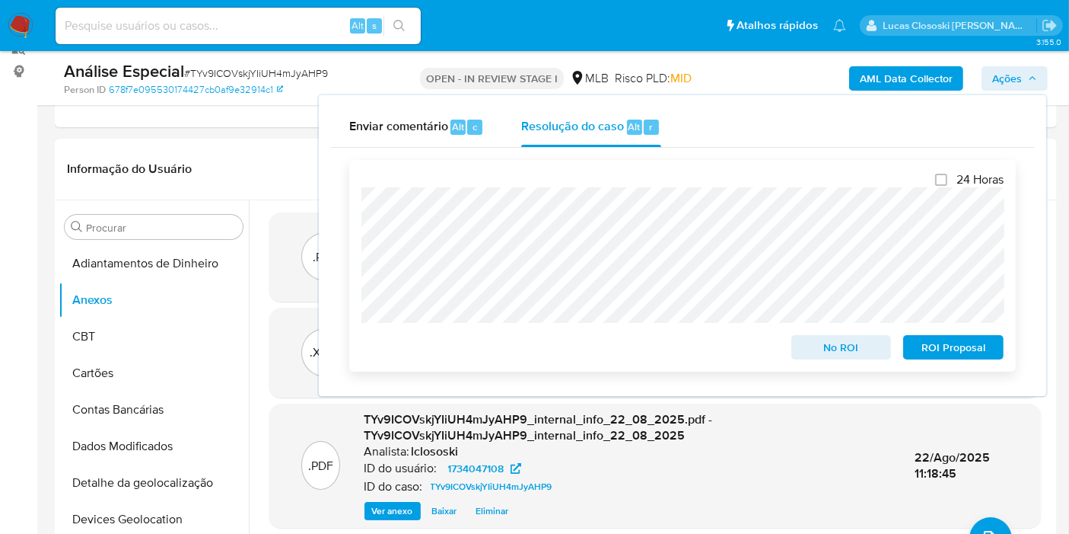
scroll to position [169, 0]
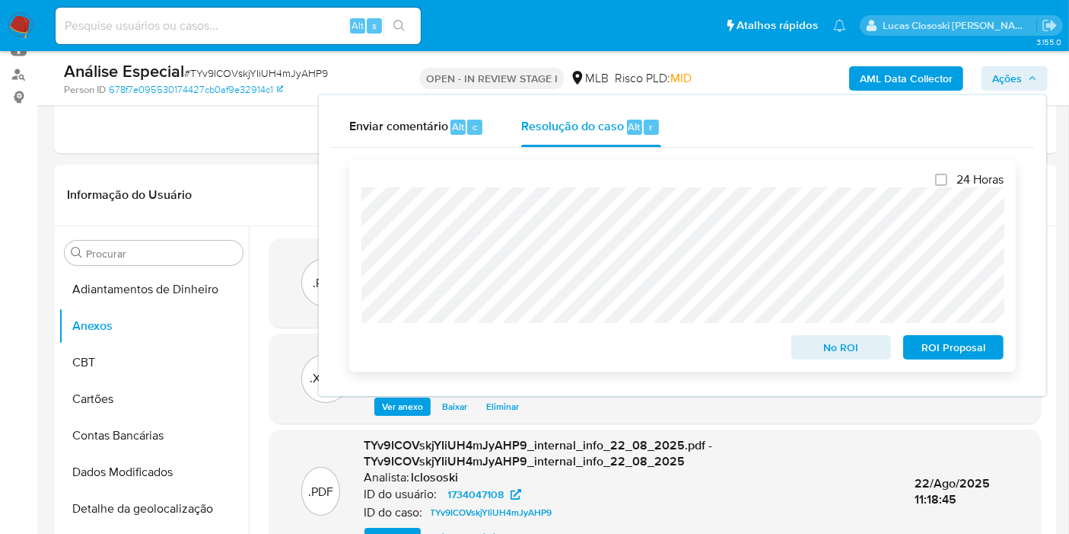
click at [942, 351] on span "ROI Proposal" at bounding box center [953, 346] width 79 height 21
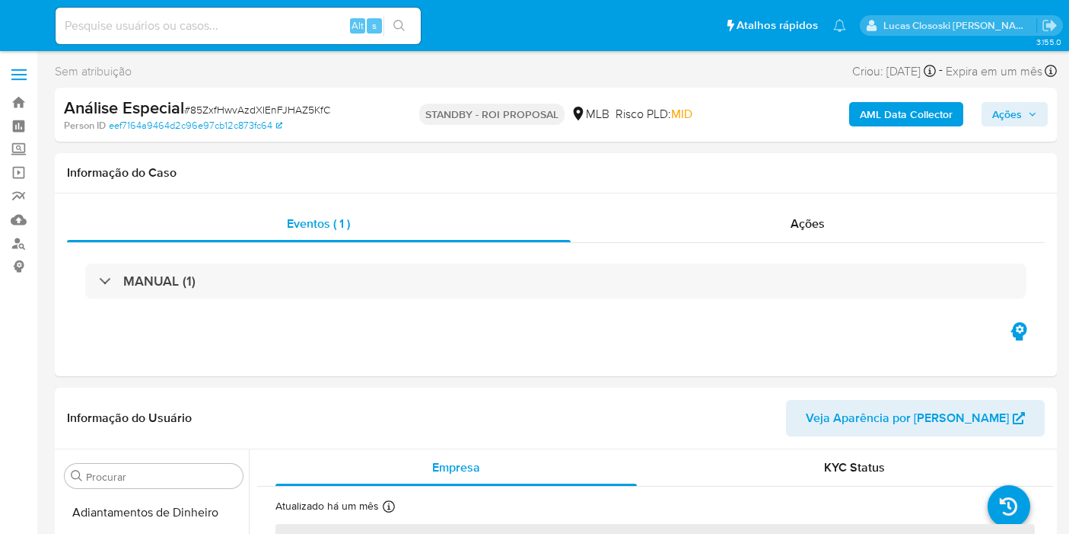
select select "10"
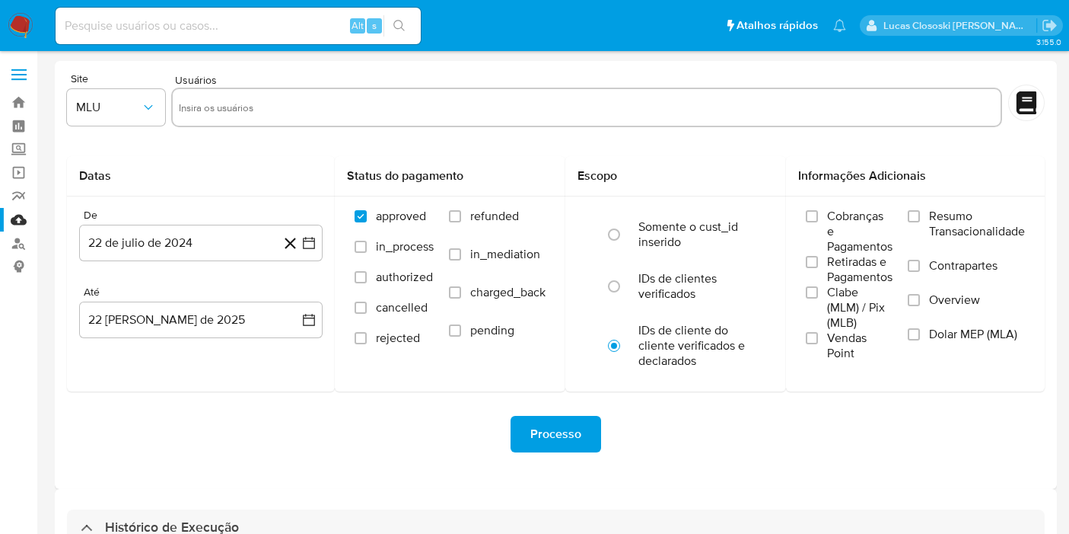
select select "10"
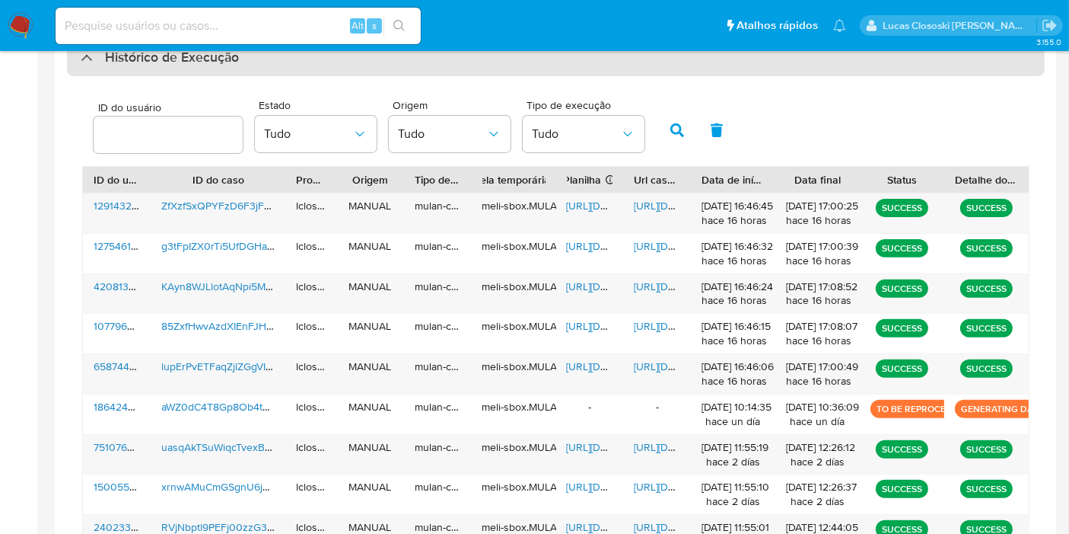
click at [458, 53] on div "Histórico de Execução" at bounding box center [556, 58] width 978 height 37
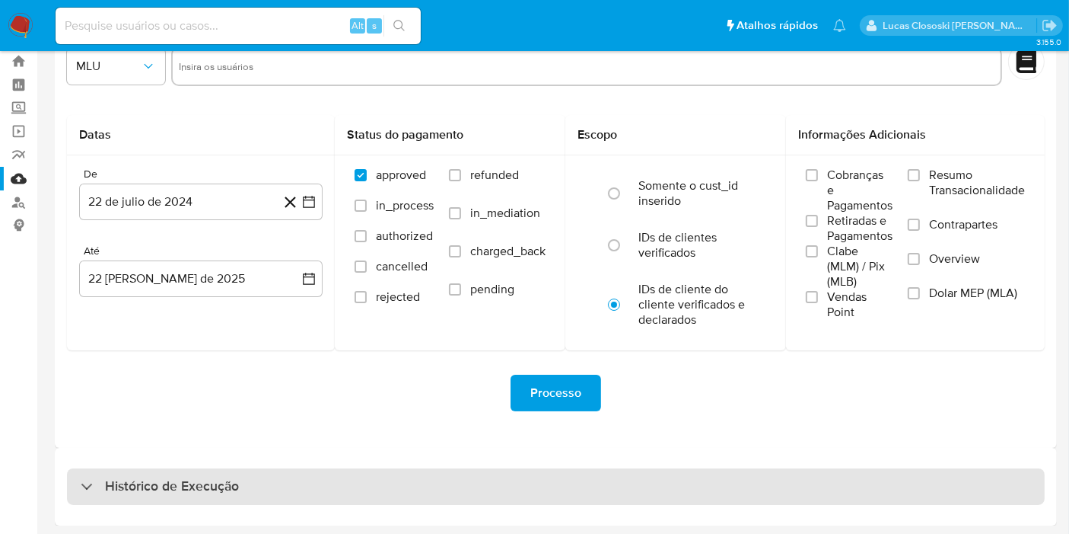
click at [400, 477] on div "Histórico de Execução" at bounding box center [556, 486] width 978 height 37
select select "10"
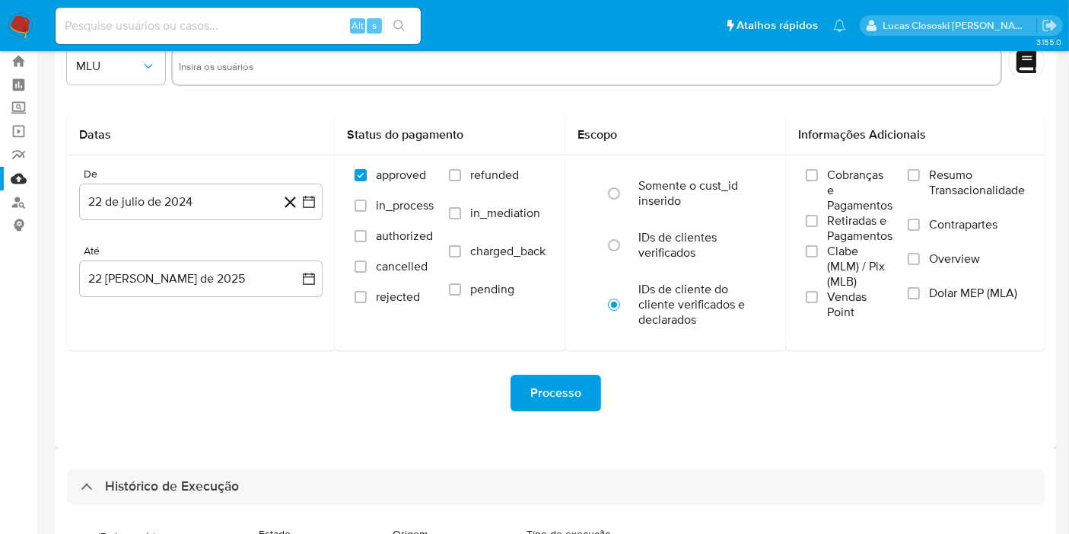
scroll to position [470, 0]
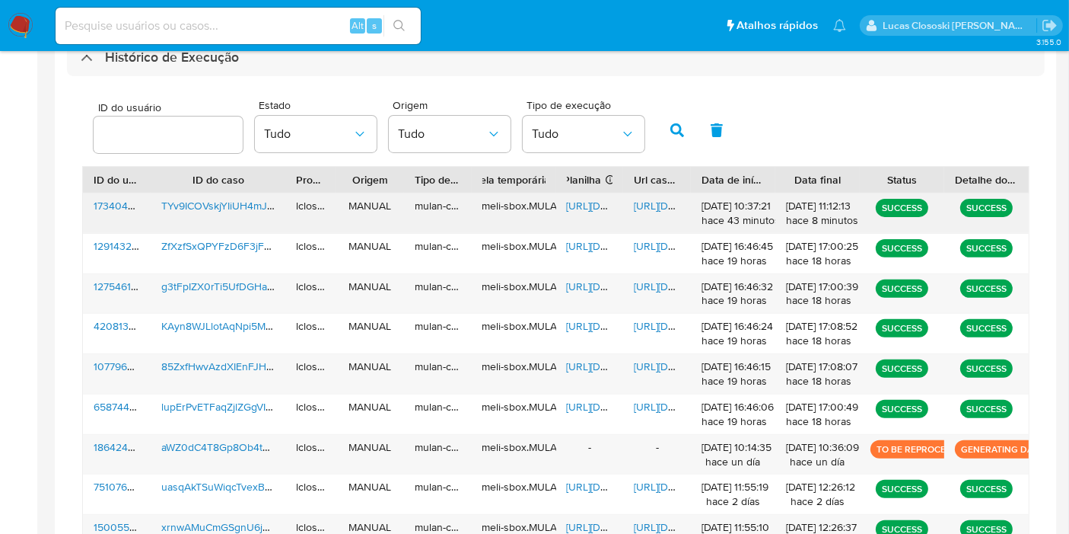
click at [585, 202] on span "[URL][DOMAIN_NAME]" at bounding box center [619, 205] width 105 height 15
click at [643, 202] on span "[URL][DOMAIN_NAME]" at bounding box center [686, 205] width 105 height 15
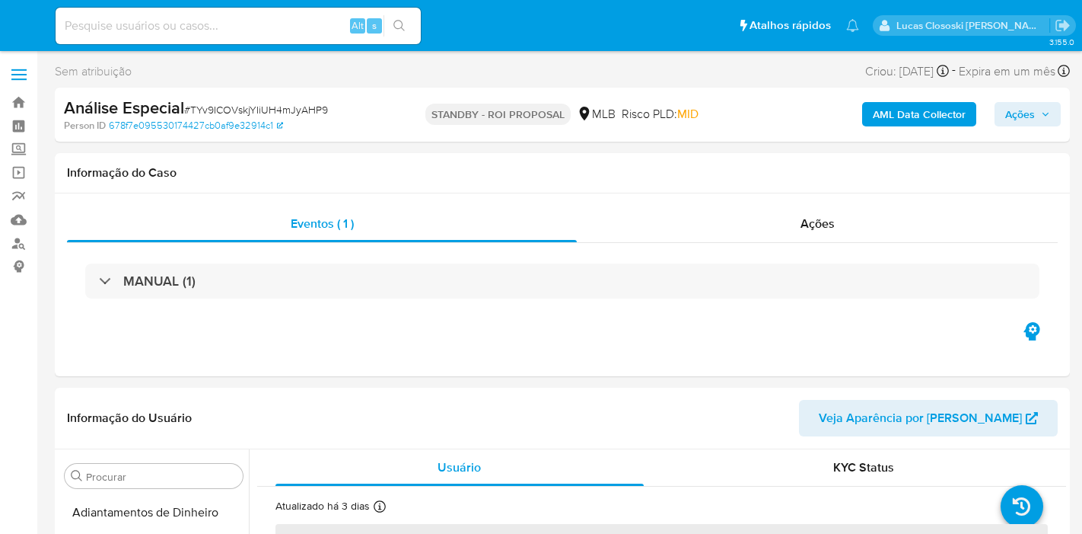
select select "10"
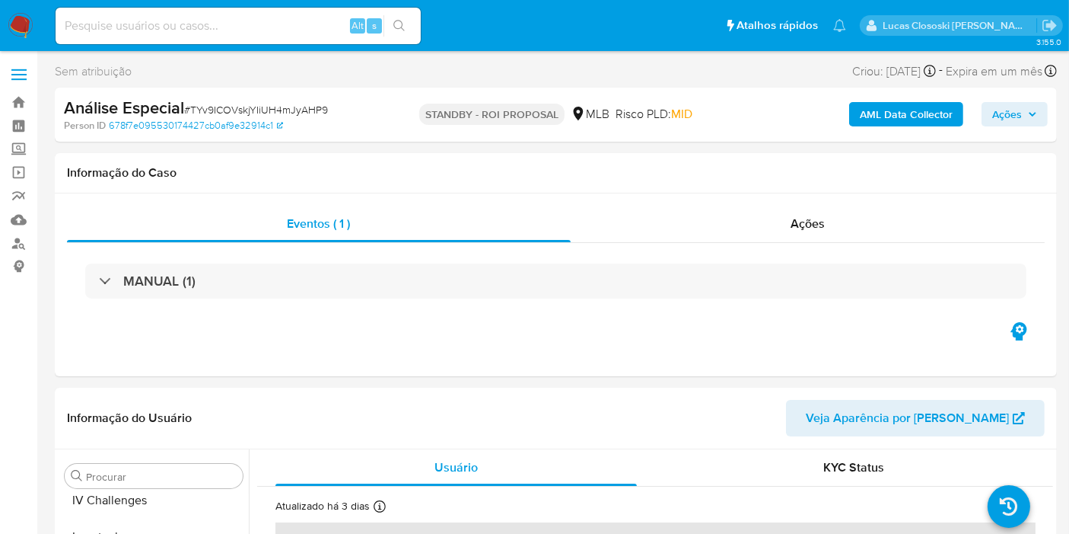
scroll to position [679, 0]
click at [234, 110] on span "# TYv9ICOVskjYIiUH4mJyAHP9" at bounding box center [256, 109] width 144 height 15
copy span "TYv9ICOVskjYIiUH4mJyAHP9"
click at [20, 25] on img at bounding box center [21, 26] width 26 height 26
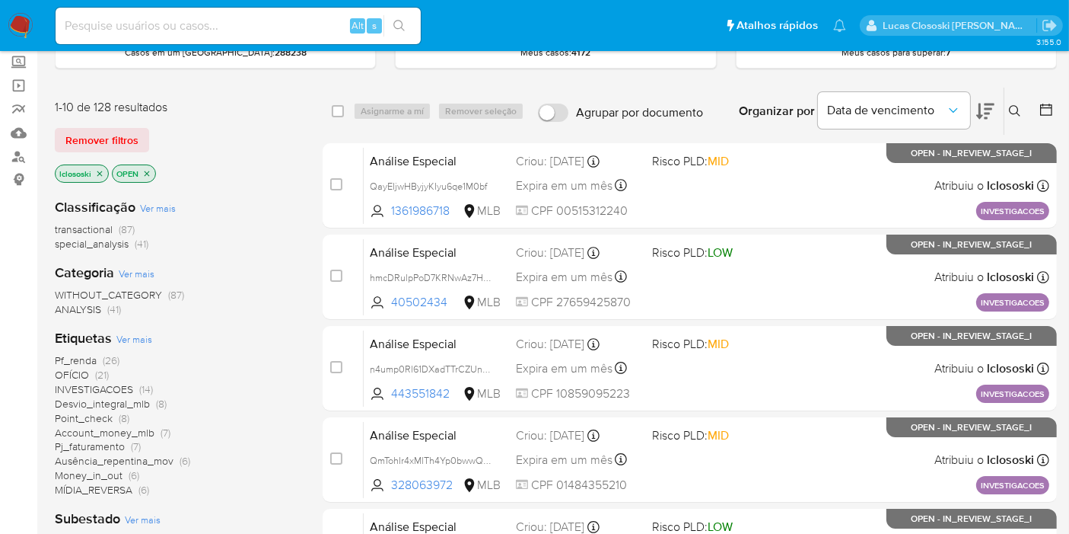
scroll to position [169, 0]
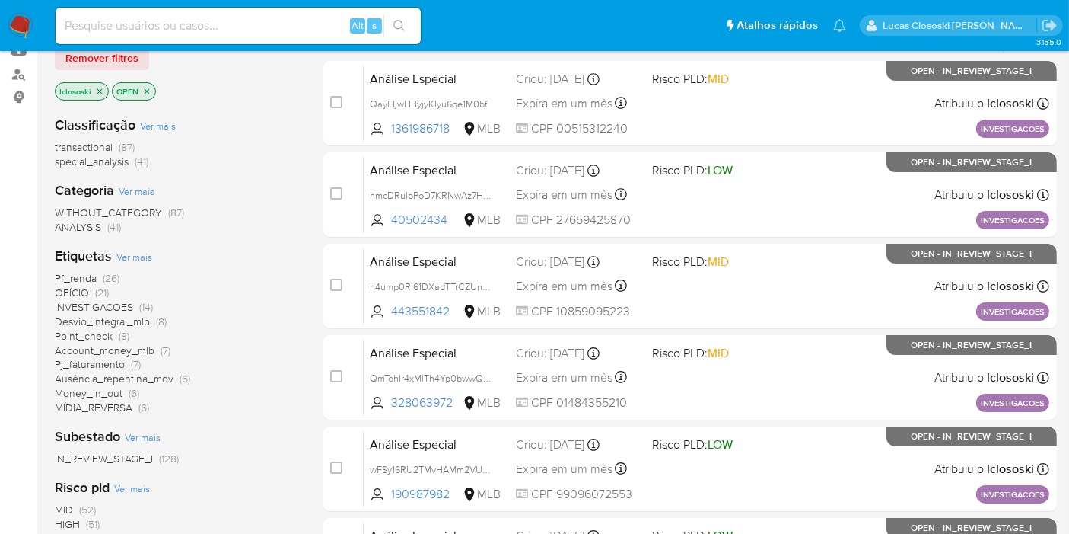
click at [80, 285] on span "OFÍCIO" at bounding box center [72, 292] width 34 height 15
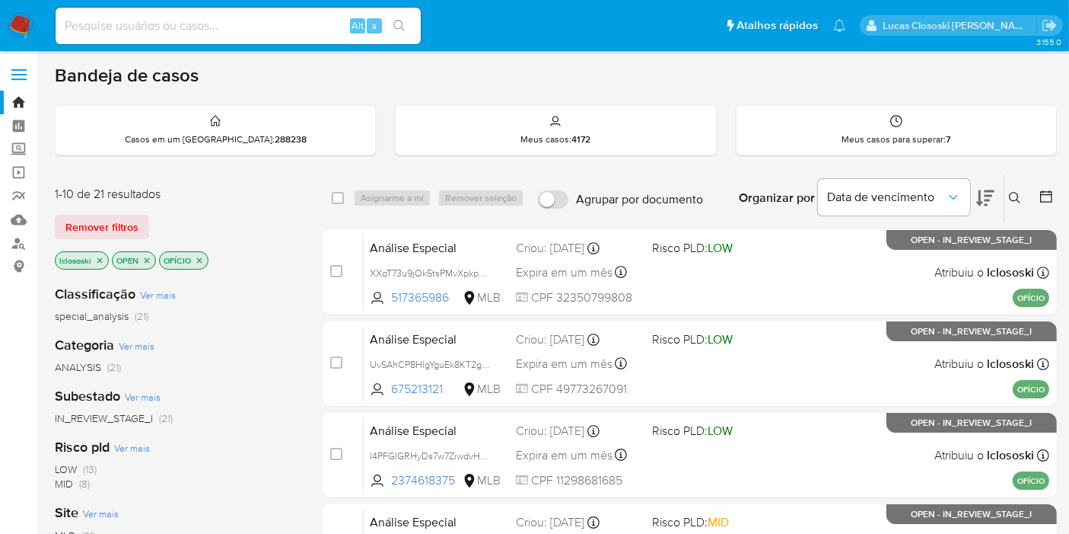
click at [981, 199] on icon at bounding box center [986, 198] width 18 height 18
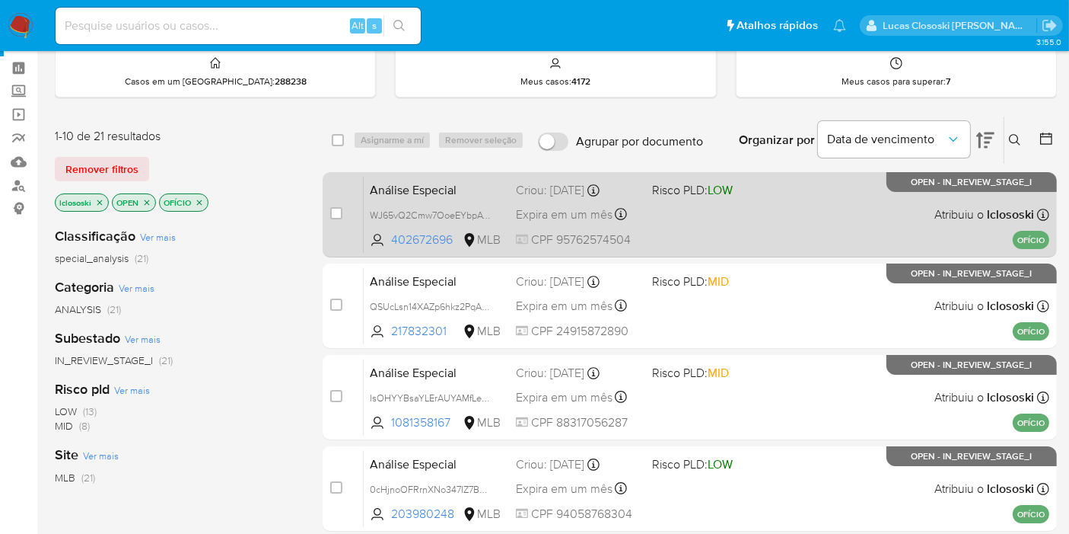
scroll to position [84, 0]
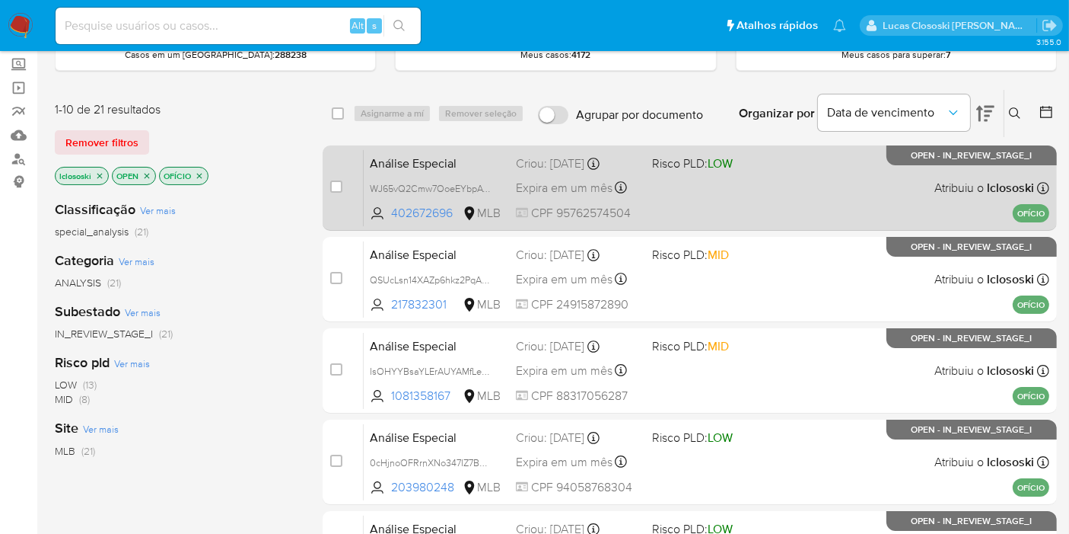
click at [776, 192] on div "Análise Especial WJ65vQ2Cmw7OoeEYbpAWNrBx 402672696 MLB Risco PLD: LOW Criou: 1…" at bounding box center [707, 187] width 686 height 77
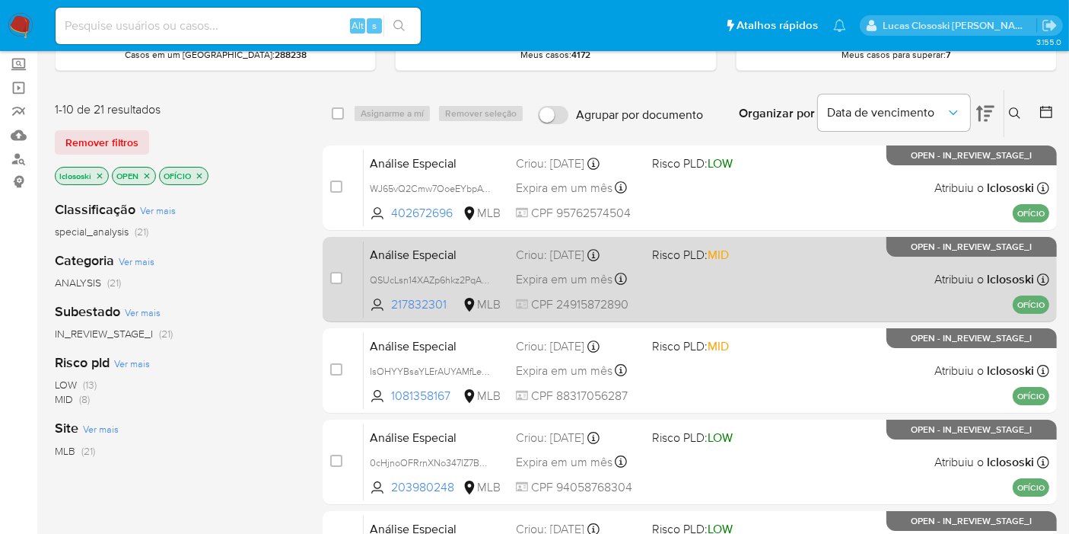
click at [754, 272] on div "Análise Especial QSUcLsn14XAZp6hkz2PqAbpT 217832301 MLB Risco PLD: MID Criou: 1…" at bounding box center [707, 279] width 686 height 77
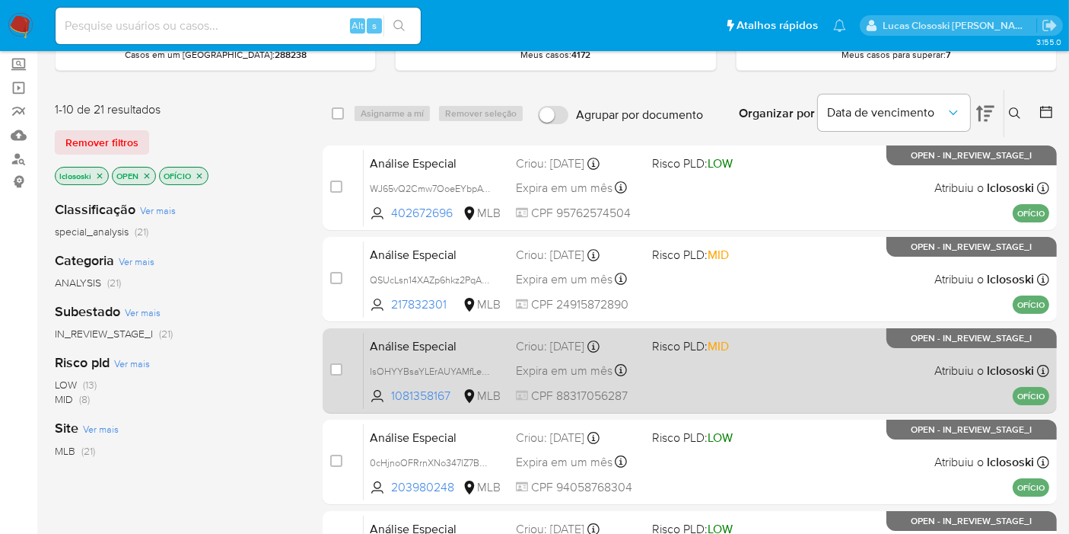
click at [752, 358] on div "Análise Especial IsOHYYBsaYLErAUYAMfLerhO 1081358167 MLB Risco PLD: MID Criou: …" at bounding box center [707, 370] width 686 height 77
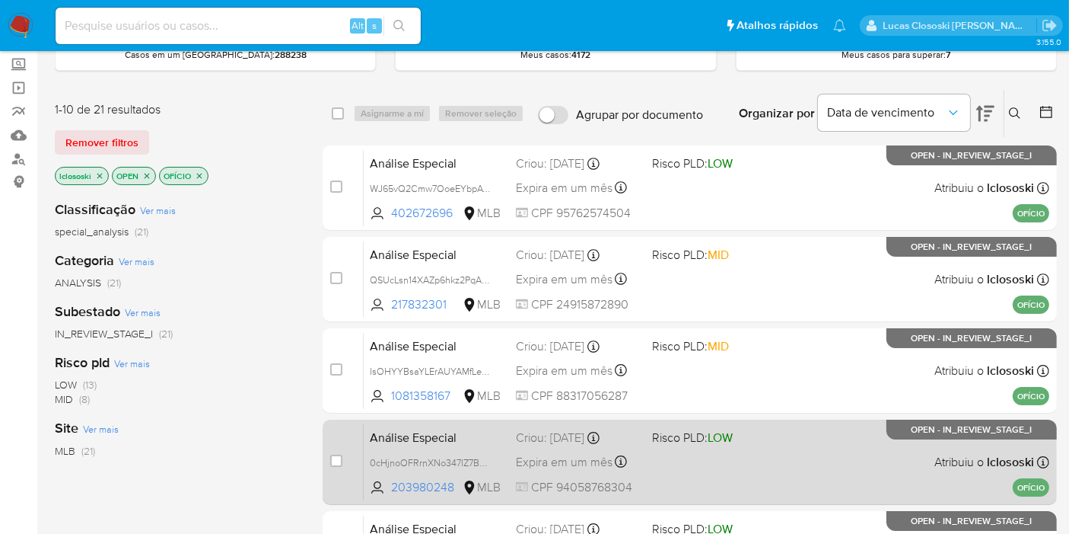
click at [731, 462] on div "Análise Especial 0cHjnoOFRrnXNo347IZ7Be8u 203980248 MLB Risco PLD: LOW Criou: 1…" at bounding box center [707, 461] width 686 height 77
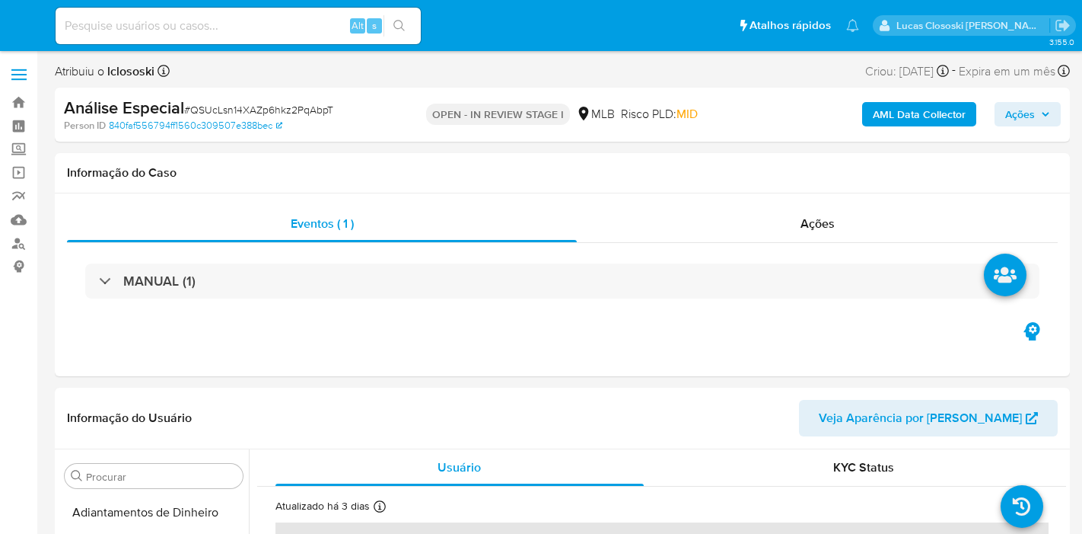
select select "10"
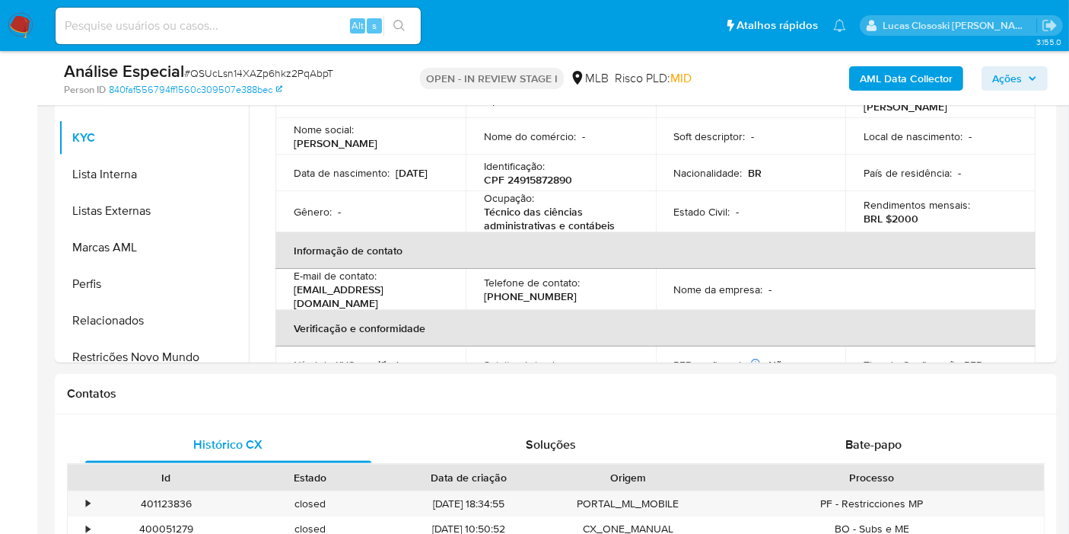
scroll to position [679, 0]
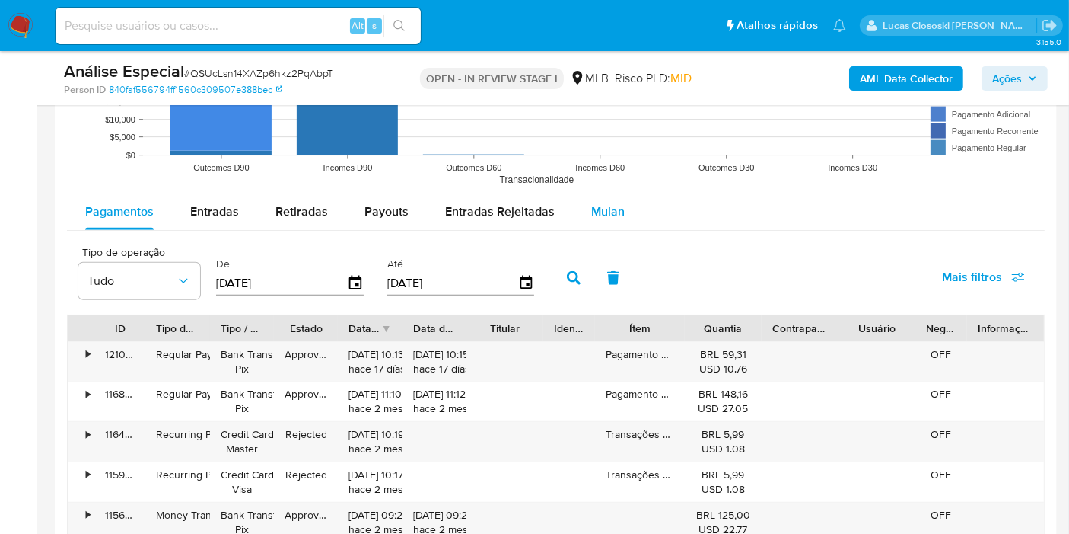
click at [578, 196] on button "Mulan" at bounding box center [608, 211] width 70 height 37
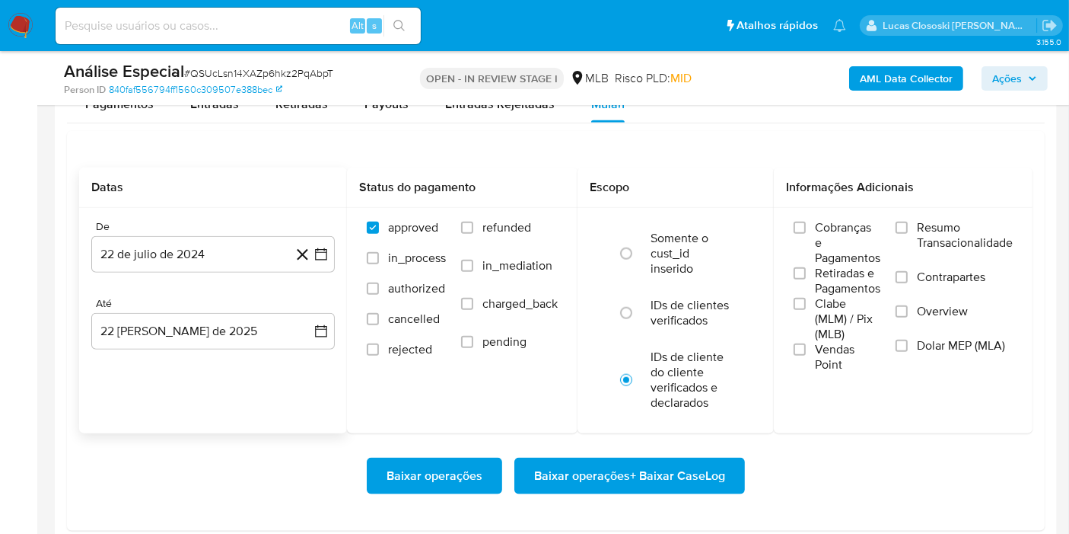
scroll to position [1776, 0]
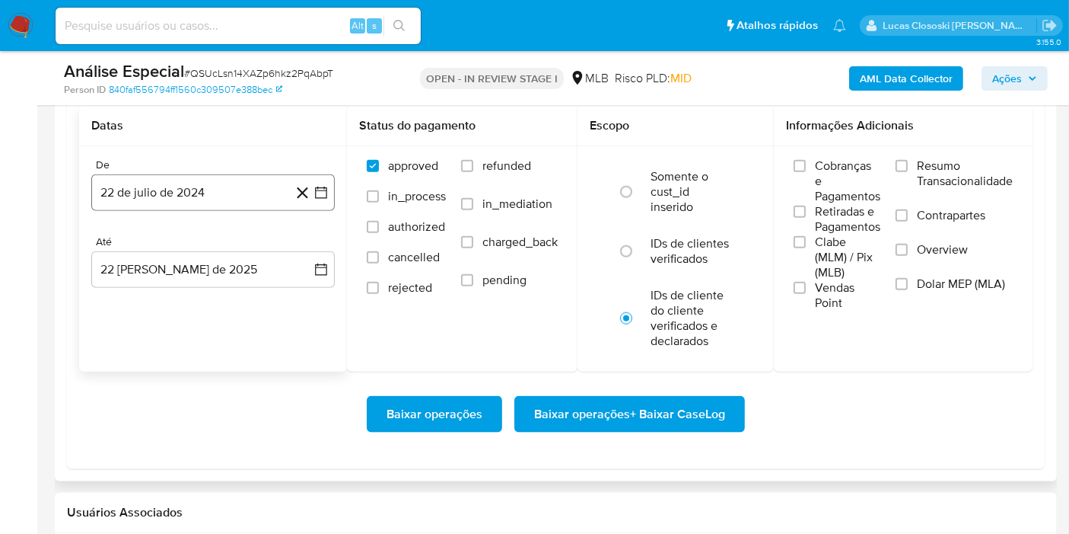
click at [333, 196] on button "22 de julio de 2024" at bounding box center [213, 192] width 244 height 37
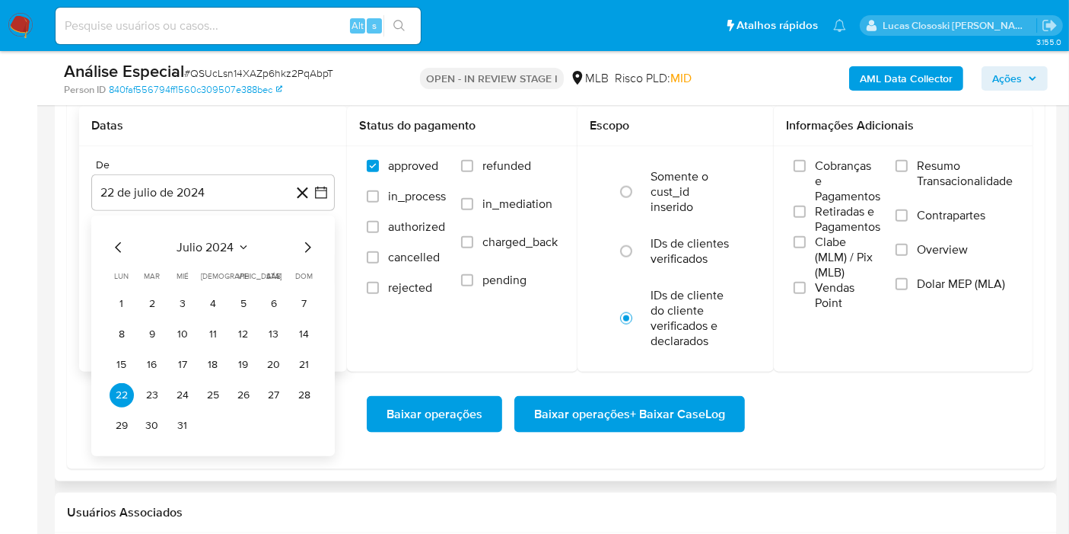
click at [227, 240] on span "julio 2024" at bounding box center [205, 247] width 57 height 15
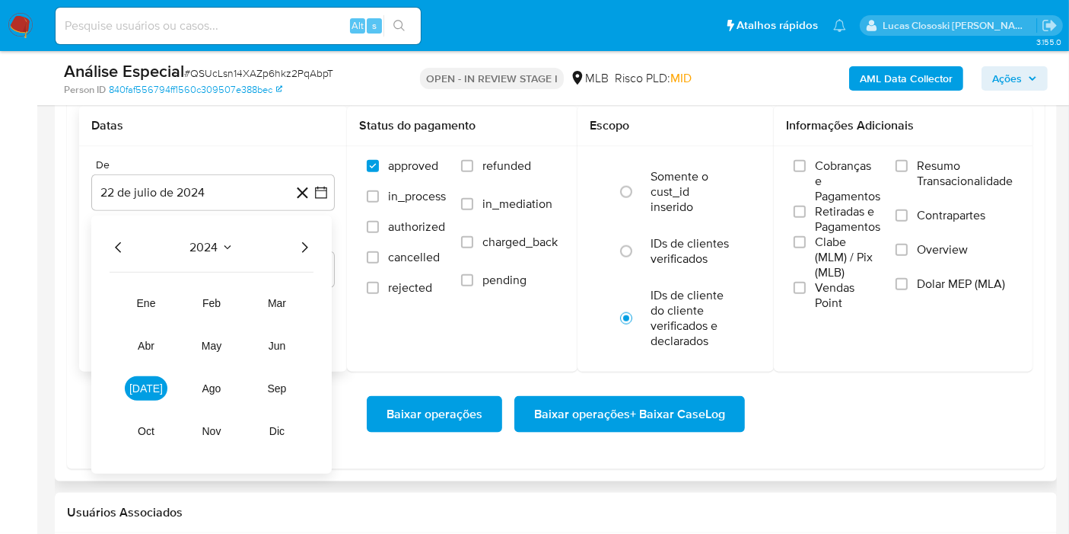
click at [313, 244] on icon "Año siguiente" at bounding box center [304, 247] width 18 height 18
click at [159, 293] on button "ene" at bounding box center [146, 303] width 43 height 24
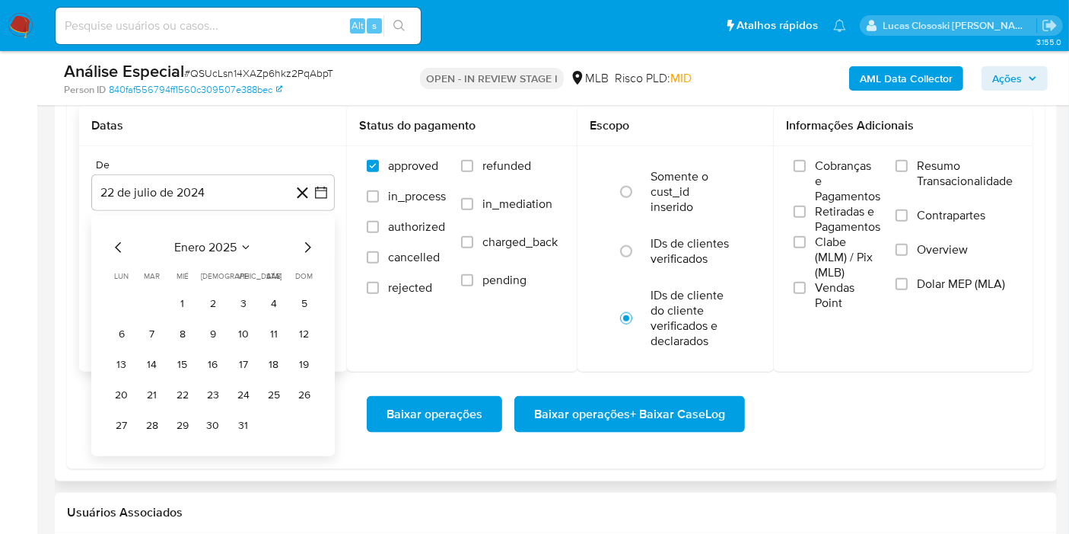
click at [174, 292] on button "1" at bounding box center [182, 304] width 24 height 24
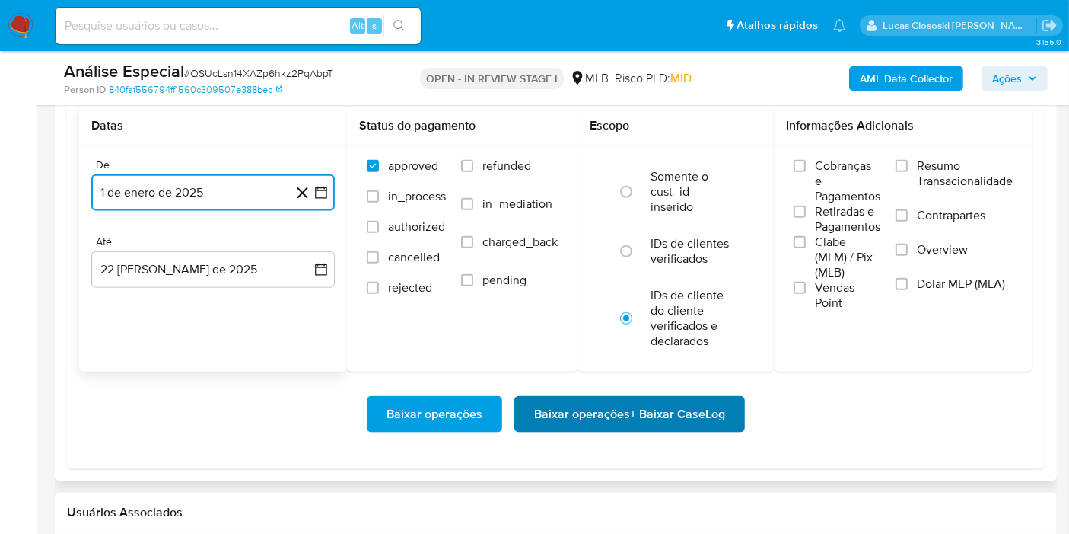
click at [661, 412] on span "Baixar operações + Baixar CaseLog" at bounding box center [629, 413] width 191 height 33
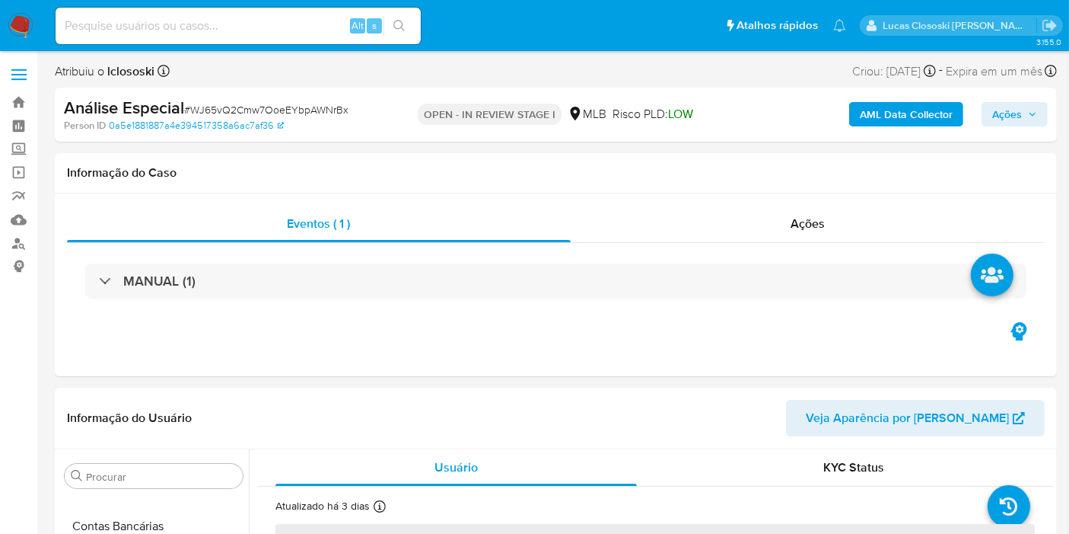
scroll to position [679, 0]
select select "10"
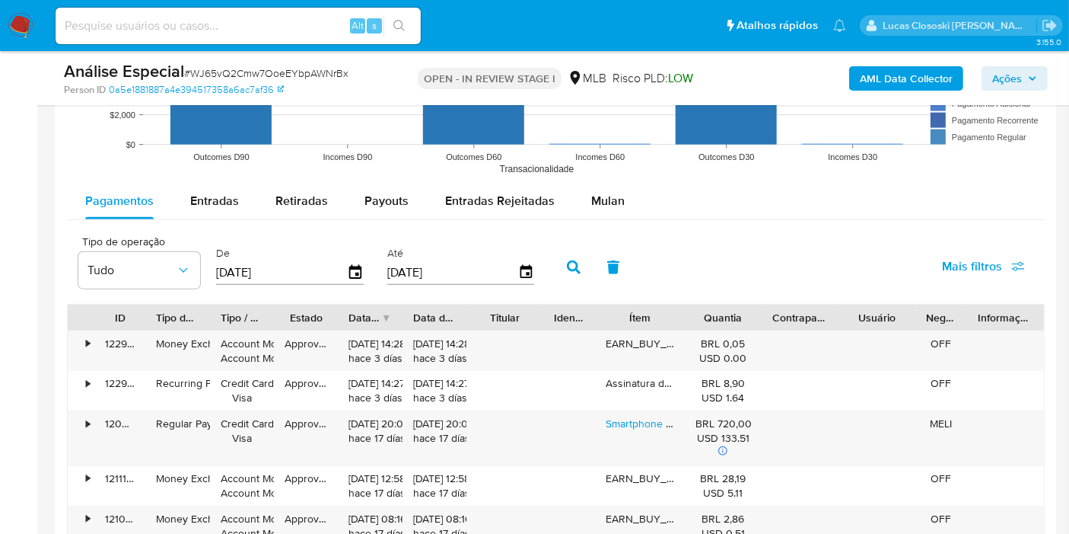
scroll to position [1691, 0]
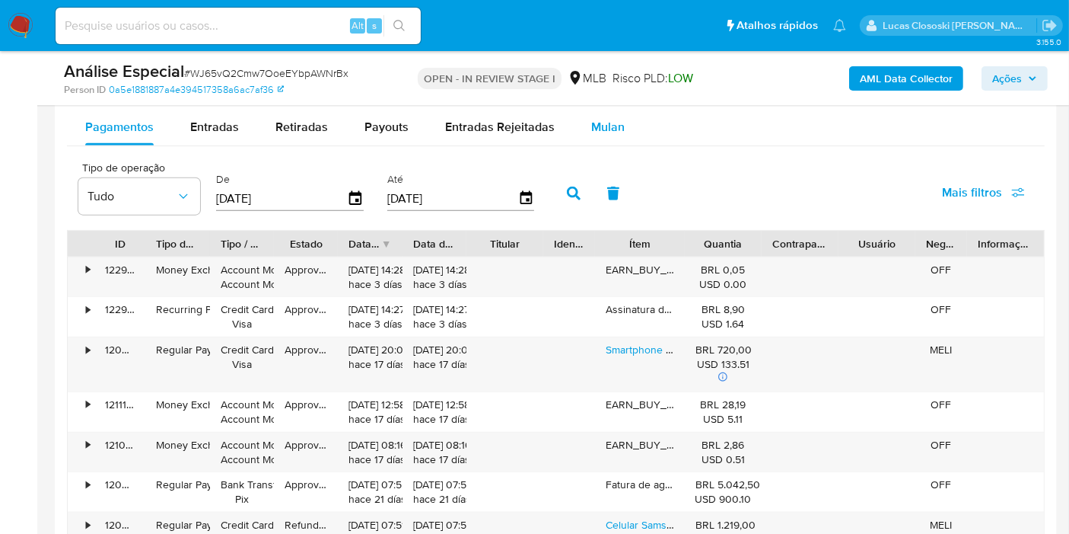
click at [628, 138] on button "Mulan" at bounding box center [608, 127] width 70 height 37
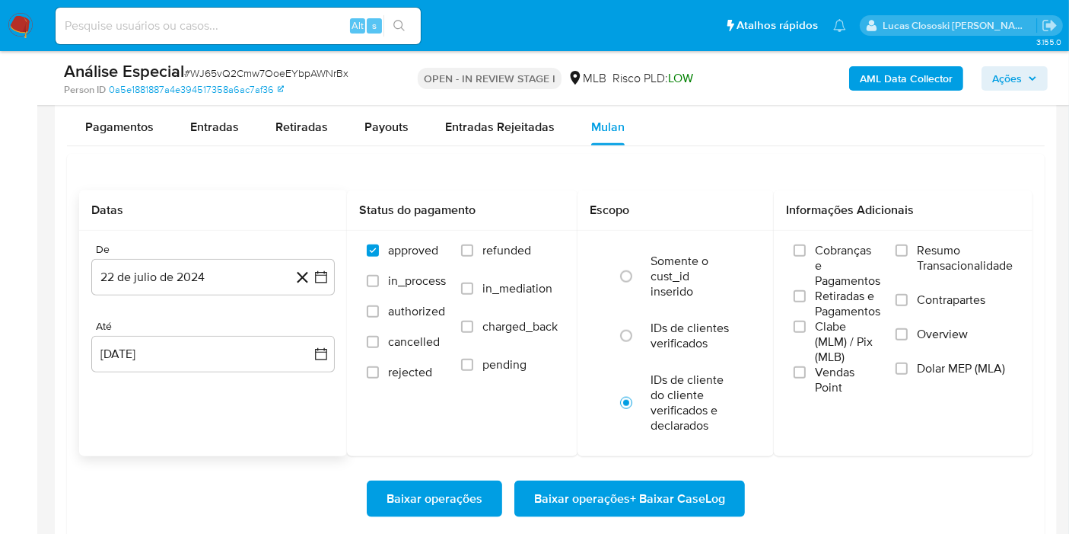
click at [335, 282] on div "De [DATE] [DATE] Até [DATE] [DATE]" at bounding box center [213, 320] width 268 height 178
click at [325, 280] on icon "button" at bounding box center [321, 276] width 15 height 15
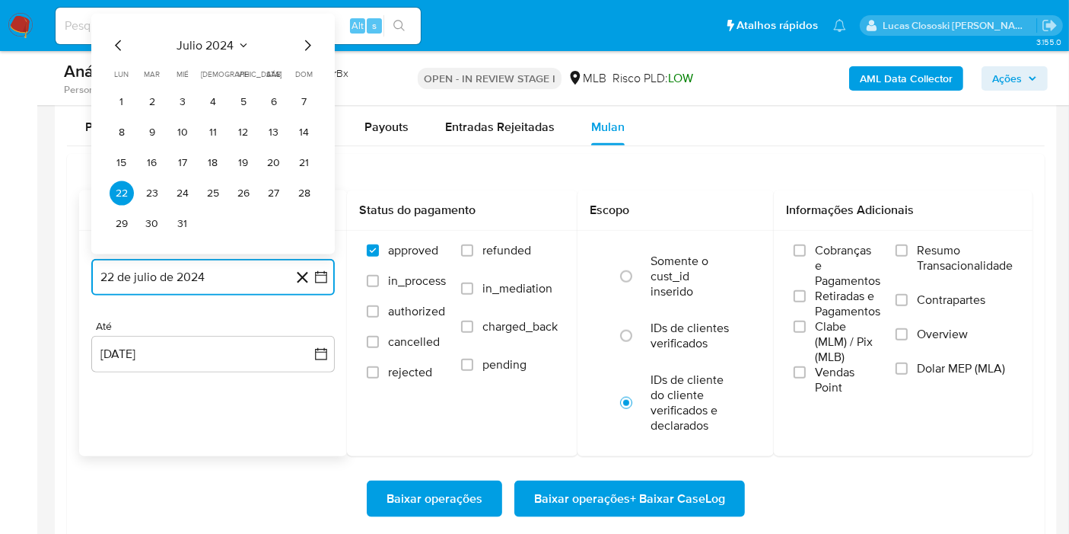
click at [224, 46] on span "julio 2024" at bounding box center [205, 45] width 57 height 15
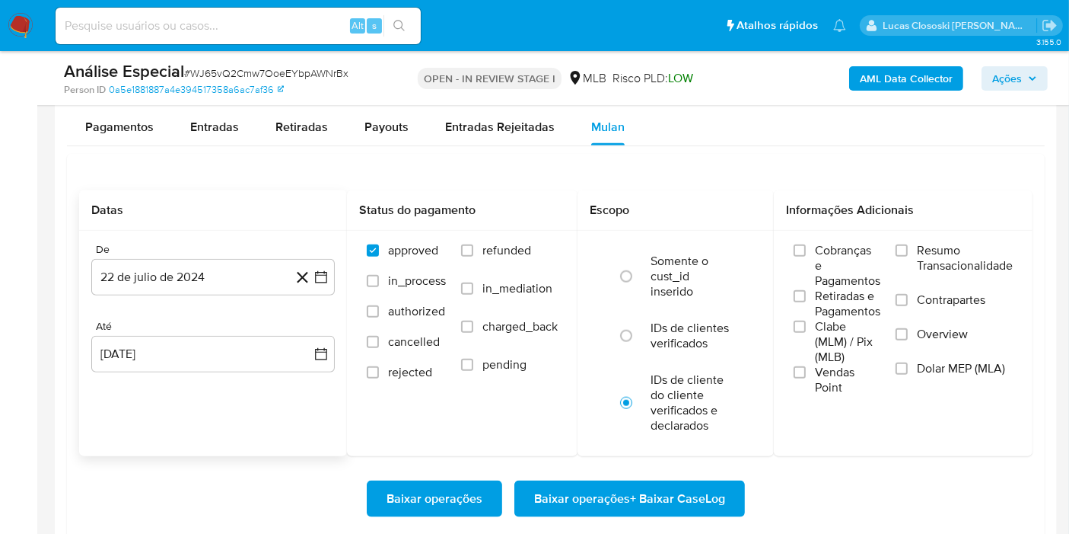
click at [335, 23] on input at bounding box center [238, 26] width 365 height 20
click at [308, 24] on input at bounding box center [238, 26] width 365 height 20
click at [225, 284] on button "22 de julio de 2024" at bounding box center [213, 277] width 244 height 37
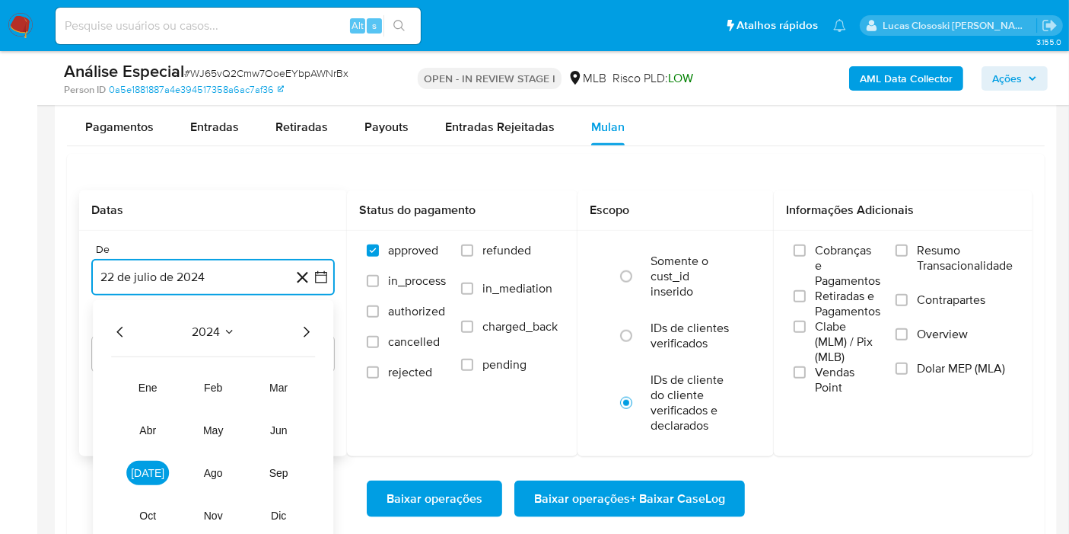
click at [301, 333] on icon "Año siguiente" at bounding box center [306, 332] width 18 height 18
click at [151, 396] on button "ene" at bounding box center [147, 387] width 43 height 24
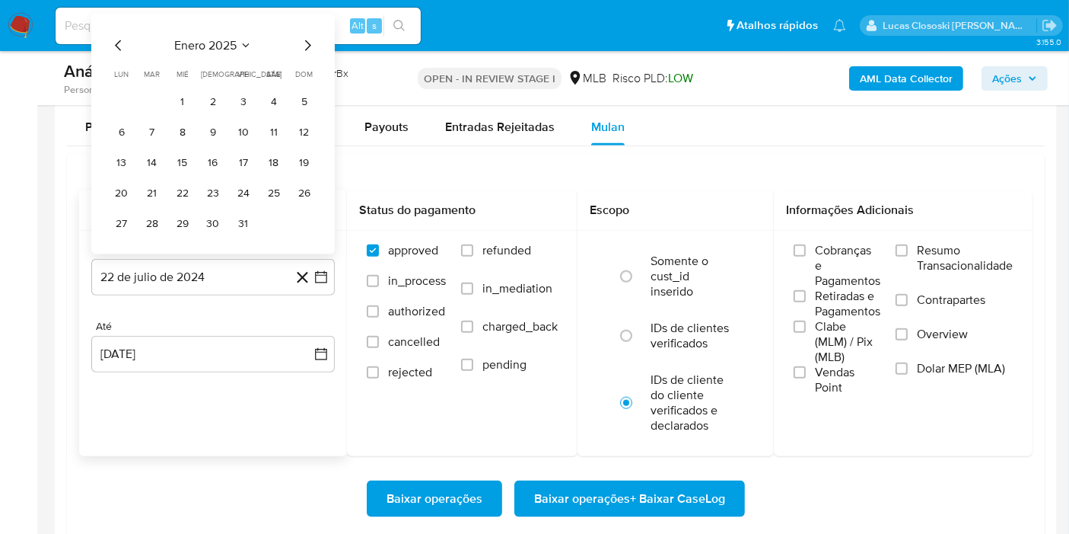
click at [176, 112] on tbody "1 2 3 4 5 6 7 8 9 10 11 12 13 14 15 16 17 18 19 20 21 22 23 24 25 26 27 28 29 3…" at bounding box center [213, 163] width 207 height 146
click at [180, 102] on button "1" at bounding box center [182, 102] width 24 height 24
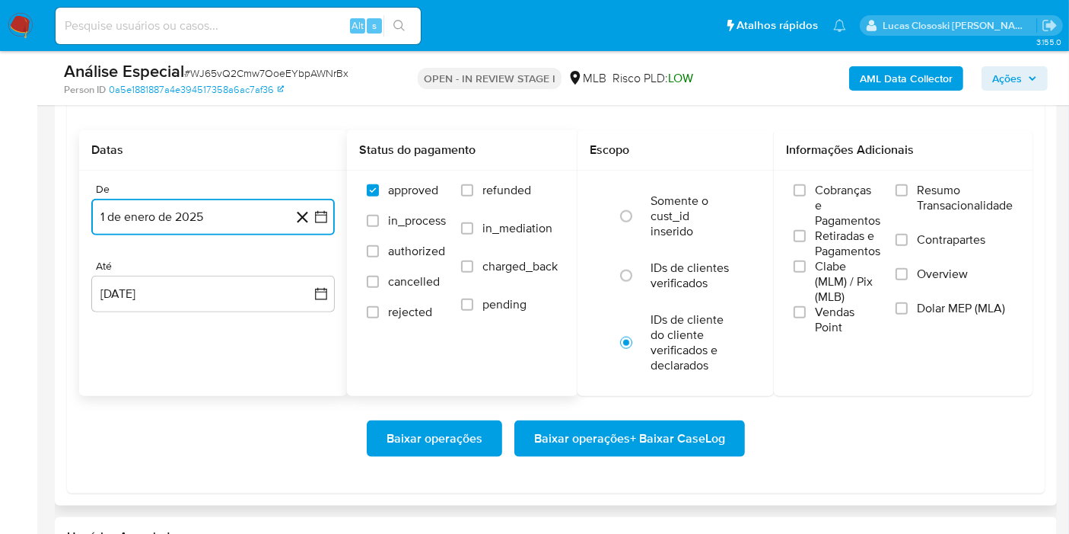
scroll to position [1860, 0]
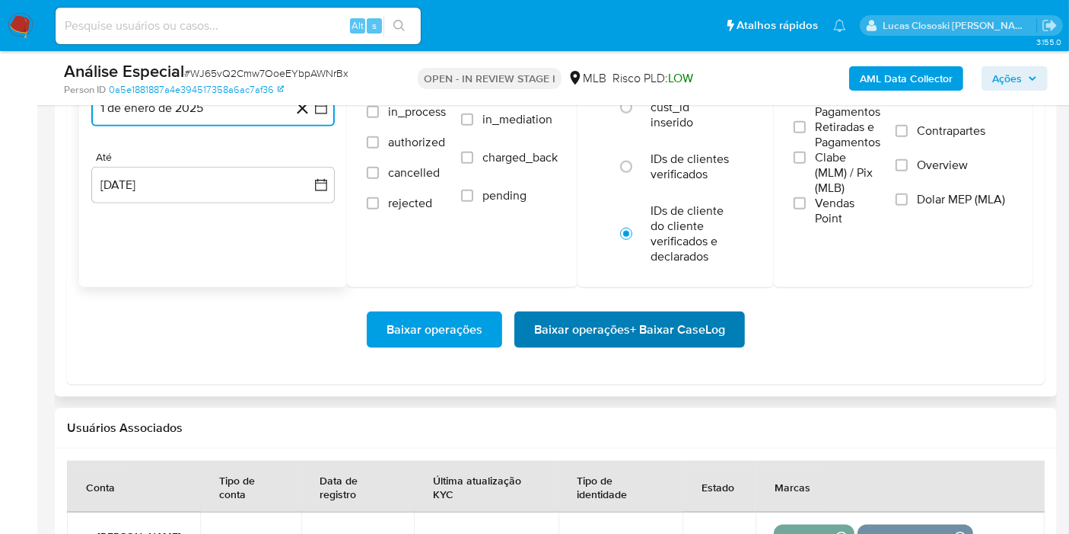
click at [625, 323] on span "Baixar operações + Baixar CaseLog" at bounding box center [629, 329] width 191 height 33
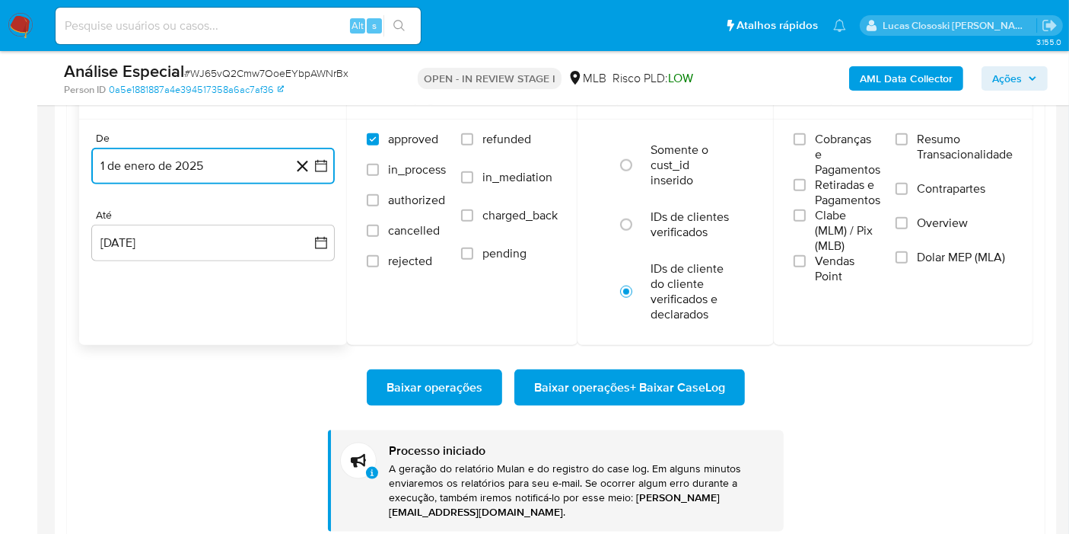
scroll to position [1776, 0]
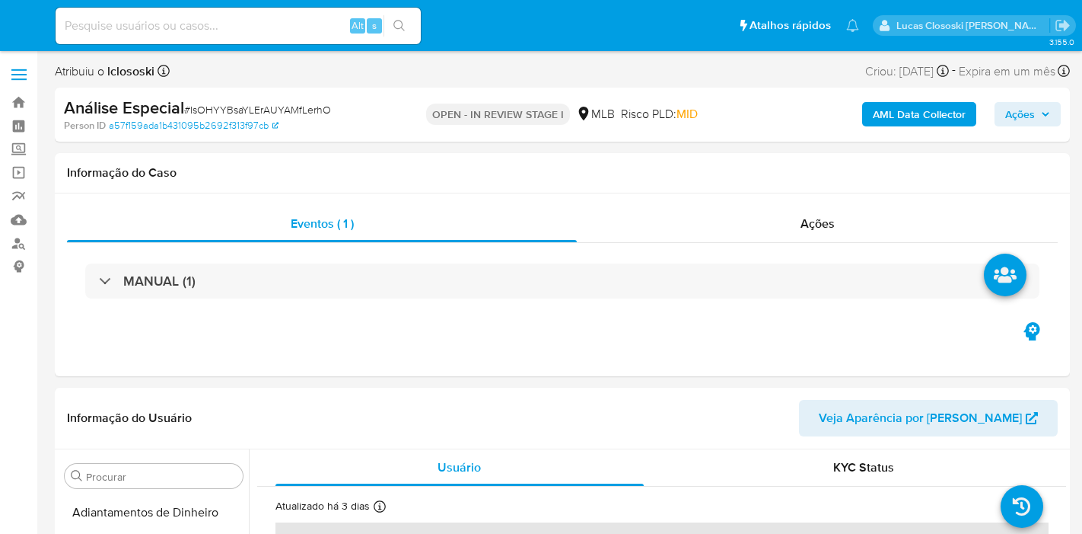
select select "10"
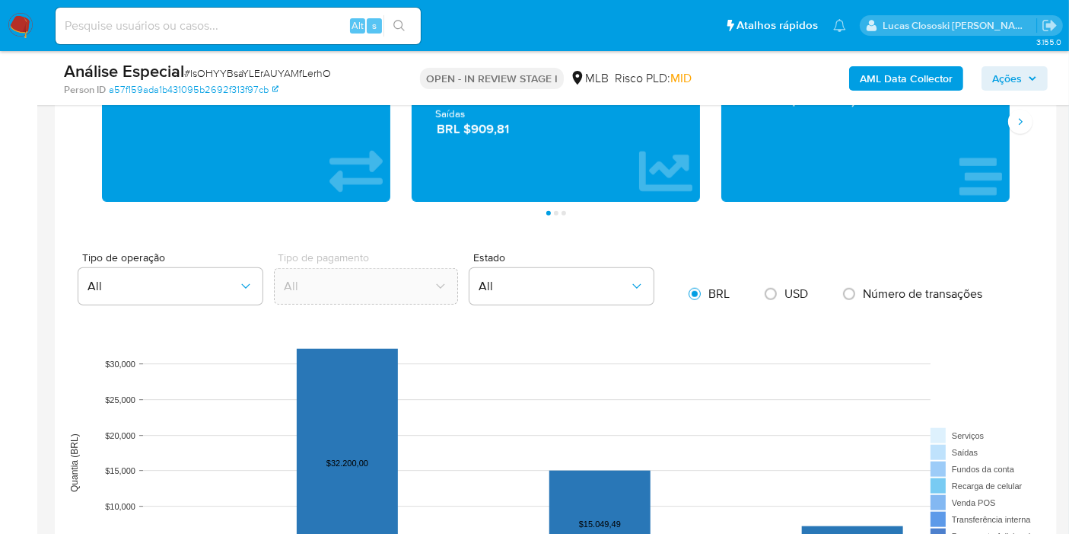
scroll to position [1353, 0]
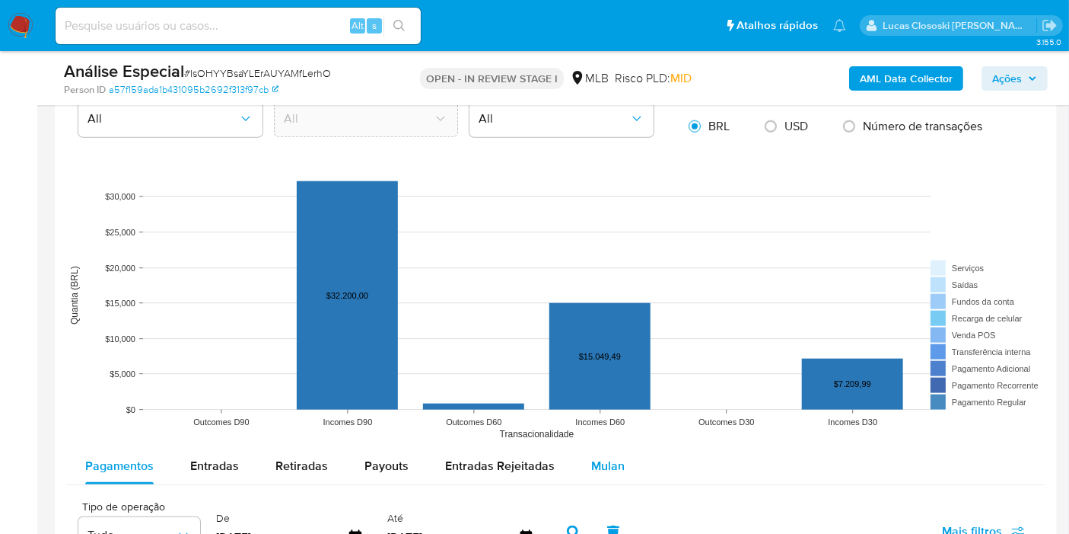
click at [600, 468] on span "Mulan" at bounding box center [607, 466] width 33 height 18
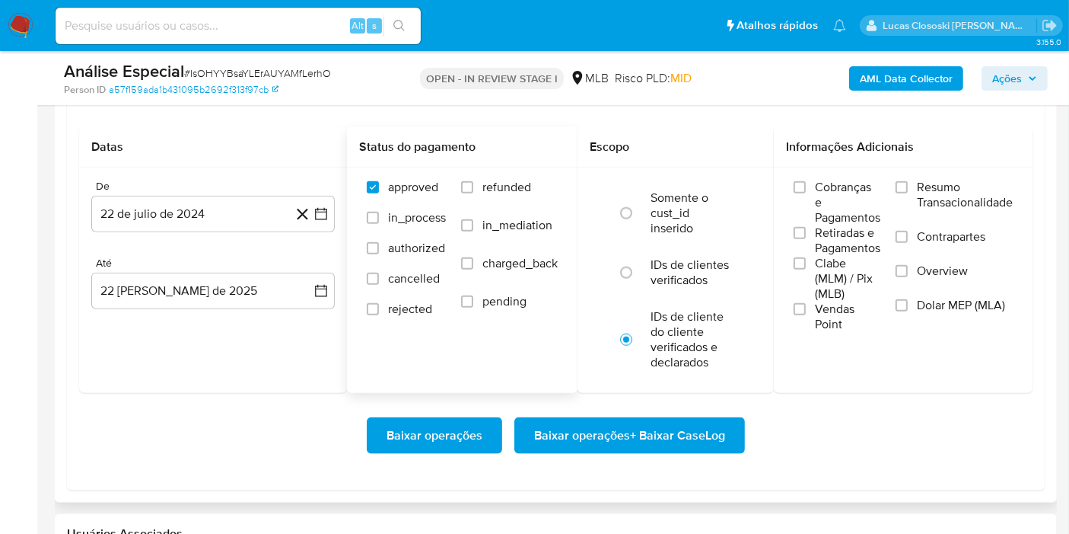
scroll to position [1691, 0]
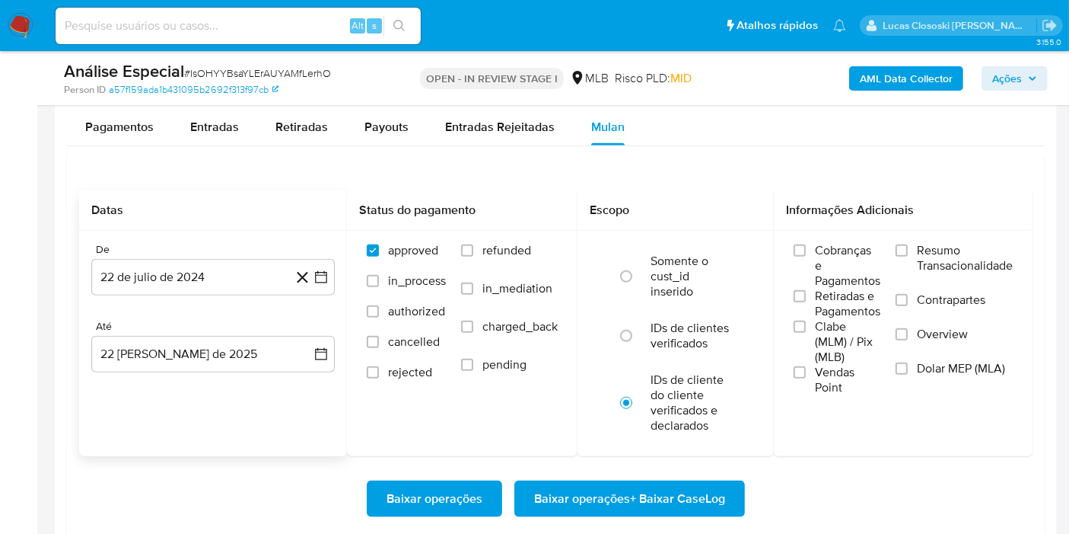
click at [341, 272] on div "De 22 de [PERSON_NAME] de 2024 [DATE] Até 22 [PERSON_NAME] de 2025 [DATE]" at bounding box center [213, 320] width 268 height 178
click at [326, 273] on icon "button" at bounding box center [321, 277] width 12 height 12
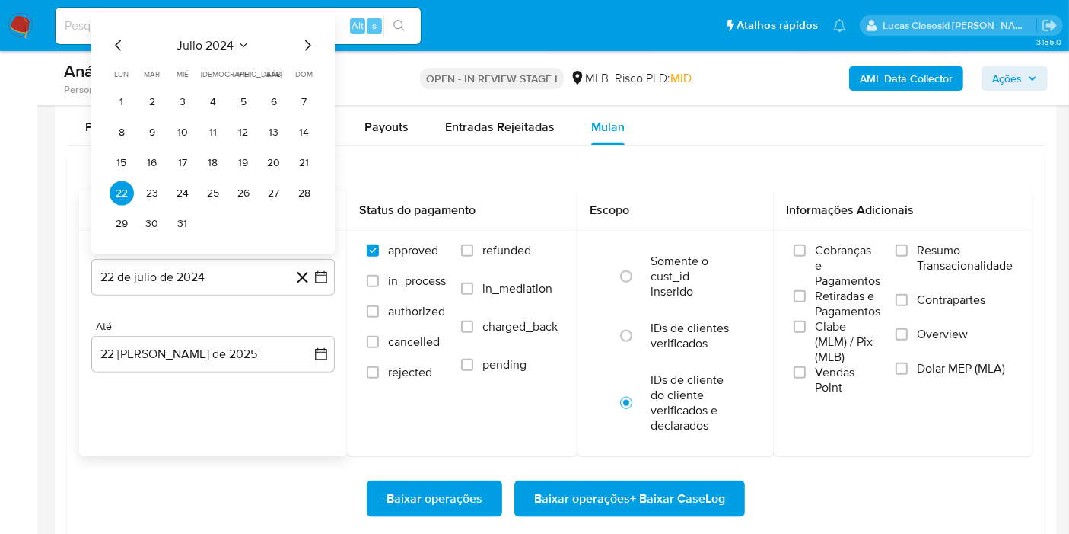
click at [173, 38] on div "julio 2024" at bounding box center [213, 46] width 207 height 18
click at [214, 44] on span "julio 2024" at bounding box center [205, 45] width 57 height 15
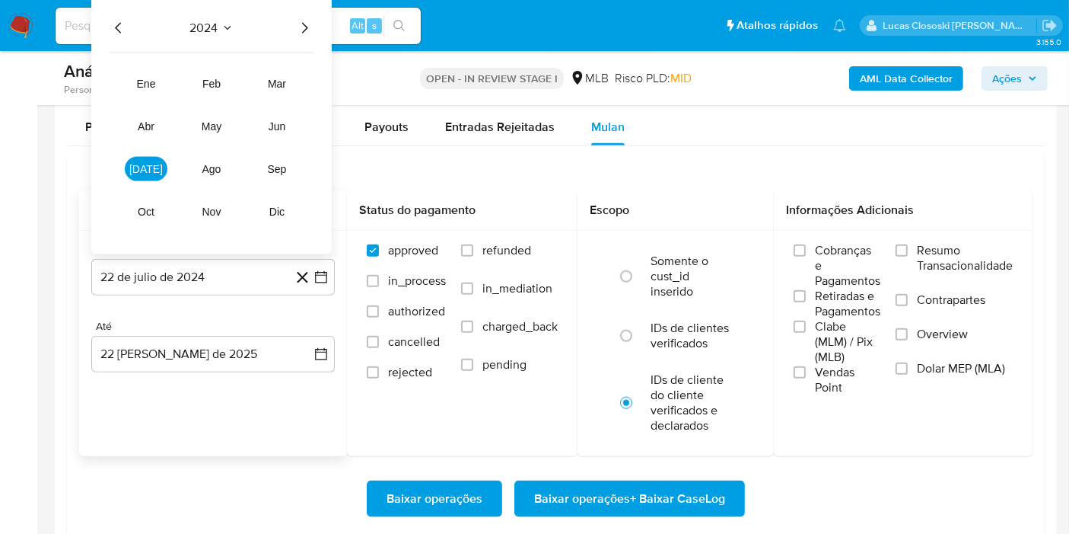
drag, startPoint x: 314, startPoint y: 31, endPoint x: 301, endPoint y: 29, distance: 13.1
click at [313, 31] on div "2024 2024 ene feb mar abr may jun jul ago sep oct nov dic" at bounding box center [211, 125] width 241 height 258
click at [300, 29] on icon "Año siguiente" at bounding box center [304, 28] width 18 height 18
click at [145, 90] on button "ene" at bounding box center [146, 84] width 43 height 24
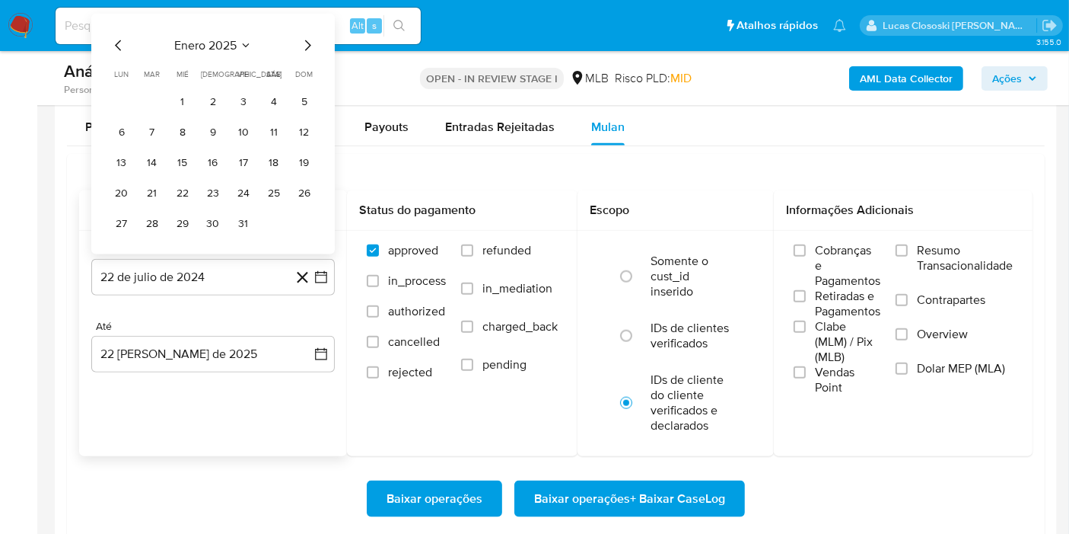
click at [182, 110] on td "1" at bounding box center [182, 102] width 24 height 24
click at [177, 100] on button "1" at bounding box center [182, 102] width 24 height 24
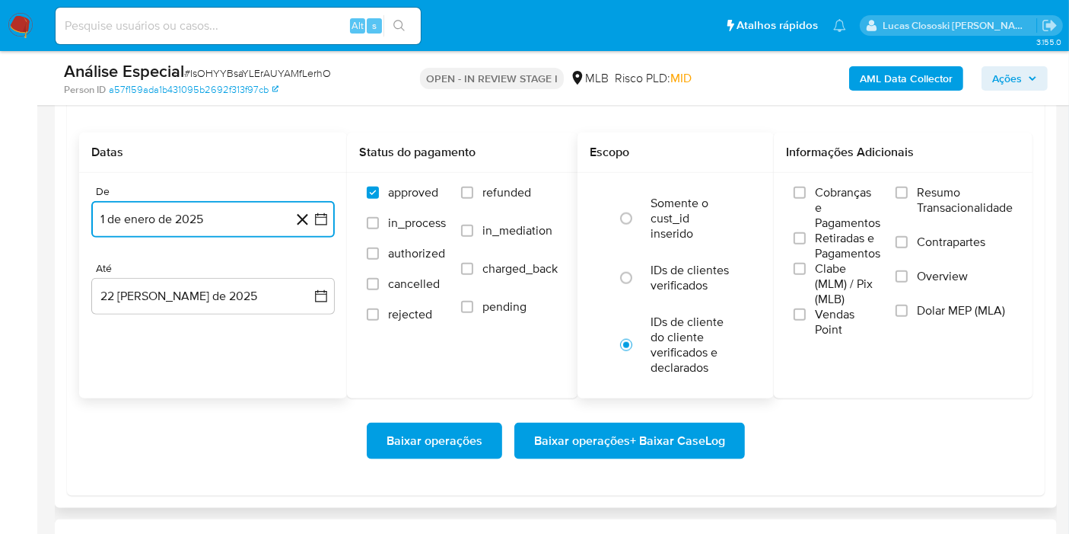
scroll to position [1776, 0]
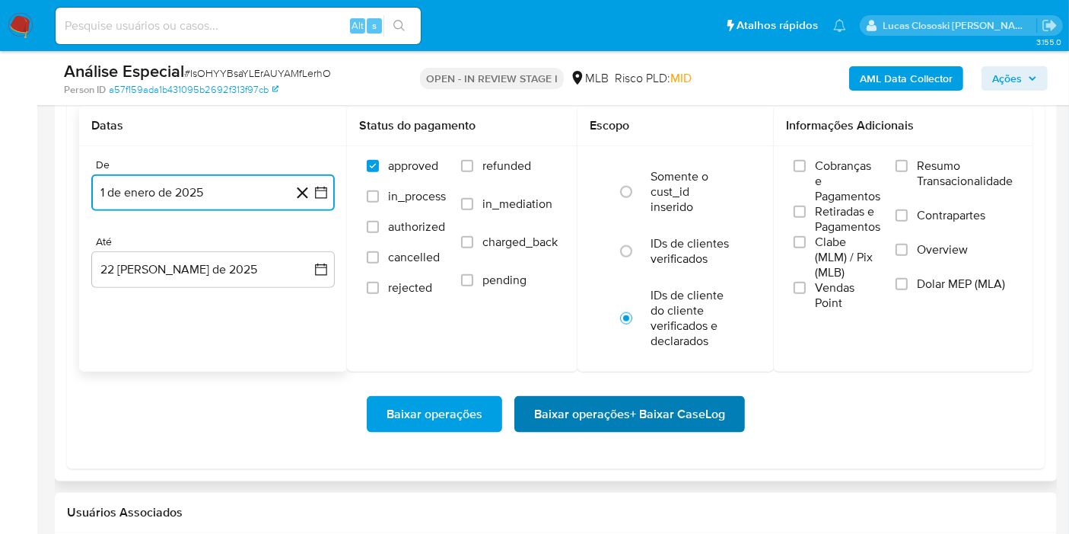
click at [631, 404] on span "Baixar operações + Baixar CaseLog" at bounding box center [629, 413] width 191 height 33
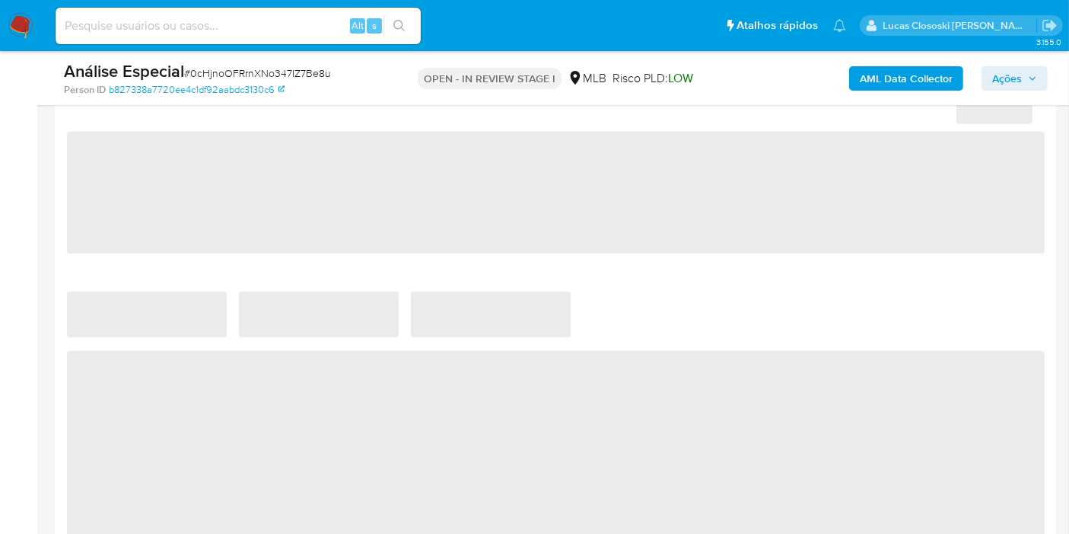
scroll to position [696, 0]
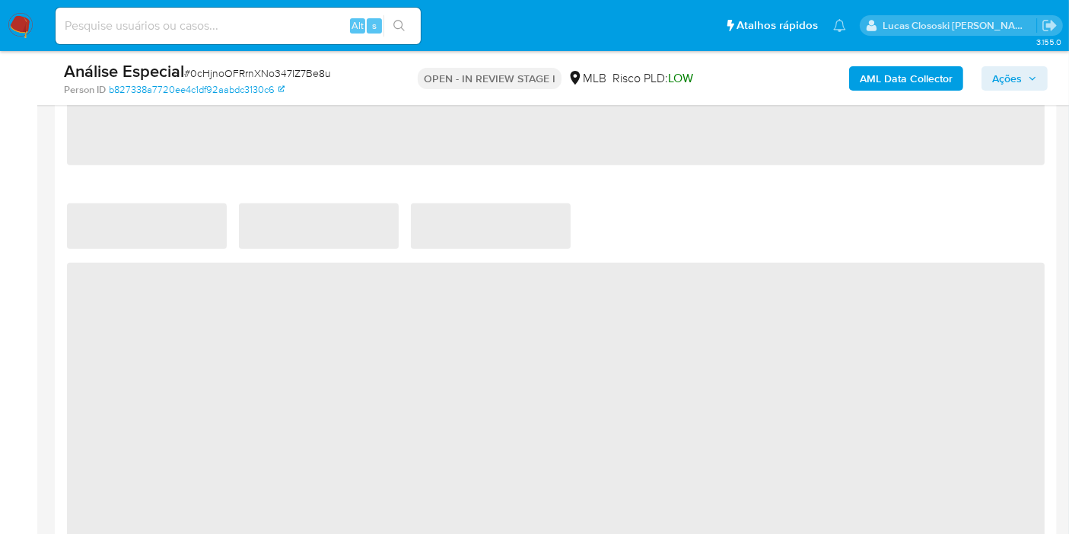
select select "10"
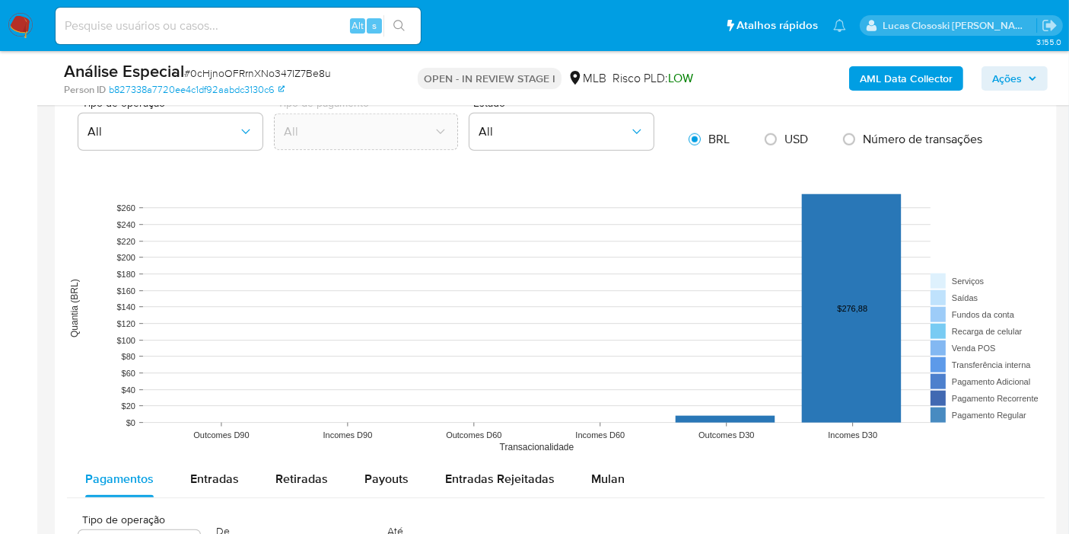
scroll to position [1607, 0]
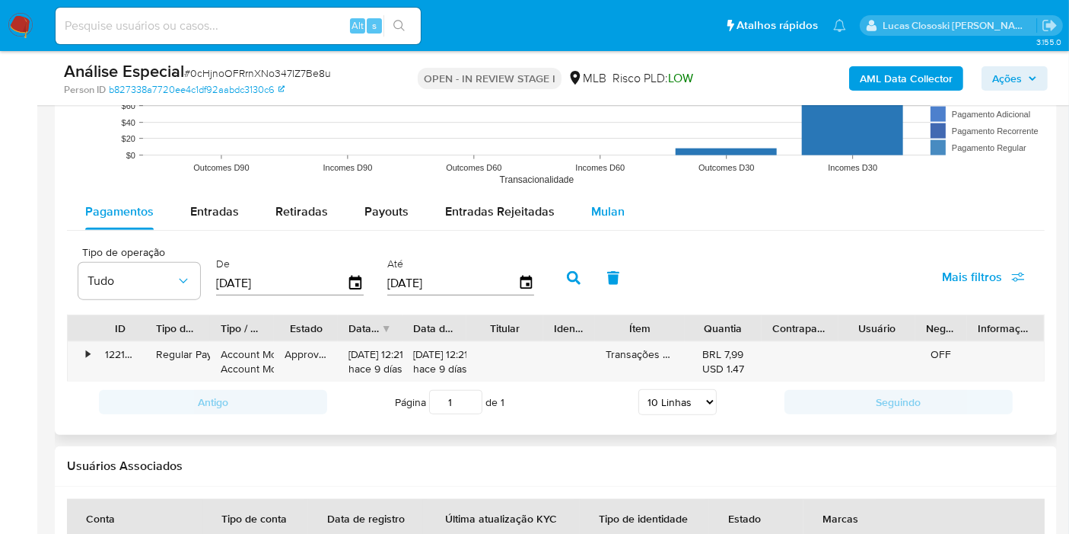
click at [591, 203] on span "Mulan" at bounding box center [607, 211] width 33 height 18
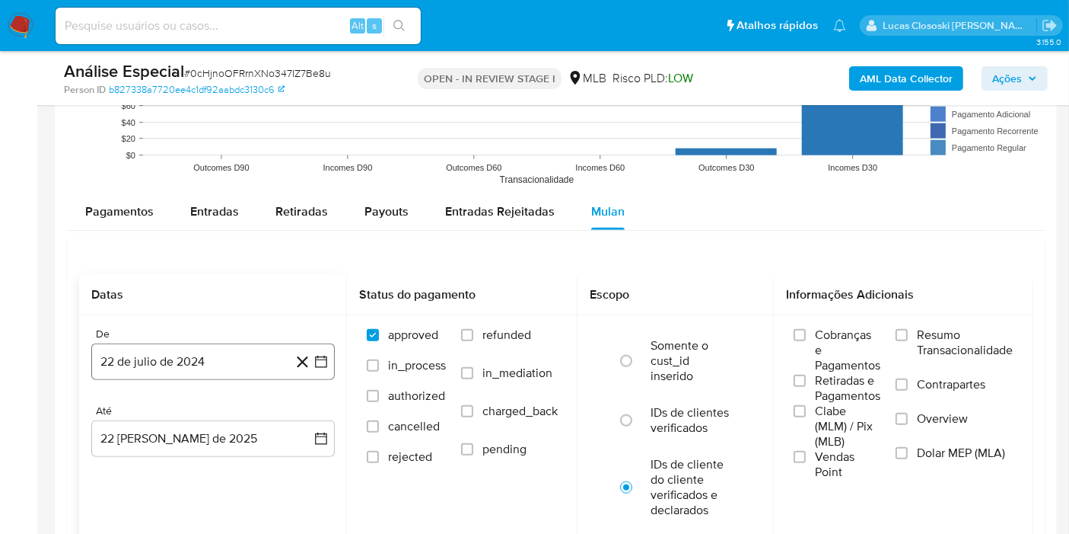
click at [313, 349] on button "22 de julio de 2024" at bounding box center [213, 361] width 244 height 37
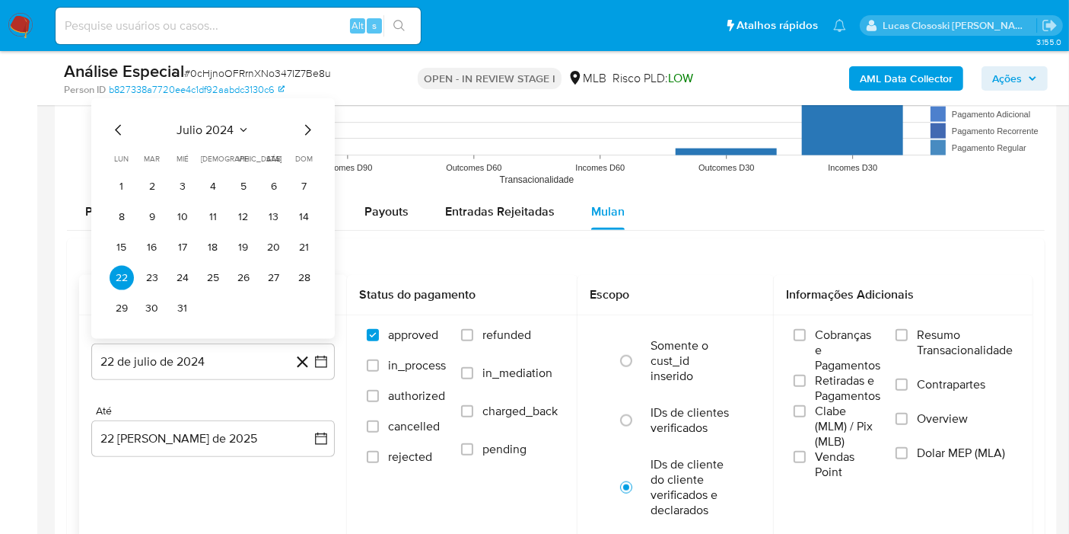
click at [234, 121] on div "julio 2024" at bounding box center [213, 130] width 207 height 18
click at [183, 123] on span "julio 2024" at bounding box center [205, 130] width 57 height 15
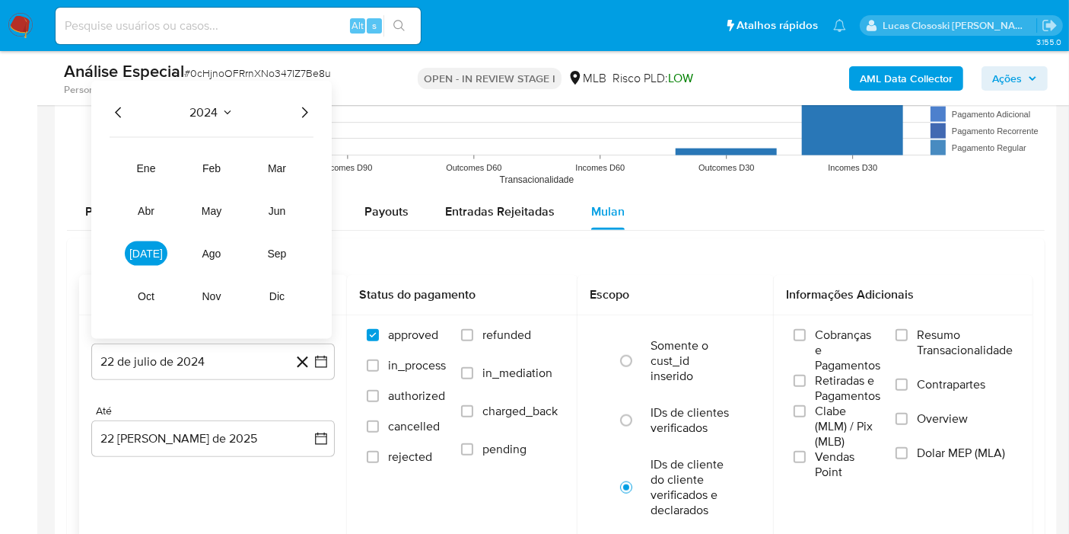
click at [305, 107] on icon "Año siguiente" at bounding box center [304, 113] width 18 height 18
click at [158, 161] on button "ene" at bounding box center [146, 168] width 43 height 24
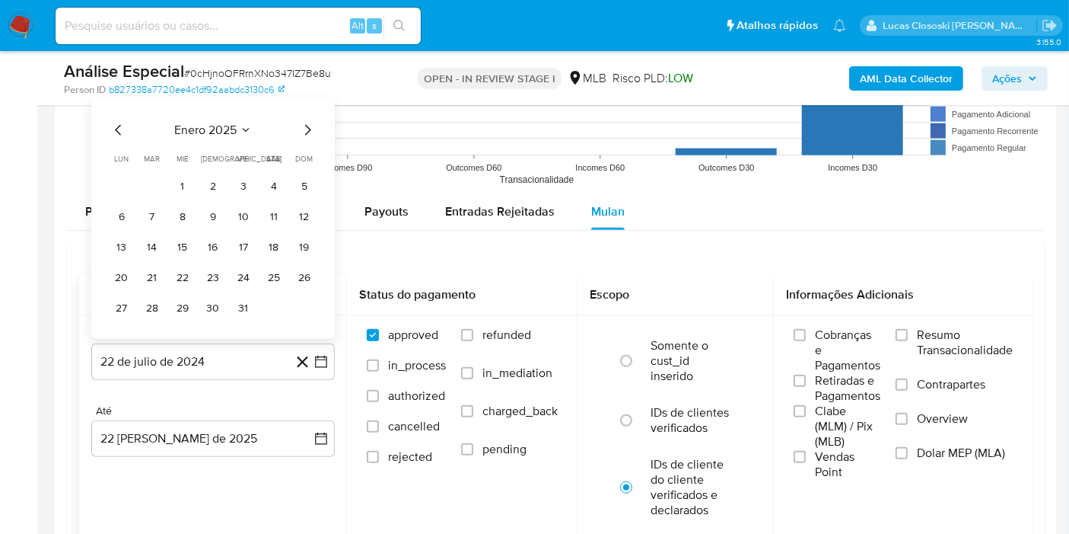
click at [167, 177] on tr "1 2 3 4 5" at bounding box center [213, 186] width 207 height 24
click at [180, 177] on button "1" at bounding box center [182, 186] width 24 height 24
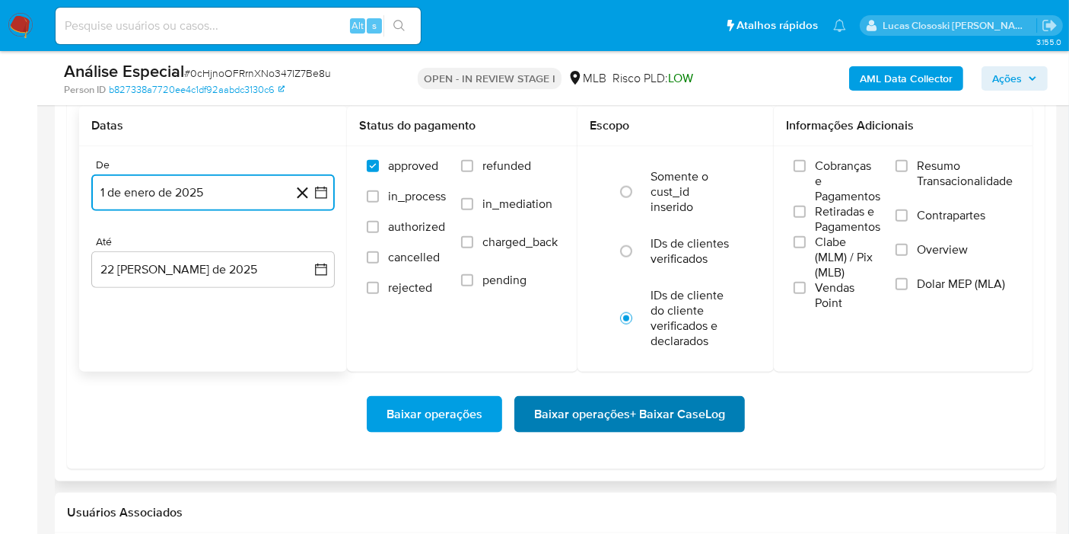
click at [655, 417] on span "Baixar operações + Baixar CaseLog" at bounding box center [629, 413] width 191 height 33
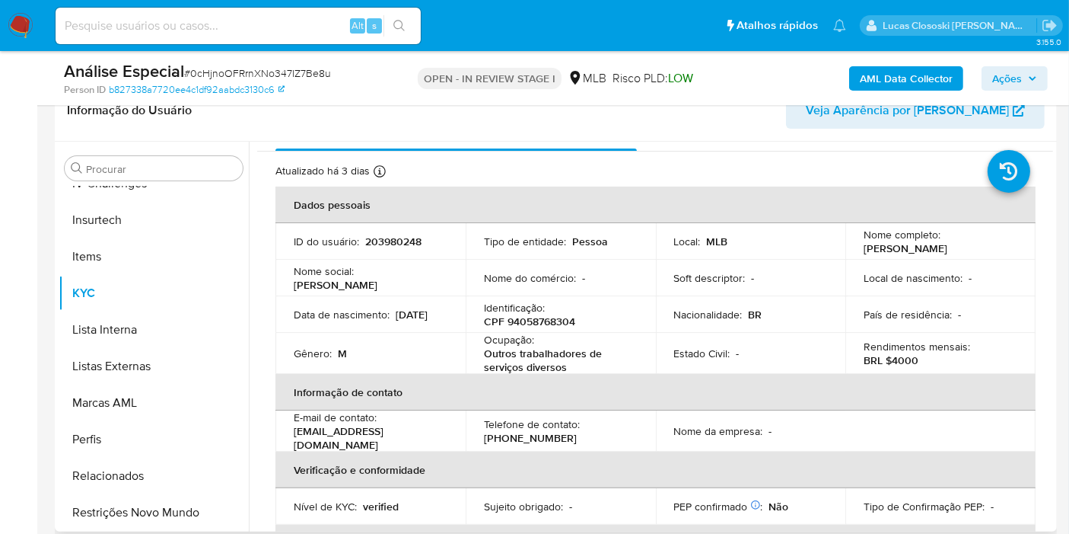
scroll to position [0, 0]
